Goal: Task Accomplishment & Management: Use online tool/utility

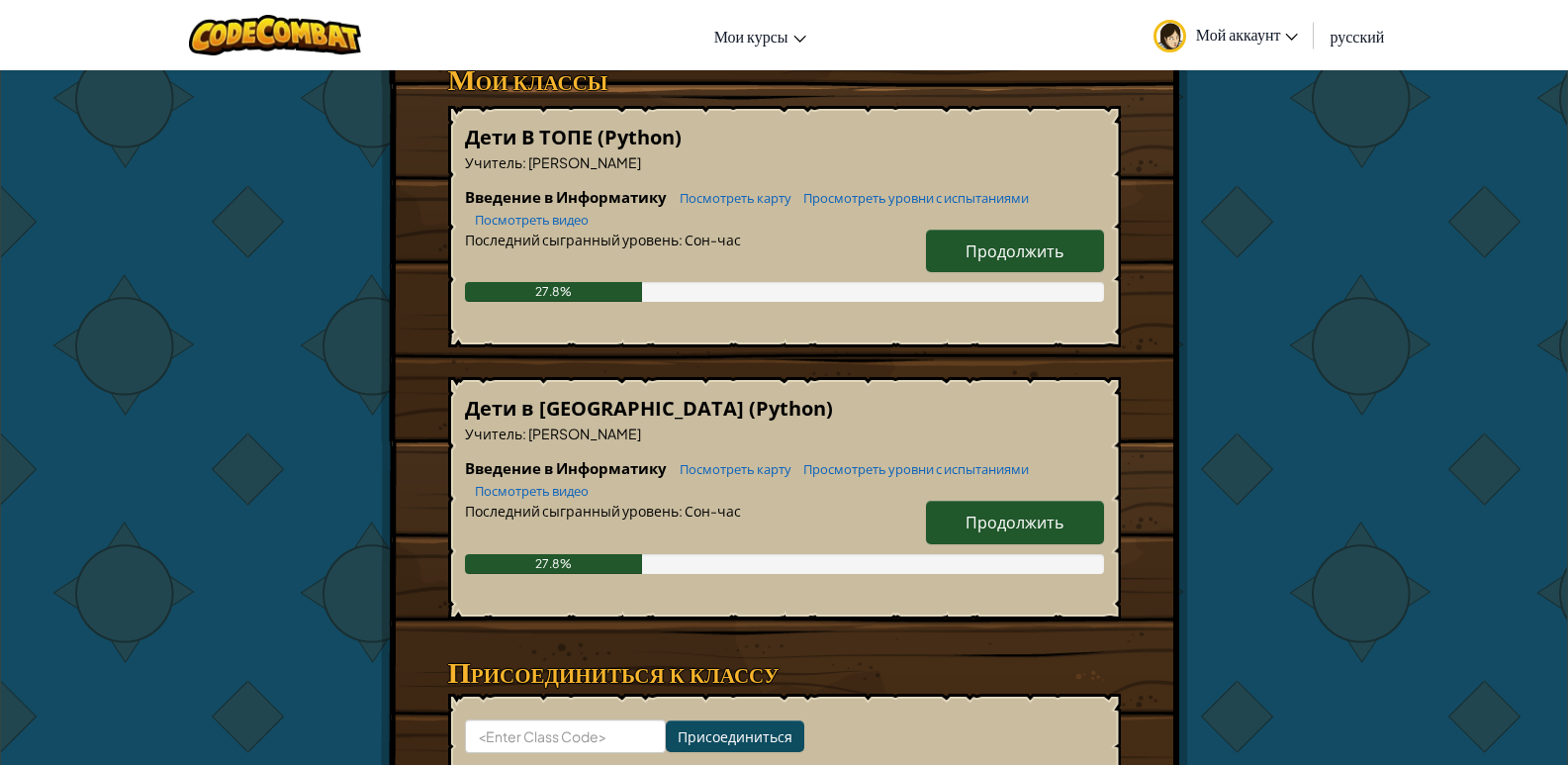
scroll to position [297, 0]
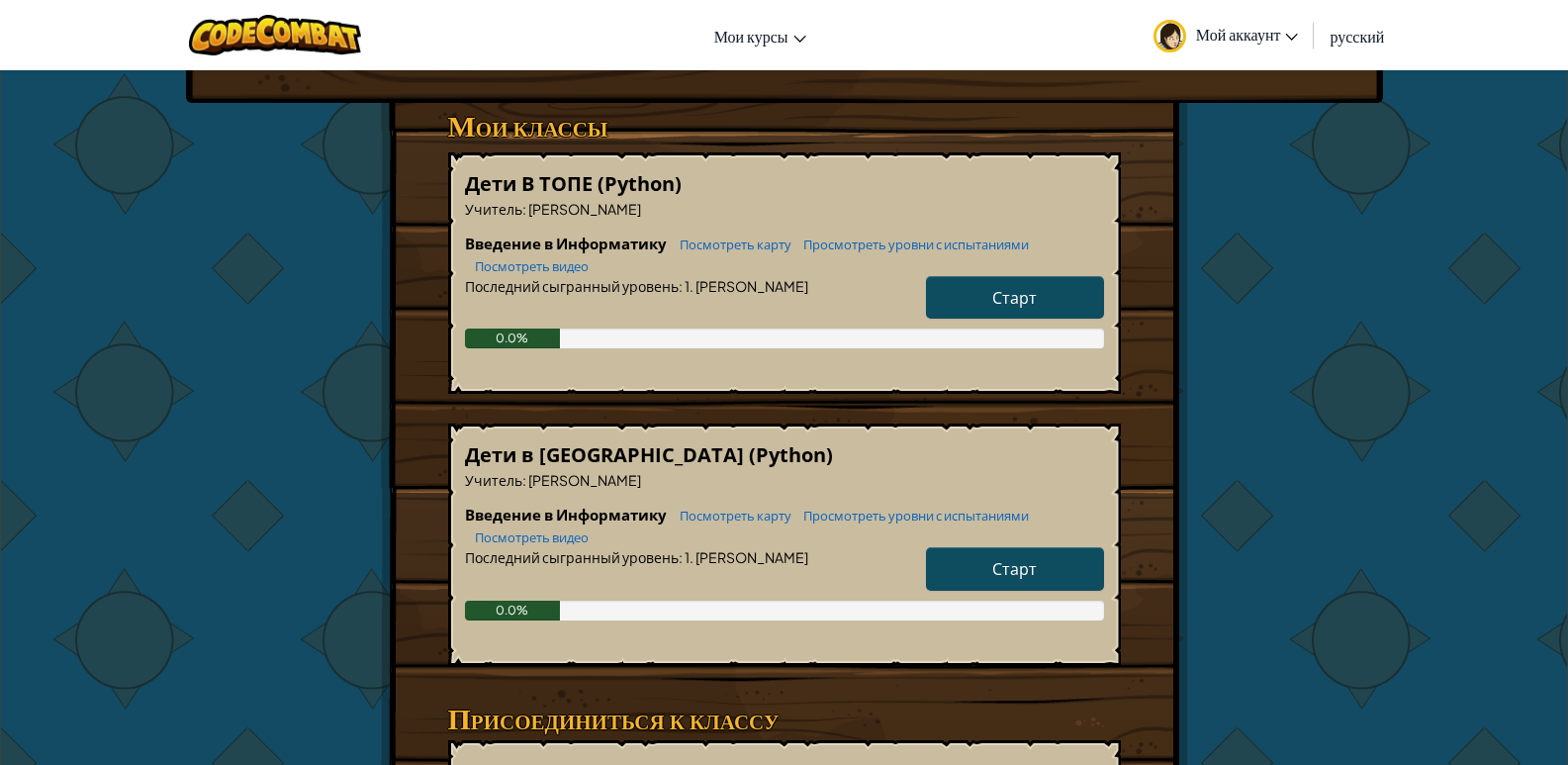
scroll to position [297, 0]
drag, startPoint x: 997, startPoint y: 283, endPoint x: 998, endPoint y: 294, distance: 11.0
click at [997, 283] on link "Старт" at bounding box center [1015, 297] width 178 height 43
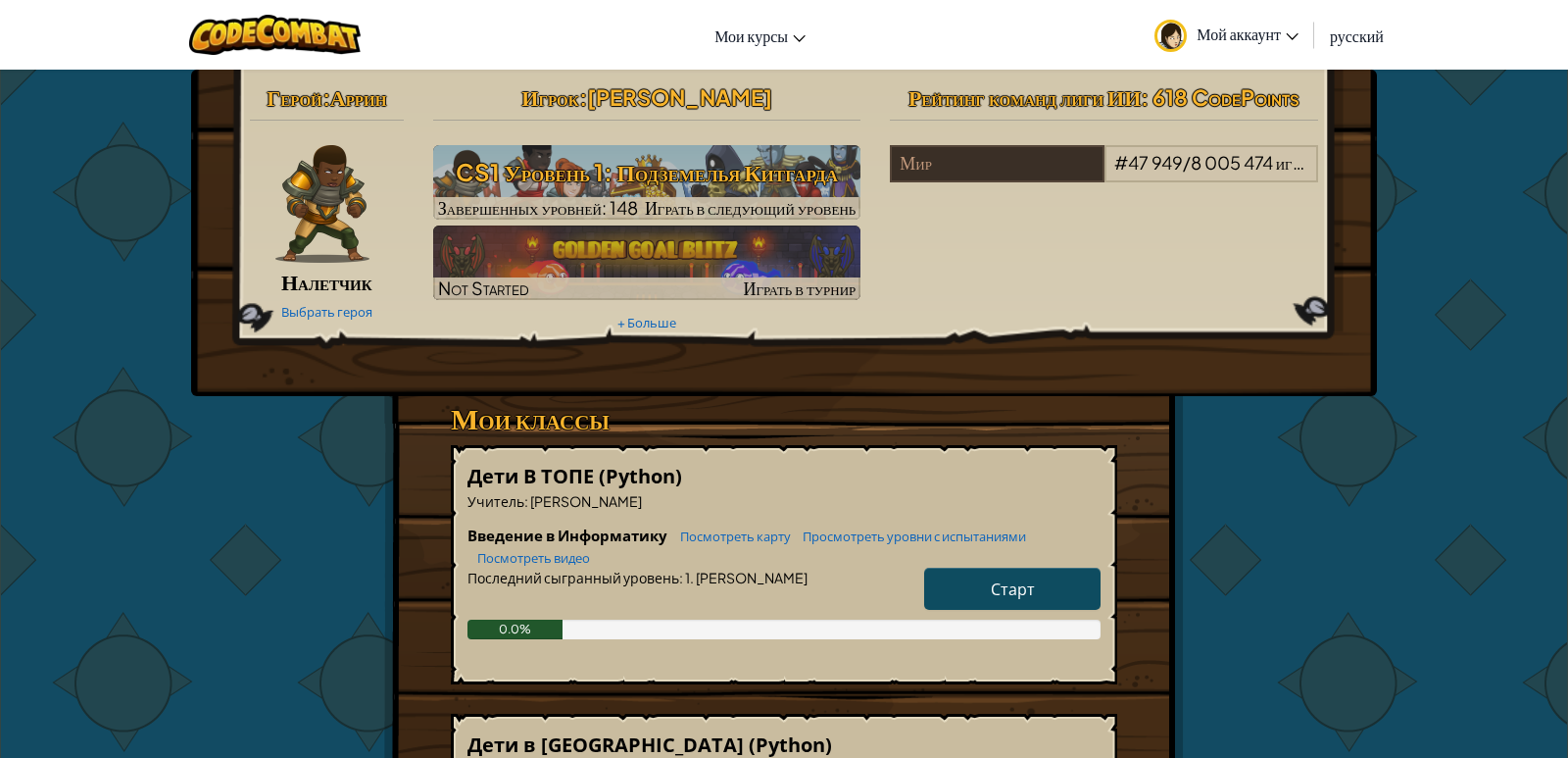
select select "ru"
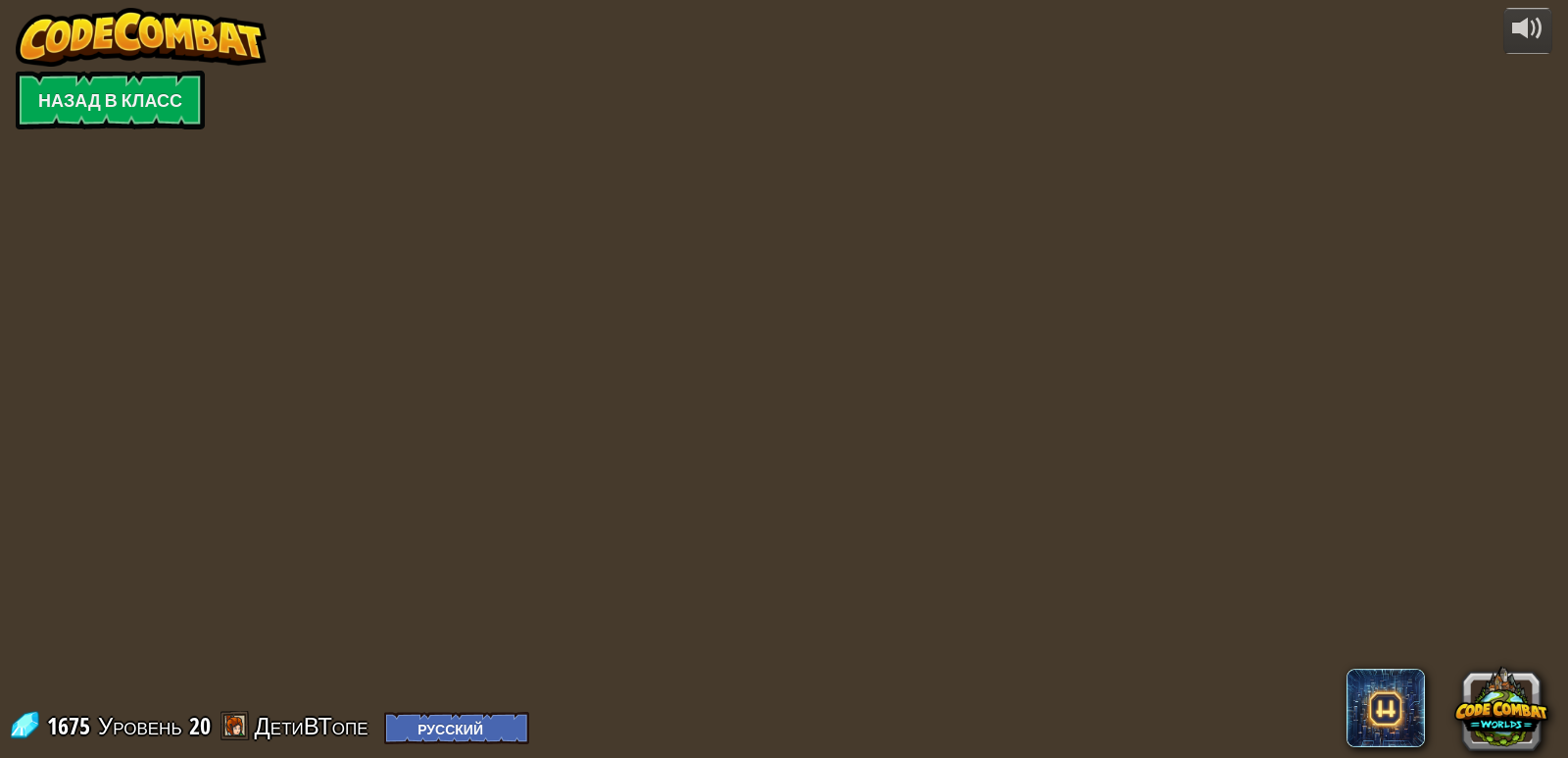
select select "ru"
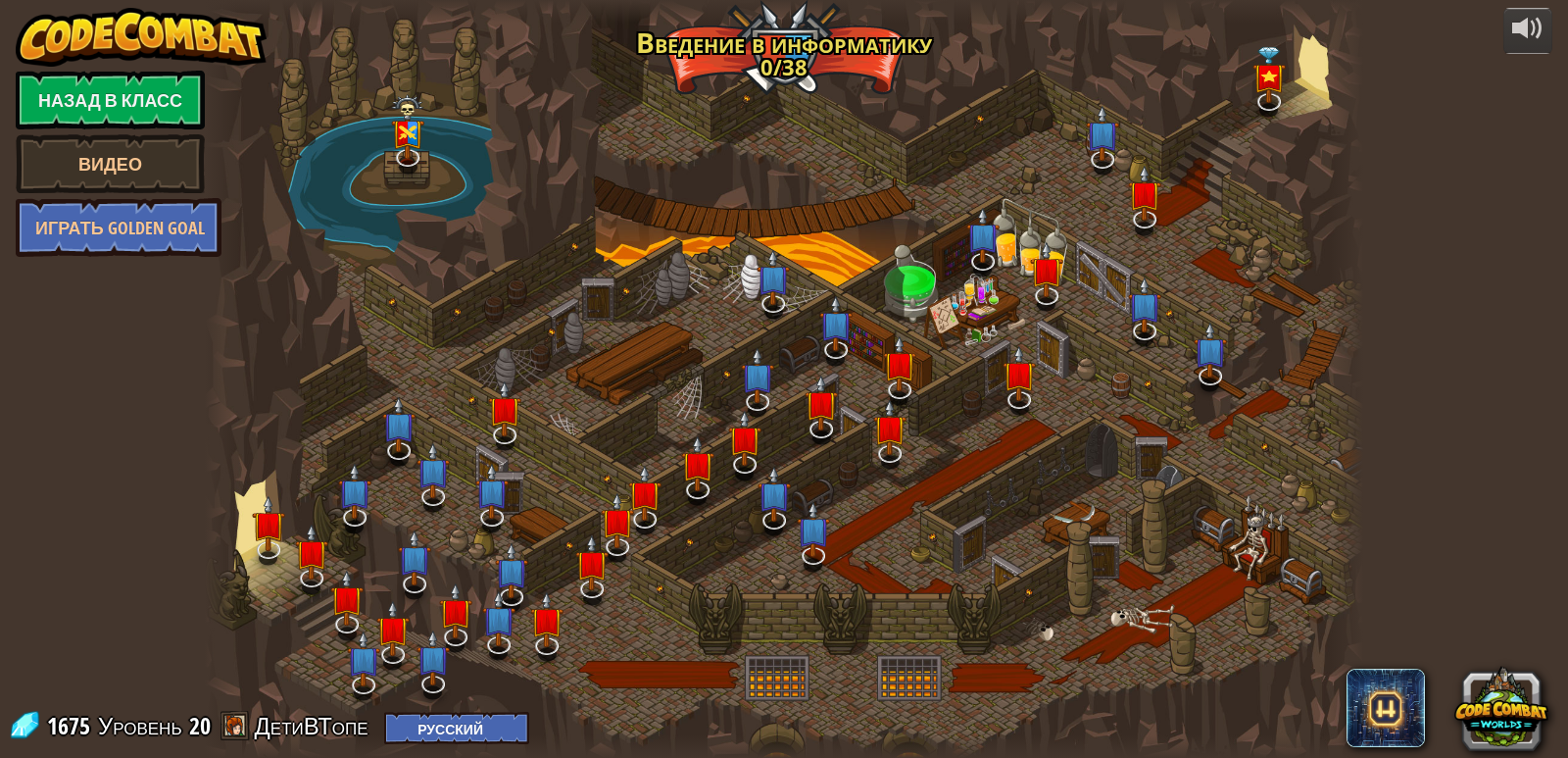
select select "ru"
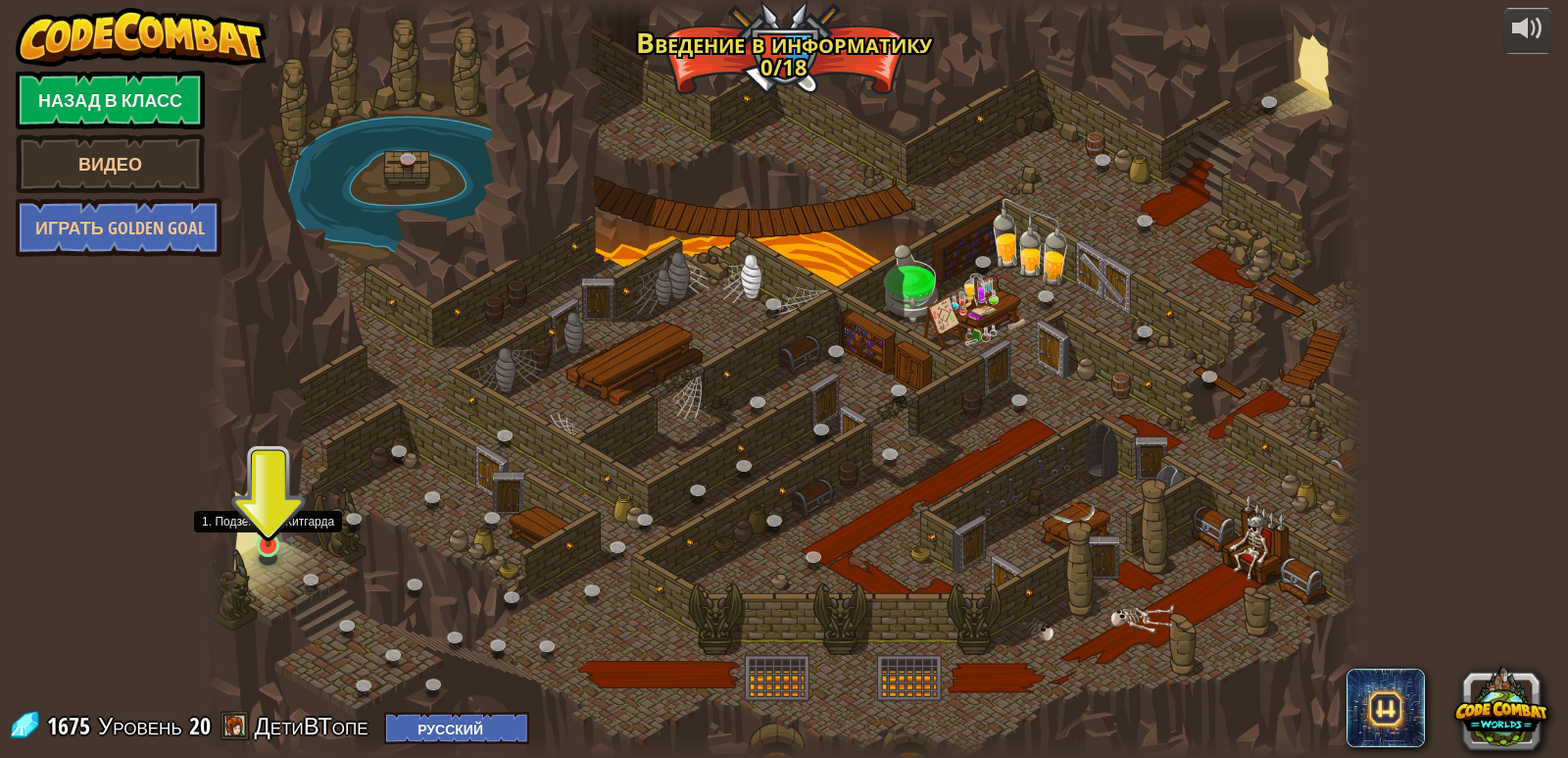
click at [255, 537] on img at bounding box center [269, 513] width 30 height 67
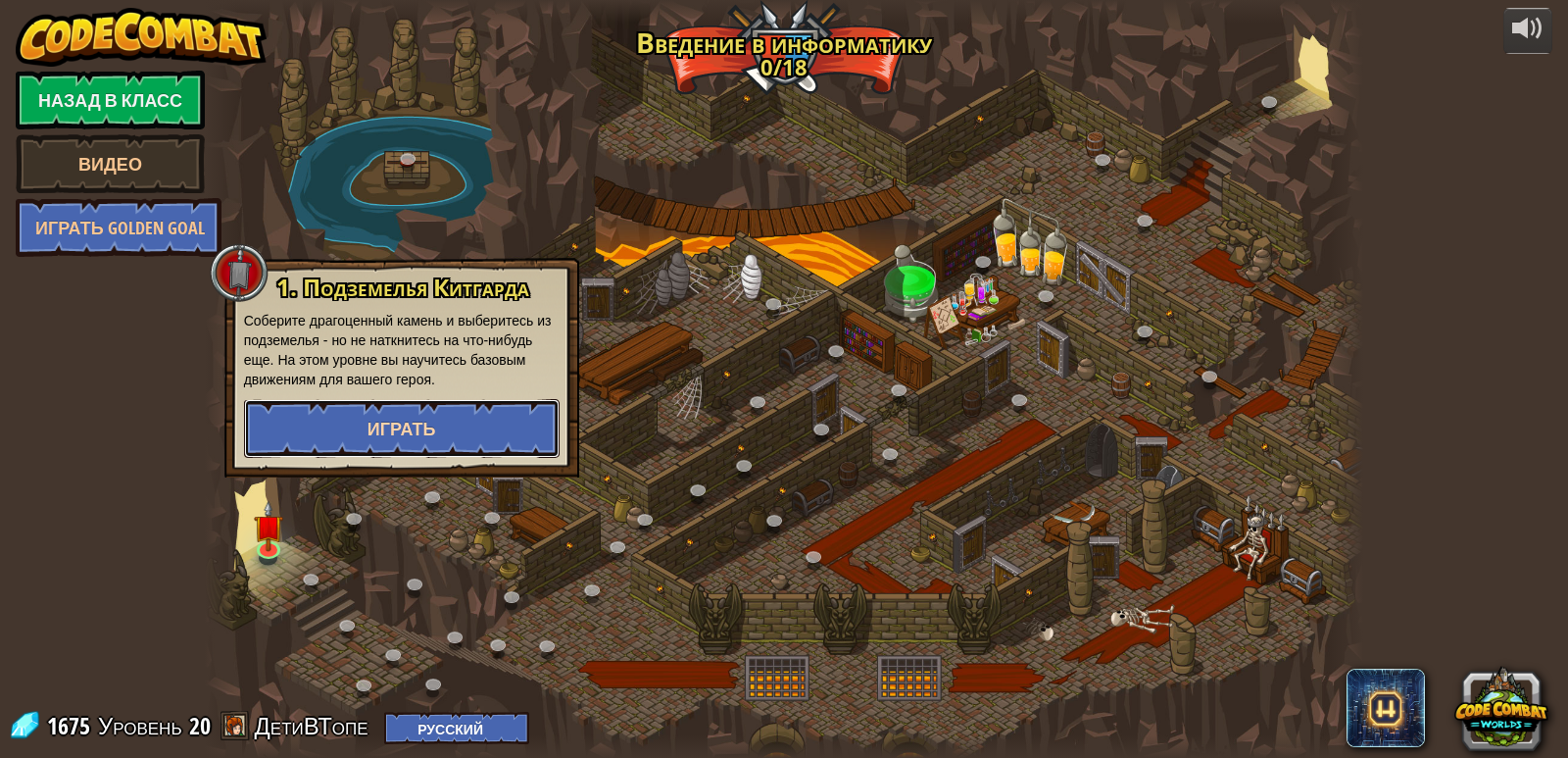
click at [338, 420] on button "Играть" at bounding box center [401, 429] width 315 height 59
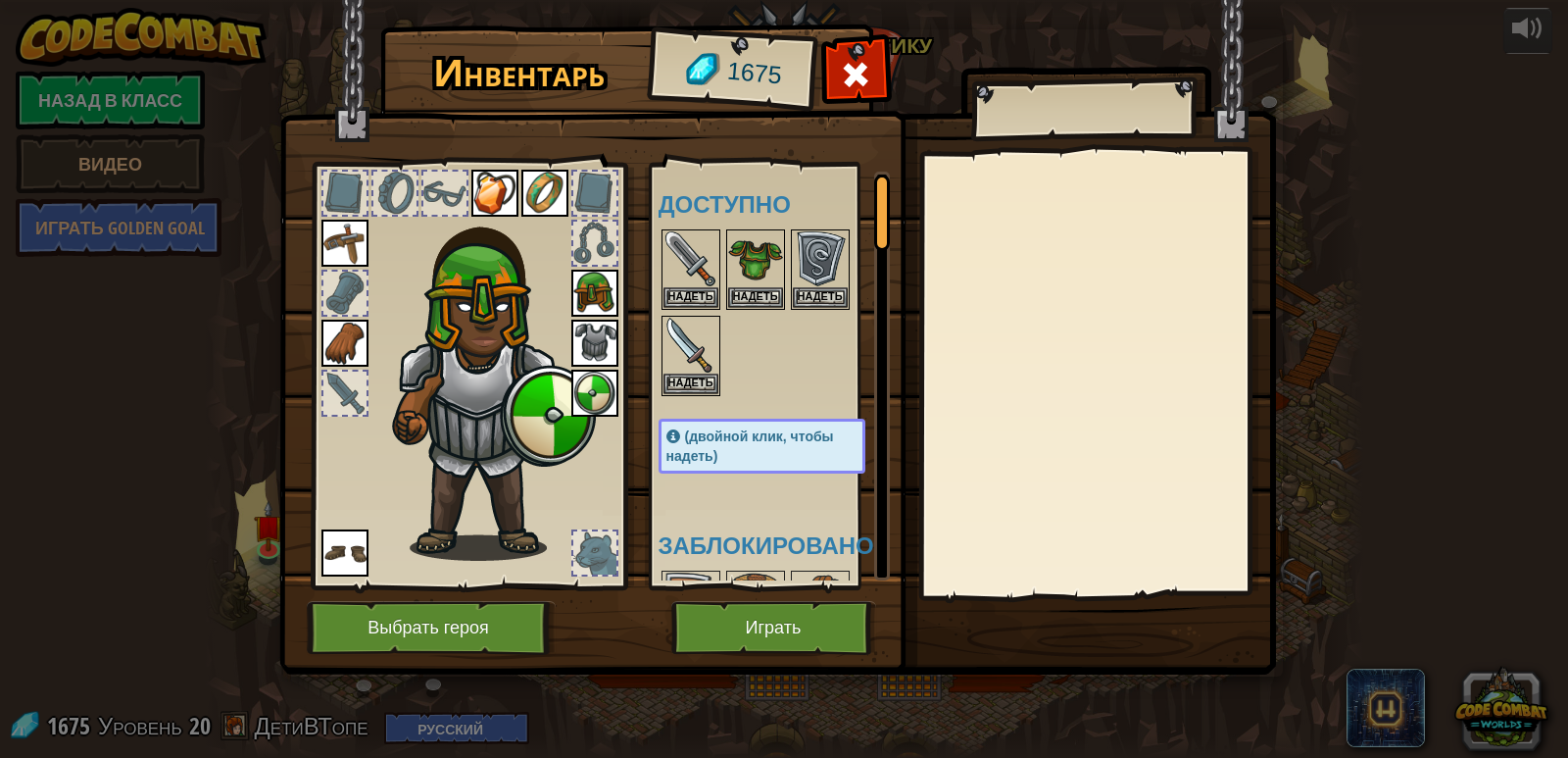
click at [479, 348] on img at bounding box center [490, 379] width 210 height 361
drag, startPoint x: 536, startPoint y: 409, endPoint x: 376, endPoint y: 229, distance: 240.8
click at [412, 265] on img at bounding box center [490, 379] width 210 height 361
click at [385, 238] on img at bounding box center [490, 379] width 210 height 361
click at [502, 186] on img at bounding box center [495, 194] width 47 height 47
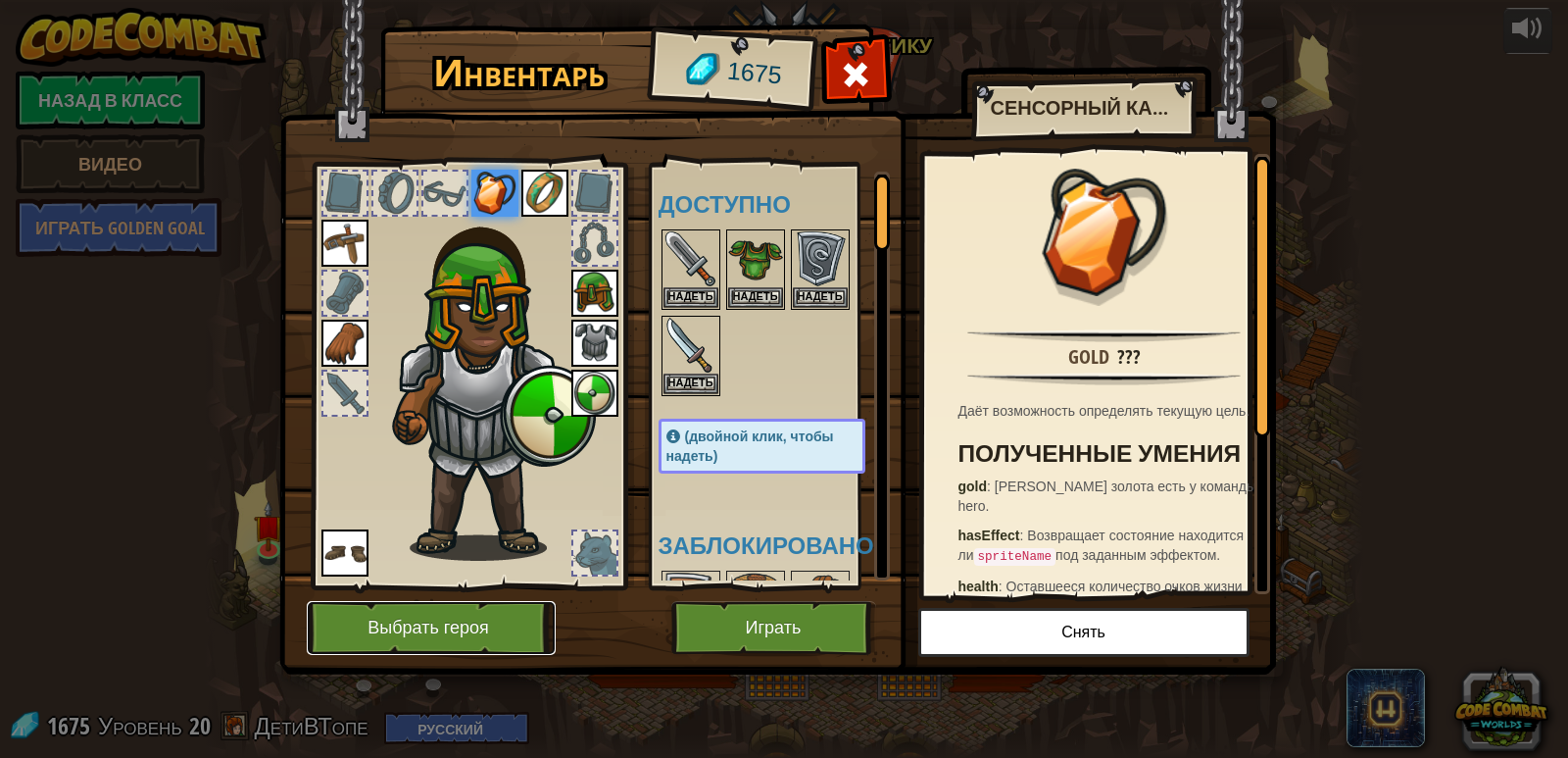
click at [468, 620] on button "Выбрать героя" at bounding box center [432, 628] width 249 height 54
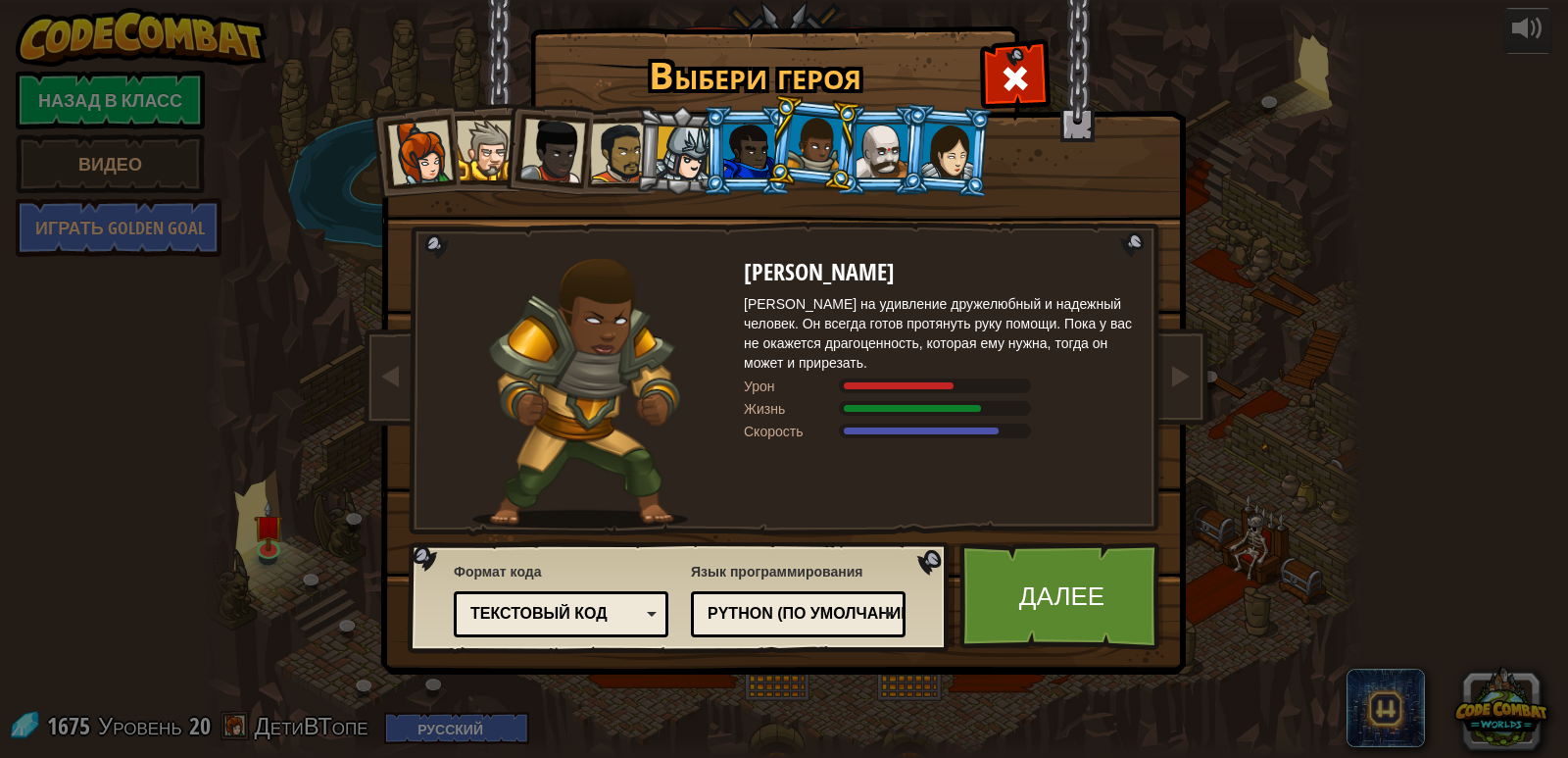
click at [429, 154] on div at bounding box center [420, 152] width 64 height 64
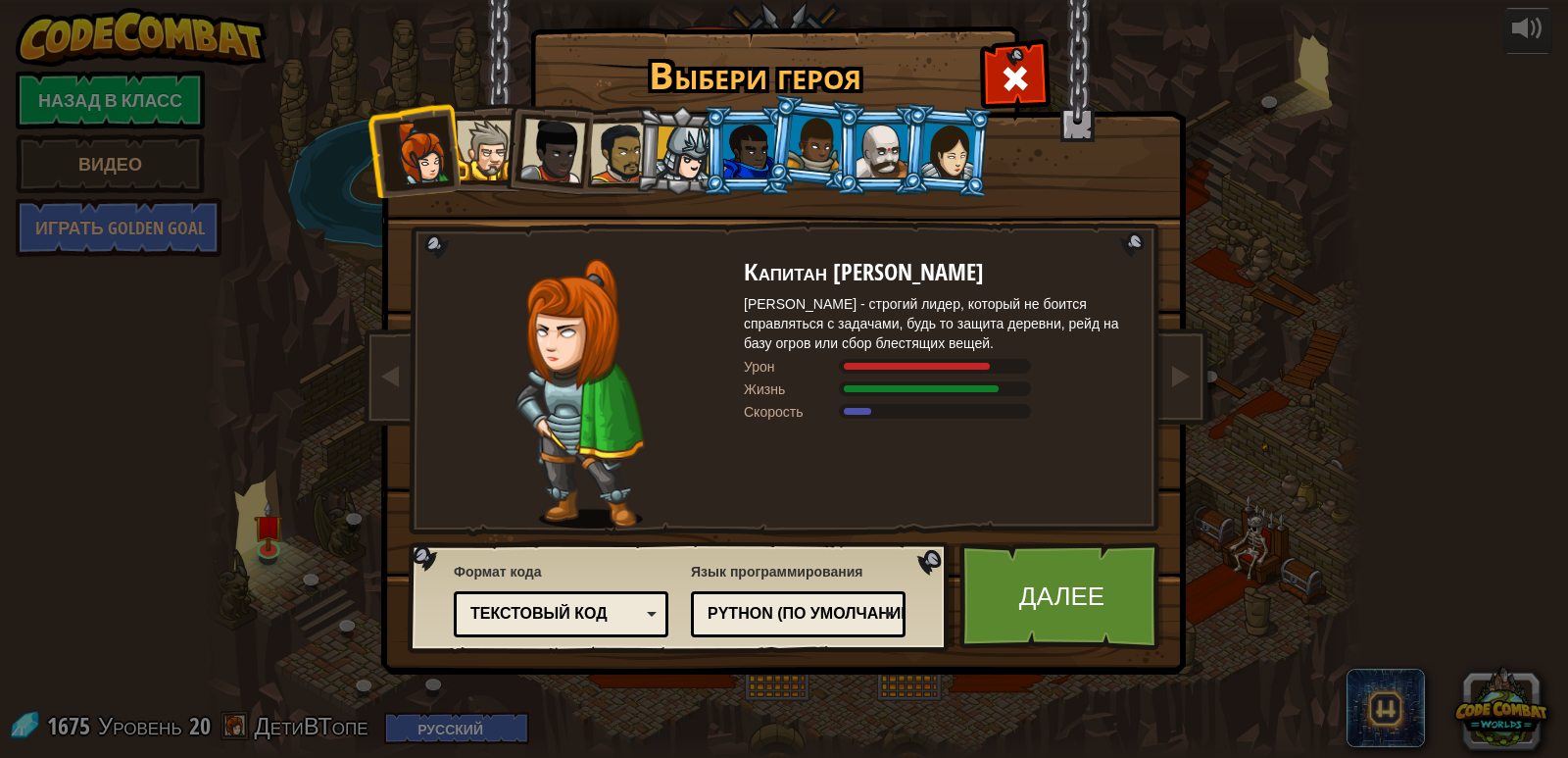
click at [489, 163] on div at bounding box center [486, 150] width 60 height 60
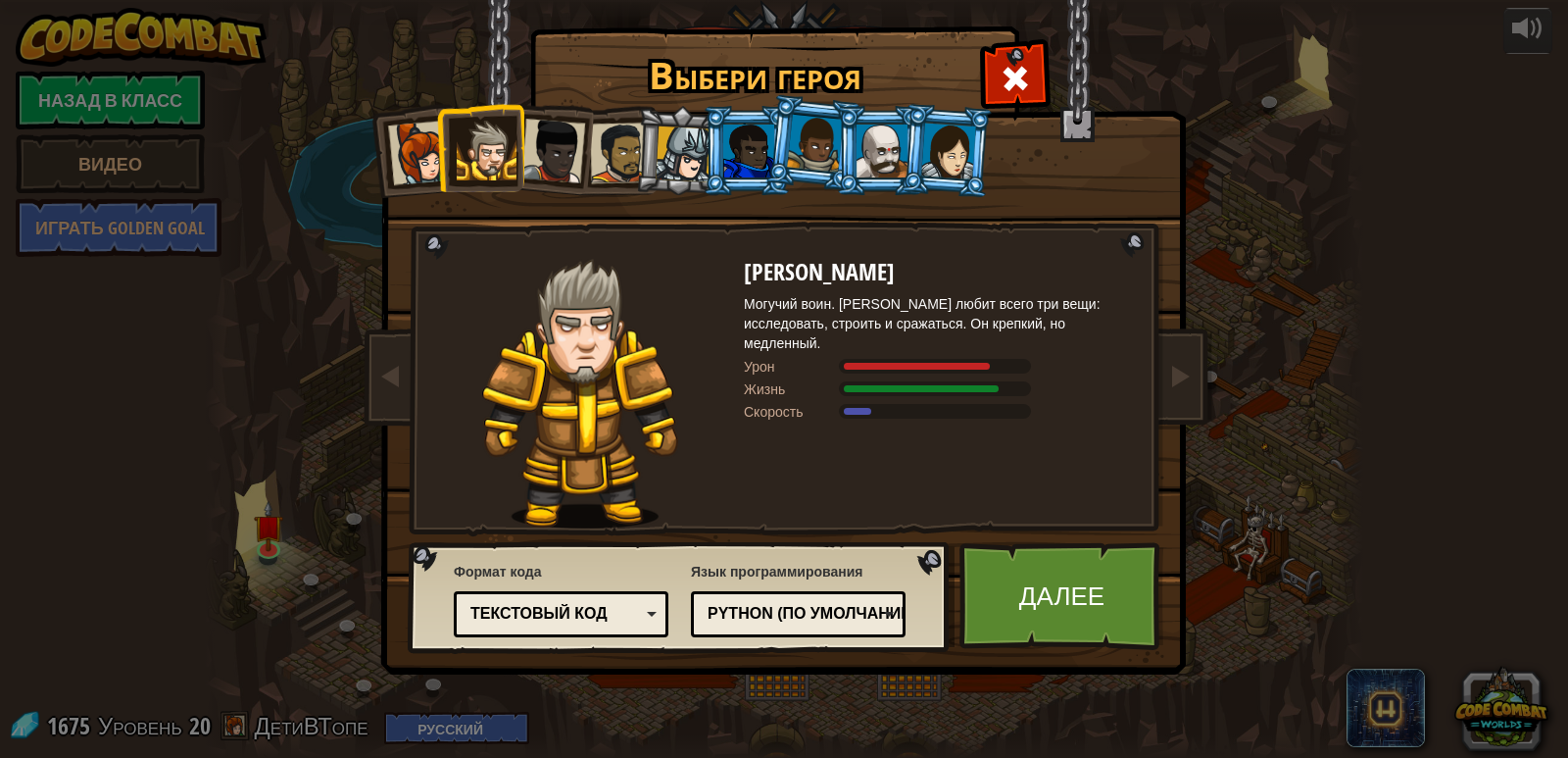
click at [564, 151] on div at bounding box center [552, 150] width 64 height 64
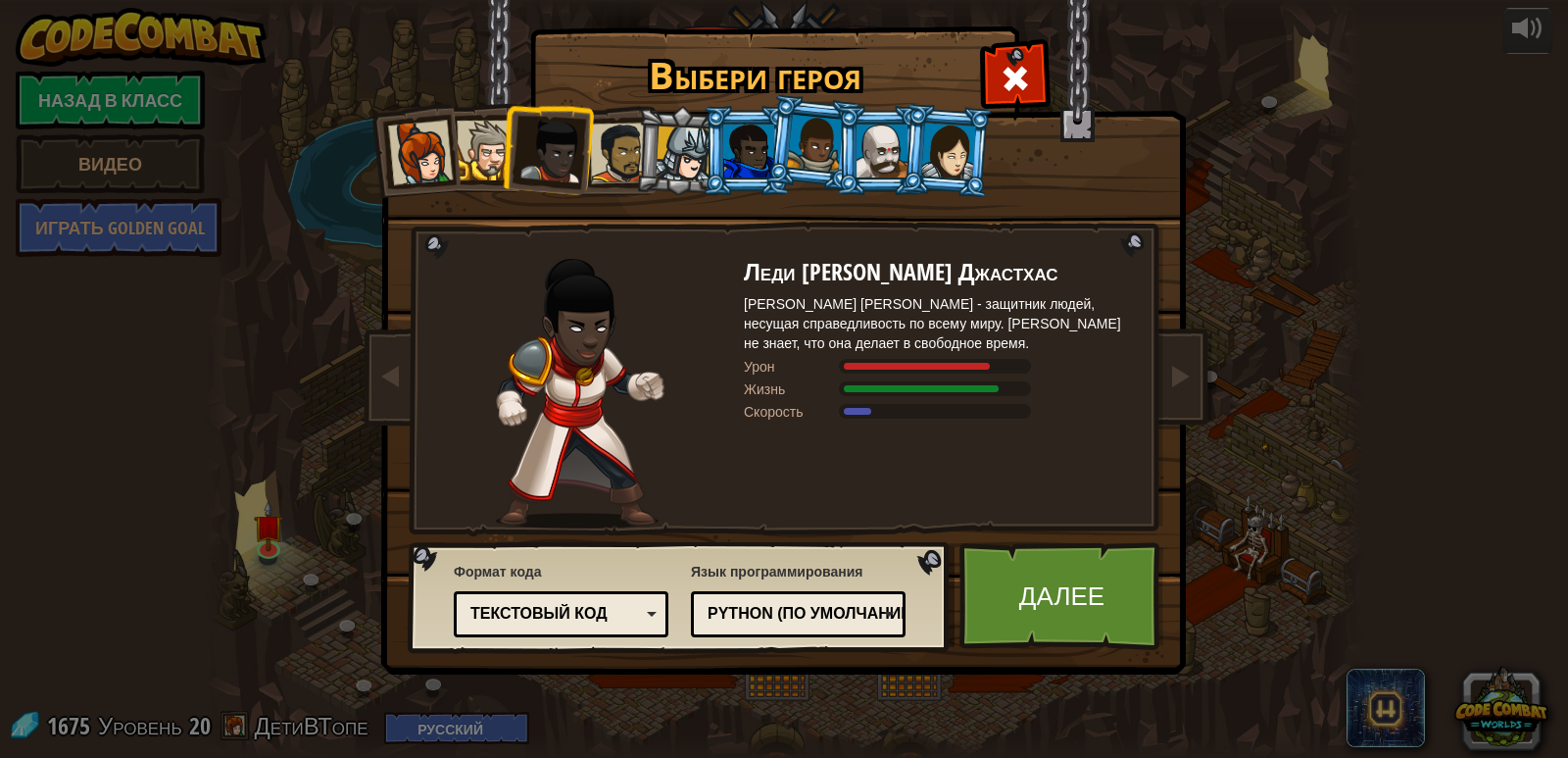
click at [619, 181] on div at bounding box center [620, 153] width 61 height 61
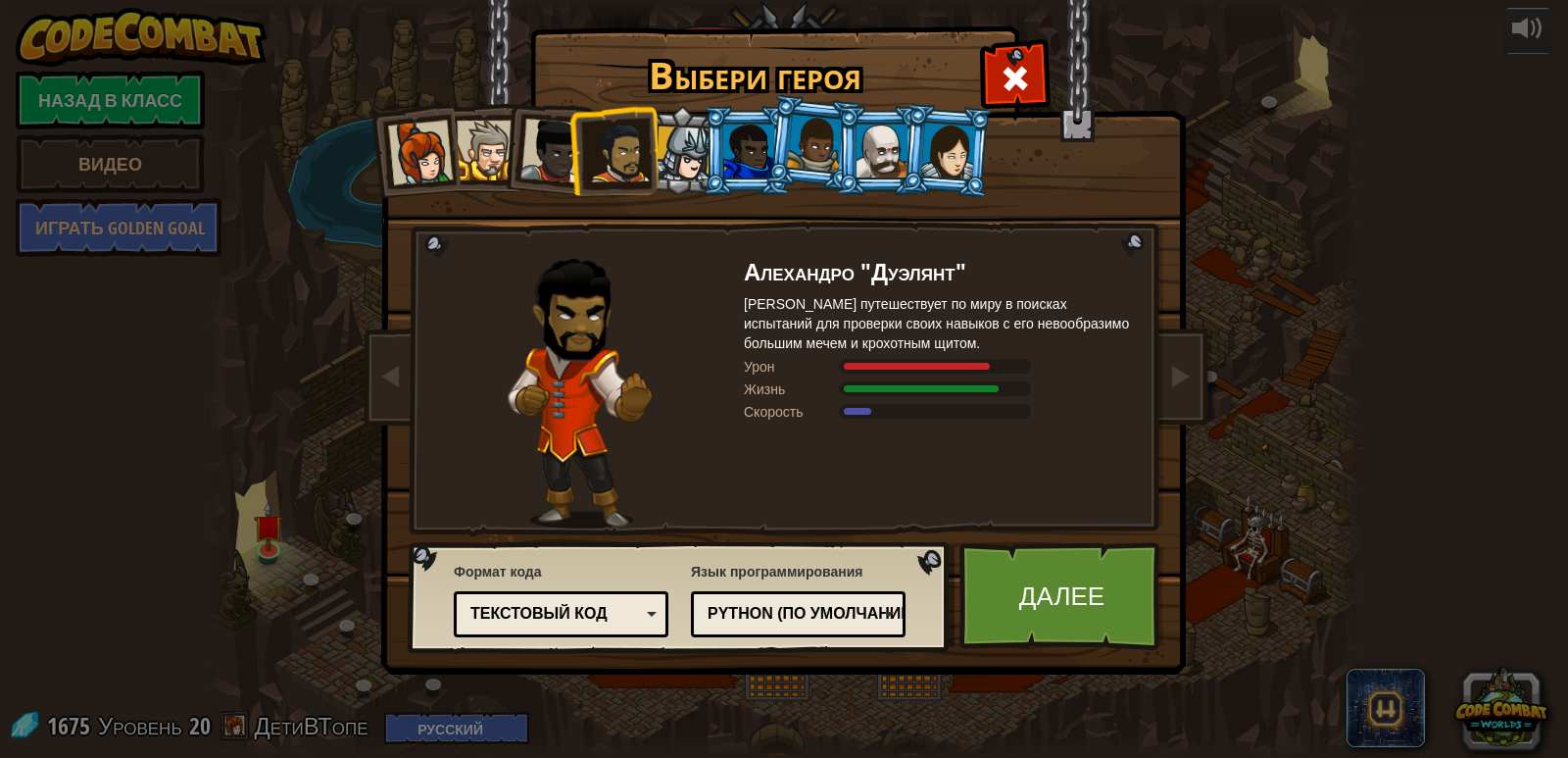
click at [689, 179] on div at bounding box center [684, 154] width 56 height 56
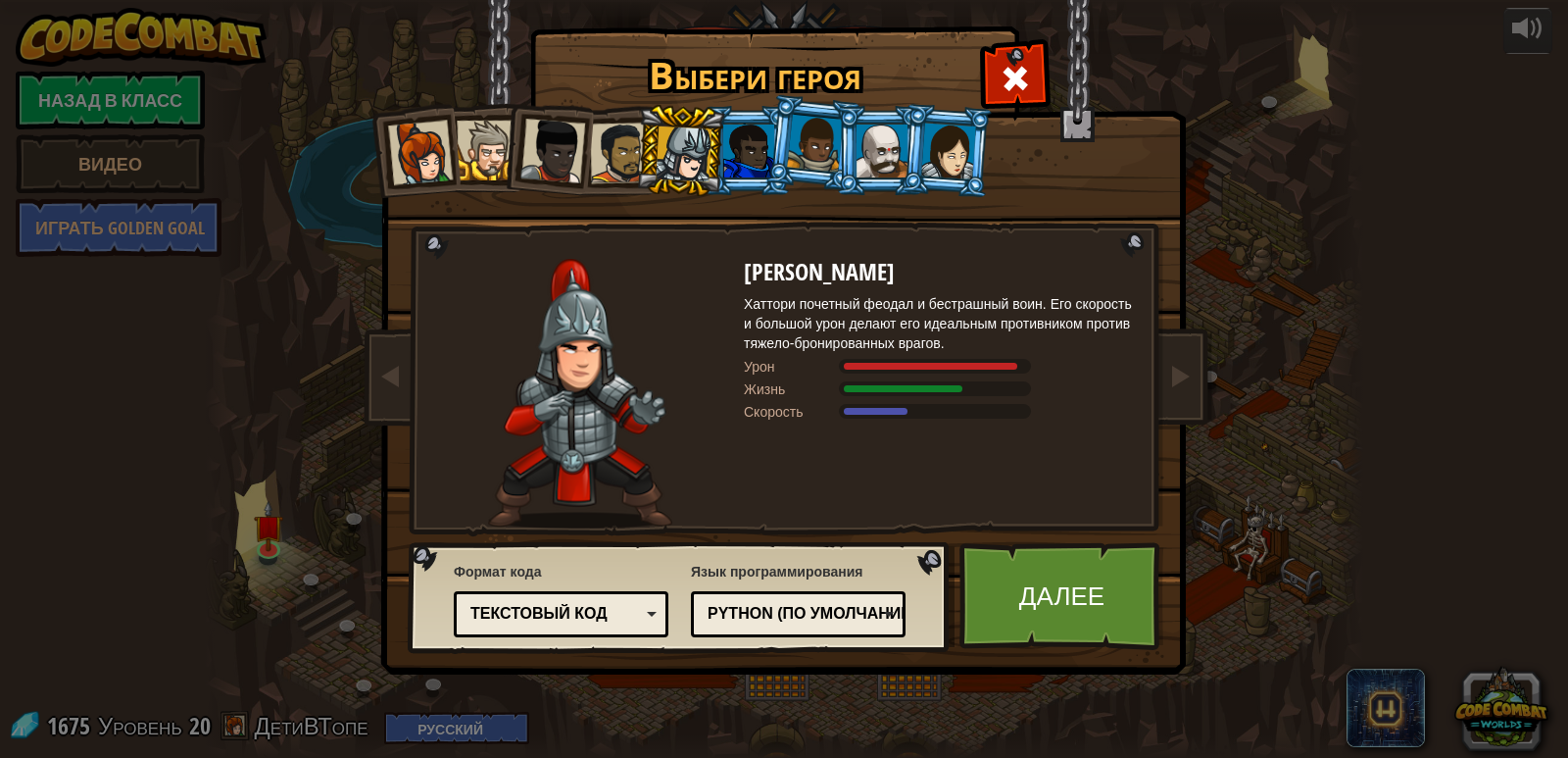
click at [754, 169] on div at bounding box center [749, 151] width 51 height 53
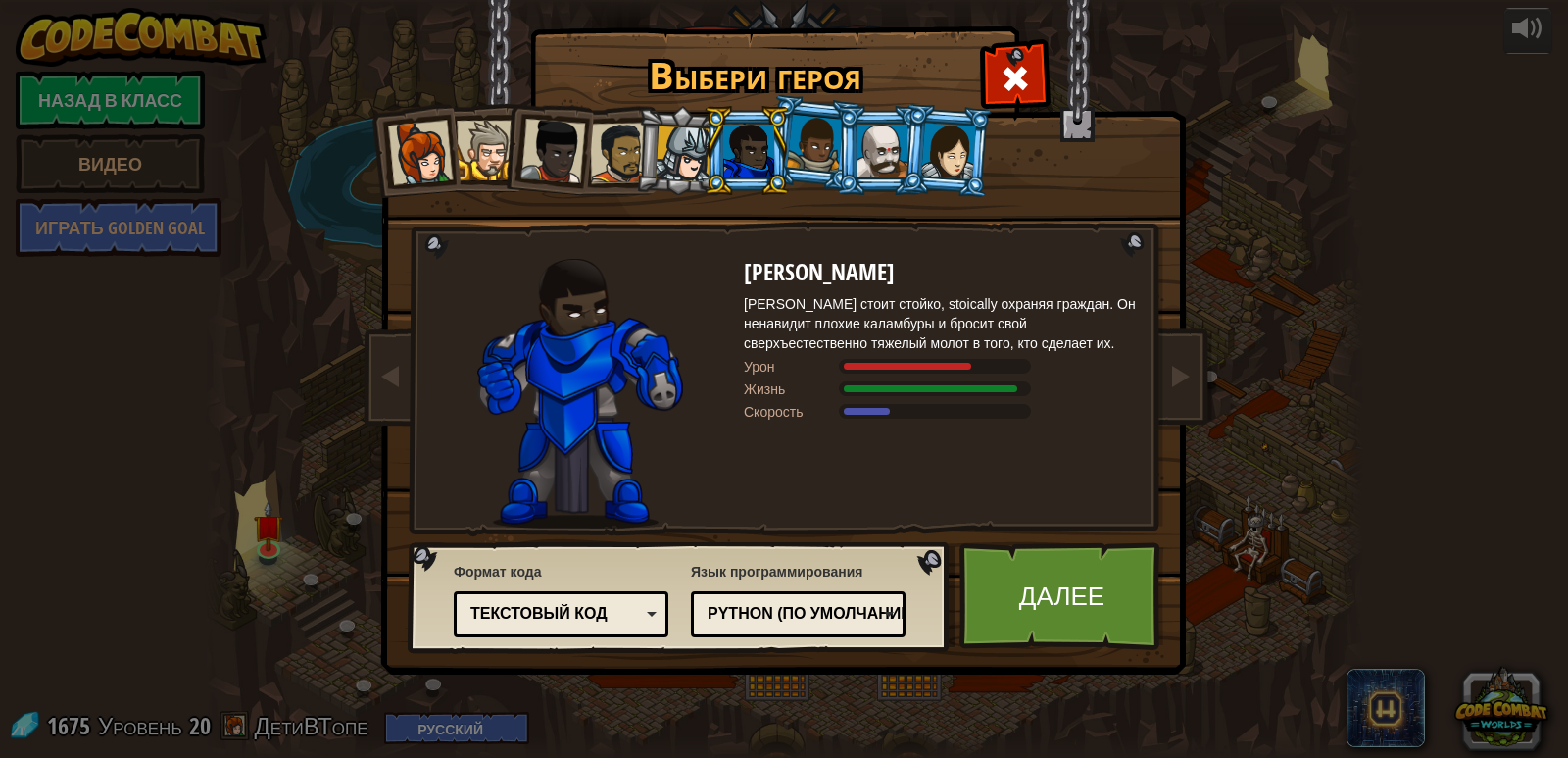
click at [940, 164] on div at bounding box center [949, 150] width 55 height 56
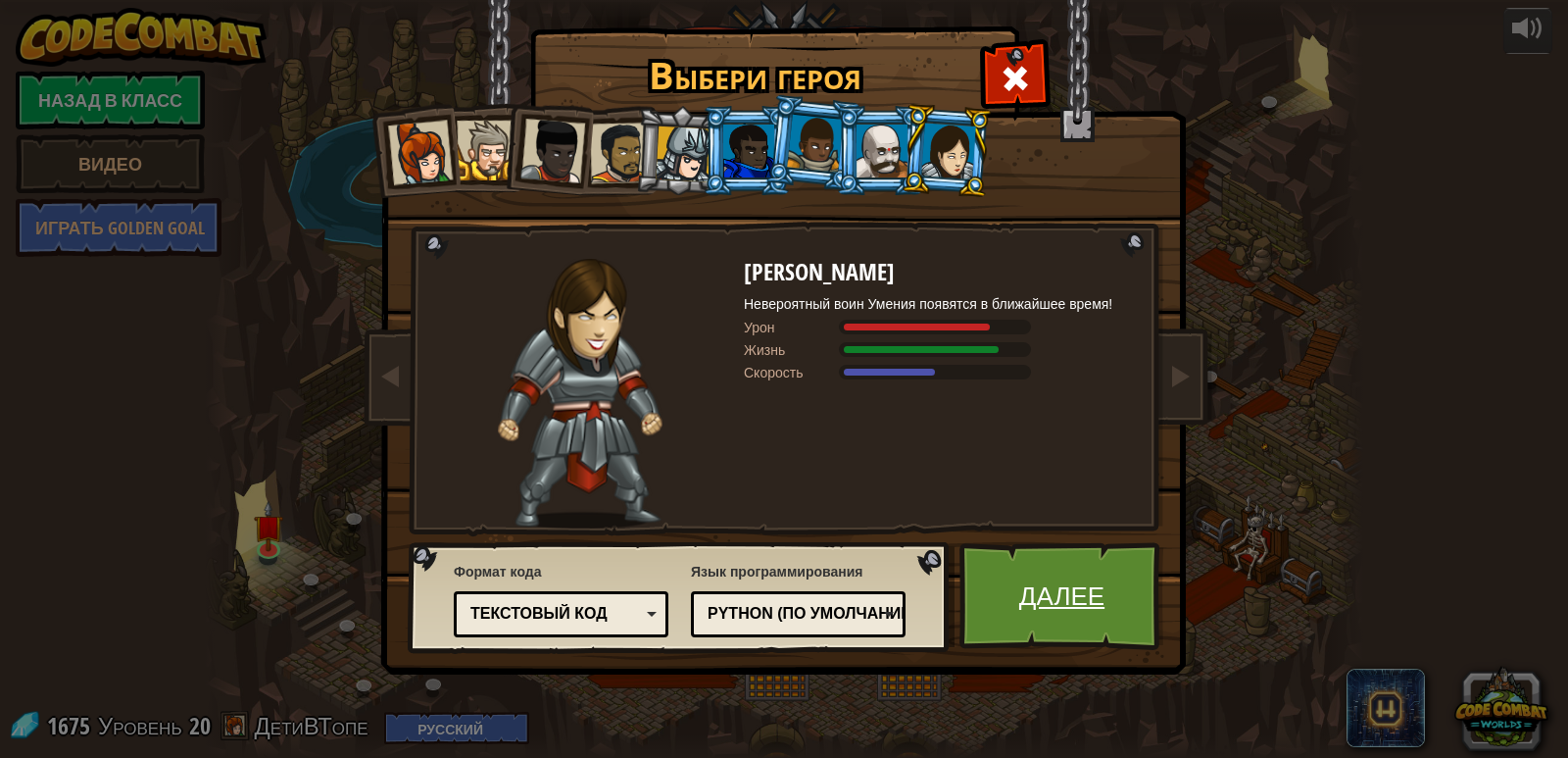
click at [1032, 566] on link "Далее" at bounding box center [1061, 596] width 205 height 108
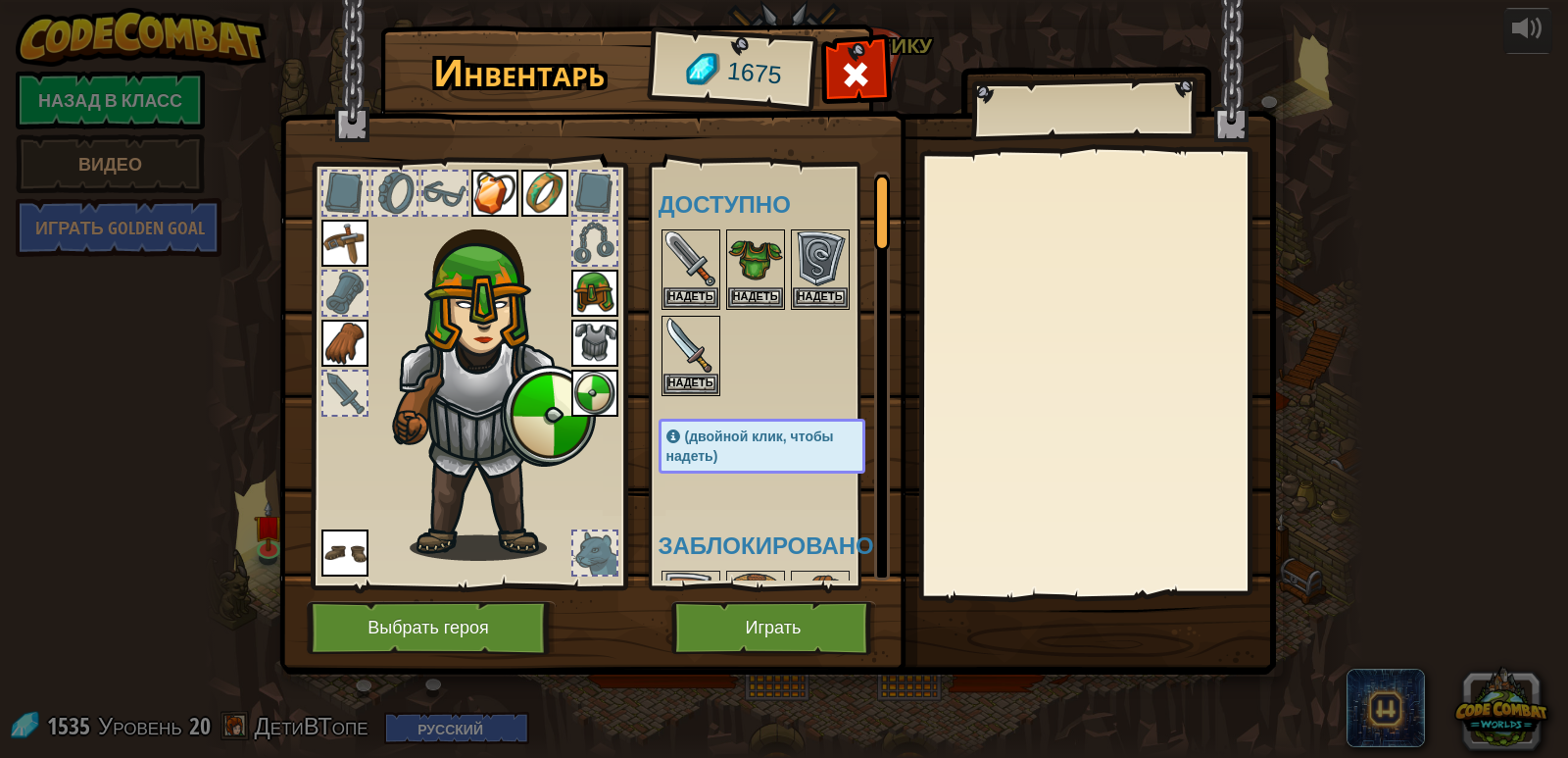
click at [352, 243] on img at bounding box center [345, 243] width 47 height 47
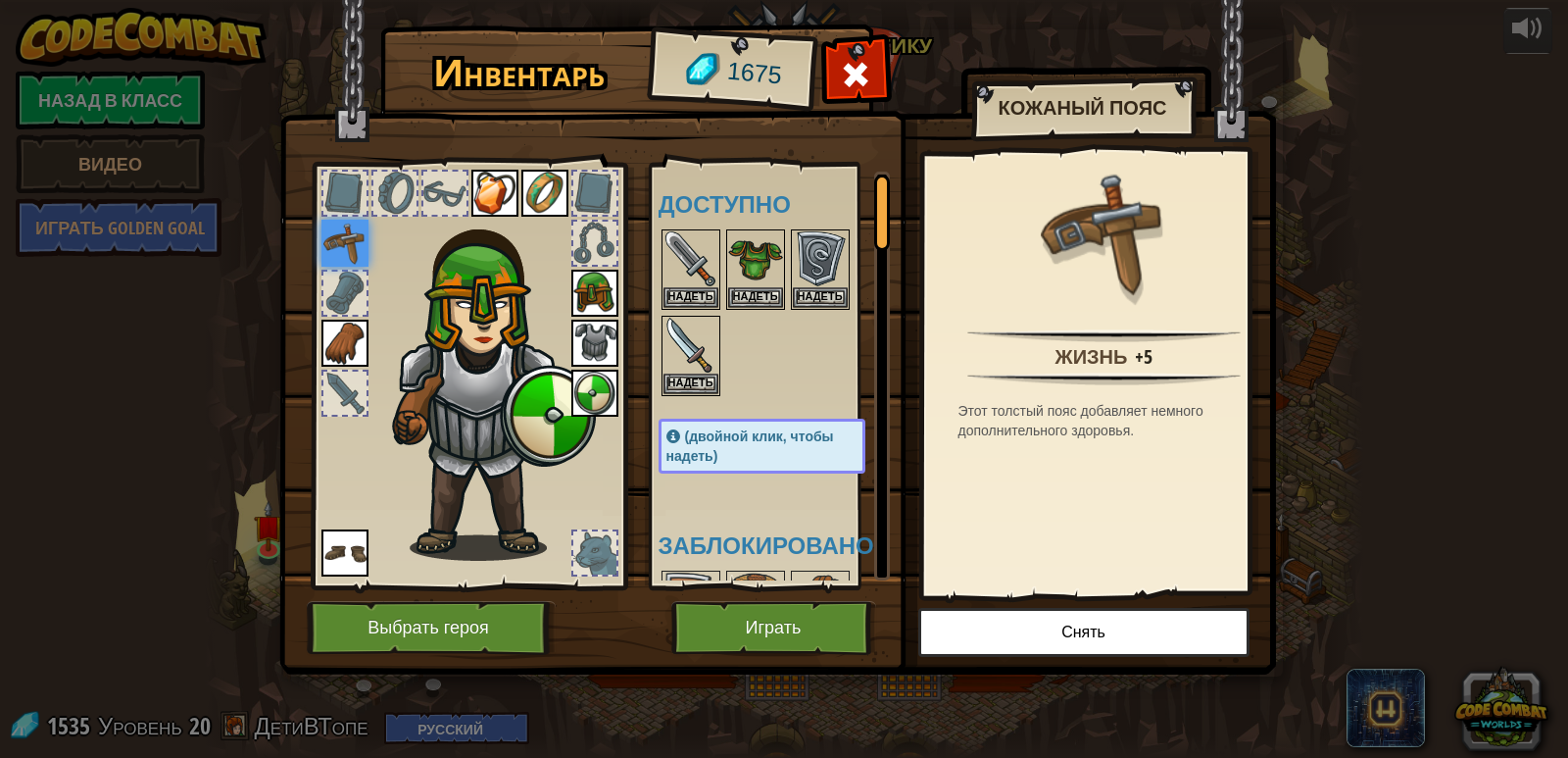
click at [342, 188] on div at bounding box center [345, 194] width 43 height 43
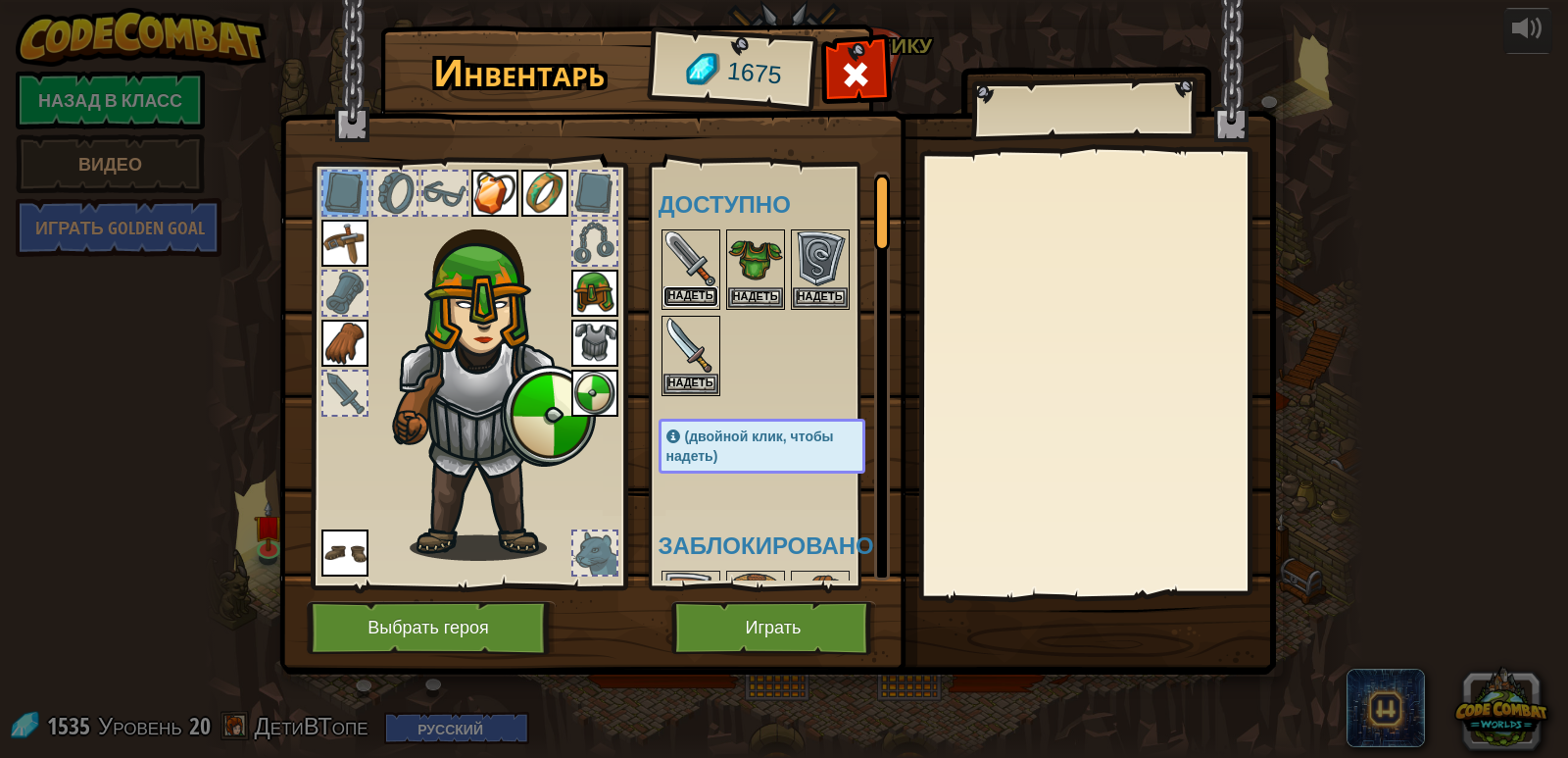
click at [689, 288] on button "Надеть" at bounding box center [692, 296] width 55 height 21
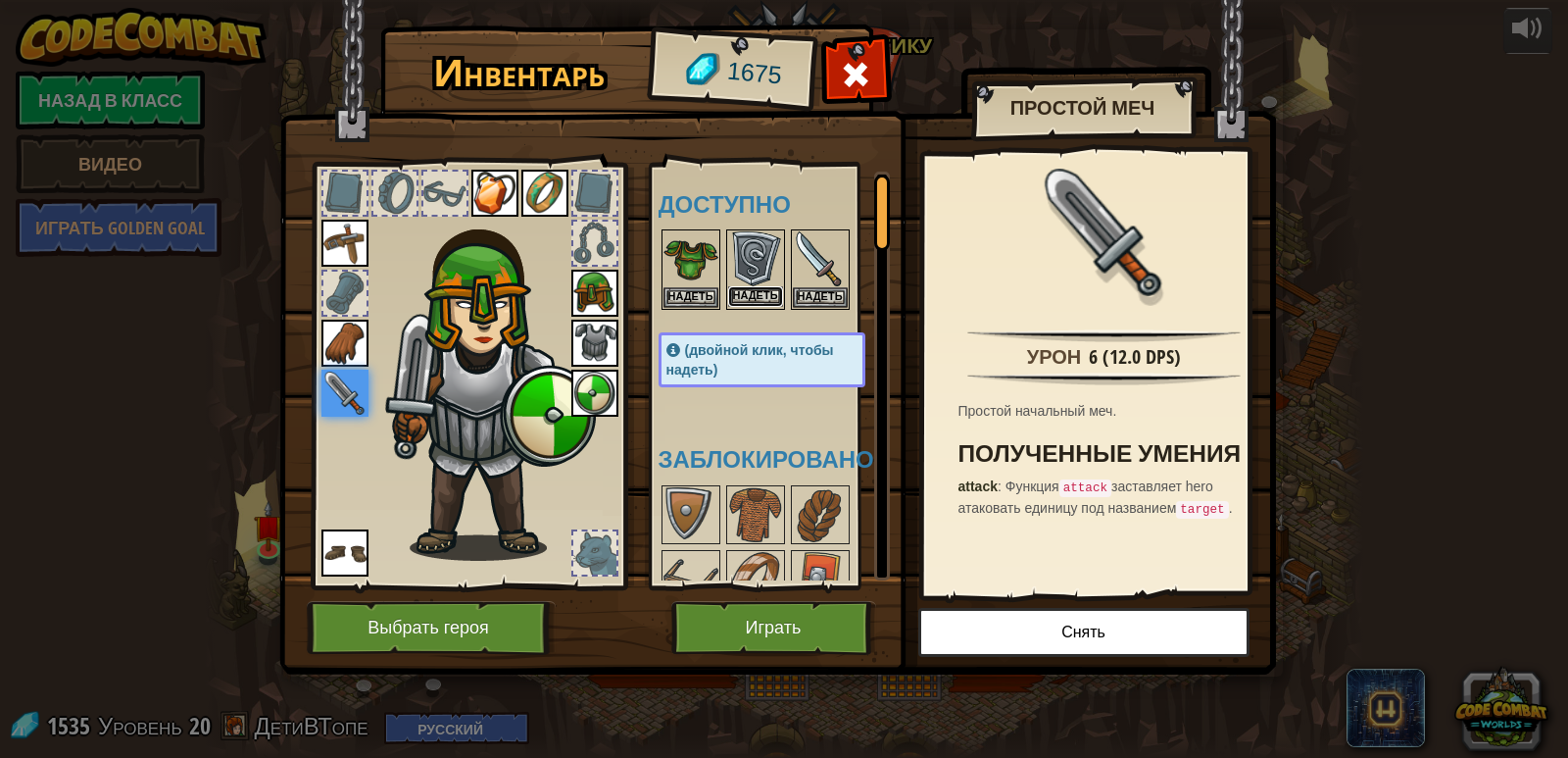
click at [749, 296] on button "Надеть" at bounding box center [756, 296] width 55 height 21
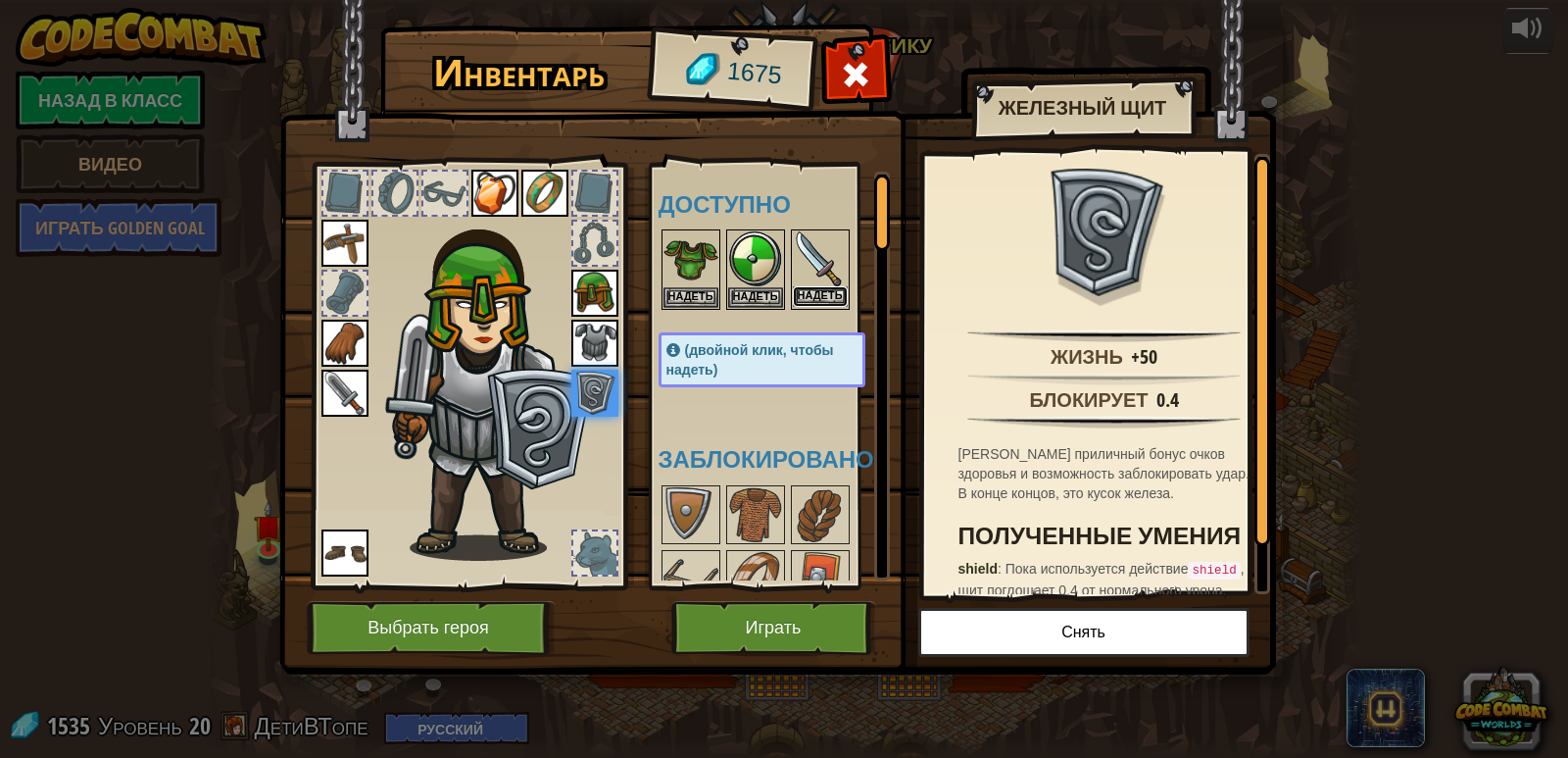
click at [810, 295] on button "Надеть" at bounding box center [821, 296] width 55 height 21
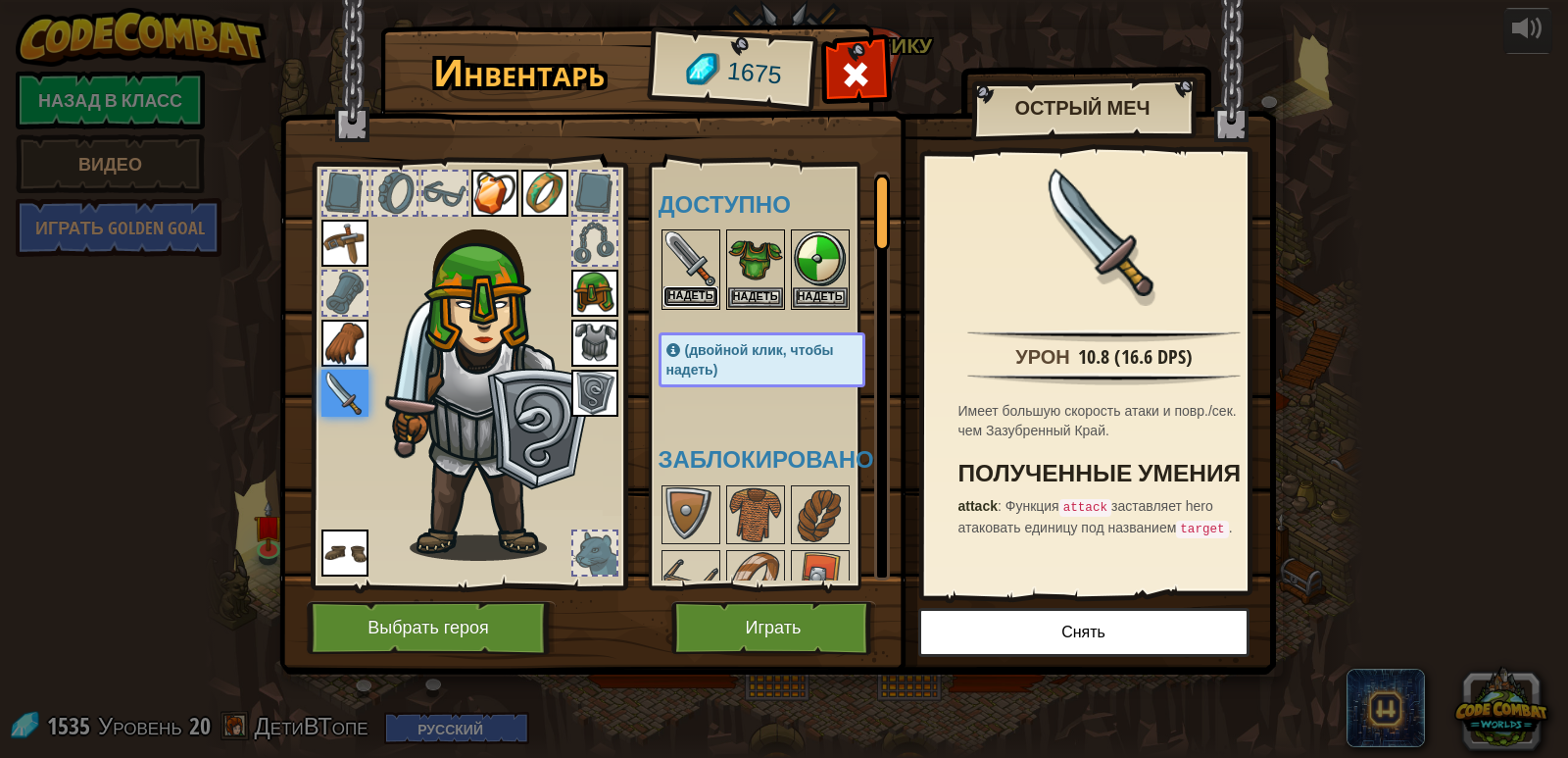
click at [706, 298] on button "Надеть" at bounding box center [692, 296] width 55 height 21
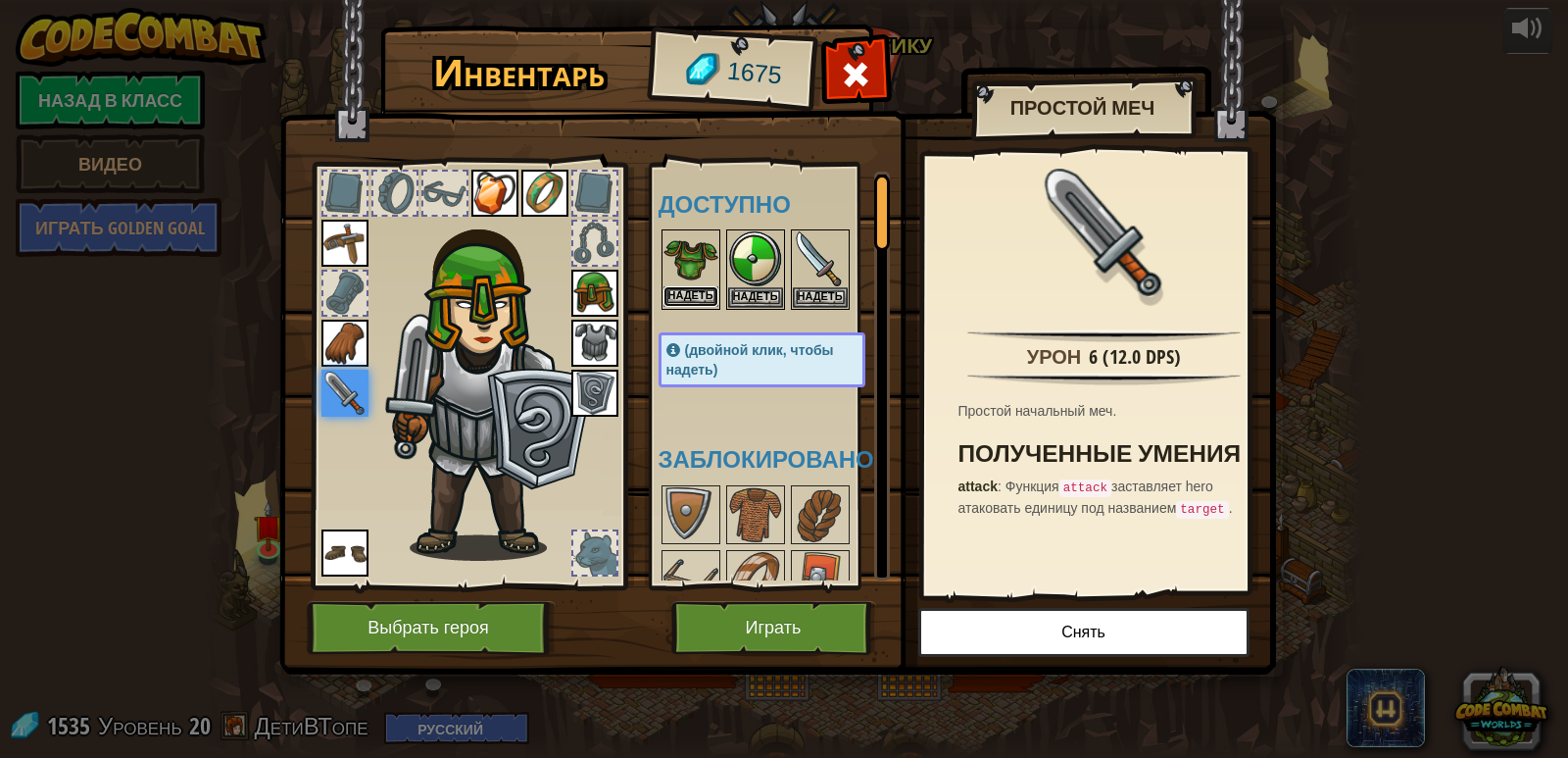
click at [693, 293] on button "Надеть" at bounding box center [692, 296] width 55 height 21
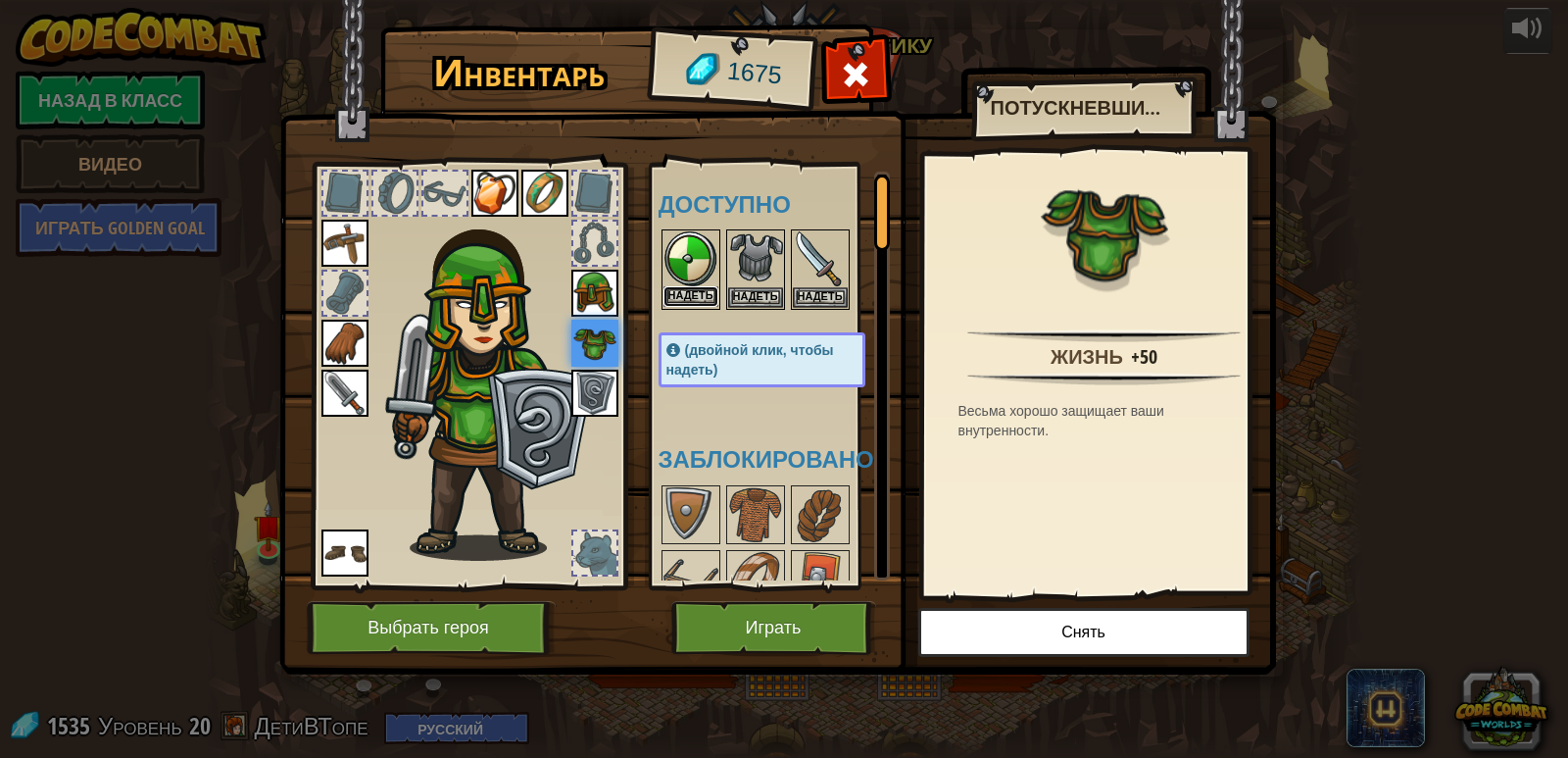
click at [695, 299] on button "Надеть" at bounding box center [692, 296] width 55 height 21
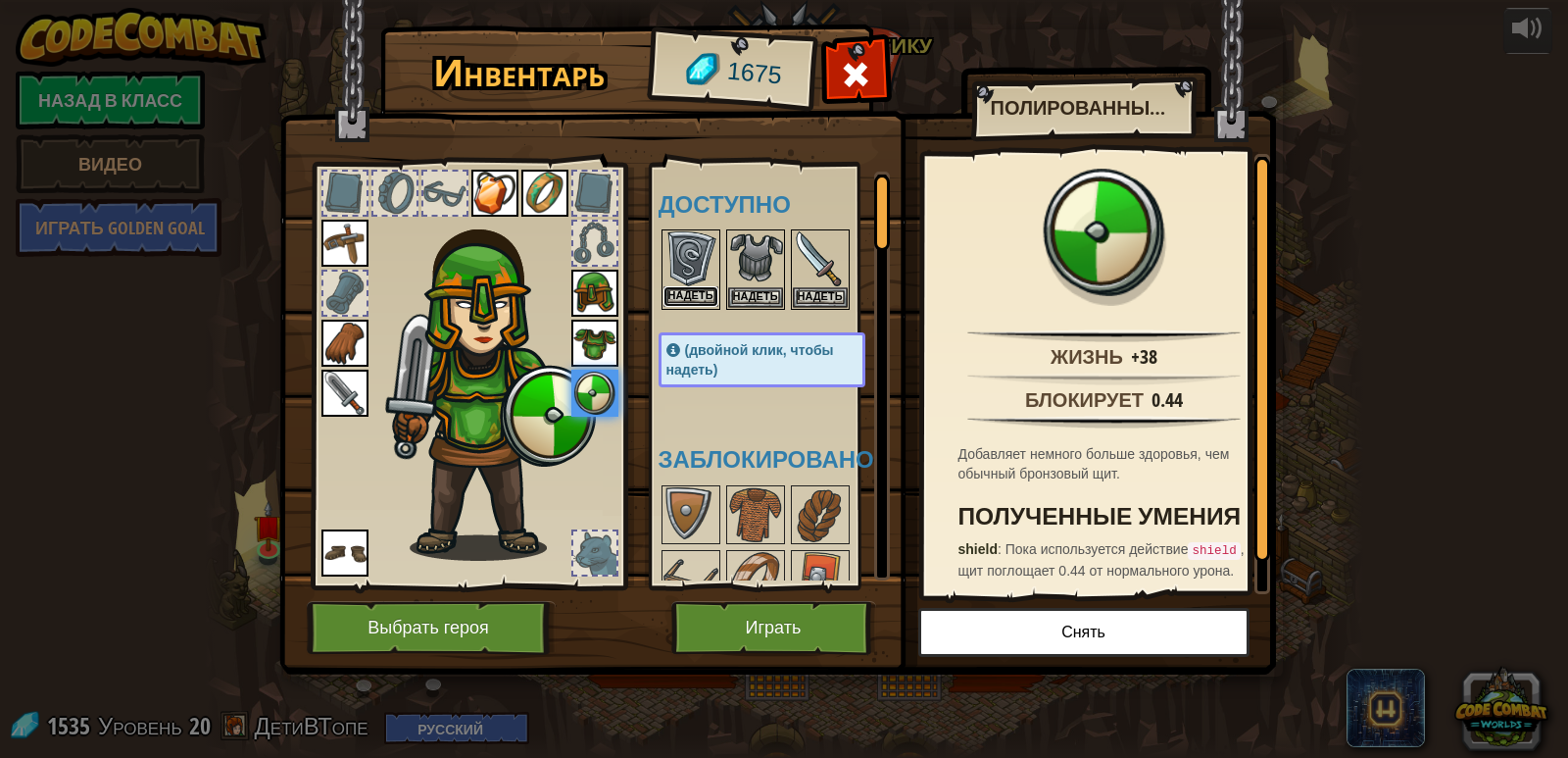
click at [695, 294] on button "Надеть" at bounding box center [692, 296] width 55 height 21
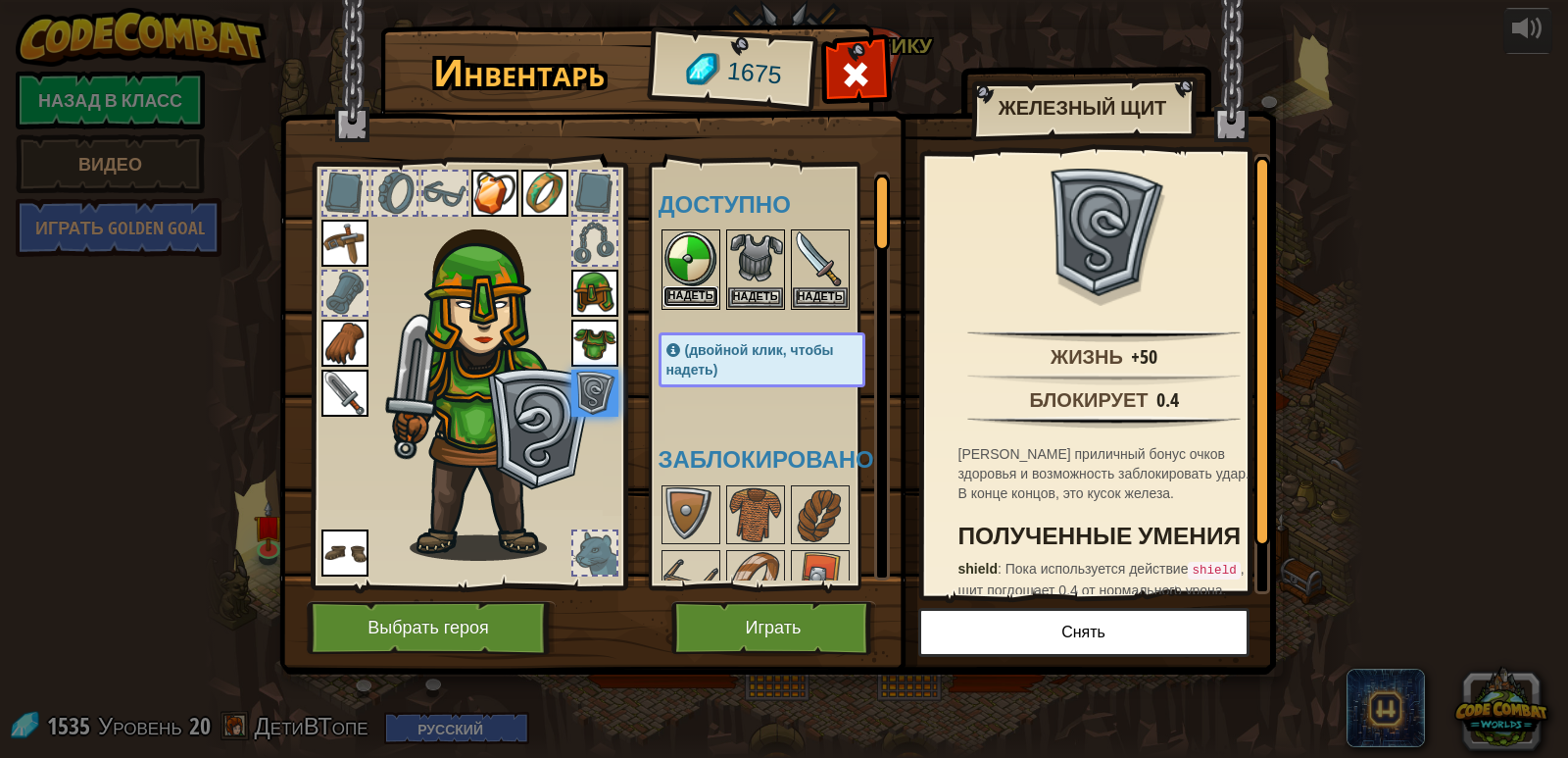
click at [694, 295] on button "Надеть" at bounding box center [692, 296] width 55 height 21
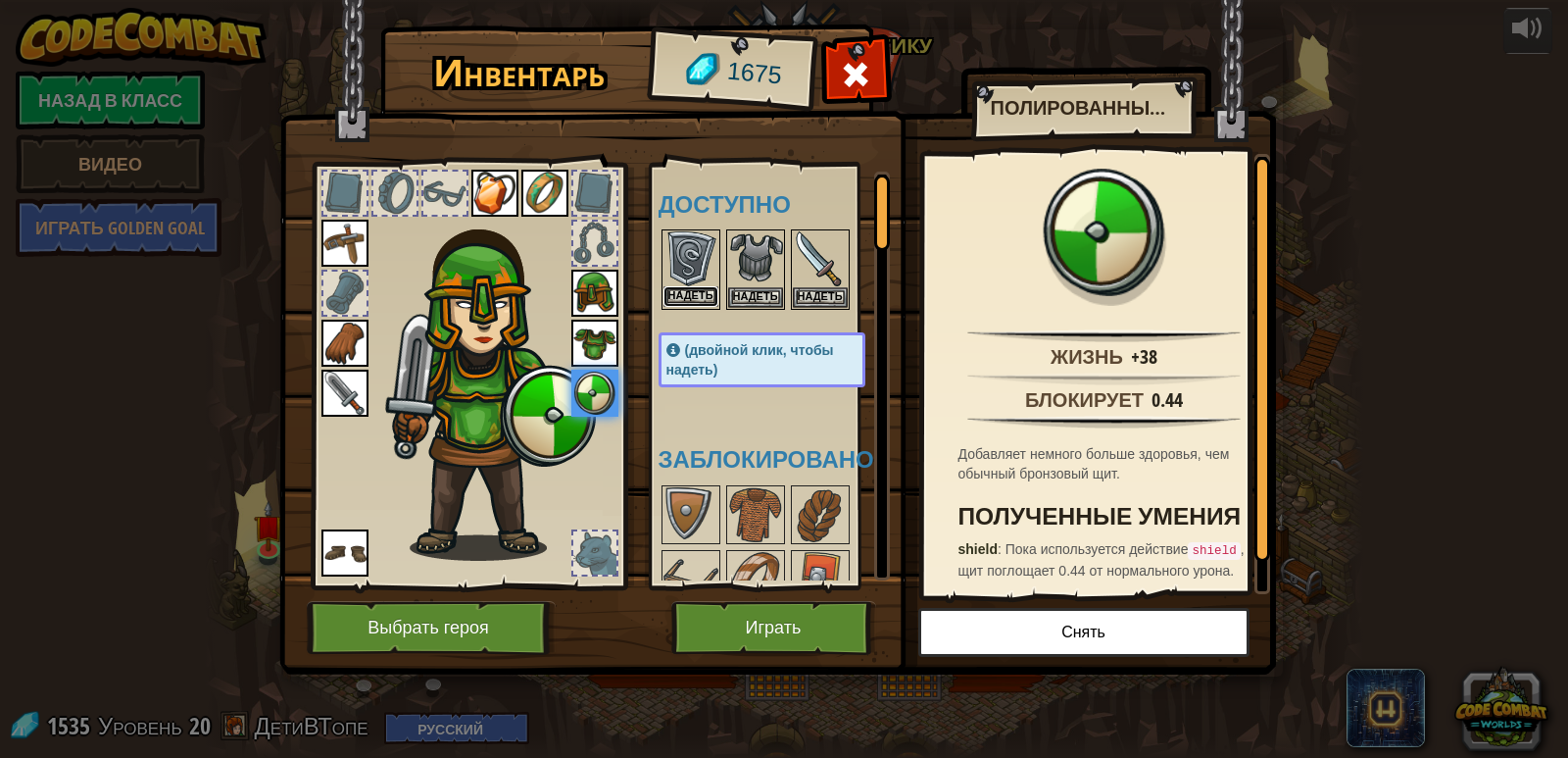
click at [698, 294] on button "Надеть" at bounding box center [692, 296] width 55 height 21
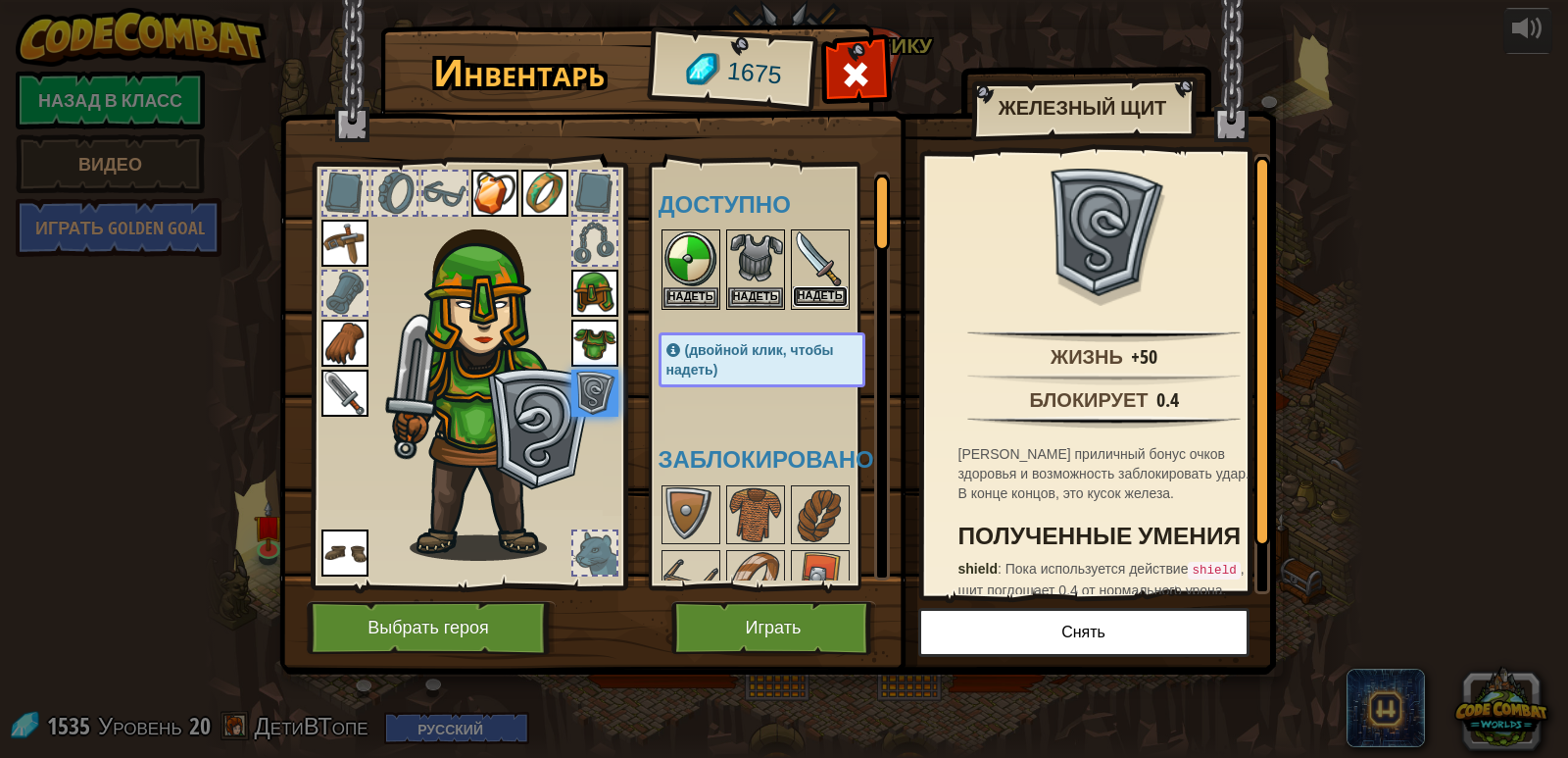
click at [806, 296] on button "Надеть" at bounding box center [821, 296] width 55 height 21
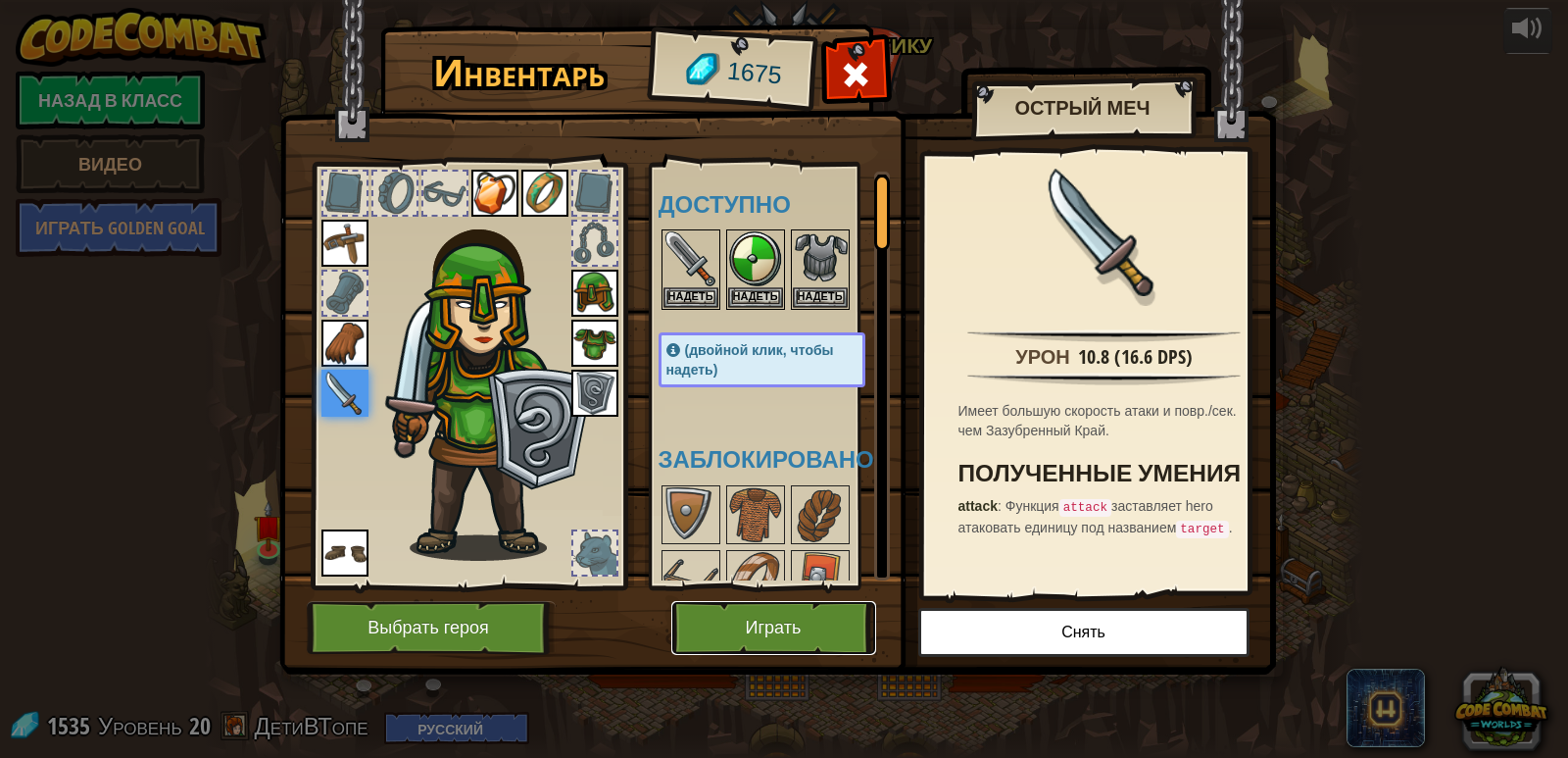
click at [812, 635] on button "Играть" at bounding box center [774, 628] width 205 height 54
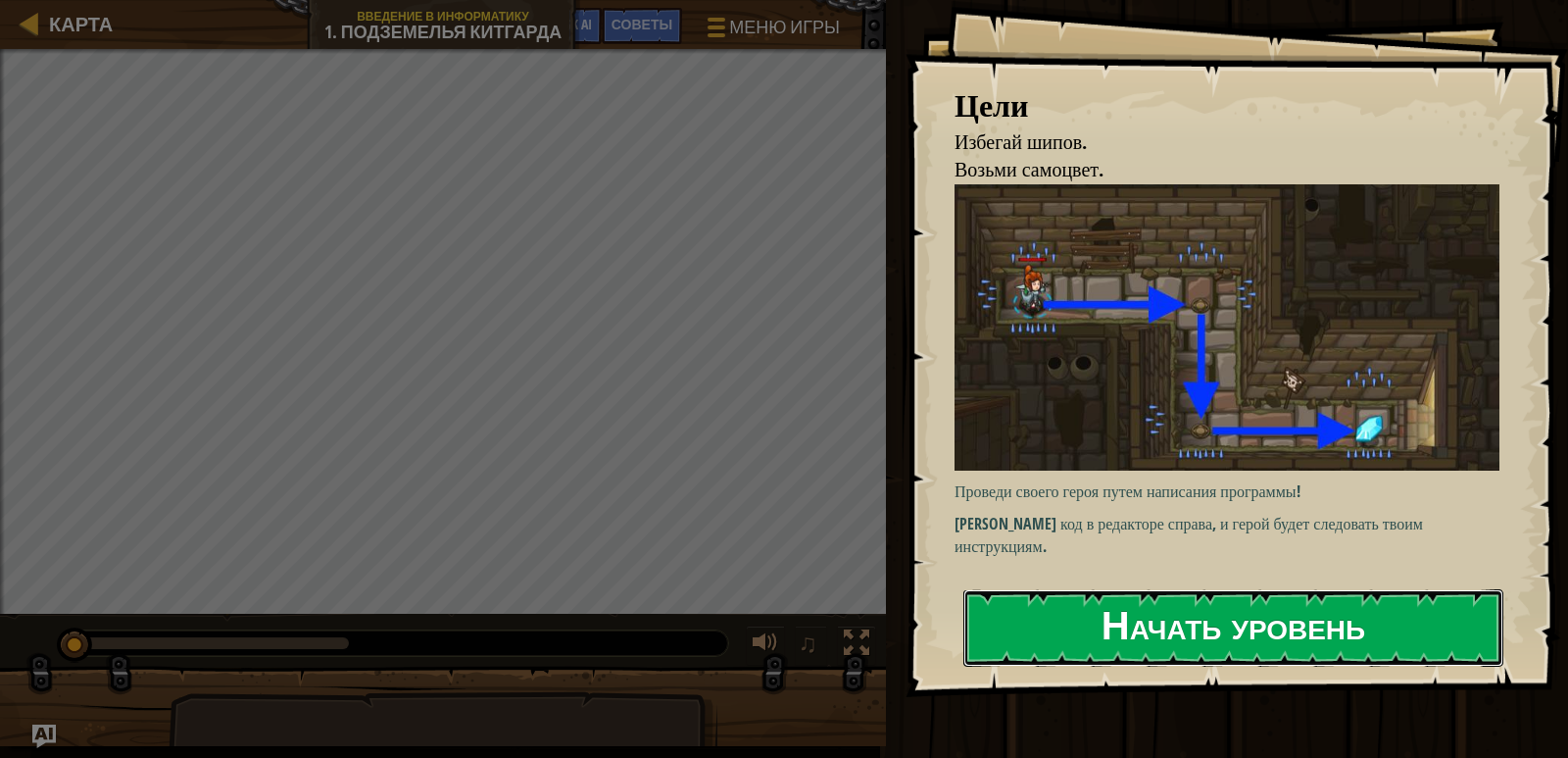
click at [1162, 626] on button "Начать уровень" at bounding box center [1233, 628] width 540 height 77
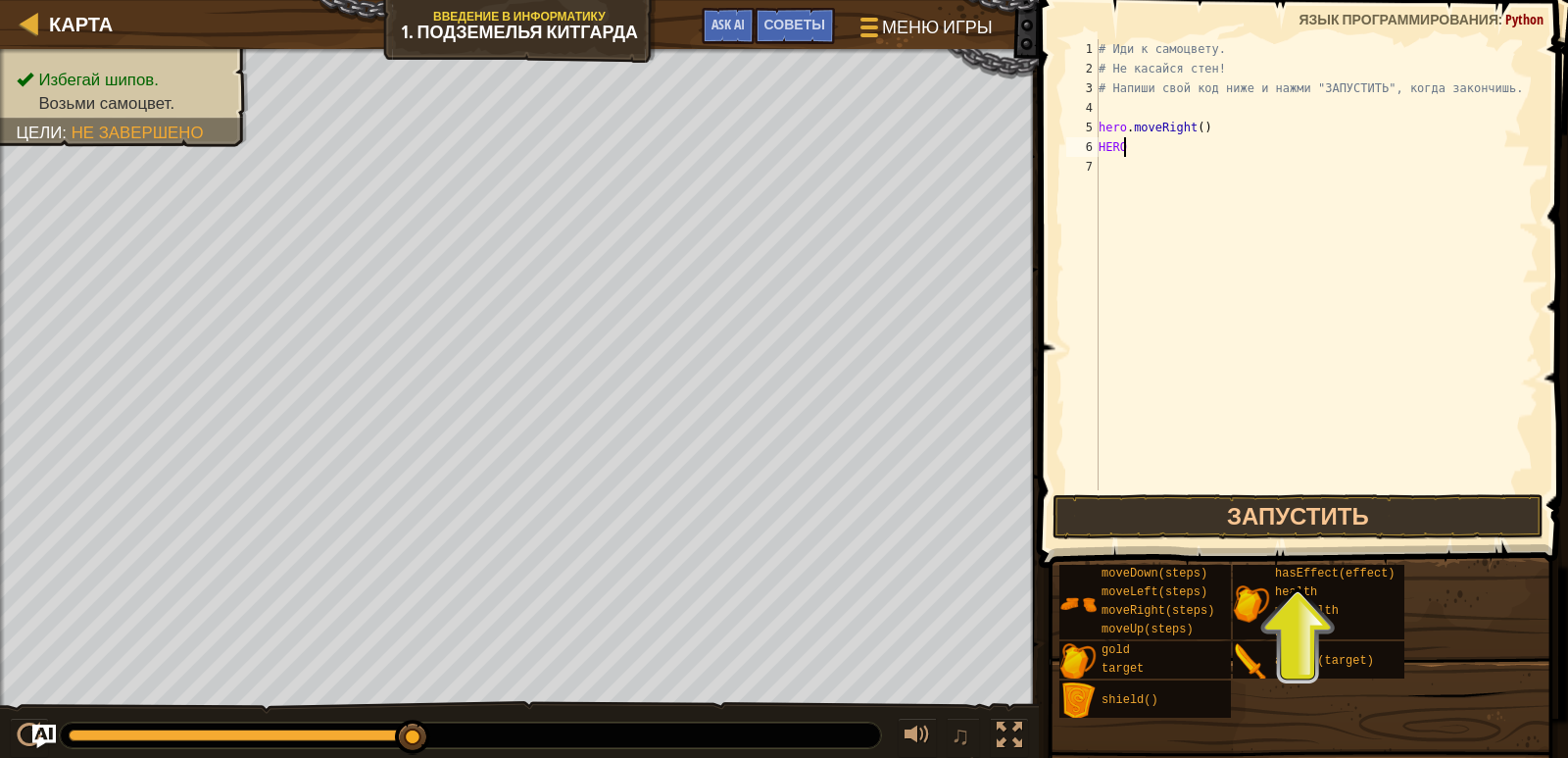
scroll to position [9, 1]
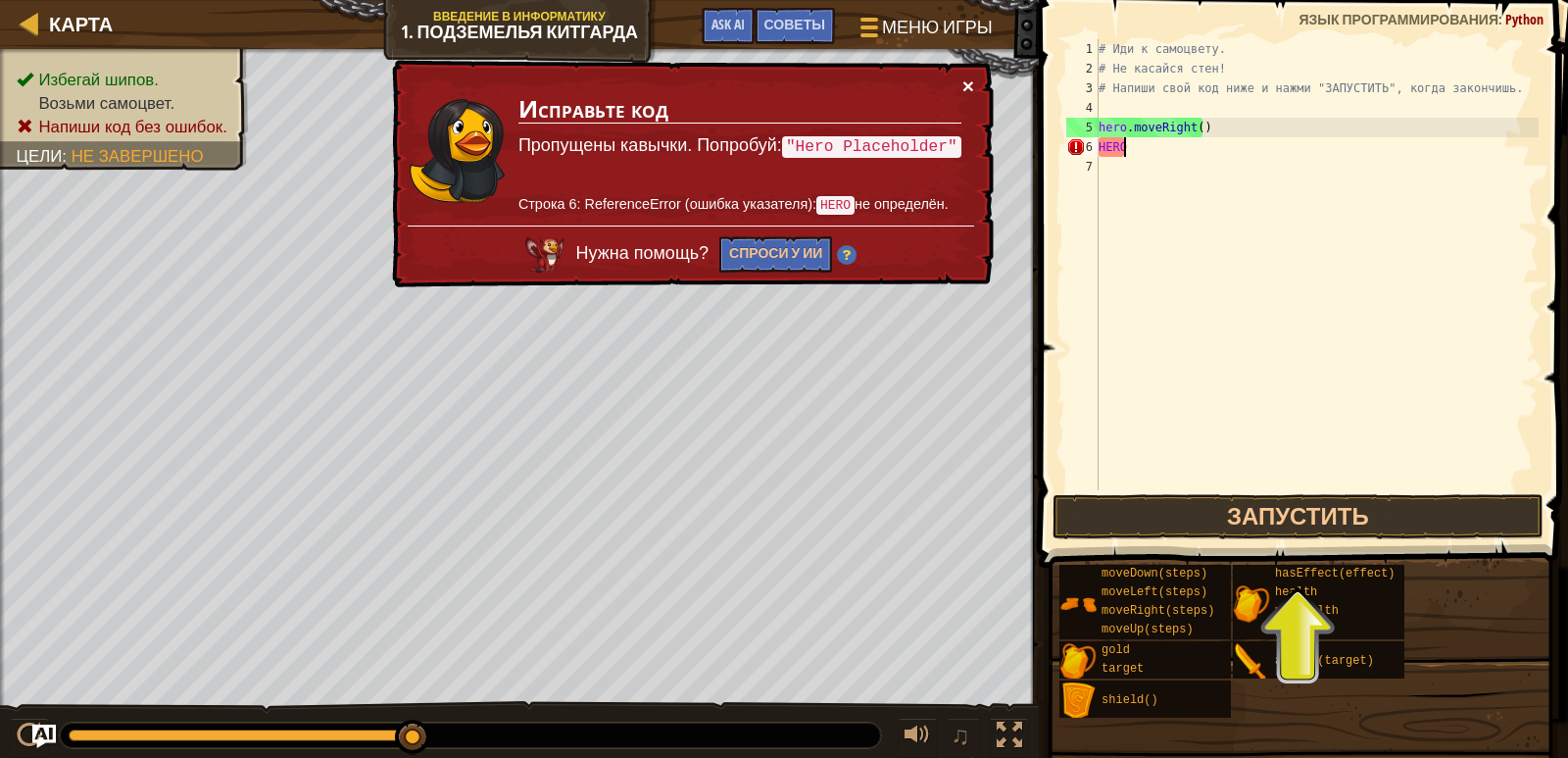
click at [963, 88] on button "×" at bounding box center [968, 85] width 12 height 21
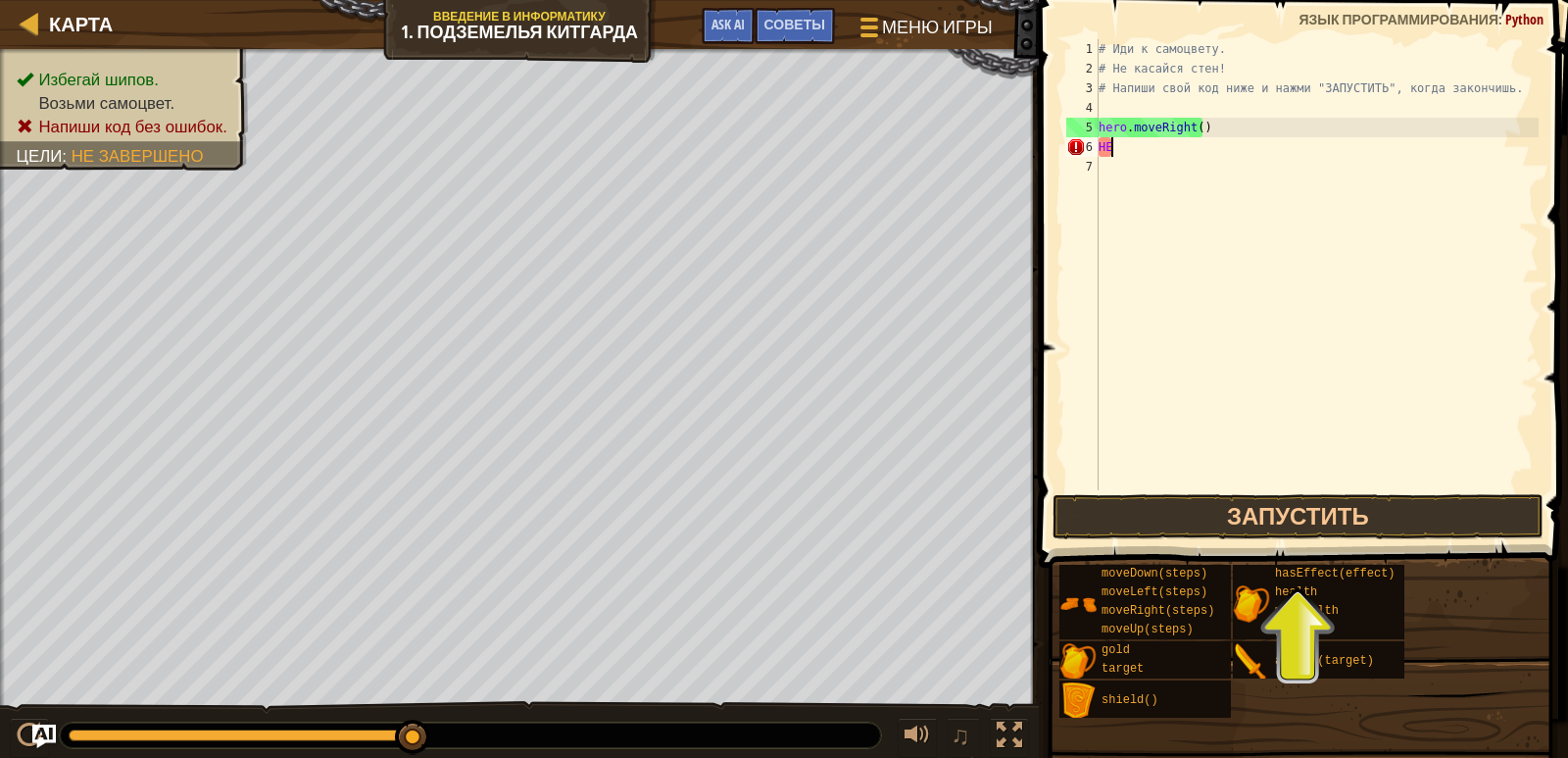
scroll to position [9, 0]
type textarea "H"
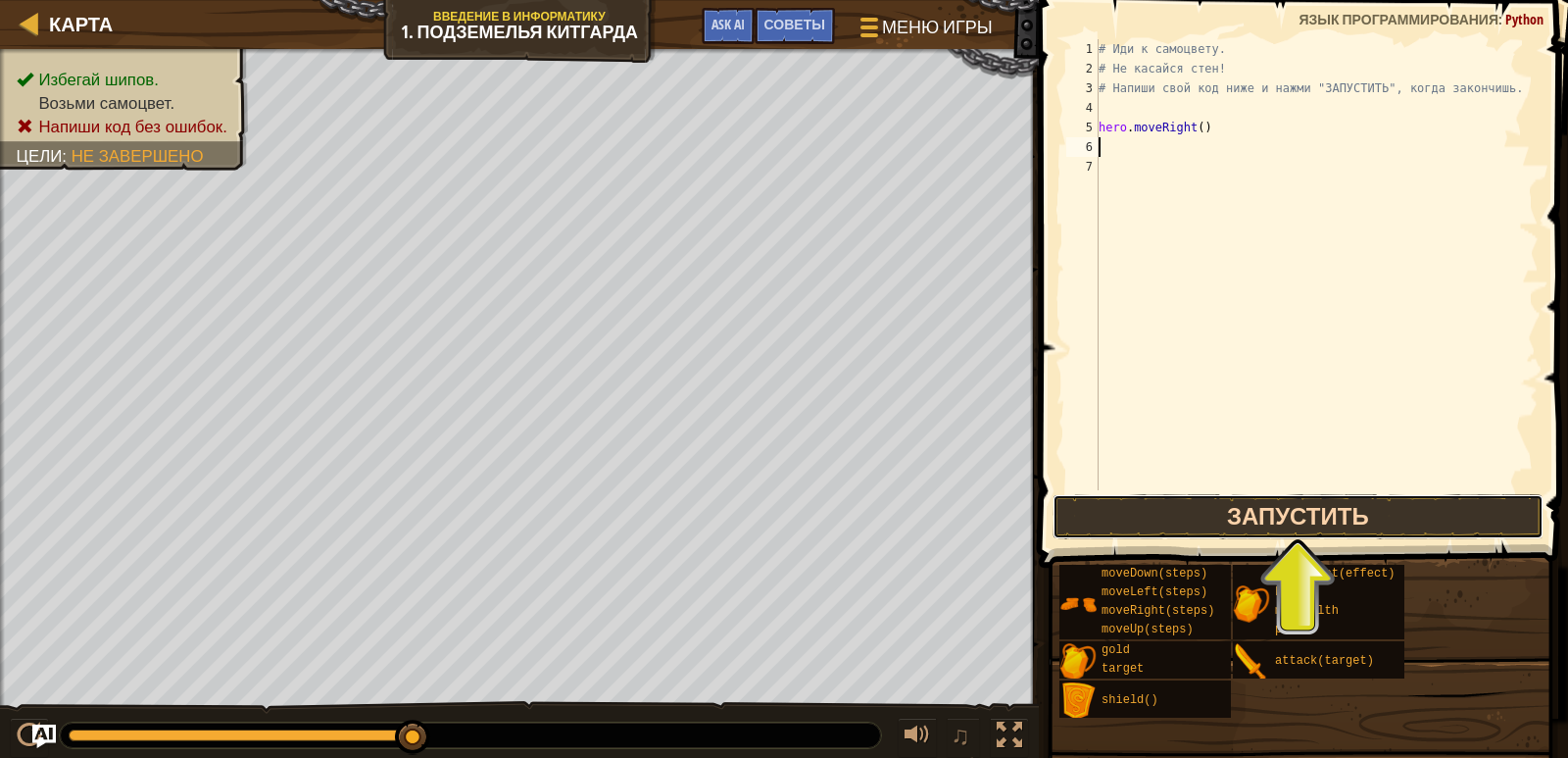
click at [1195, 509] on button "Запустить" at bounding box center [1298, 517] width 491 height 45
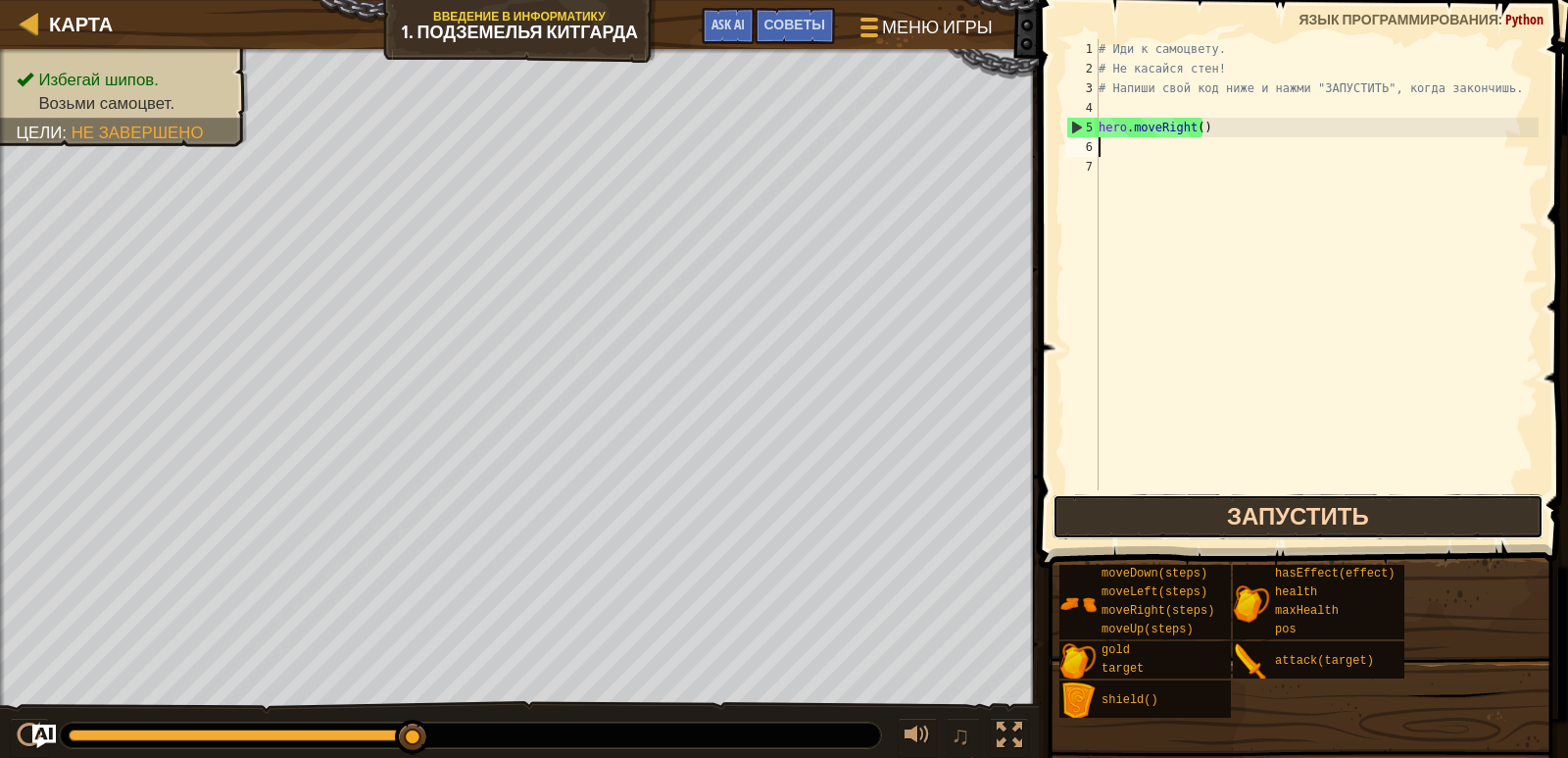
click at [1195, 512] on button "Запустить" at bounding box center [1298, 517] width 491 height 45
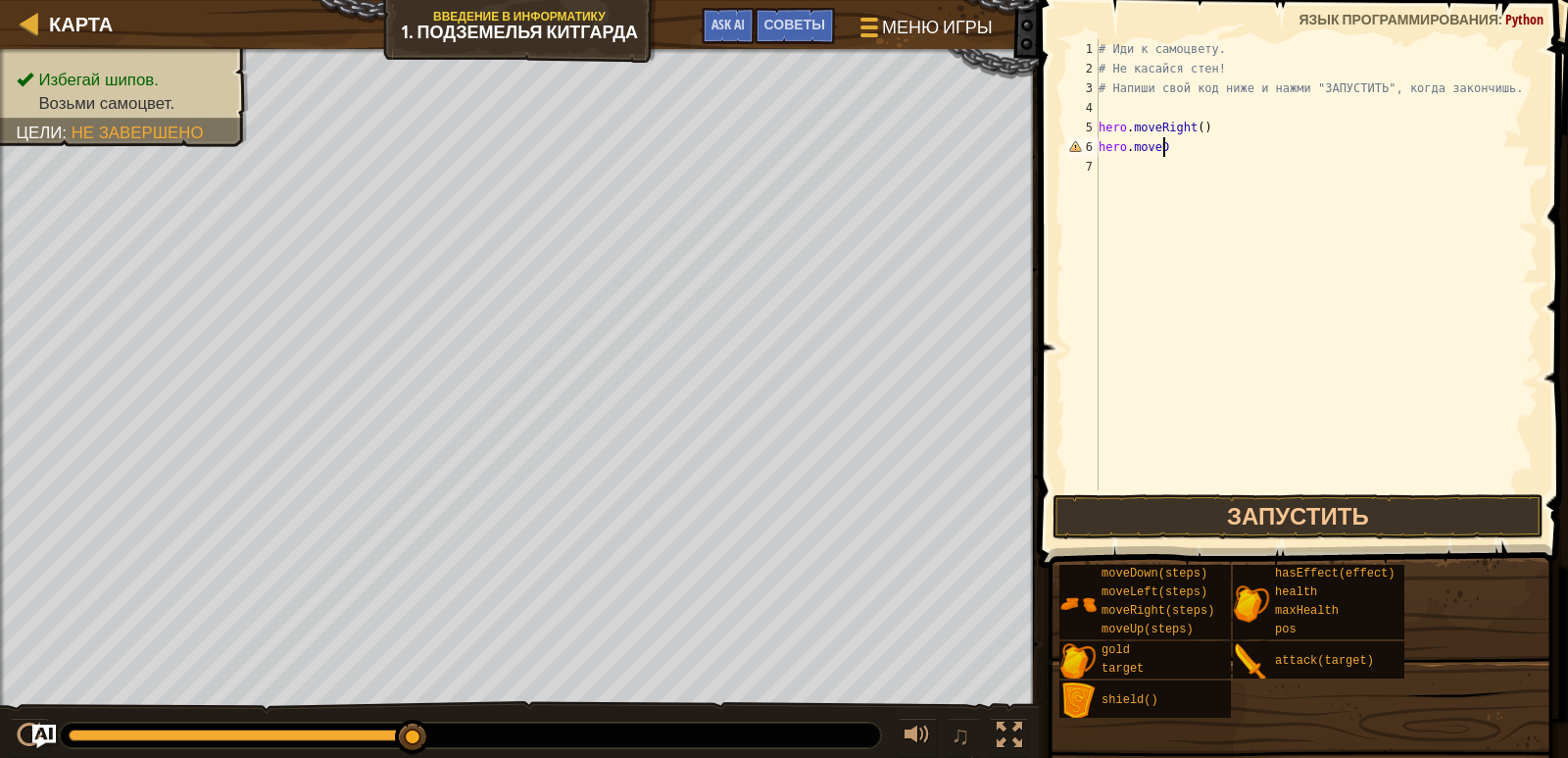
scroll to position [9, 5]
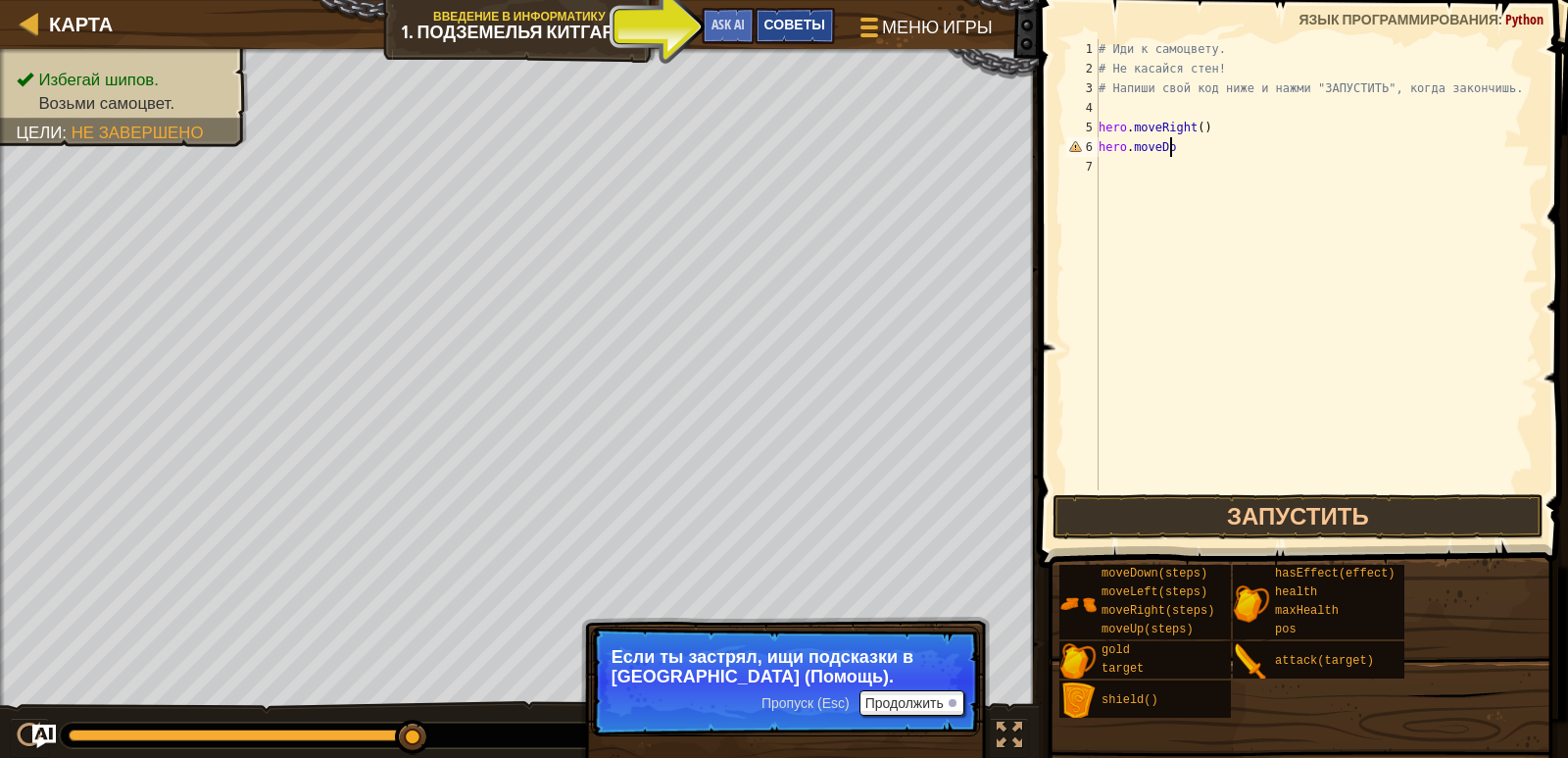
click at [787, 22] on span "Советы" at bounding box center [795, 24] width 61 height 19
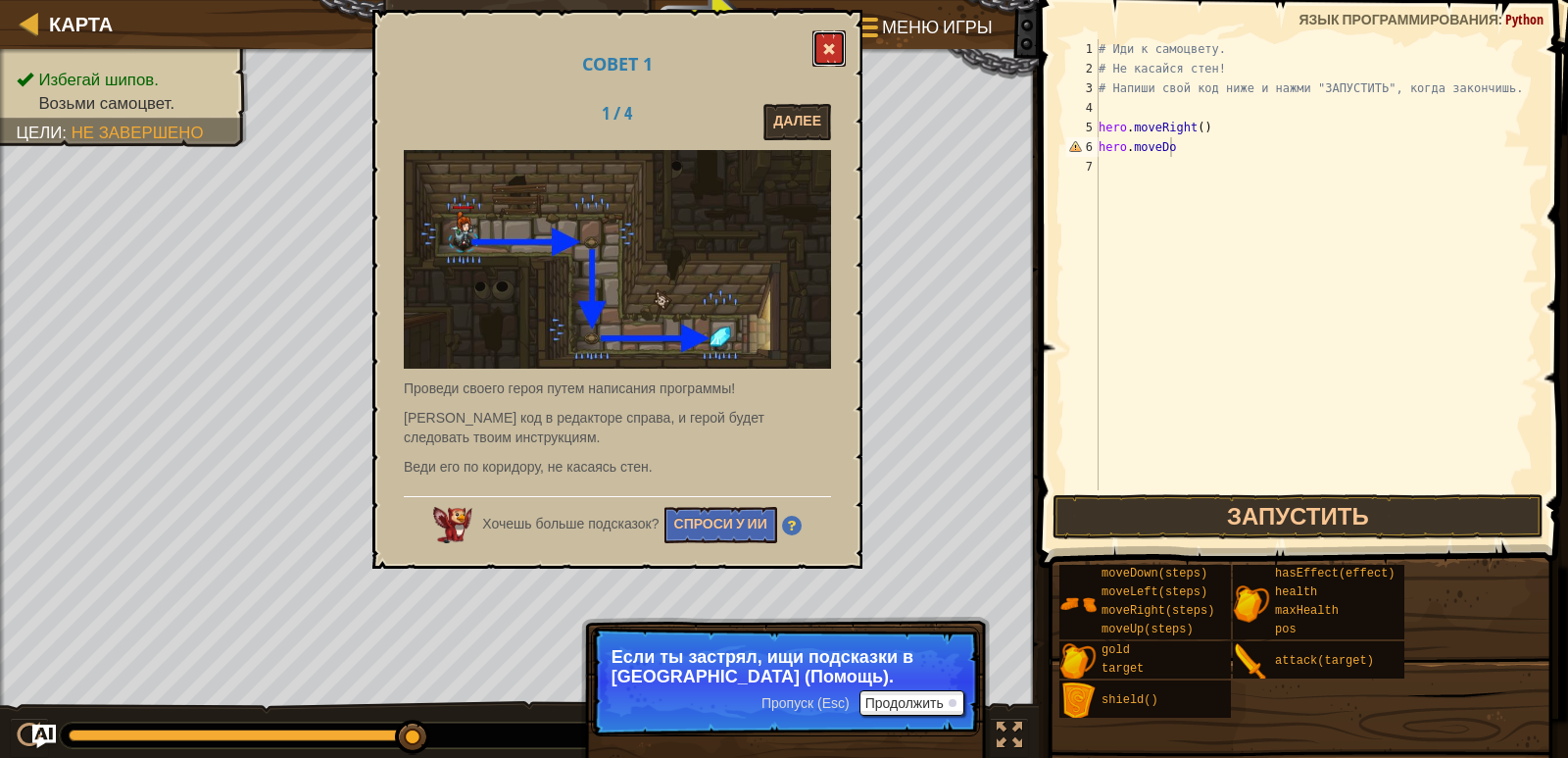
click at [835, 41] on button at bounding box center [830, 48] width 34 height 37
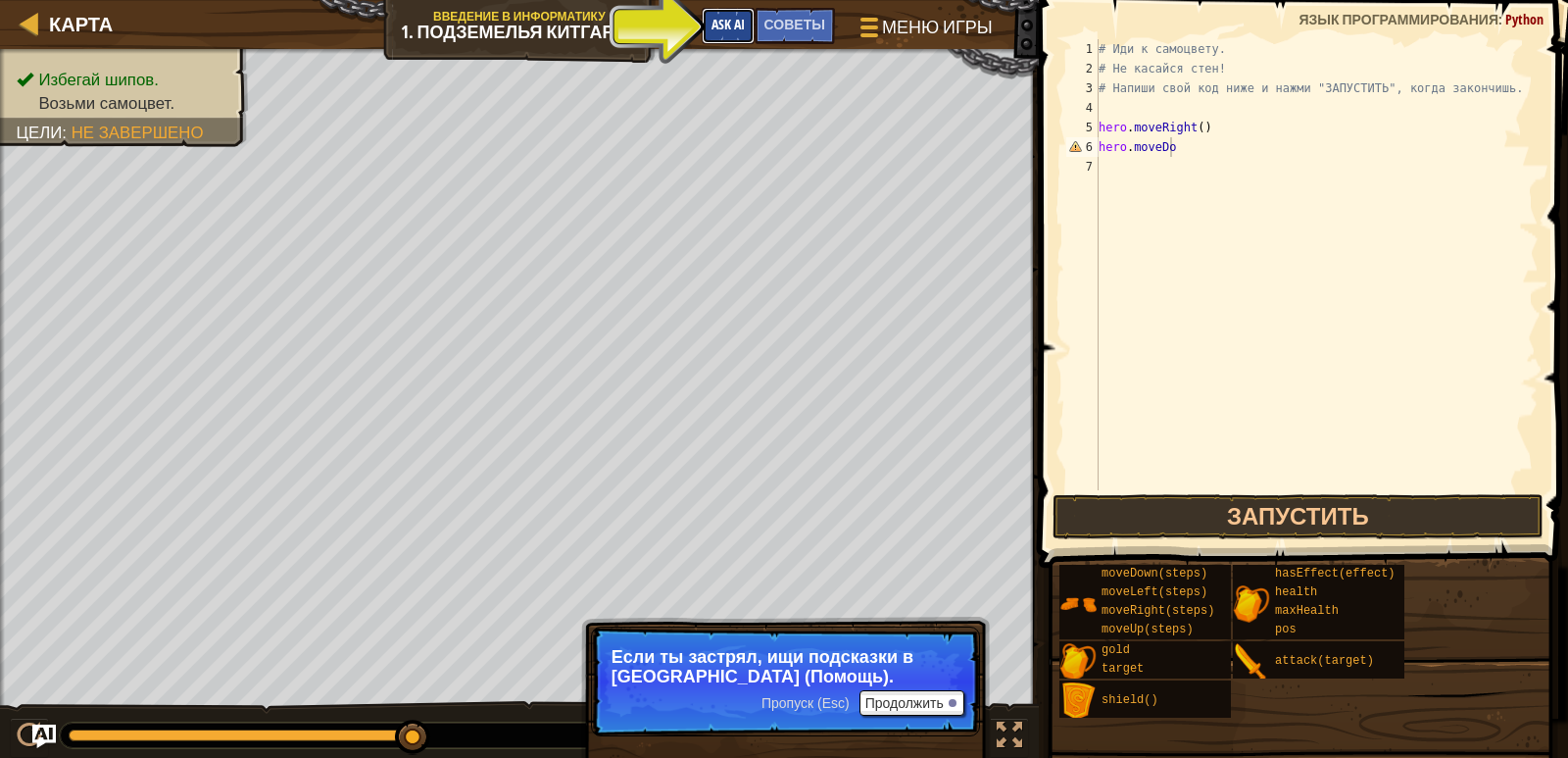
click at [728, 22] on span "Ask AI" at bounding box center [728, 24] width 34 height 19
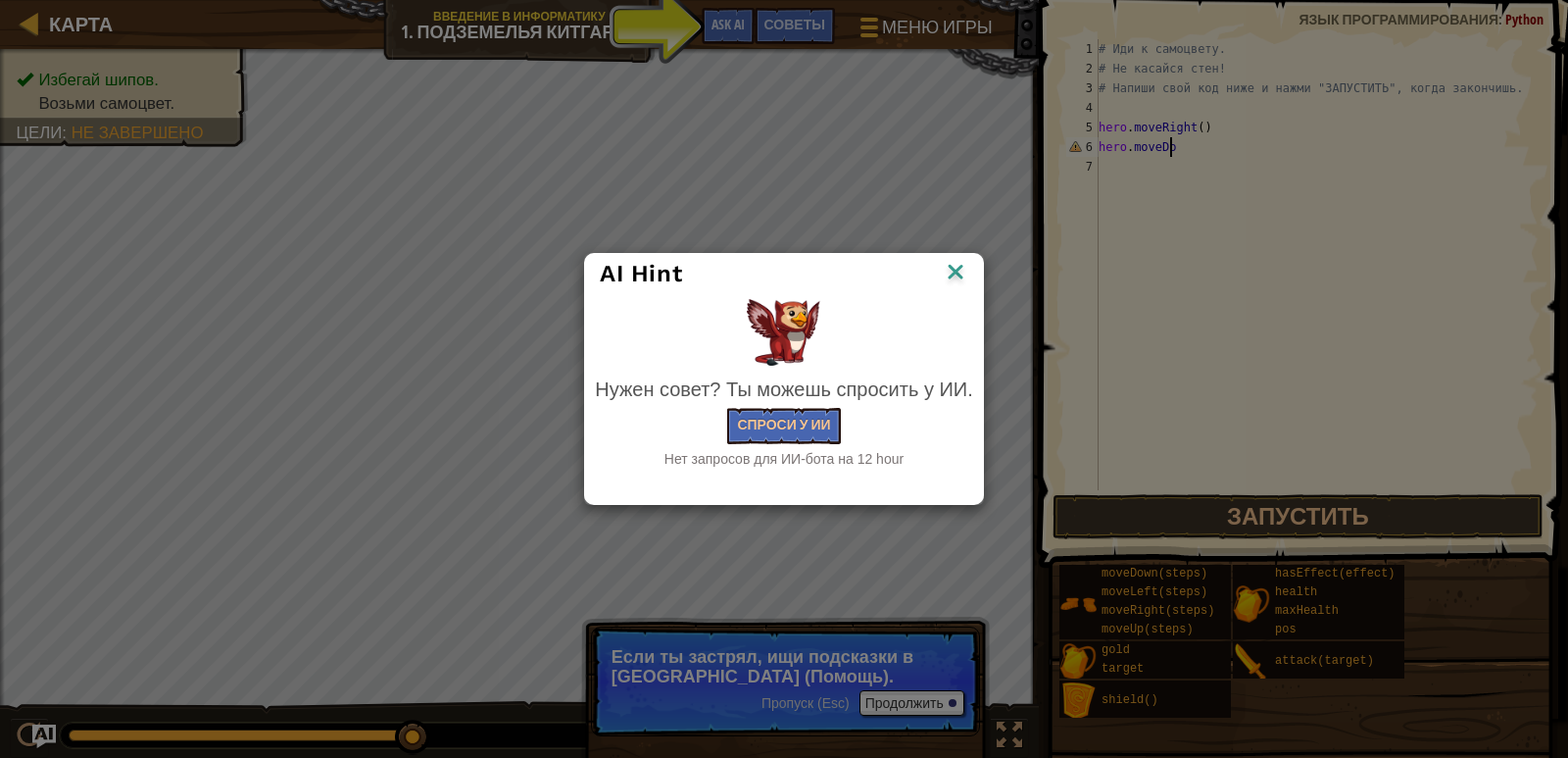
click at [960, 272] on img at bounding box center [955, 274] width 26 height 30
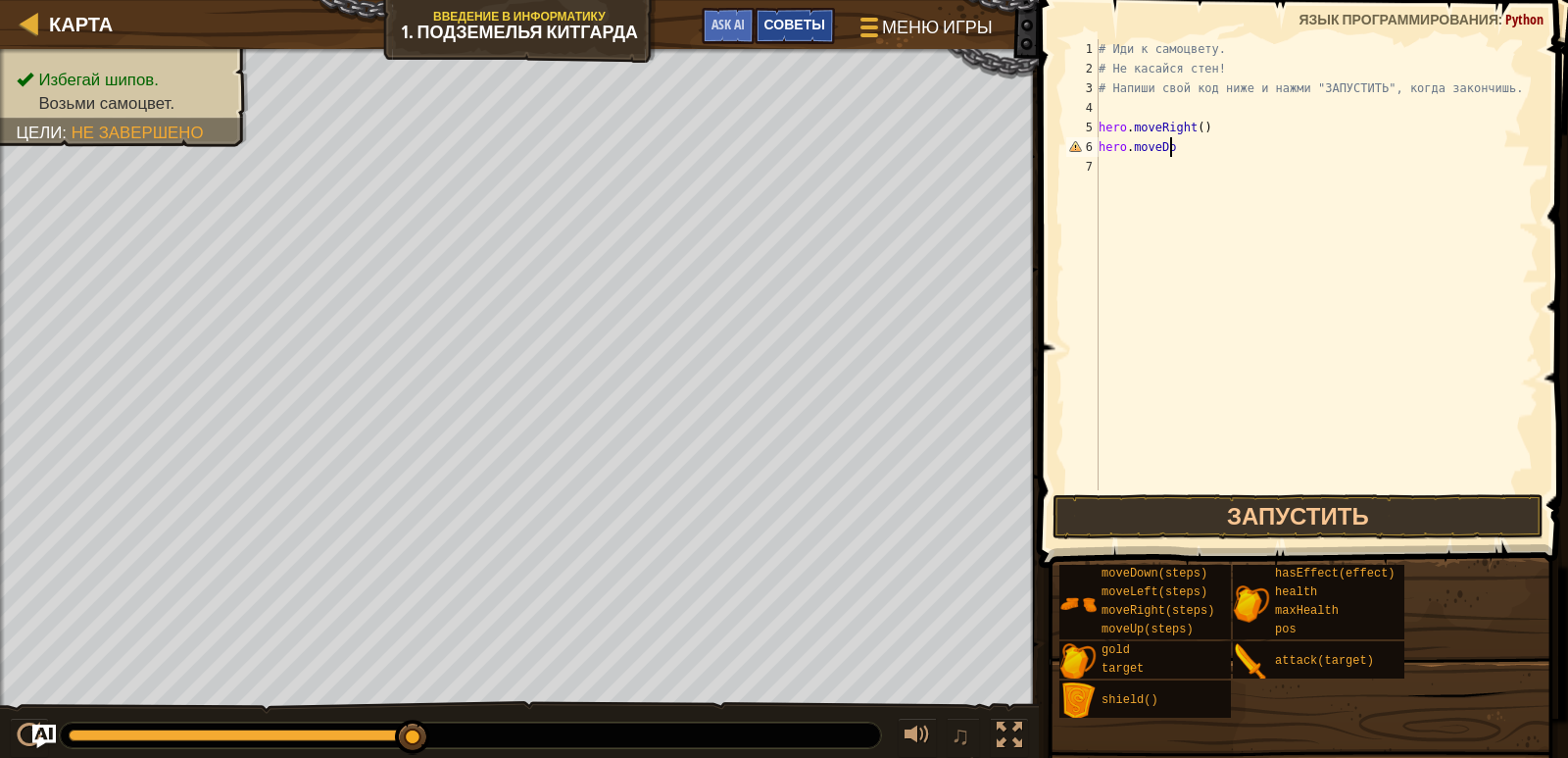
click at [784, 30] on span "Советы" at bounding box center [795, 24] width 61 height 19
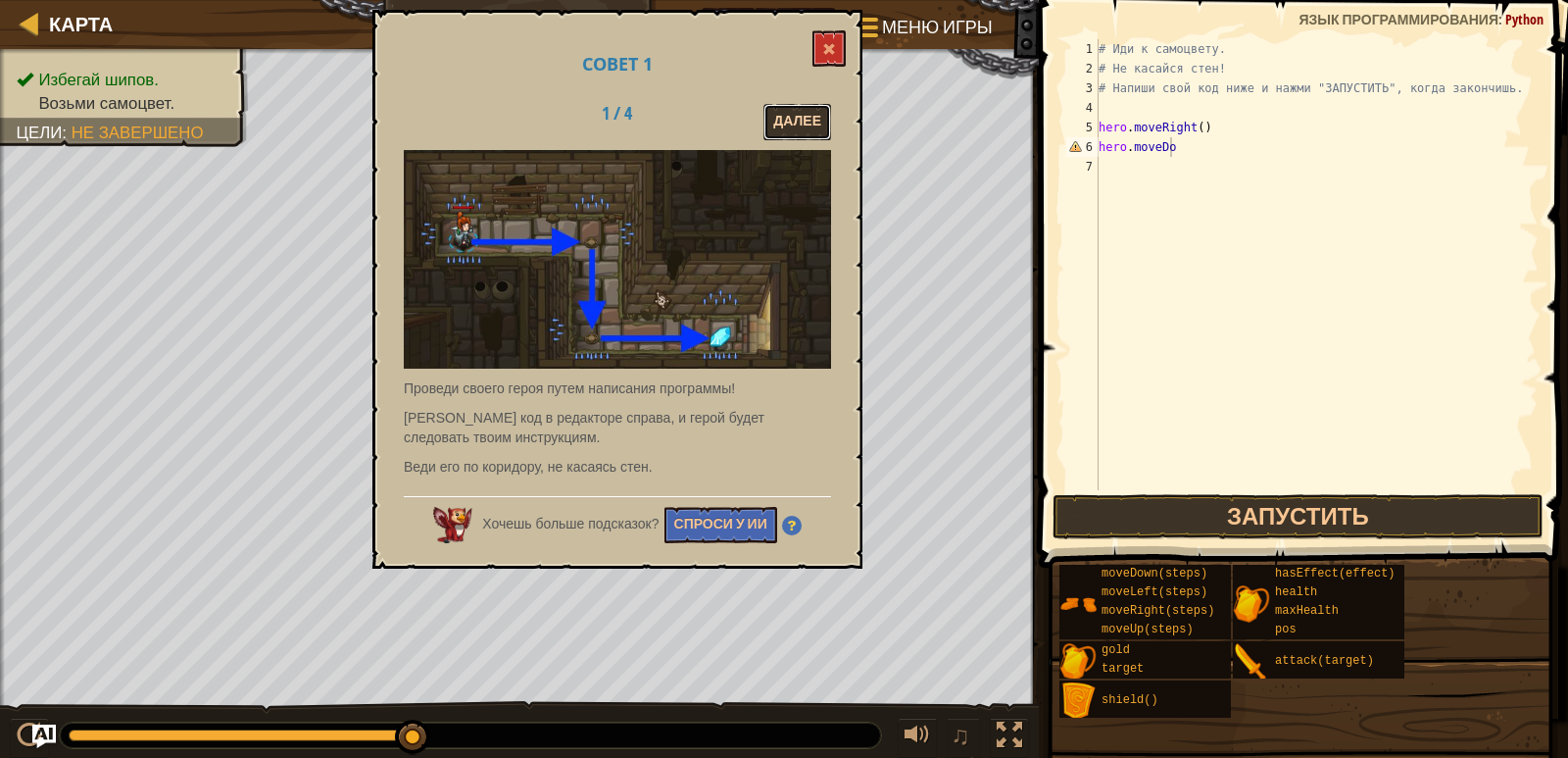
click at [793, 128] on button "Далее" at bounding box center [797, 122] width 67 height 37
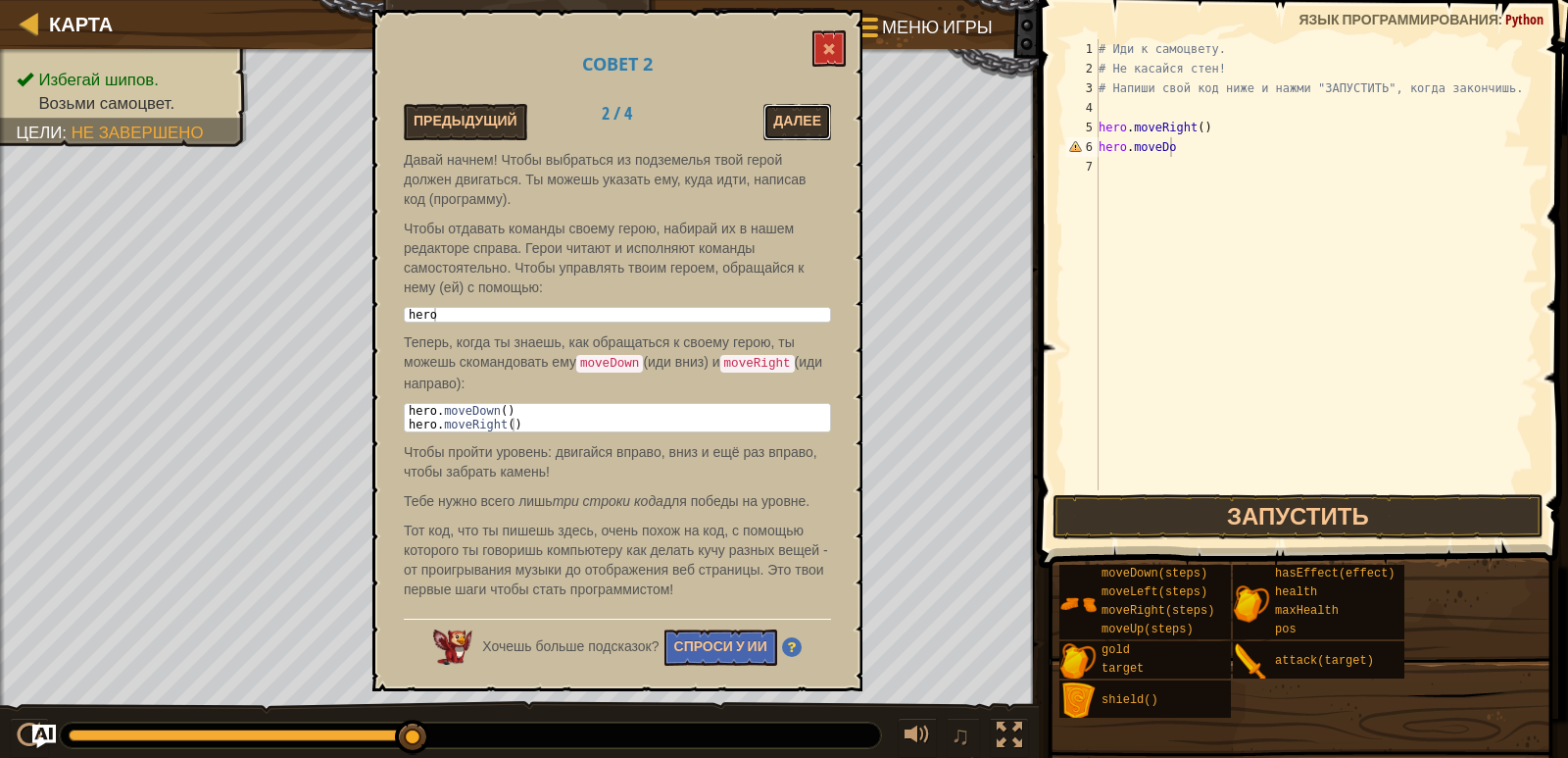
click at [781, 128] on button "Далее" at bounding box center [797, 122] width 67 height 37
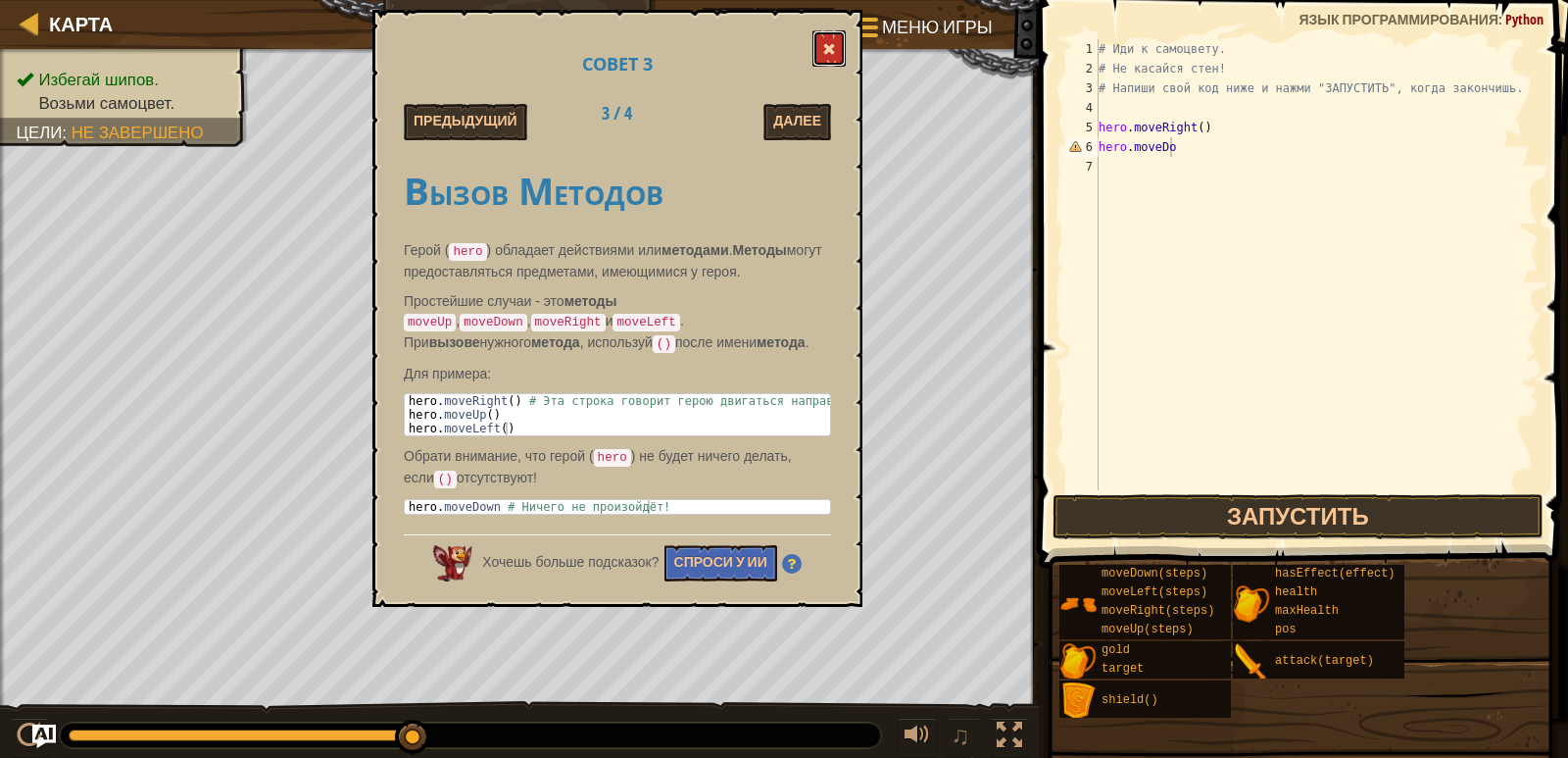
click at [832, 47] on span at bounding box center [829, 49] width 14 height 14
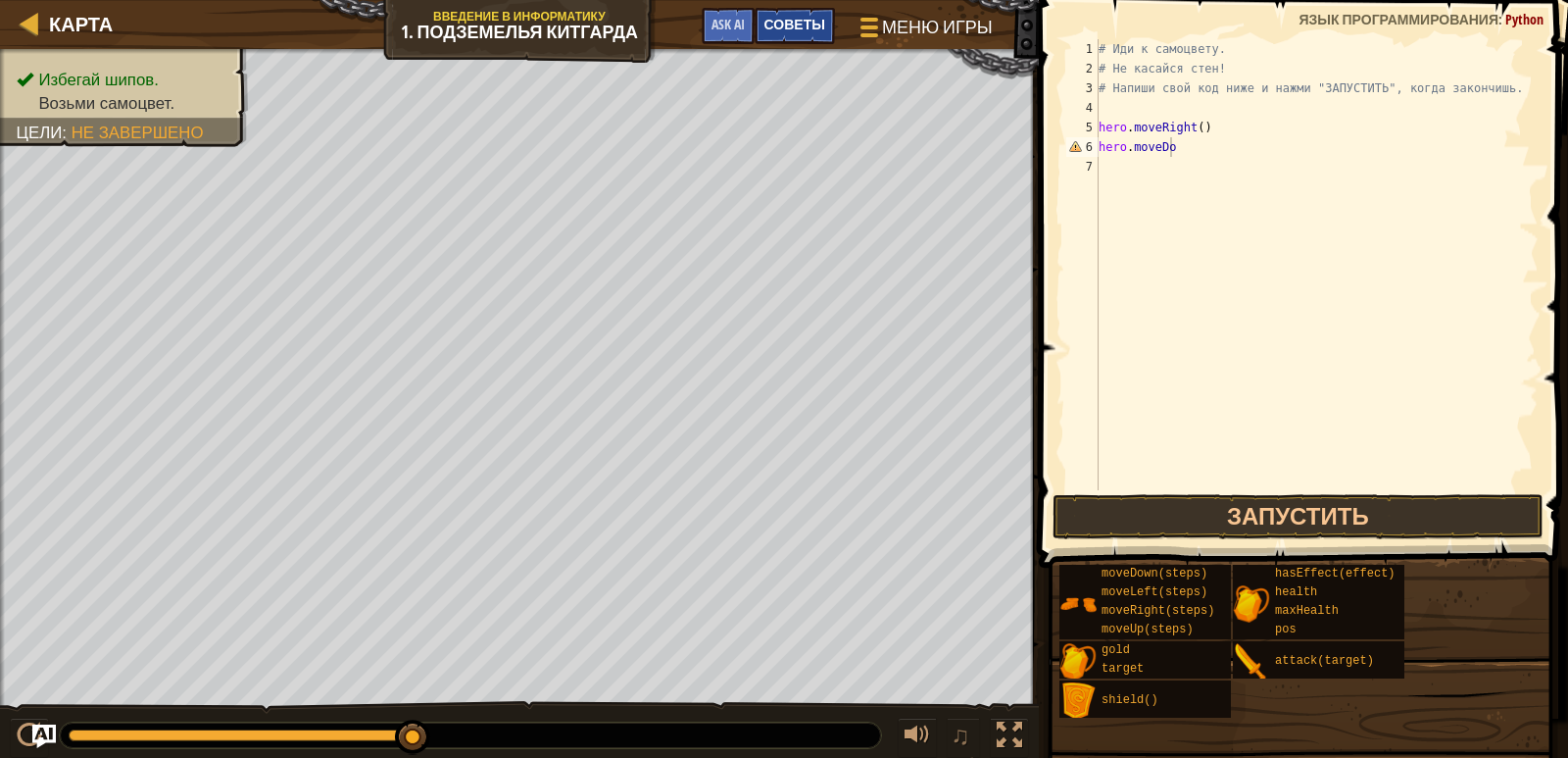
click at [802, 16] on div "Советы" at bounding box center [794, 26] width 80 height 37
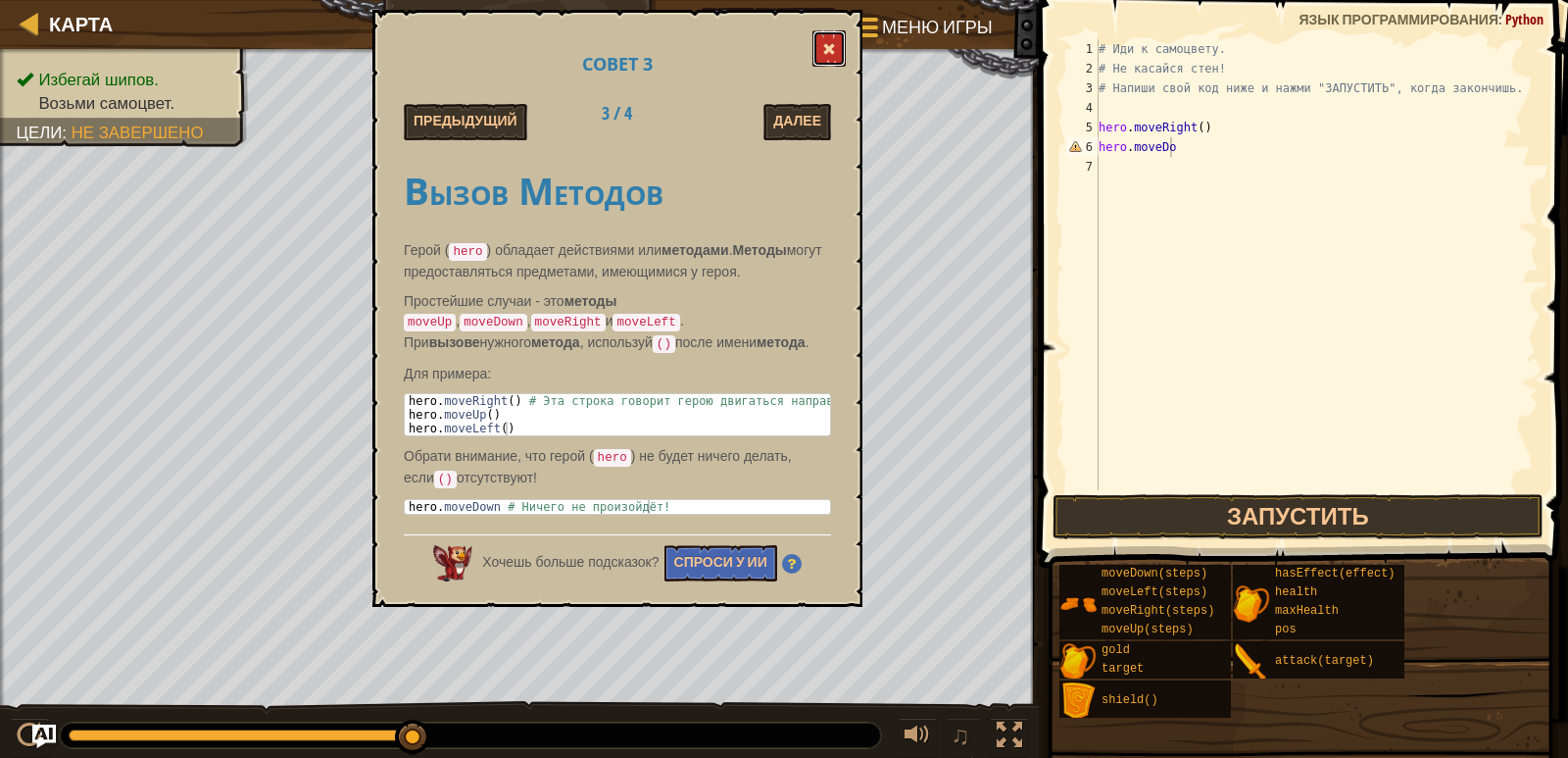
click at [820, 50] on button at bounding box center [830, 48] width 34 height 37
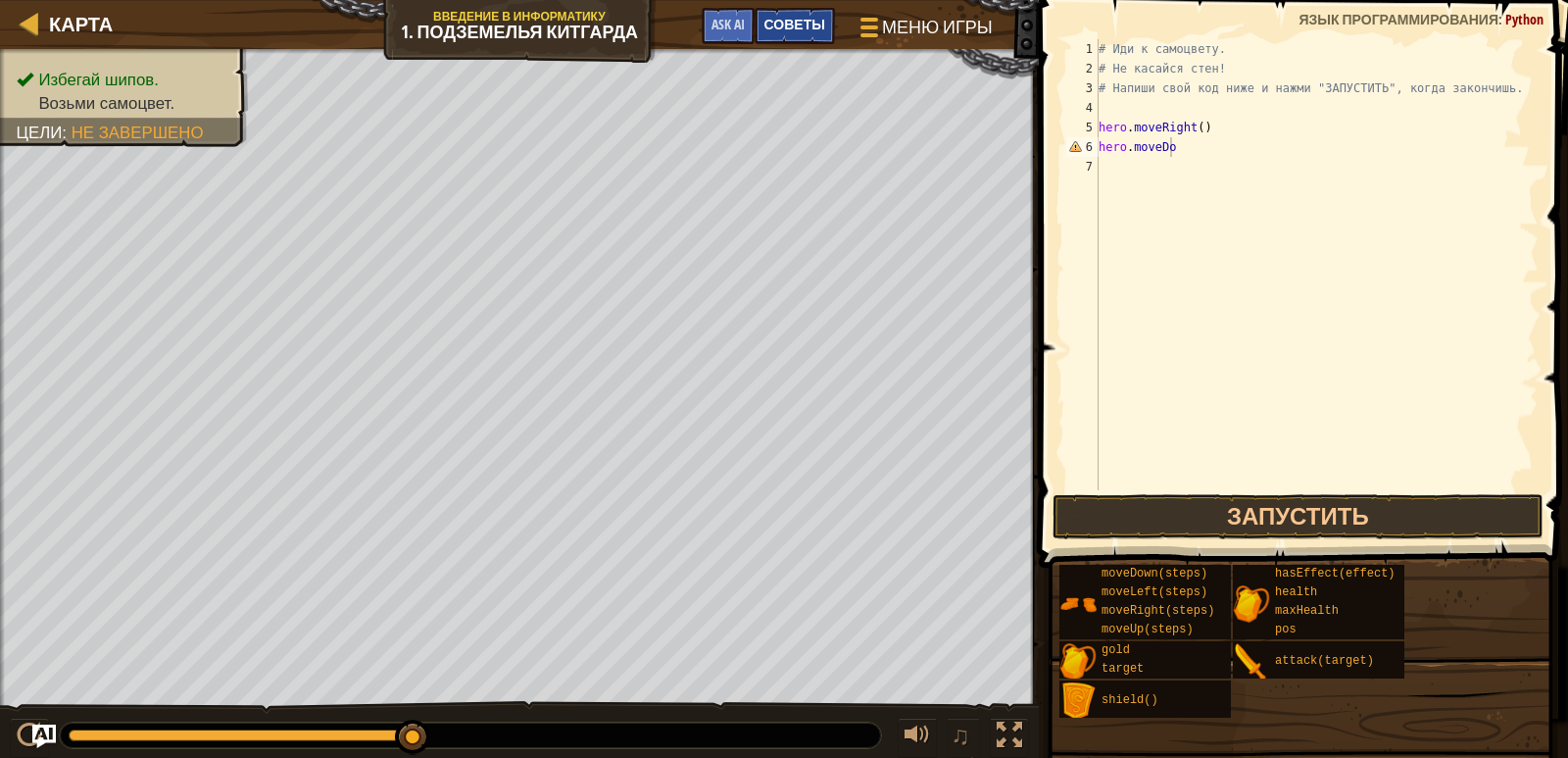
click at [809, 19] on span "Советы" at bounding box center [795, 24] width 61 height 19
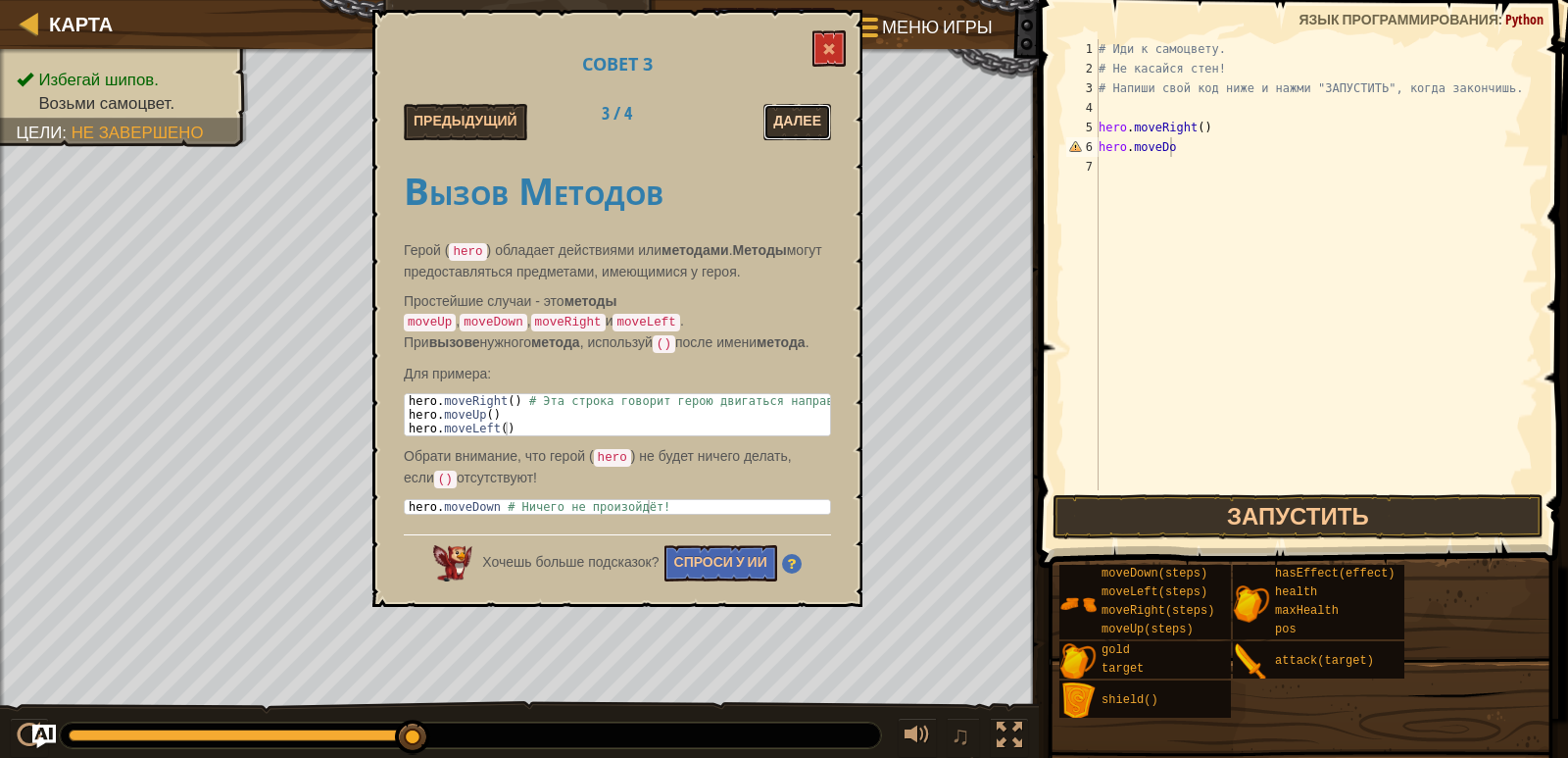
click at [793, 120] on button "Далее" at bounding box center [797, 122] width 67 height 37
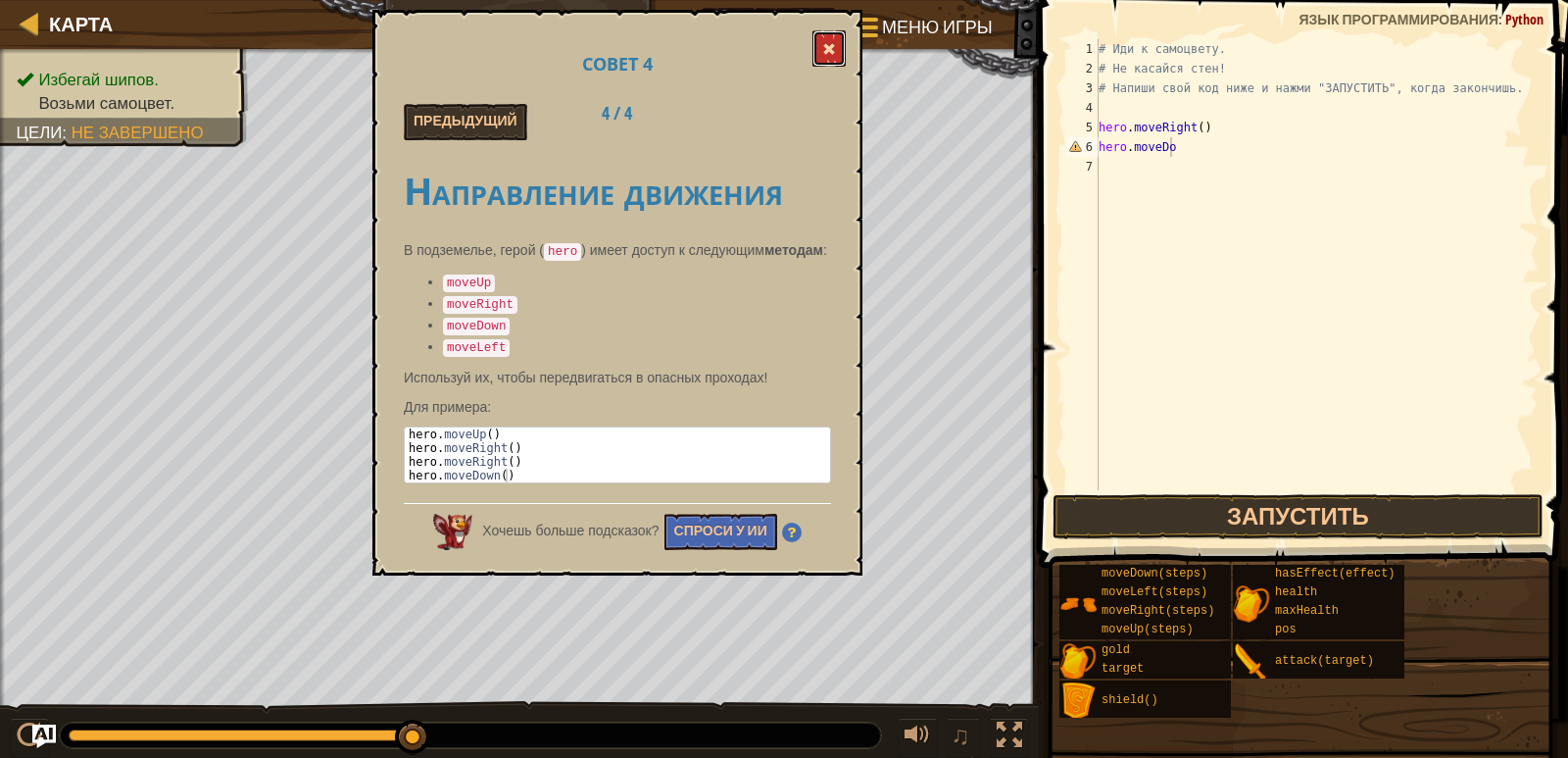
click at [817, 46] on button at bounding box center [830, 48] width 34 height 37
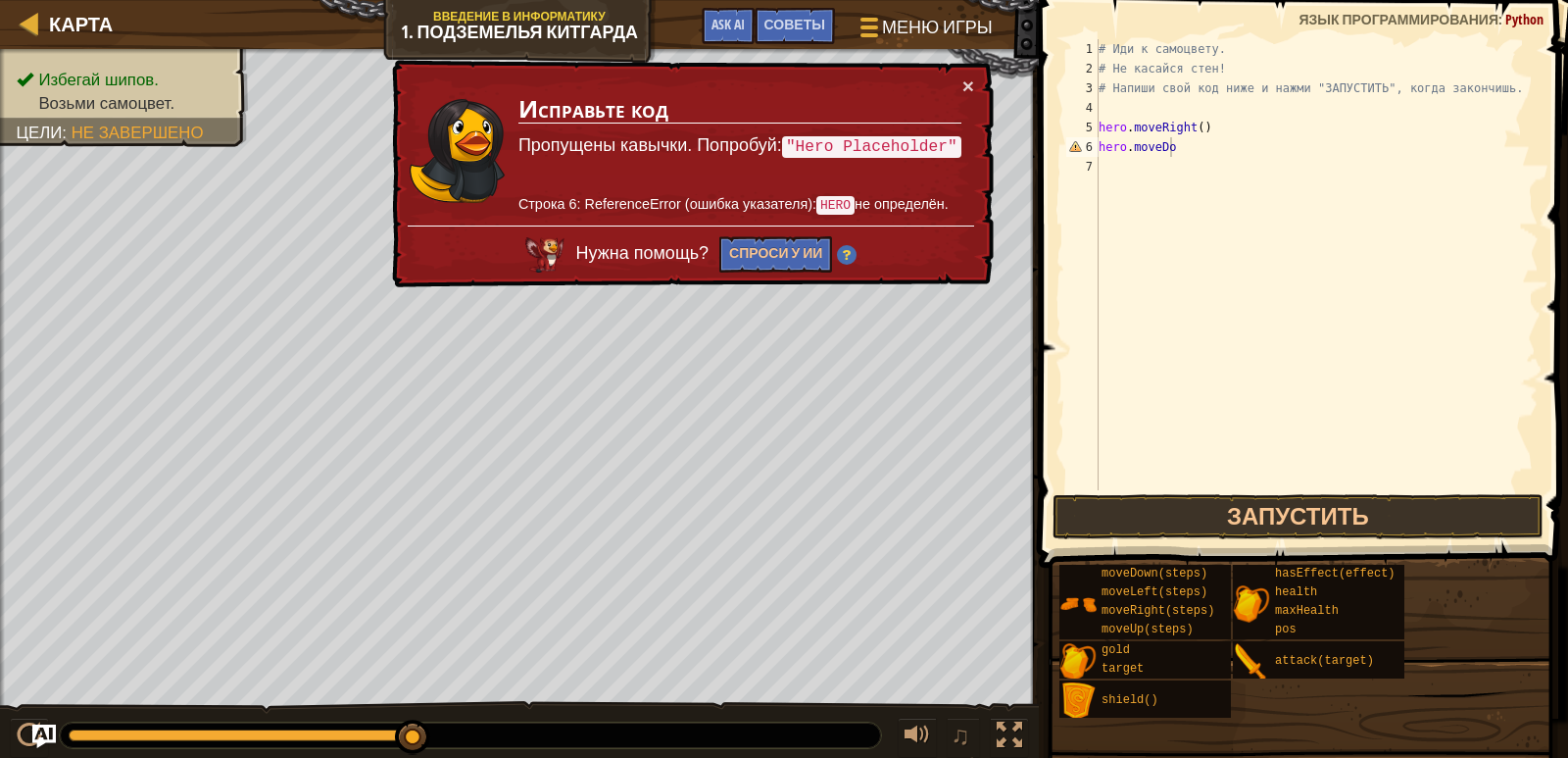
click at [1192, 155] on div "# Иди к самоцвету. # Не касайся стен! # Напиши свой код ниже и нажми "ЗАПУСТИТЬ…" at bounding box center [1316, 285] width 444 height 490
click at [968, 84] on button "×" at bounding box center [968, 85] width 12 height 21
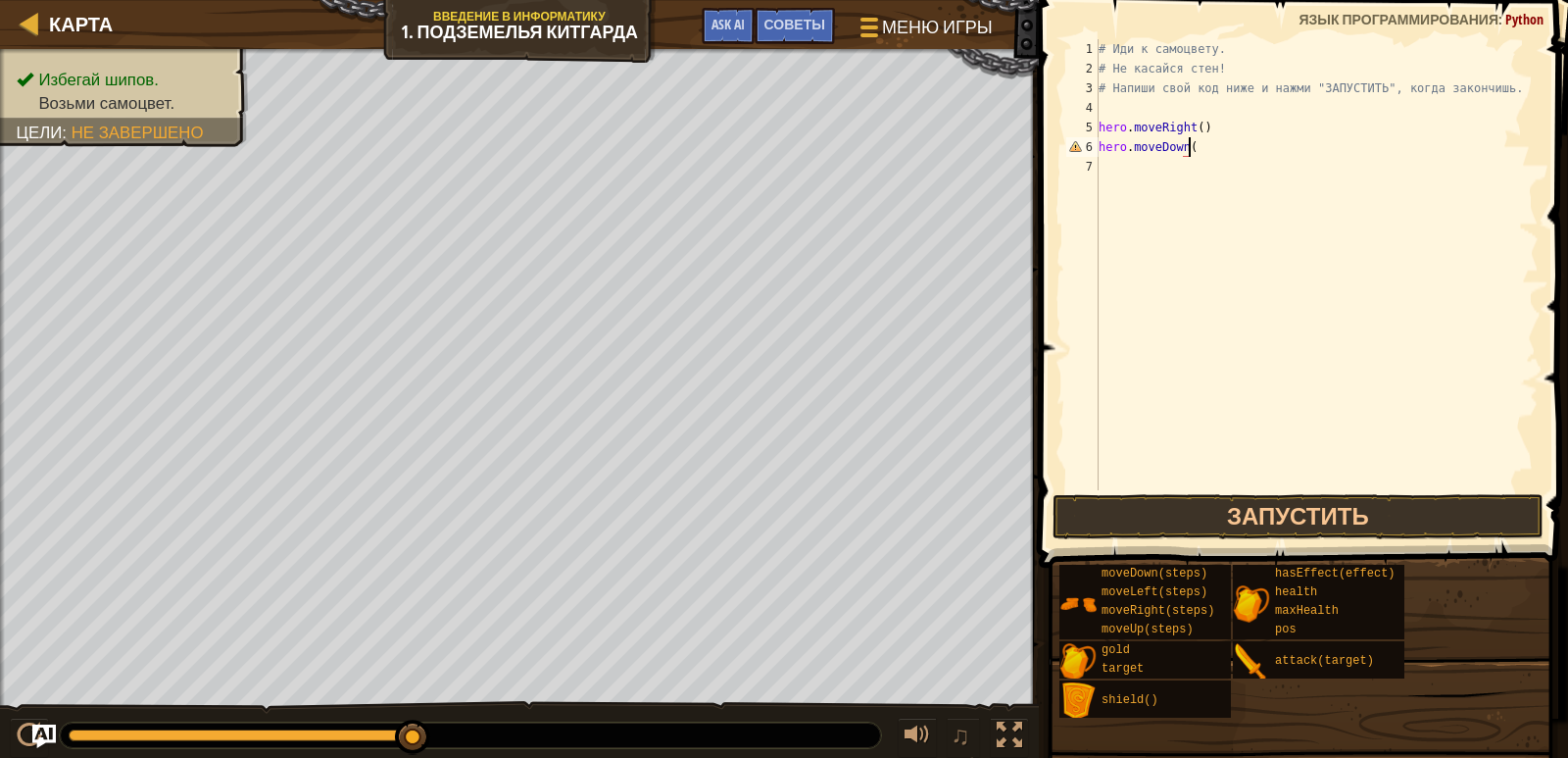
scroll to position [9, 7]
type textarea "hero.moveDown()"
click at [1262, 501] on button "Запустить" at bounding box center [1298, 517] width 491 height 45
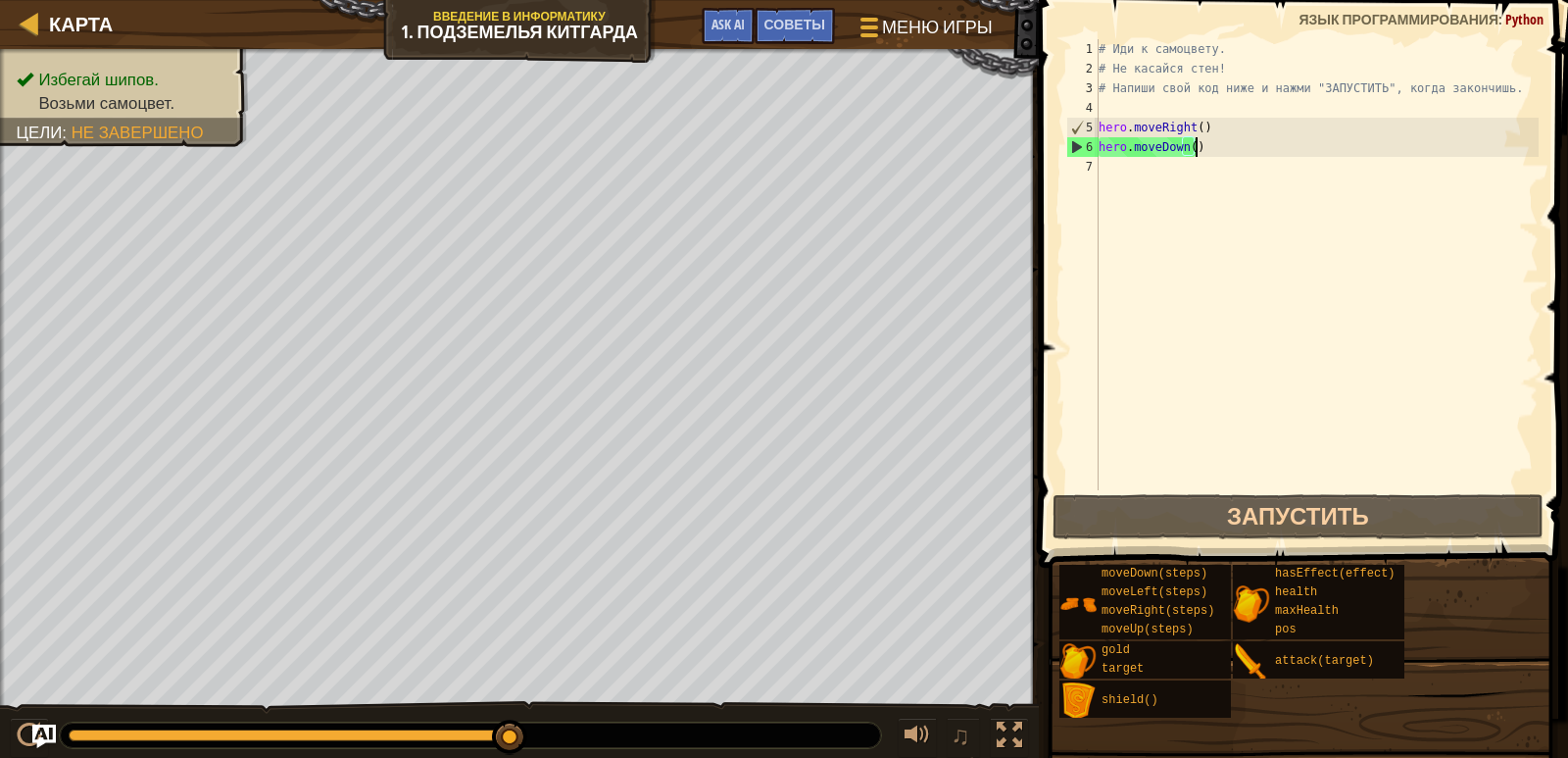
click at [1117, 173] on div "# Иди к самоцвету. # Не касайся стен! # Напиши свой код ниже и нажми "ЗАПУСТИТЬ…" at bounding box center [1316, 285] width 444 height 490
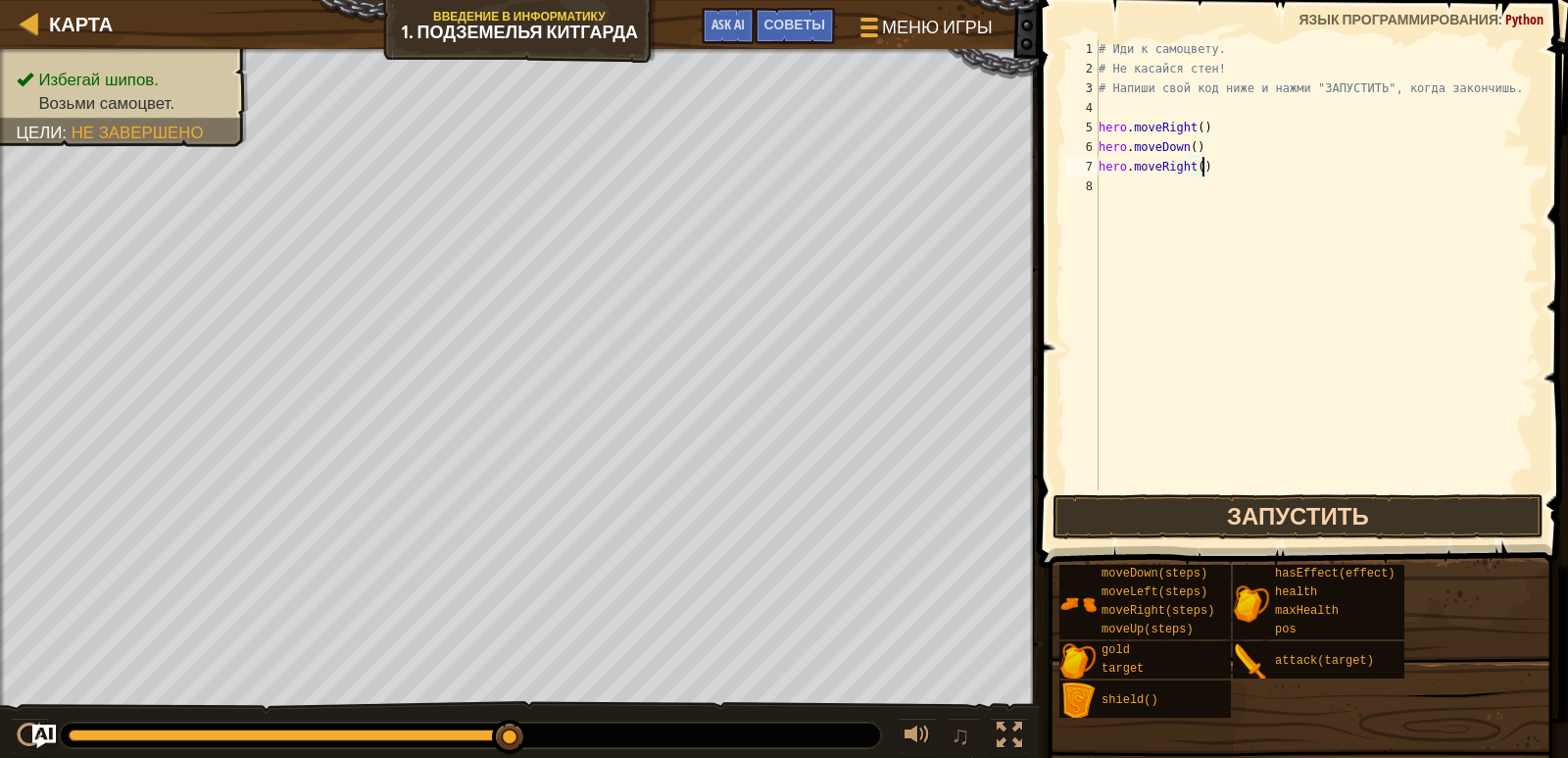
type textarea "hero.moveRight()"
click at [1150, 525] on button "Запустить" at bounding box center [1298, 517] width 491 height 45
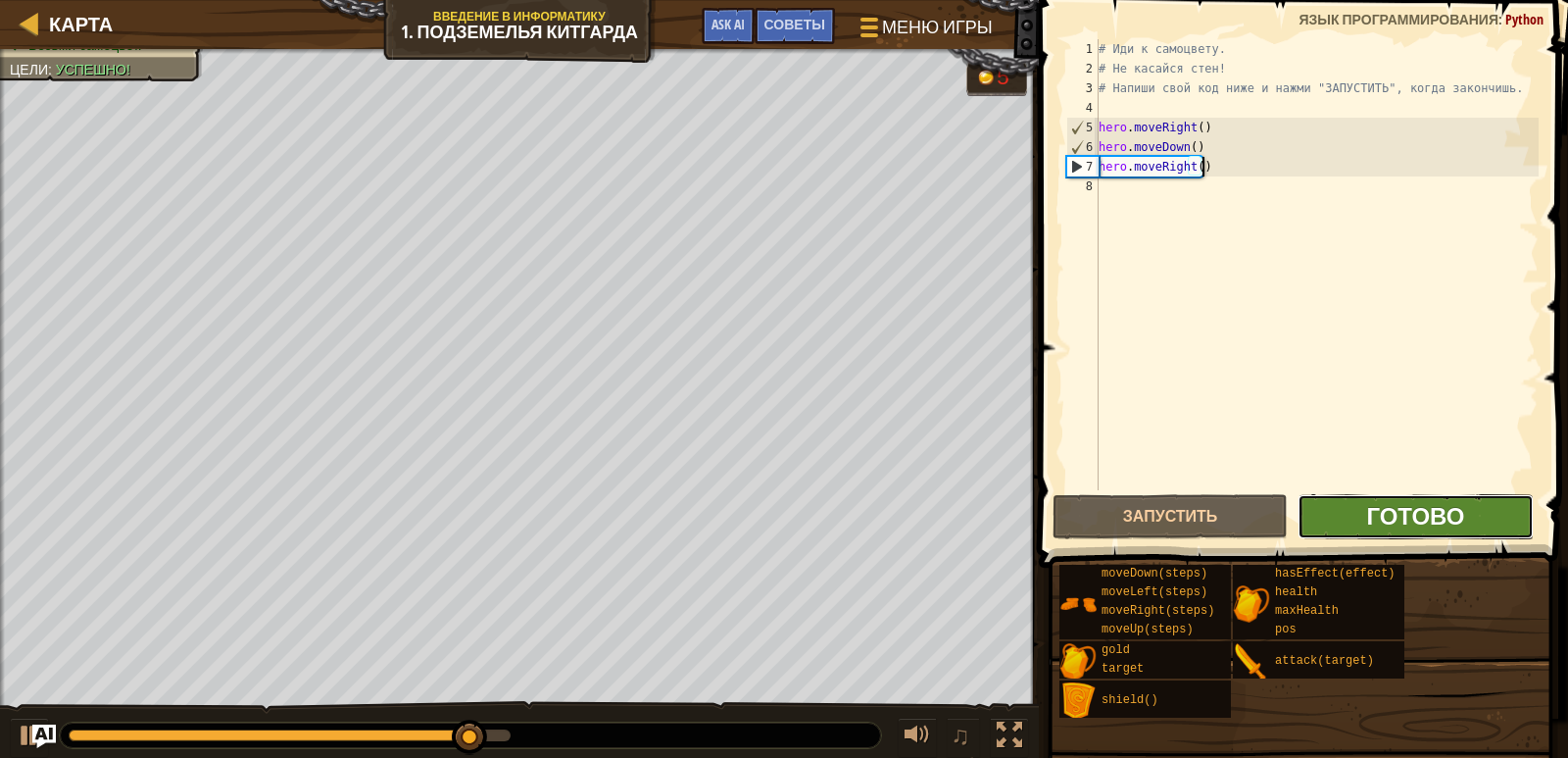
click at [1443, 501] on span "Готово" at bounding box center [1415, 516] width 98 height 32
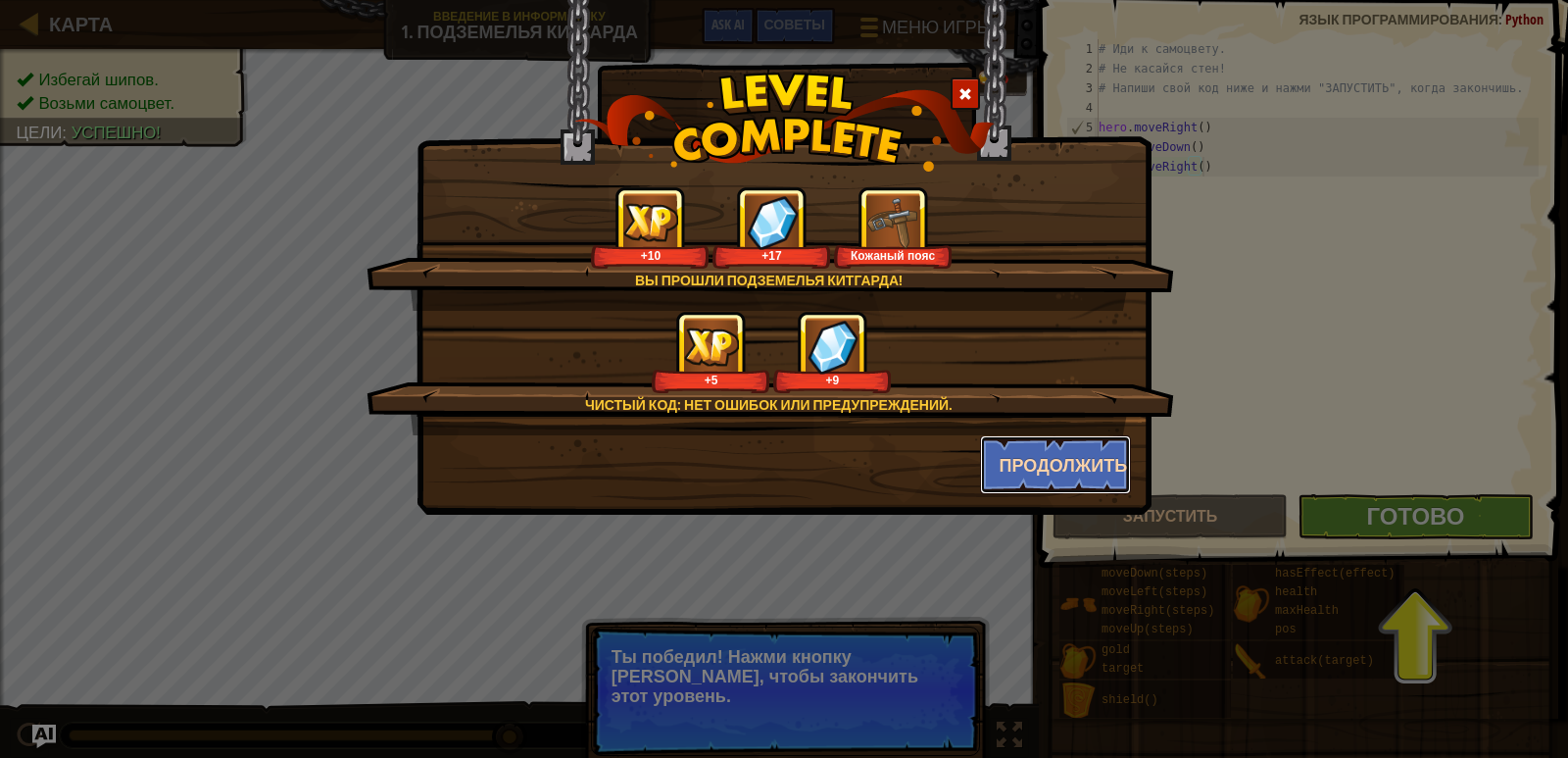
click at [1038, 453] on button "Продолжить" at bounding box center [1056, 465] width 152 height 59
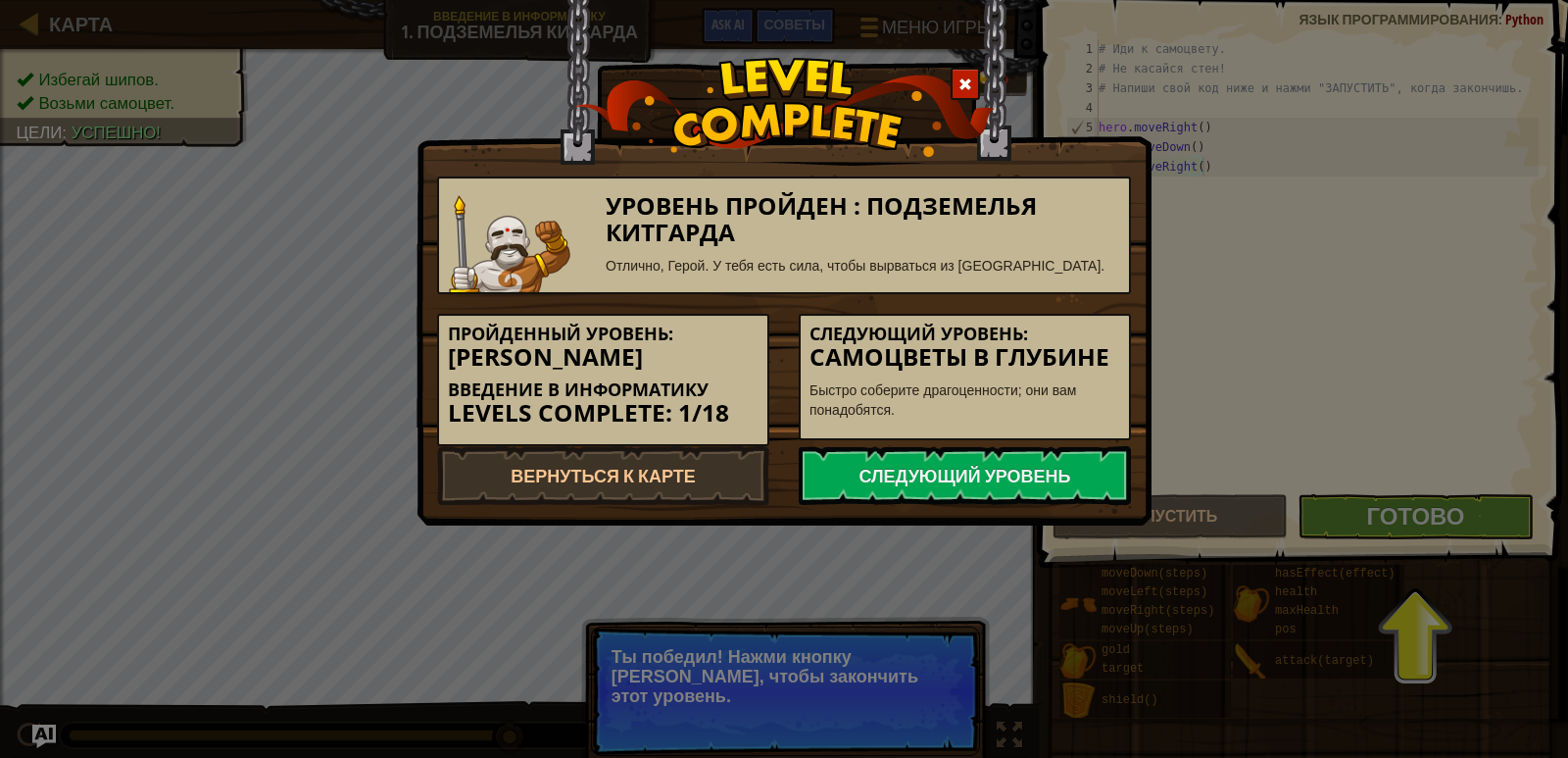
click at [1384, 528] on div "Уровень пройден : Подземелья Китгарда Отлично, Герой. У тебя есть сила, чтобы в…" at bounding box center [784, 379] width 1568 height 758
click at [982, 473] on link "Следующий уровень" at bounding box center [965, 475] width 332 height 59
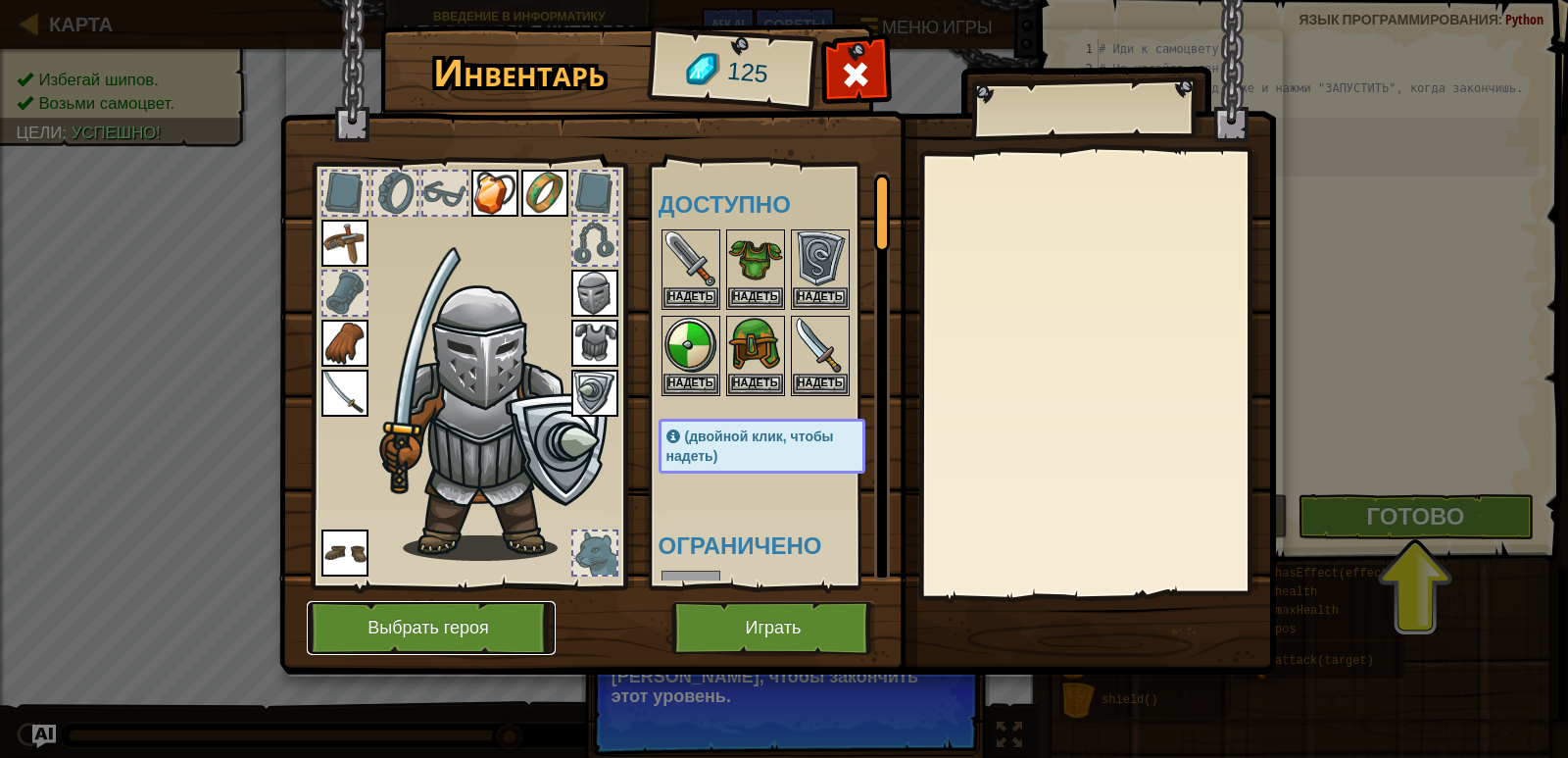
click at [441, 622] on button "Выбрать героя" at bounding box center [432, 628] width 249 height 54
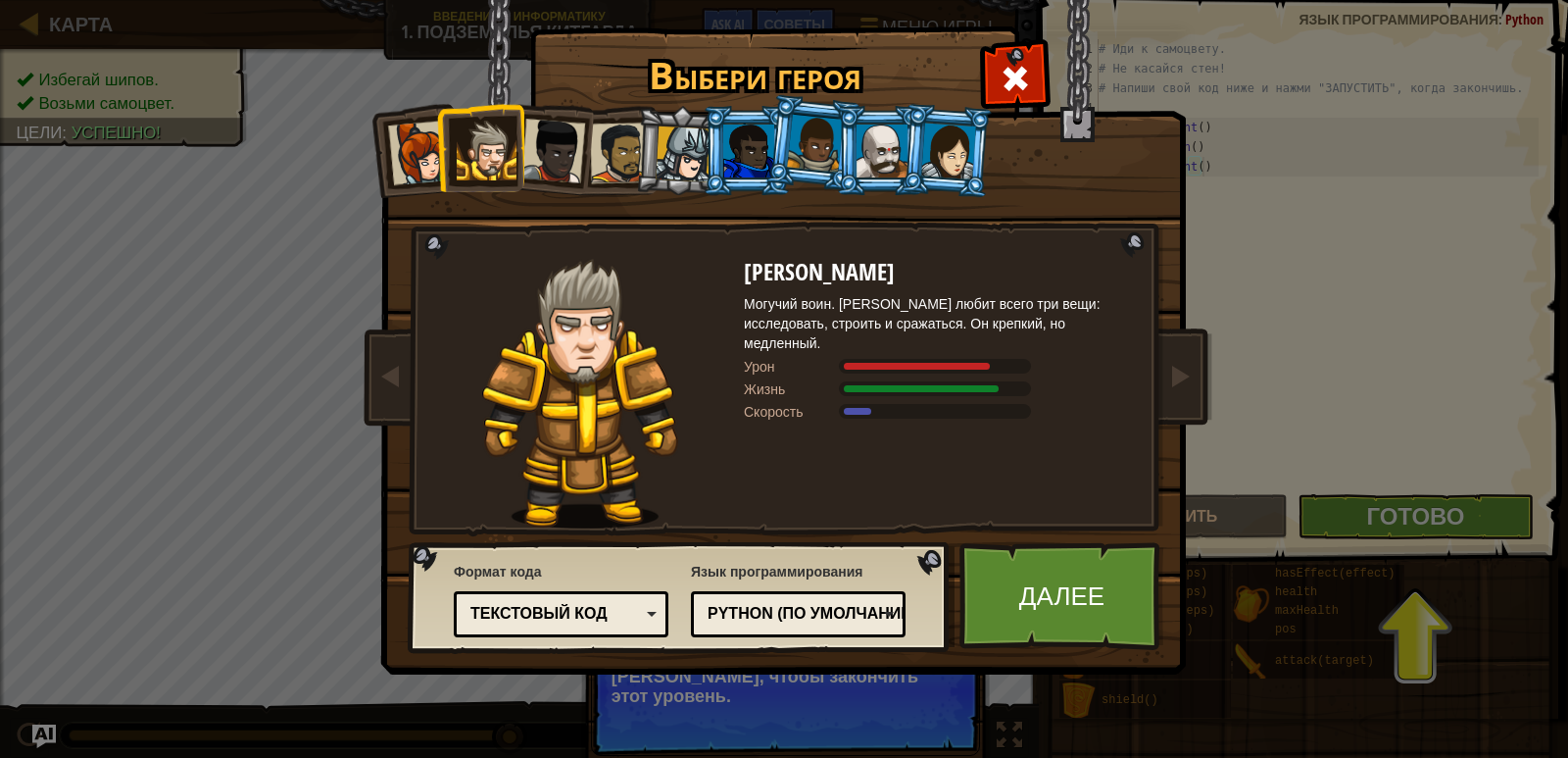
click at [940, 139] on div at bounding box center [949, 150] width 55 height 56
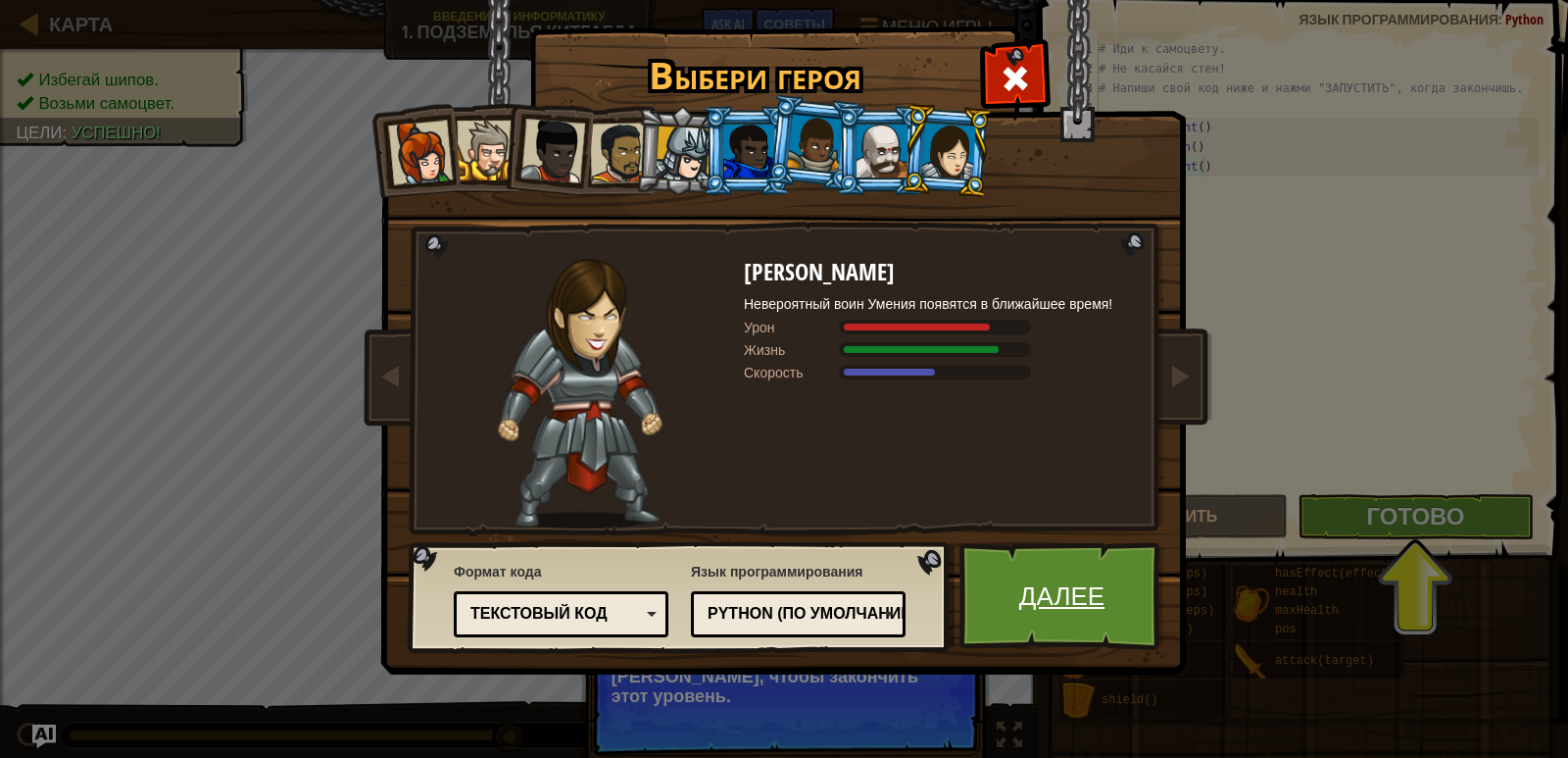
click at [1032, 570] on link "Далее" at bounding box center [1061, 596] width 205 height 108
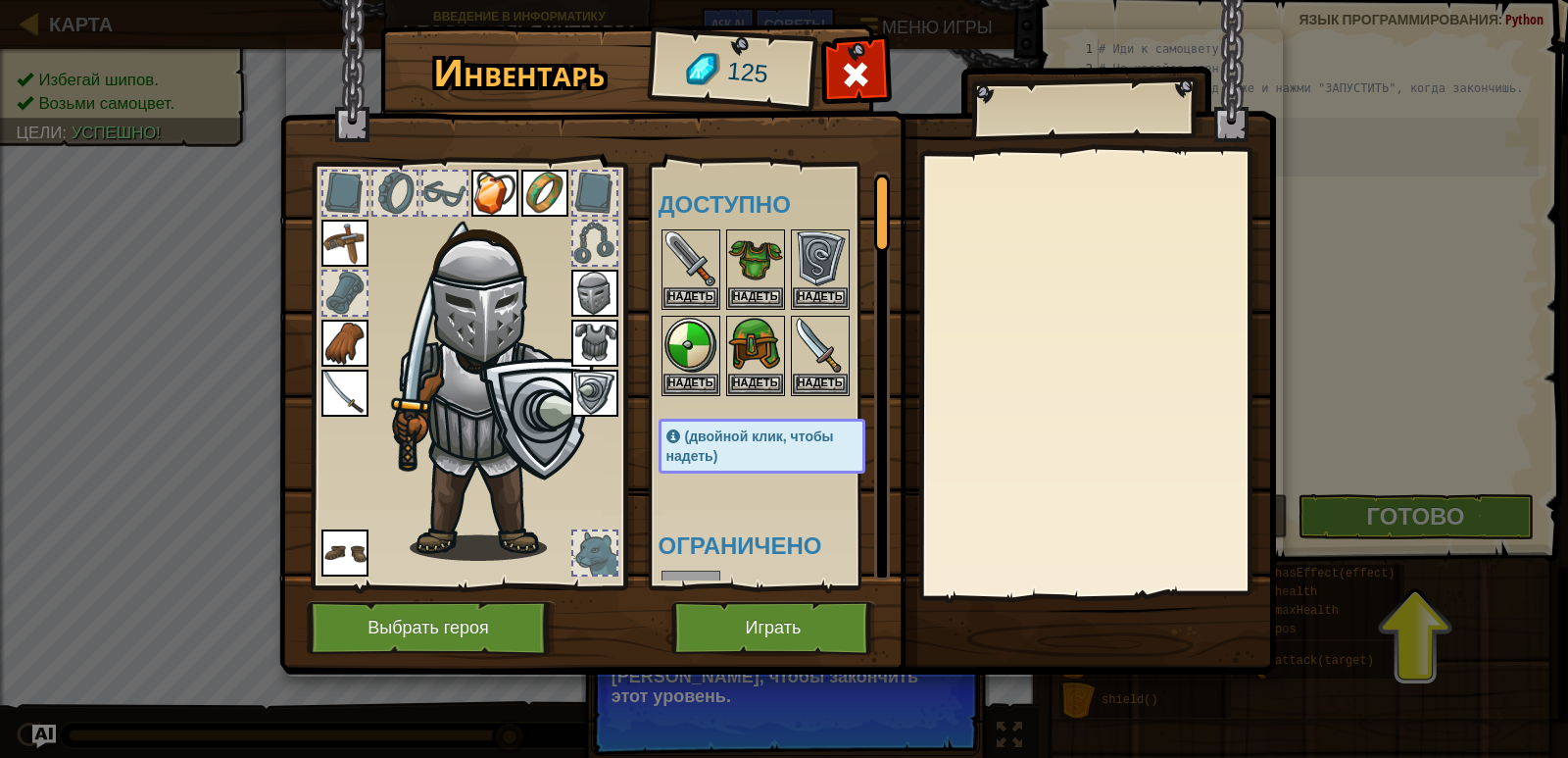
click at [853, 44] on img at bounding box center [778, 318] width 997 height 712
click at [864, 62] on span at bounding box center [856, 75] width 32 height 32
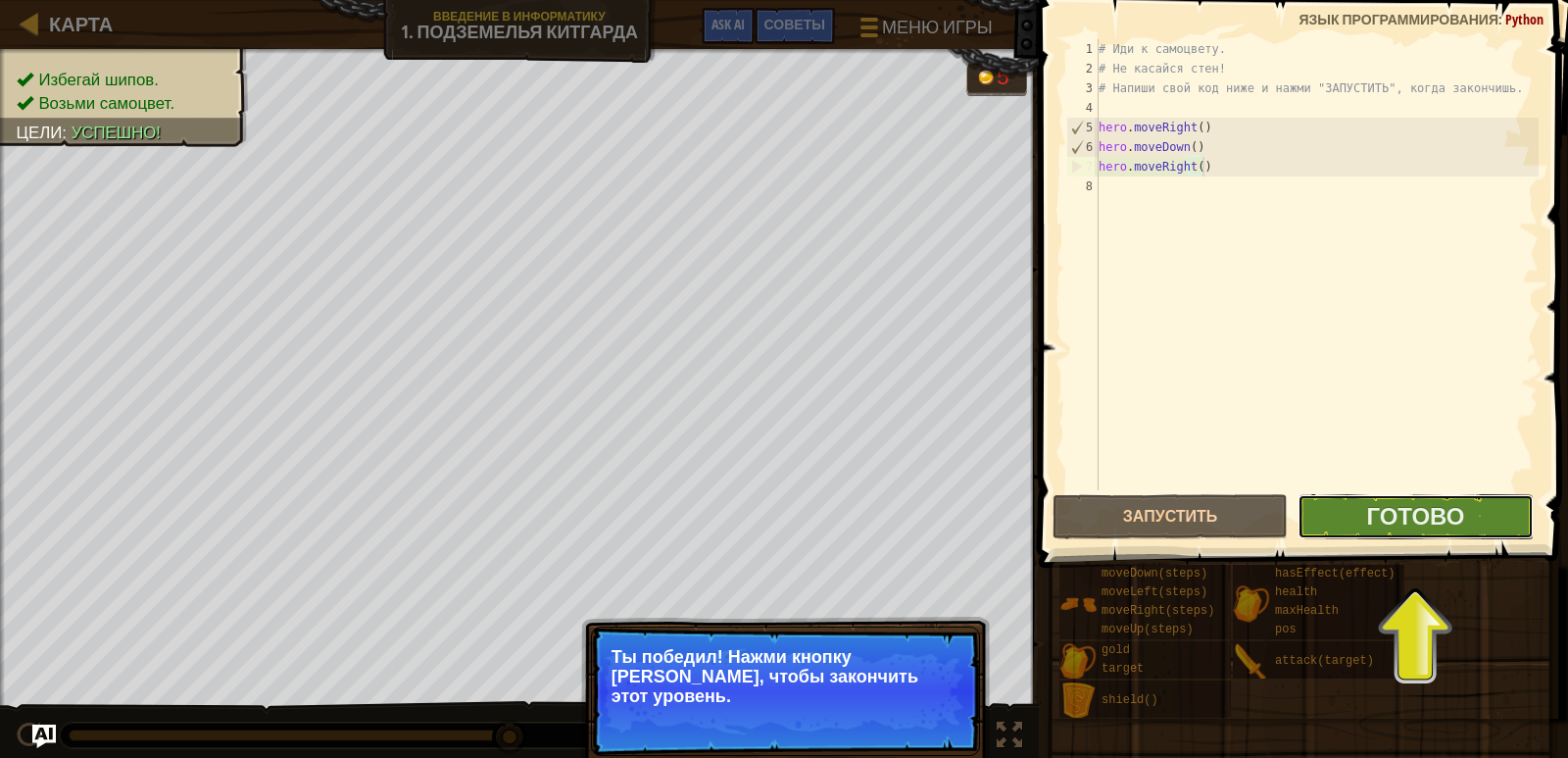
click at [1497, 521] on button "Готово" at bounding box center [1416, 517] width 235 height 45
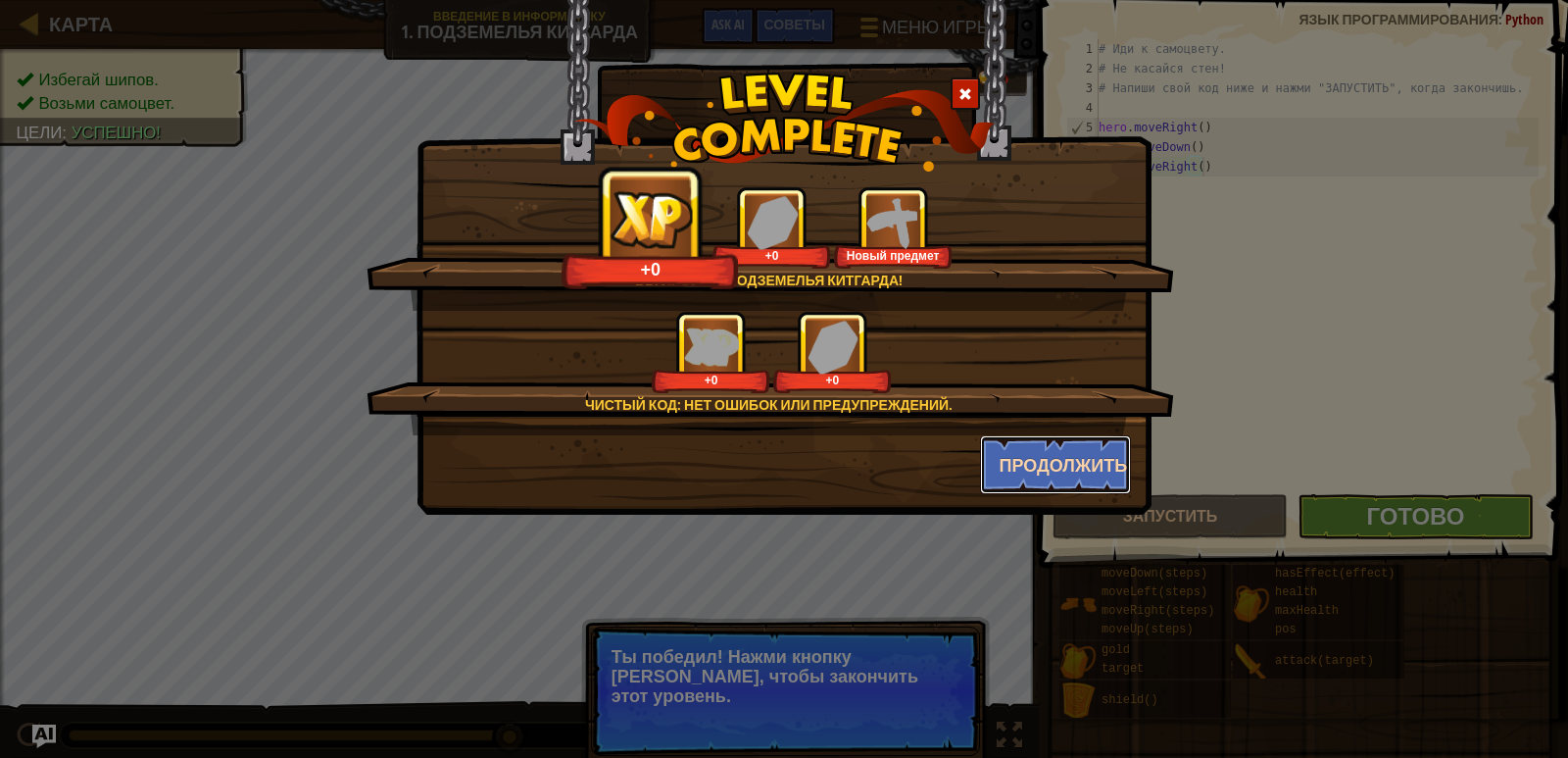
click at [1071, 457] on button "Продолжить" at bounding box center [1056, 465] width 152 height 59
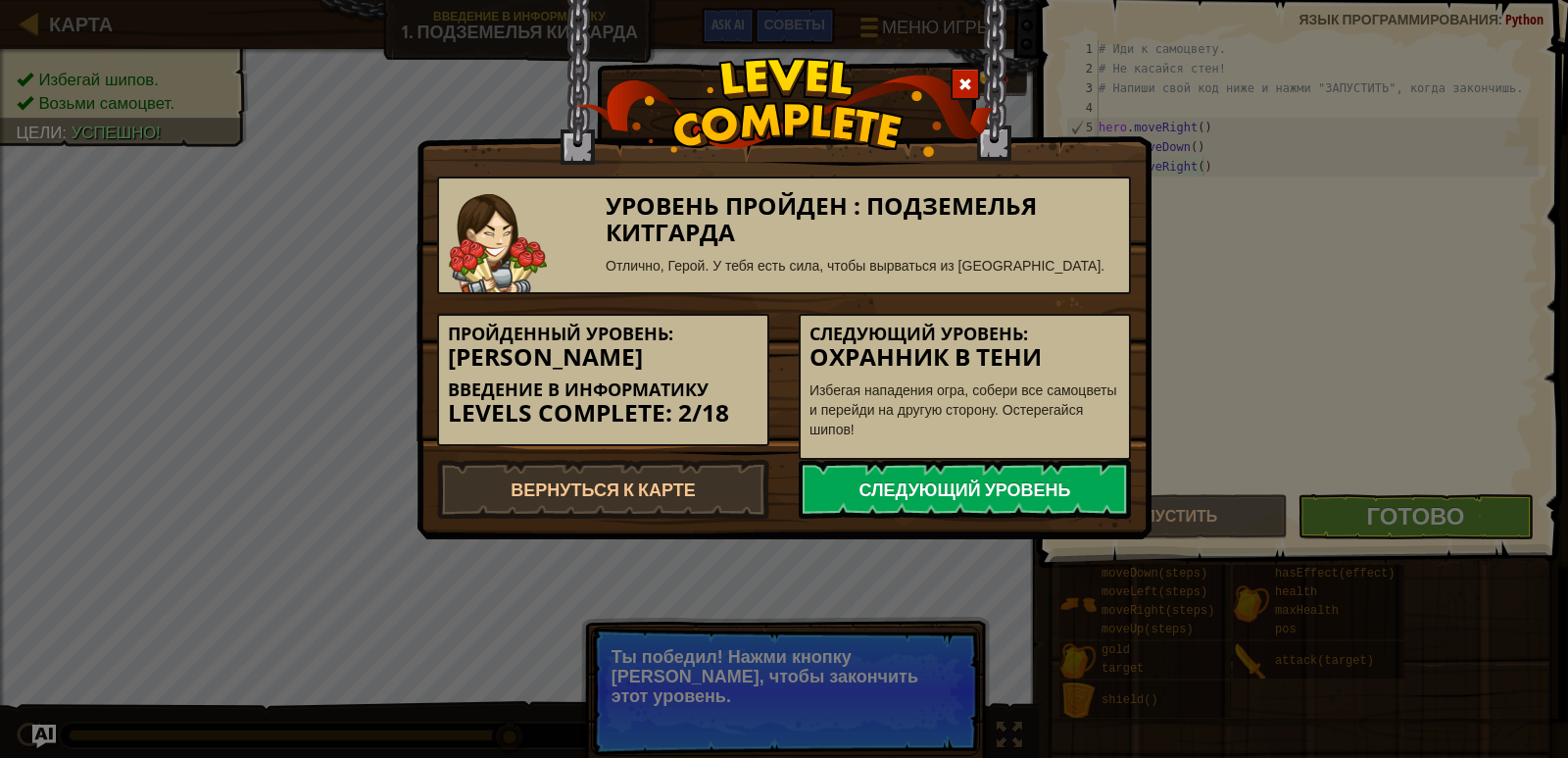
click at [1056, 470] on link "Следующий уровень" at bounding box center [965, 489] width 332 height 59
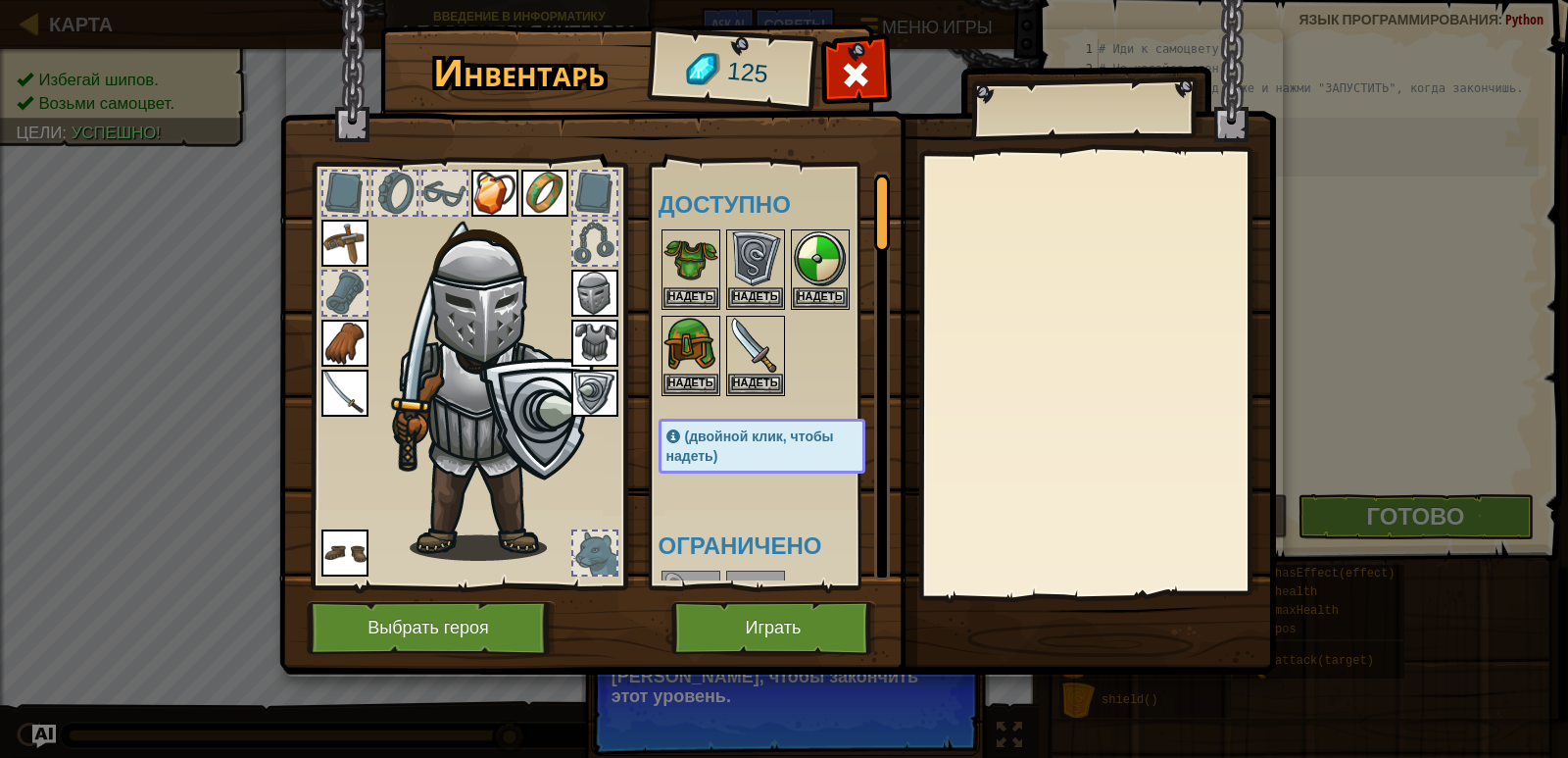
drag, startPoint x: 455, startPoint y: 307, endPoint x: 478, endPoint y: 343, distance: 42.7
click at [478, 343] on img at bounding box center [490, 379] width 210 height 361
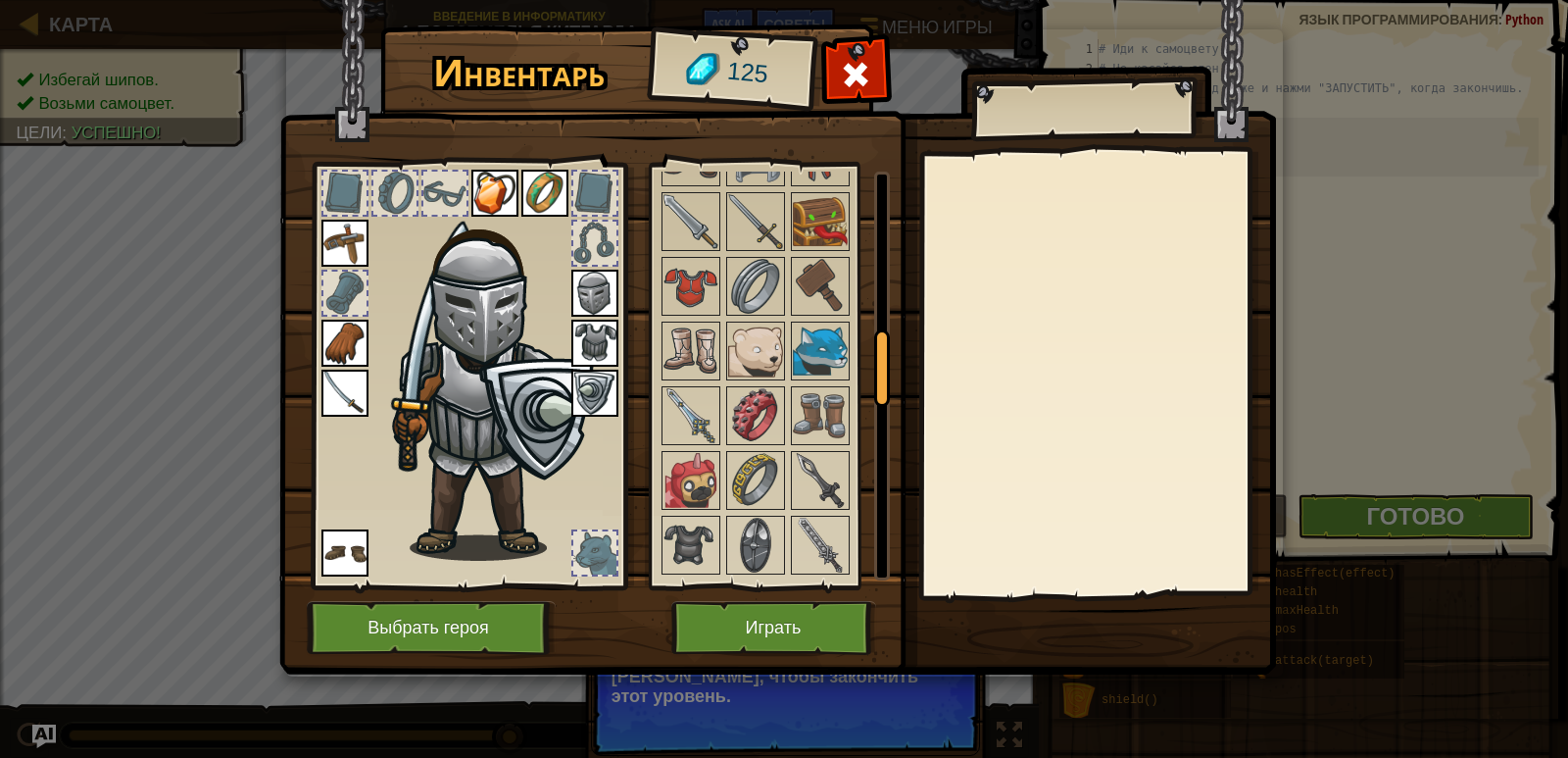
scroll to position [883, 0]
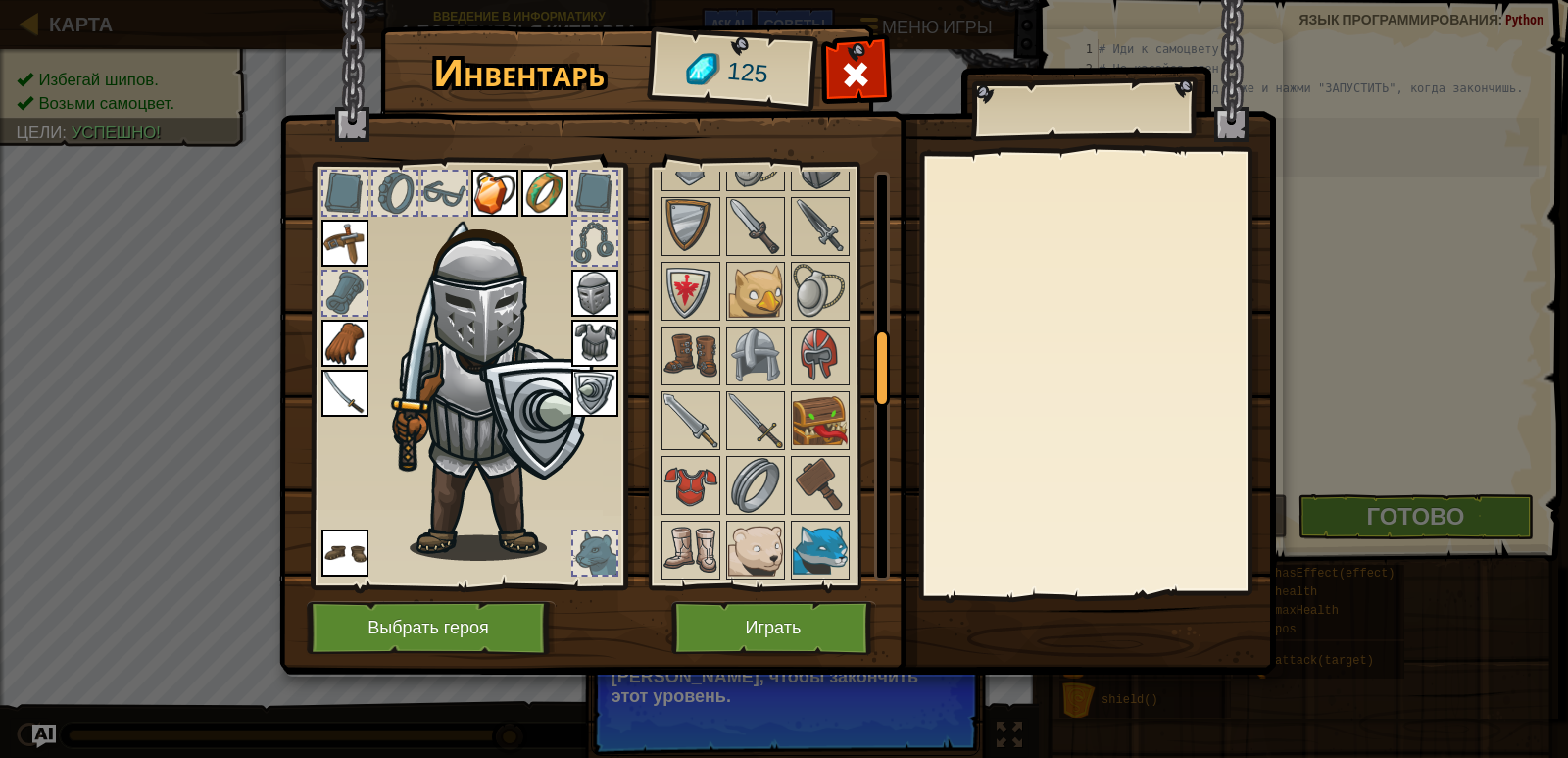
click at [450, 332] on img at bounding box center [490, 379] width 210 height 361
click at [594, 297] on img at bounding box center [595, 294] width 47 height 47
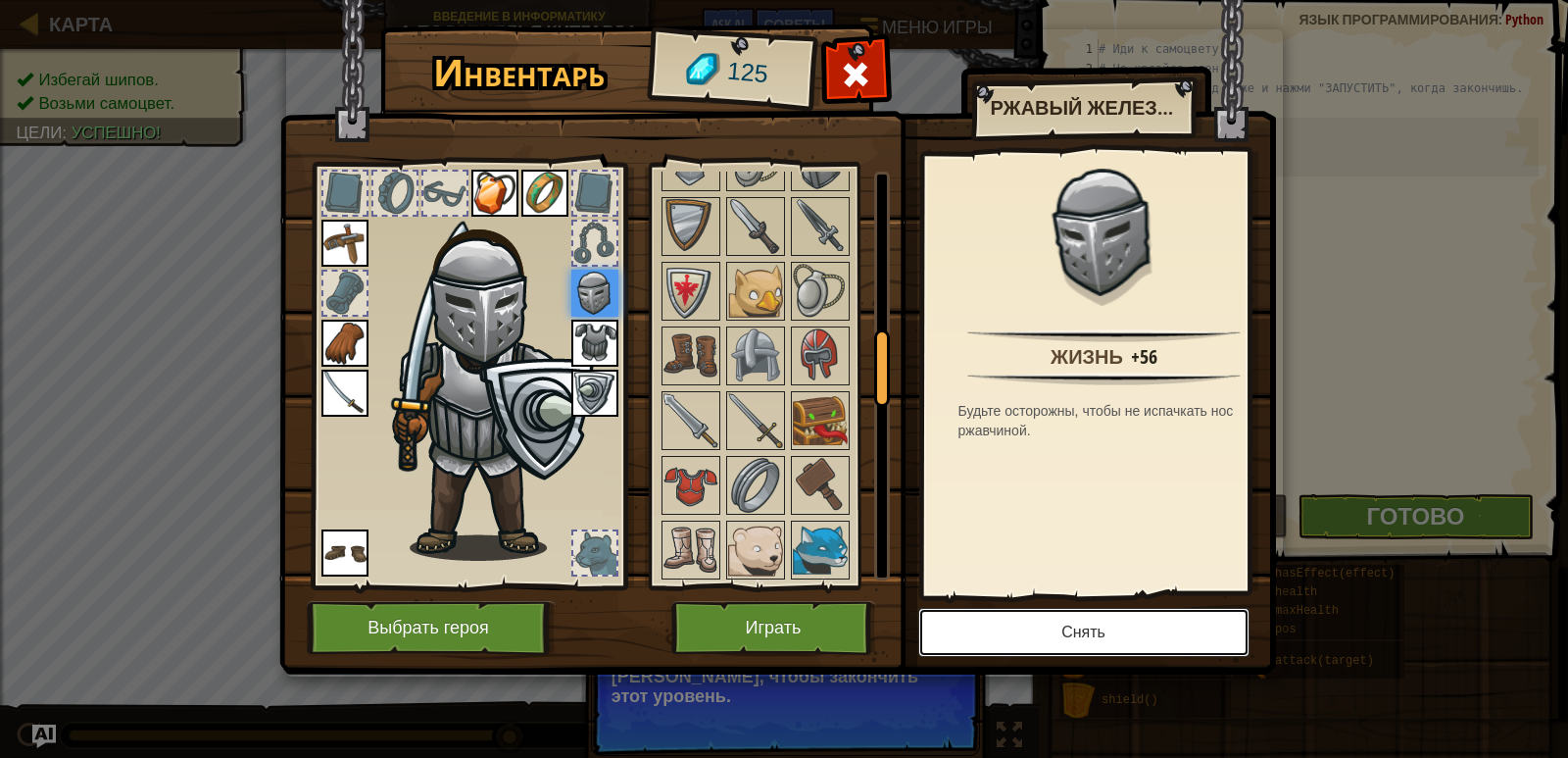
click at [981, 629] on button "Снять" at bounding box center [1084, 632] width 331 height 49
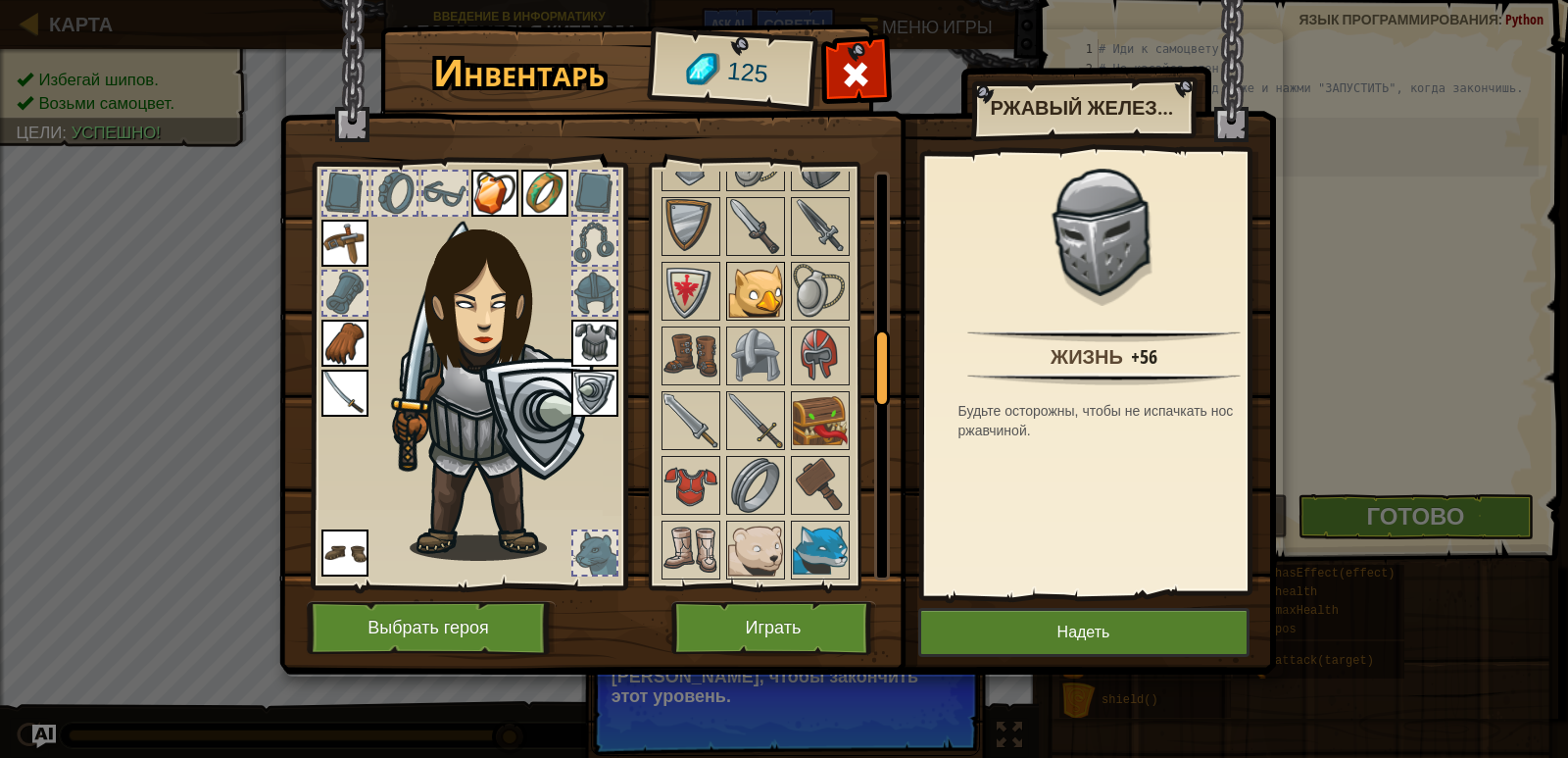
click at [736, 302] on img at bounding box center [756, 292] width 55 height 55
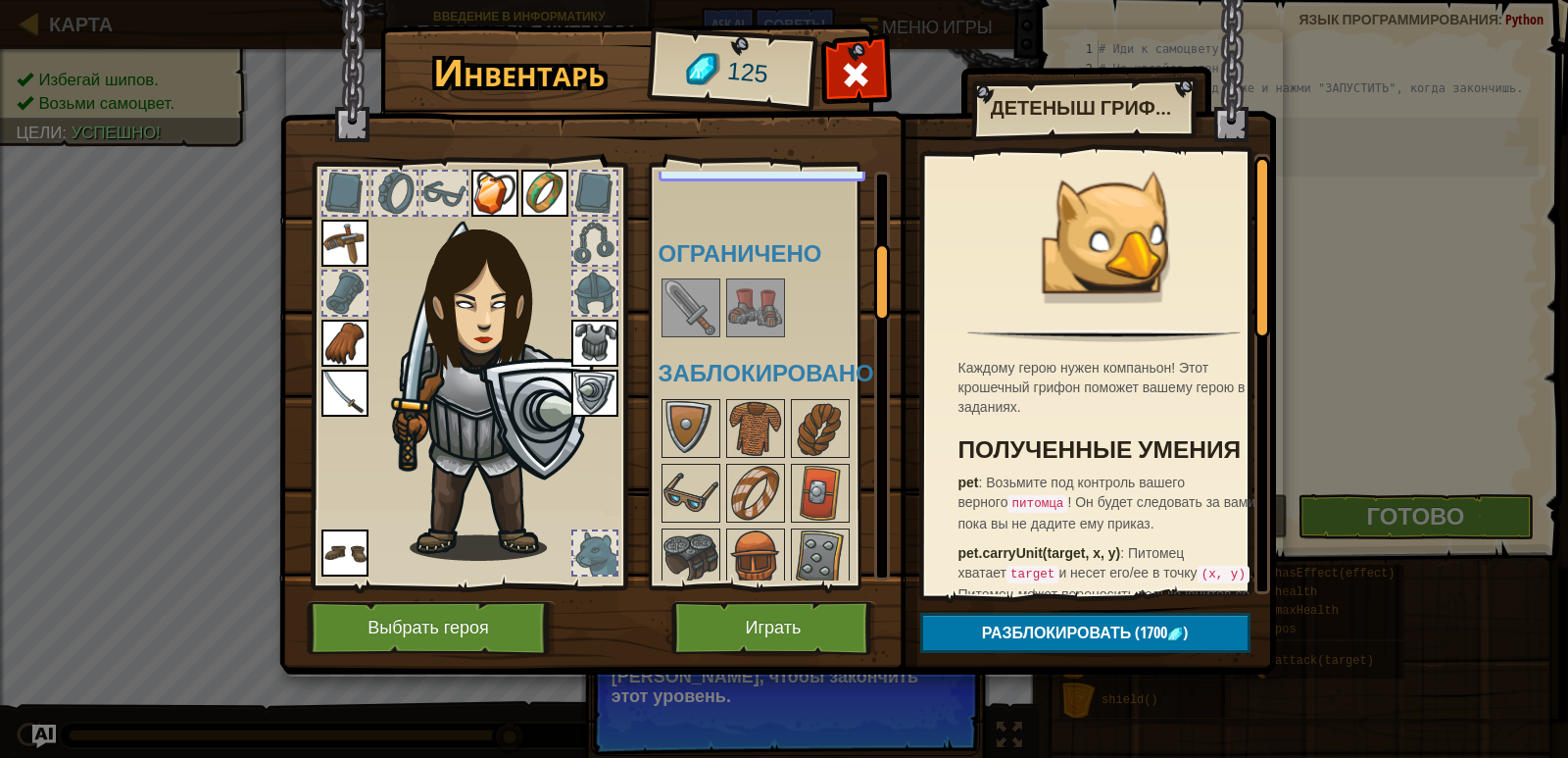
scroll to position [392, 0]
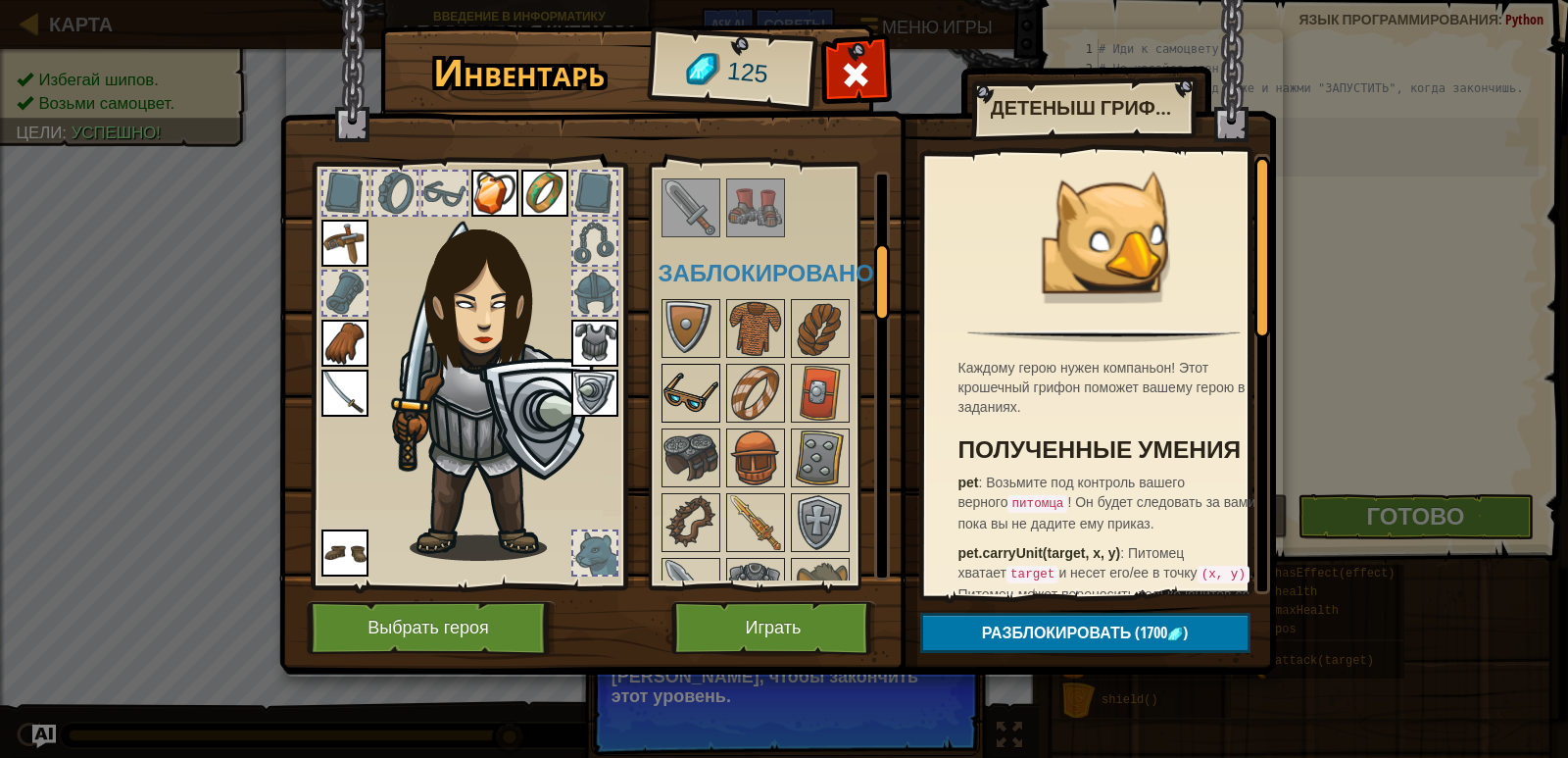
click at [682, 375] on img at bounding box center [692, 393] width 55 height 55
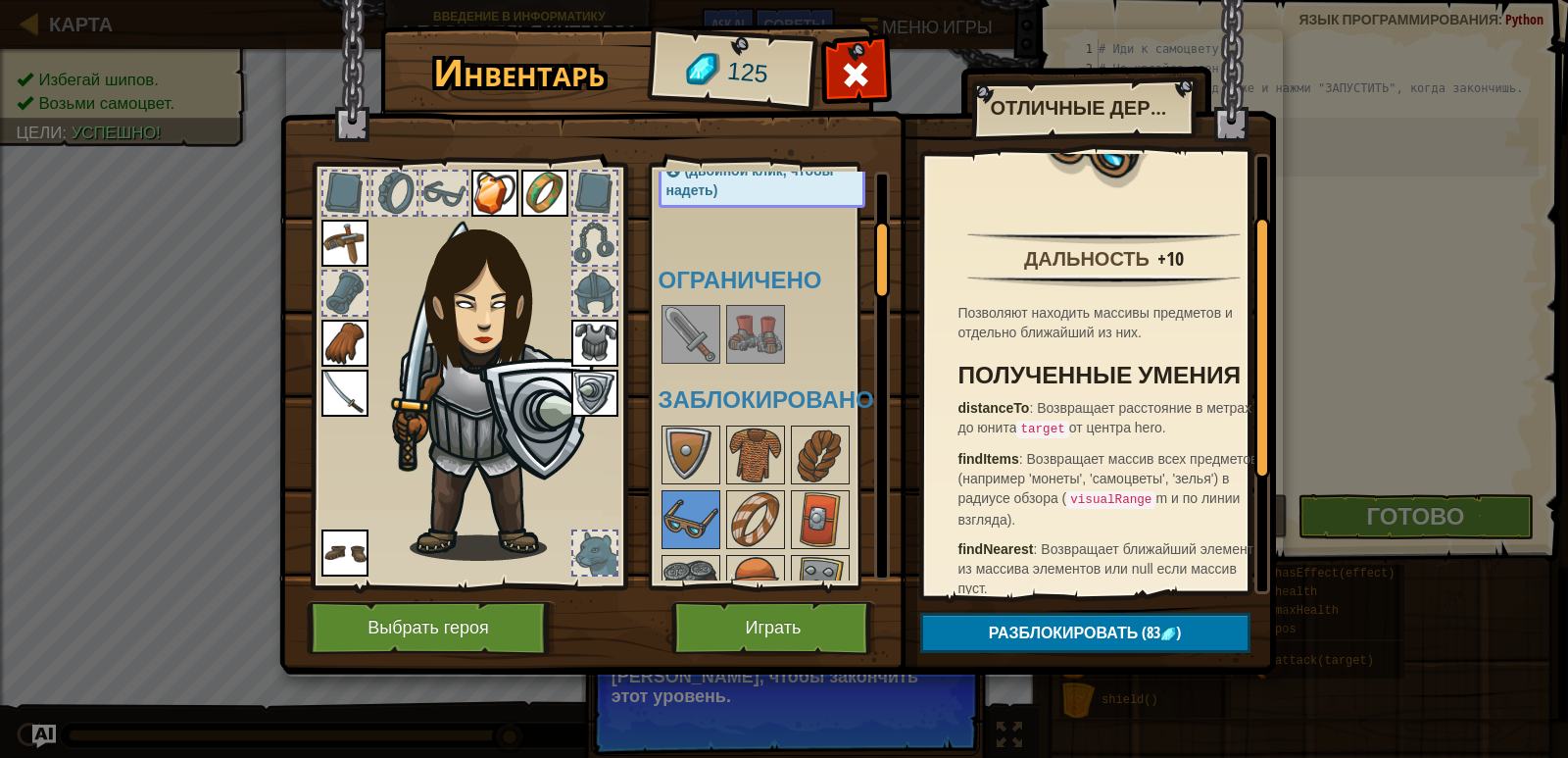
scroll to position [98, 0]
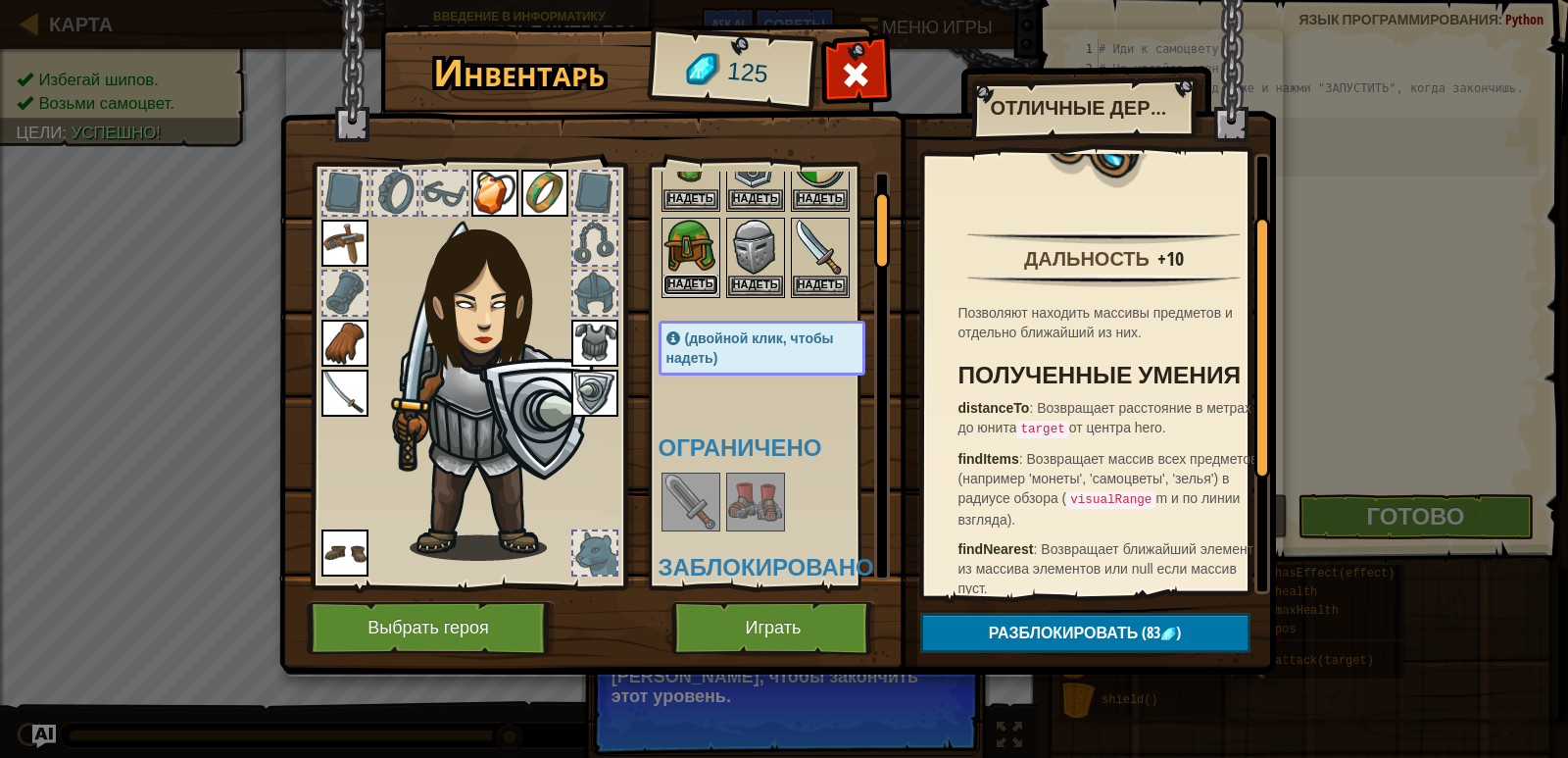
click at [679, 287] on button "Надеть" at bounding box center [692, 285] width 55 height 21
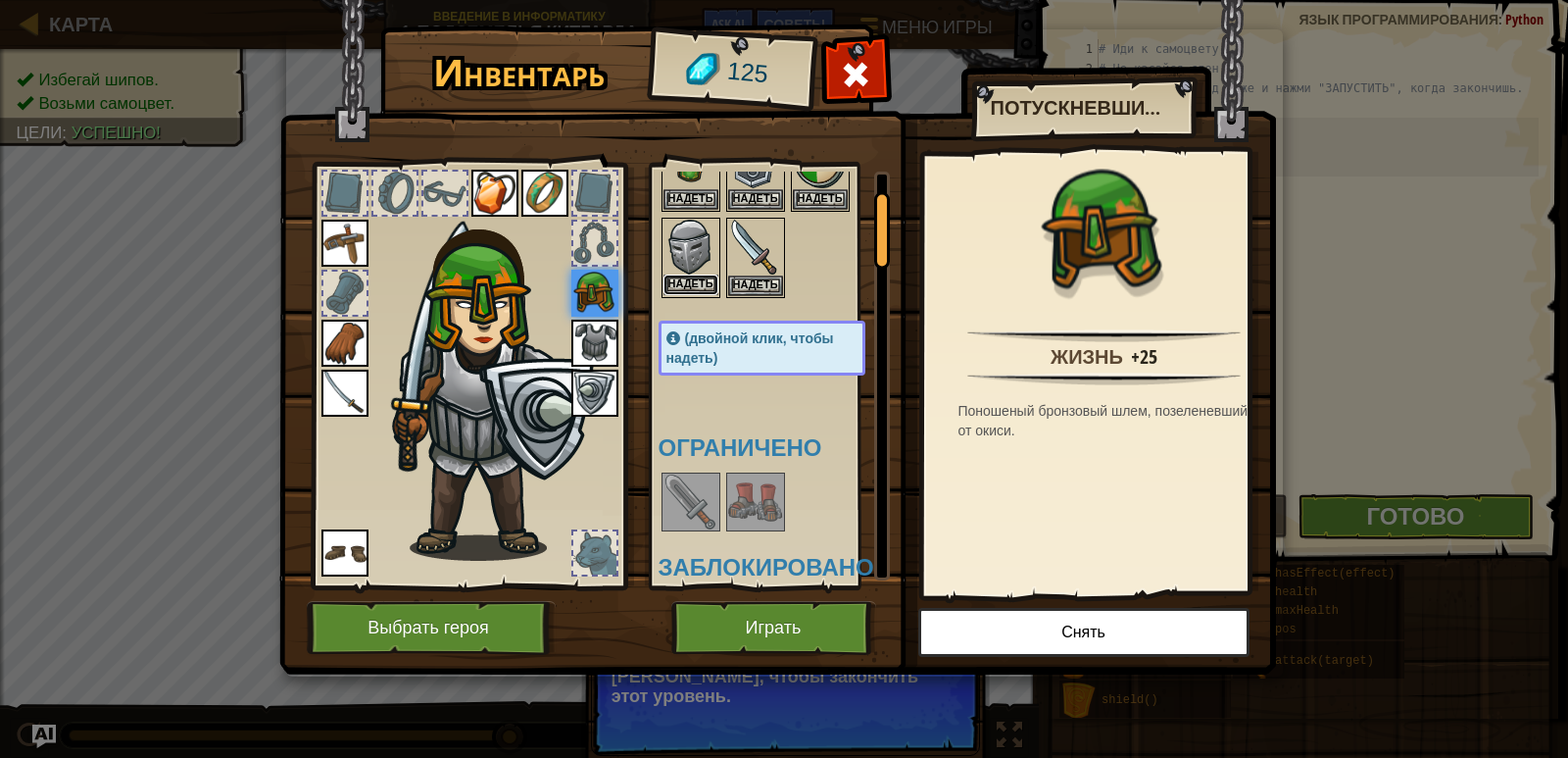
click at [703, 284] on button "Надеть" at bounding box center [692, 285] width 55 height 21
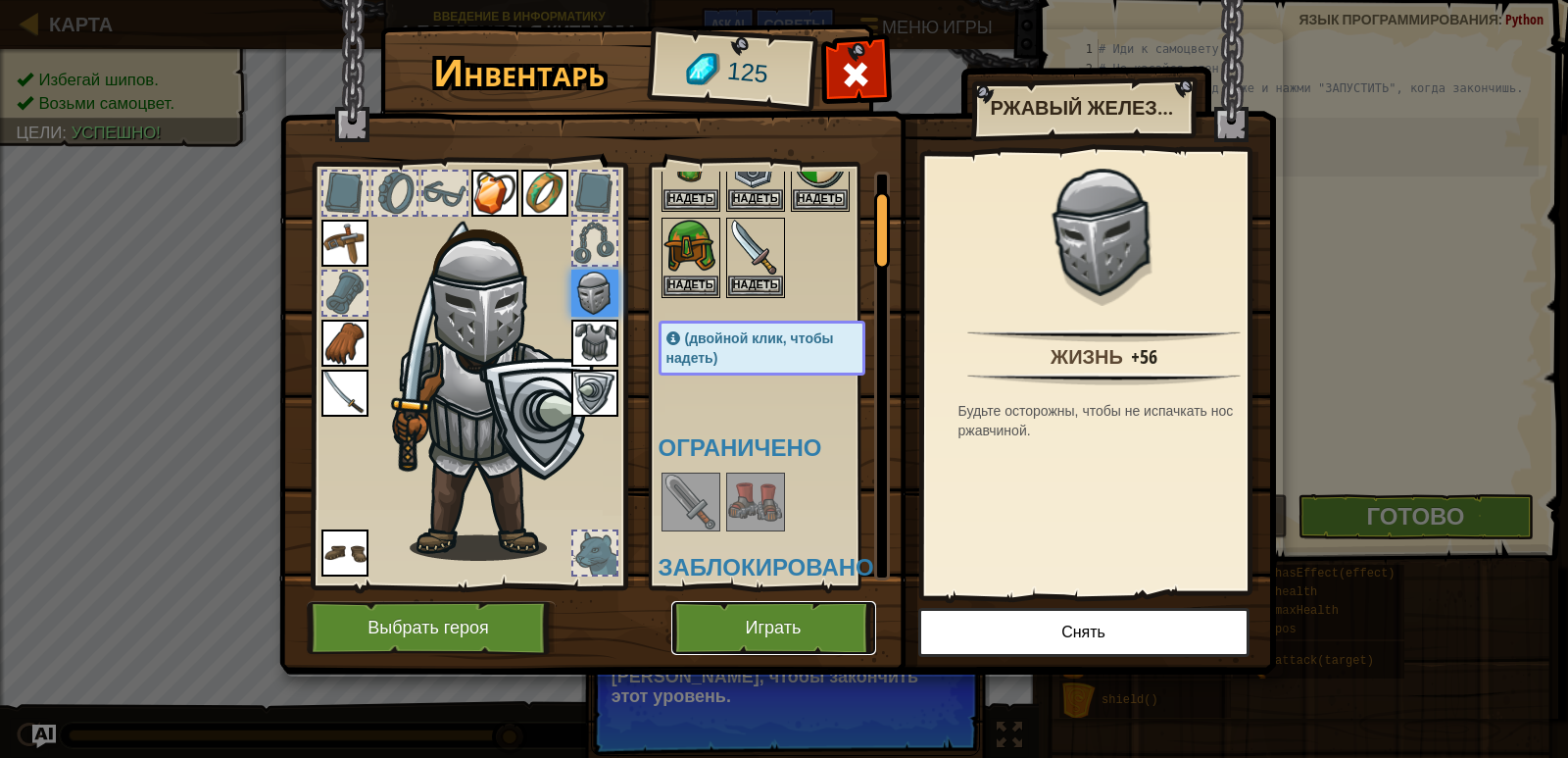
click at [734, 623] on button "Играть" at bounding box center [774, 628] width 205 height 54
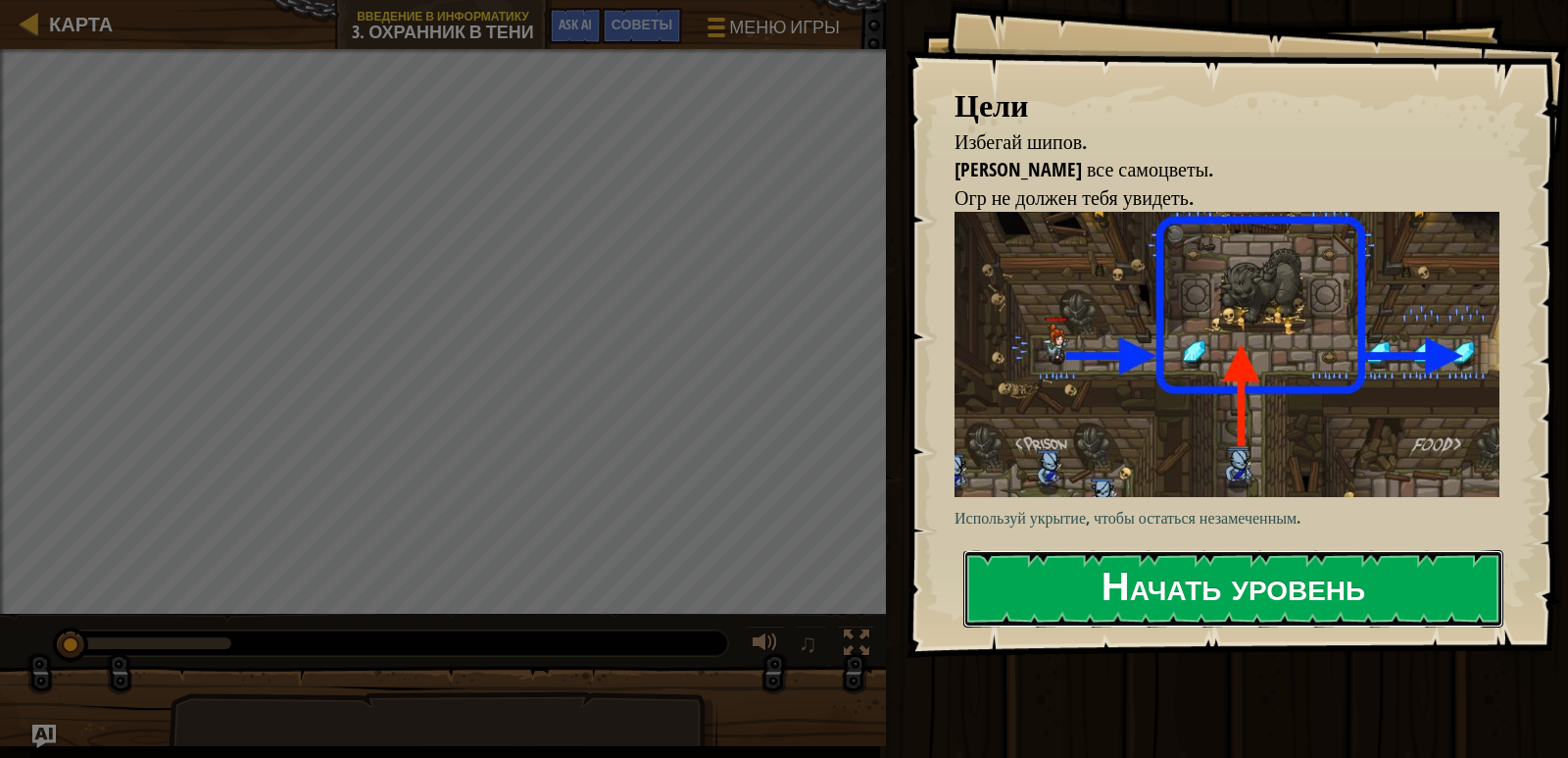
click at [1268, 561] on button "Начать уровень" at bounding box center [1233, 589] width 540 height 77
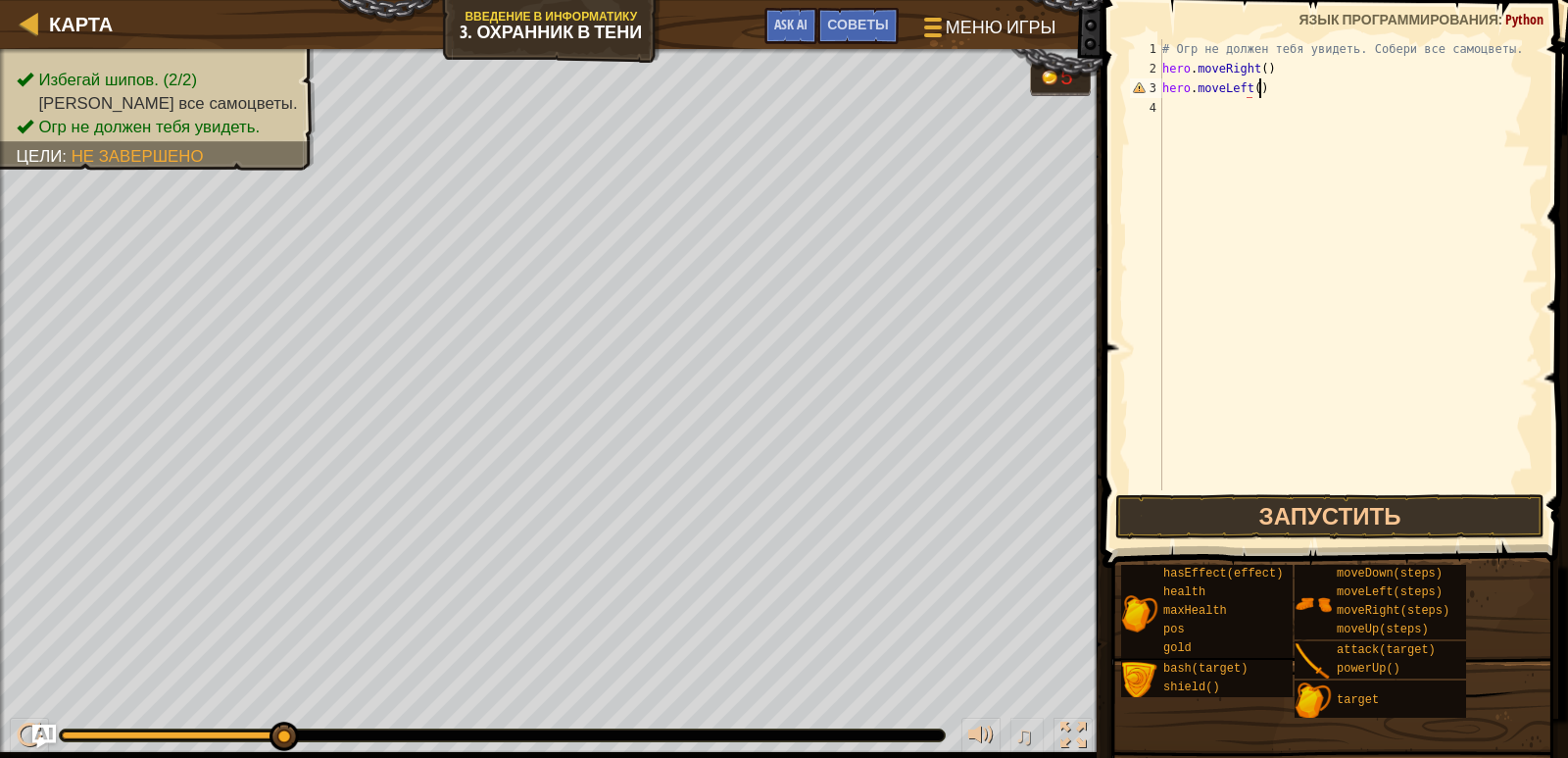
scroll to position [9, 7]
click at [1243, 505] on button "Запустить" at bounding box center [1330, 517] width 430 height 45
type textarea "hero.moveRight()"
click at [1233, 517] on button "Запустить" at bounding box center [1330, 517] width 430 height 45
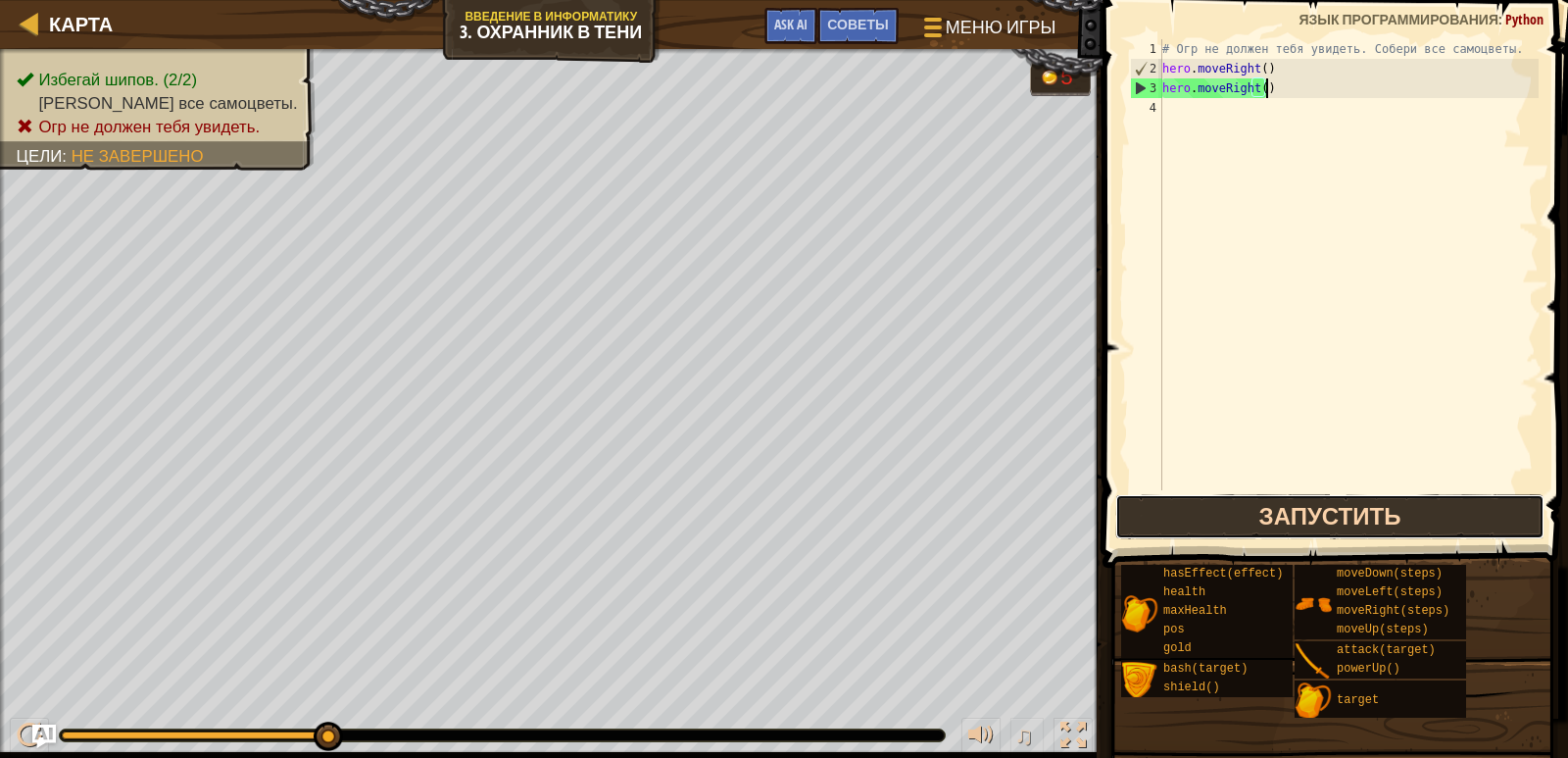
click at [1217, 517] on button "Запустить" at bounding box center [1330, 517] width 430 height 45
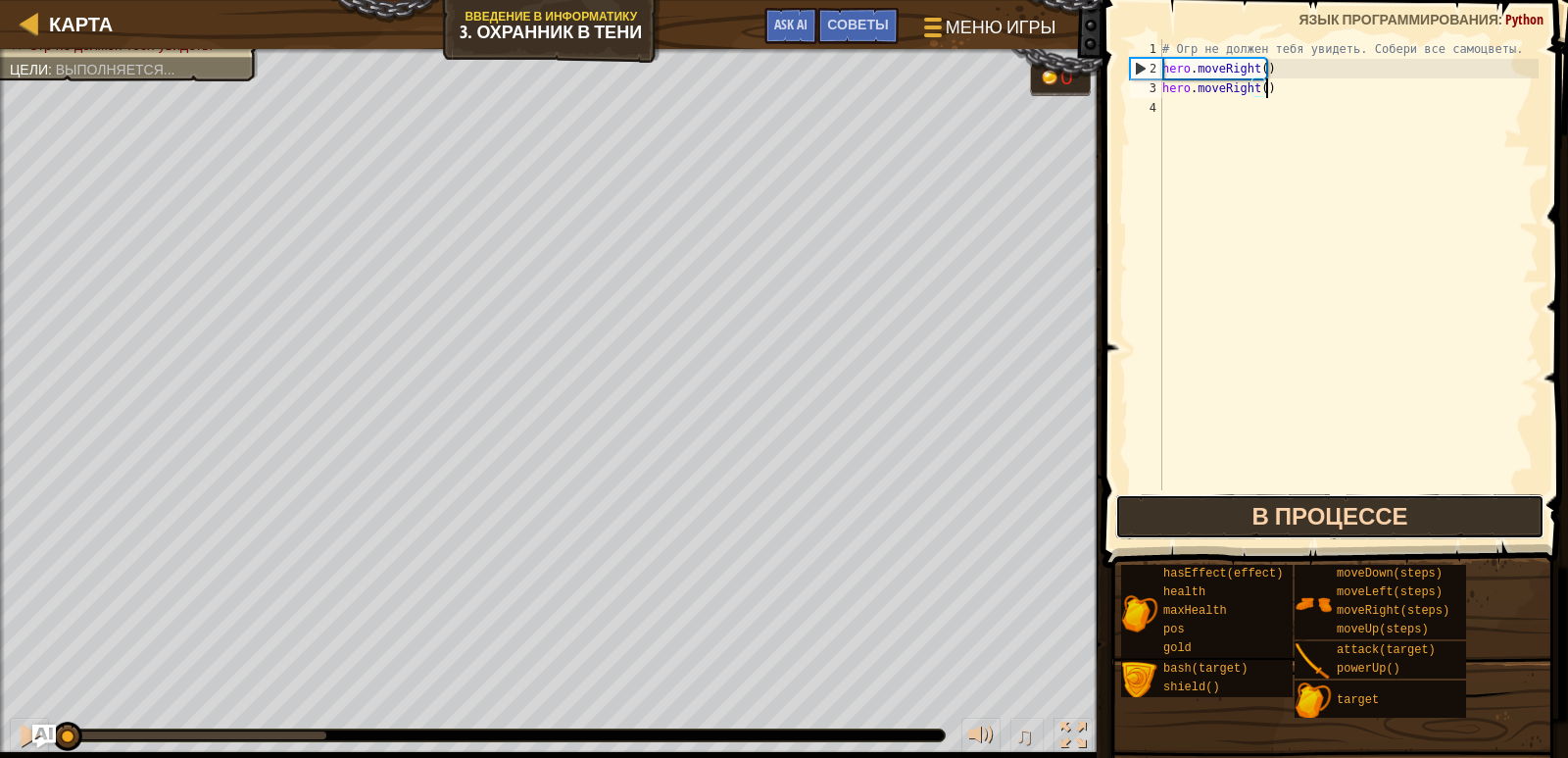
click at [1216, 517] on button "В процессе" at bounding box center [1330, 517] width 430 height 45
click at [1212, 517] on button "В процессе" at bounding box center [1330, 517] width 430 height 45
click at [1211, 516] on button "В процессе" at bounding box center [1330, 517] width 430 height 45
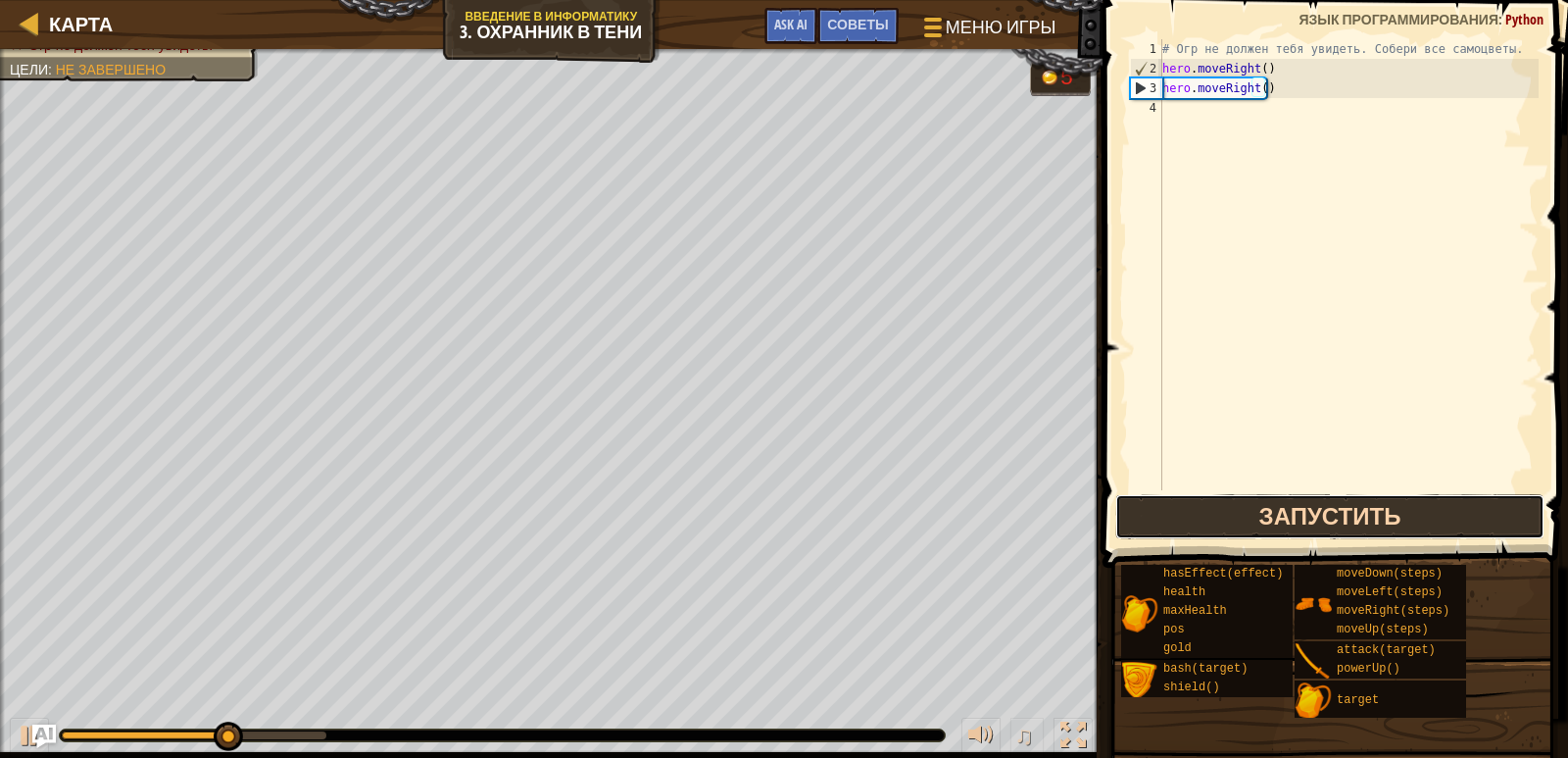
click at [1207, 514] on button "Запустить" at bounding box center [1330, 517] width 430 height 45
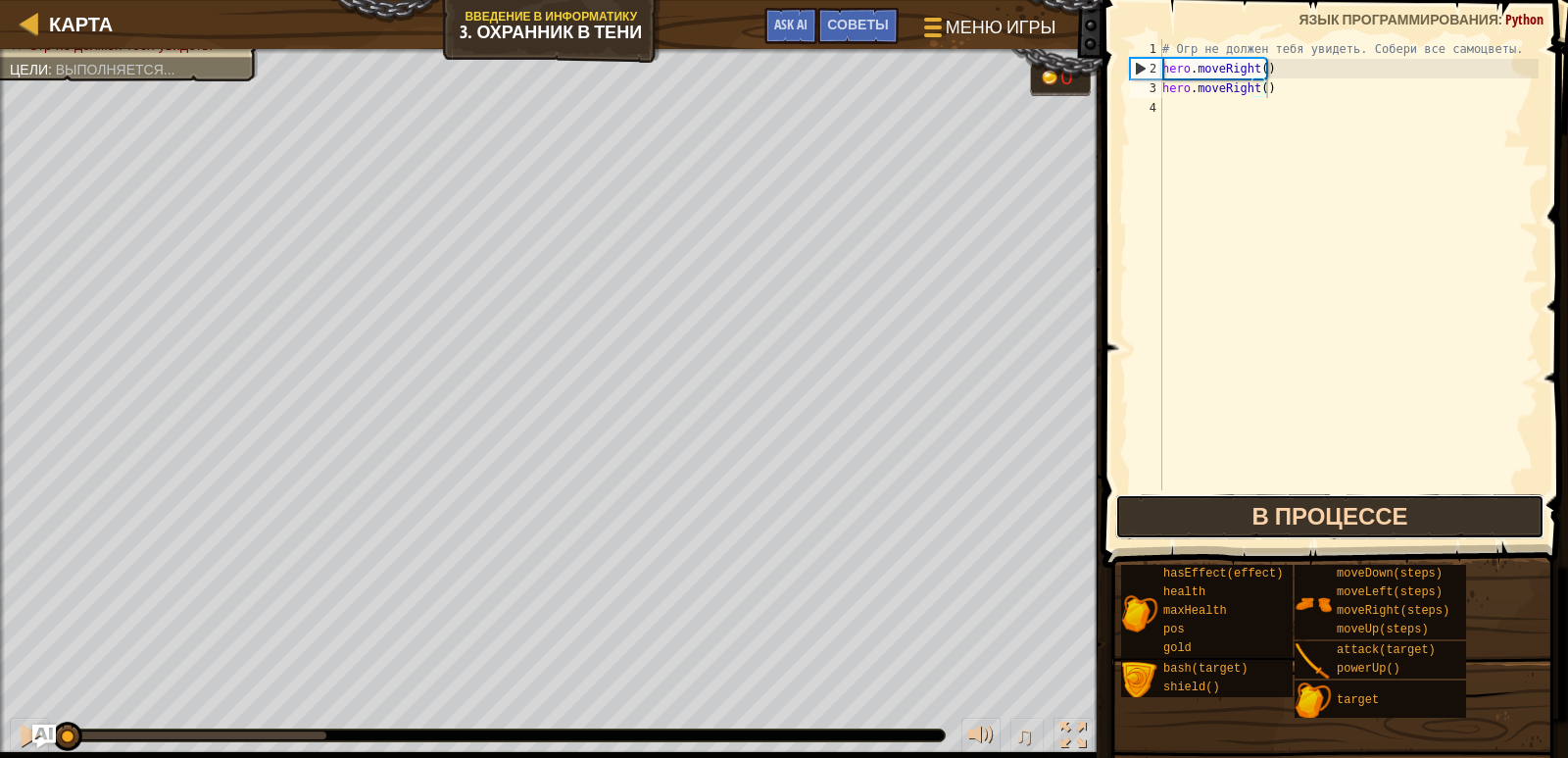
click at [1207, 514] on button "В процессе" at bounding box center [1330, 517] width 430 height 45
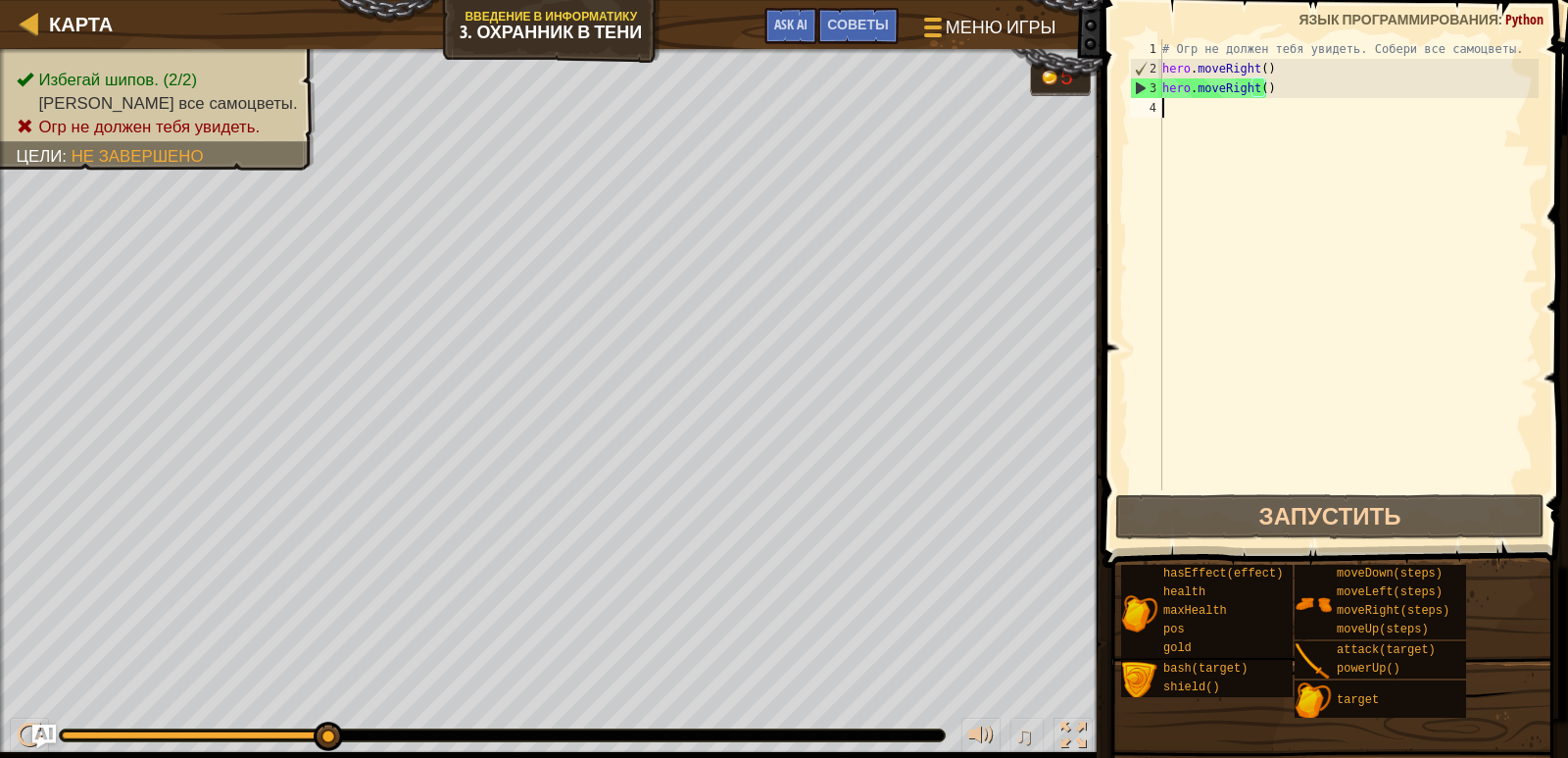
click at [1172, 113] on div "# Огр не должен тебя увидеть. Собери все самоцветы. hero . moveRight ( ) hero .…" at bounding box center [1349, 285] width 380 height 490
drag, startPoint x: 1163, startPoint y: 87, endPoint x: 1277, endPoint y: 88, distance: 114.0
click at [1277, 88] on div "# Огр не должен тебя увидеть. Собери все самоцветы. hero . moveRight ( ) hero .…" at bounding box center [1349, 285] width 380 height 490
type textarea "hero.moveRight()"
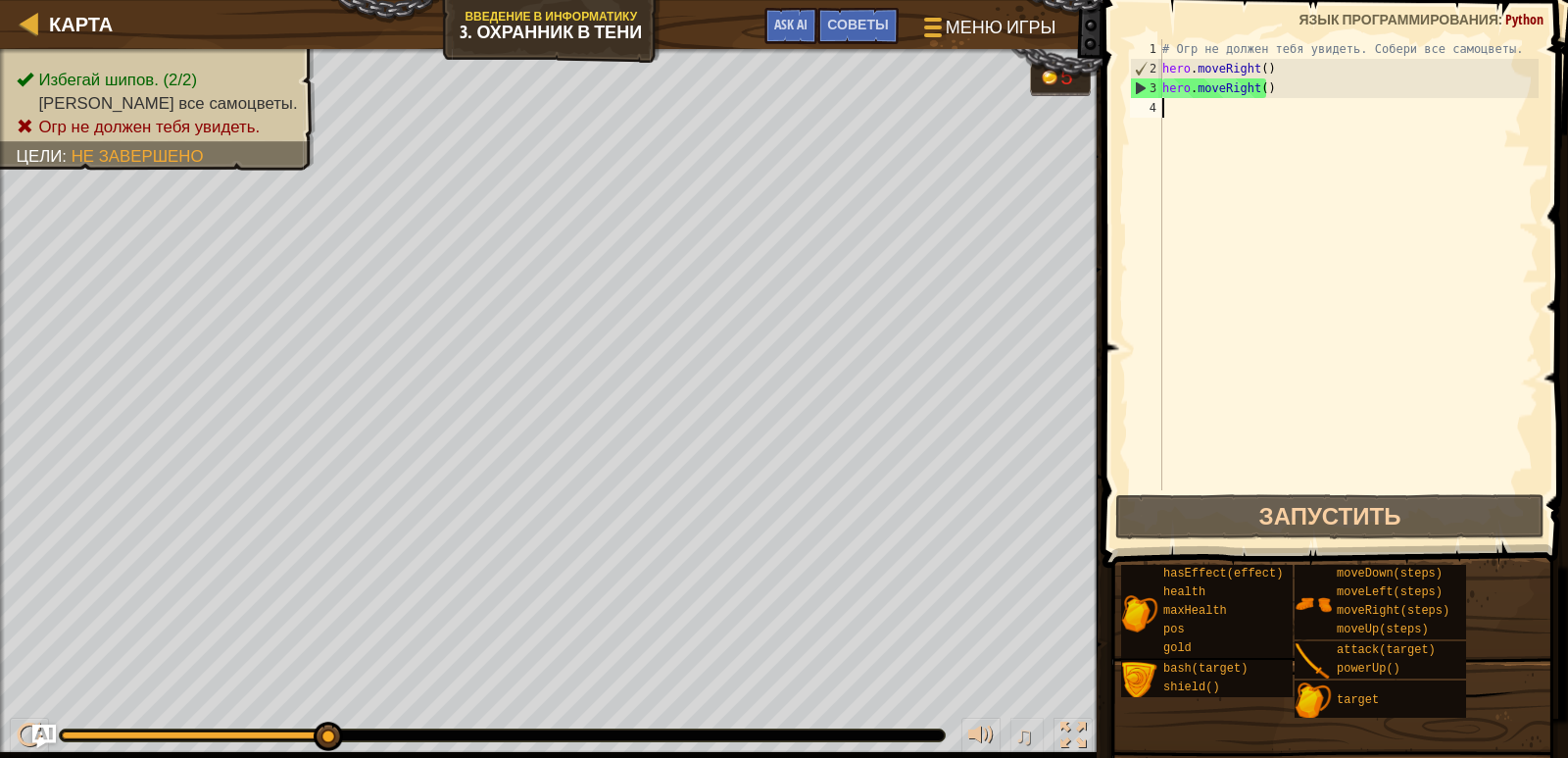
click at [1174, 121] on div "# Огр не должен тебя увидеть. Собери все самоцветы. hero . moveRight ( ) hero .…" at bounding box center [1349, 285] width 380 height 490
paste textarea "hero.moveRight()"
type textarea "hero.moveRight()"
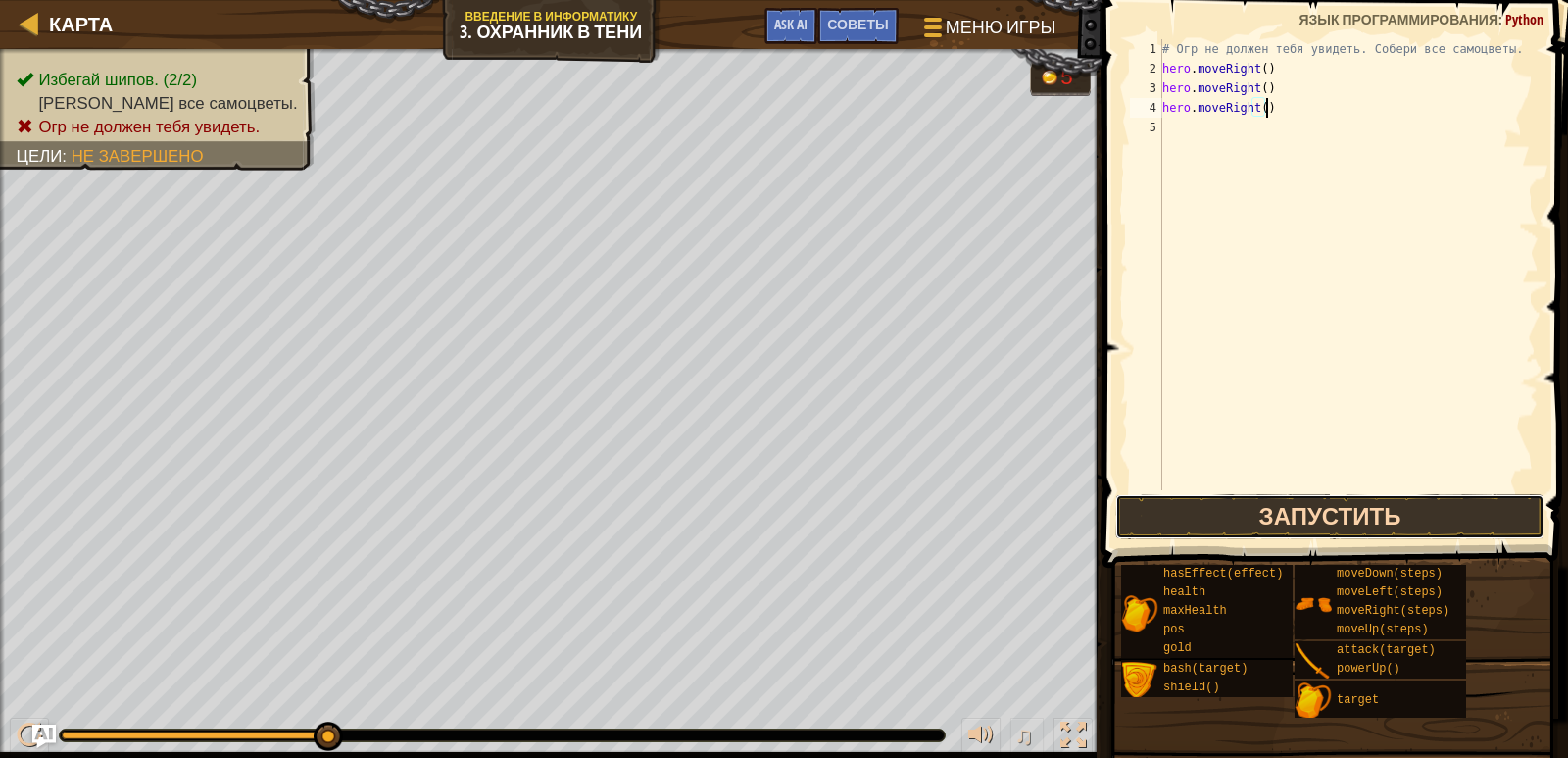
click at [1284, 524] on button "Запустить" at bounding box center [1330, 517] width 430 height 45
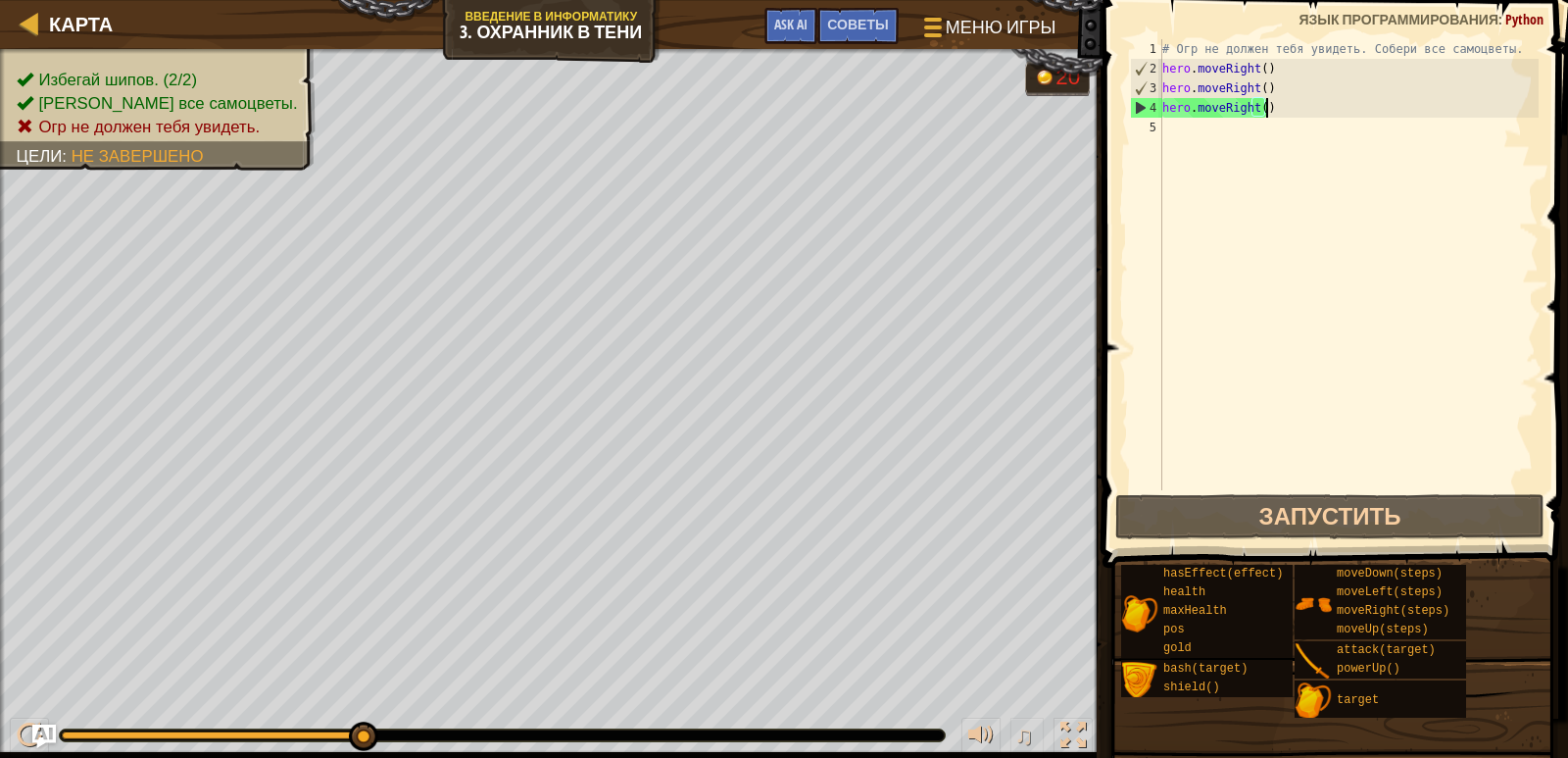
click at [1180, 147] on div "# Огр не должен тебя увидеть. Собери все самоцветы. hero . moveRight ( ) hero .…" at bounding box center [1349, 285] width 380 height 490
click at [854, 30] on span "Советы" at bounding box center [858, 24] width 61 height 19
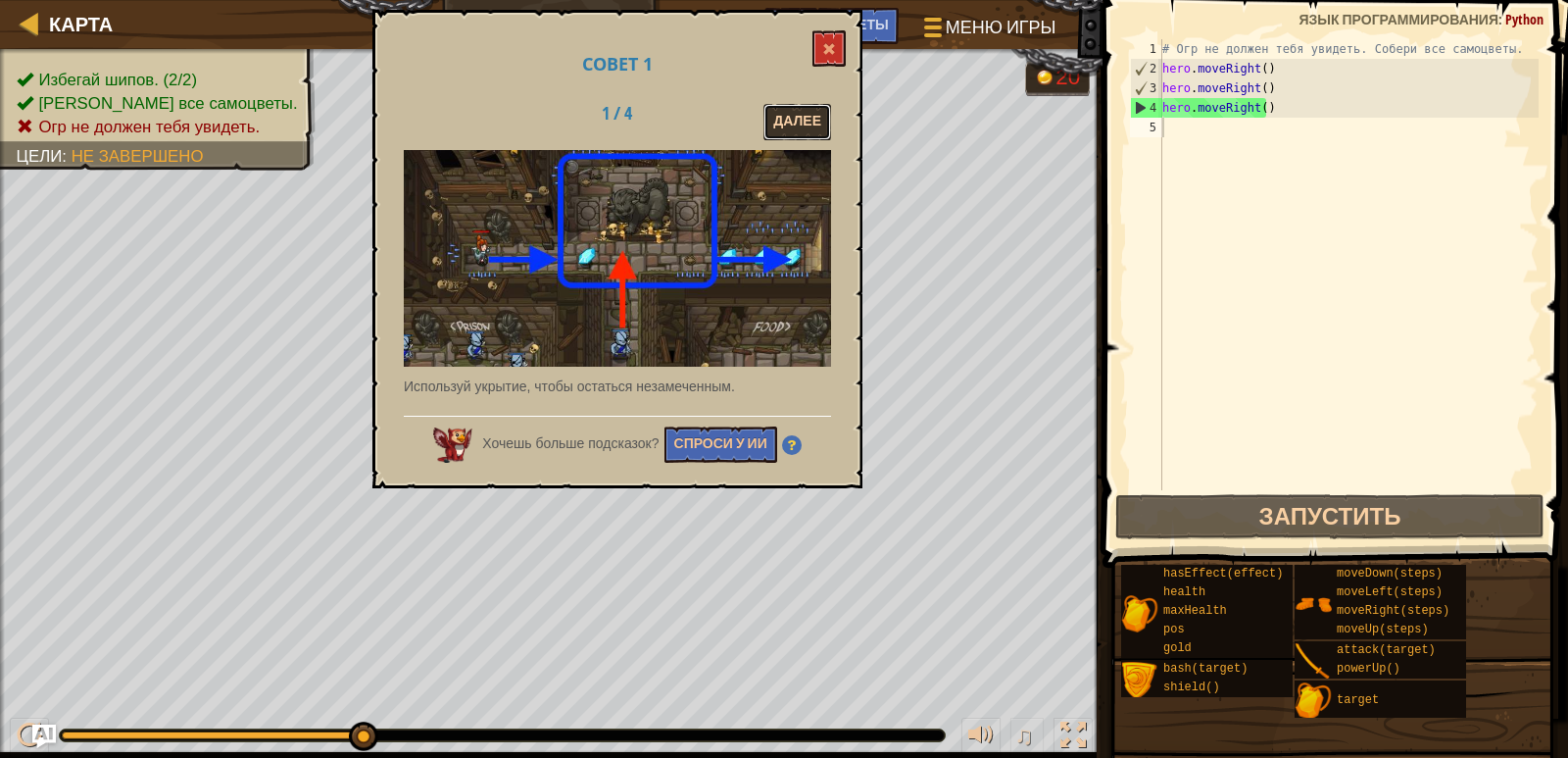
click at [780, 126] on button "Далее" at bounding box center [797, 122] width 67 height 37
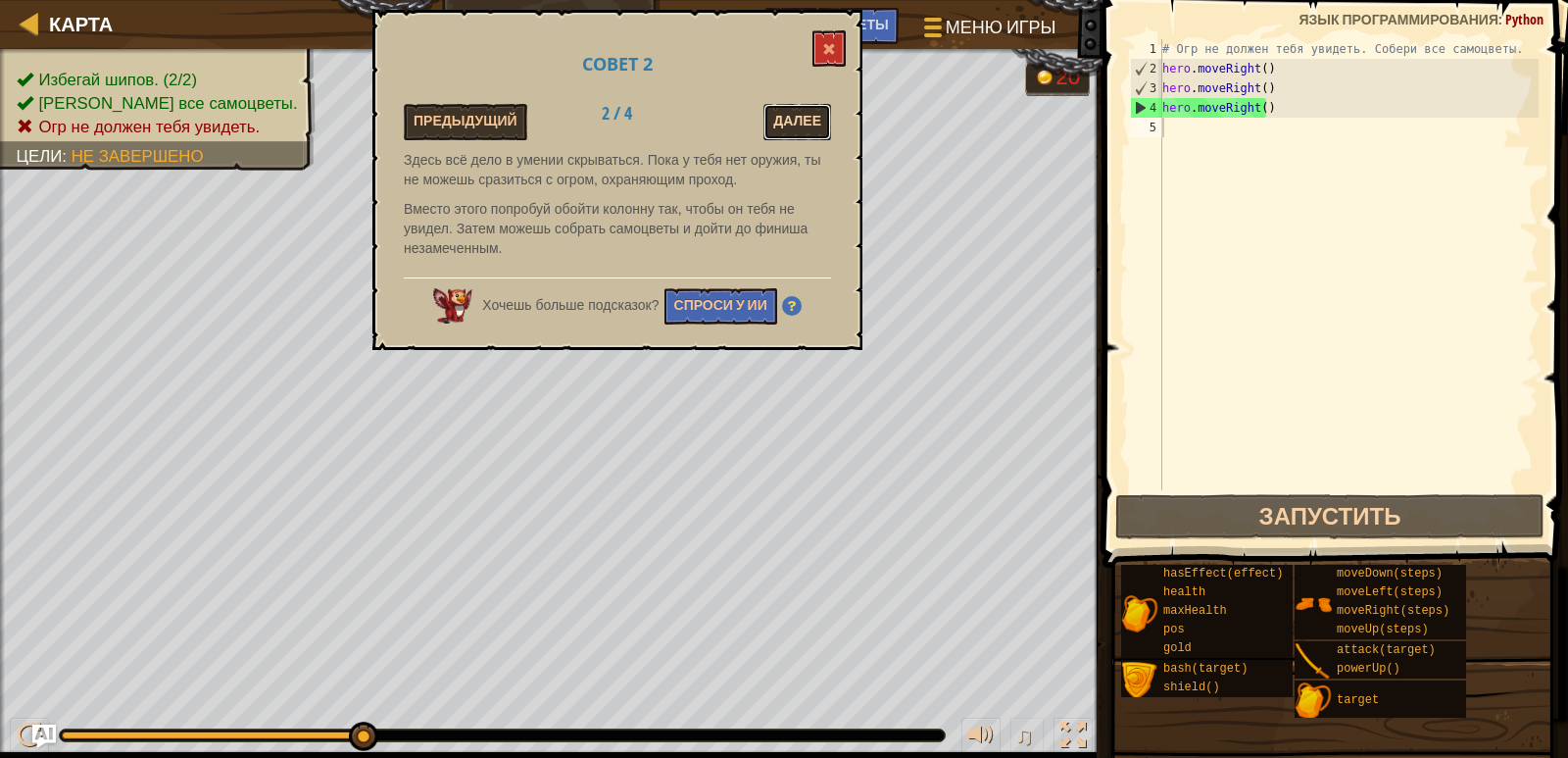
click at [785, 136] on button "Далее" at bounding box center [797, 122] width 67 height 37
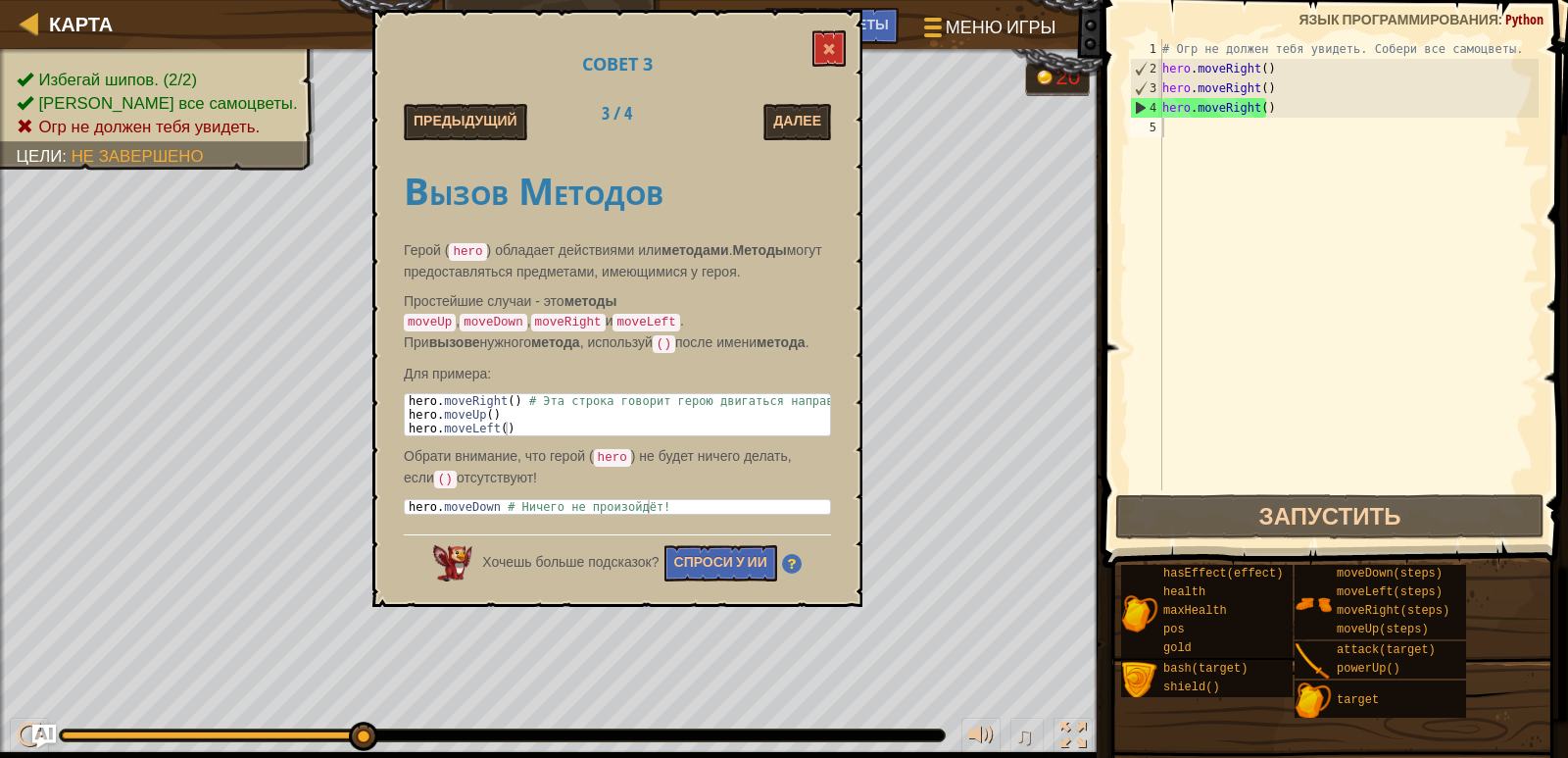
click at [848, 46] on div "Совет 3 Предыдущий 3 / 4 Далее Вызов Методов Герой ( hero ) обладает действиями…" at bounding box center [618, 308] width 490 height 597
click at [832, 53] on span at bounding box center [829, 49] width 14 height 14
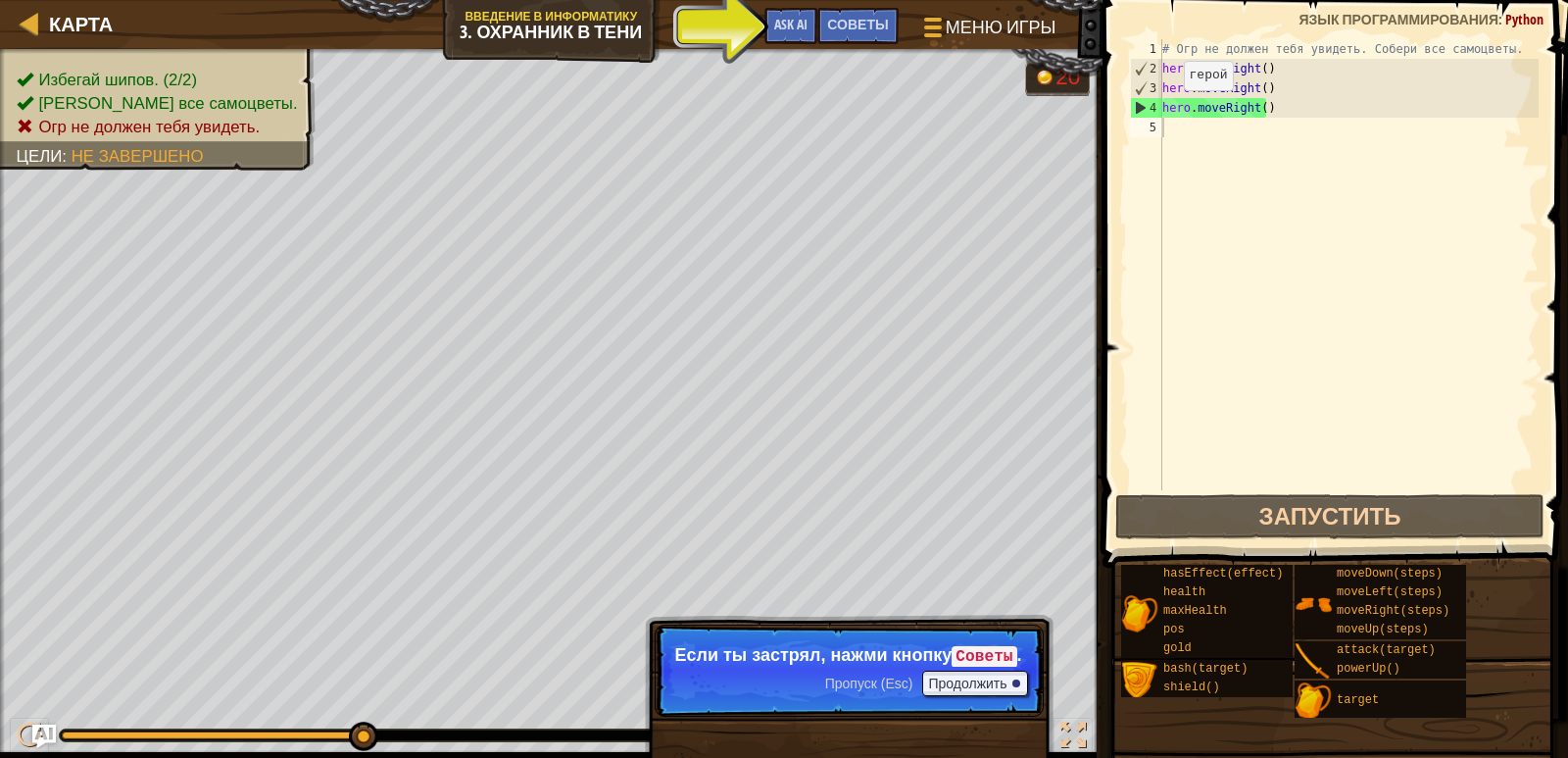
type textarea "hero.moveRight()"
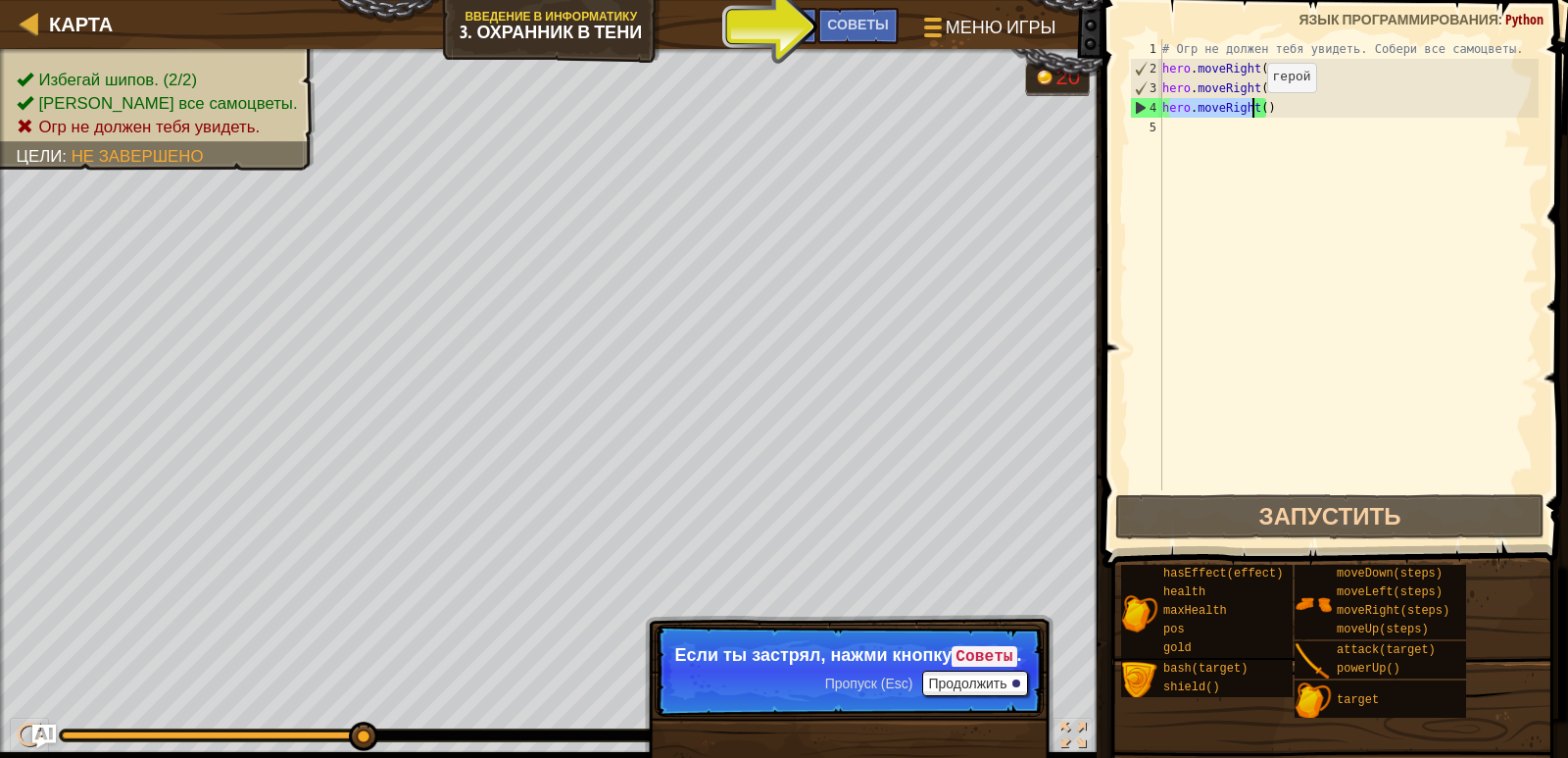
drag, startPoint x: 1168, startPoint y: 110, endPoint x: 1279, endPoint y: 111, distance: 111.0
click at [1277, 111] on div "# Огр не должен тебя увидеть. Собери все самоцветы. hero . moveRight ( ) hero .…" at bounding box center [1349, 285] width 380 height 490
click at [1172, 128] on div "# Огр не должен тебя увидеть. Собери все самоцветы. hero . moveRight ( ) hero .…" at bounding box center [1349, 285] width 380 height 490
paste textarea "ero.moveRight()"
type textarea "ero.moveRight()"
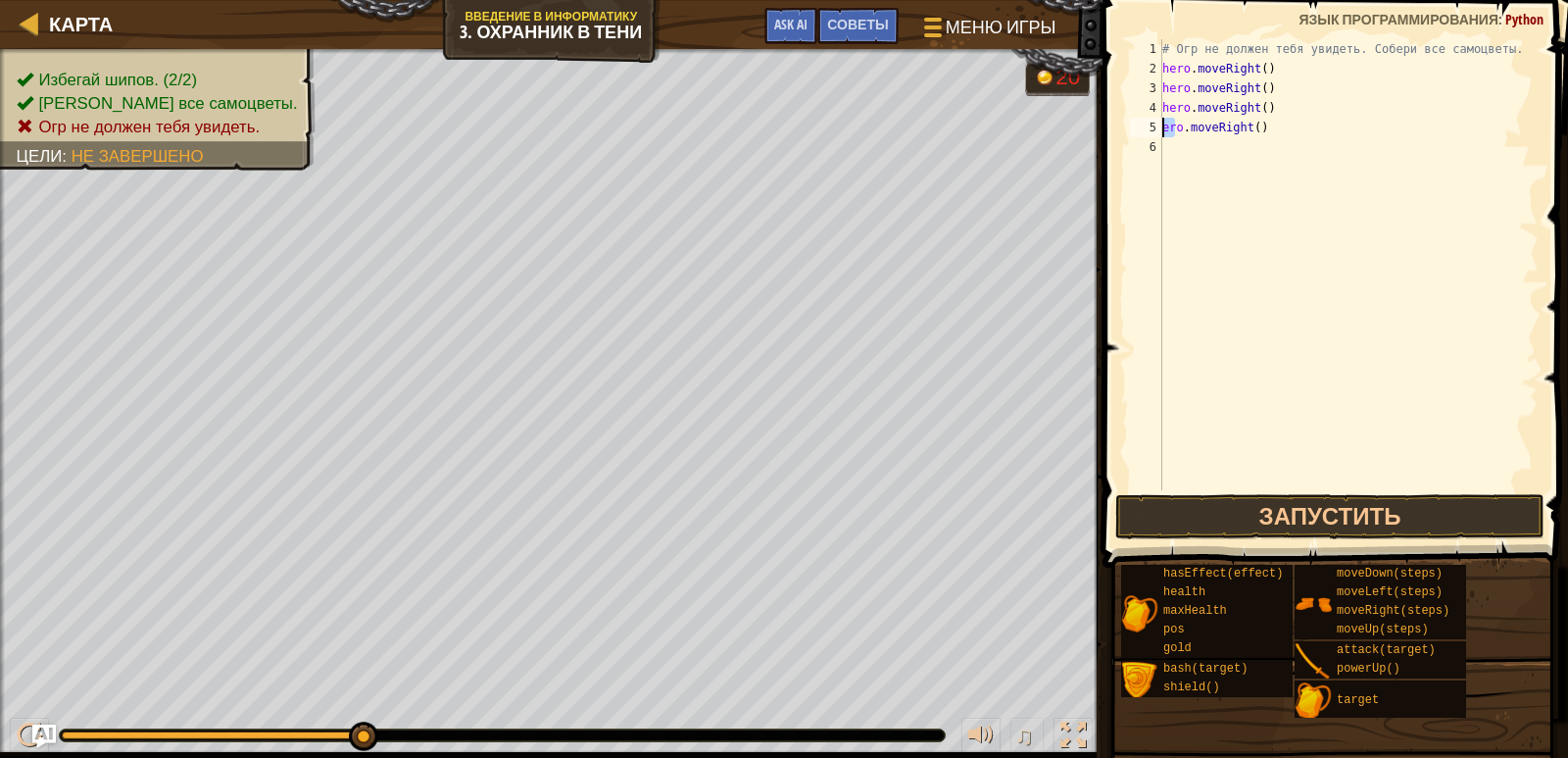
drag, startPoint x: 1172, startPoint y: 128, endPoint x: 1158, endPoint y: 131, distance: 14.3
click at [1158, 131] on div "ero.moveRight() 1 2 3 4 5 6 # Огр не должен тебя увидеть. Собери все самоцветы.…" at bounding box center [1333, 265] width 413 height 451
click at [1210, 145] on div "# Огр не должен тебя увидеть. Собери все самоцветы. hero . moveRight ( ) hero .…" at bounding box center [1349, 285] width 380 height 490
click at [1162, 127] on div "5" at bounding box center [1146, 127] width 33 height 20
click at [1251, 127] on div "# Огр не должен тебя увидеть. Собери все самоцветы. hero . moveRight ( ) hero .…" at bounding box center [1349, 285] width 380 height 490
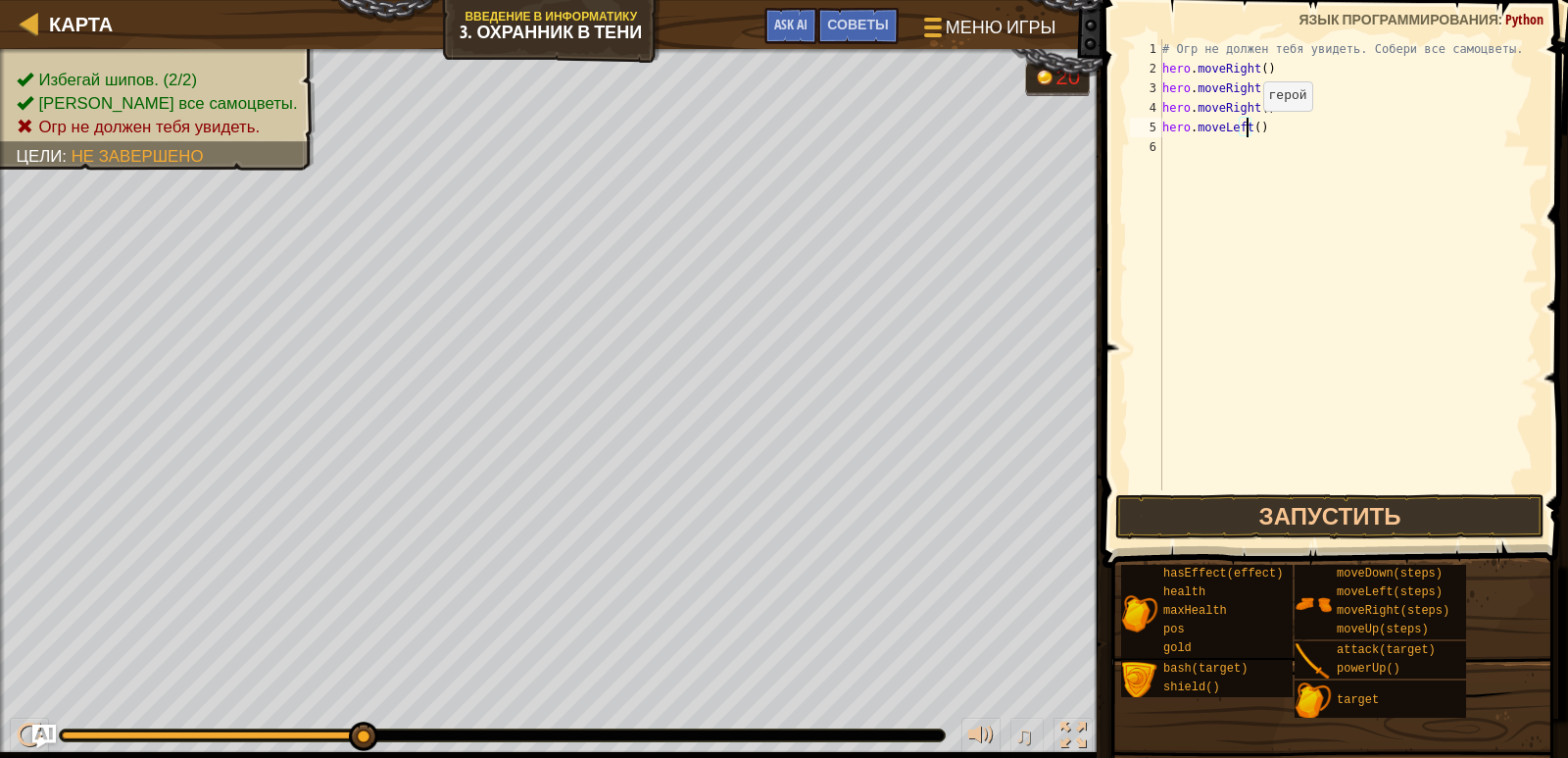
scroll to position [9, 7]
click at [1278, 513] on button "Запустить" at bounding box center [1330, 517] width 430 height 45
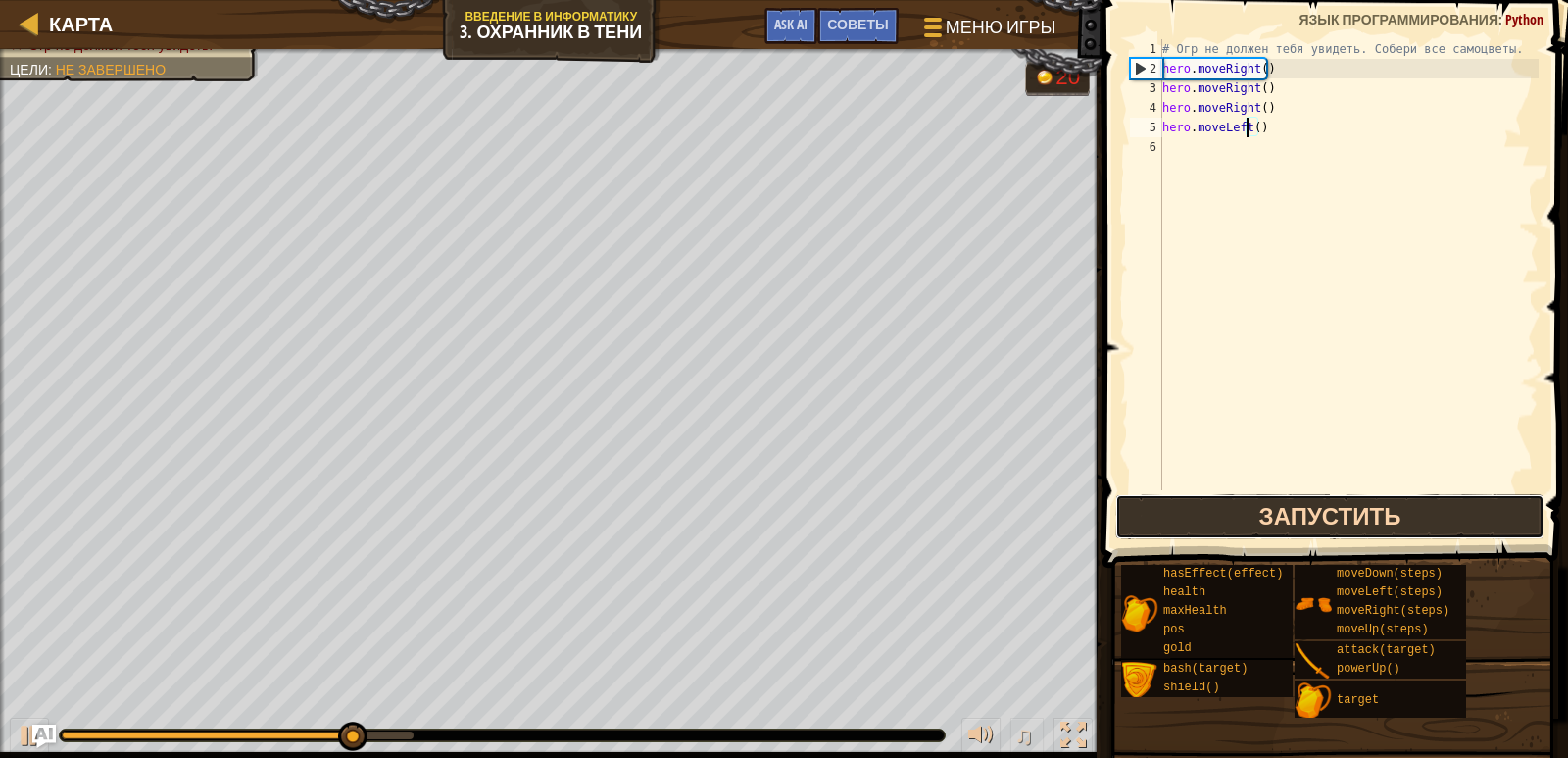
click at [1248, 517] on button "Запустить" at bounding box center [1330, 517] width 430 height 45
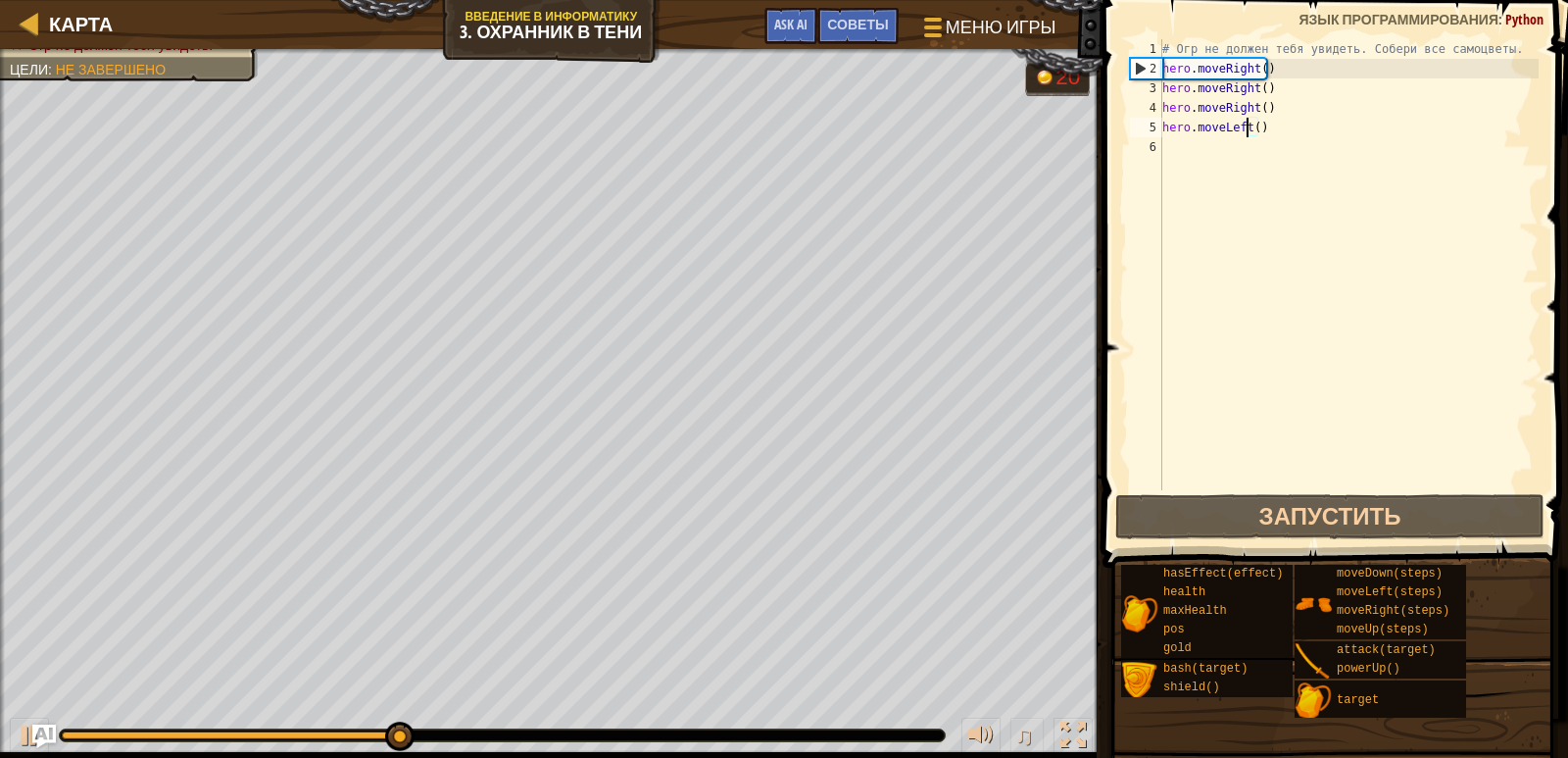
click at [1273, 108] on div "# Огр не должен тебя увидеть. Собери все самоцветы. hero . moveRight ( ) hero .…" at bounding box center [1349, 285] width 380 height 490
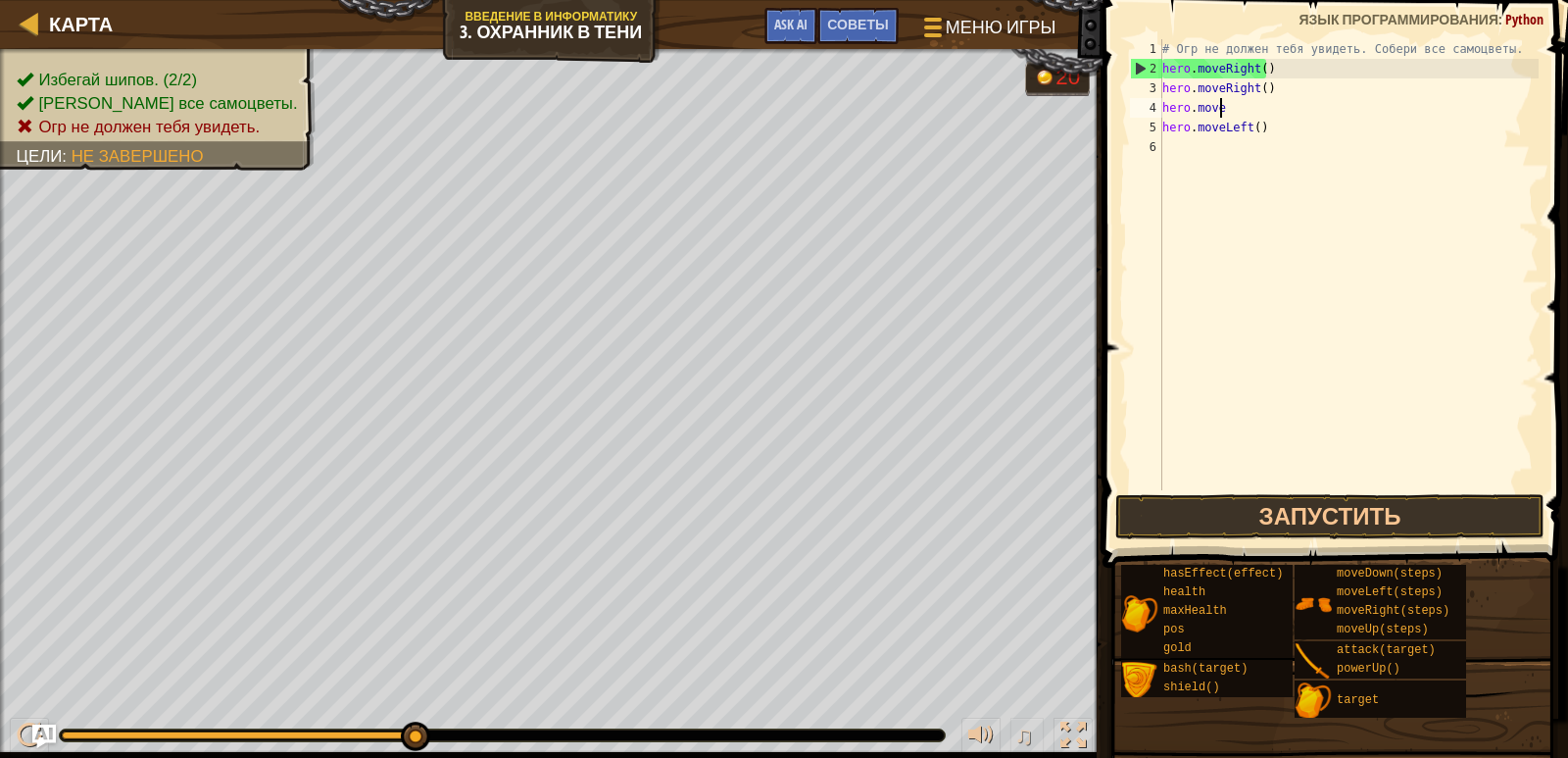
scroll to position [9, 2]
type textarea "h"
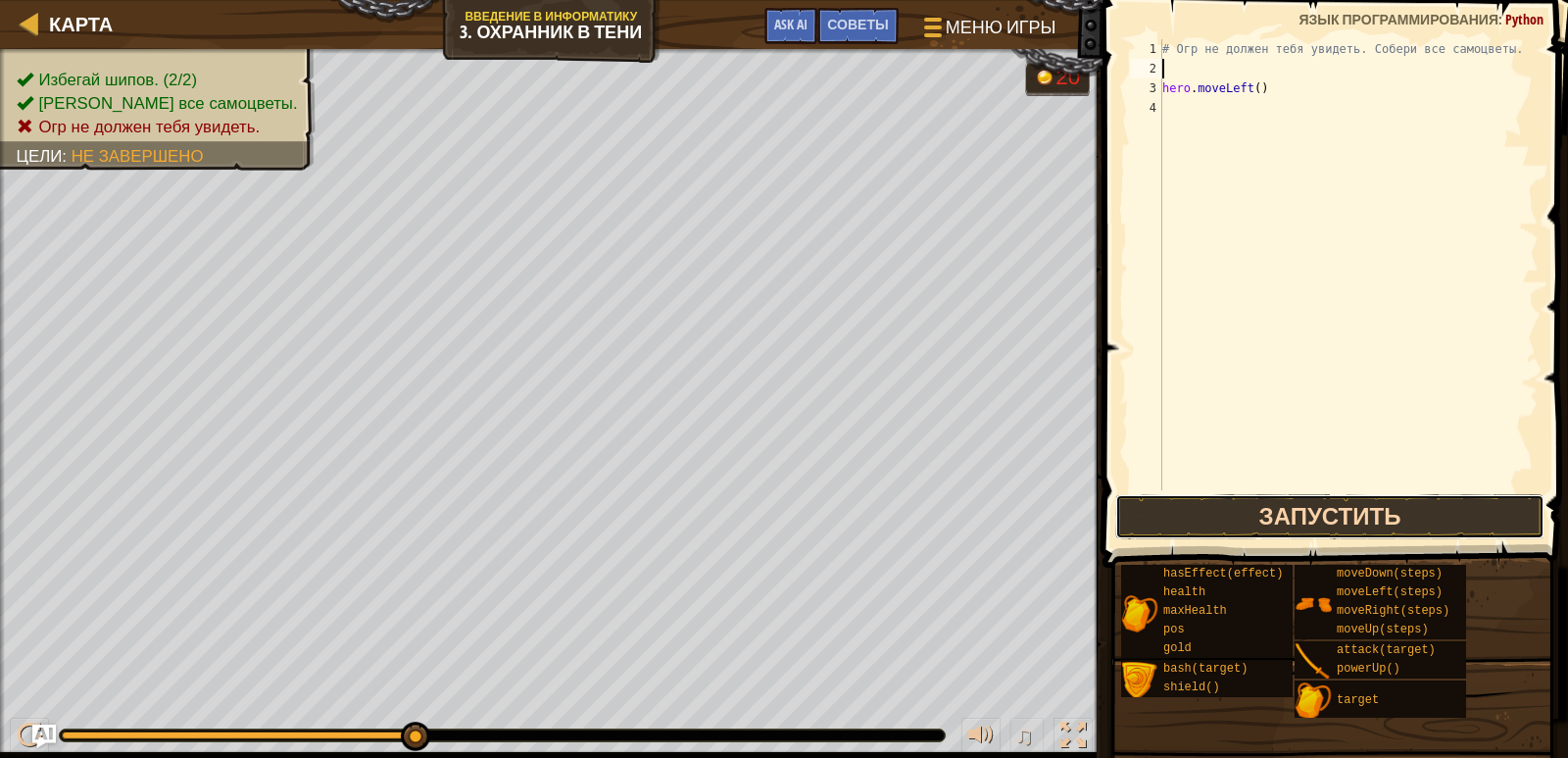
click at [1262, 520] on button "Запустить" at bounding box center [1330, 517] width 430 height 45
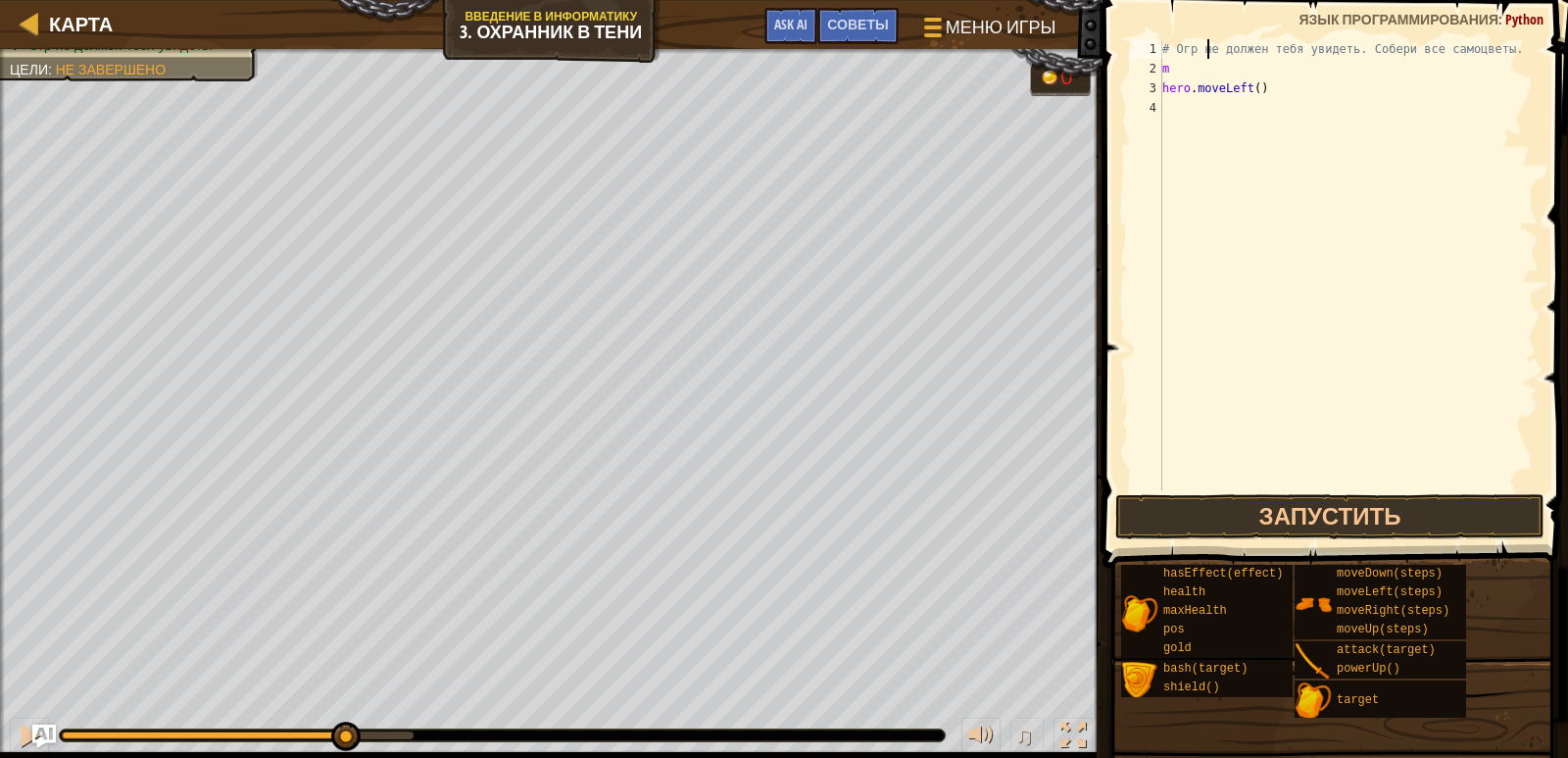
click at [1208, 45] on div "# Огр не должен тебя увидеть. Собери все самоцветы. m hero . moveLeft ( )" at bounding box center [1349, 285] width 380 height 490
click at [1186, 67] on div "# Огр не должен тебя увидеть. Собери все самоцветы. m hero . moveLeft ( )" at bounding box center [1349, 285] width 380 height 490
type textarea "m"
click at [867, 20] on span "Советы" at bounding box center [858, 24] width 61 height 19
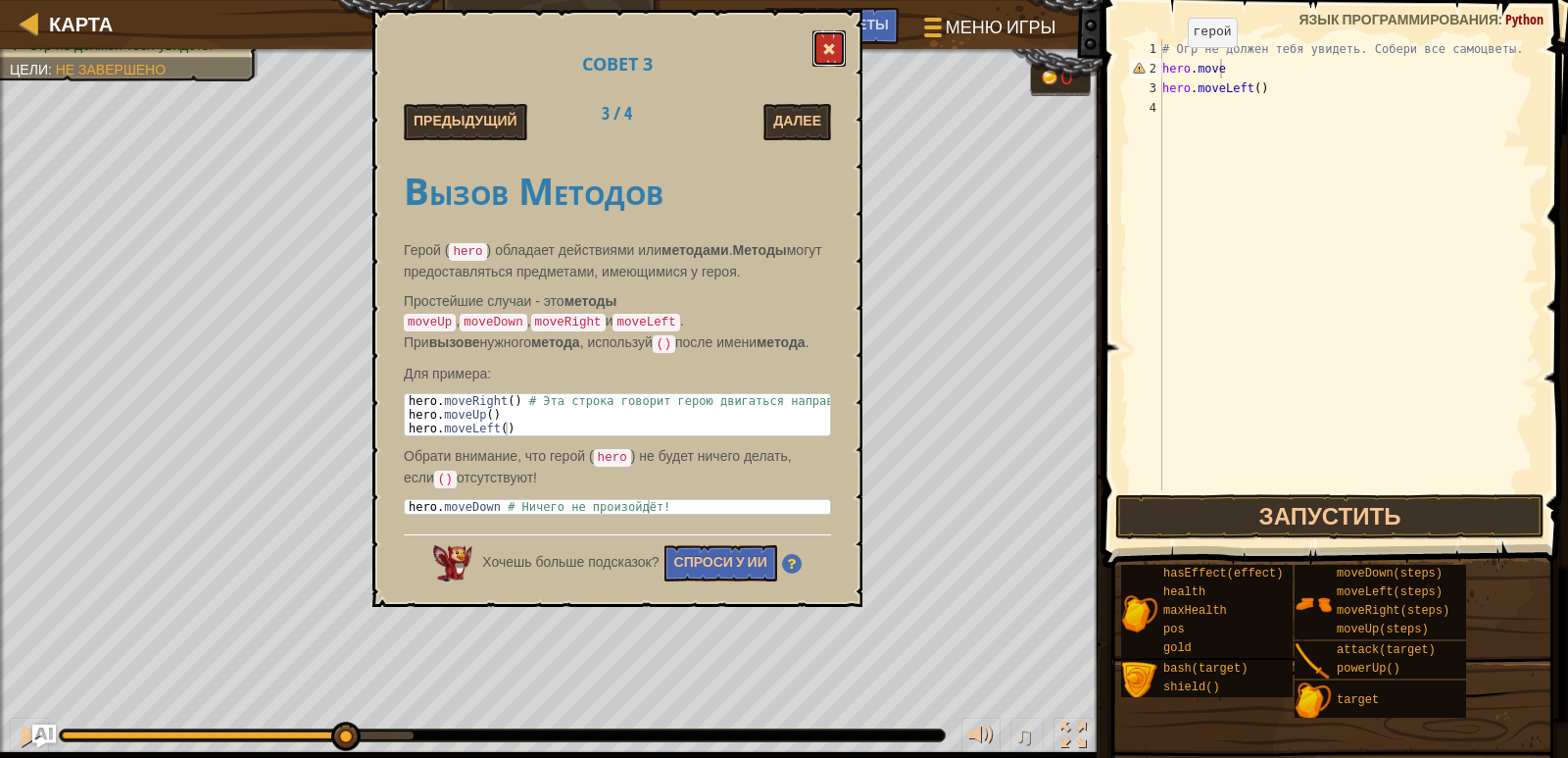
click at [825, 42] on button at bounding box center [830, 48] width 34 height 37
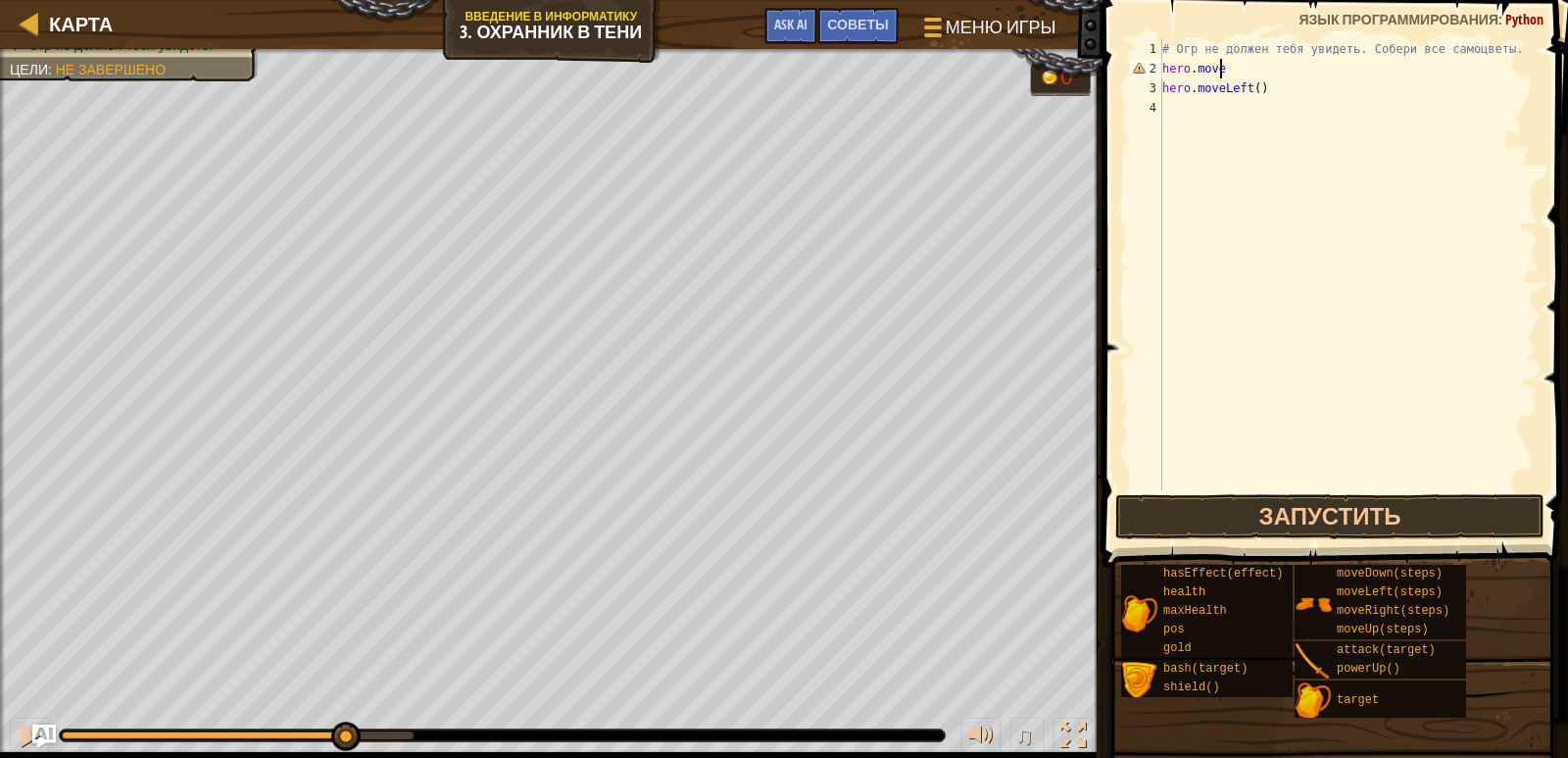
click at [1227, 72] on div "# Огр не должен тебя увидеть. Собери все самоцветы. hero . move hero . moveLeft…" at bounding box center [1349, 285] width 380 height 490
type textarea "hero.moveRight(2)"
click at [1293, 188] on div "# Огр не должен тебя увидеть. Собери все самоцветы. hero . moveRight ( 2 ) hero…" at bounding box center [1349, 285] width 380 height 490
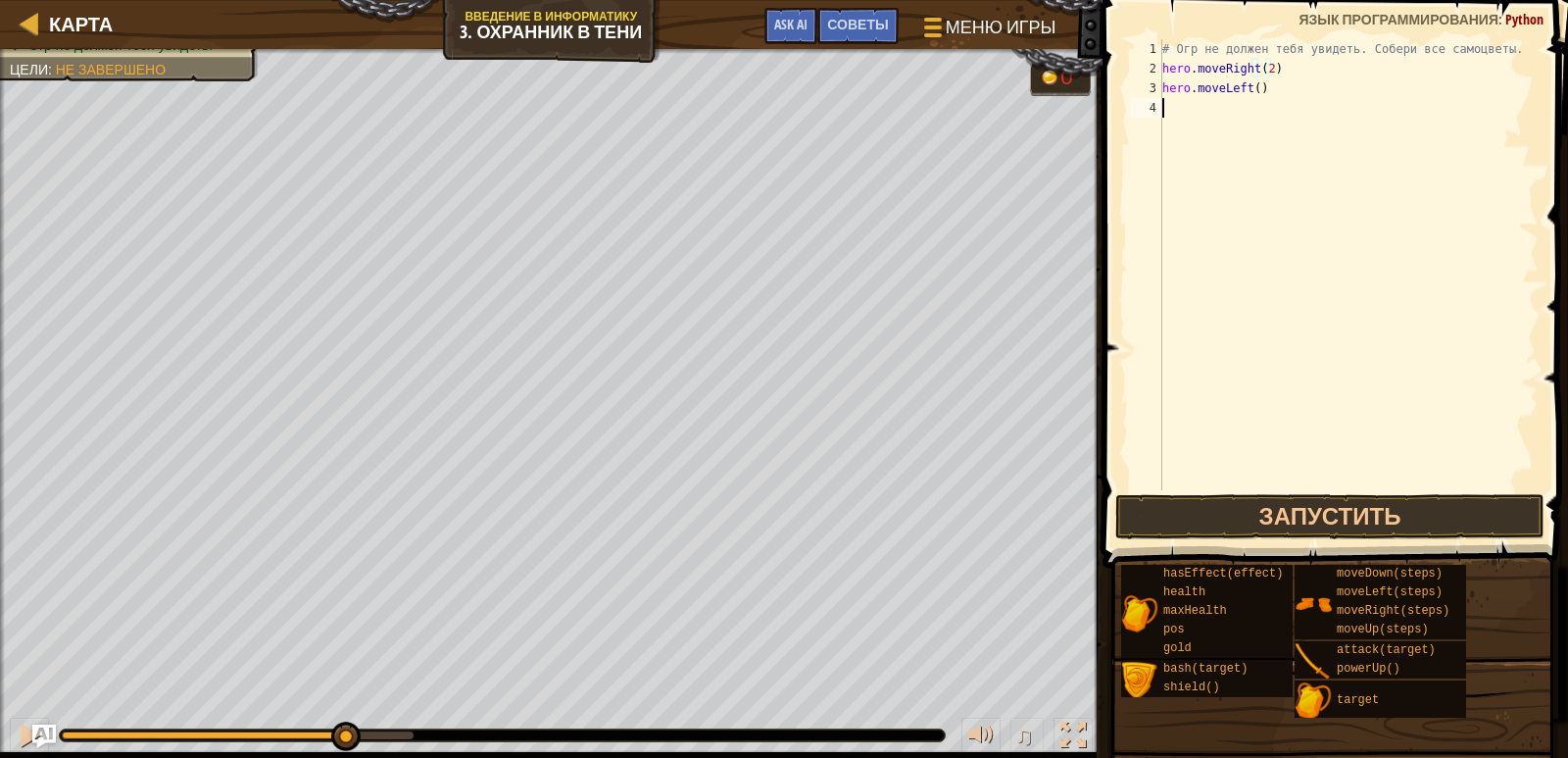
scroll to position [9, 0]
click at [1271, 68] on div "# Огр не должен тебя увидеть. Собери все самоцветы. hero . moveRight ( 2 ) hero…" at bounding box center [1349, 285] width 380 height 490
click at [1267, 69] on div "# Огр не должен тебя увидеть. Собери все самоцветы. hero . moveRight ( 2 ) hero…" at bounding box center [1349, 285] width 380 height 490
type textarea "hero.moveRight()"
click at [1227, 146] on div "# Огр не должен тебя увидеть. Собери все самоцветы. hero . moveRight ( ) hero .…" at bounding box center [1349, 285] width 380 height 490
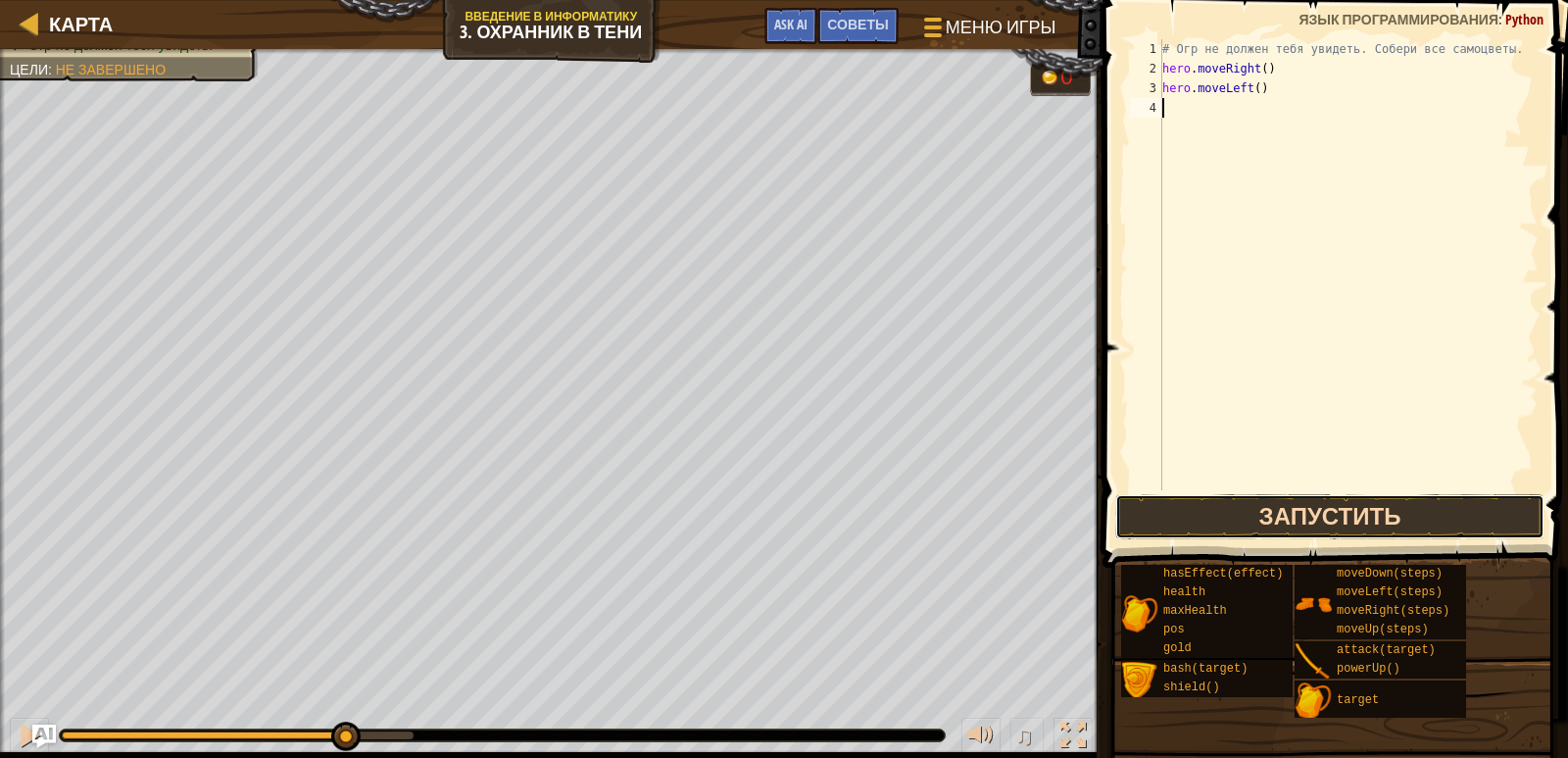
click at [1323, 518] on button "Запустить" at bounding box center [1330, 517] width 430 height 45
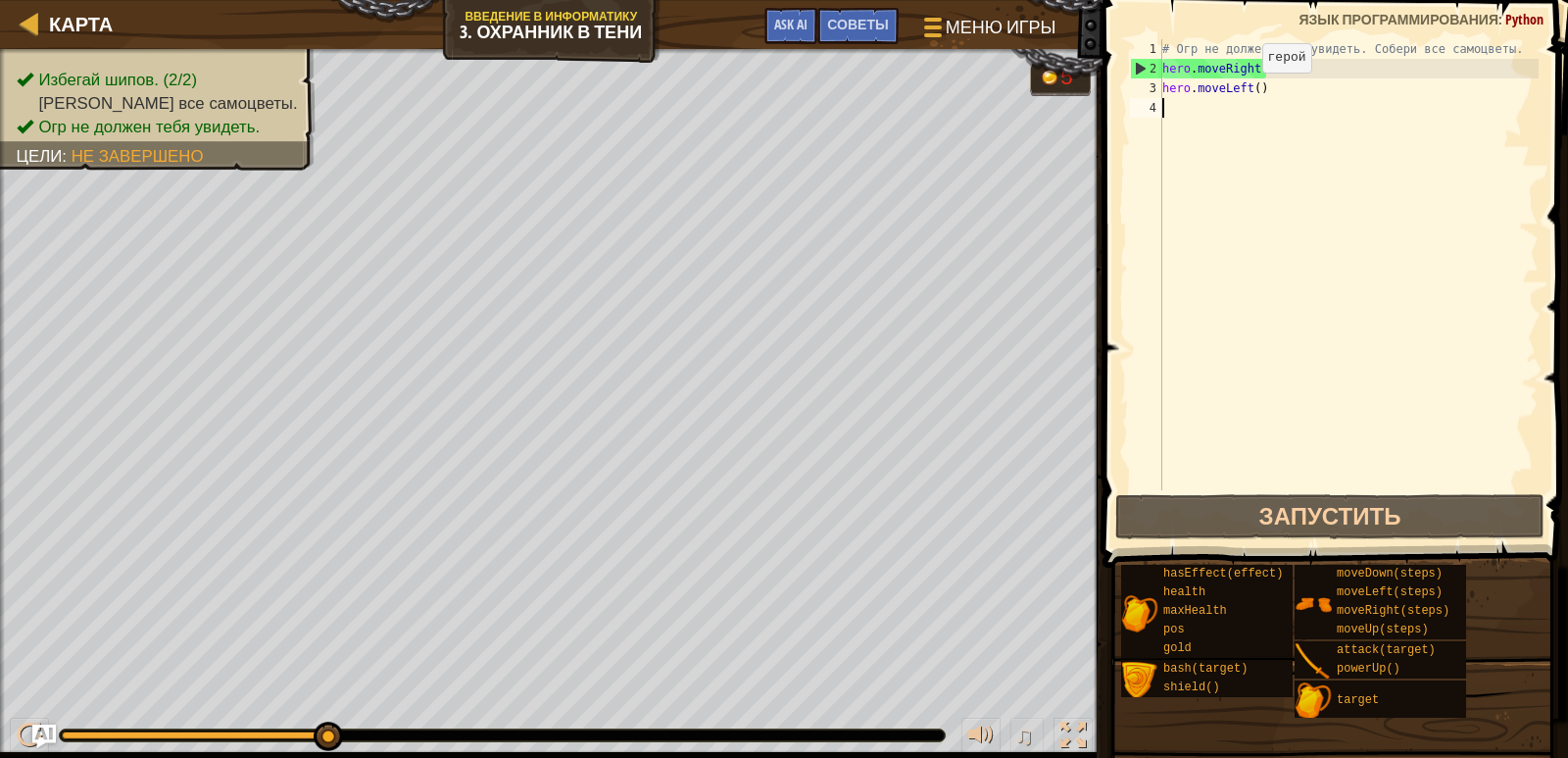
click at [1247, 92] on div "# Огр не должен тебя увидеть. Собери все самоцветы. hero . moveRight ( ) hero .…" at bounding box center [1349, 285] width 380 height 490
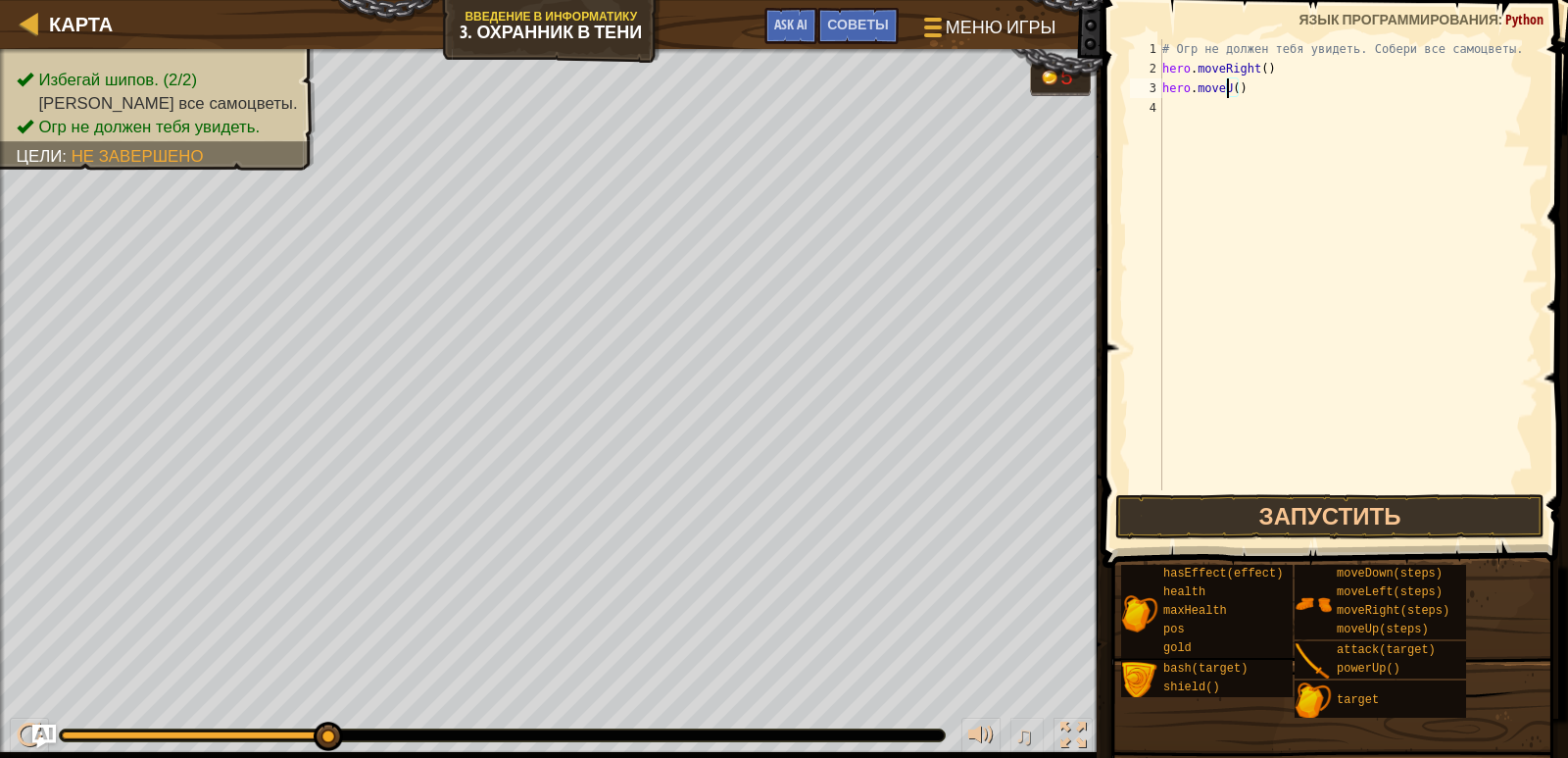
scroll to position [9, 6]
type textarea "hero.moveUp()"
click at [1261, 502] on button "Запустить" at bounding box center [1330, 517] width 430 height 45
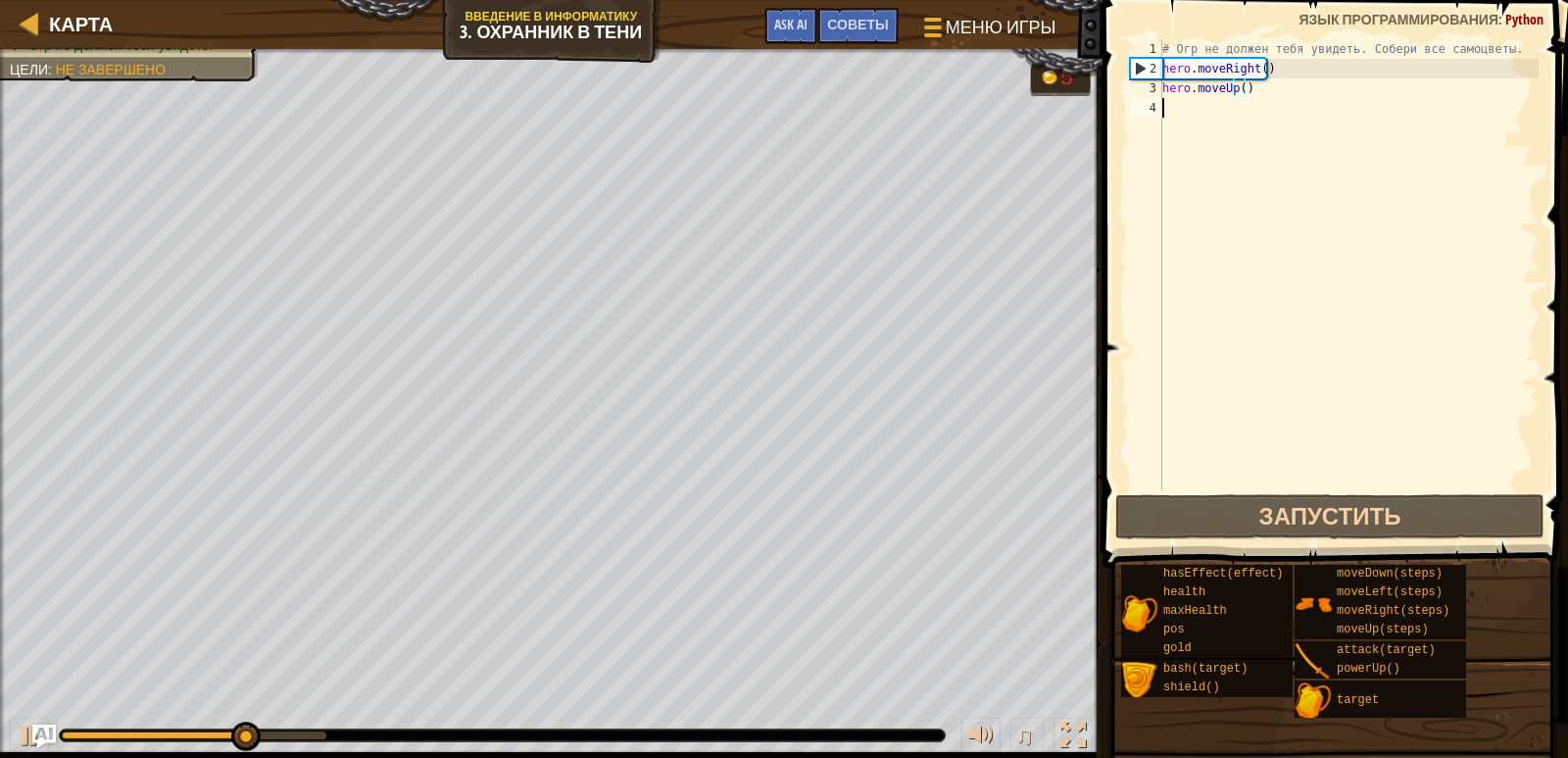
click at [1192, 109] on div "# Огр не должен тебя увидеть. Собери все самоцветы. hero . moveRight ( ) hero .…" at bounding box center [1349, 285] width 380 height 490
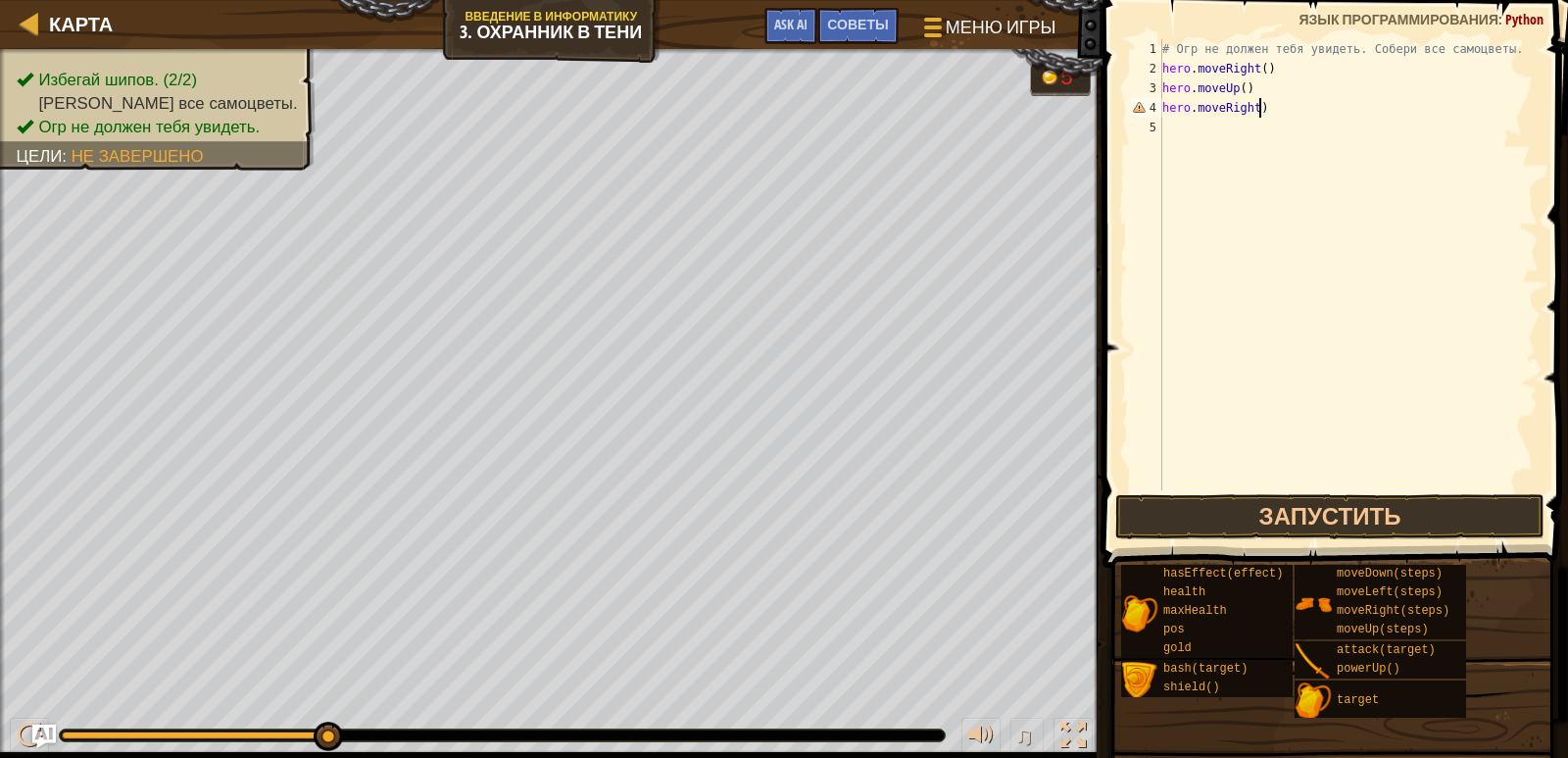
scroll to position [9, 7]
type textarea "hero.moveRight()"
click at [1380, 510] on button "Запустить" at bounding box center [1330, 517] width 430 height 45
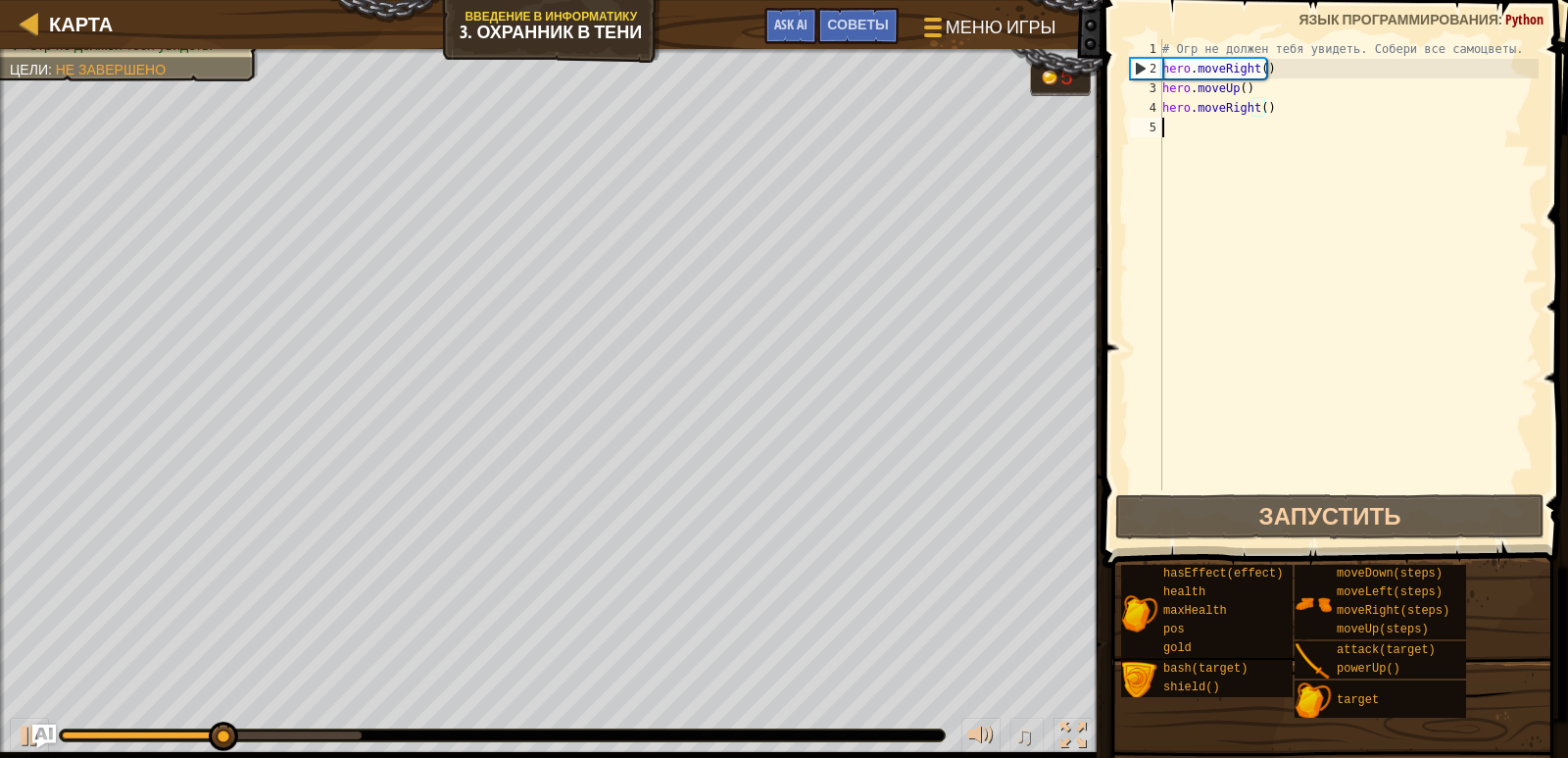
click at [1175, 131] on div "# Огр не должен тебя увидеть. Собери все самоцветы. hero . moveRight ( ) hero .…" at bounding box center [1349, 285] width 380 height 490
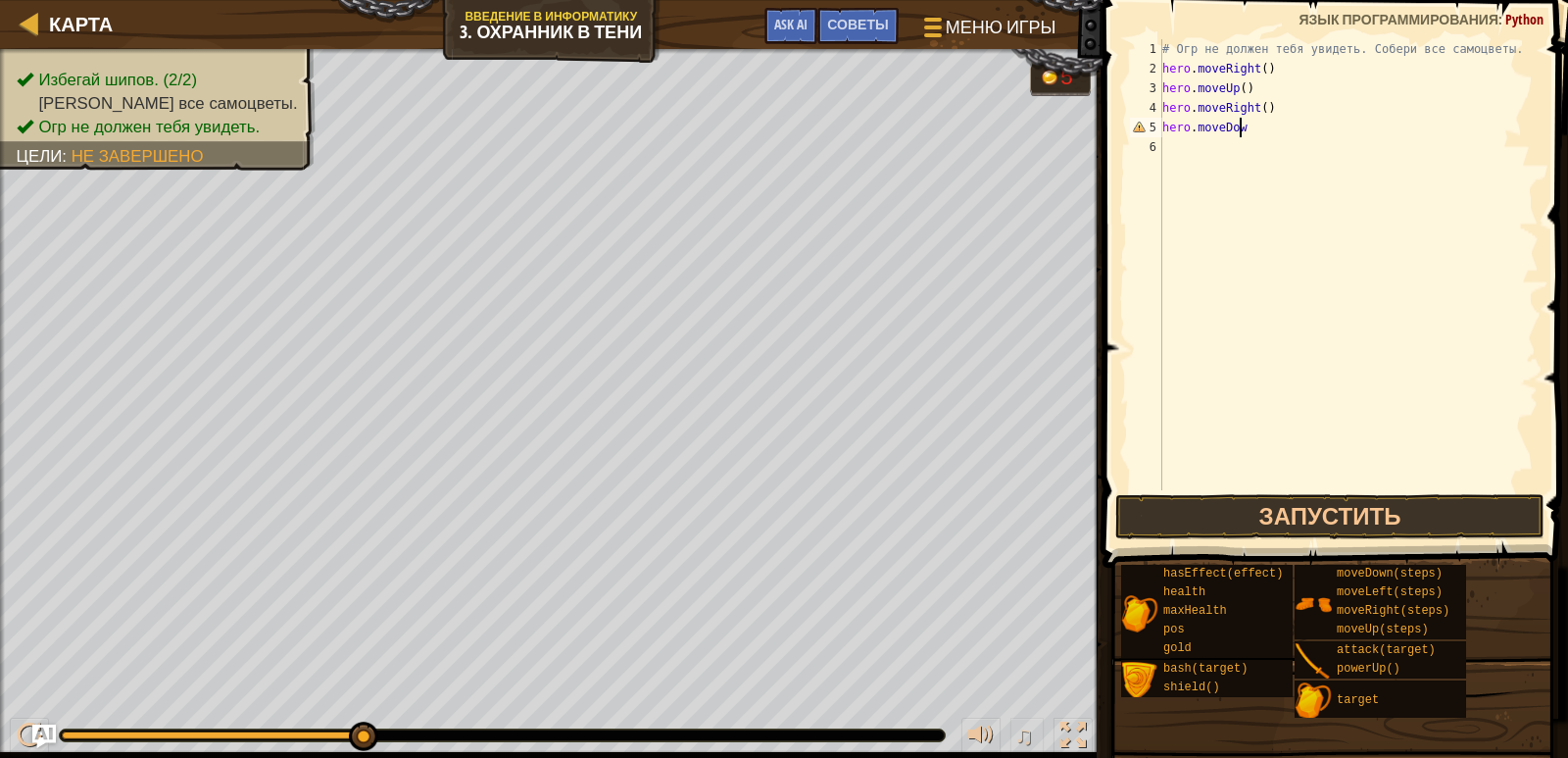
scroll to position [9, 6]
type textarea "hero.moveDown()"
click at [1186, 149] on div "# Огр не должен тебя увидеть. Собери все самоцветы. hero . moveRight ( ) hero .…" at bounding box center [1349, 285] width 380 height 490
type textarea "hero.moveRight()"
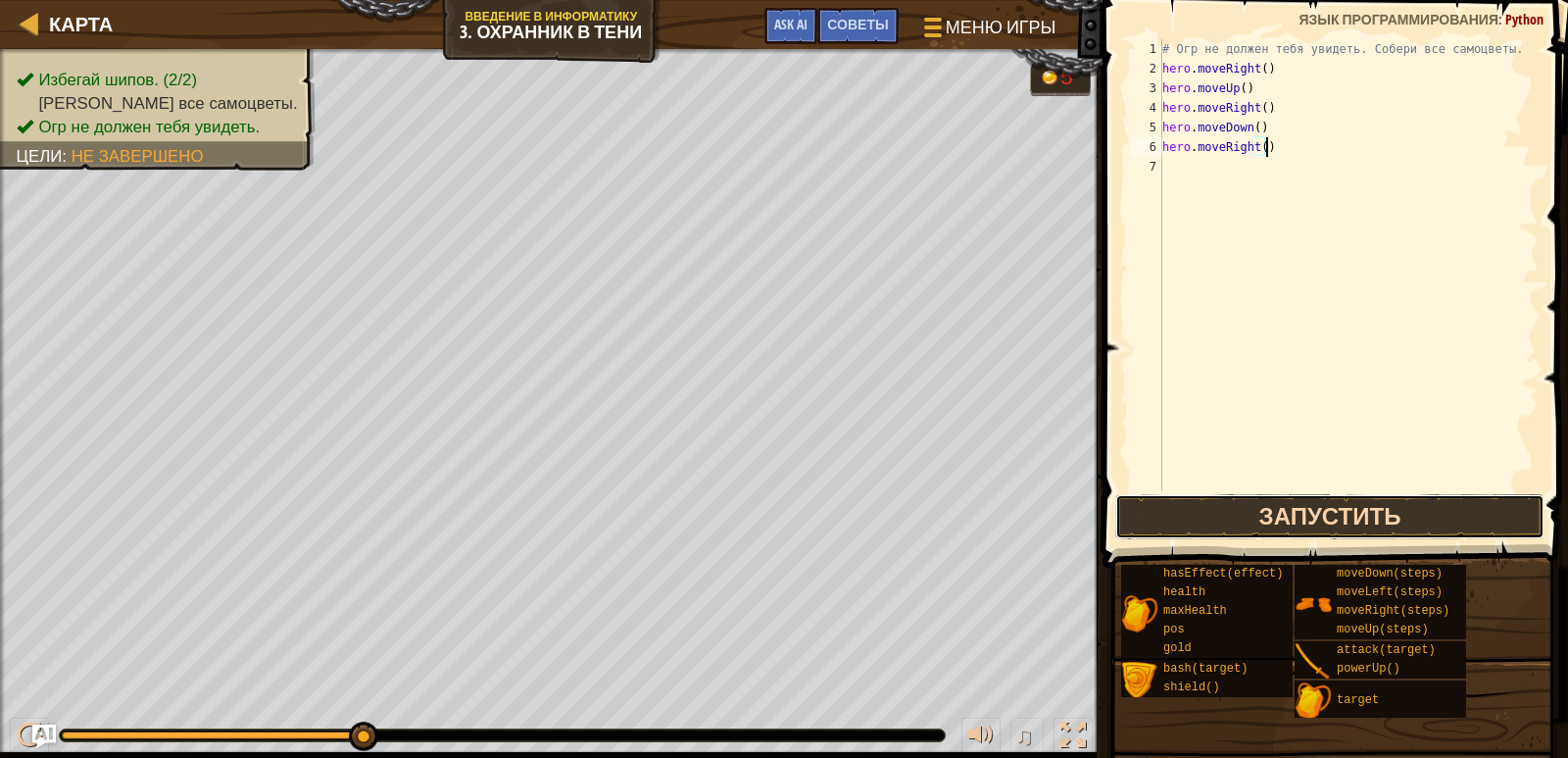
click at [1289, 508] on button "Запустить" at bounding box center [1330, 517] width 430 height 45
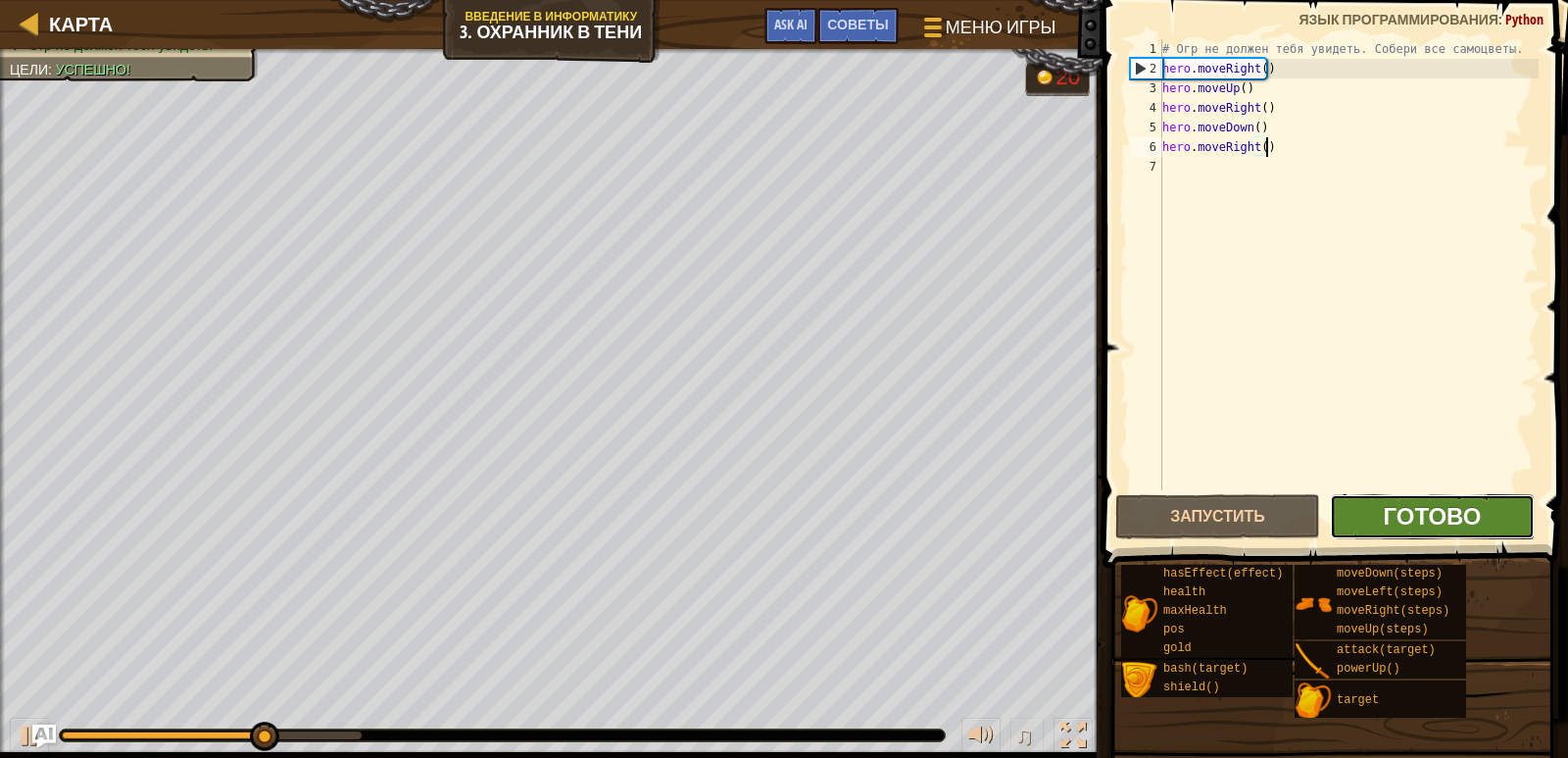
click at [1387, 504] on span "Готово" at bounding box center [1432, 516] width 98 height 32
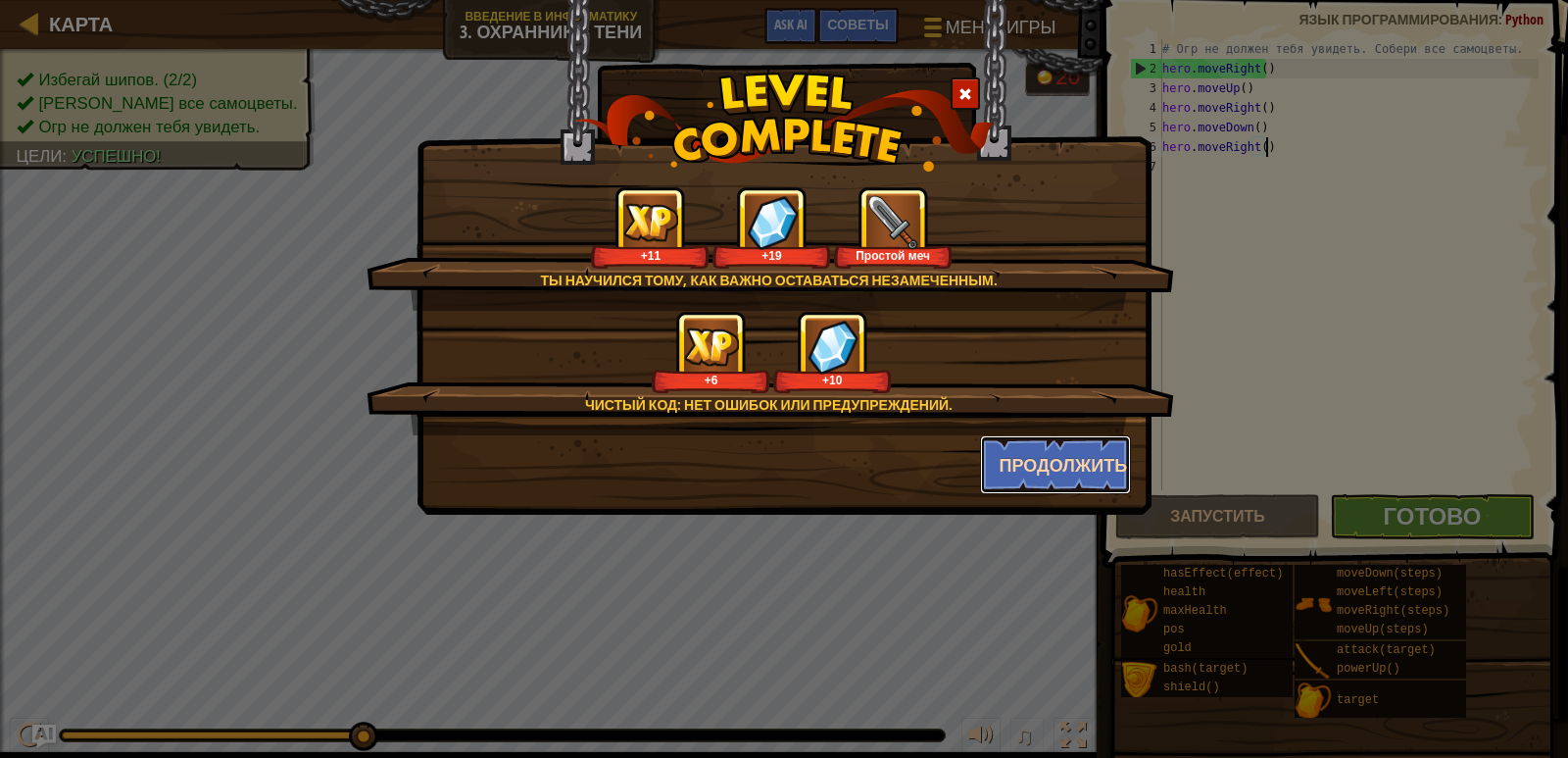
click at [1005, 458] on button "Продолжить" at bounding box center [1056, 465] width 152 height 59
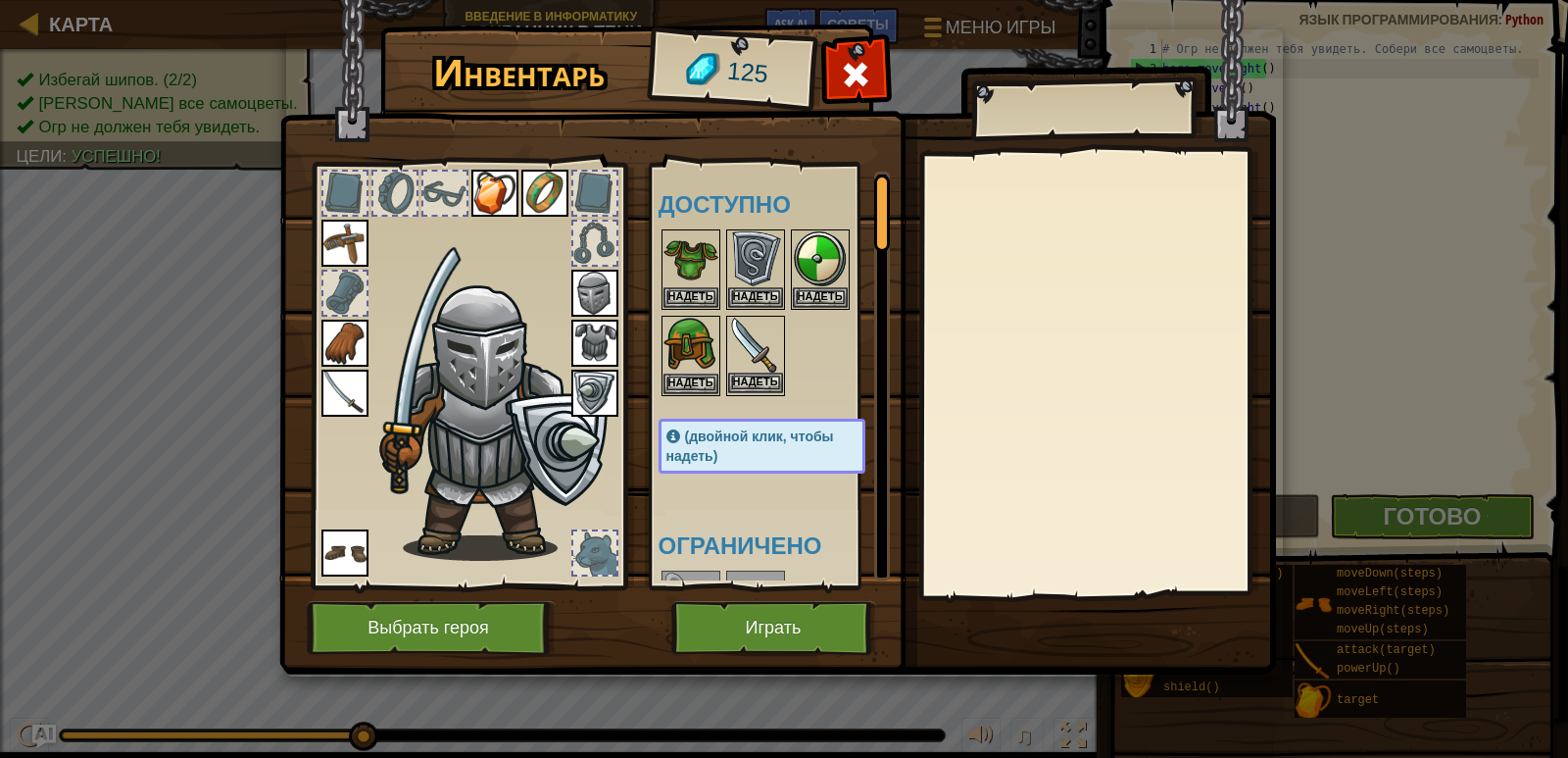
click at [751, 331] on img at bounding box center [756, 345] width 55 height 55
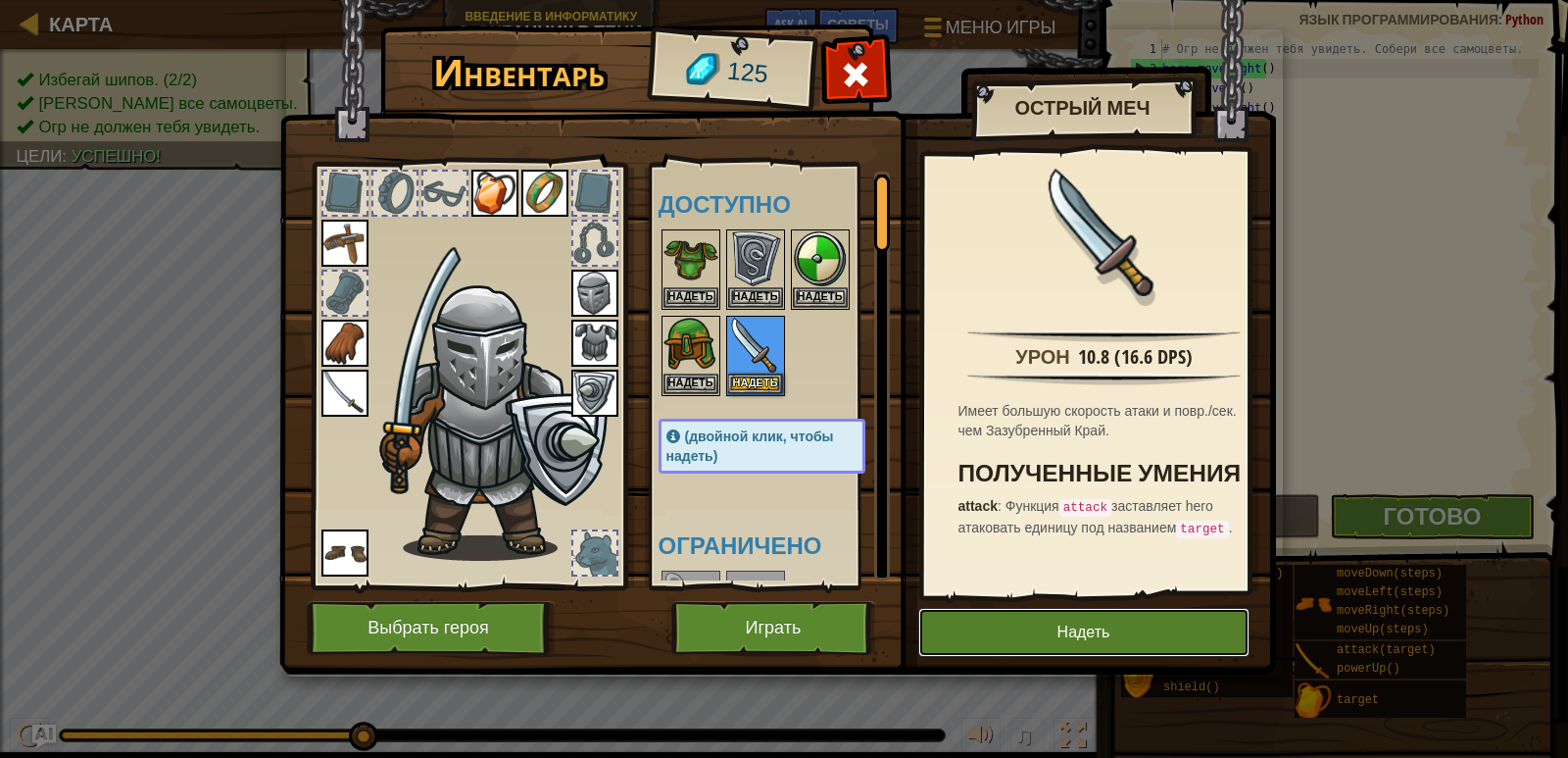
click at [1122, 625] on button "Надеть" at bounding box center [1084, 632] width 331 height 49
click at [0, 0] on button "Снять" at bounding box center [0, 0] width 0 height 0
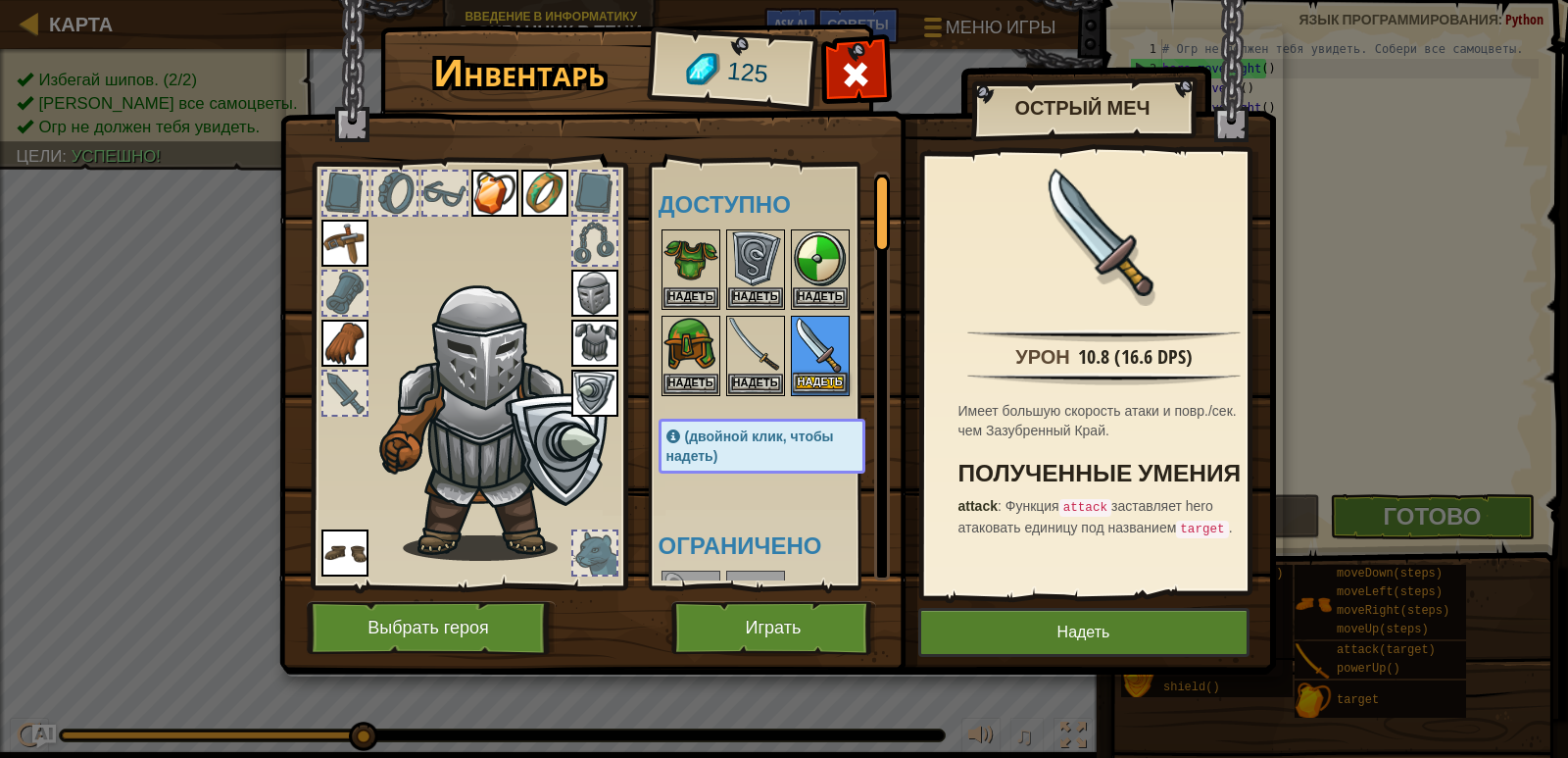
click at [829, 360] on img at bounding box center [821, 345] width 55 height 55
click at [830, 376] on button "Надеть" at bounding box center [821, 382] width 55 height 21
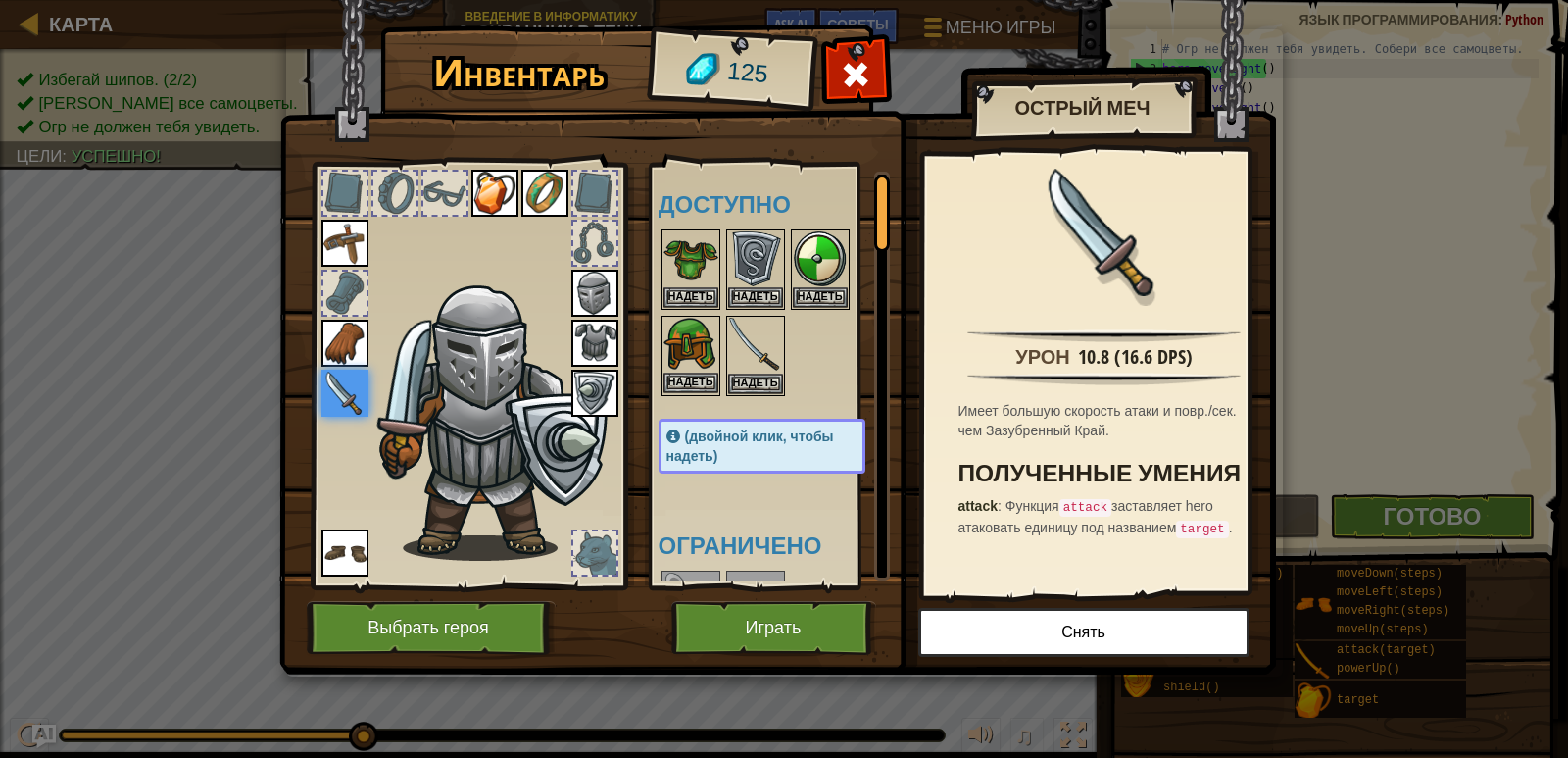
click at [668, 350] on img at bounding box center [692, 345] width 55 height 55
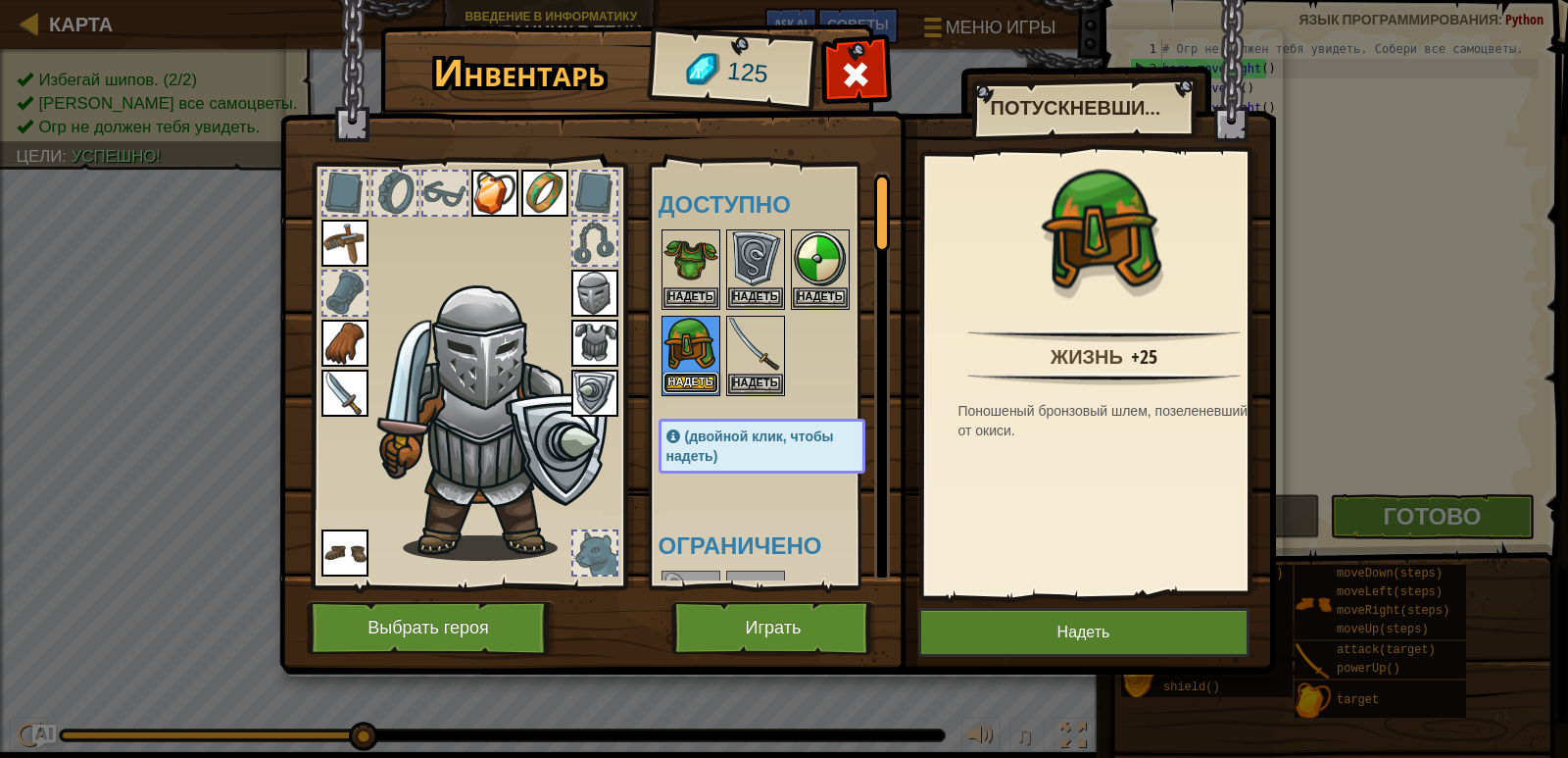
click at [673, 373] on button "Надеть" at bounding box center [692, 382] width 55 height 21
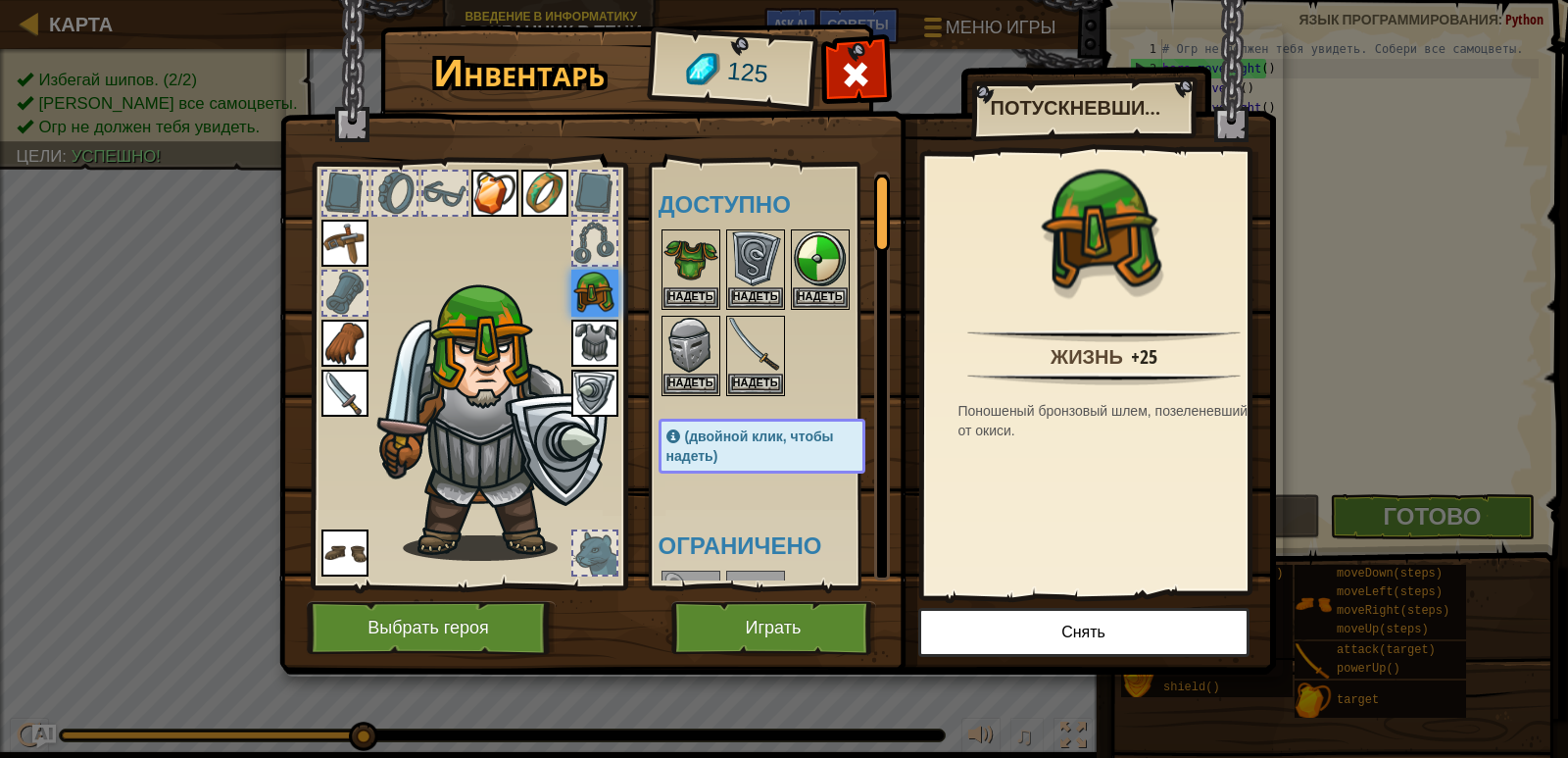
click at [511, 594] on img at bounding box center [778, 318] width 997 height 712
click at [466, 632] on button "Выбрать героя" at bounding box center [432, 628] width 249 height 54
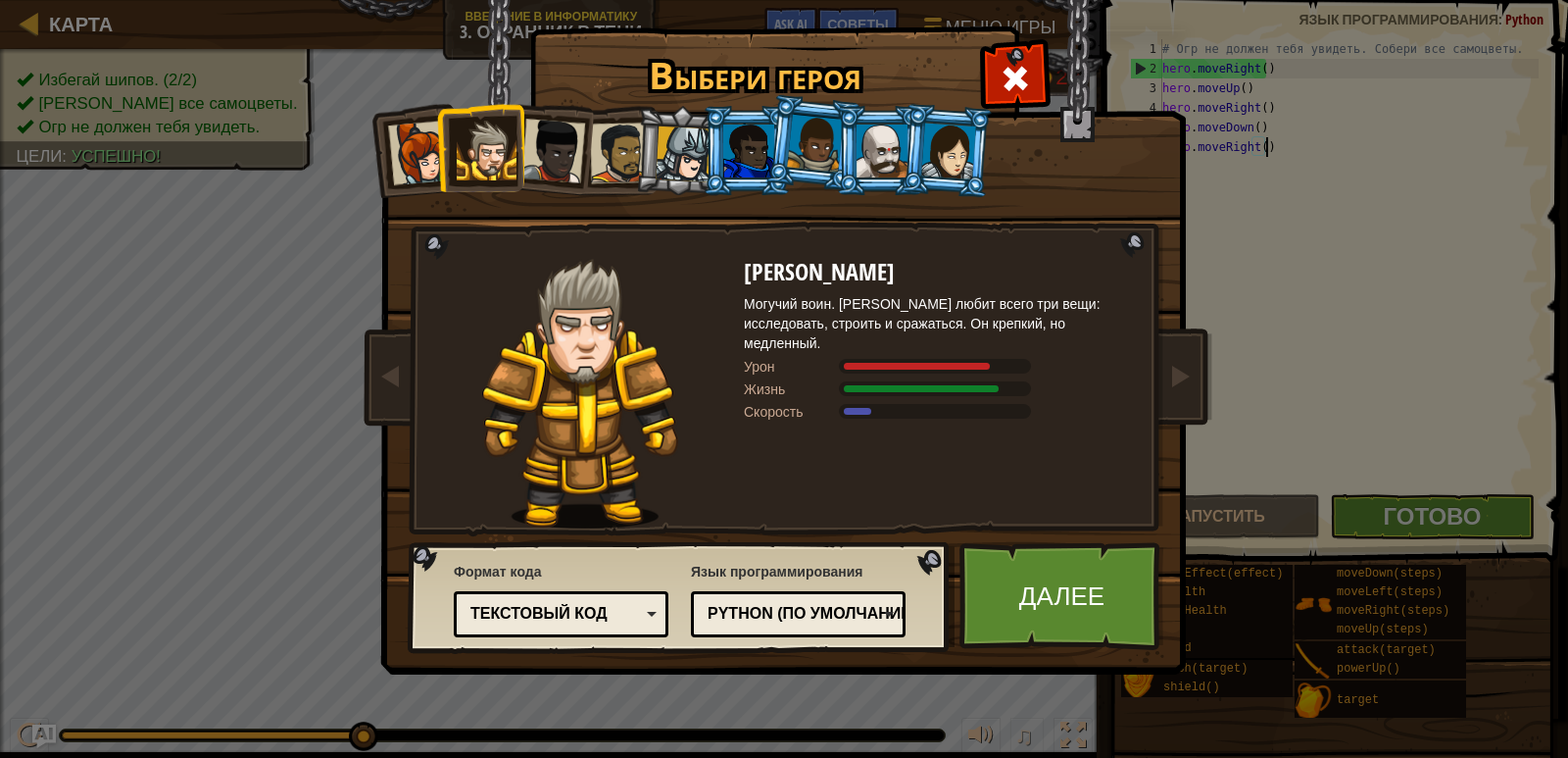
click at [945, 156] on div at bounding box center [949, 150] width 55 height 56
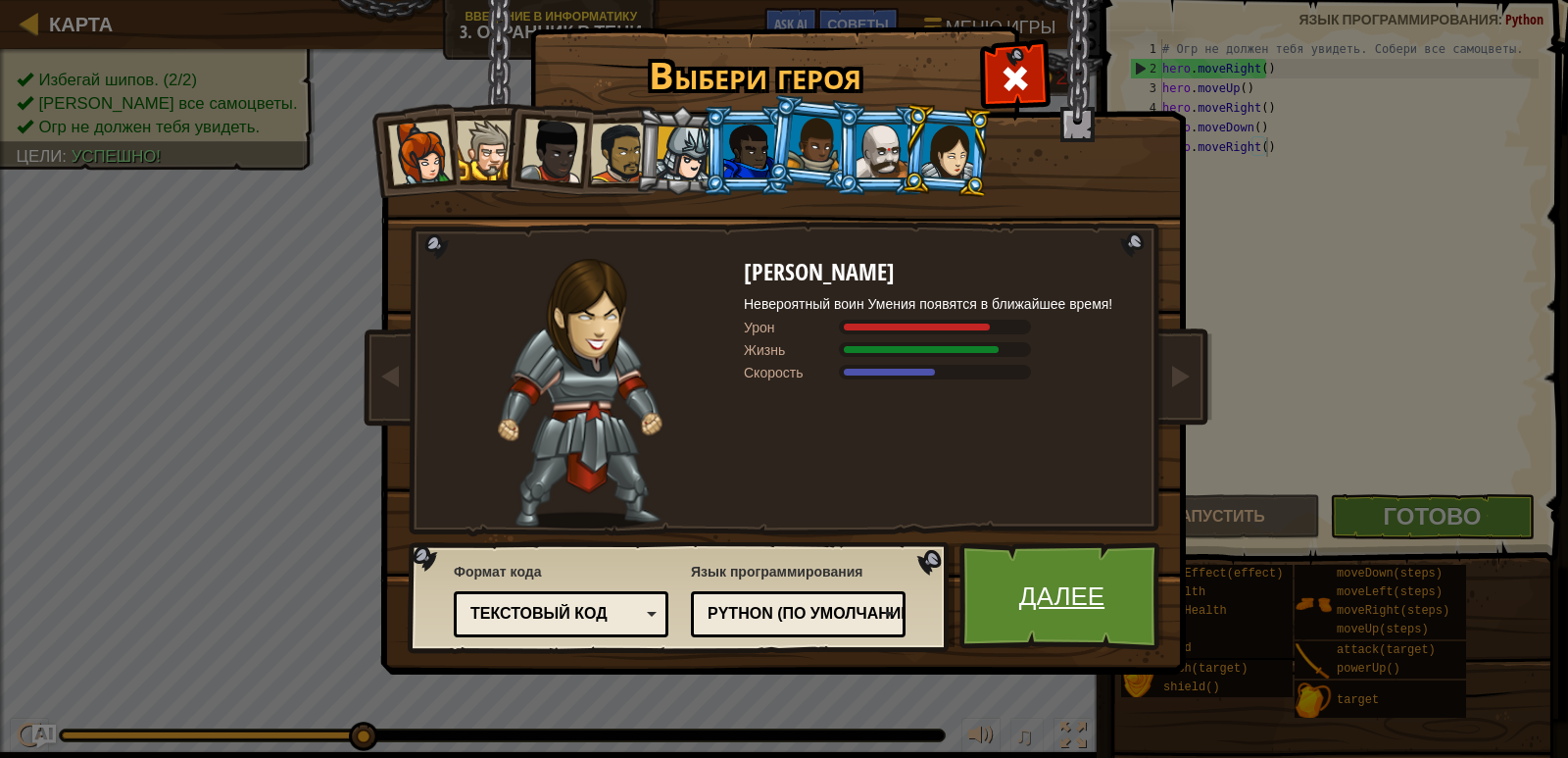
click at [1051, 618] on link "Далее" at bounding box center [1061, 596] width 205 height 108
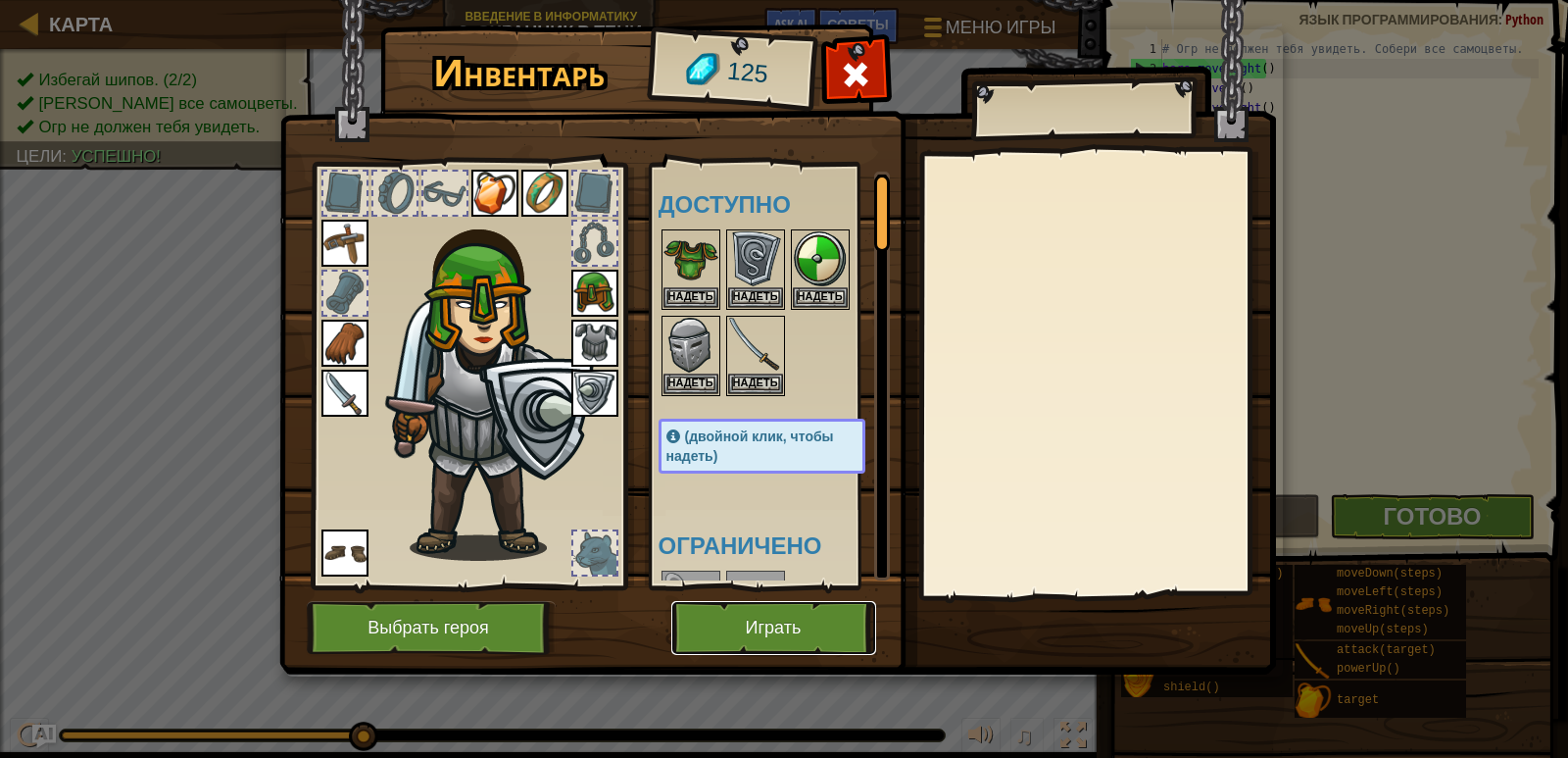
click at [762, 632] on button "Играть" at bounding box center [774, 628] width 205 height 54
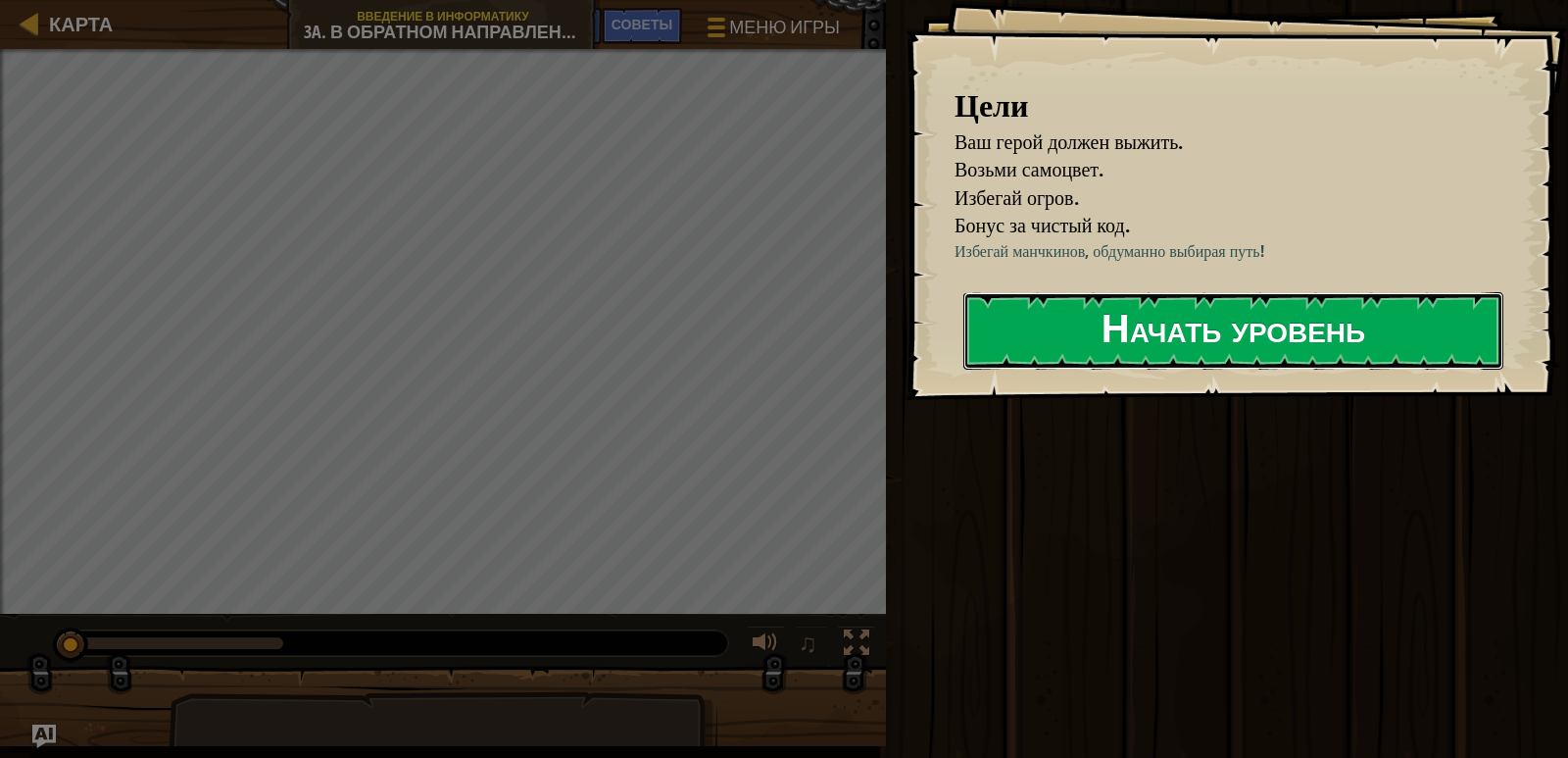
click at [1045, 316] on button "Начать уровень" at bounding box center [1233, 331] width 540 height 77
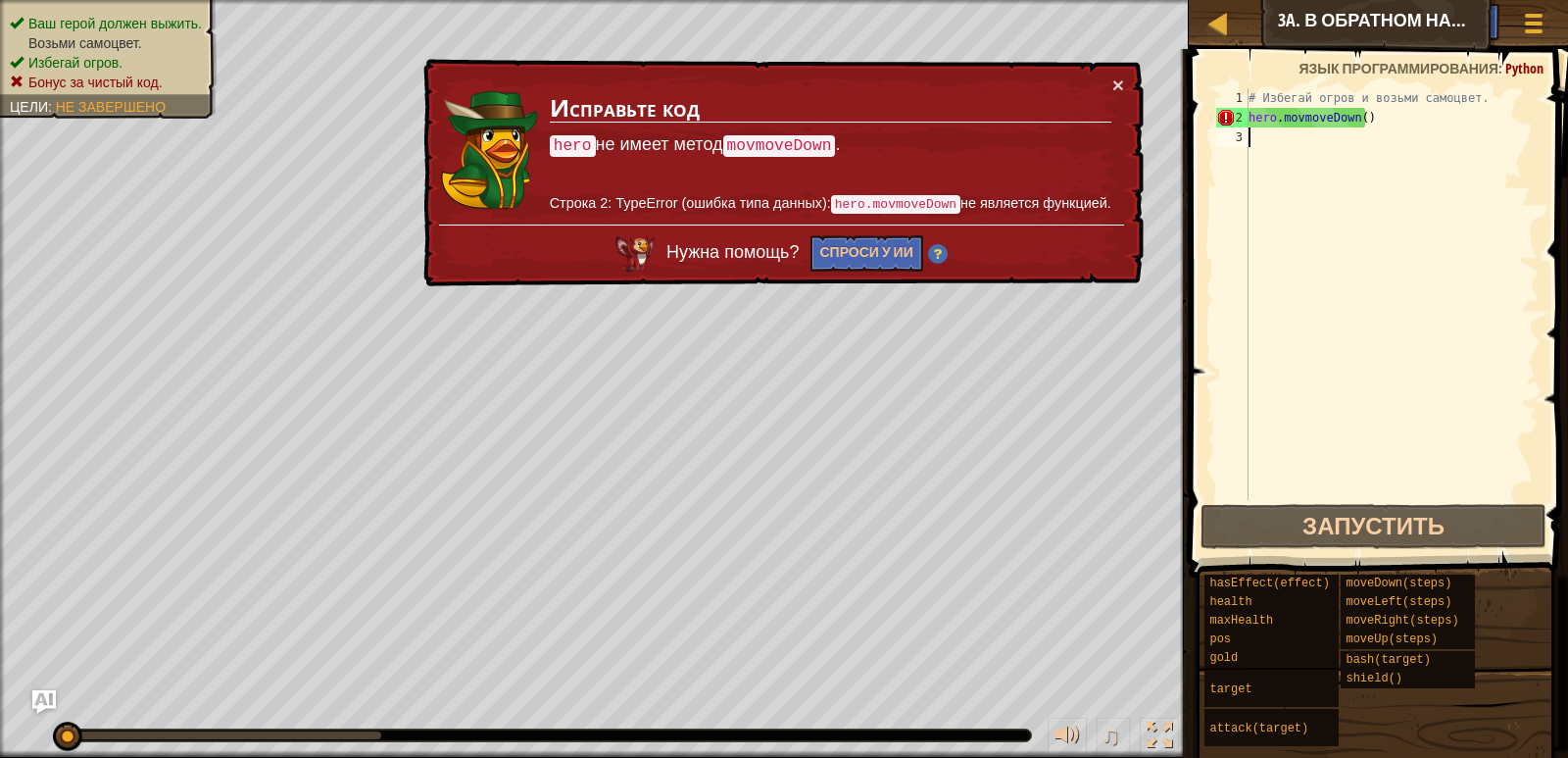
click at [1110, 78] on td "Исправьте код hero не имеет метод movmoveDown . Строка 2: TypeError (ошибка тип…" at bounding box center [831, 149] width 564 height 150
click at [1118, 81] on button "×" at bounding box center [1118, 84] width 12 height 21
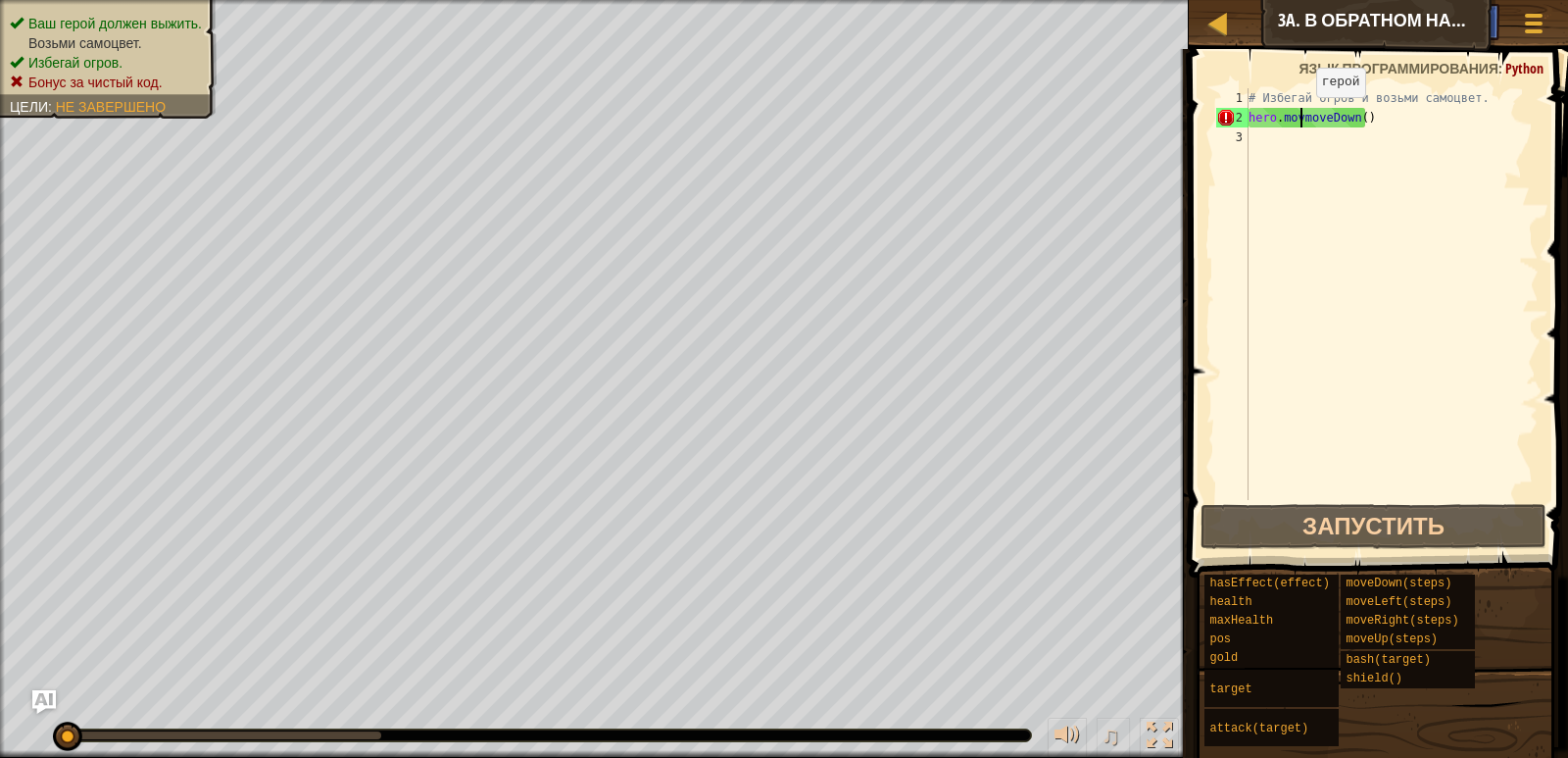
click at [1300, 117] on div "# Избегай огров и возьми самоцвет. hero . movmoveDown ( )" at bounding box center [1392, 313] width 294 height 451
type textarea "hero.movmoveDown()"
click at [1319, 188] on div "# Избегай огров и возьми самоцвет. hero . movmoveDown ( )" at bounding box center [1392, 313] width 294 height 451
click at [1298, 116] on div "# Избегай огров и возьми самоцвет. hero . movmoveDown ( )" at bounding box center [1392, 313] width 294 height 451
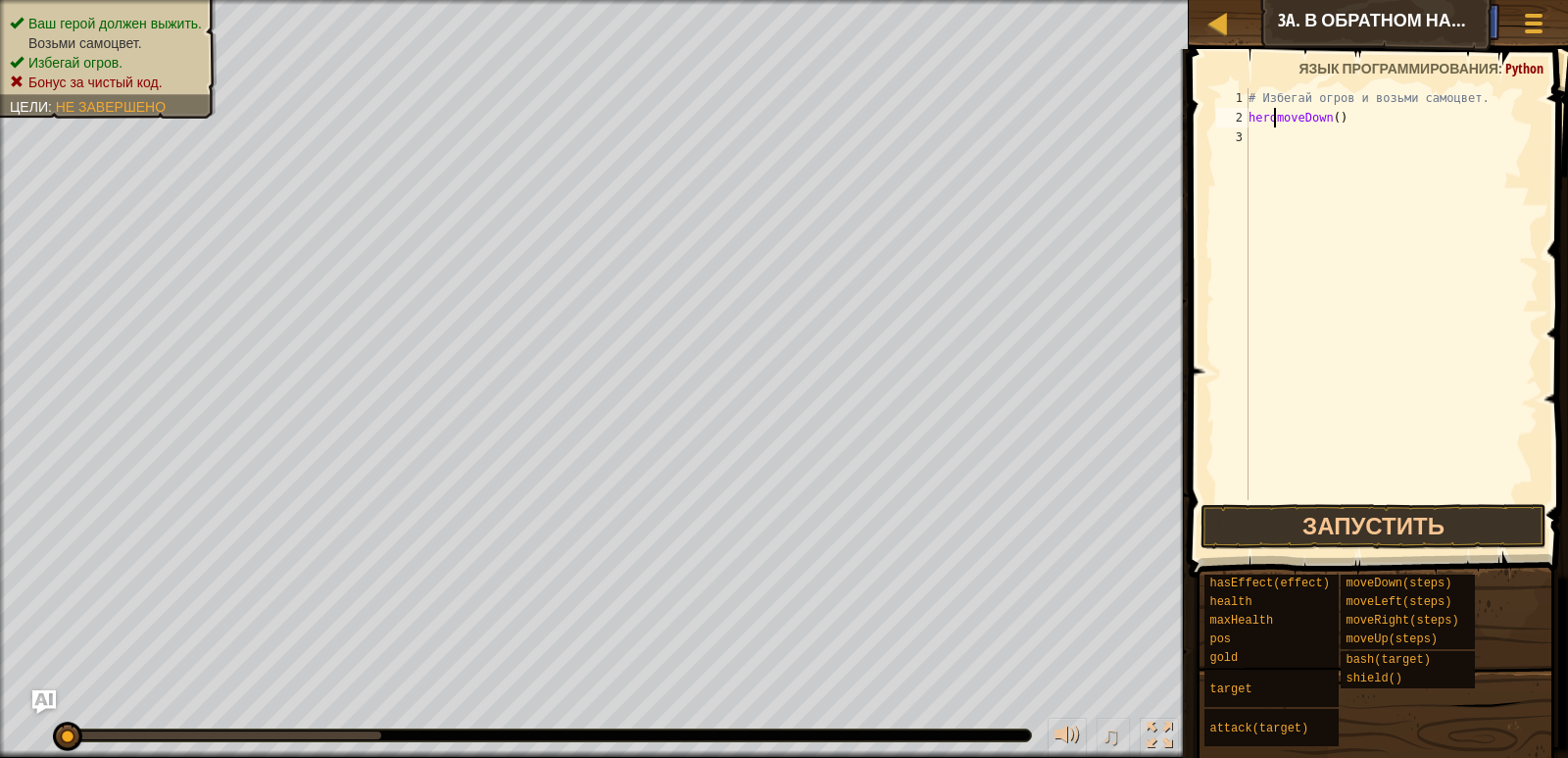
type textarea "hero.moveDown()"
click at [1250, 129] on div "# Избегай огров и возьми самоцвет. hero . moveDown ( )" at bounding box center [1392, 313] width 294 height 451
type textarea "y"
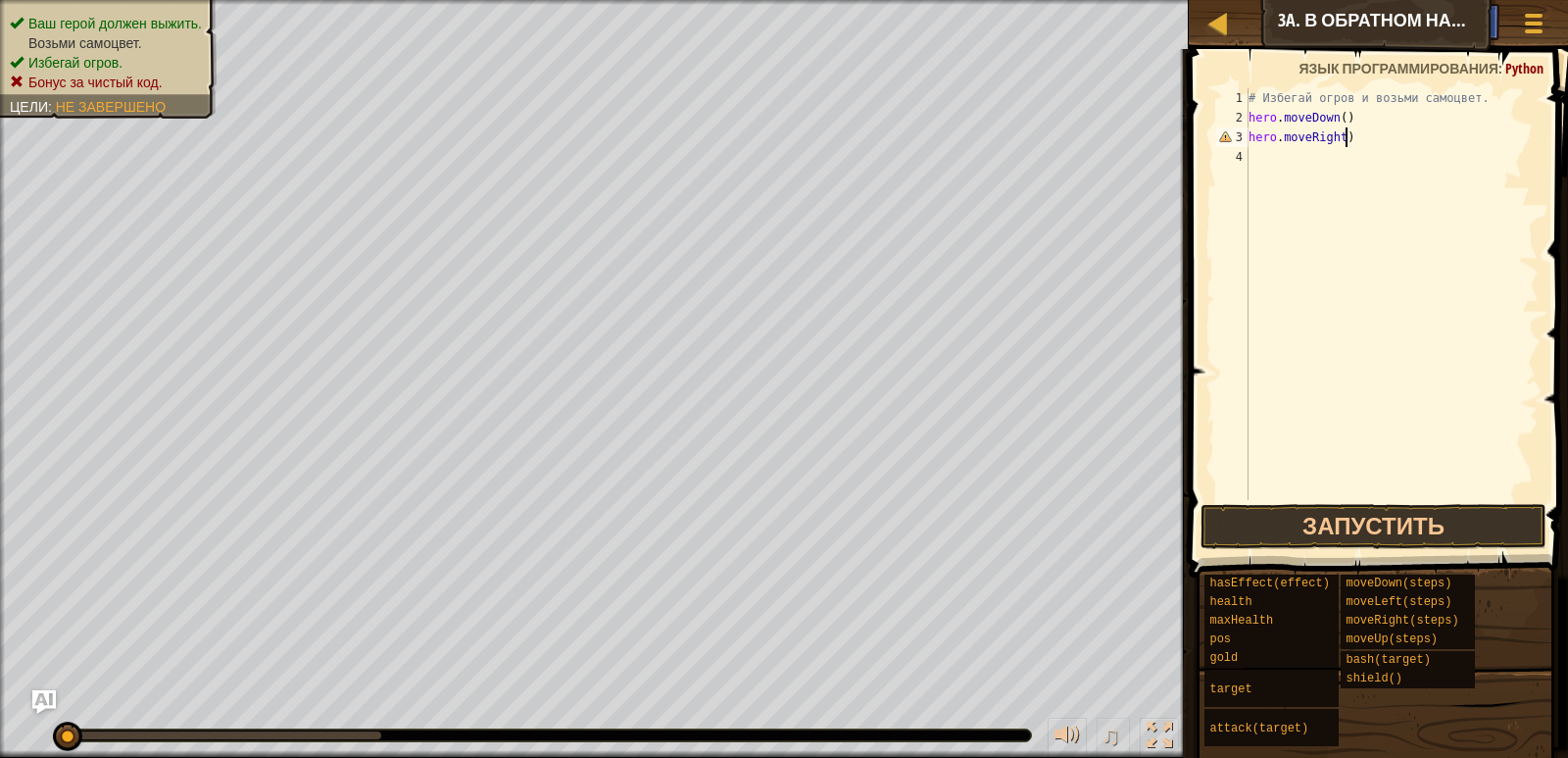
scroll to position [9, 7]
type textarea "hero.moveRight()"
click at [1371, 515] on button "Запустить" at bounding box center [1372, 527] width 345 height 45
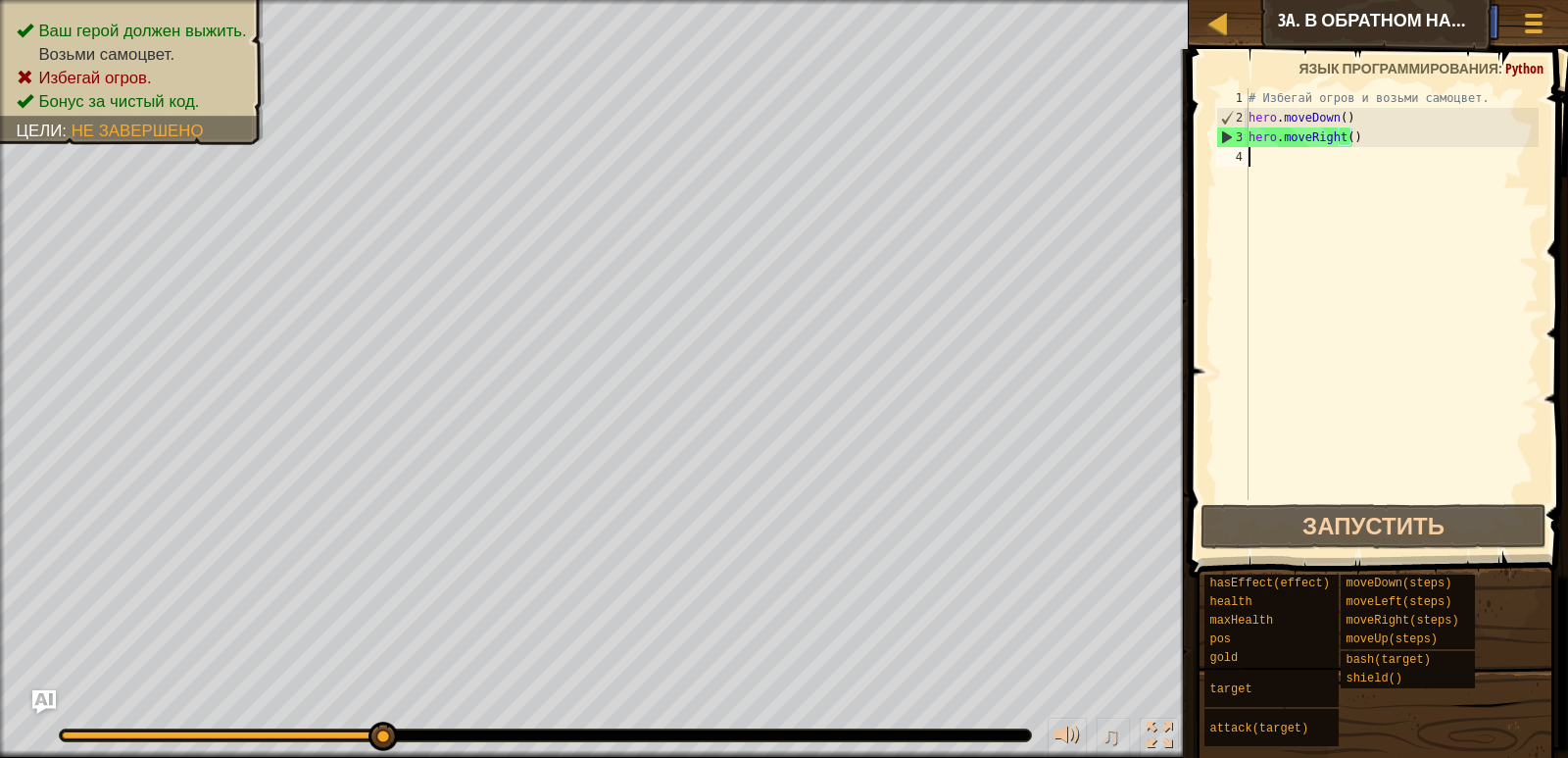
click at [1264, 171] on div "# Избегай огров и возьми самоцвет. hero . moveDown ( ) hero . moveRight ( )" at bounding box center [1392, 313] width 294 height 451
click at [1343, 134] on div "# Избегай огров и возьми самоцвет. hero . moveDown ( ) hero . moveRight ( )" at bounding box center [1392, 313] width 294 height 451
type textarea "hero.moveRight()"
click at [1353, 159] on div "# Избегай огров и возьми самоцвет. hero . moveDown ( ) hero . moveRight ( )" at bounding box center [1392, 313] width 294 height 451
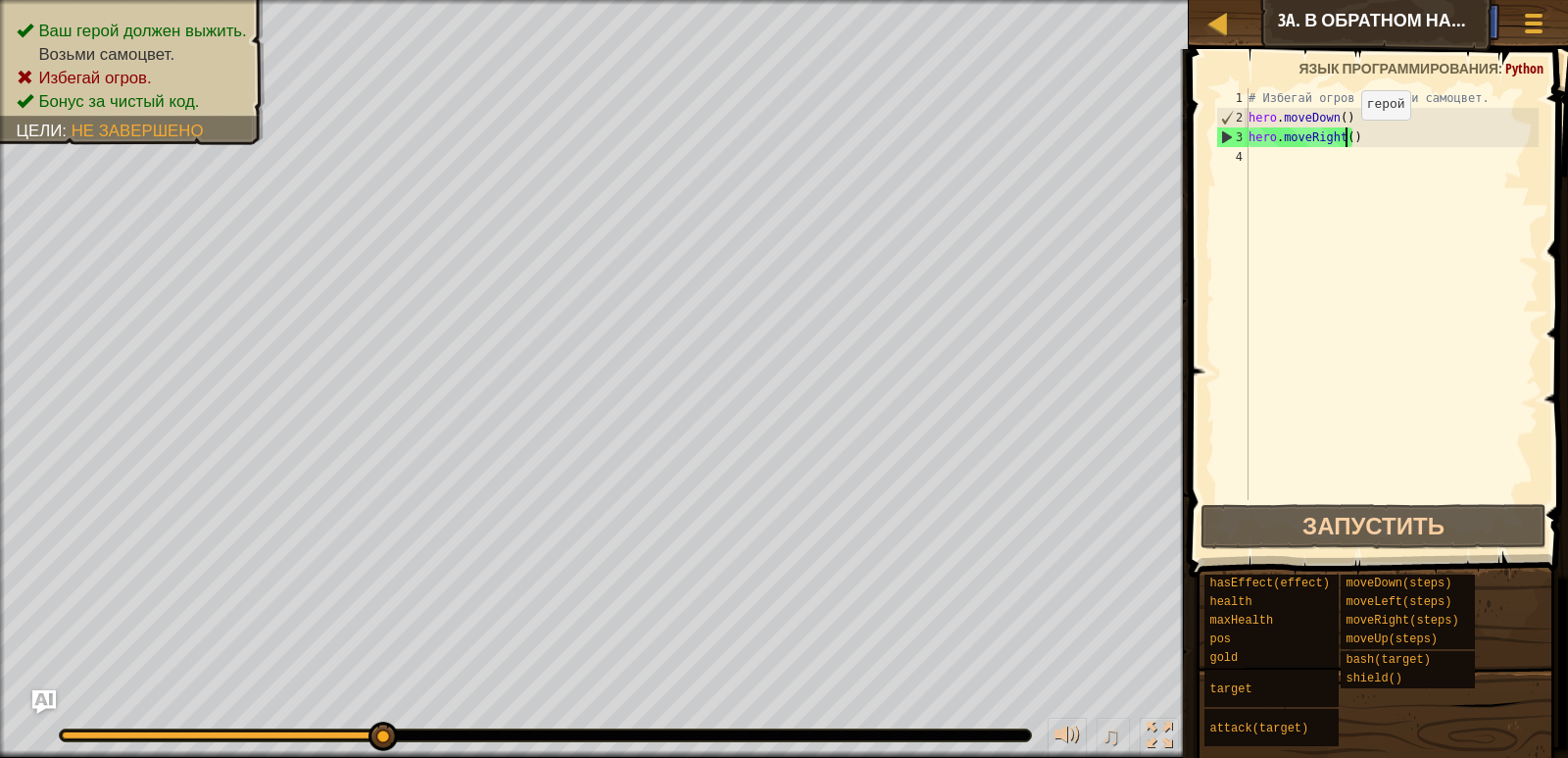
click at [1345, 139] on div "# Избегай огров и возьми самоцвет. hero . moveDown ( ) hero . moveRight ( )" at bounding box center [1392, 313] width 294 height 451
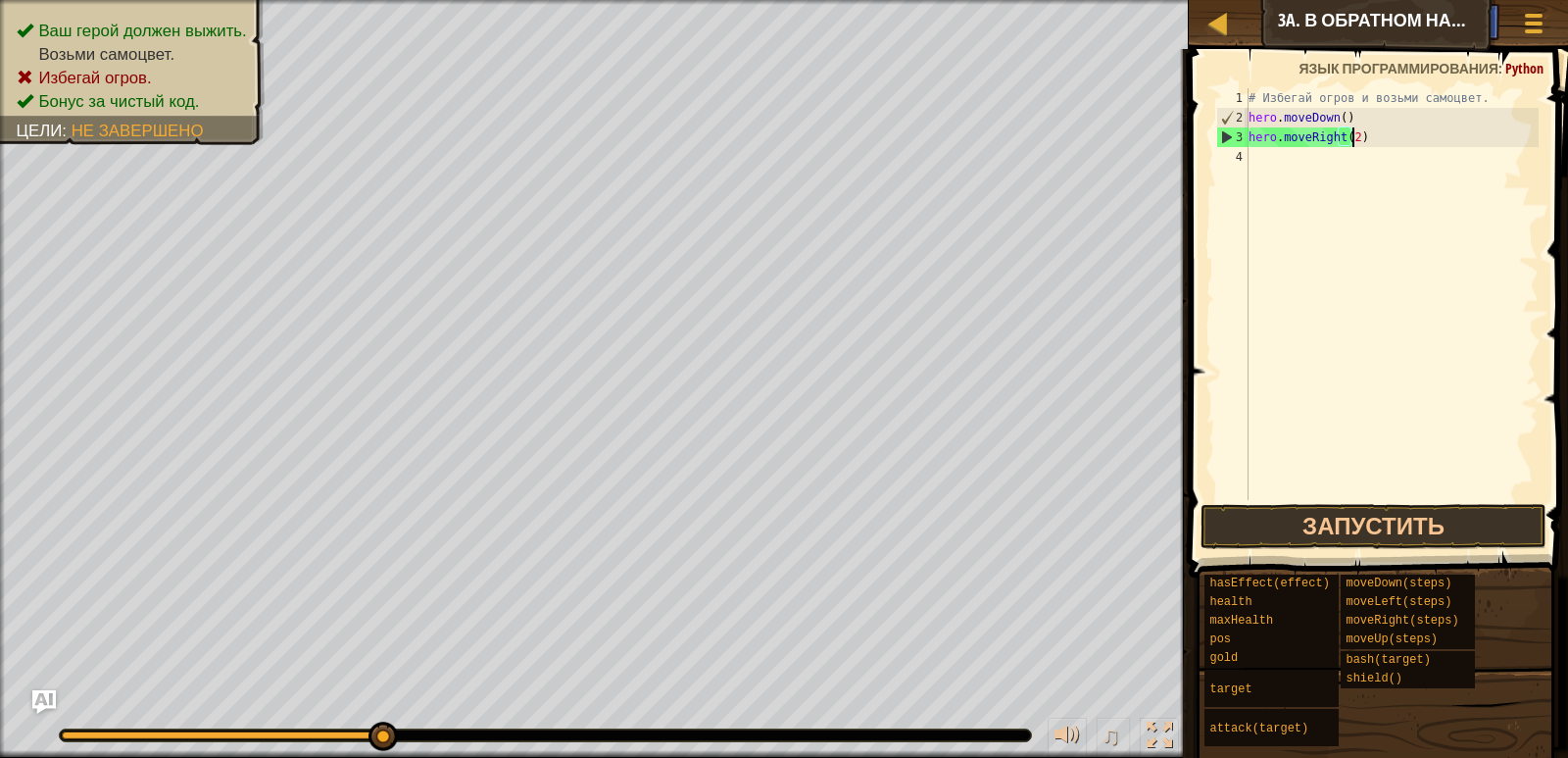
scroll to position [9, 8]
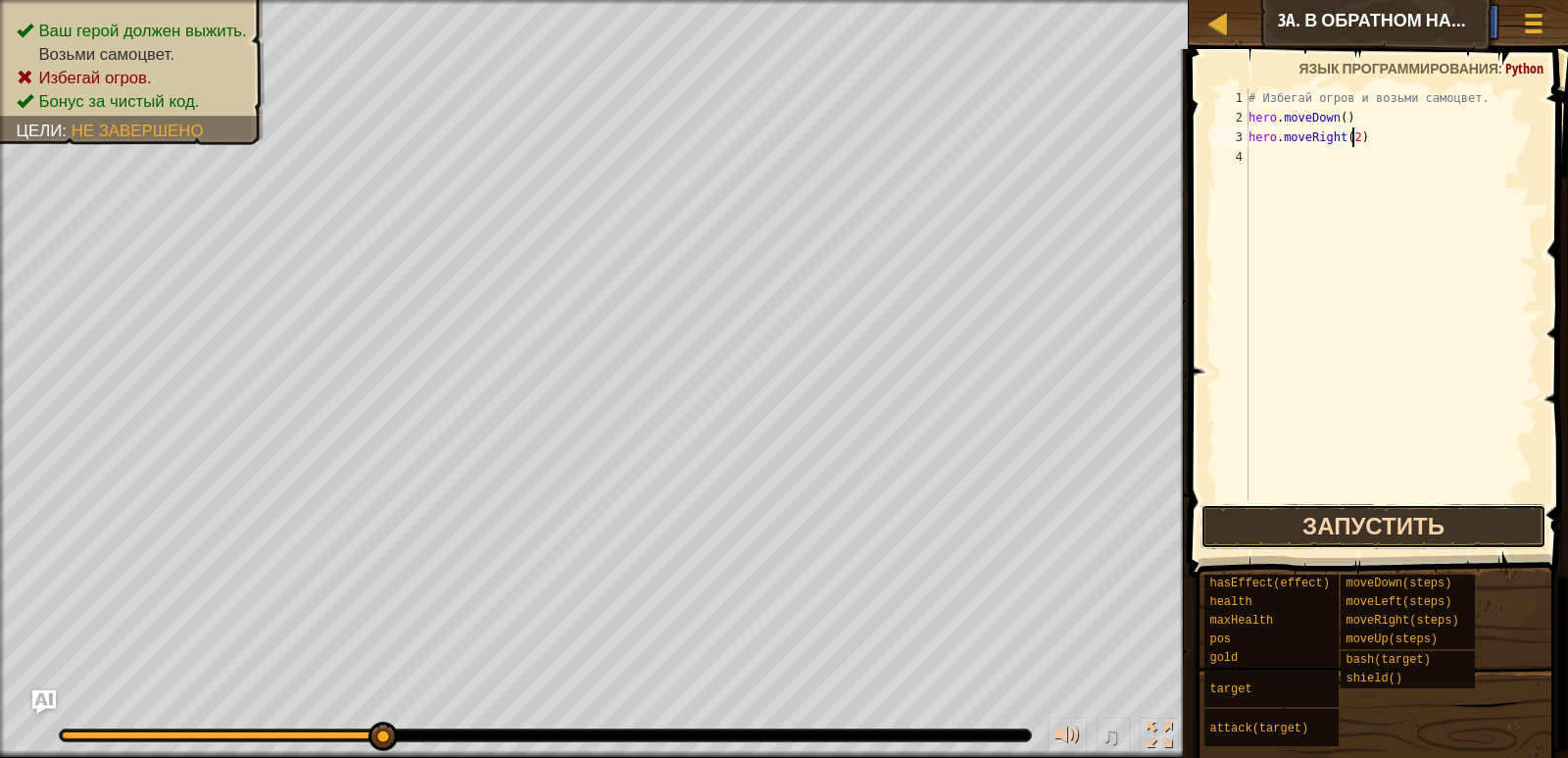
click at [1369, 533] on button "Запустить" at bounding box center [1372, 527] width 345 height 45
click at [1340, 117] on div "# Избегай огров и возьми самоцвет. hero . moveDown ( ) hero . moveRight ( )" at bounding box center [1392, 313] width 294 height 451
click at [1340, 524] on button "Запустить" at bounding box center [1372, 527] width 345 height 45
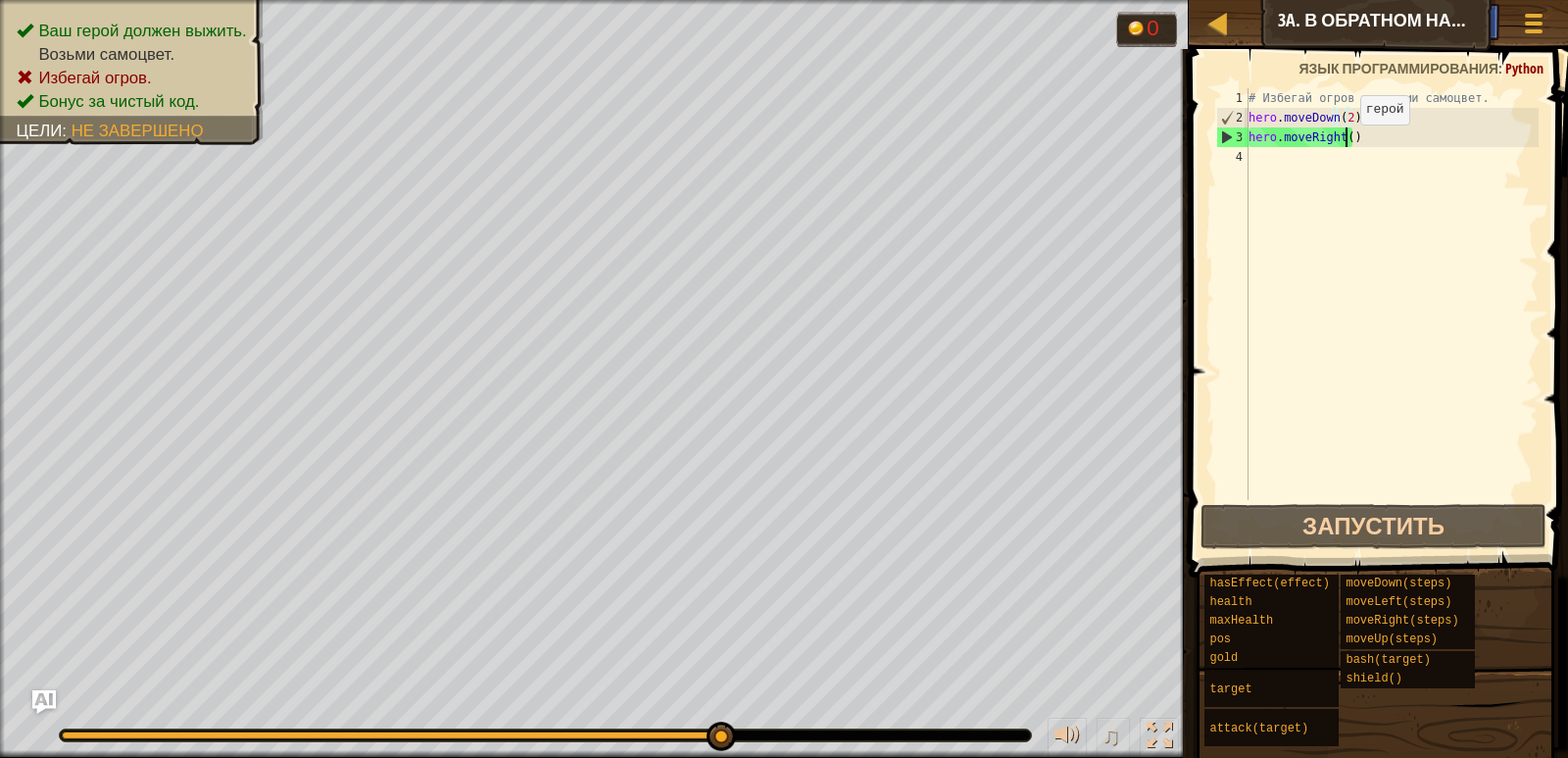
click at [1344, 144] on div "# Избегай огров и возьми самоцвет. hero . moveDown ( 2 ) hero . moveRight ( )" at bounding box center [1392, 313] width 294 height 451
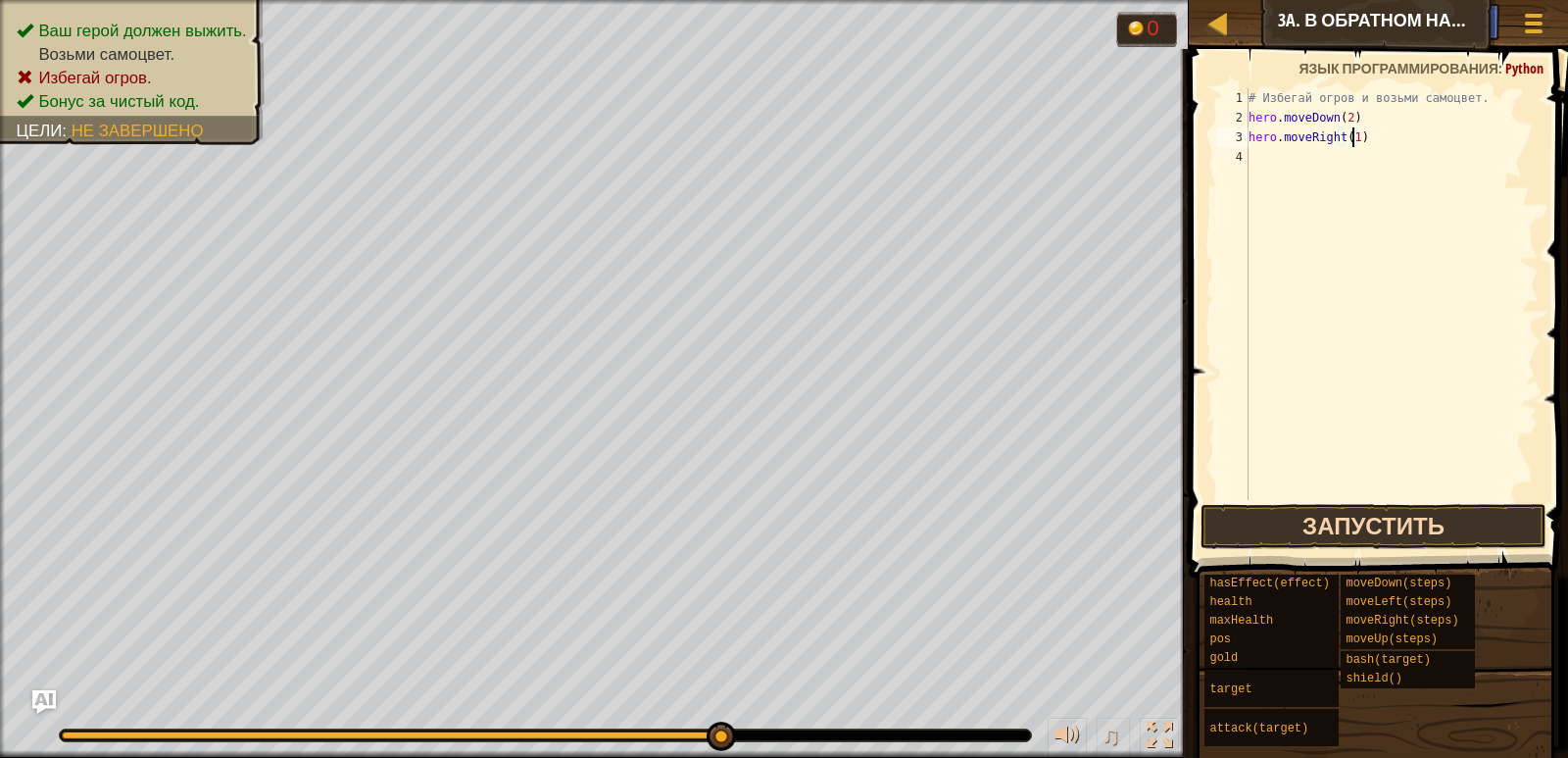
type textarea "hero.moveRight(1)"
click at [1374, 524] on button "Запустить" at bounding box center [1372, 527] width 345 height 45
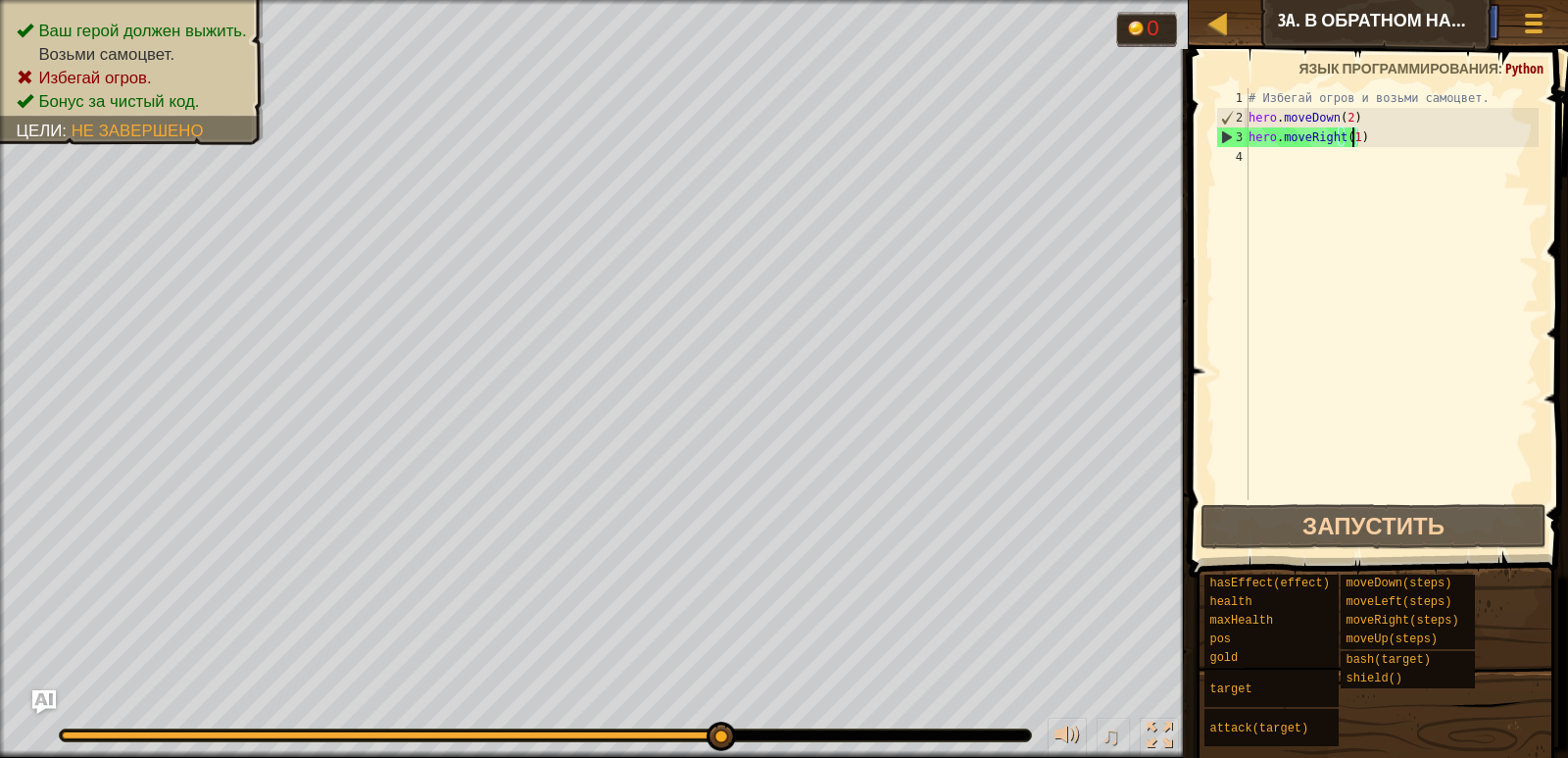
drag, startPoint x: 1260, startPoint y: 178, endPoint x: 1256, endPoint y: 166, distance: 12.6
click at [1257, 169] on div "# Избегай огров и возьми самоцвет. hero . moveDown ( 2 ) hero . moveRight ( 1 )" at bounding box center [1392, 313] width 294 height 451
click at [1352, 136] on div "# Избегай огров и возьми самоцвет. hero . moveDown ( 2 ) hero . moveRight ( 1 )" at bounding box center [1392, 313] width 294 height 451
type textarea "hero.moveRight()"
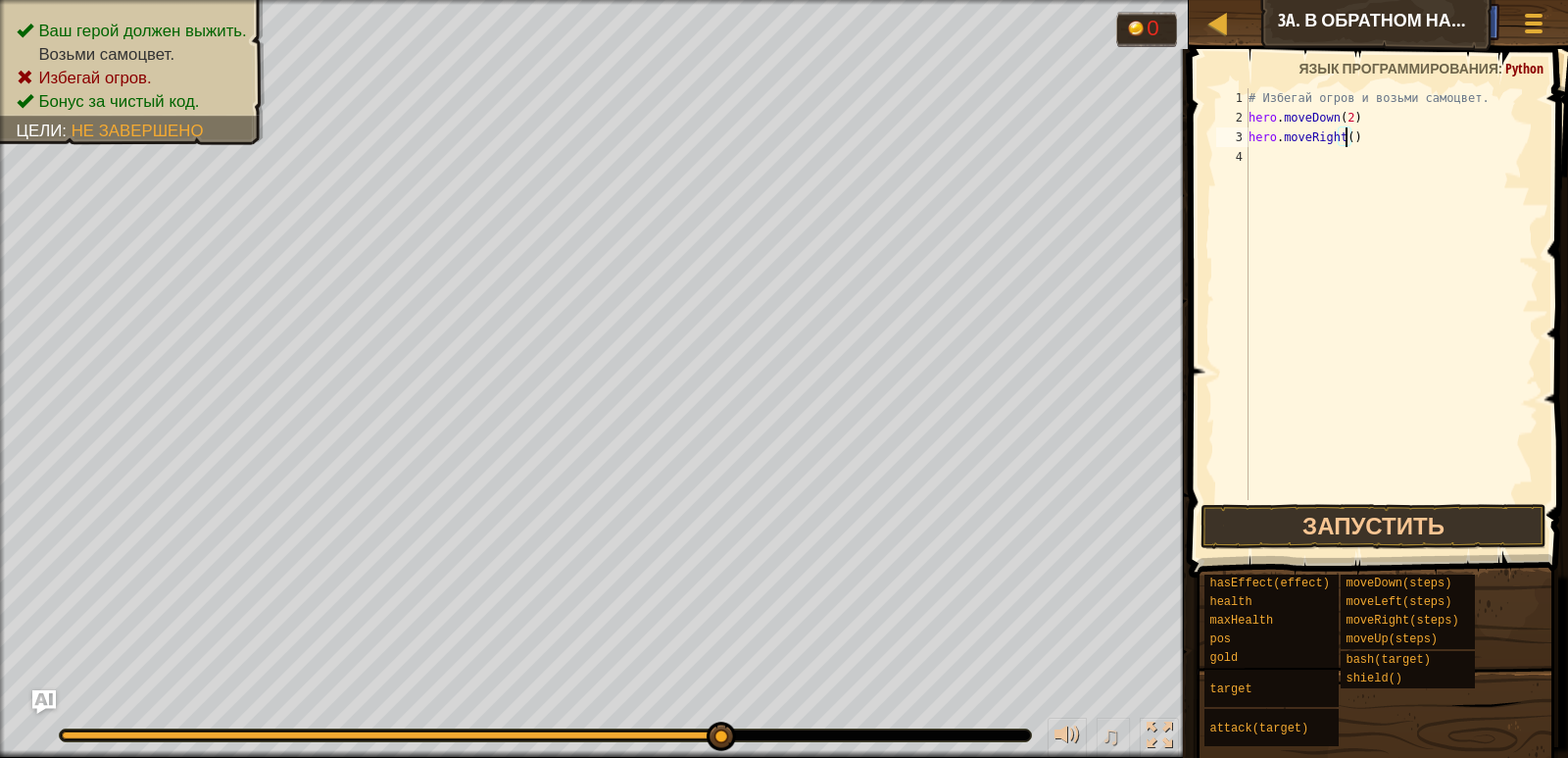
click at [1270, 164] on div "# Избегай огров и возьми самоцвет. hero . moveDown ( 2 ) hero . moveRight ( )" at bounding box center [1392, 313] width 294 height 451
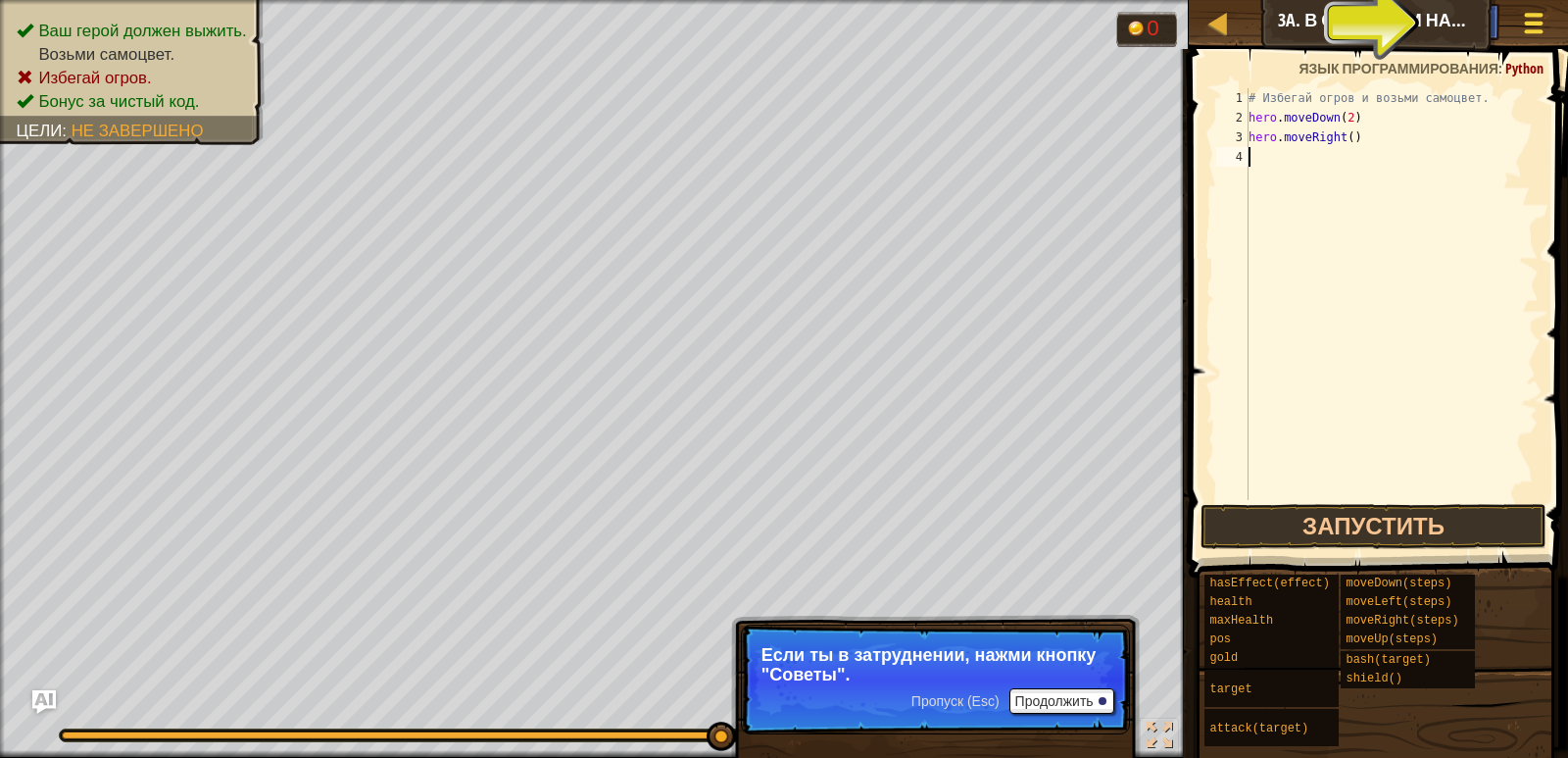
click at [1529, 20] on div at bounding box center [1533, 23] width 27 height 29
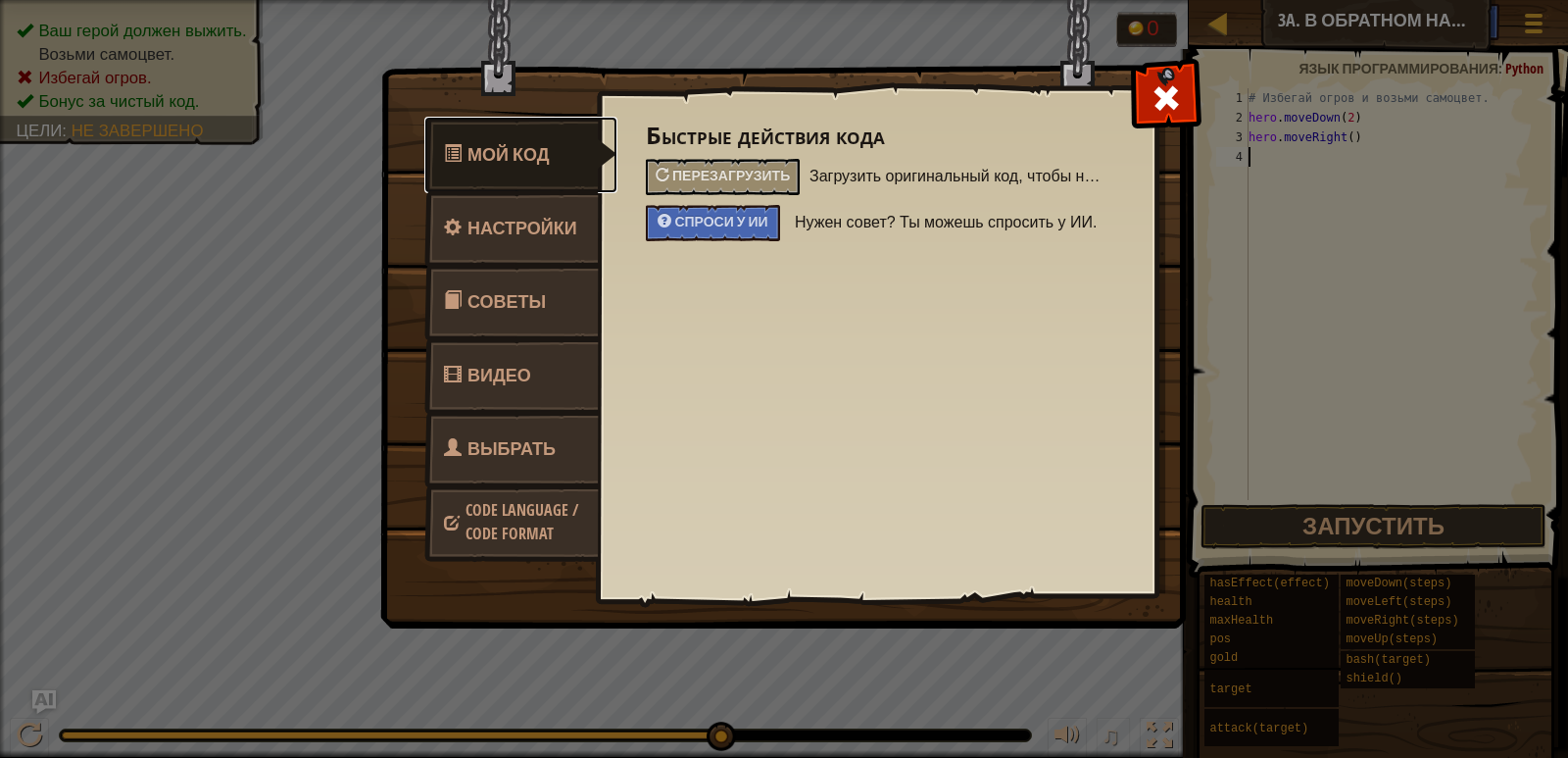
click at [522, 173] on link "Мой код" at bounding box center [521, 154] width 193 height 76
click at [1137, 101] on div at bounding box center [1166, 93] width 62 height 62
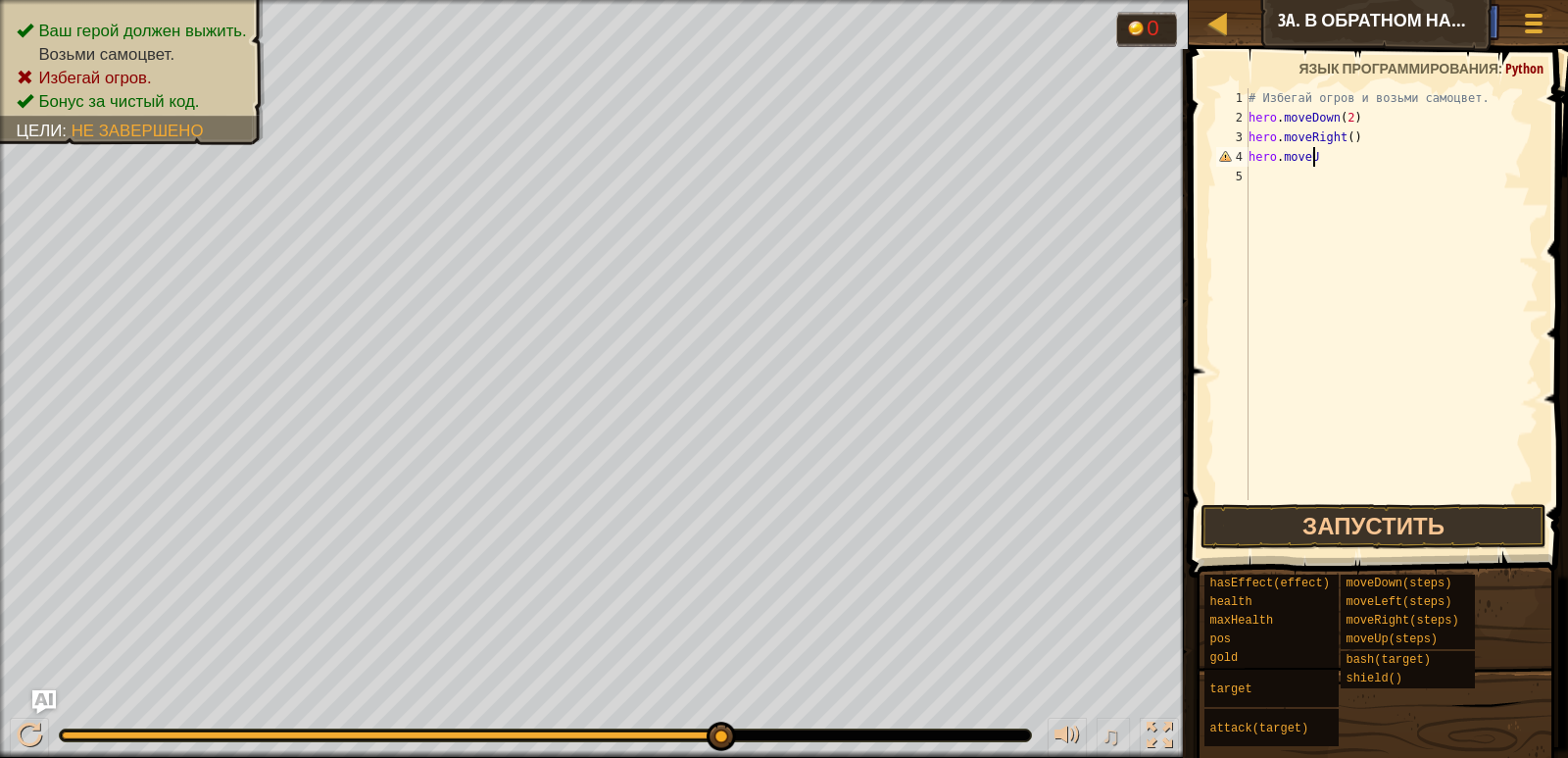
scroll to position [9, 5]
type textarea "hero.moveUp()"
click at [1262, 179] on div "# Избегай огров и возьми самоцвет. hero . moveDown ( 2 ) hero . moveRight ( ) h…" at bounding box center [1392, 313] width 294 height 451
click at [1323, 180] on div "# Избегай огров и возьми самоцвет. hero . moveDown ( 2 ) hero . moveRight ( ) h…" at bounding box center [1392, 313] width 294 height 451
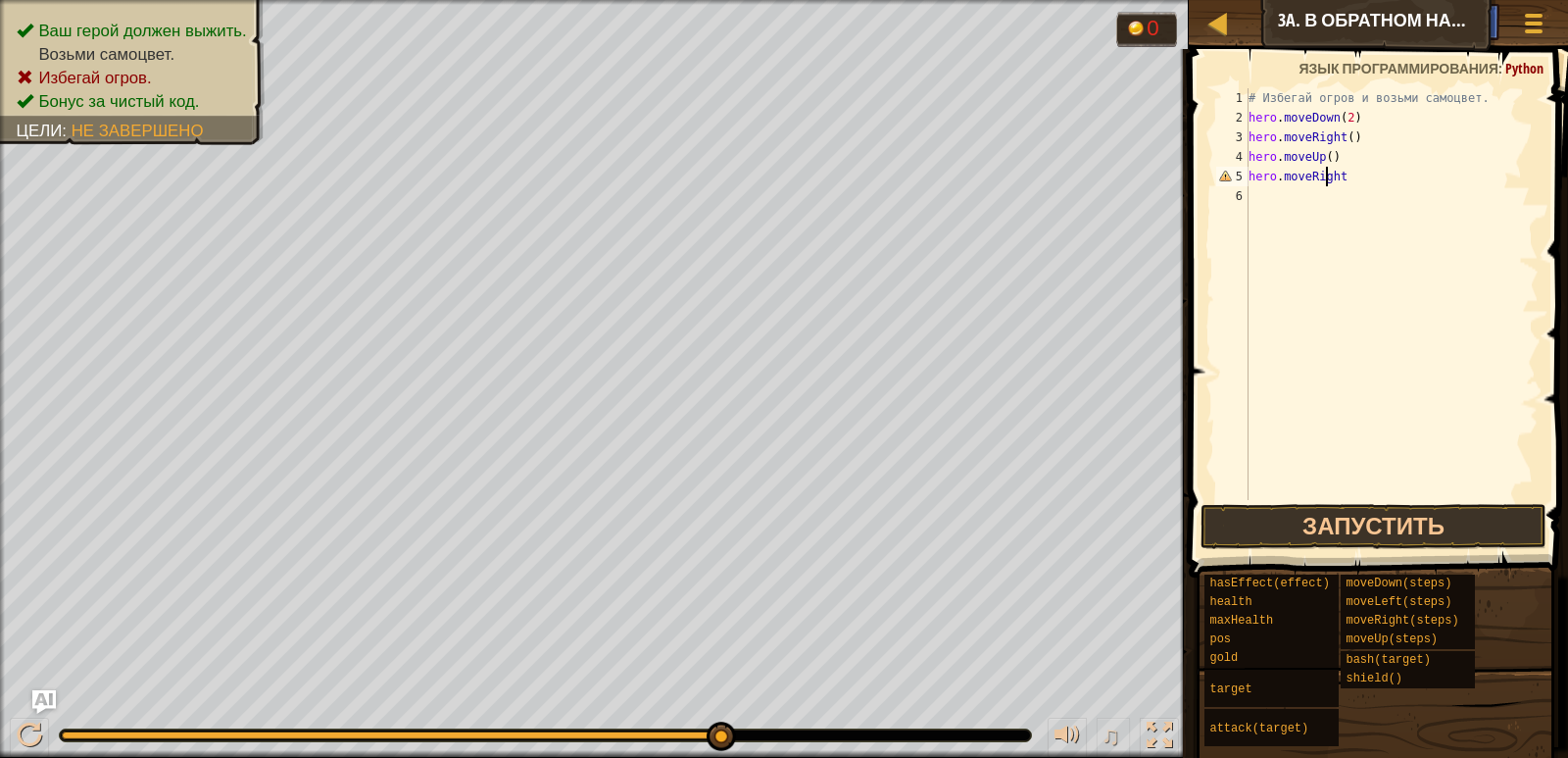
click at [1339, 174] on div "# Избегай огров и возьми самоцвет. hero . moveDown ( 2 ) hero . moveRight ( ) h…" at bounding box center [1392, 313] width 294 height 451
type textarea "hero.moveRight()"
click at [1424, 521] on button "Запустить" at bounding box center [1372, 527] width 345 height 45
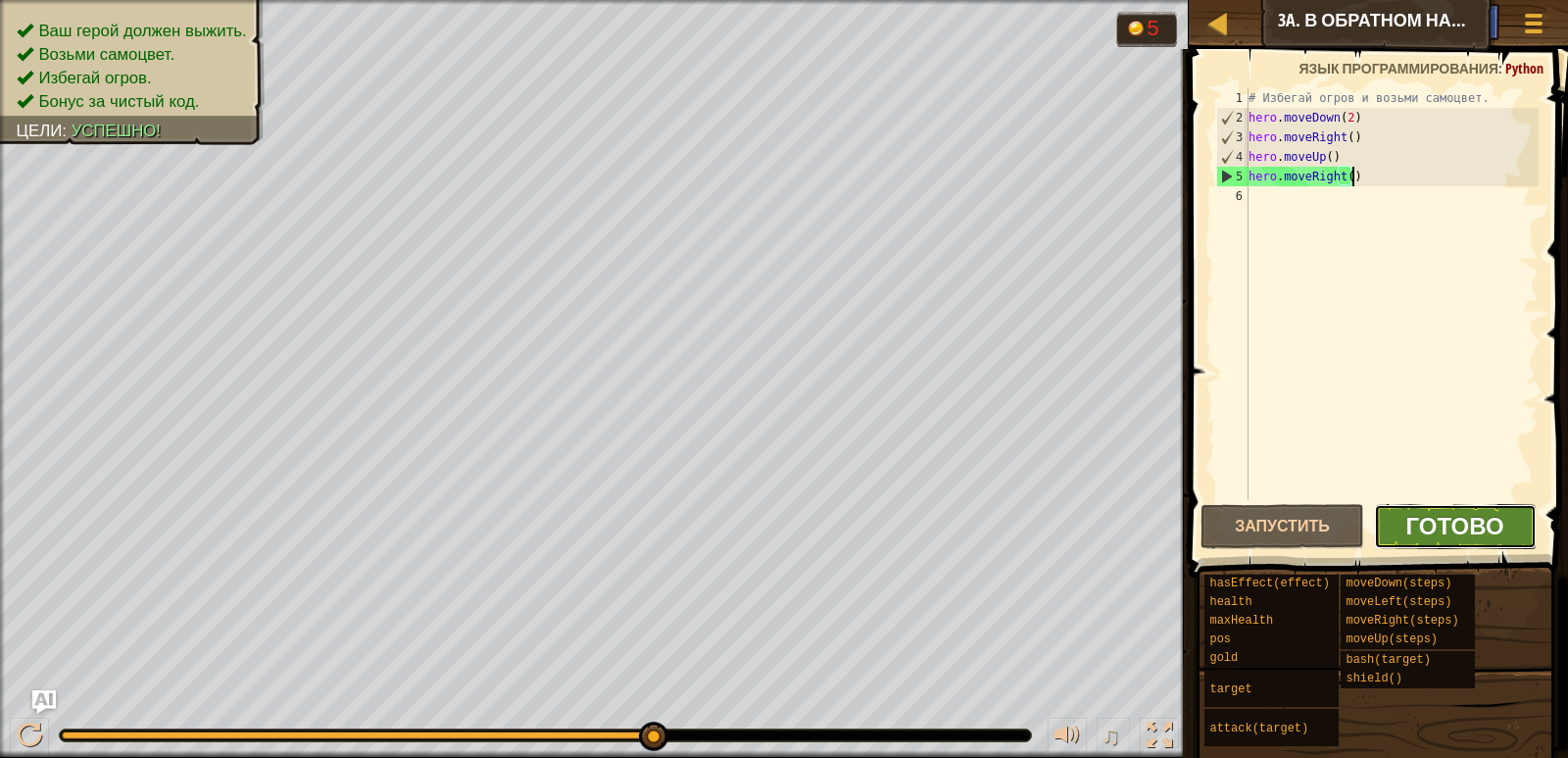
click at [1475, 520] on span "Готово" at bounding box center [1455, 526] width 98 height 32
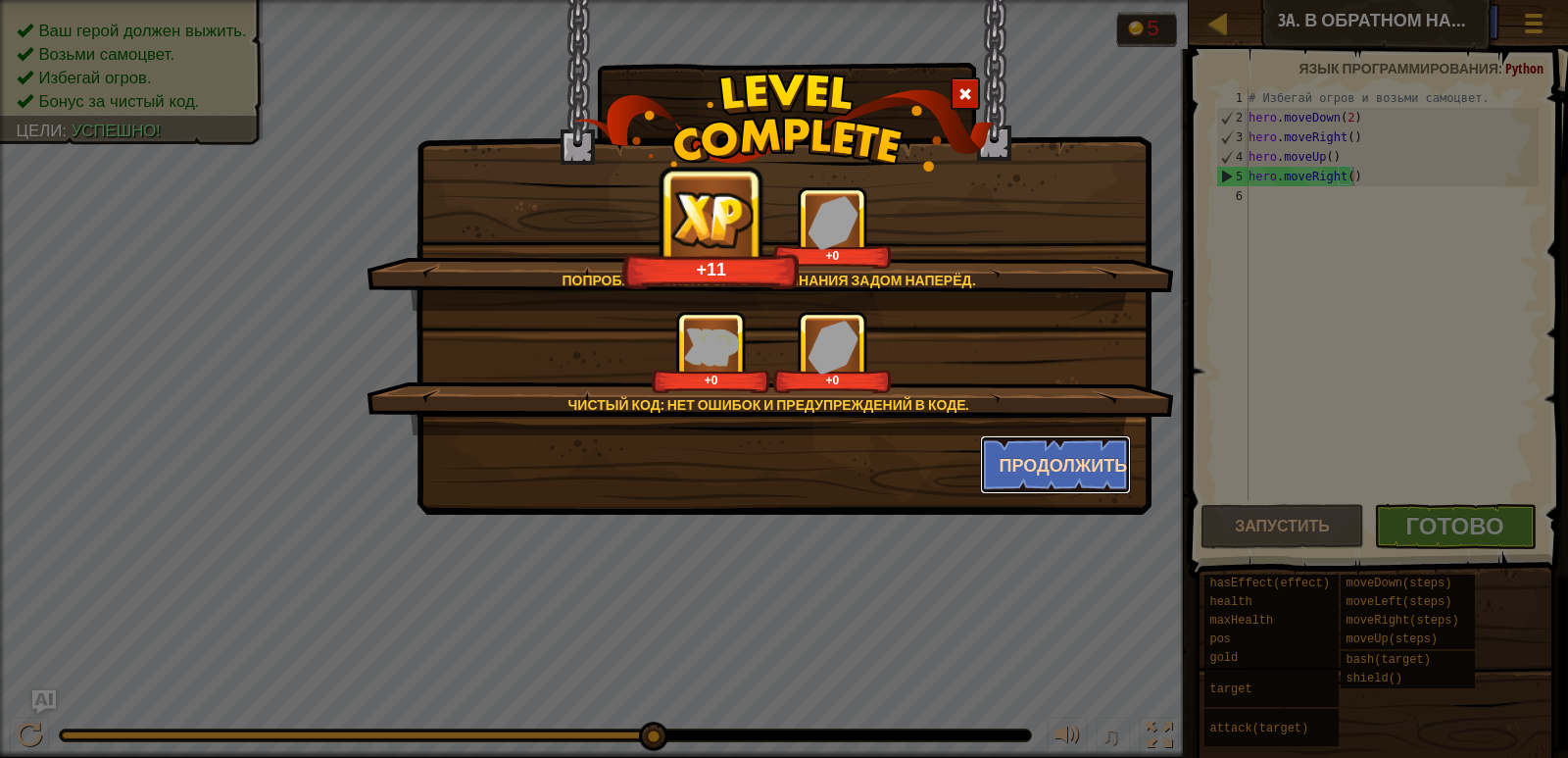
click at [1035, 460] on button "Продолжить" at bounding box center [1056, 465] width 152 height 59
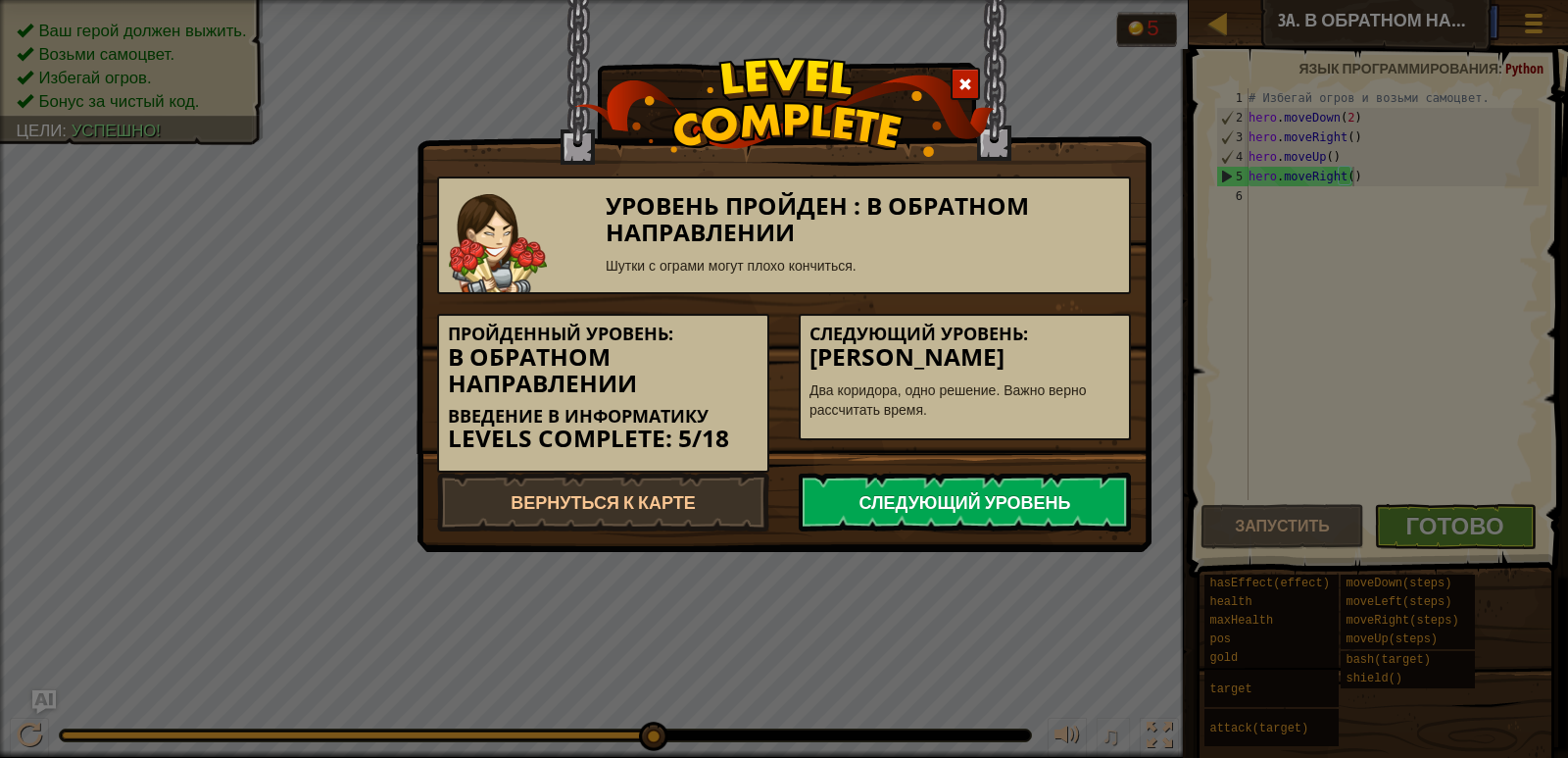
click at [1039, 488] on link "Следующий уровень" at bounding box center [965, 502] width 332 height 59
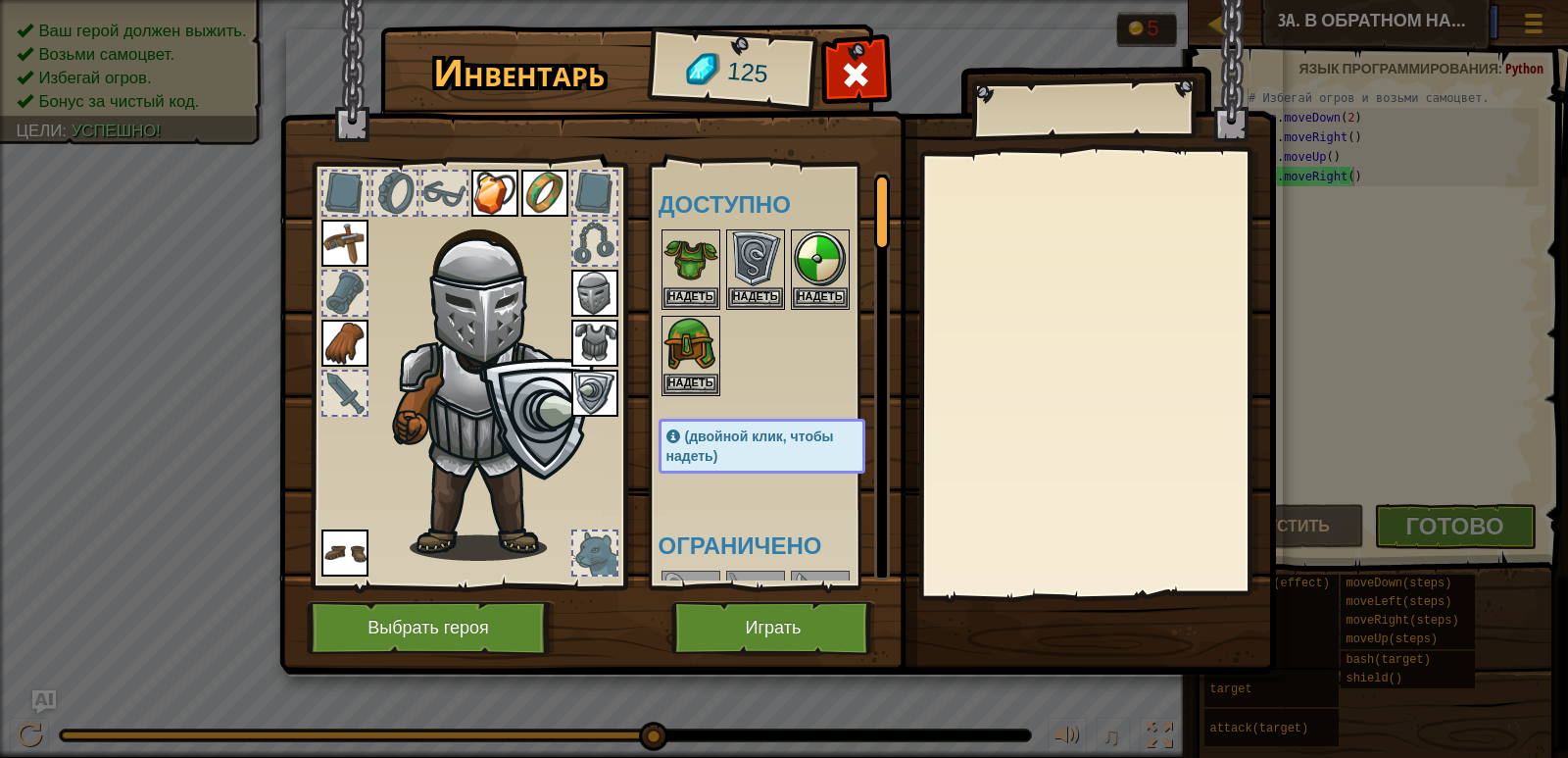
click at [584, 290] on img at bounding box center [595, 294] width 47 height 47
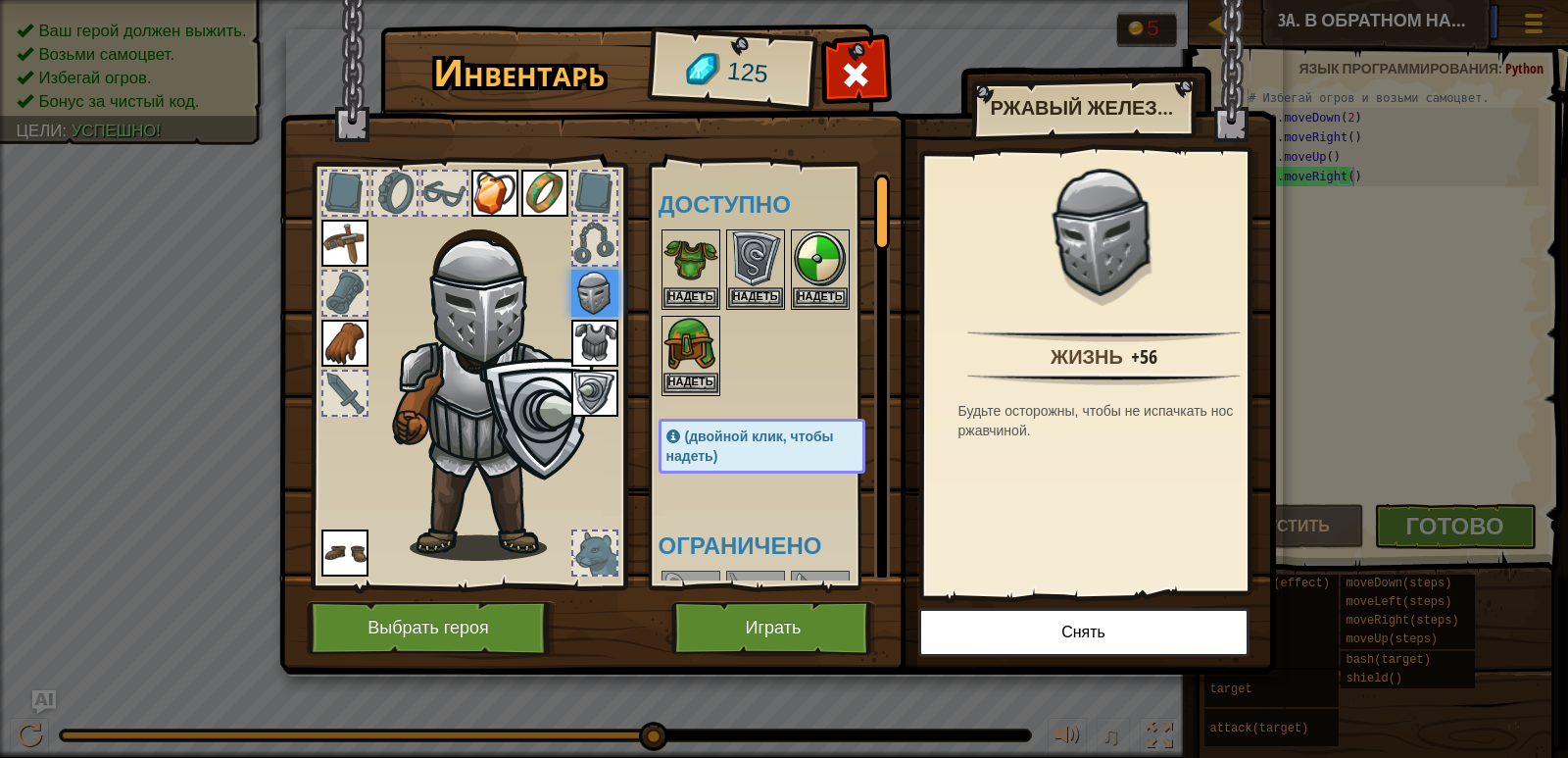
click at [694, 342] on img at bounding box center [692, 345] width 55 height 55
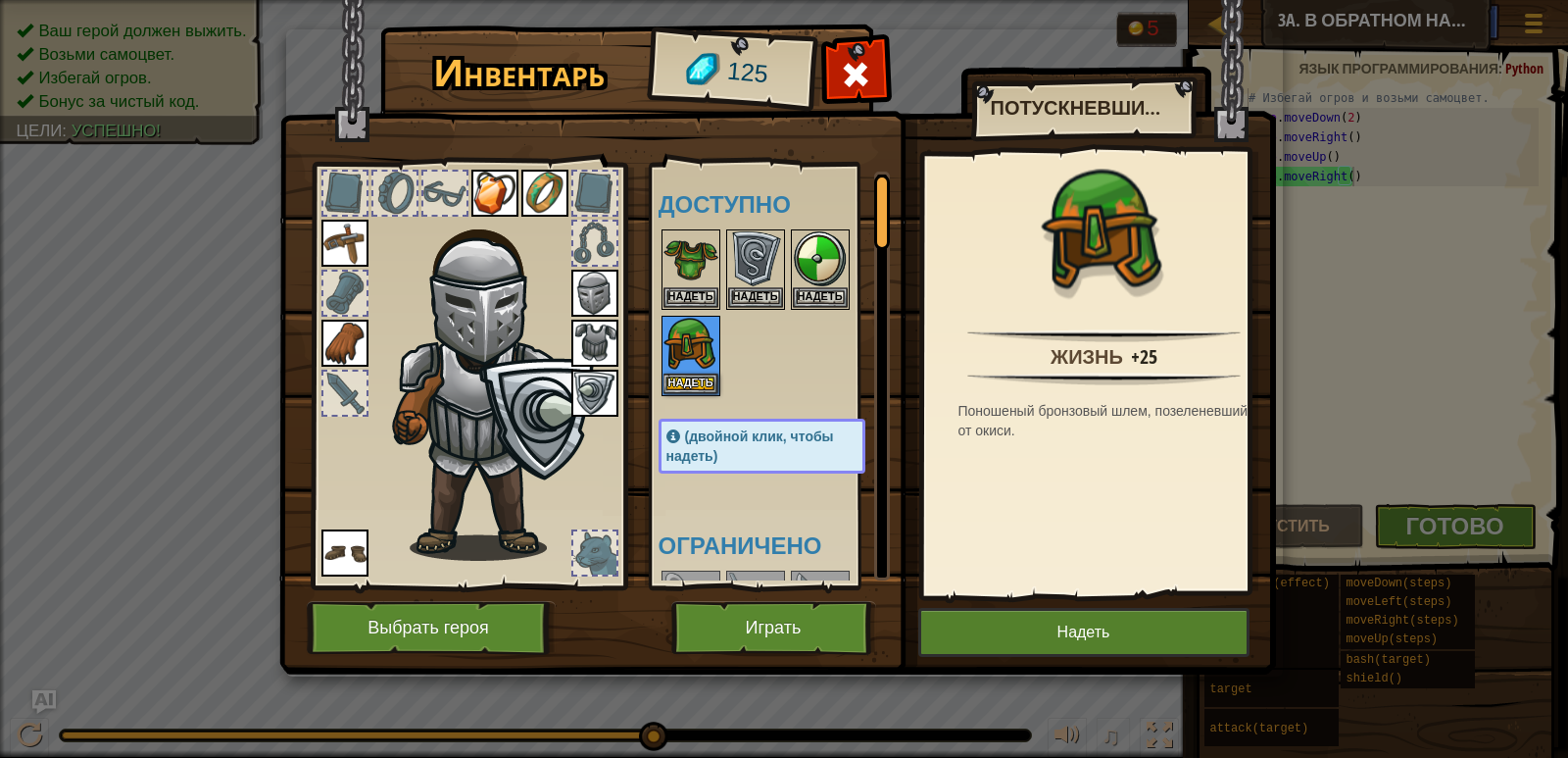
click at [584, 280] on img at bounding box center [595, 294] width 47 height 47
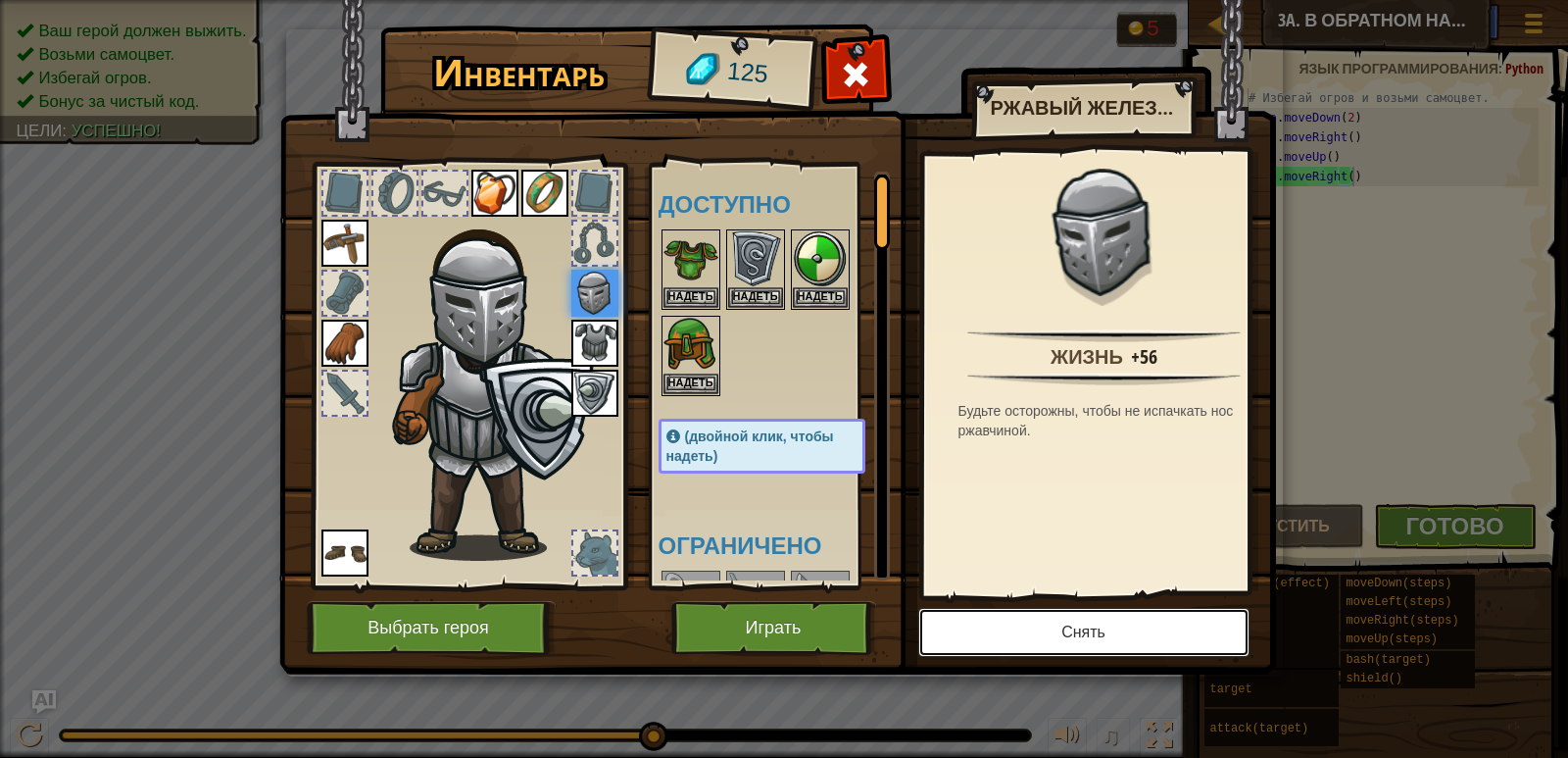
click at [1011, 612] on button "Снять" at bounding box center [1084, 632] width 331 height 49
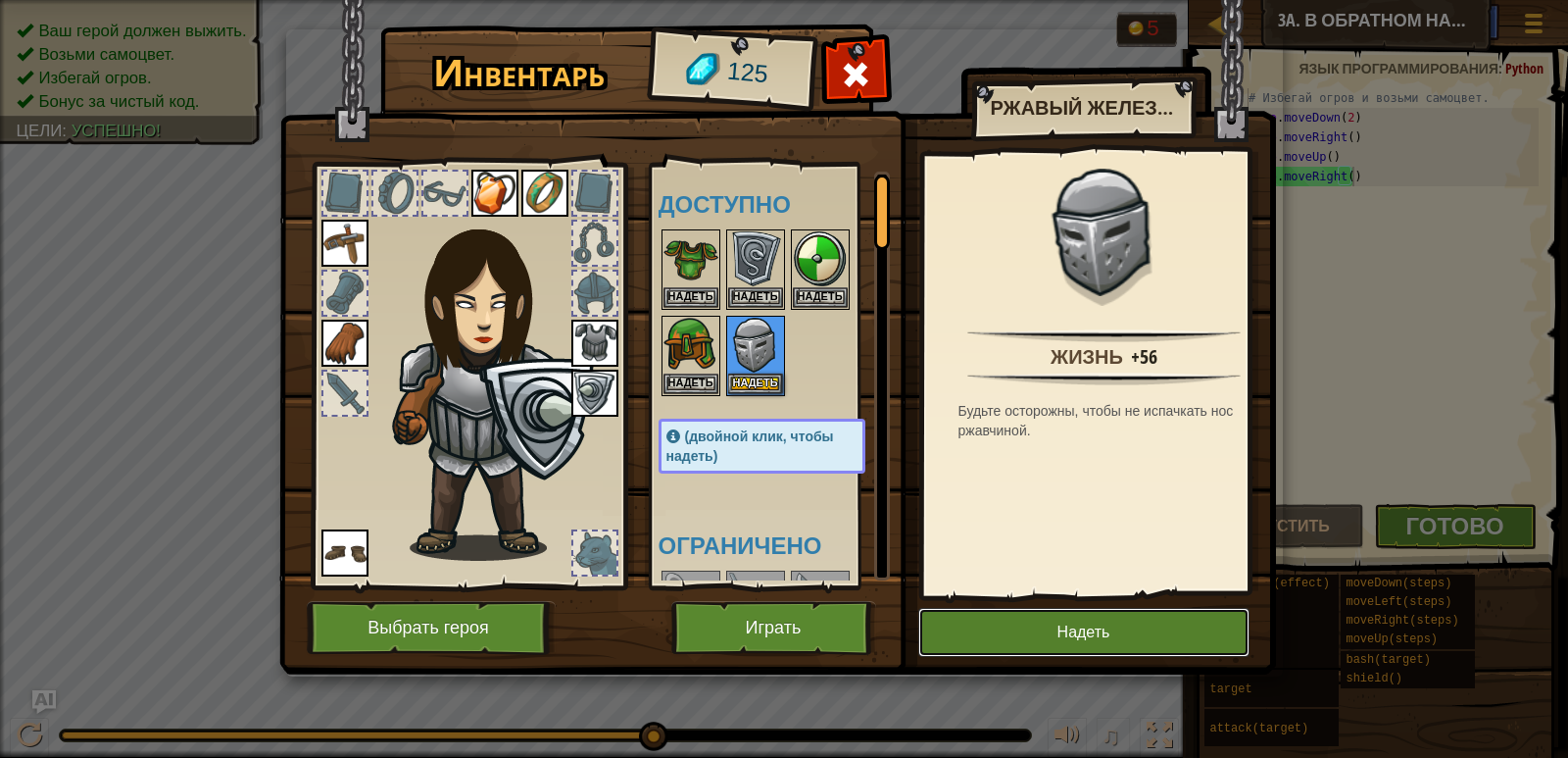
click at [1015, 628] on button "Надеть" at bounding box center [1084, 632] width 331 height 49
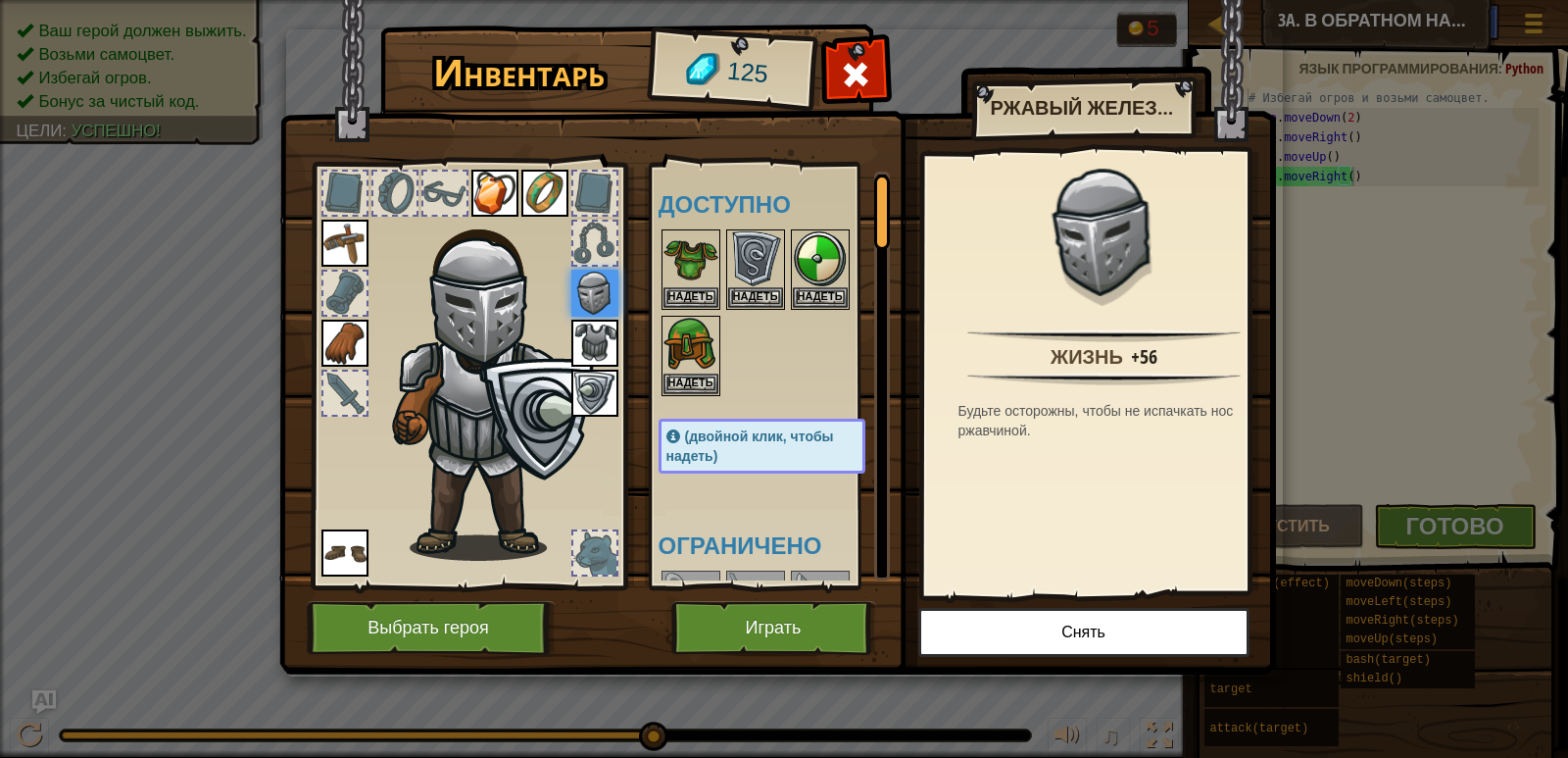
click at [354, 250] on img at bounding box center [345, 243] width 47 height 47
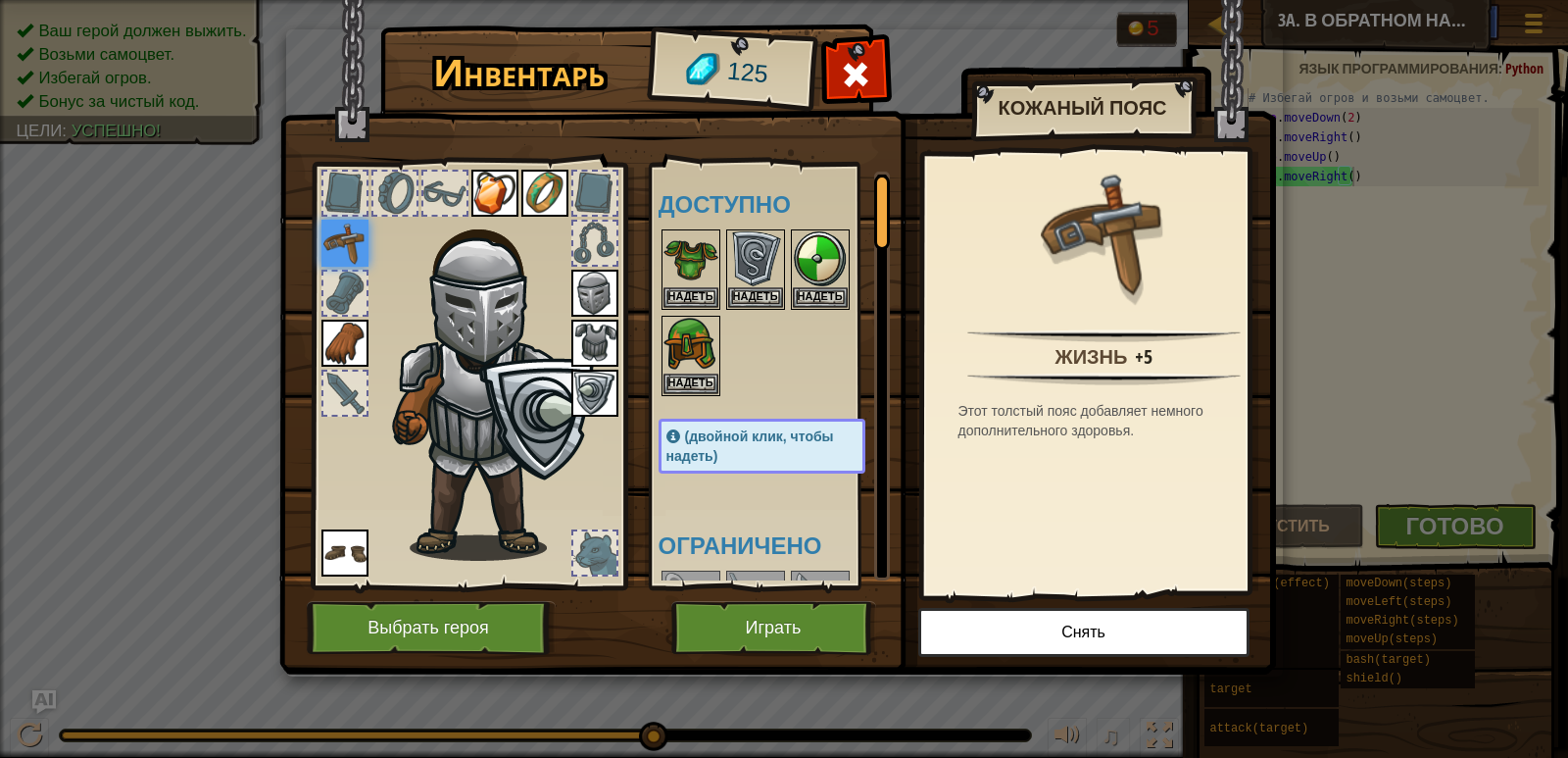
click at [342, 372] on div at bounding box center [345, 393] width 43 height 43
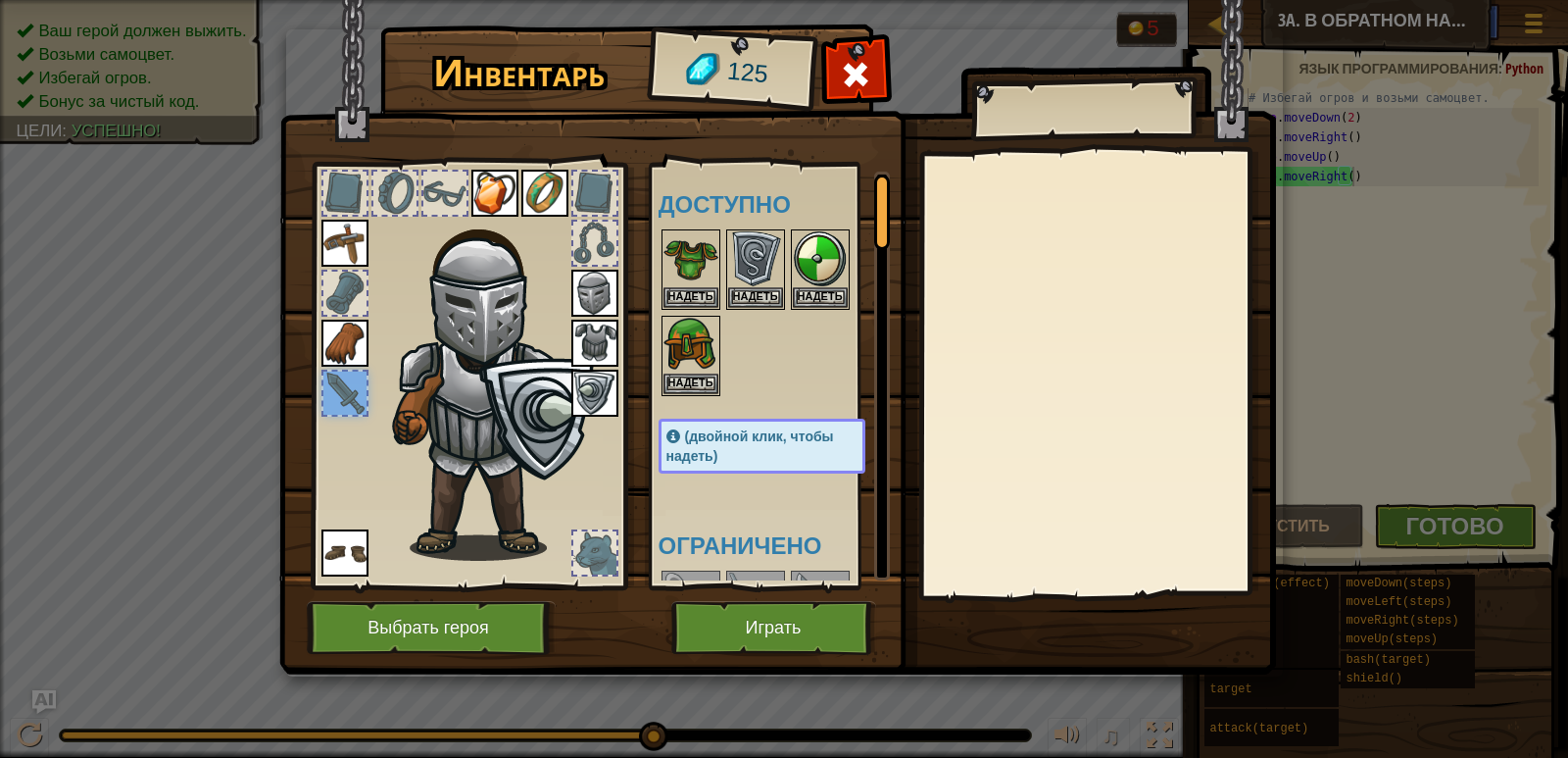
click at [743, 393] on div at bounding box center [782, 312] width 246 height 173
click at [573, 440] on img at bounding box center [490, 379] width 210 height 361
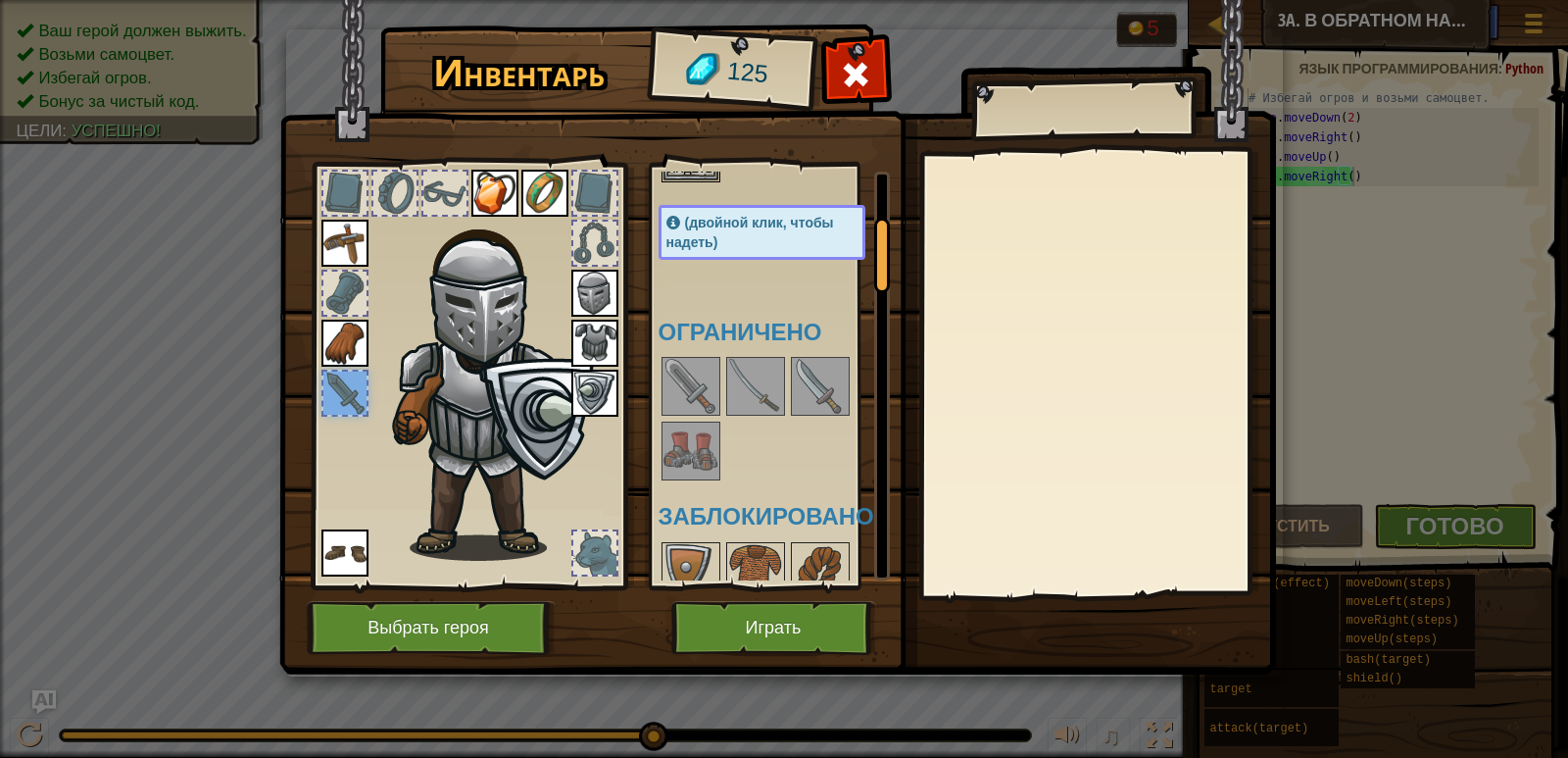
scroll to position [295, 0]
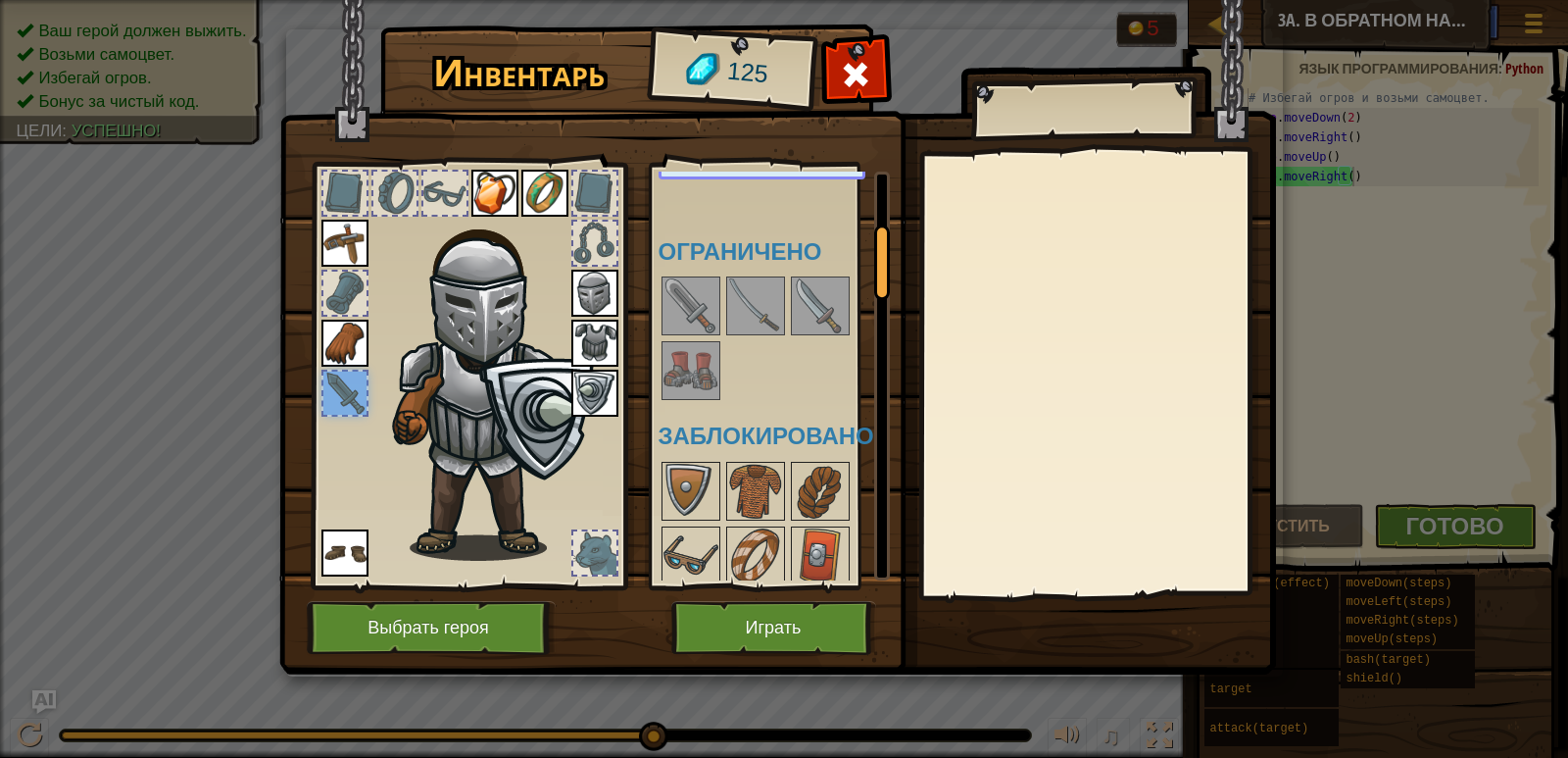
click at [683, 312] on img at bounding box center [692, 306] width 55 height 55
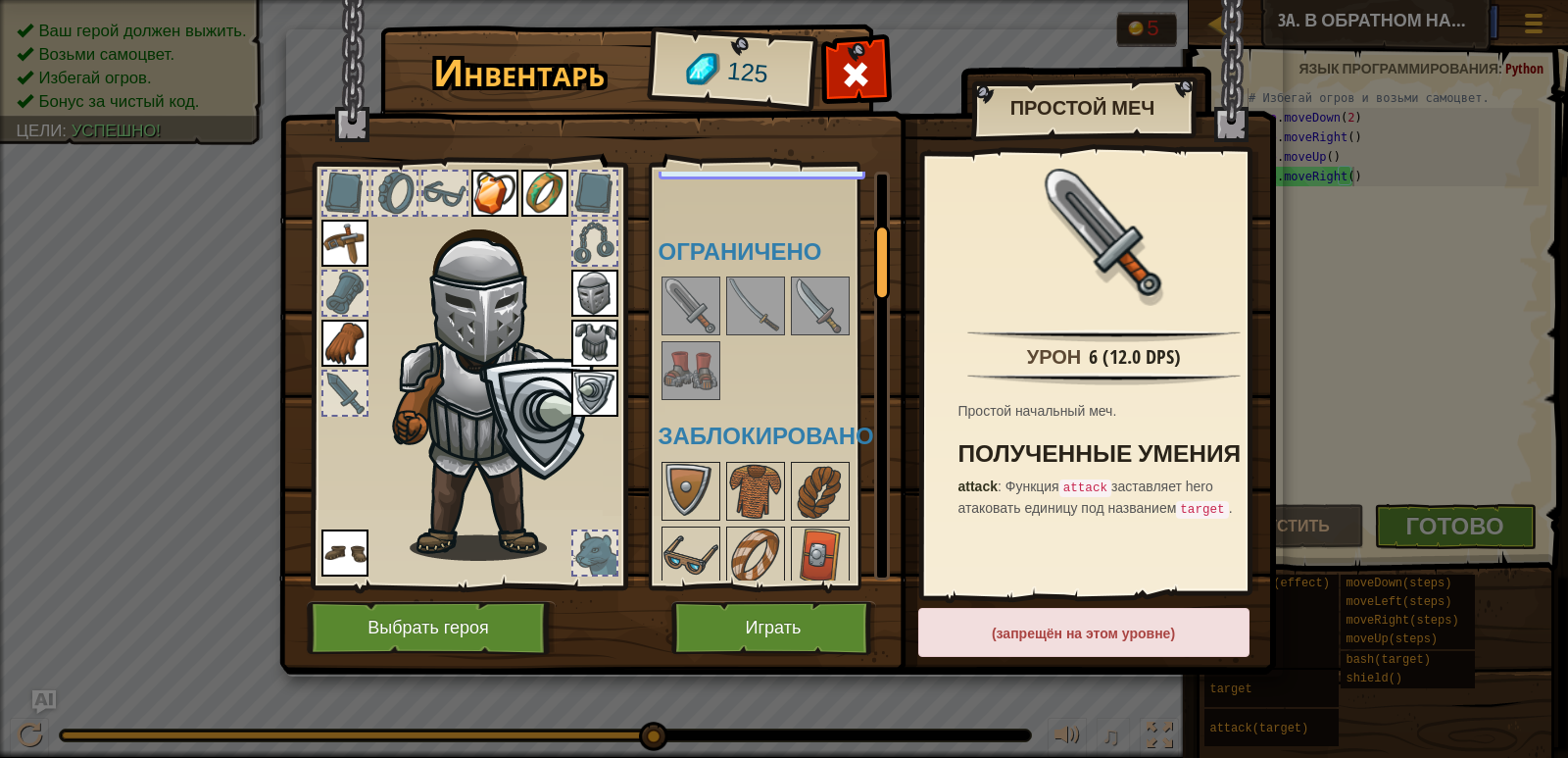
click at [757, 322] on img at bounding box center [756, 306] width 55 height 55
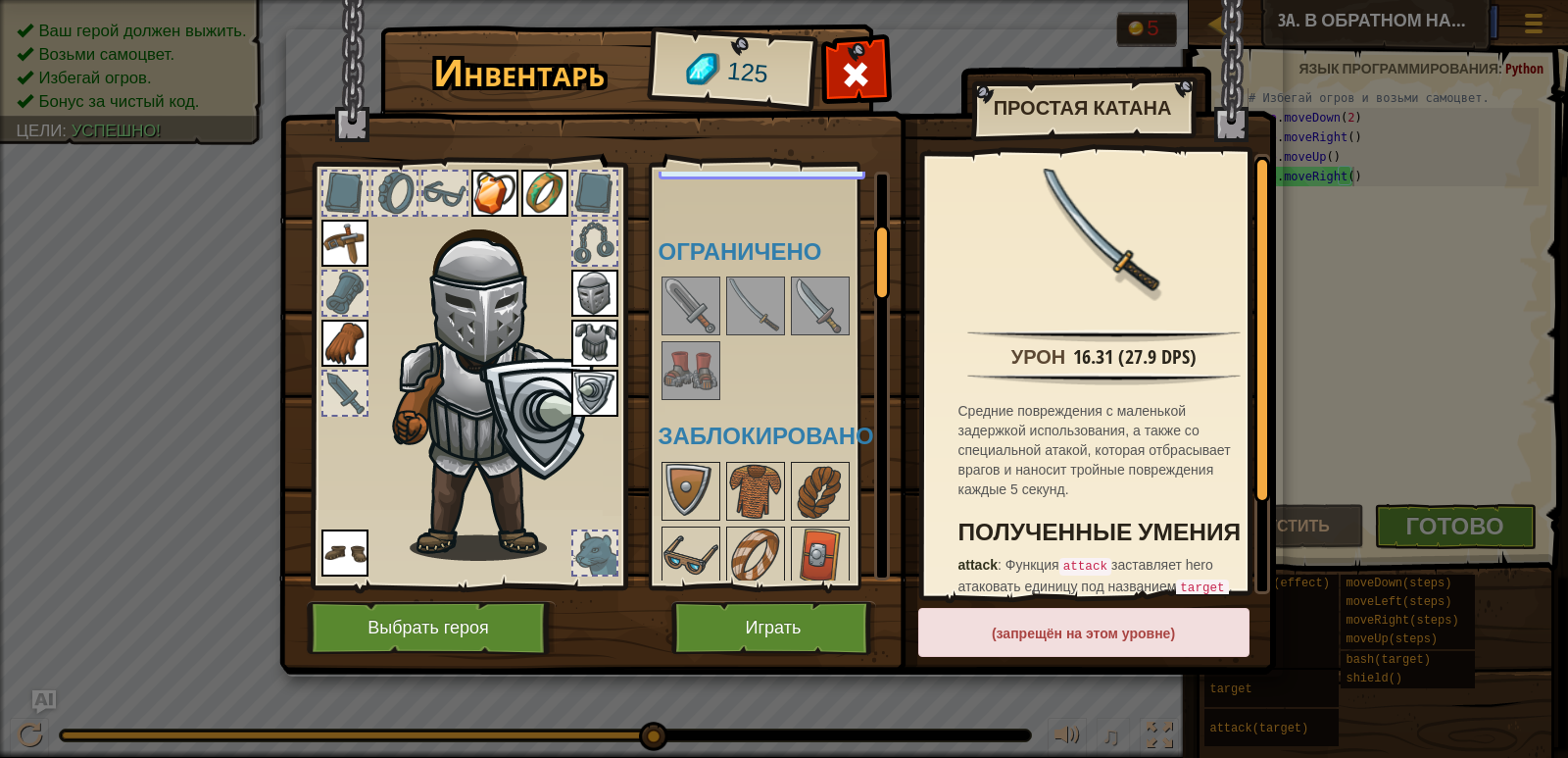
click at [815, 313] on img at bounding box center [821, 306] width 55 height 55
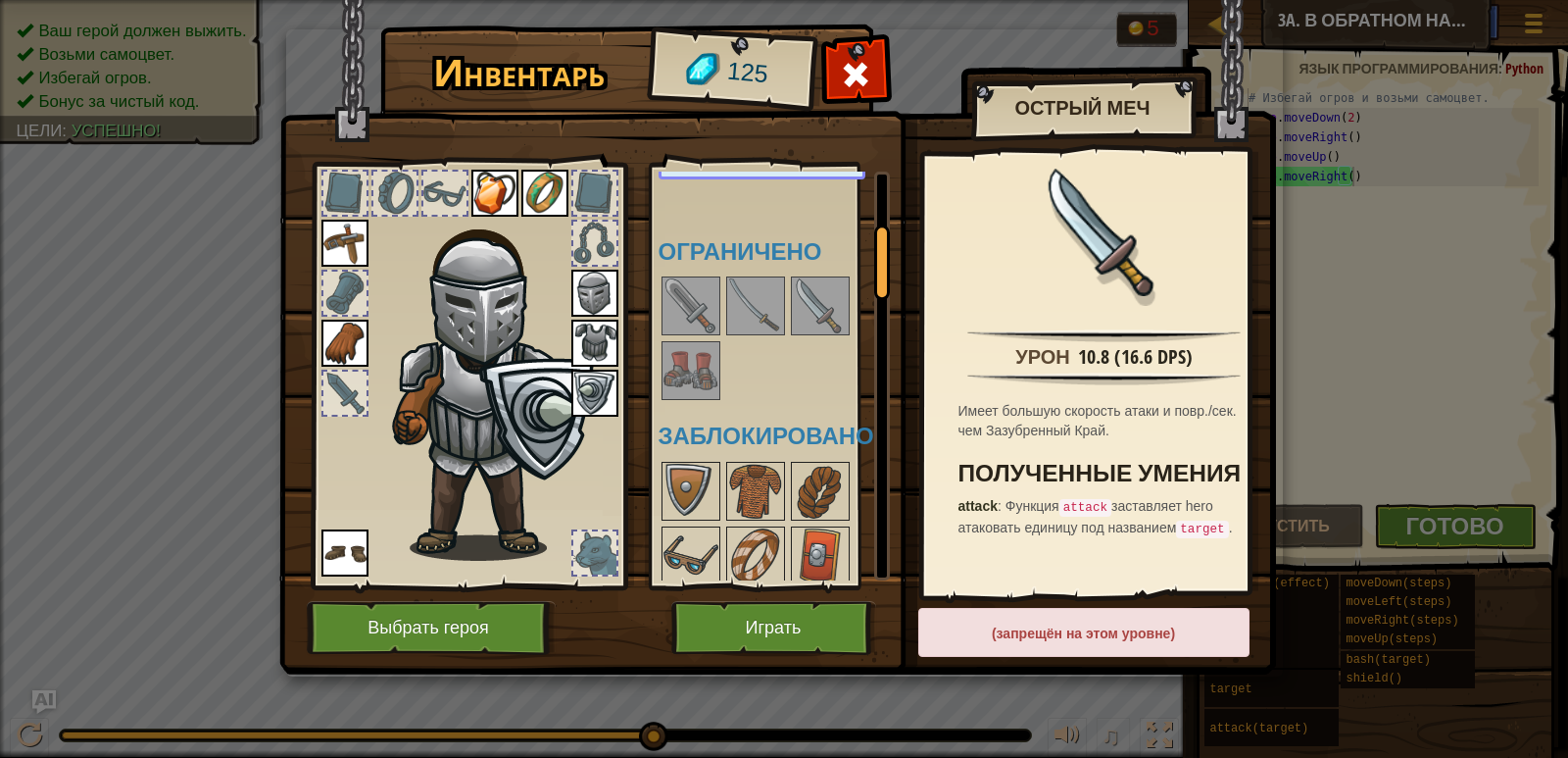
click at [784, 316] on div at bounding box center [756, 306] width 59 height 59
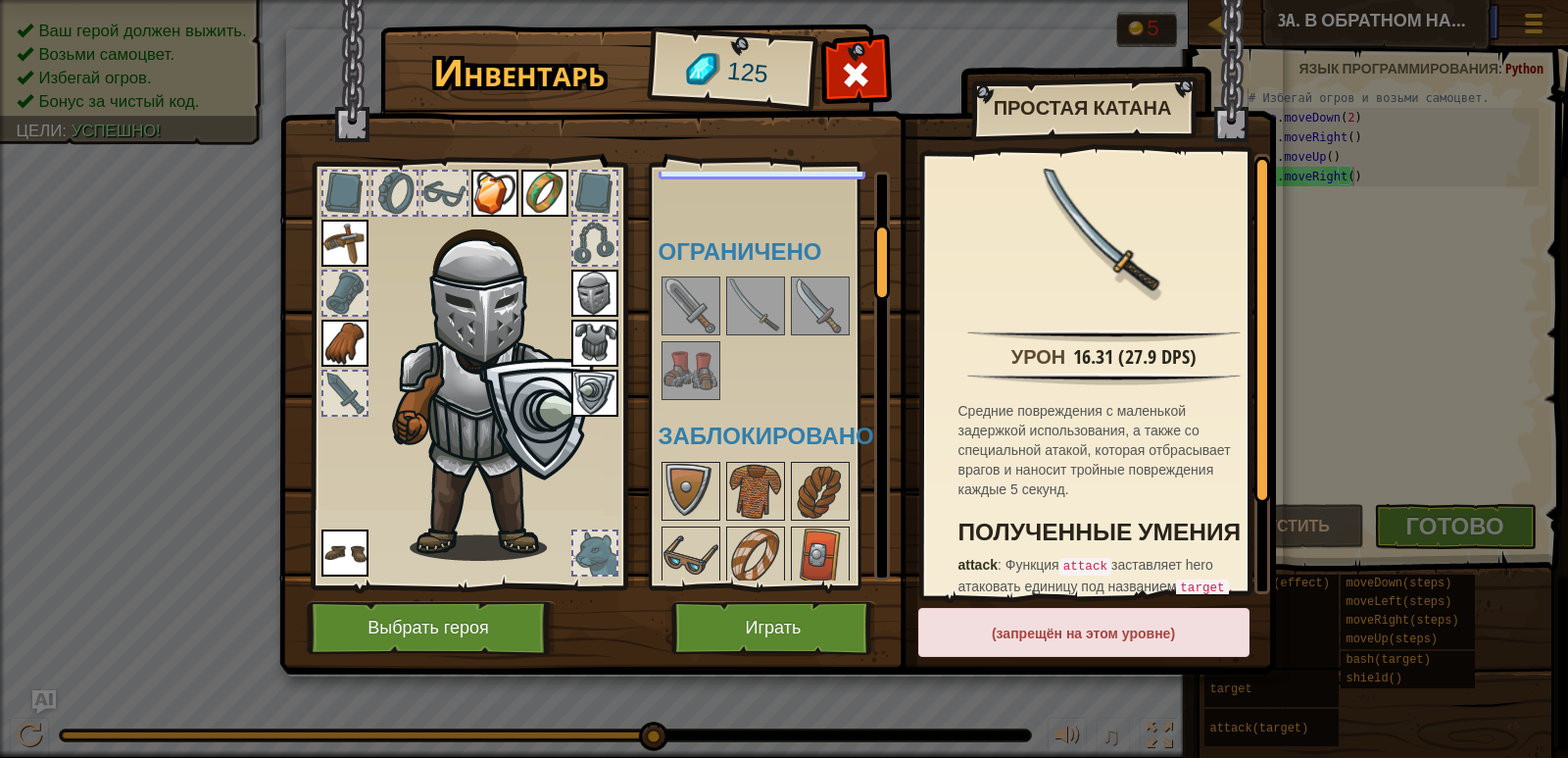
click at [769, 319] on img at bounding box center [756, 306] width 55 height 55
click at [787, 617] on button "Играть" at bounding box center [774, 628] width 205 height 54
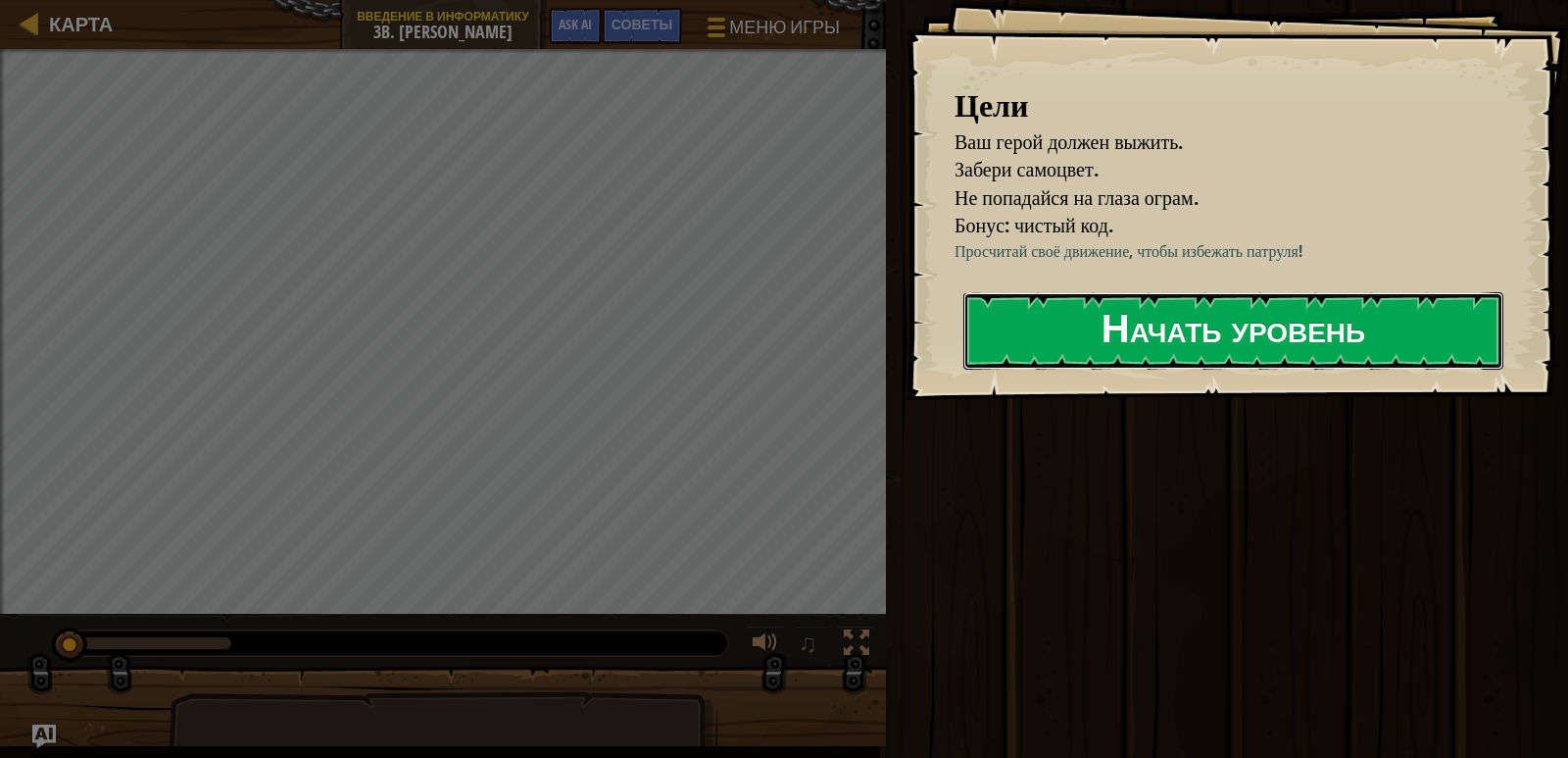
click at [1177, 335] on button "Начать уровень" at bounding box center [1233, 331] width 540 height 77
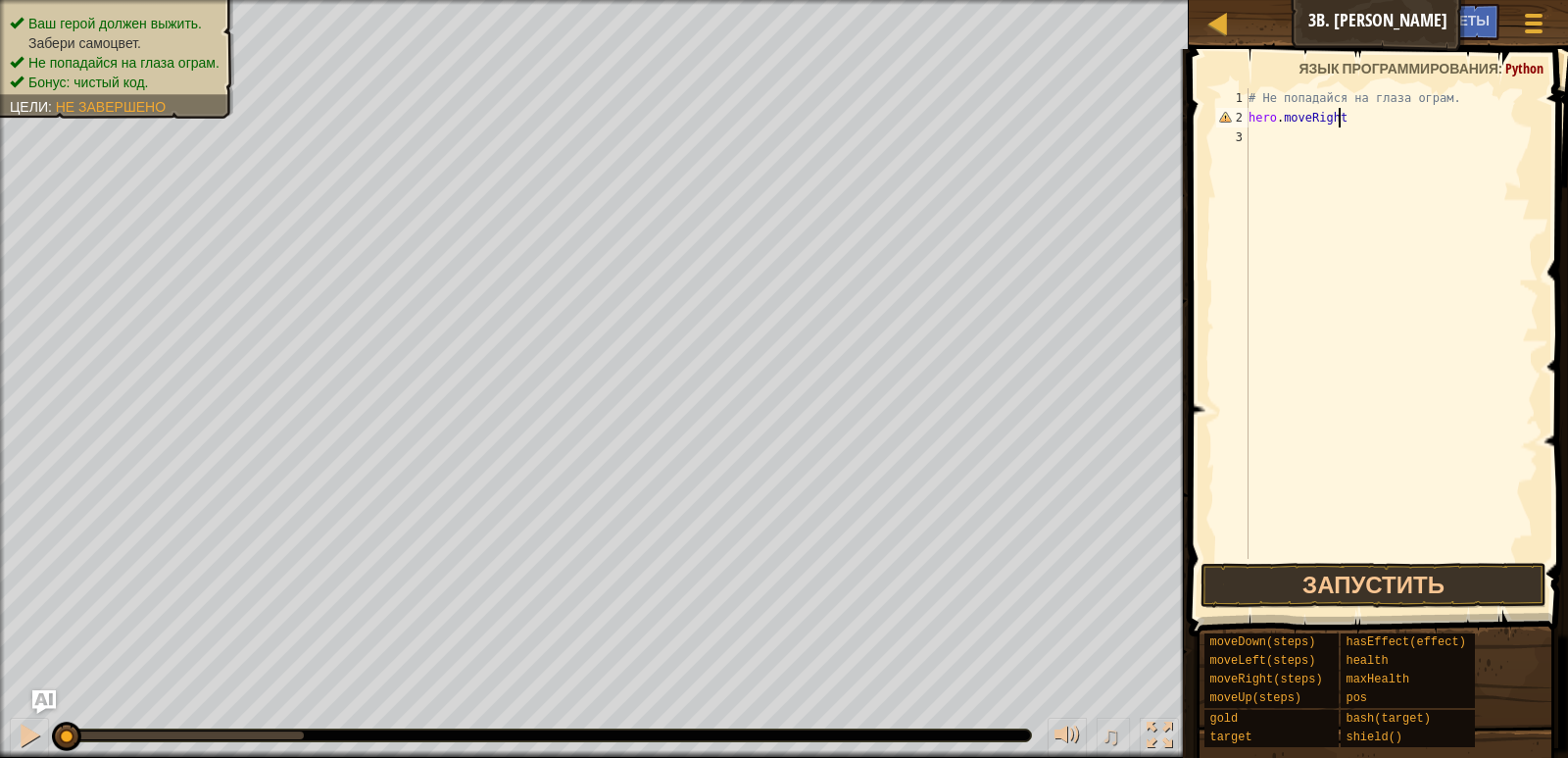
scroll to position [9, 7]
type textarea "hero.moveRight()"
click at [1289, 193] on div "# Не попадайся на глаза ограм. hero . moveRight ( )" at bounding box center [1392, 343] width 294 height 510
click at [1342, 123] on div "# Не попадайся на глаза ограм. hero . moveRight ( )" at bounding box center [1392, 343] width 294 height 510
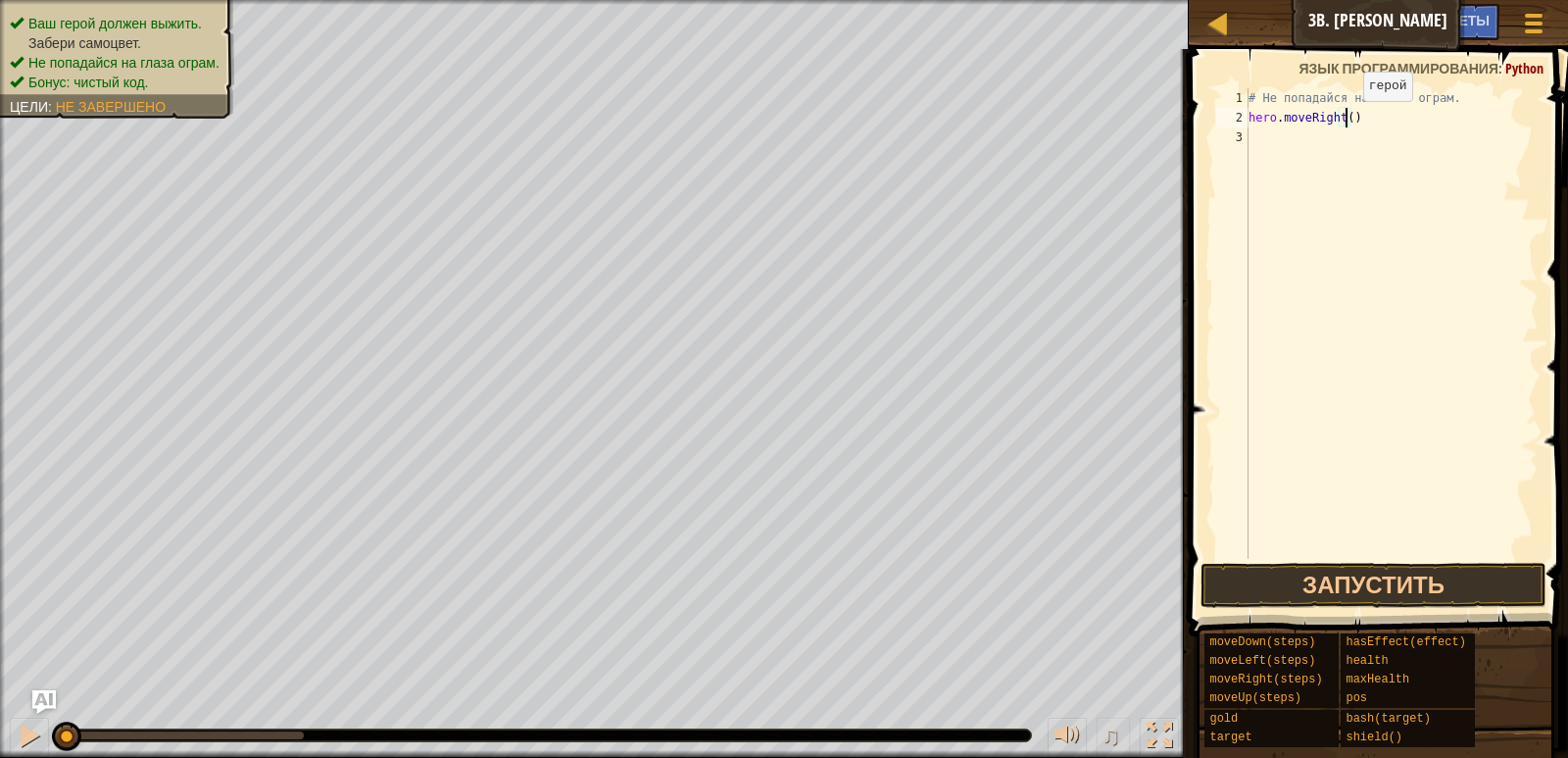
click at [1347, 121] on div "# Не попадайся на глаза ограм. hero . moveRight ( )" at bounding box center [1392, 343] width 294 height 510
click at [1325, 577] on button "Запустить" at bounding box center [1372, 586] width 345 height 45
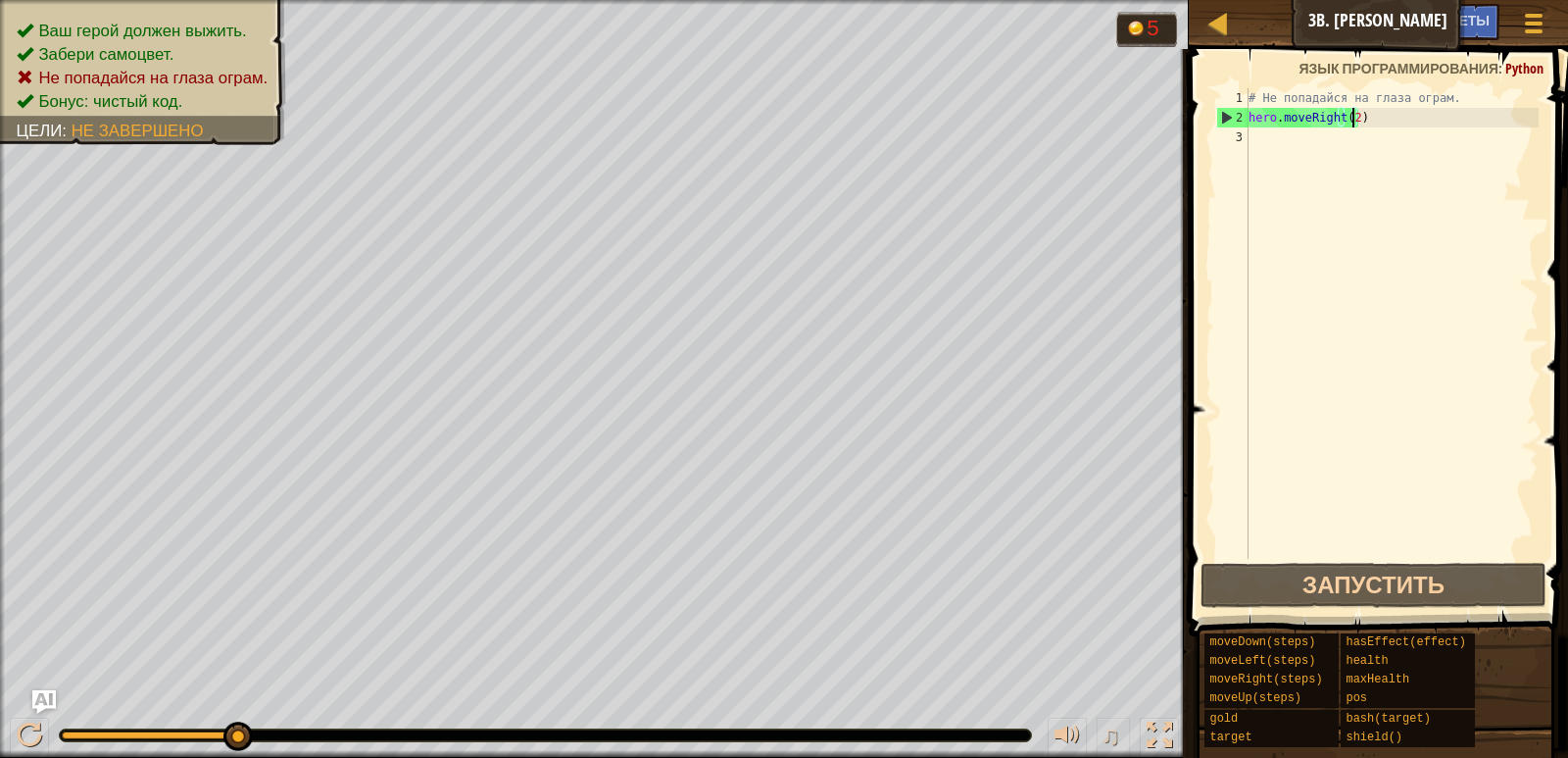
type textarea "hero.moveRight()"
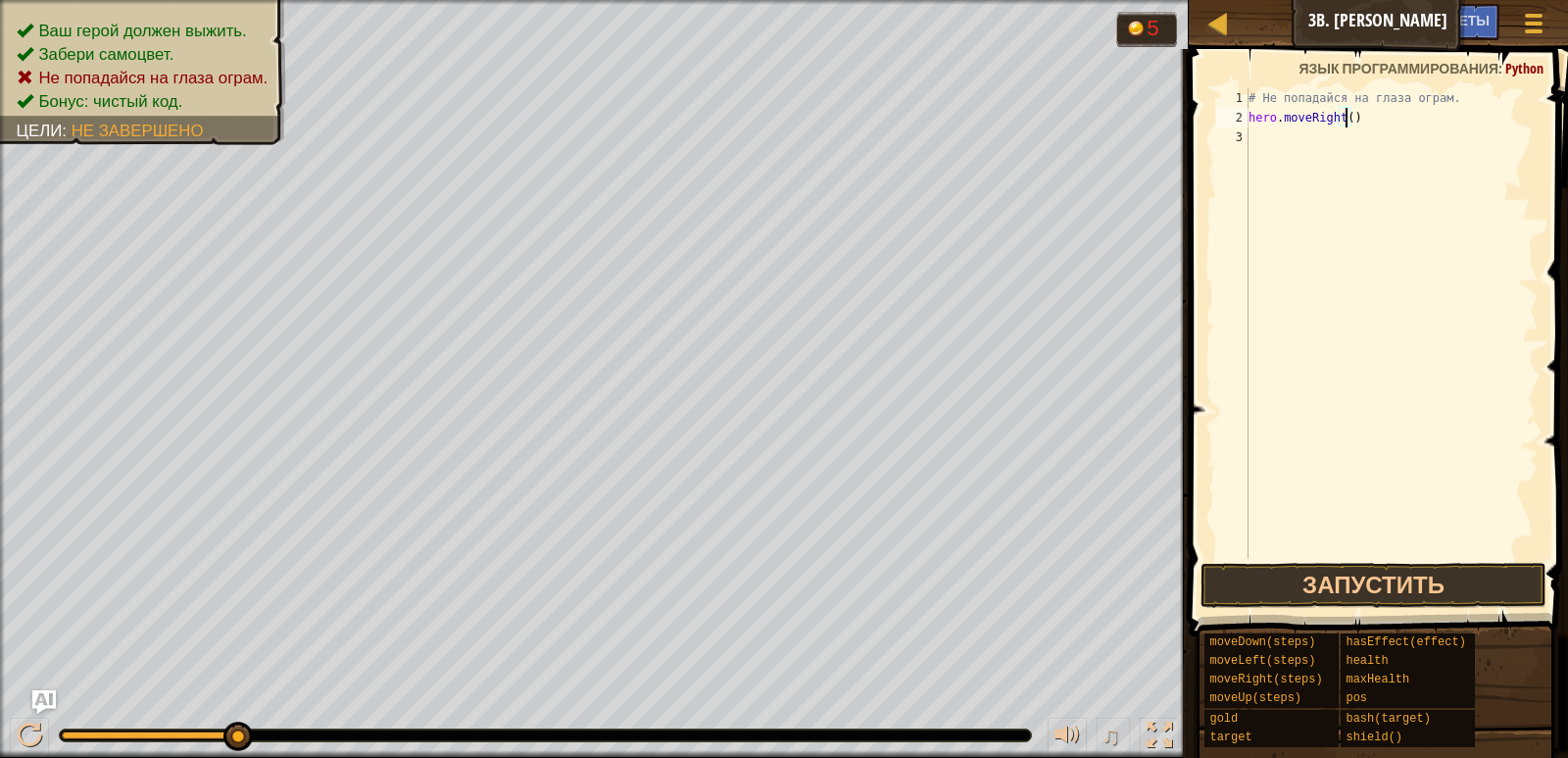
click at [1359, 146] on div "# Не попадайся на глаза ограм. hero . moveRight ( )" at bounding box center [1392, 343] width 294 height 510
click at [1278, 139] on div "# Не попадайся на глаза ограм. hero . moveRight ( ) hweo / moveLeft ( )" at bounding box center [1392, 343] width 294 height 510
type textarea "hero.moveLeft()"
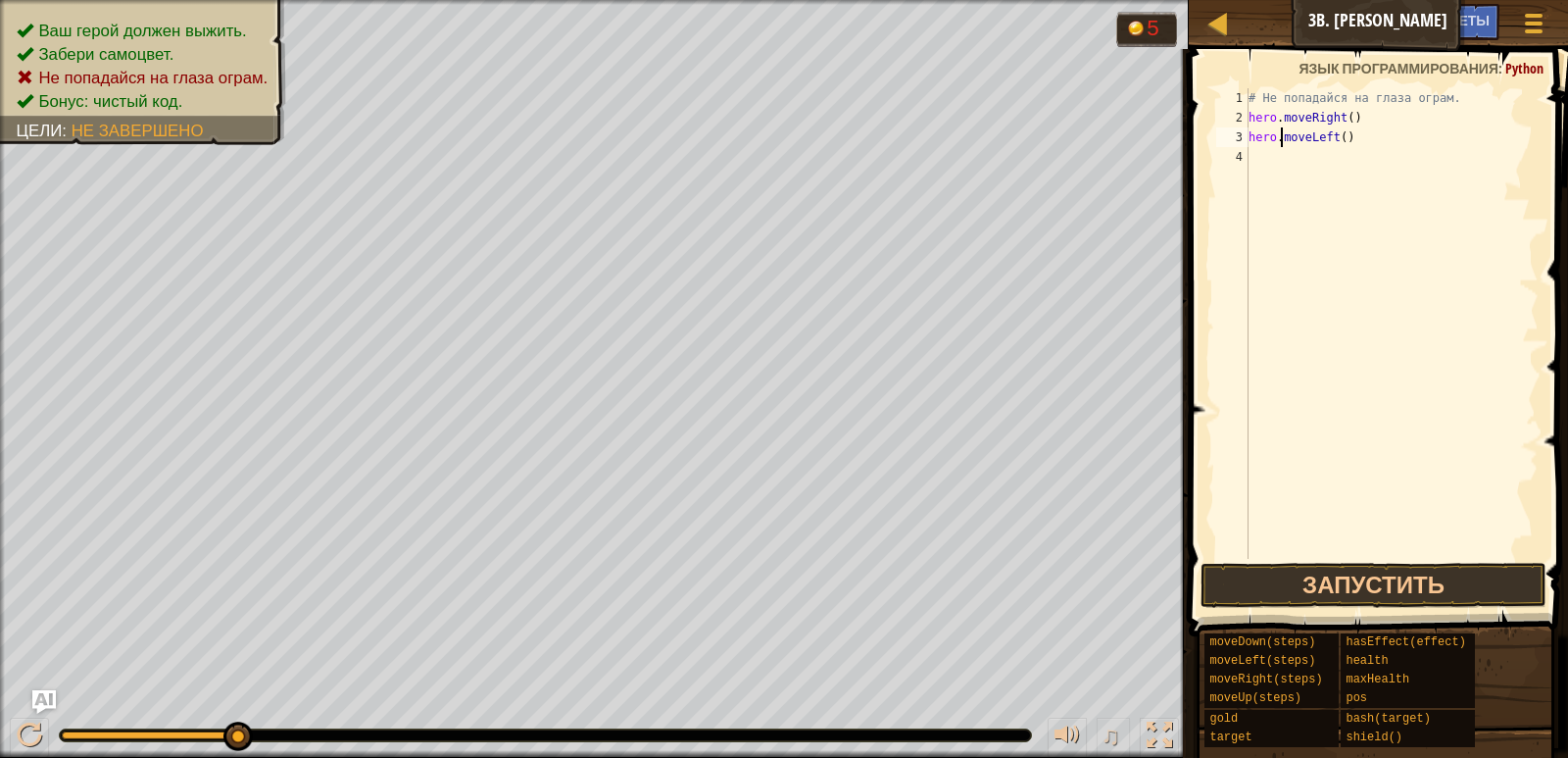
click at [1290, 163] on div "# Не попадайся на глаза ограм. hero . moveRight ( ) hero . moveLeft ( )" at bounding box center [1392, 343] width 294 height 510
type textarea "hero.moveRight(2)"
click at [1387, 572] on button "Запустить" at bounding box center [1372, 586] width 345 height 45
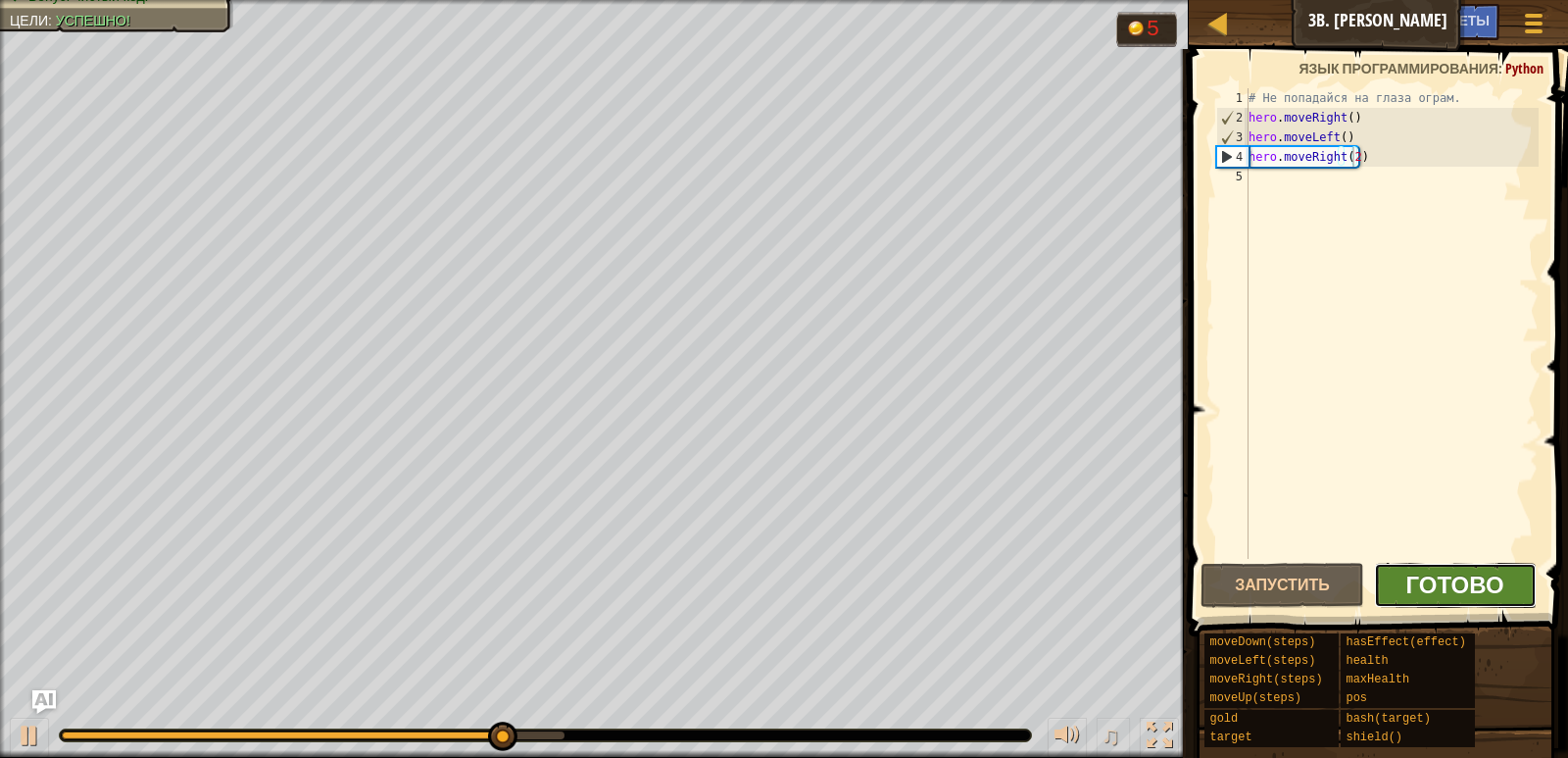
click at [1452, 588] on span "Готово" at bounding box center [1455, 584] width 98 height 32
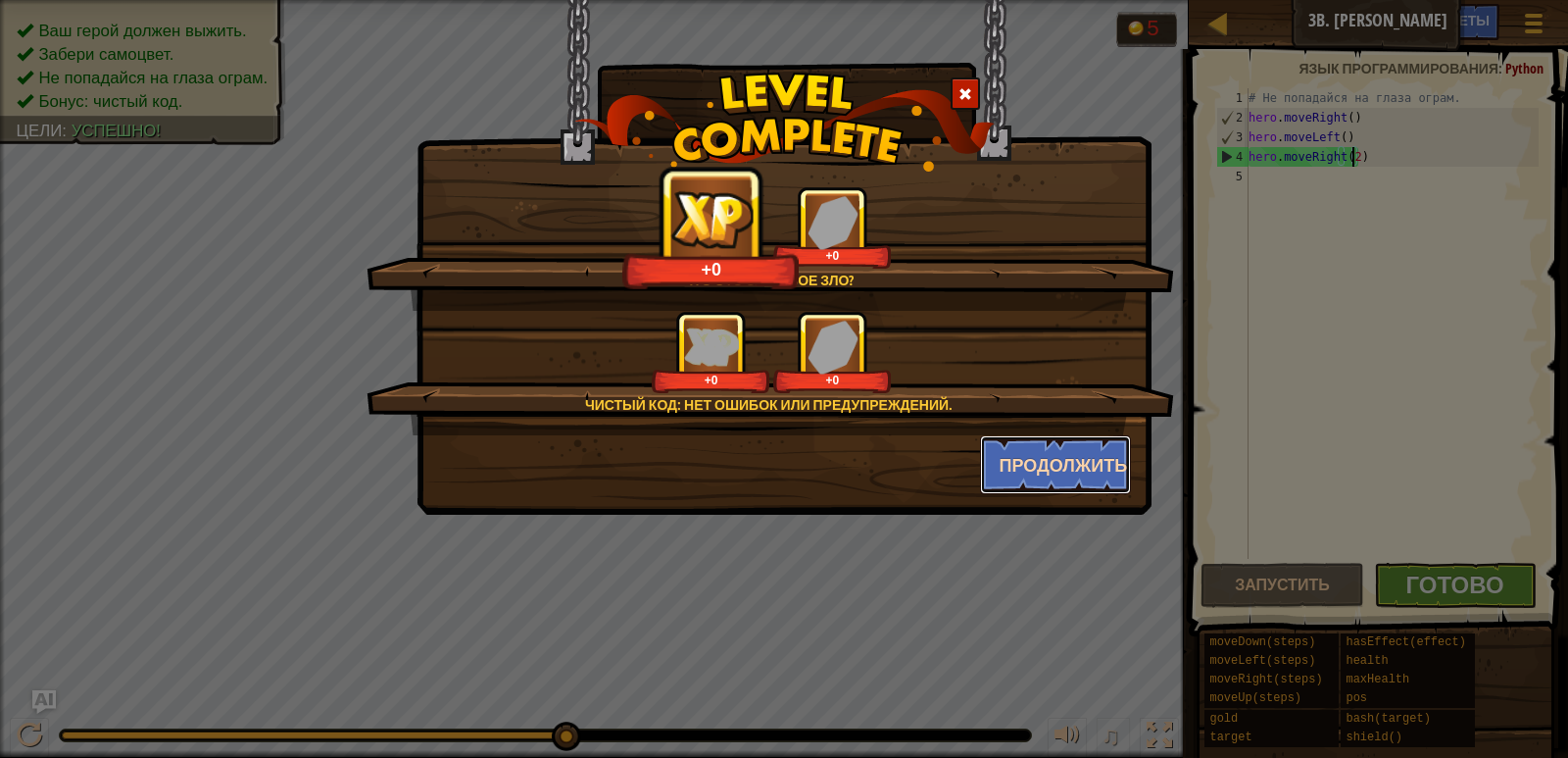
click at [1080, 463] on button "Продолжить" at bounding box center [1056, 465] width 152 height 59
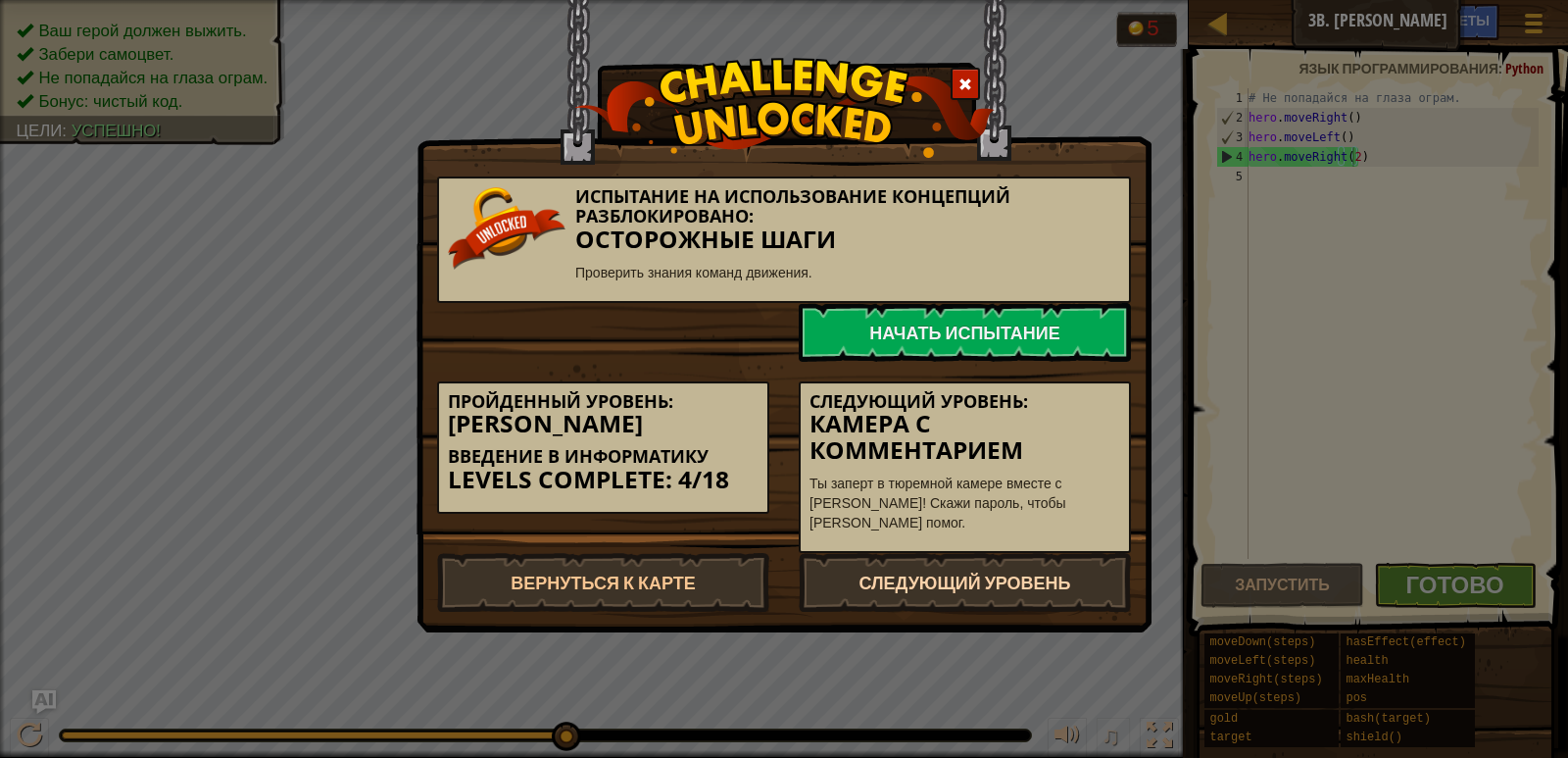
click at [979, 570] on link "Следующий уровень" at bounding box center [965, 583] width 332 height 59
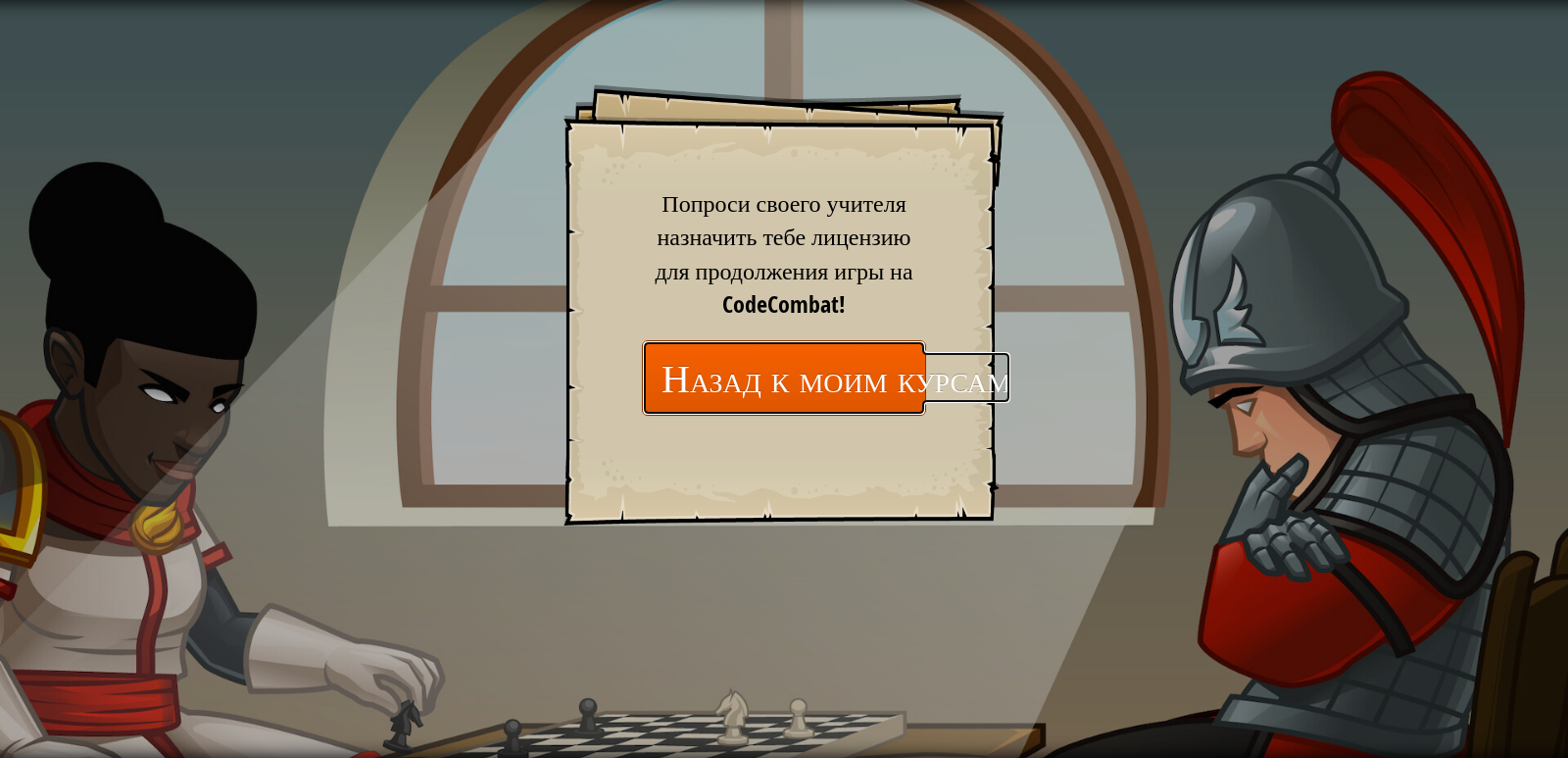
click at [816, 383] on link "Назад к моим курсам" at bounding box center [784, 378] width 285 height 75
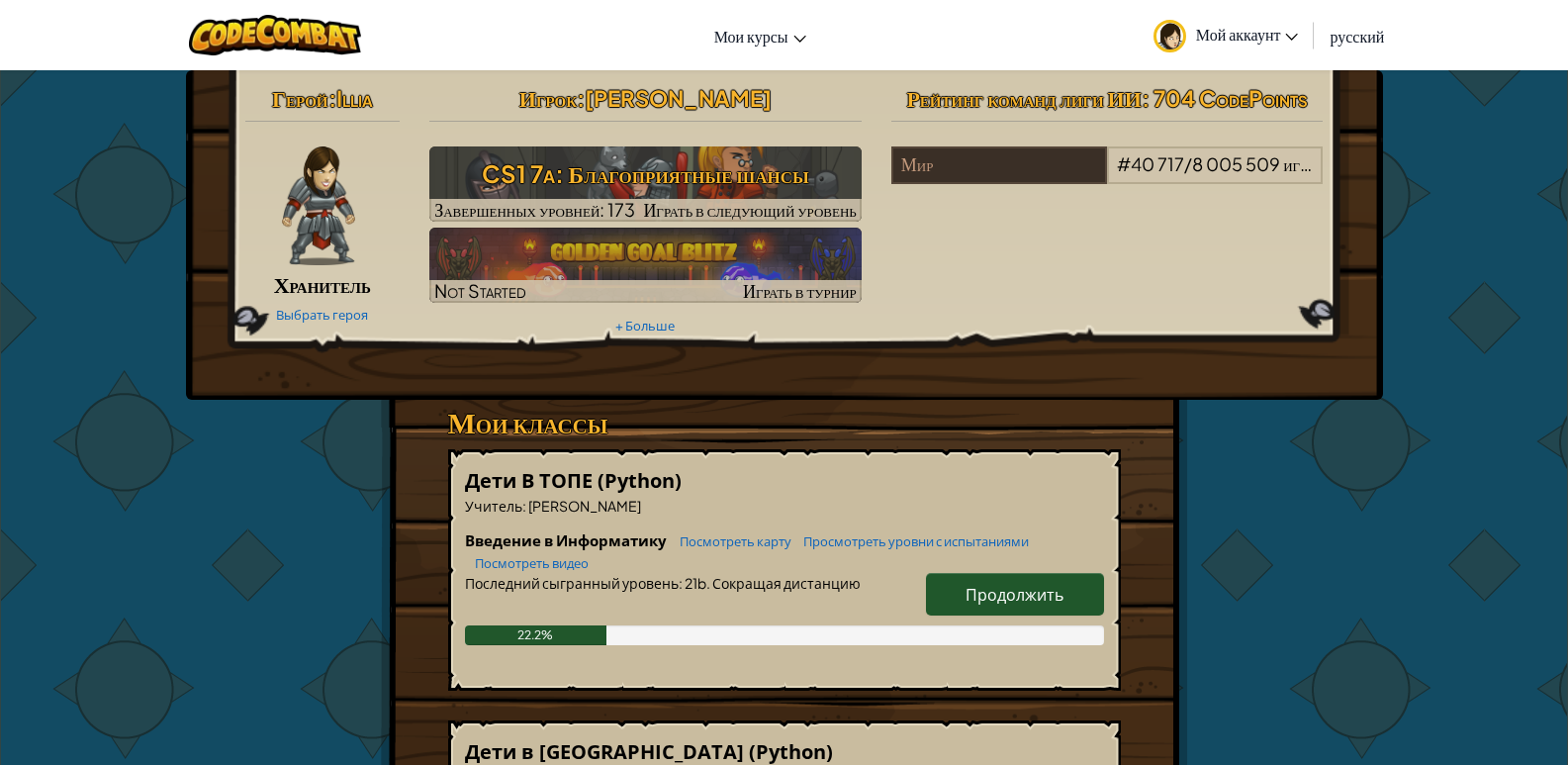
click at [959, 586] on link "Продолжить" at bounding box center [1015, 593] width 178 height 43
select select "ru"
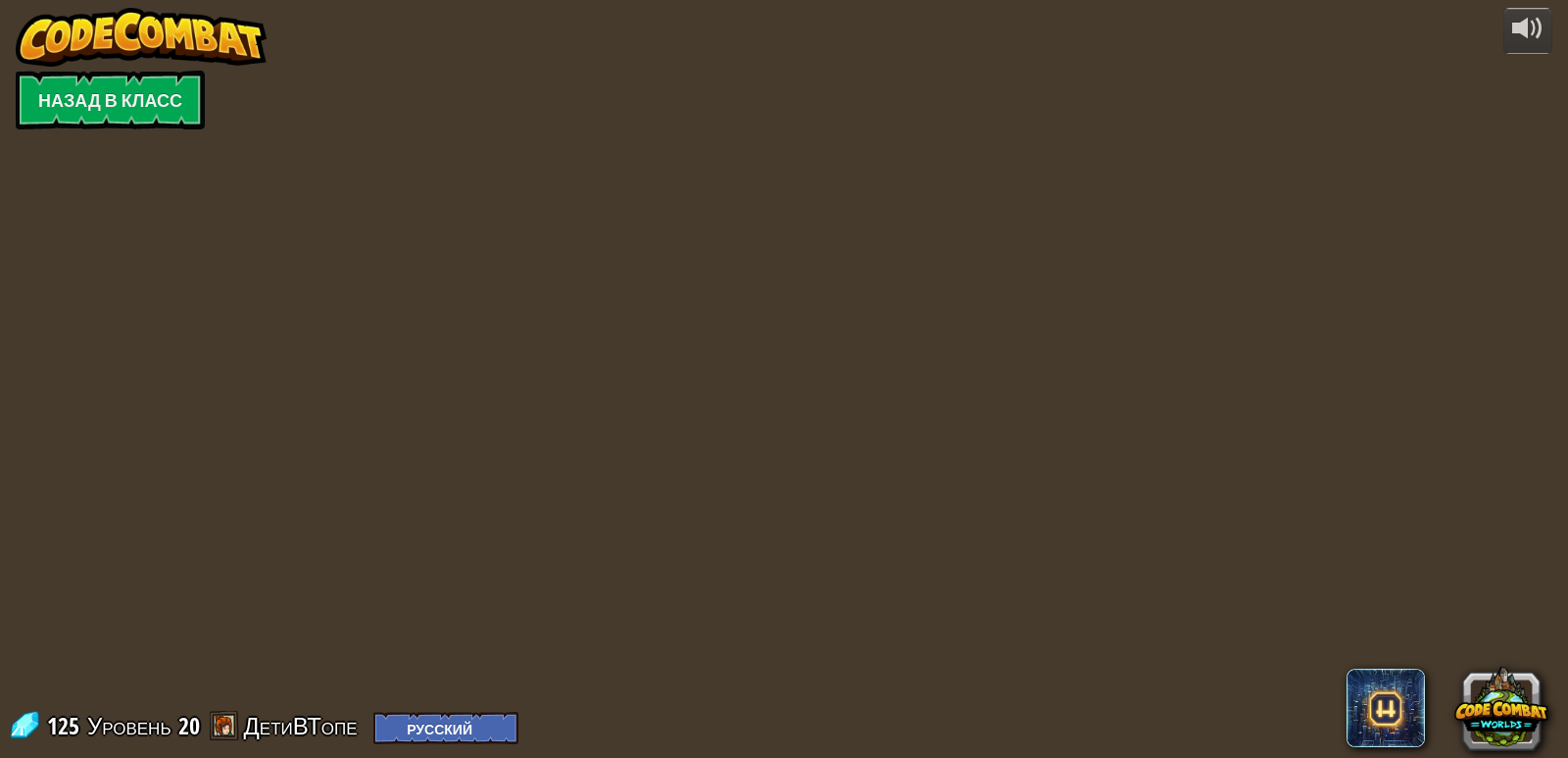
select select "ru"
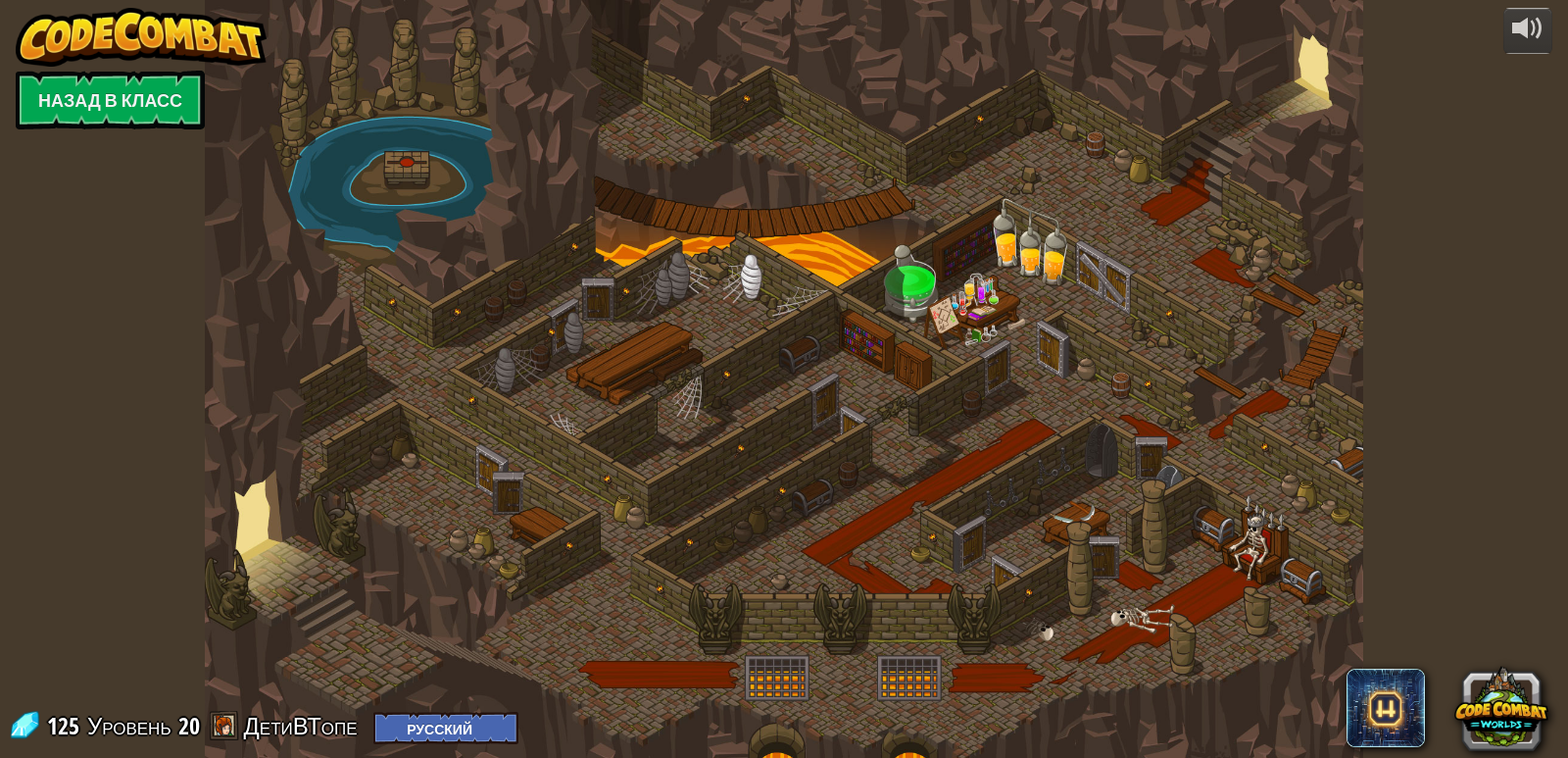
select select "ru"
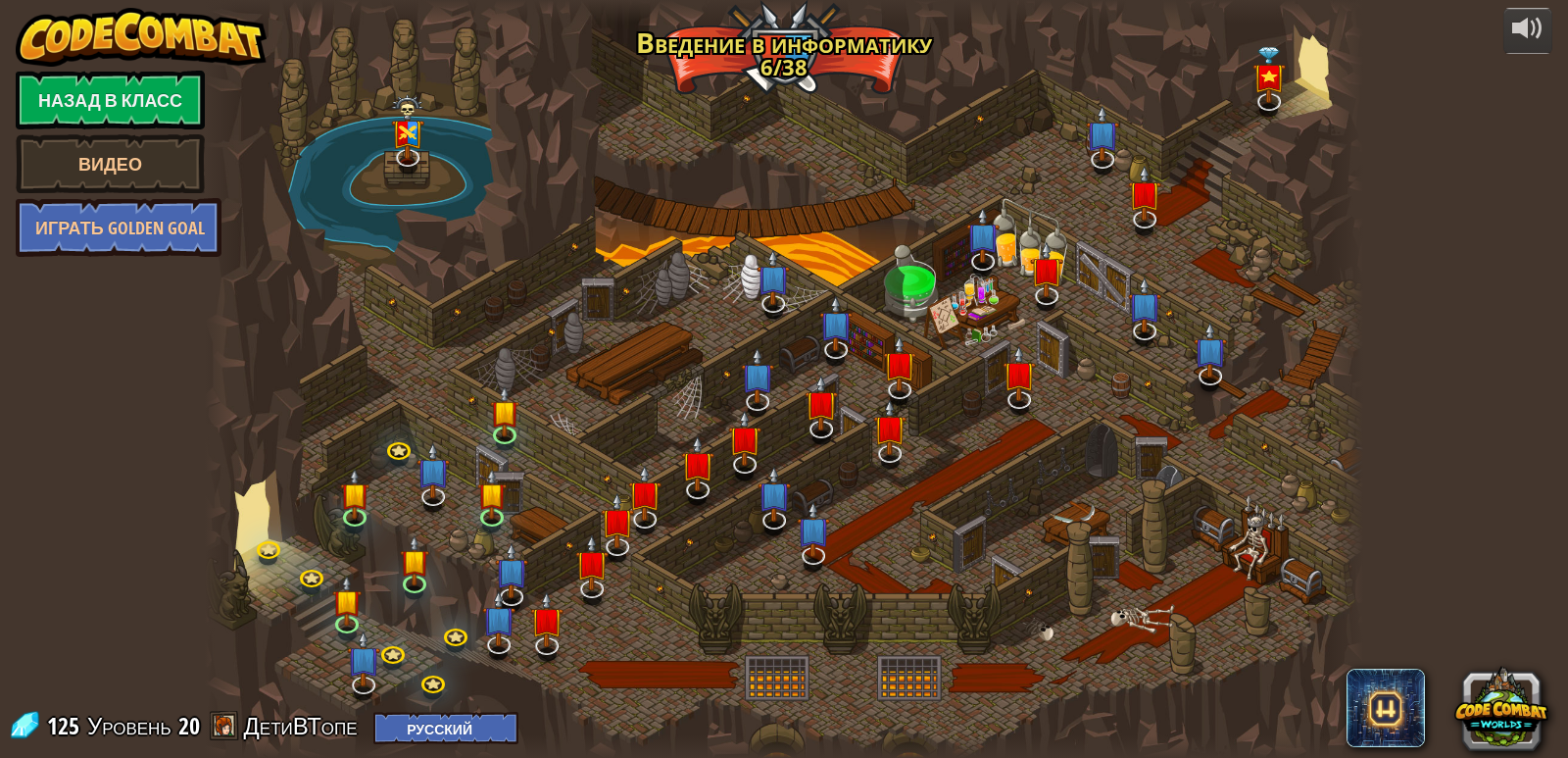
select select "ru"
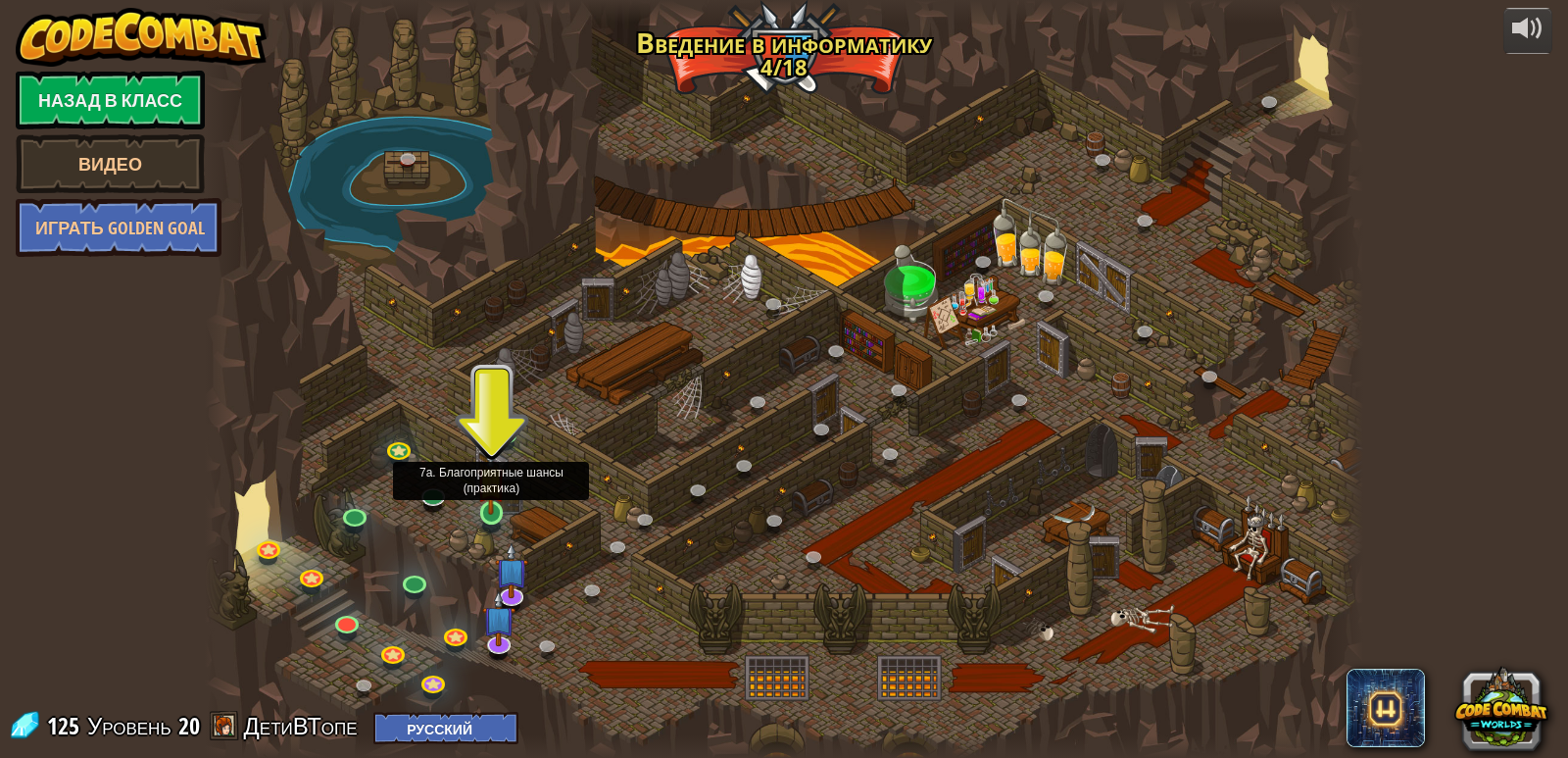
click at [492, 509] on img at bounding box center [491, 480] width 30 height 67
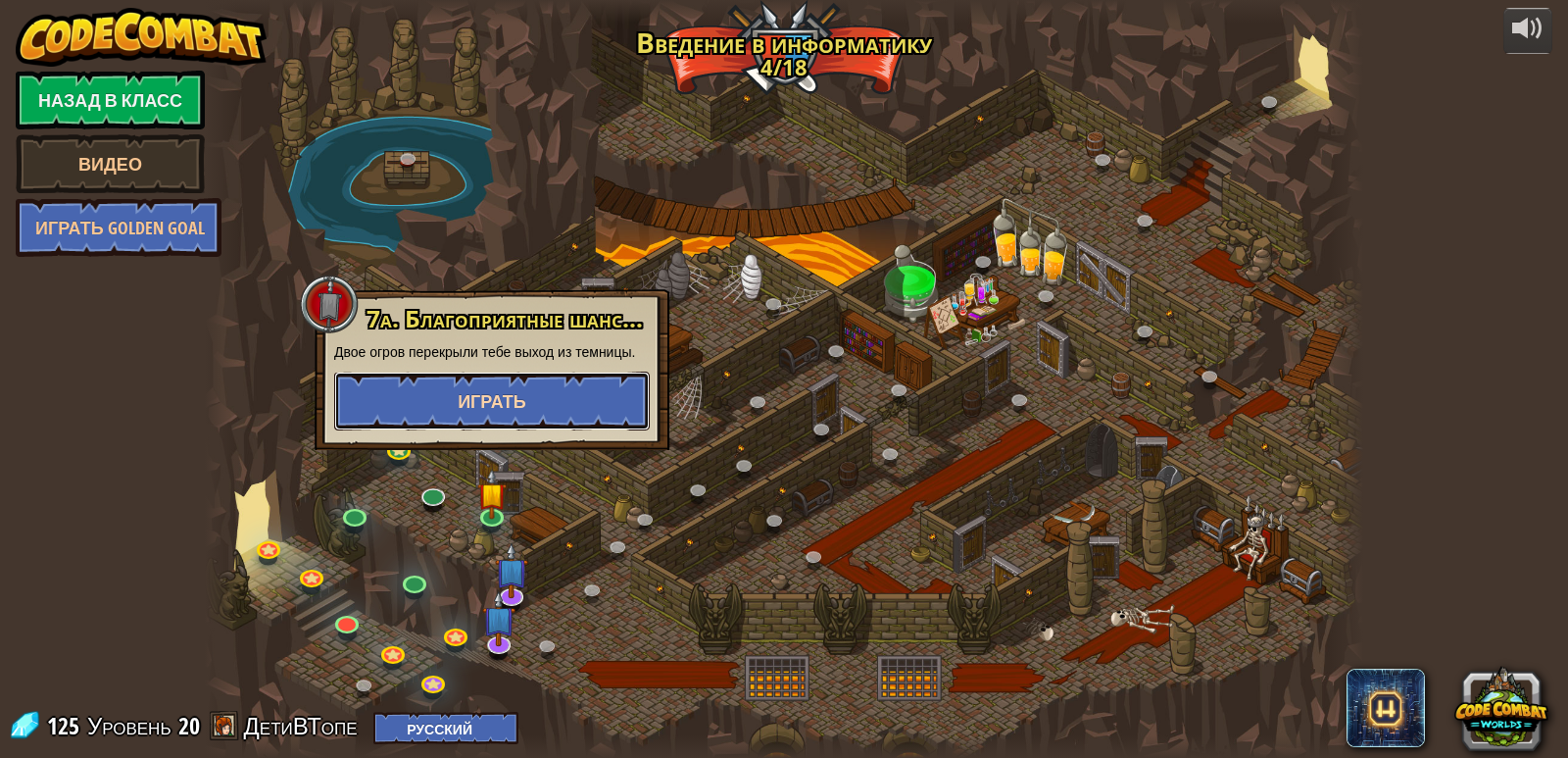
click at [523, 396] on span "Играть" at bounding box center [491, 401] width 68 height 25
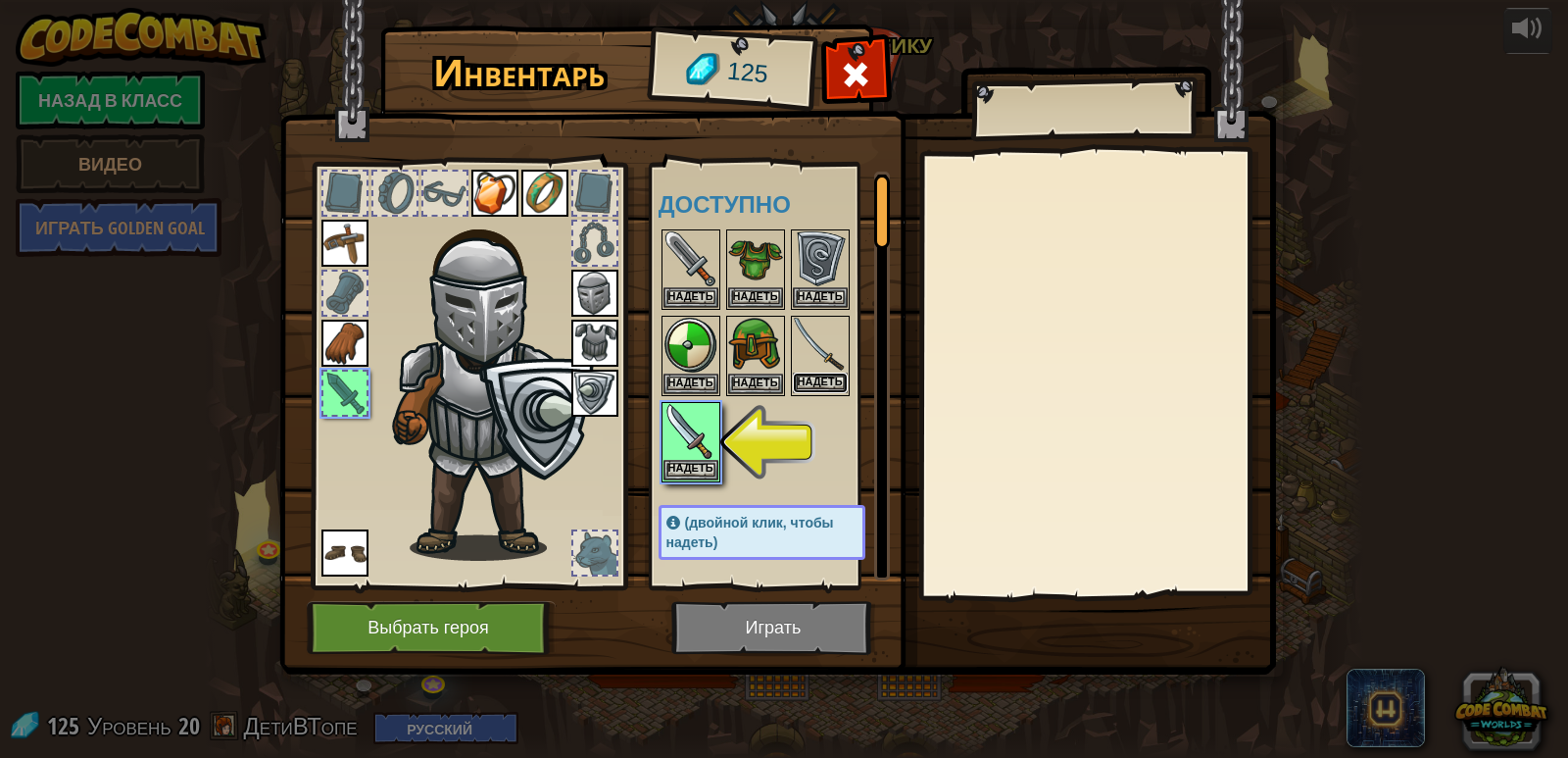
click at [836, 379] on button "Надеть" at bounding box center [821, 382] width 55 height 21
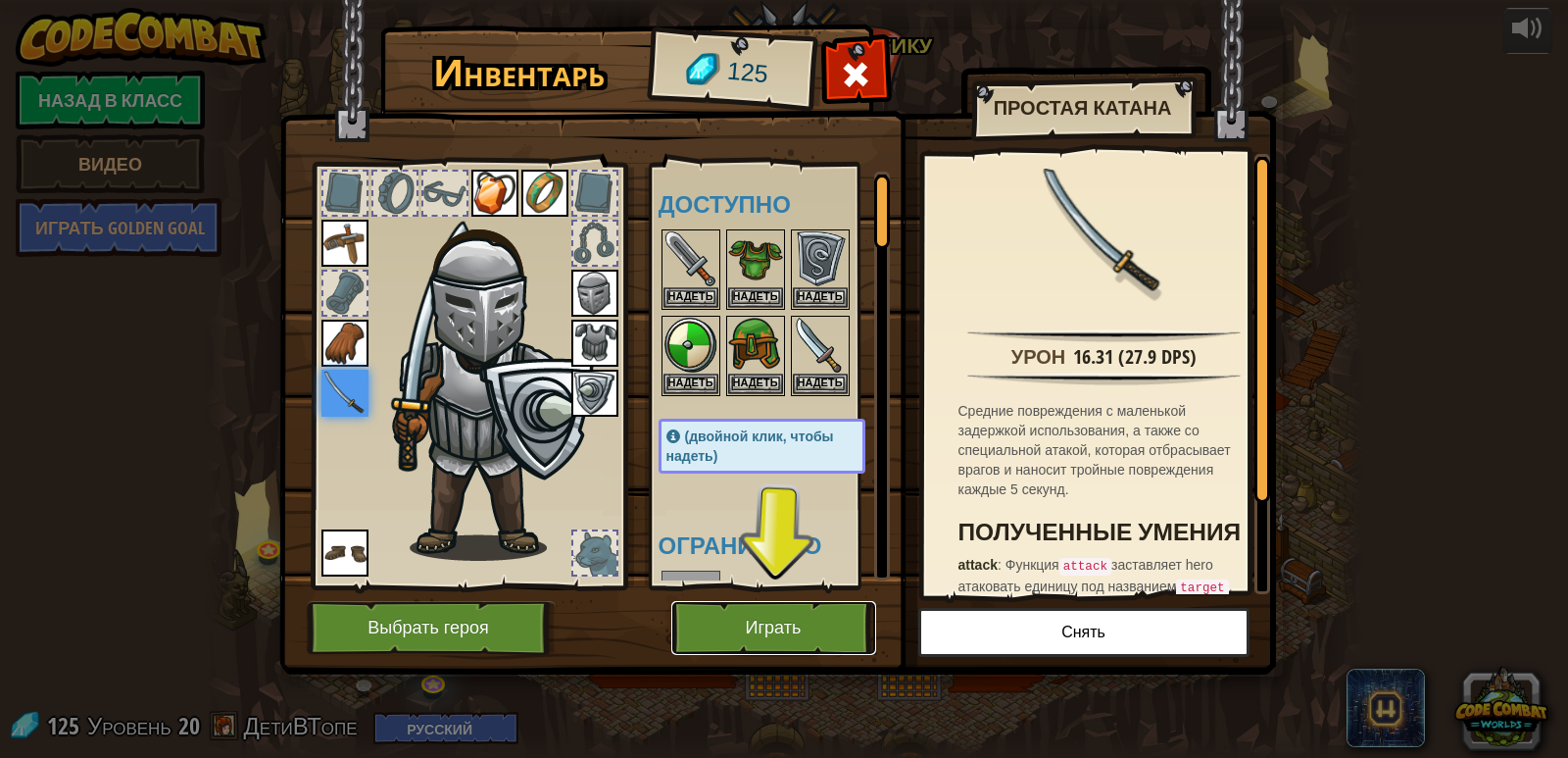
click at [734, 632] on button "Играть" at bounding box center [774, 628] width 205 height 54
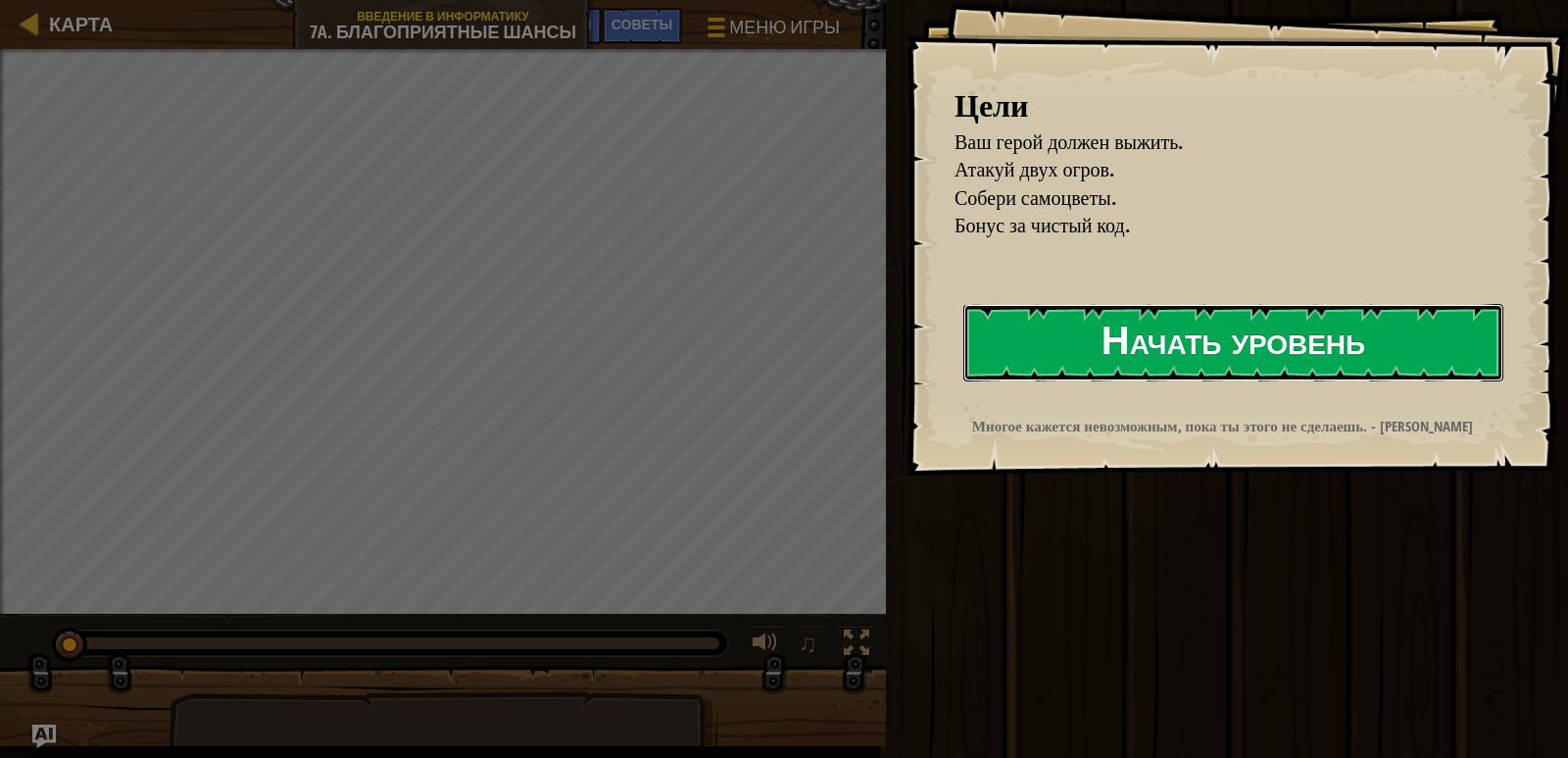
click at [1075, 357] on button "Начать уровень" at bounding box center [1233, 343] width 540 height 77
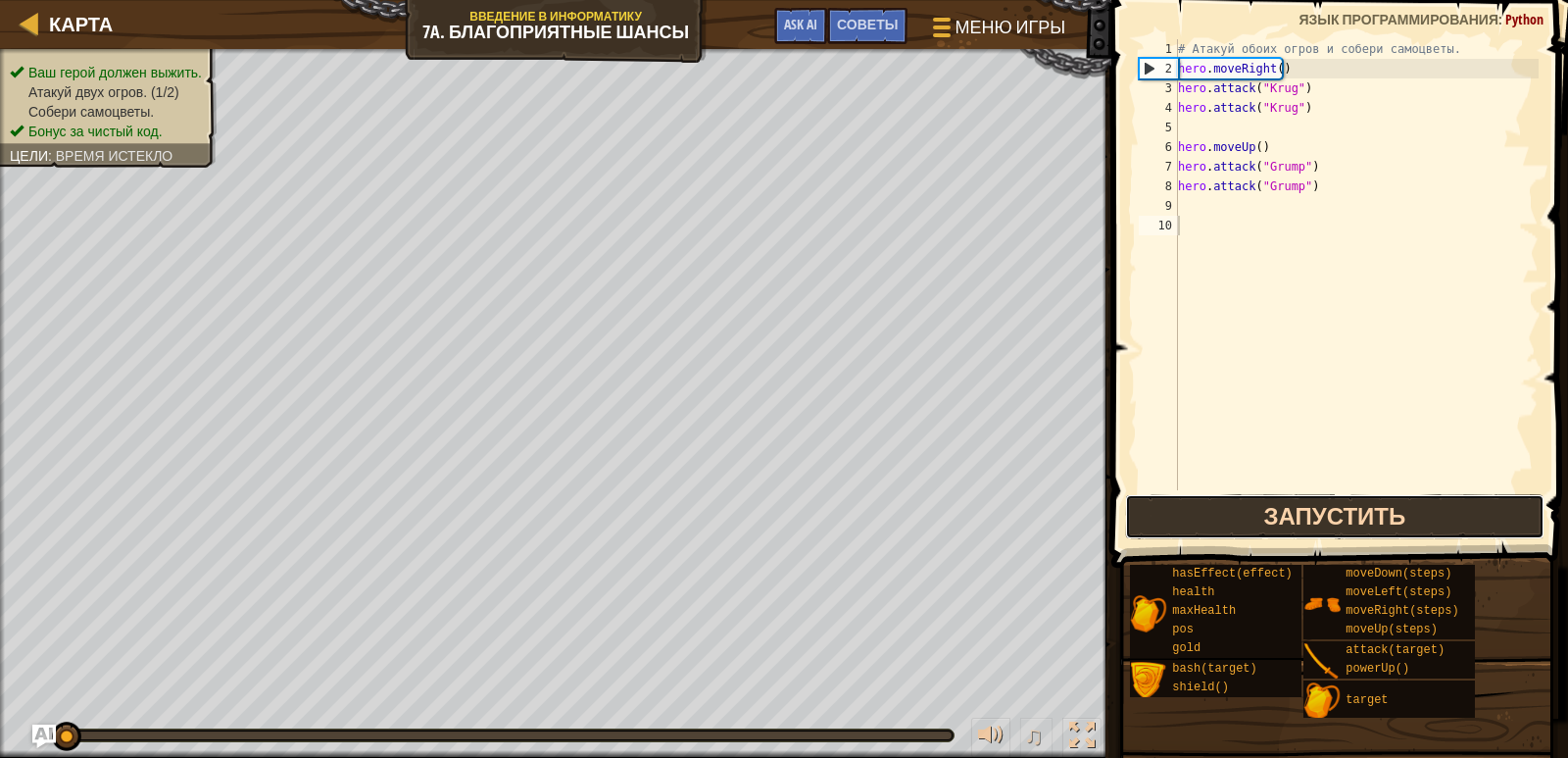
click at [1279, 526] on button "Запустить" at bounding box center [1336, 517] width 421 height 45
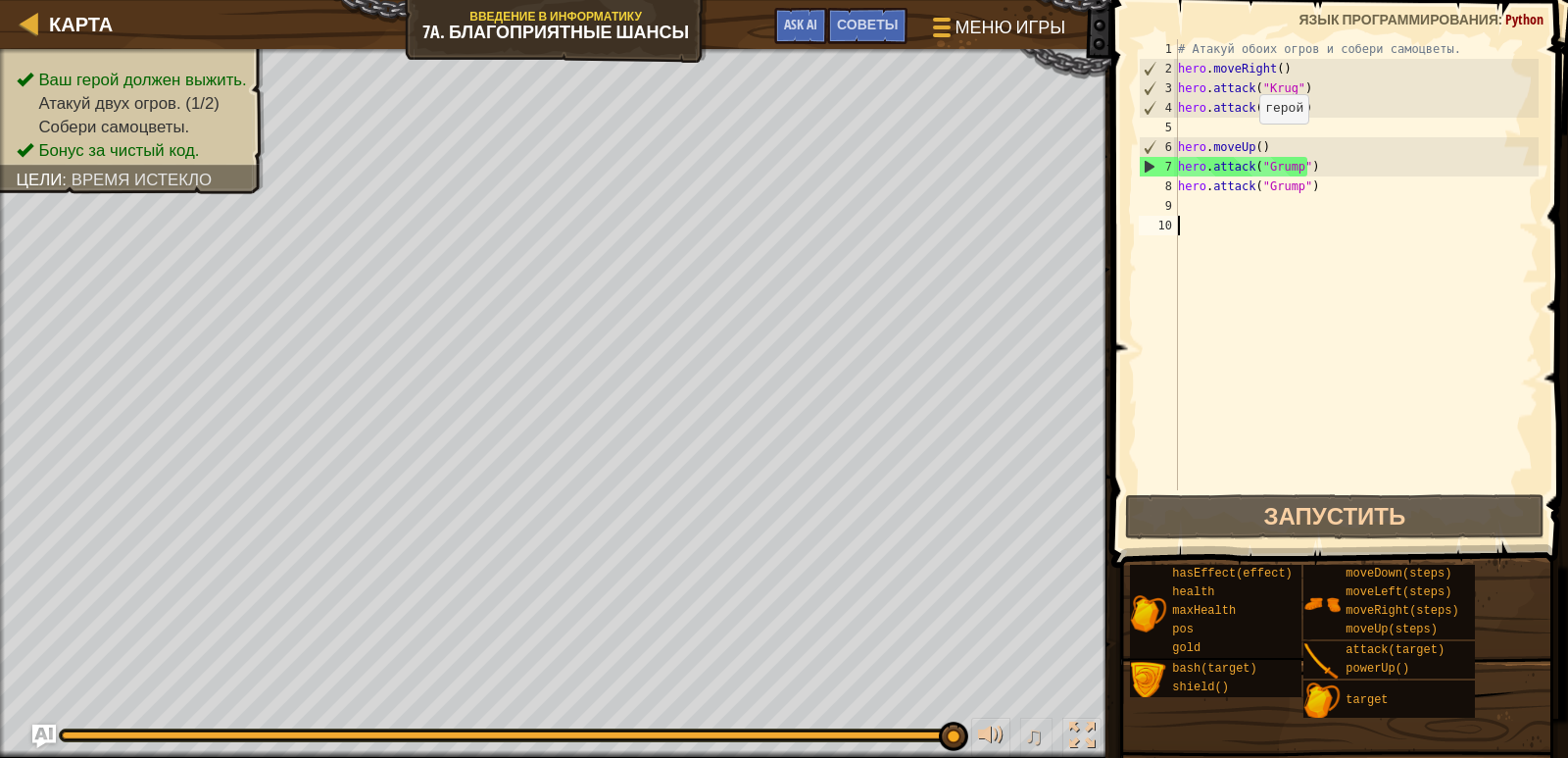
click at [1250, 143] on div "# Атакуй обоих огров и собери самоцветы. hero . moveRight ( ) hero . attack ( "…" at bounding box center [1357, 285] width 365 height 490
type textarea "hero.moveUp()"
click at [1268, 148] on div "# Атакуй обоих огров и собери самоцветы. hero . moveRight ( ) hero . attack ( "…" at bounding box center [1357, 285] width 365 height 490
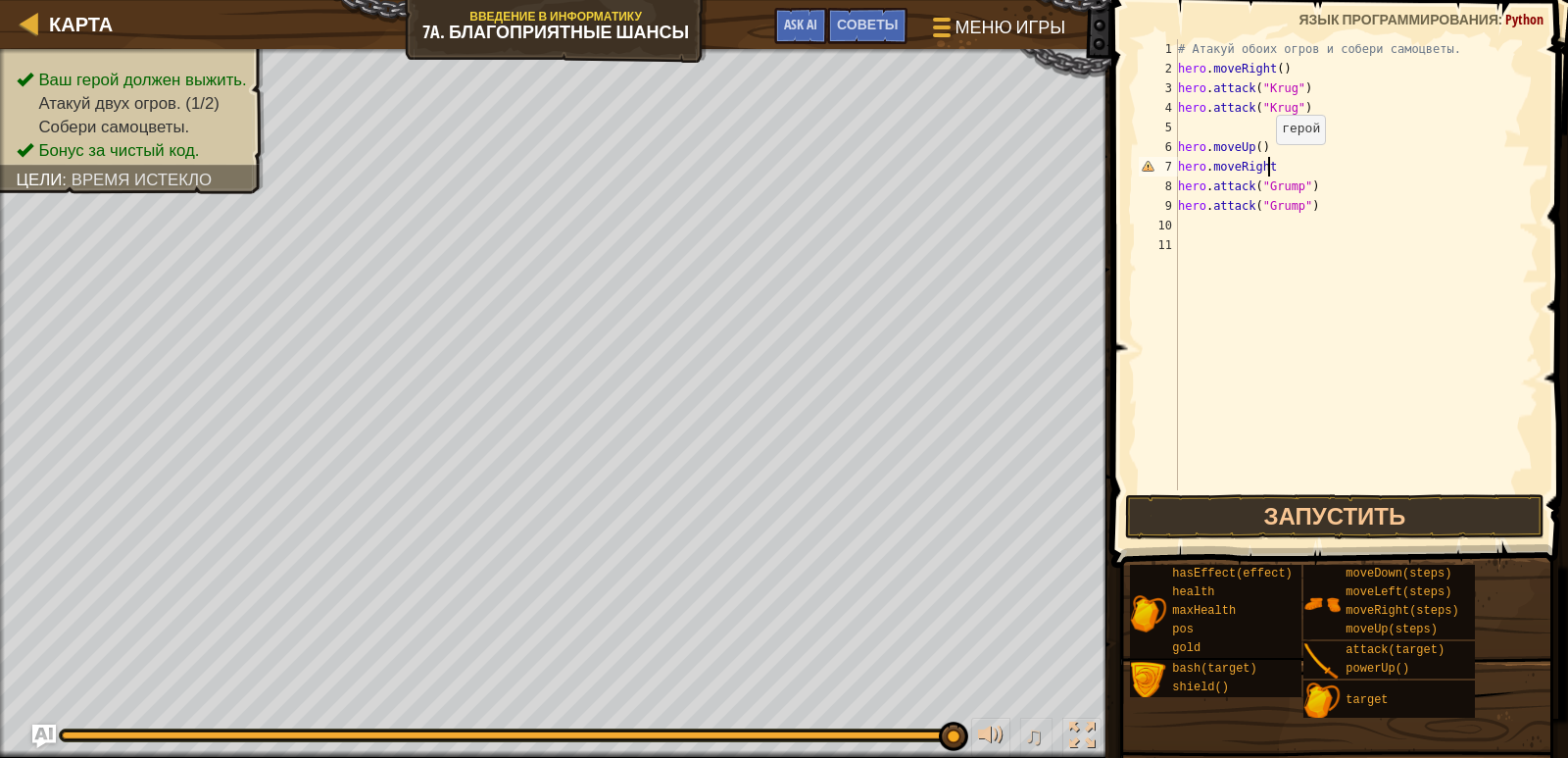
scroll to position [9, 7]
type textarea "hero.moveRight()"
type textarea "hero.moveUp()"
click at [1317, 514] on button "Запустить" at bounding box center [1336, 517] width 421 height 45
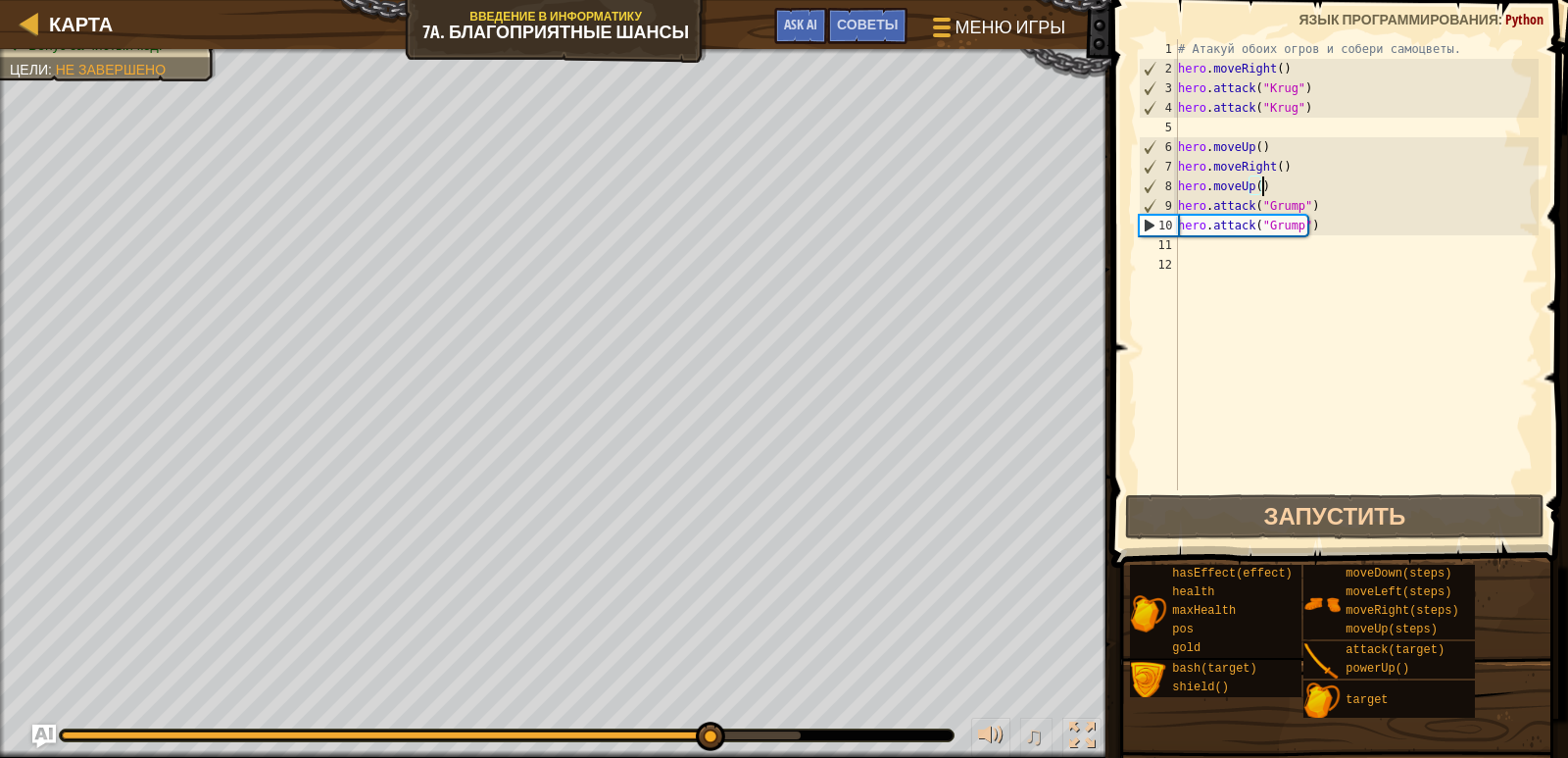
click at [1186, 252] on div "# Атакуй обоих огров и собери самоцветы. hero . moveRight ( ) hero . attack ( "…" at bounding box center [1357, 285] width 365 height 490
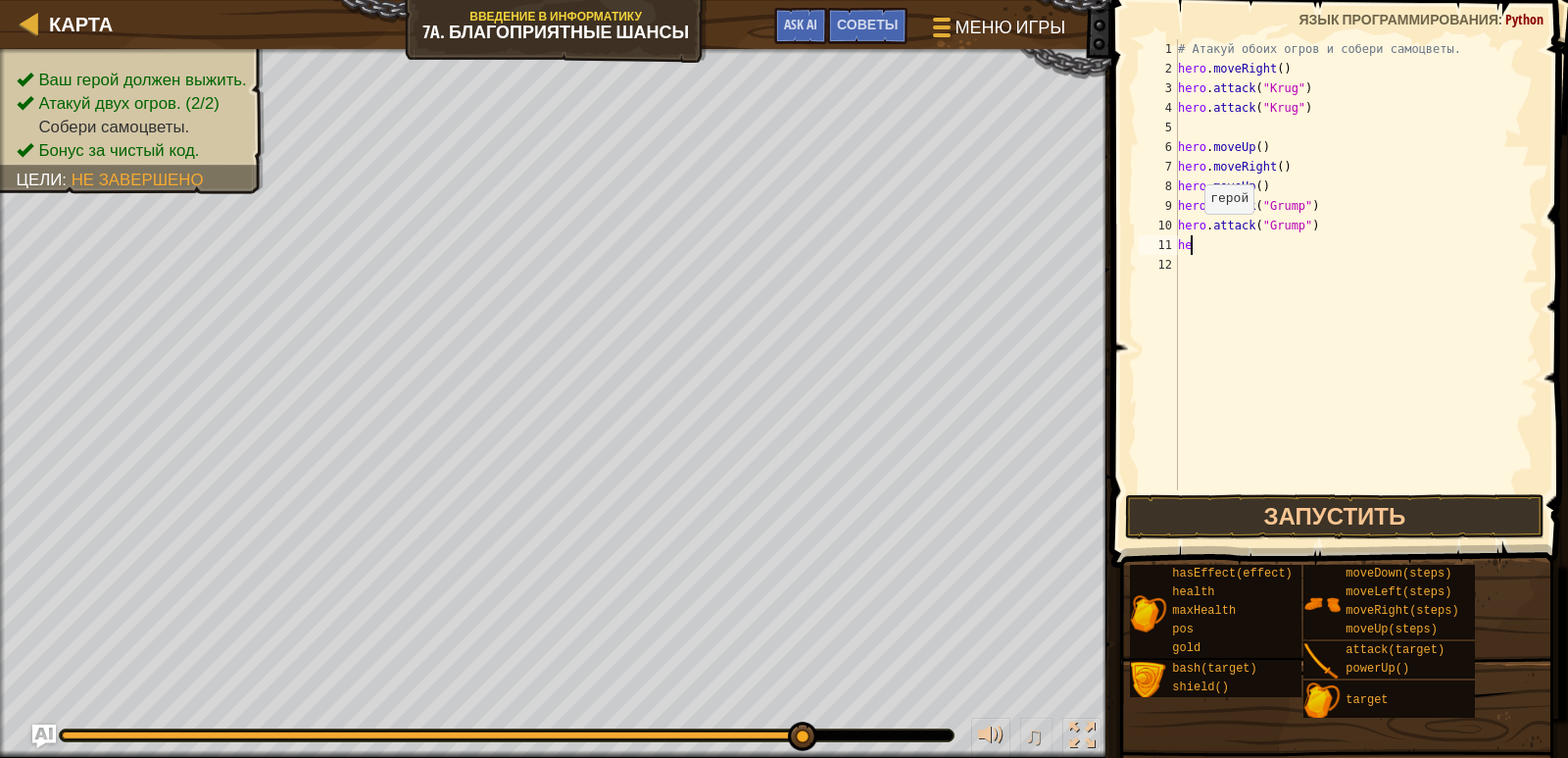
type textarea "h"
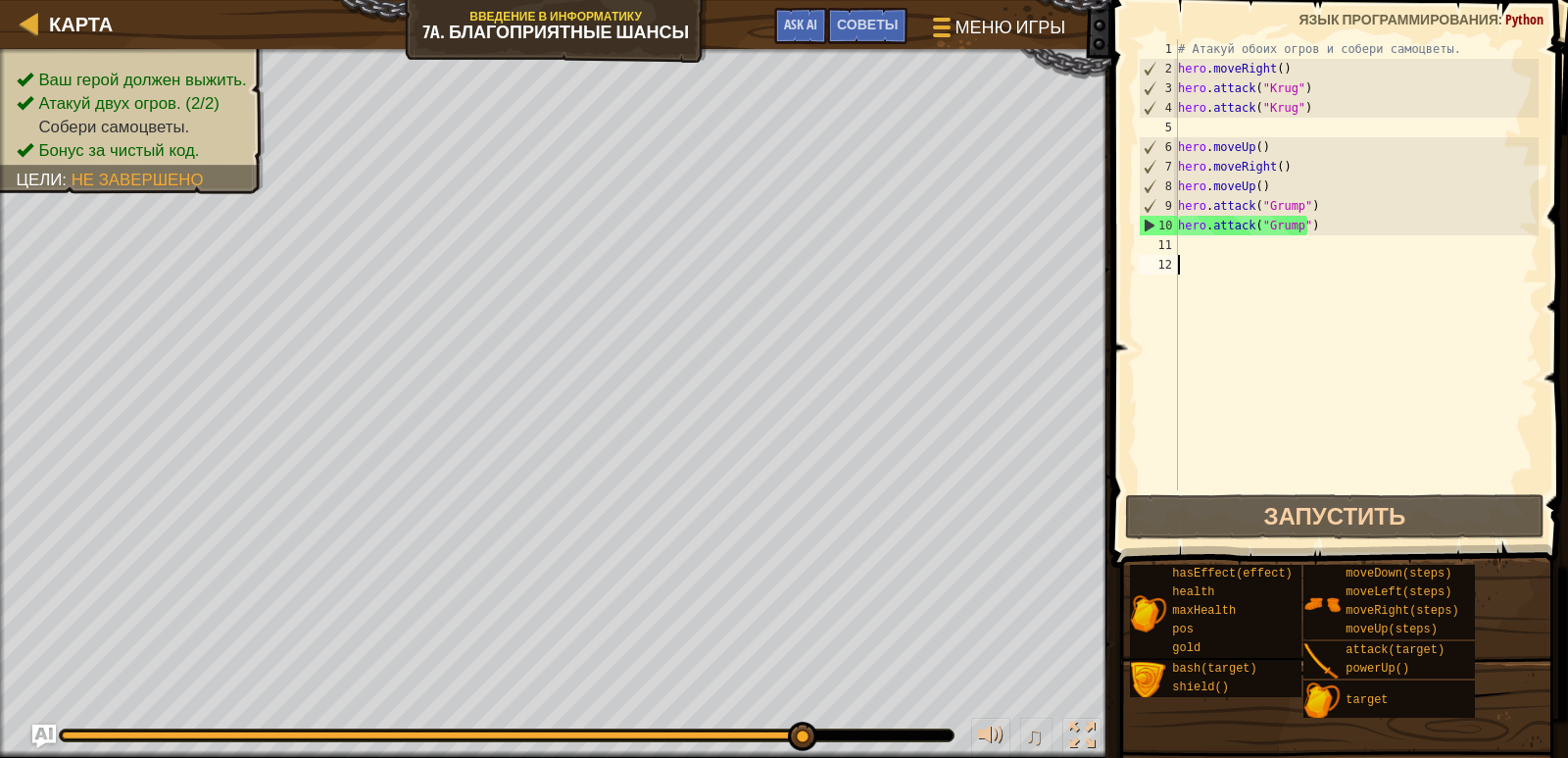
click at [1206, 316] on div "# Атакуй обоих огров и собери самоцветы. hero . moveRight ( ) hero . attack ( "…" at bounding box center [1357, 285] width 365 height 490
drag, startPoint x: 1174, startPoint y: 62, endPoint x: 1254, endPoint y: 64, distance: 80.0
click at [1253, 65] on div "1 2 3 4 5 6 7 8 9 10 11 12 # Атакуй обоих огров и собери самоцветы. hero . move…" at bounding box center [1337, 265] width 404 height 451
type textarea "hero.moveRight() hero.attack("Krug")"
click at [1194, 251] on div "# Атакуй обоих огров и собери самоцветы. hero . moveRight ( ) hero . attack ( "…" at bounding box center [1357, 285] width 365 height 490
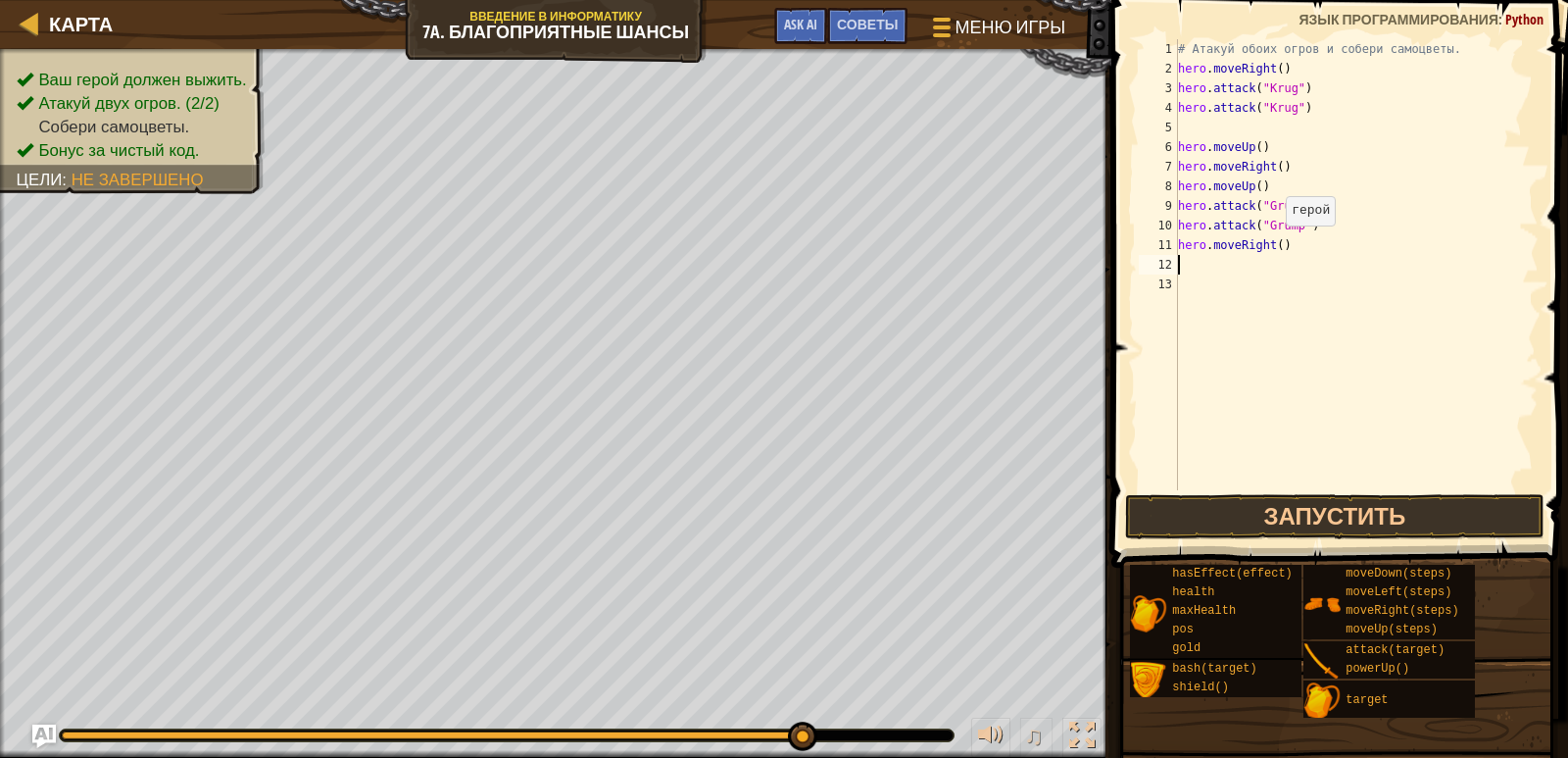
click at [1276, 245] on div "# Атакуй обоих огров и собери самоцветы. hero . moveRight ( ) hero . attack ( "…" at bounding box center [1357, 285] width 365 height 490
click at [1287, 510] on button "Запустить" at bounding box center [1336, 517] width 421 height 45
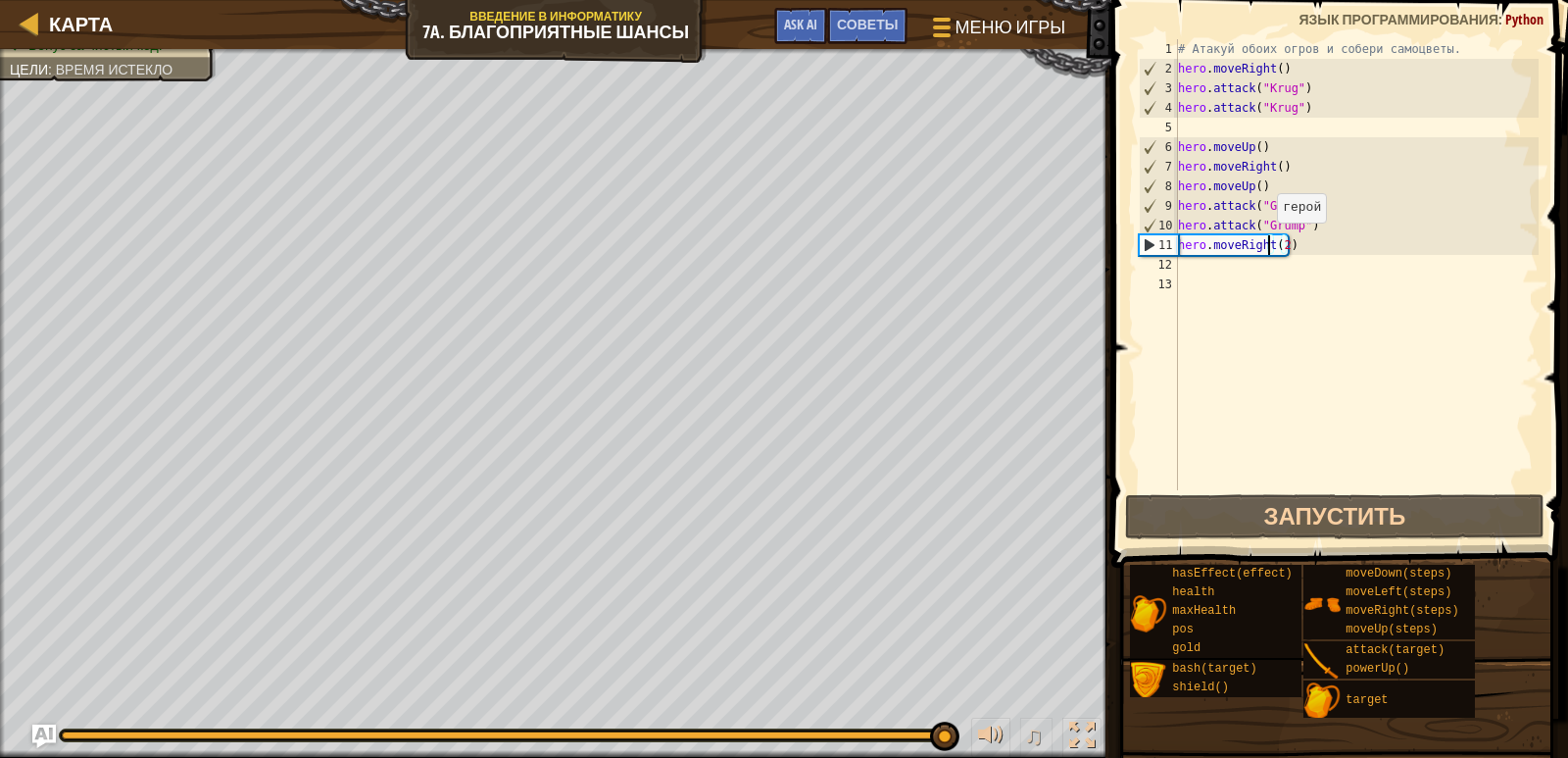
click at [1268, 242] on div "# Атакуй обоих огров и собери самоцветы. hero . moveRight ( ) hero . attack ( "…" at bounding box center [1357, 285] width 365 height 490
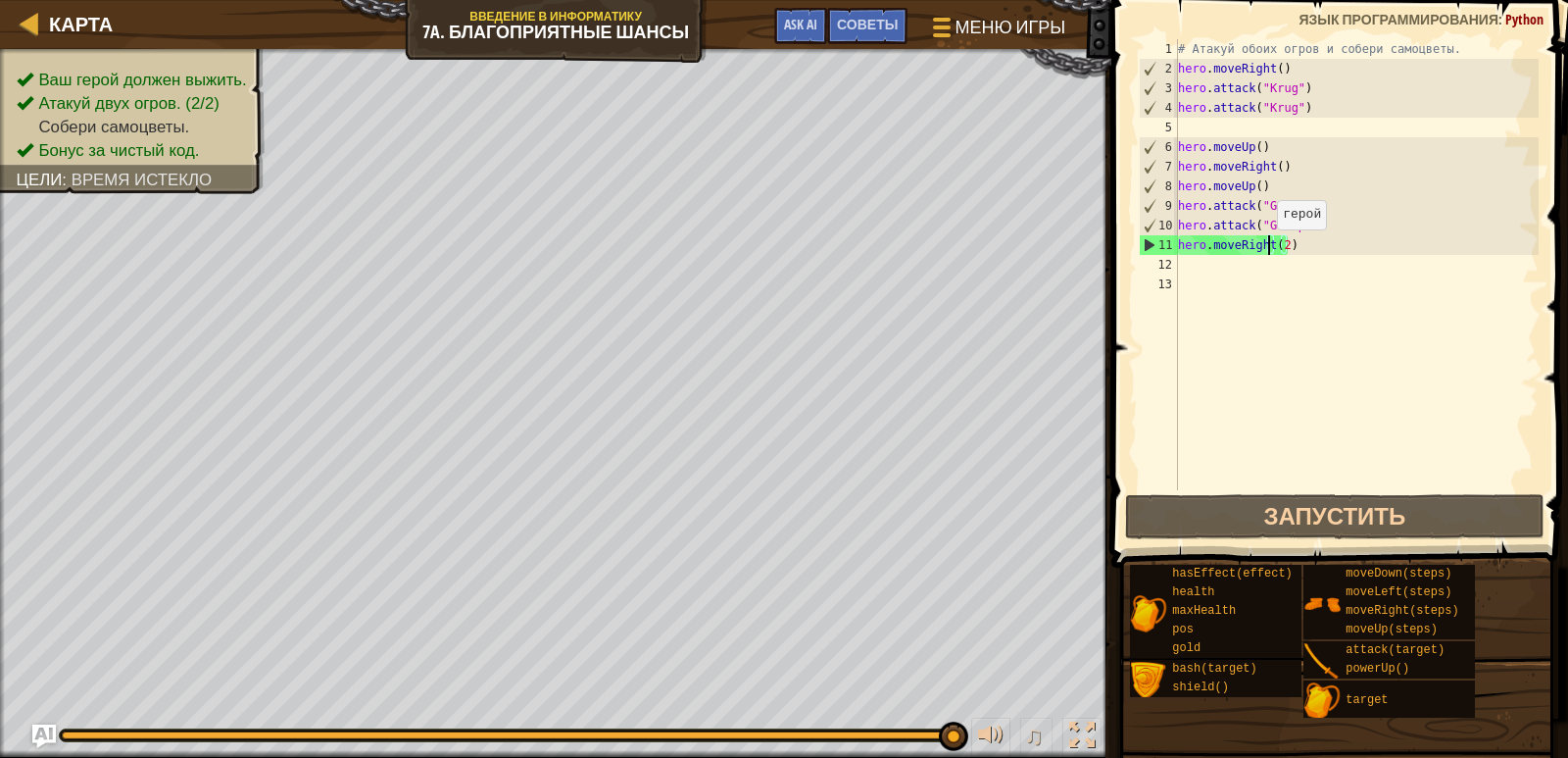
click at [1268, 249] on div "# Атакуй обоих огров и собери самоцветы. hero . moveRight ( ) hero . attack ( "…" at bounding box center [1357, 285] width 365 height 490
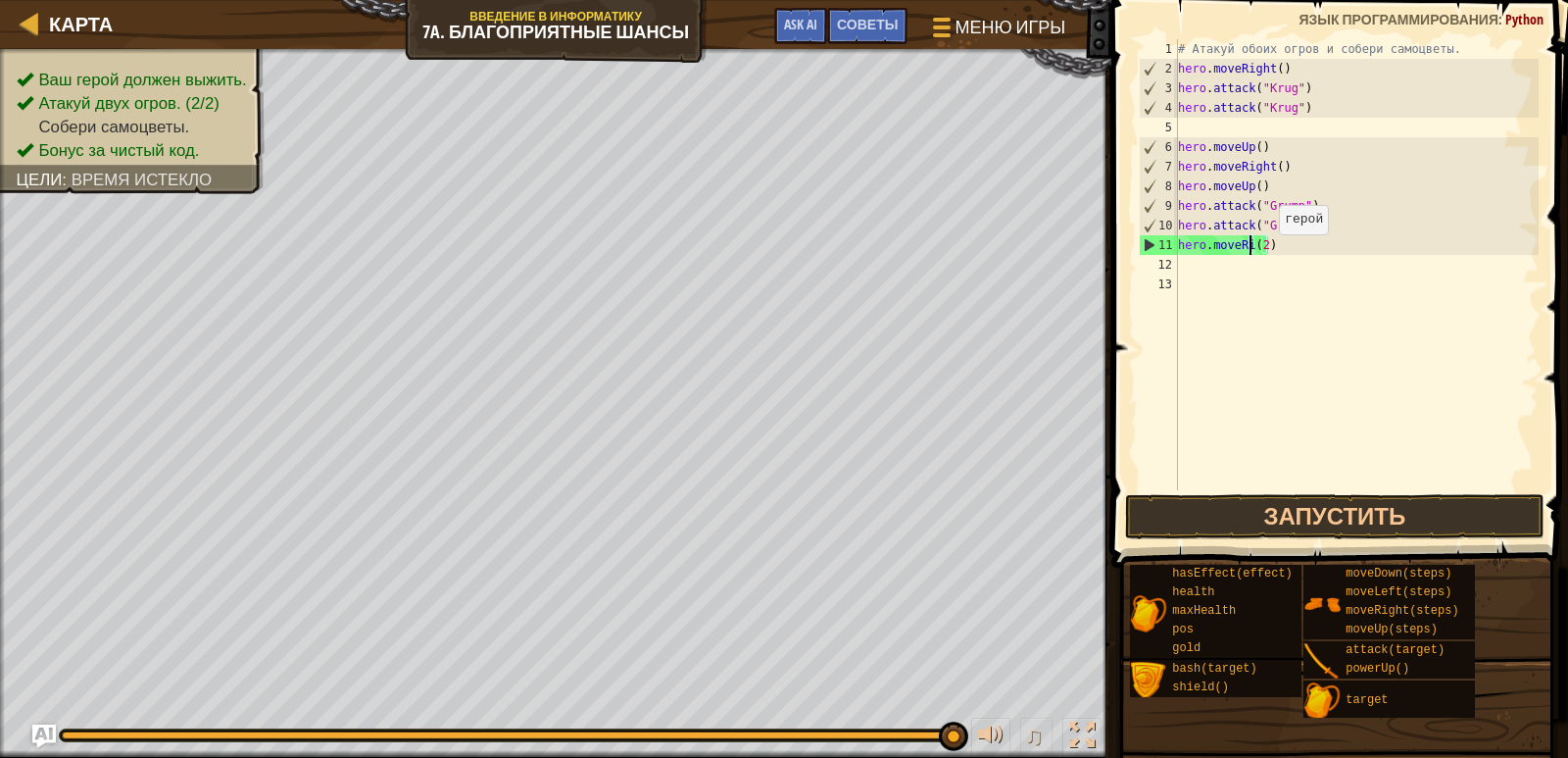
scroll to position [9, 6]
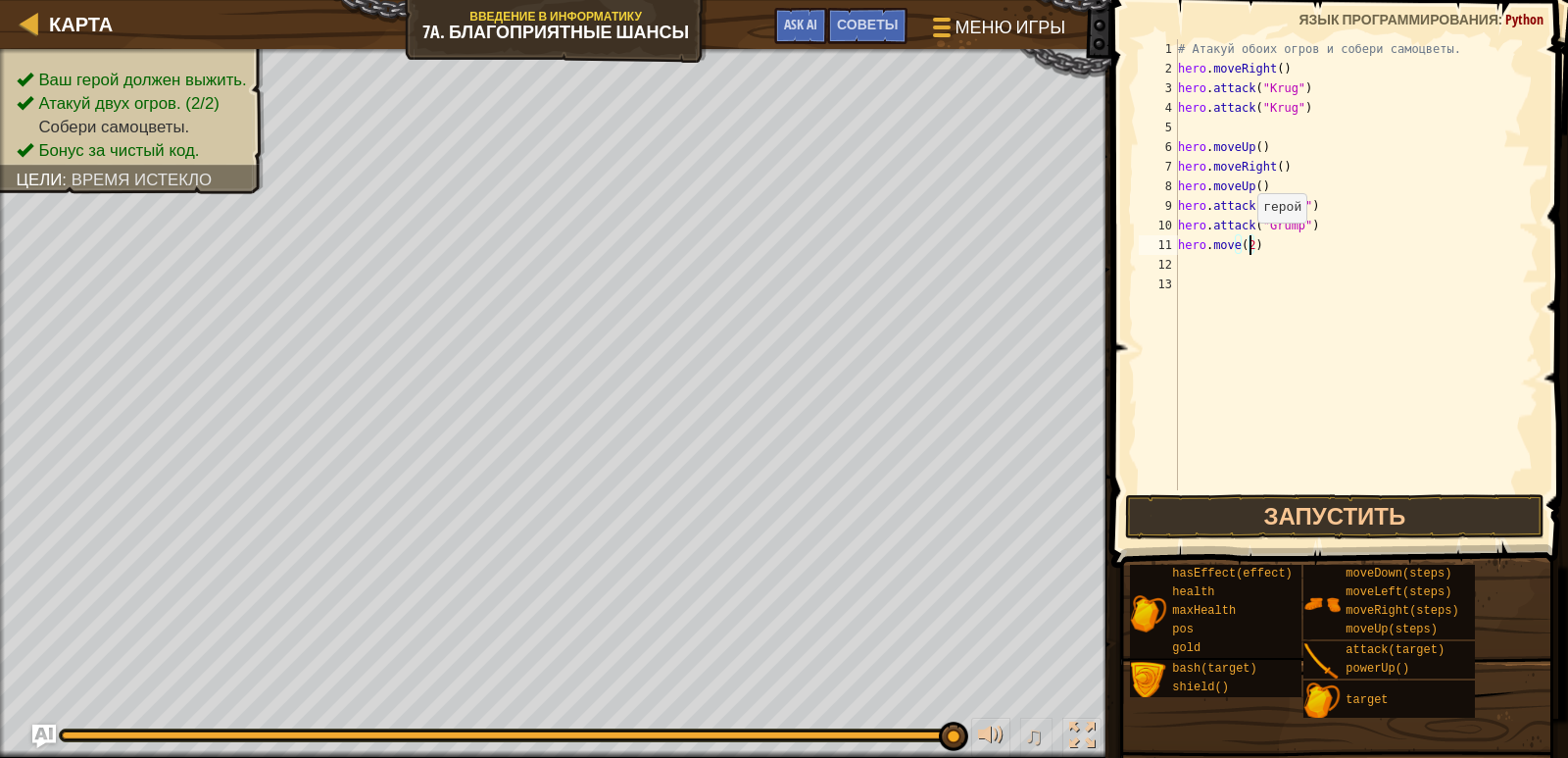
click at [1248, 242] on div "# Атакуй обоих огров и собери самоцветы. hero . moveRight ( ) hero . attack ( "…" at bounding box center [1357, 285] width 365 height 490
click at [1233, 247] on div "# Атакуй обоих огров и собери самоцветы. hero . moveRight ( ) hero . attack ( "…" at bounding box center [1357, 285] width 365 height 490
click at [1237, 246] on div "# Атакуй обоих огров и собери самоцветы. hero . moveRight ( ) hero . attack ( "…" at bounding box center [1357, 285] width 365 height 490
type textarea "hero.moveLeft(2)"
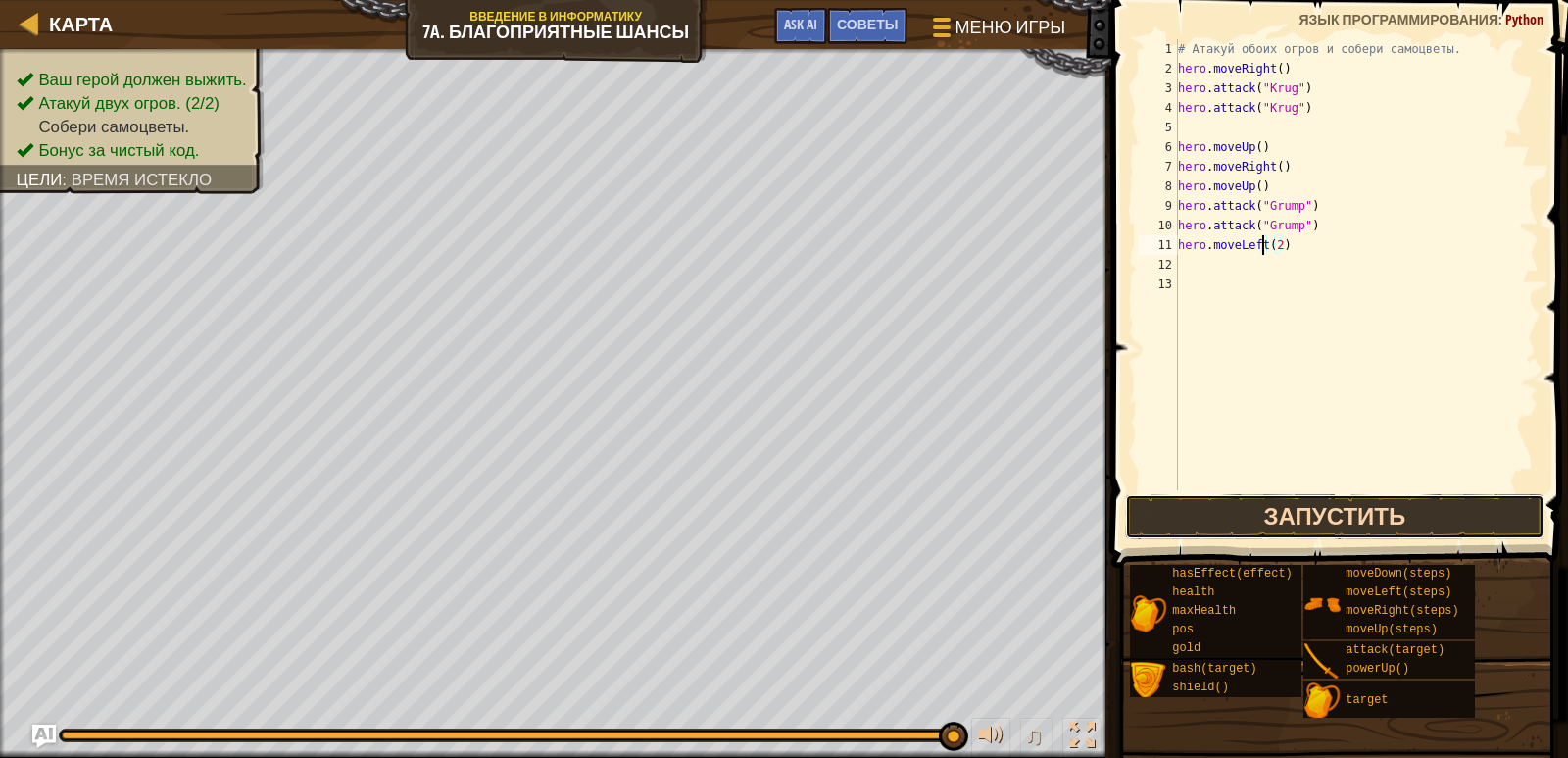
click at [1285, 516] on button "Запустить" at bounding box center [1336, 517] width 421 height 45
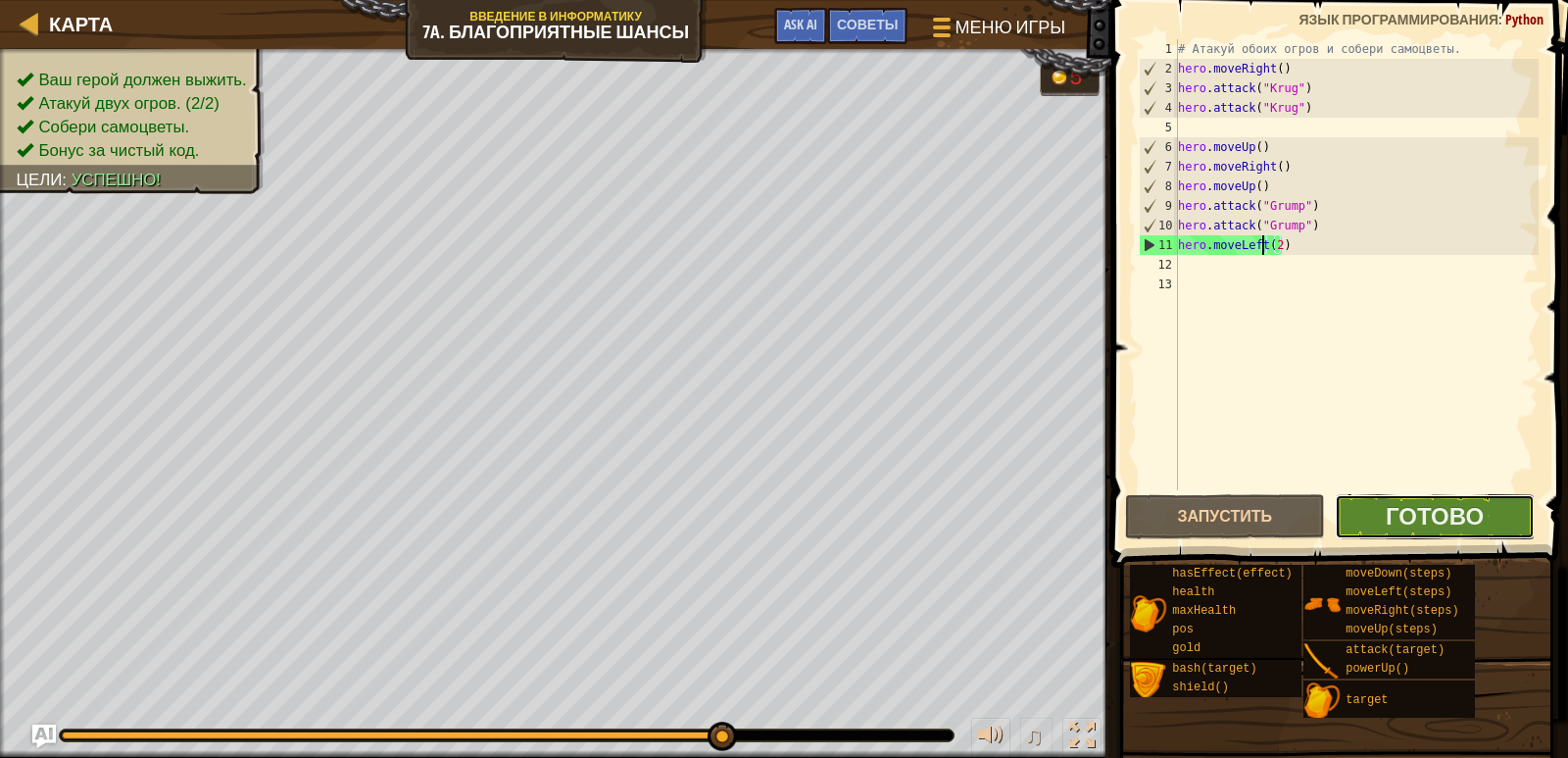
click at [1369, 517] on button "Готово" at bounding box center [1435, 517] width 200 height 45
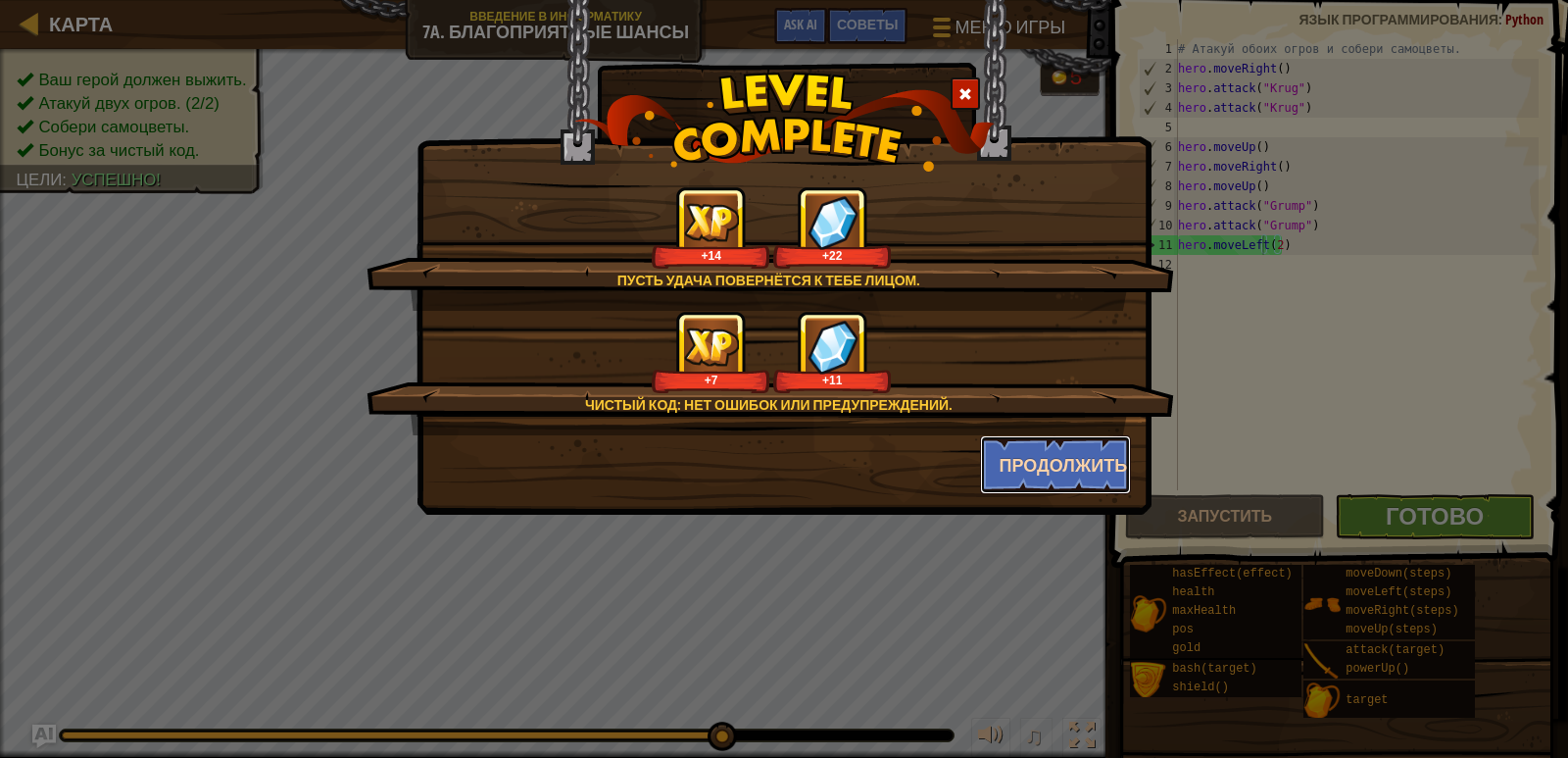
click at [1077, 459] on button "Продолжить" at bounding box center [1056, 465] width 152 height 59
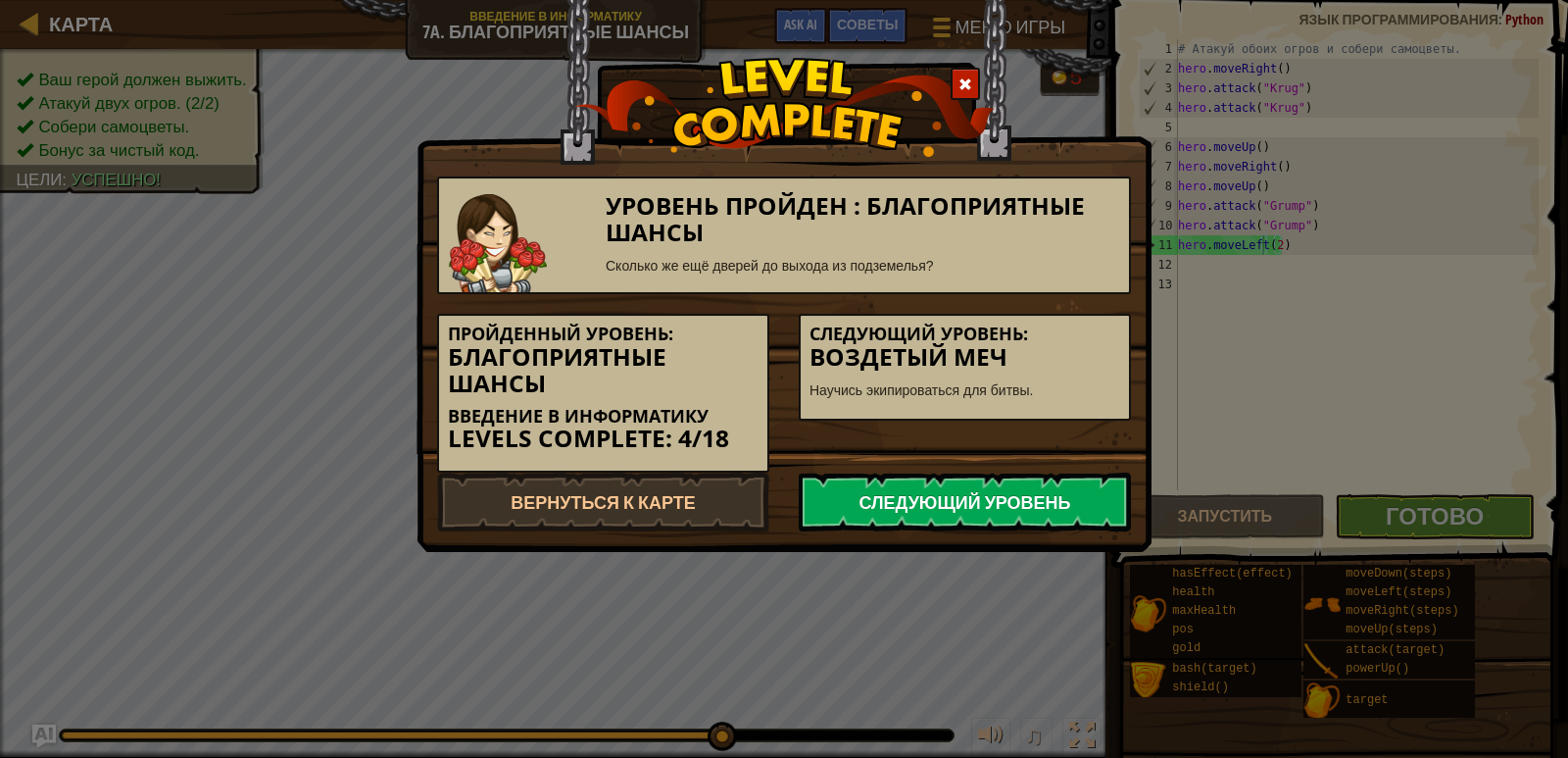
click at [910, 511] on link "Следующий уровень" at bounding box center [965, 502] width 332 height 59
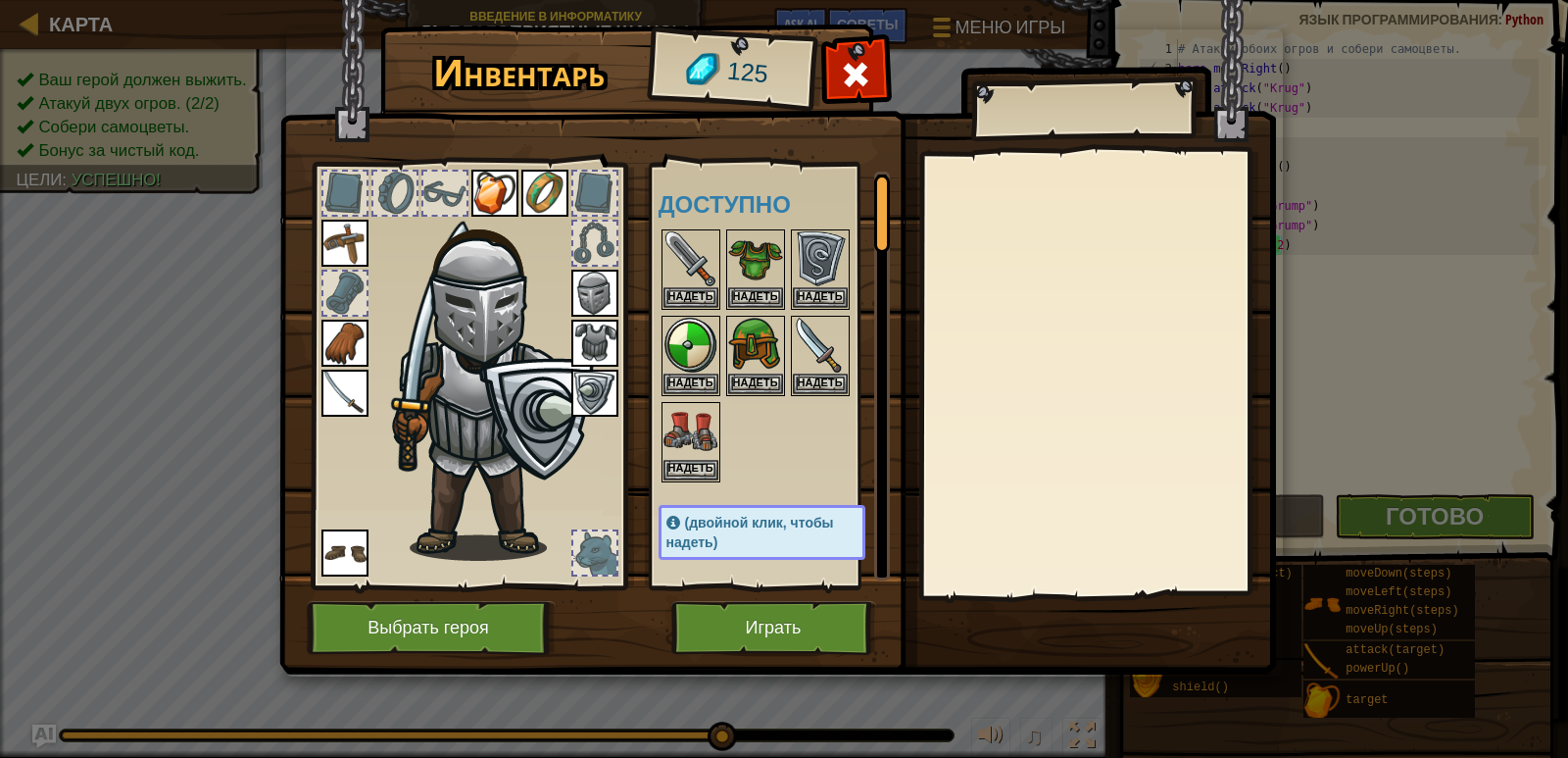
click at [592, 297] on img at bounding box center [595, 294] width 47 height 47
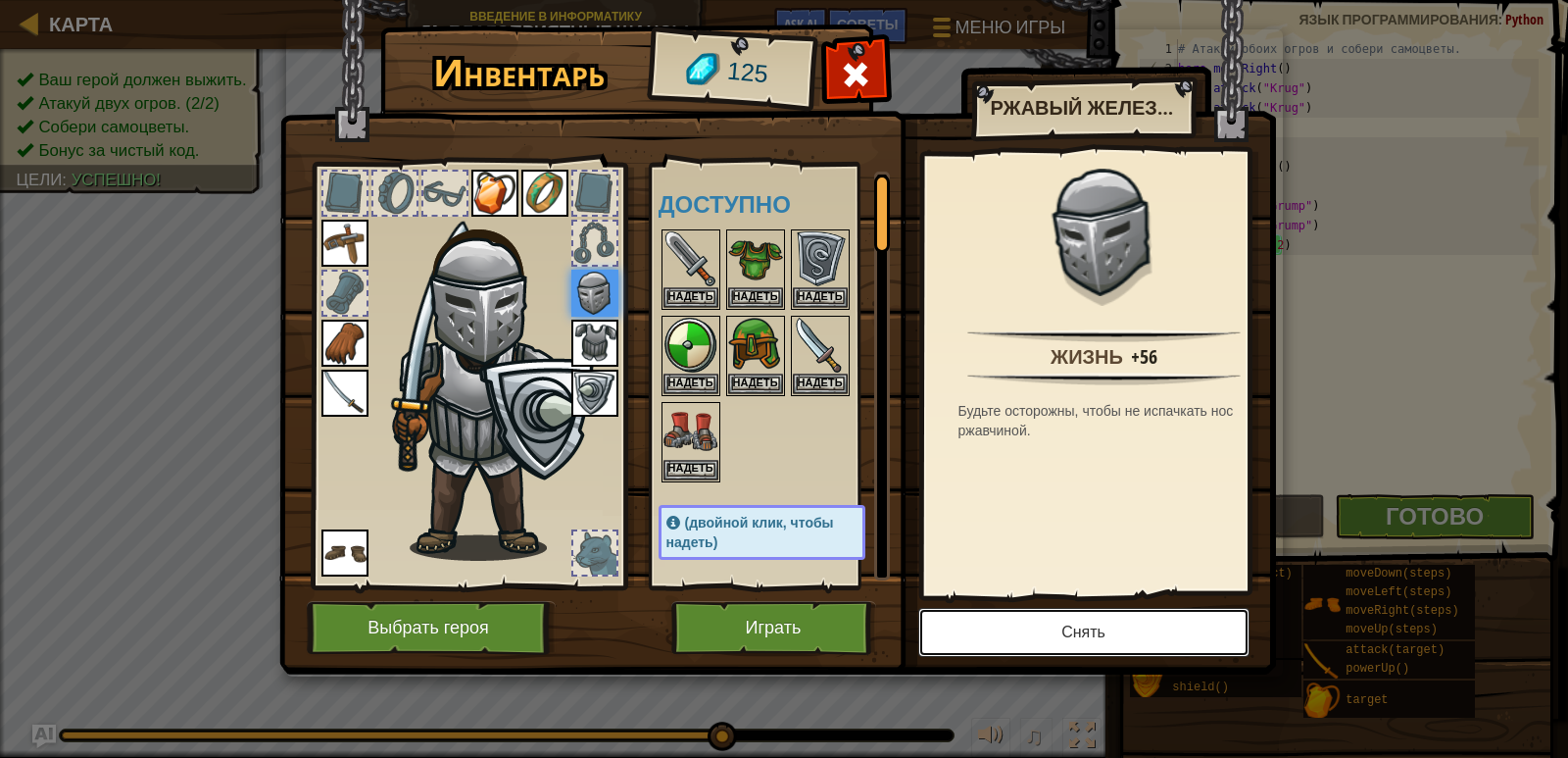
click at [1003, 639] on button "Снять" at bounding box center [1084, 632] width 331 height 49
click at [0, 0] on button "Надеть" at bounding box center [0, 0] width 0 height 0
click at [1003, 639] on button "Снять" at bounding box center [1084, 632] width 331 height 49
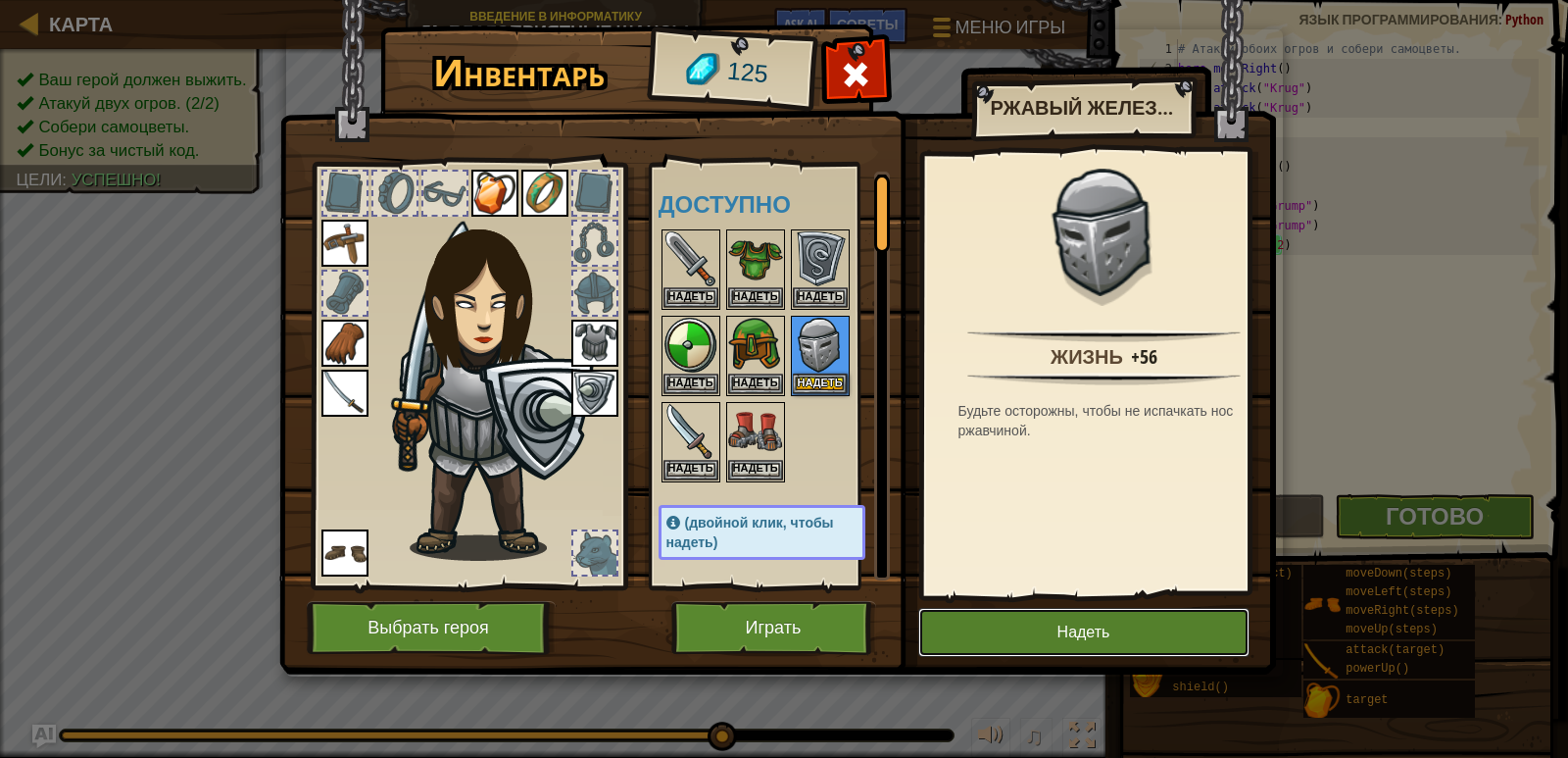
click at [1003, 639] on button "Надеть" at bounding box center [1084, 632] width 331 height 49
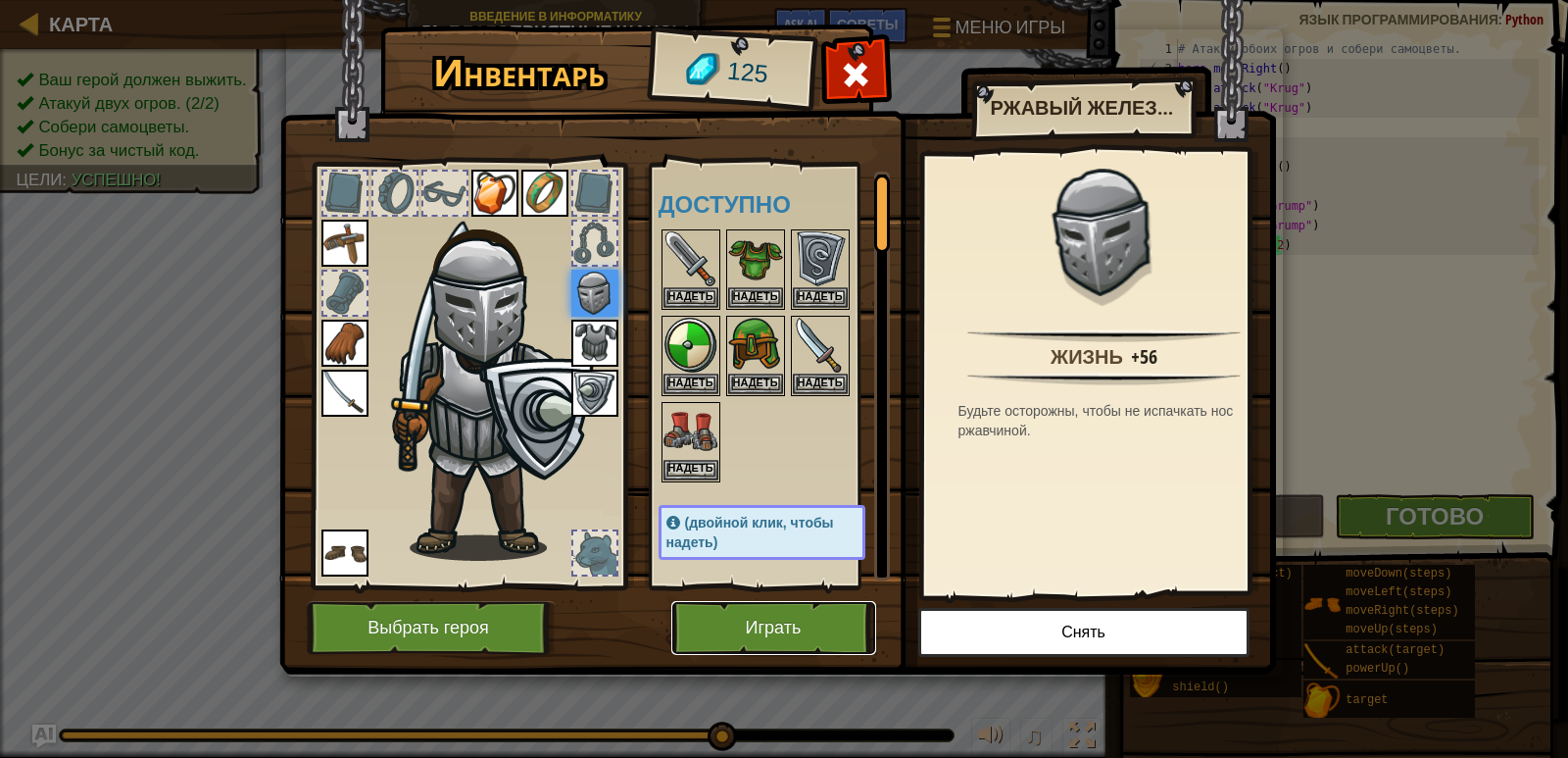
click at [788, 626] on button "Играть" at bounding box center [774, 628] width 205 height 54
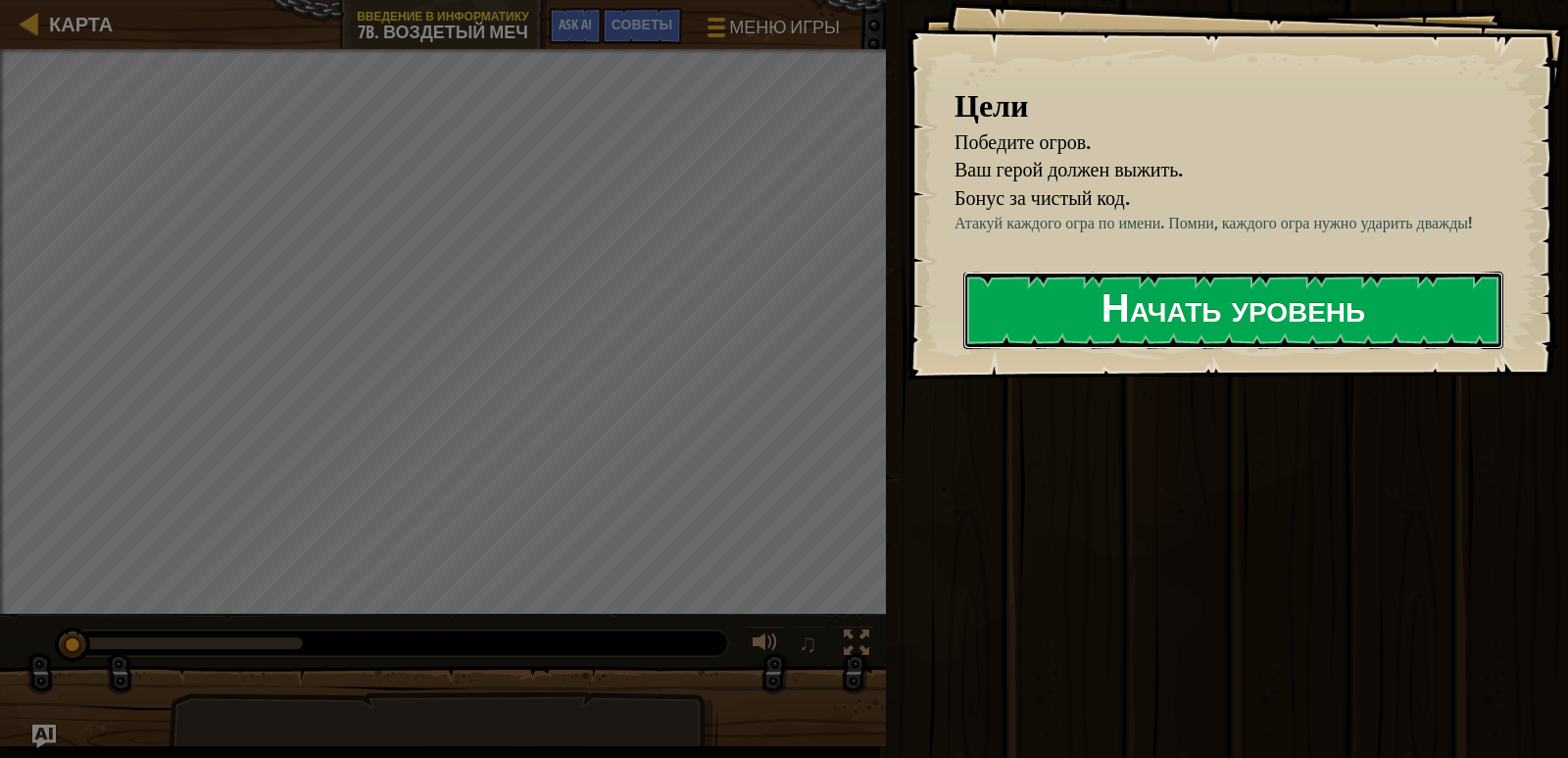
click at [1097, 318] on button "Начать уровень" at bounding box center [1233, 310] width 540 height 77
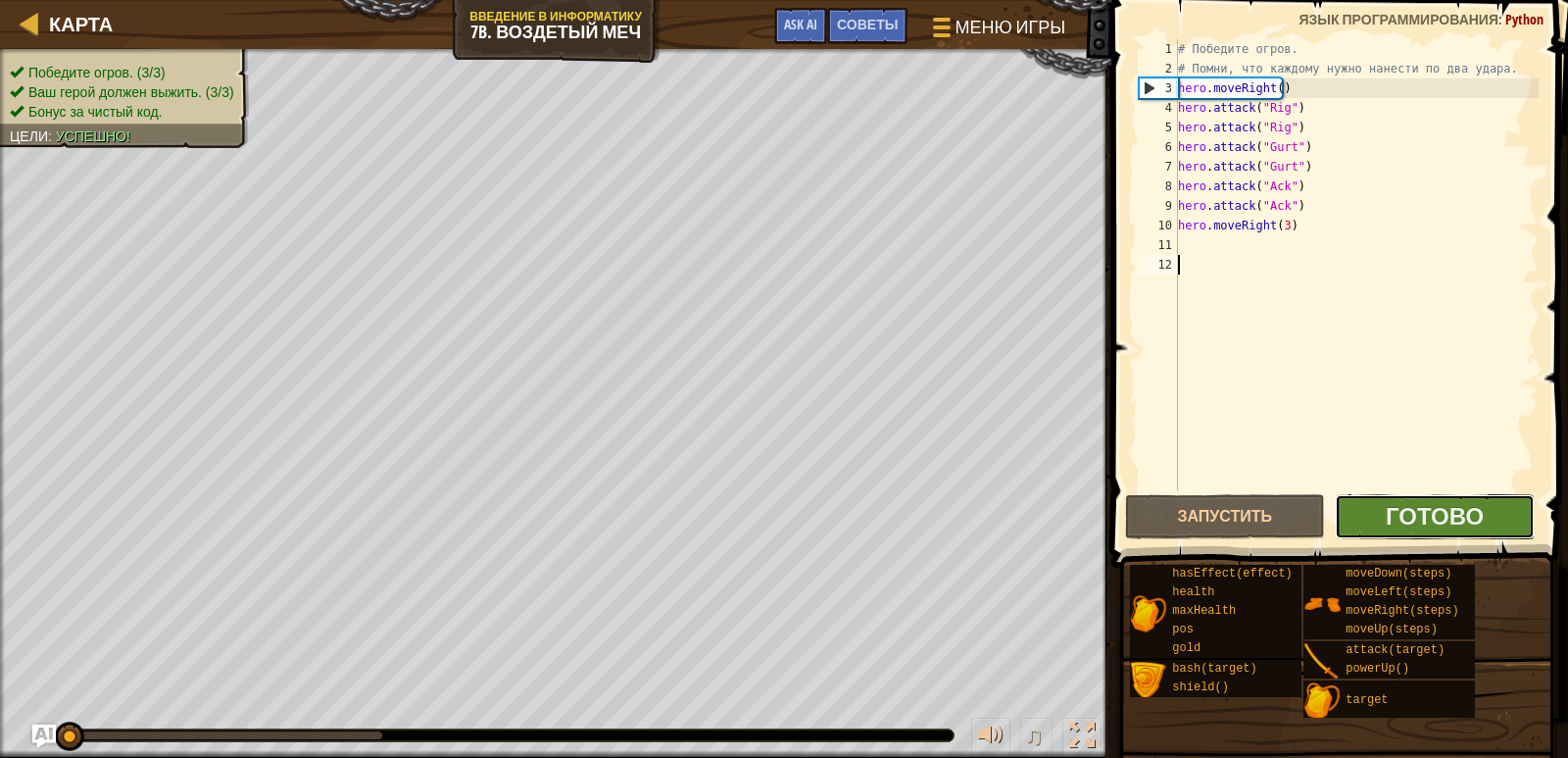
click at [1357, 529] on button "Готово" at bounding box center [1435, 517] width 200 height 45
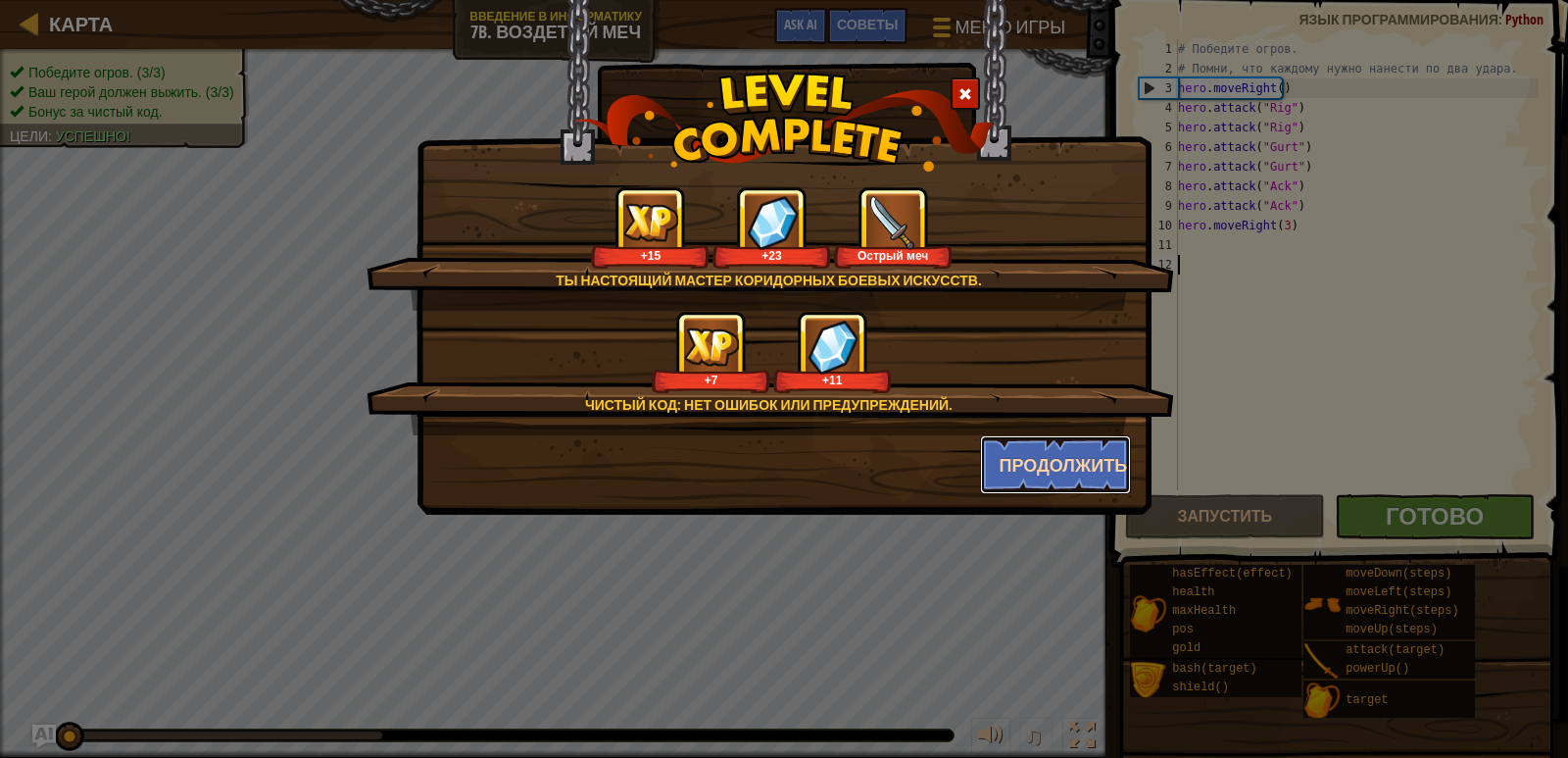
click at [1096, 475] on button "Продолжить" at bounding box center [1056, 465] width 152 height 59
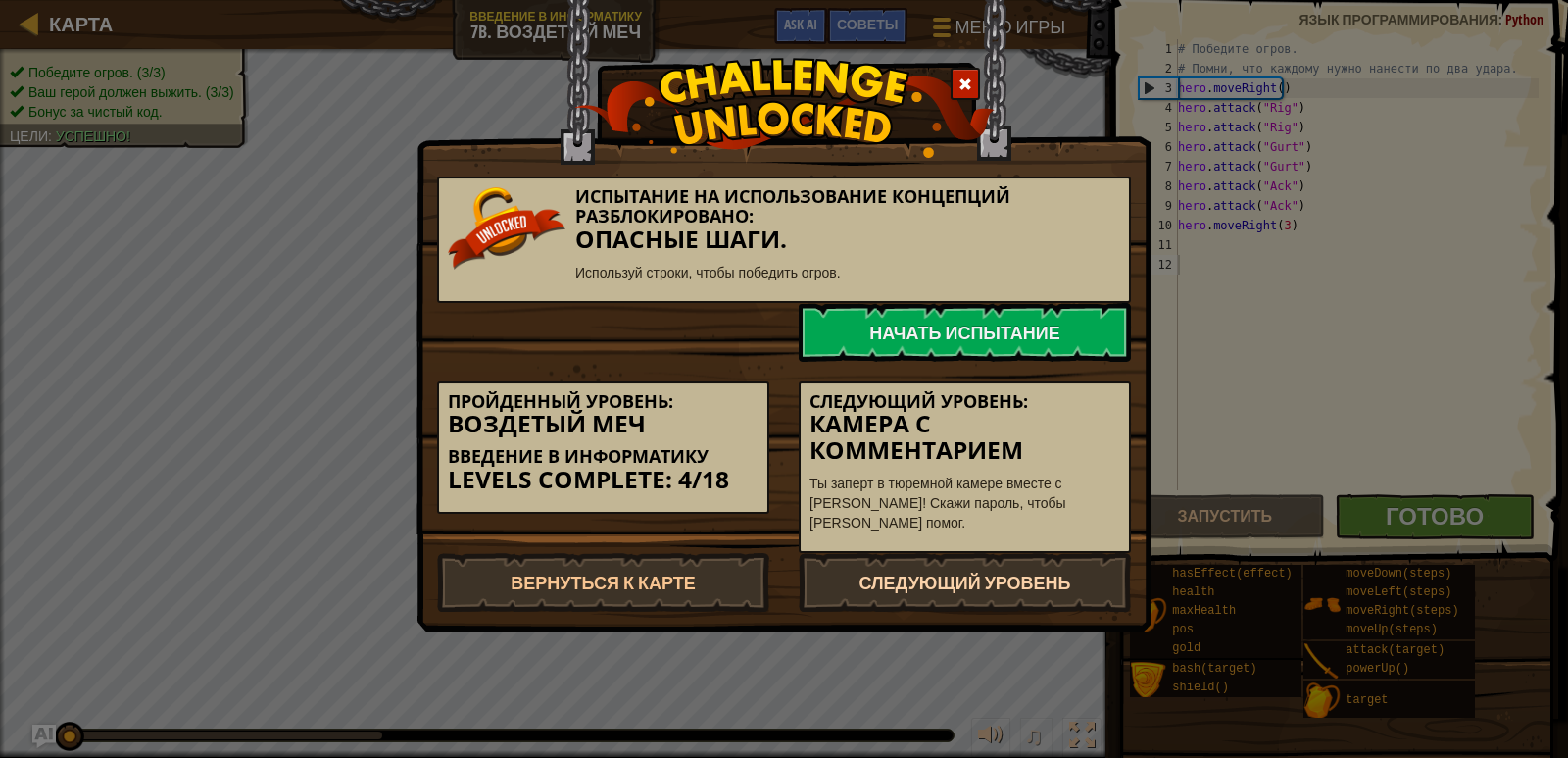
click at [949, 581] on link "Следующий уровень" at bounding box center [965, 583] width 332 height 59
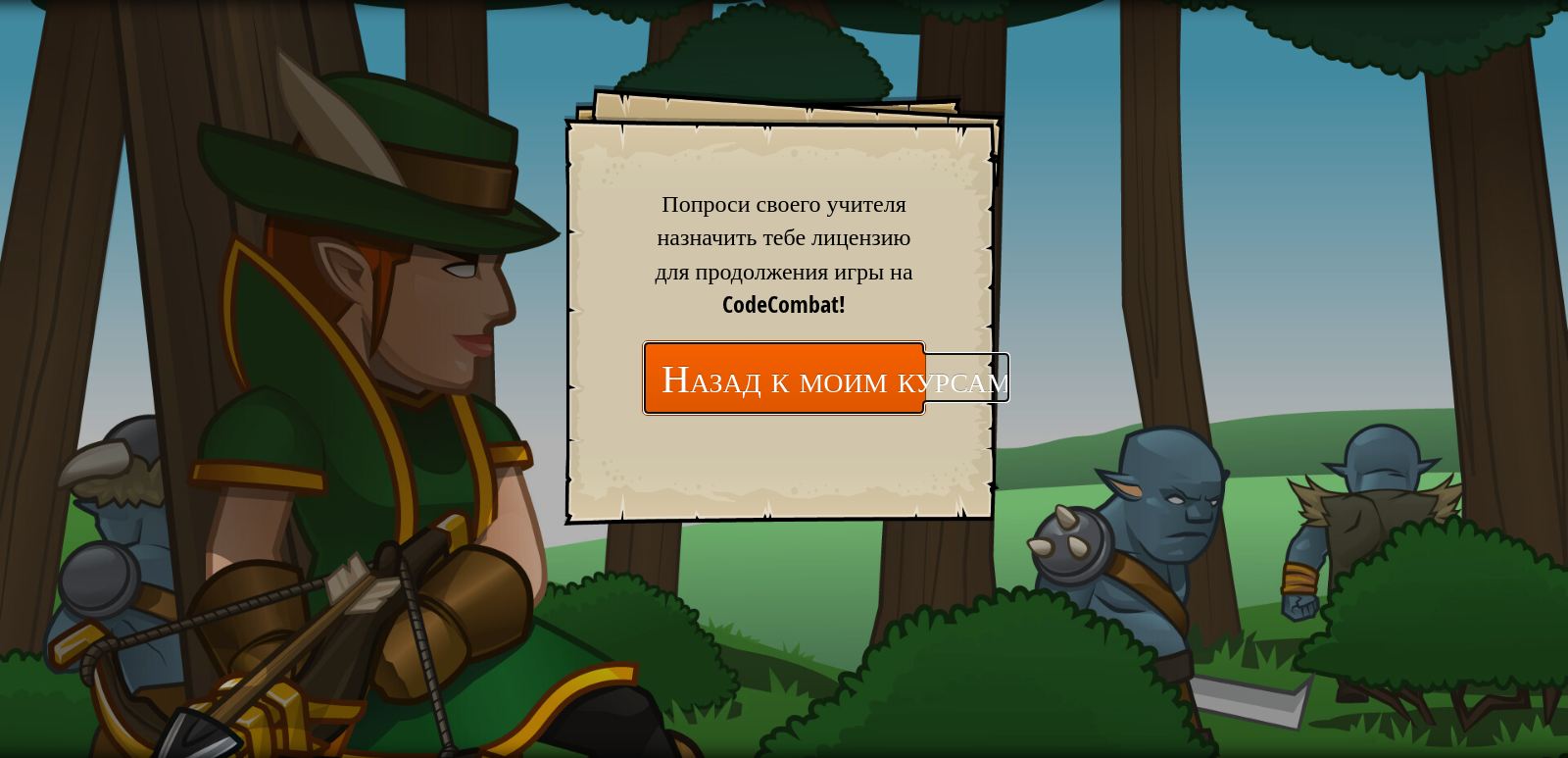
click at [794, 378] on link "Назад к моим курсам" at bounding box center [784, 378] width 285 height 75
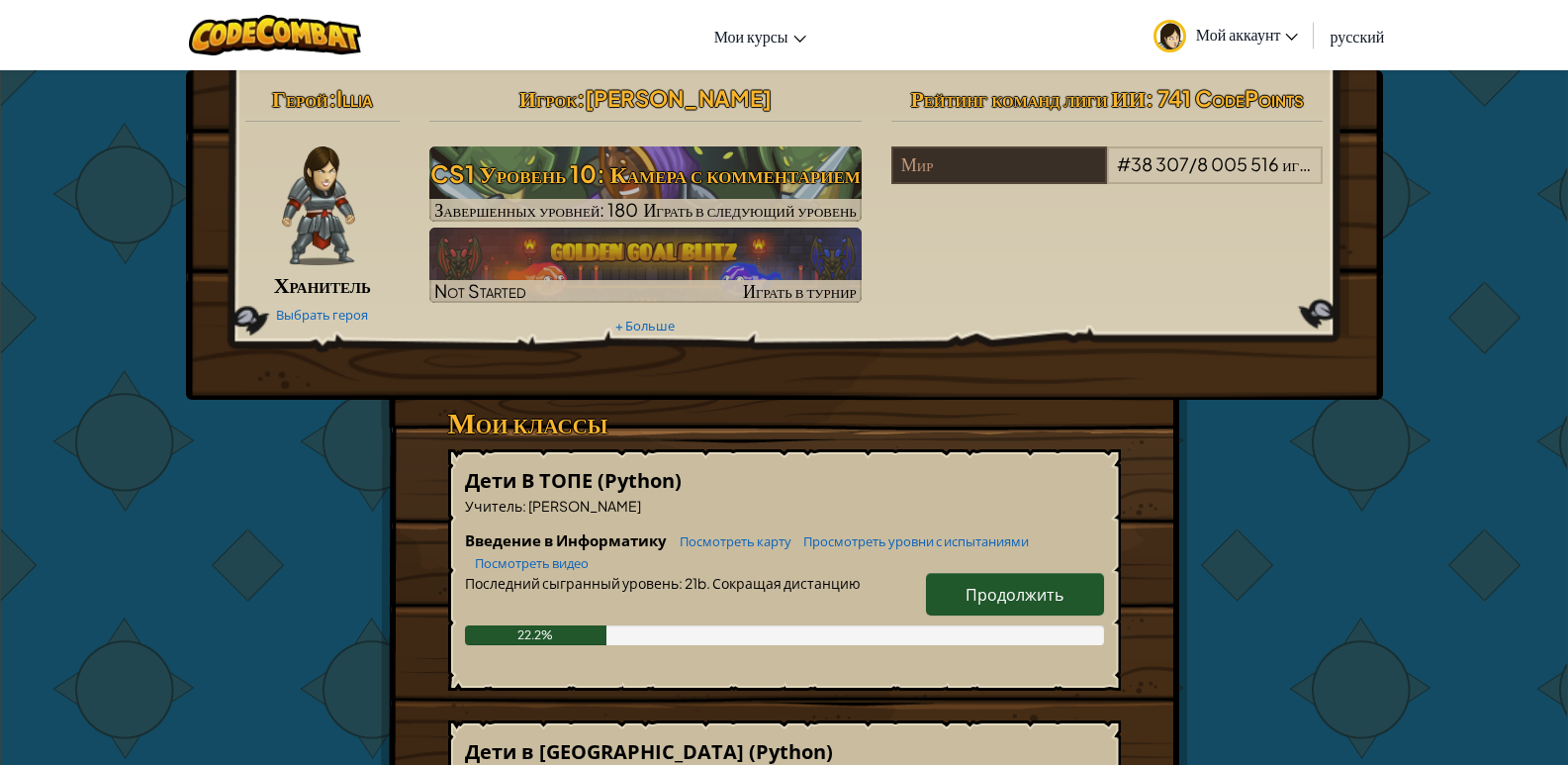
click at [959, 607] on link "Продолжить" at bounding box center [1015, 593] width 178 height 43
select select "ru"
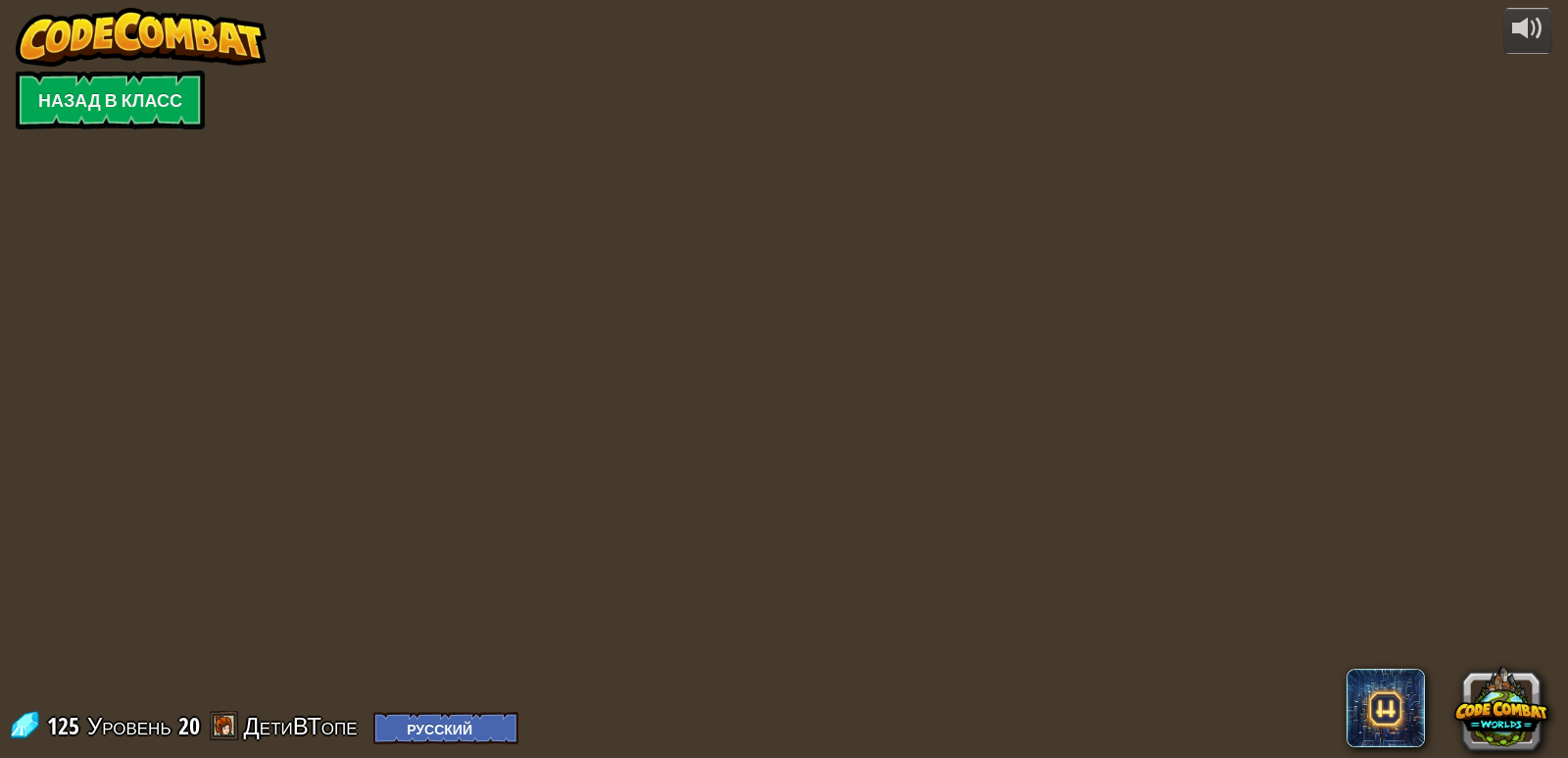
select select "ru"
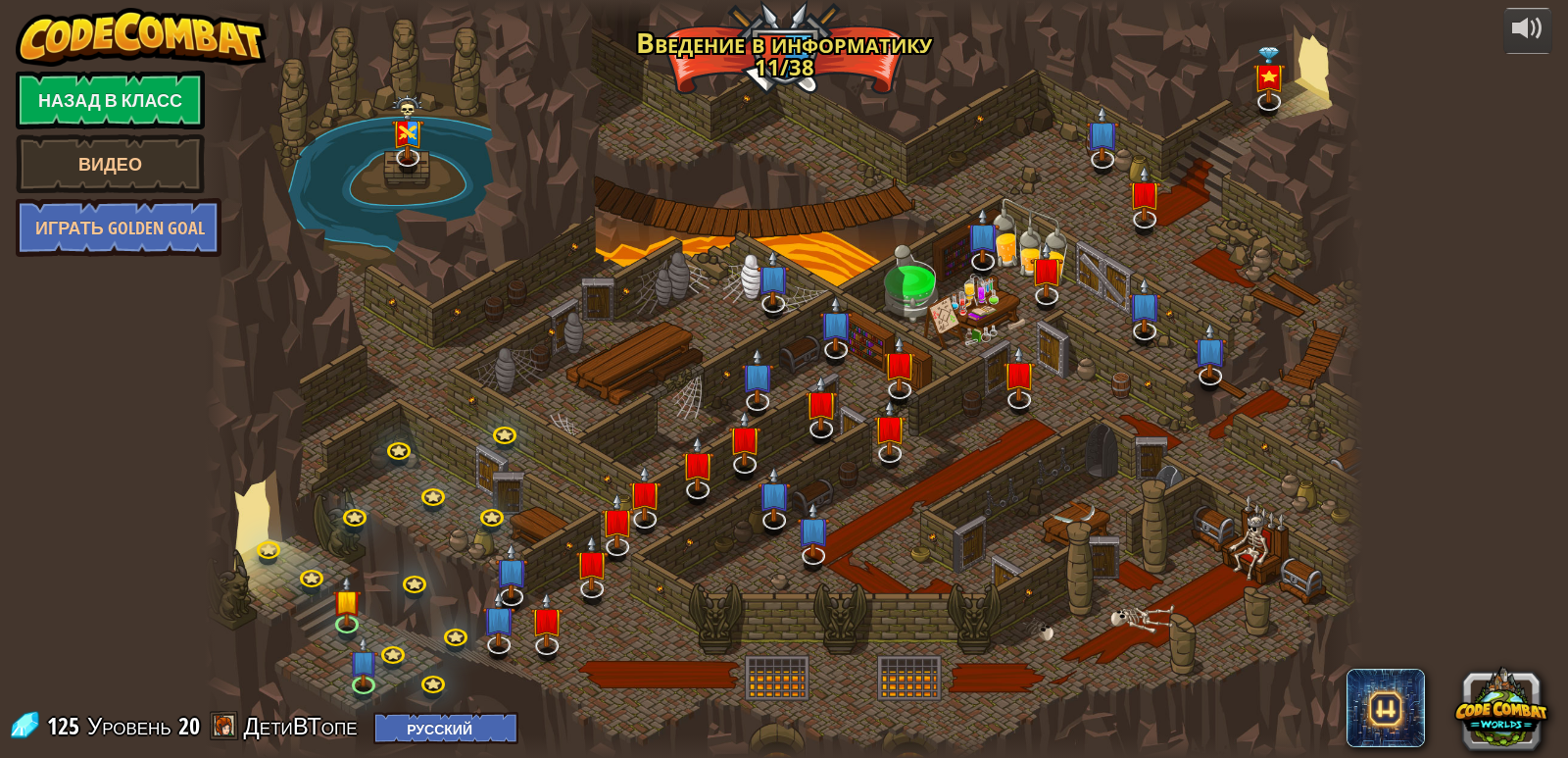
select select "ru"
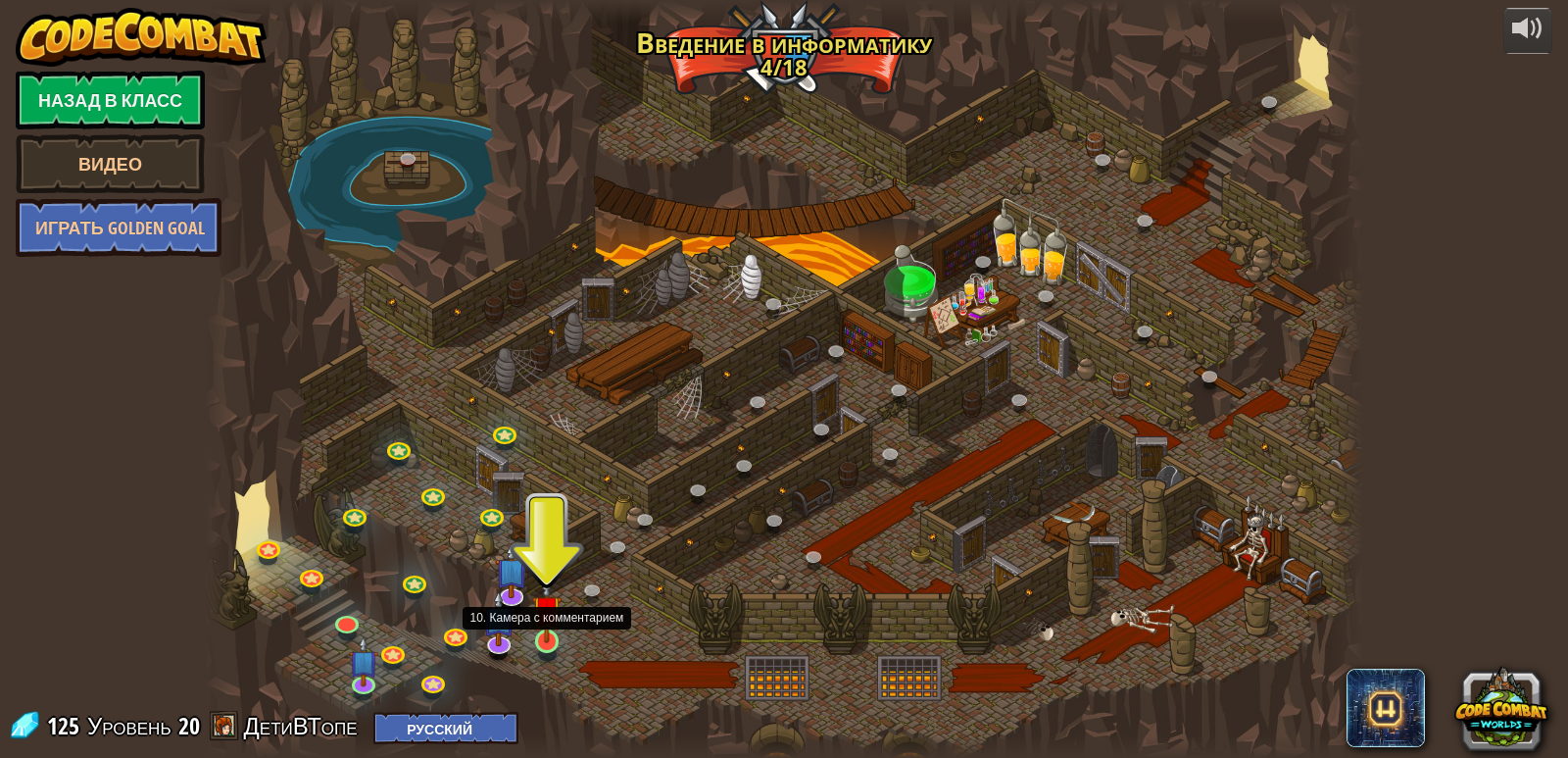
click at [536, 629] on img at bounding box center [547, 610] width 30 height 67
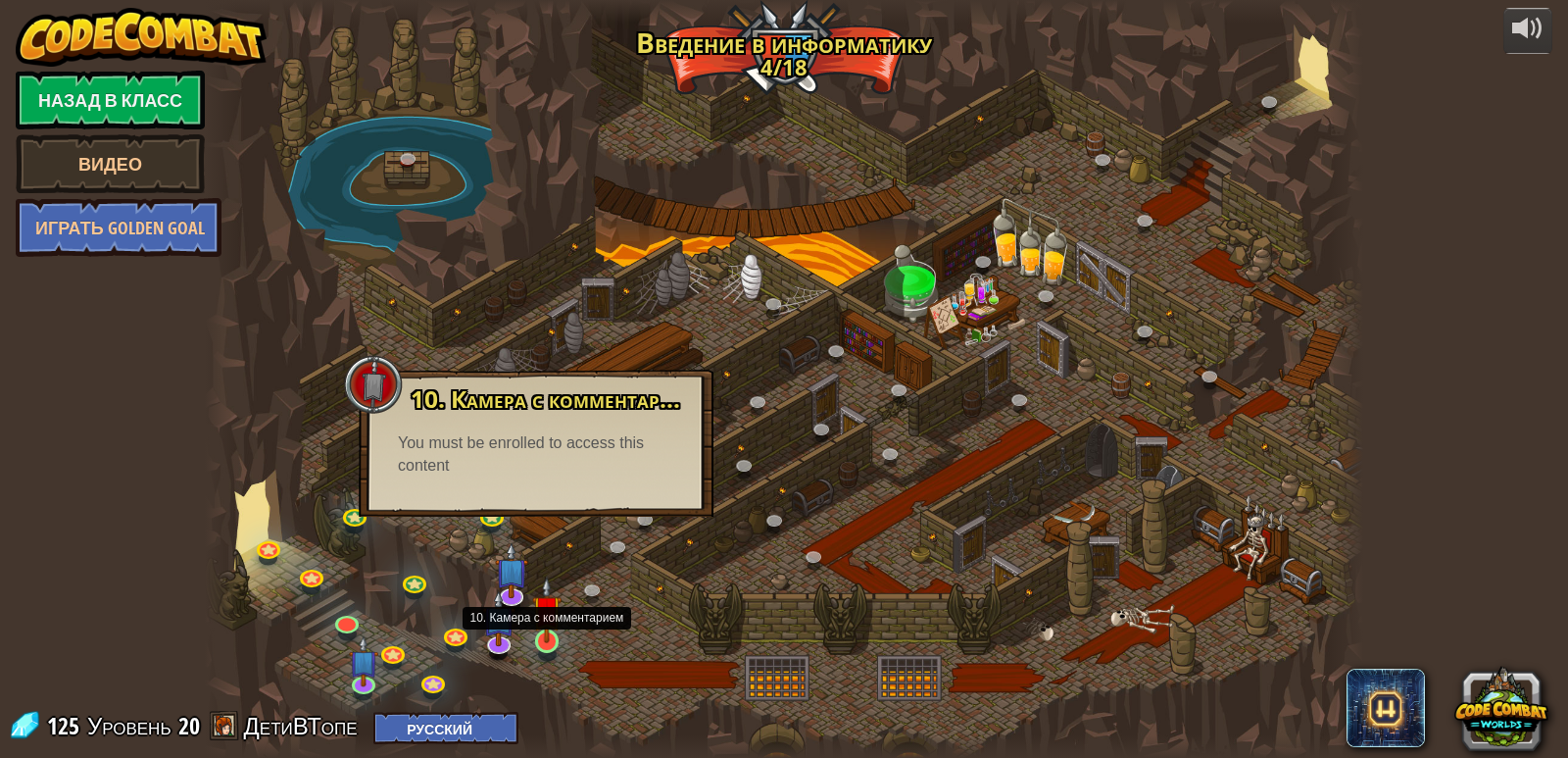
click at [551, 636] on img at bounding box center [547, 610] width 30 height 67
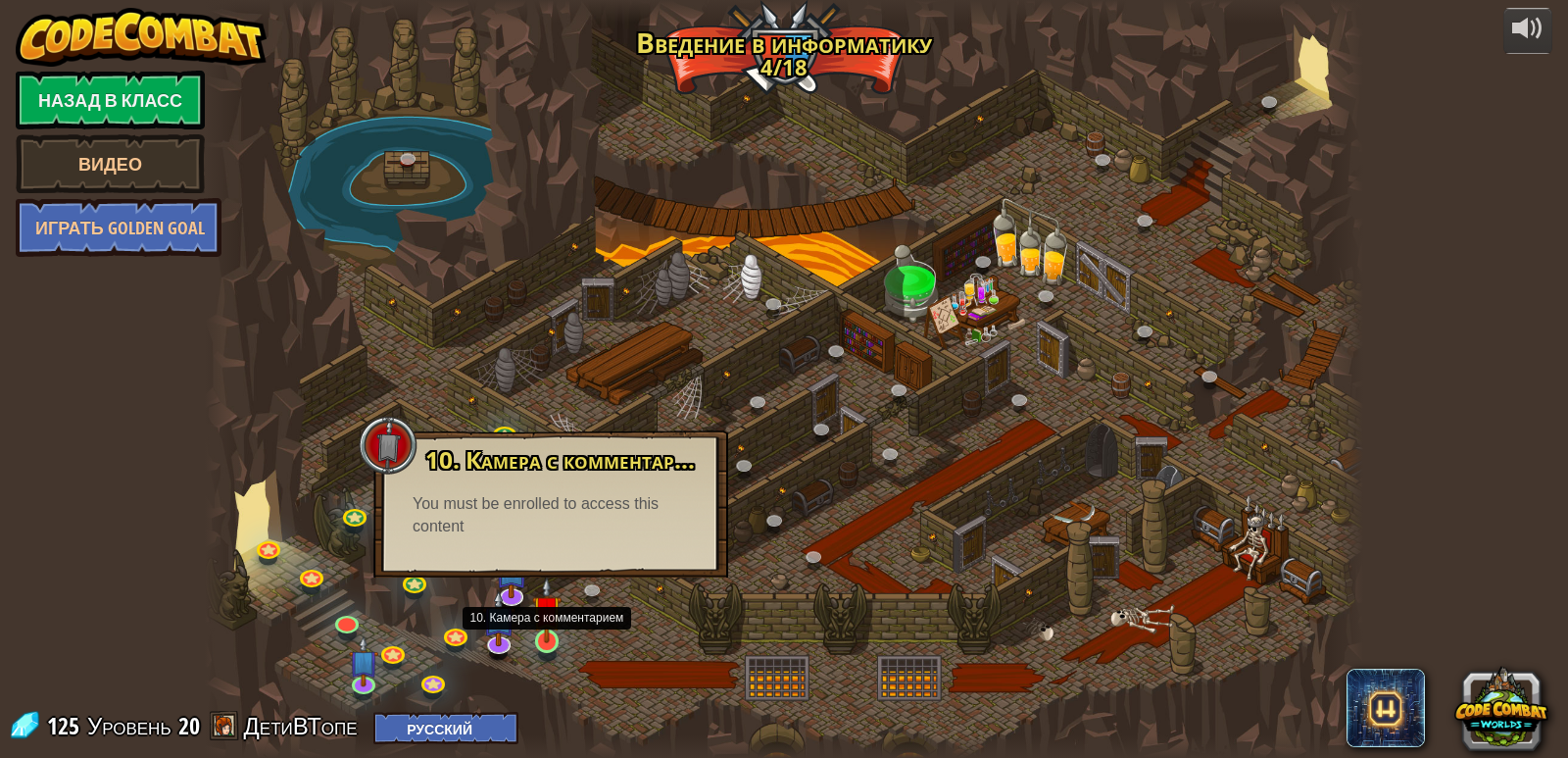
click at [544, 635] on img at bounding box center [547, 610] width 30 height 67
click at [543, 636] on img at bounding box center [547, 610] width 30 height 67
click at [543, 637] on img at bounding box center [547, 610] width 30 height 67
click at [542, 637] on img at bounding box center [547, 610] width 30 height 67
click at [546, 639] on img at bounding box center [547, 610] width 30 height 67
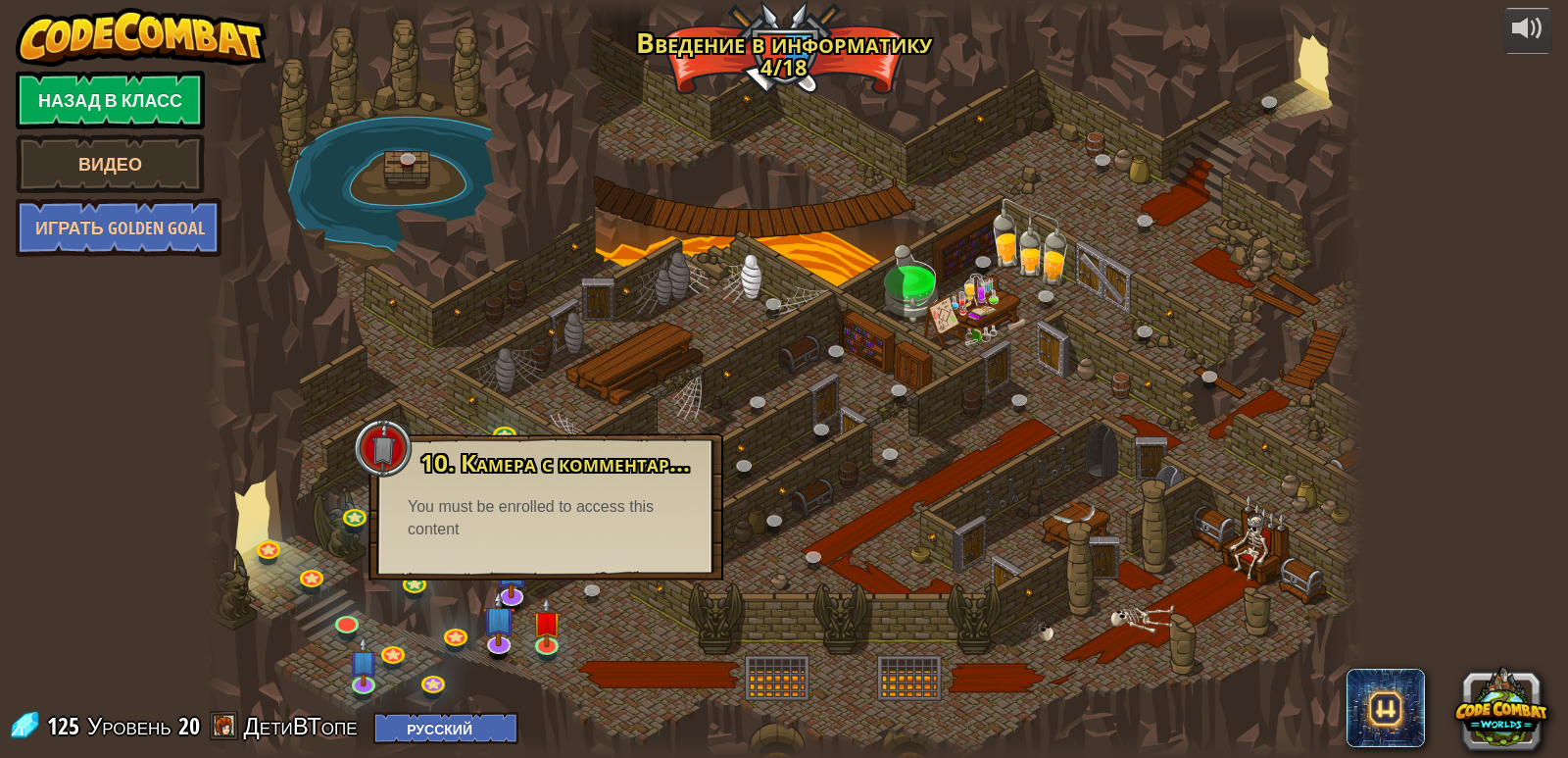
click at [722, 625] on div at bounding box center [784, 379] width 1160 height 758
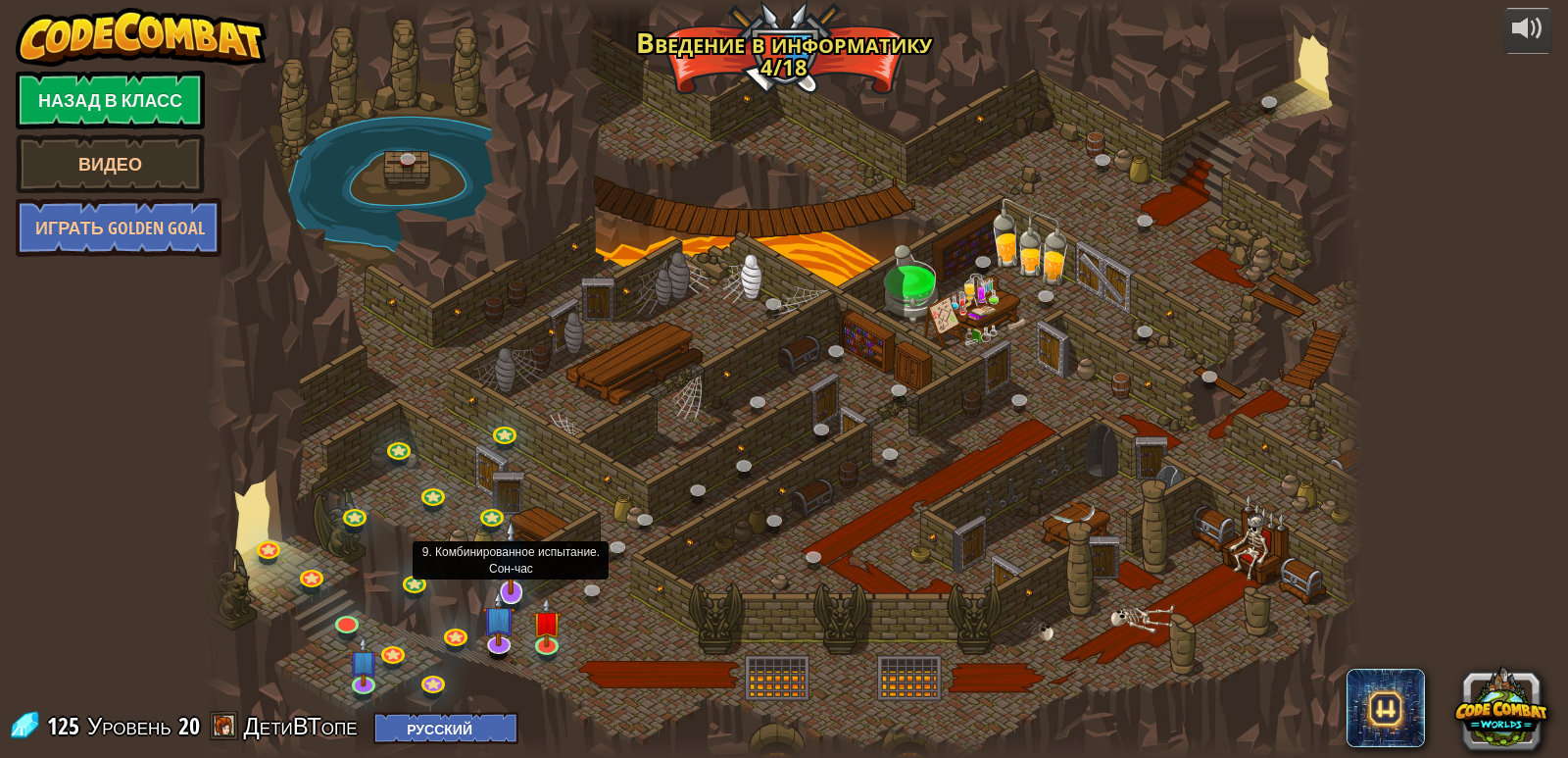
click at [511, 578] on img at bounding box center [511, 557] width 33 height 75
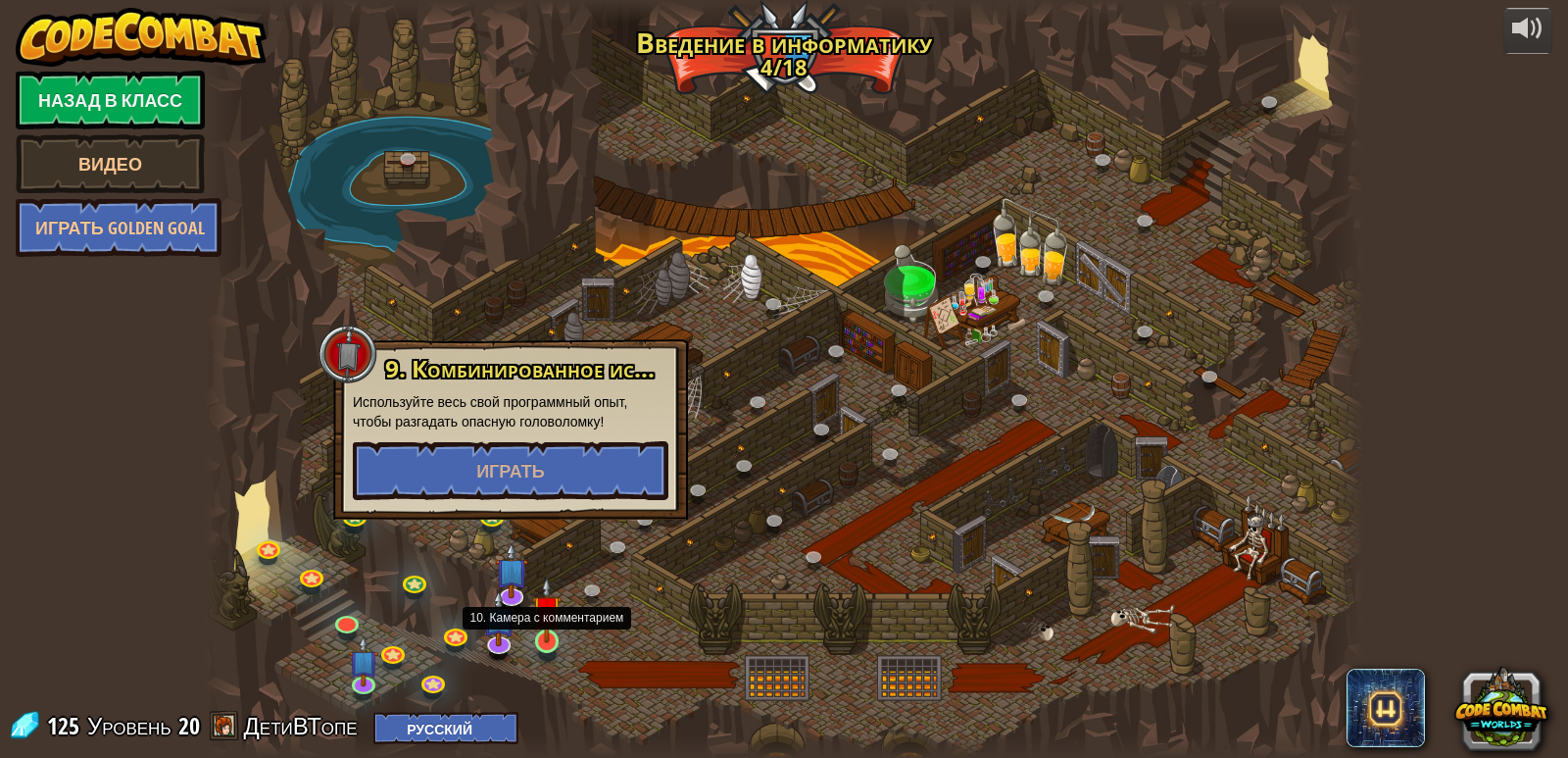
click at [550, 639] on img at bounding box center [547, 610] width 30 height 67
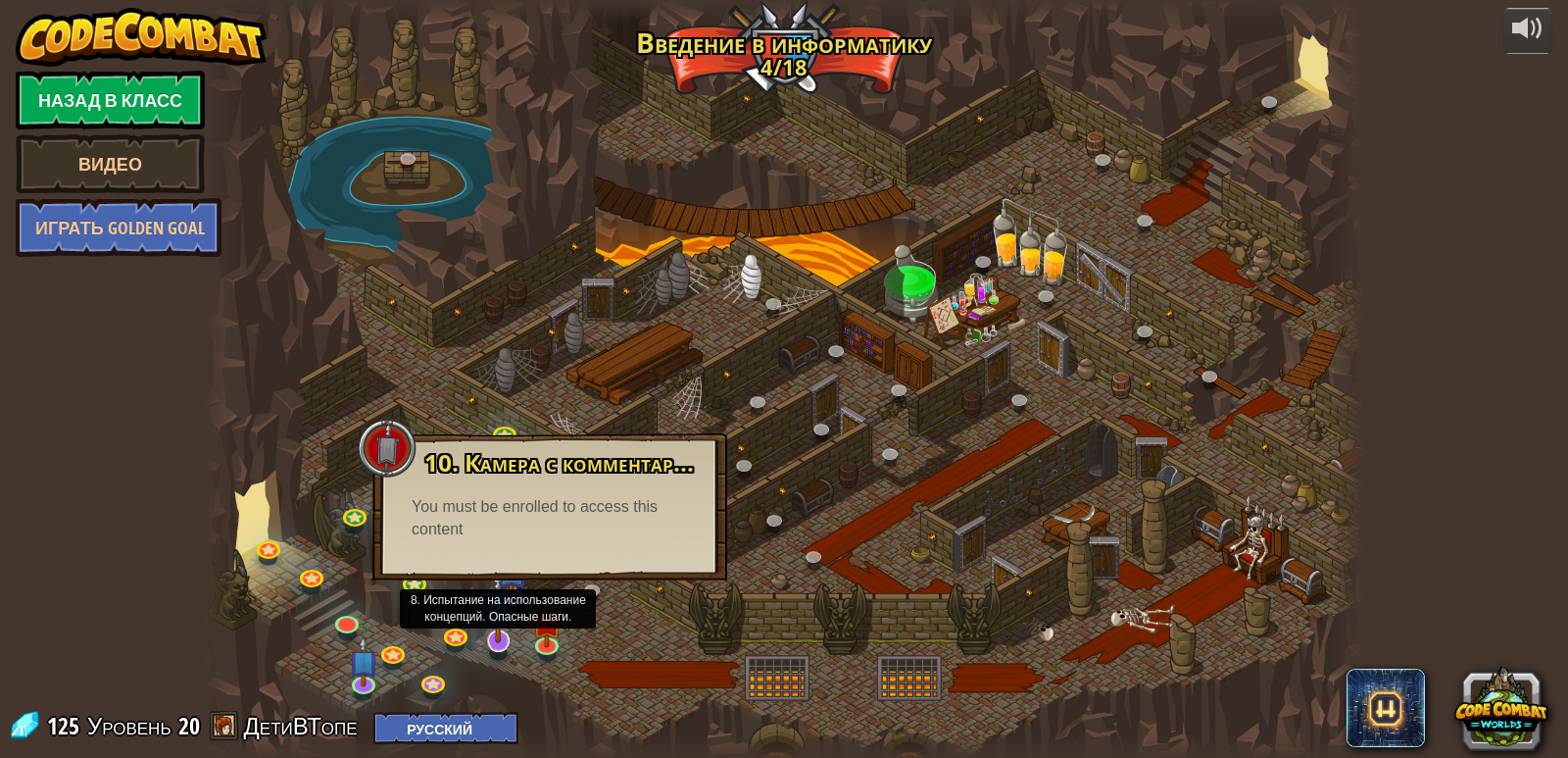
click at [510, 599] on img at bounding box center [498, 605] width 33 height 75
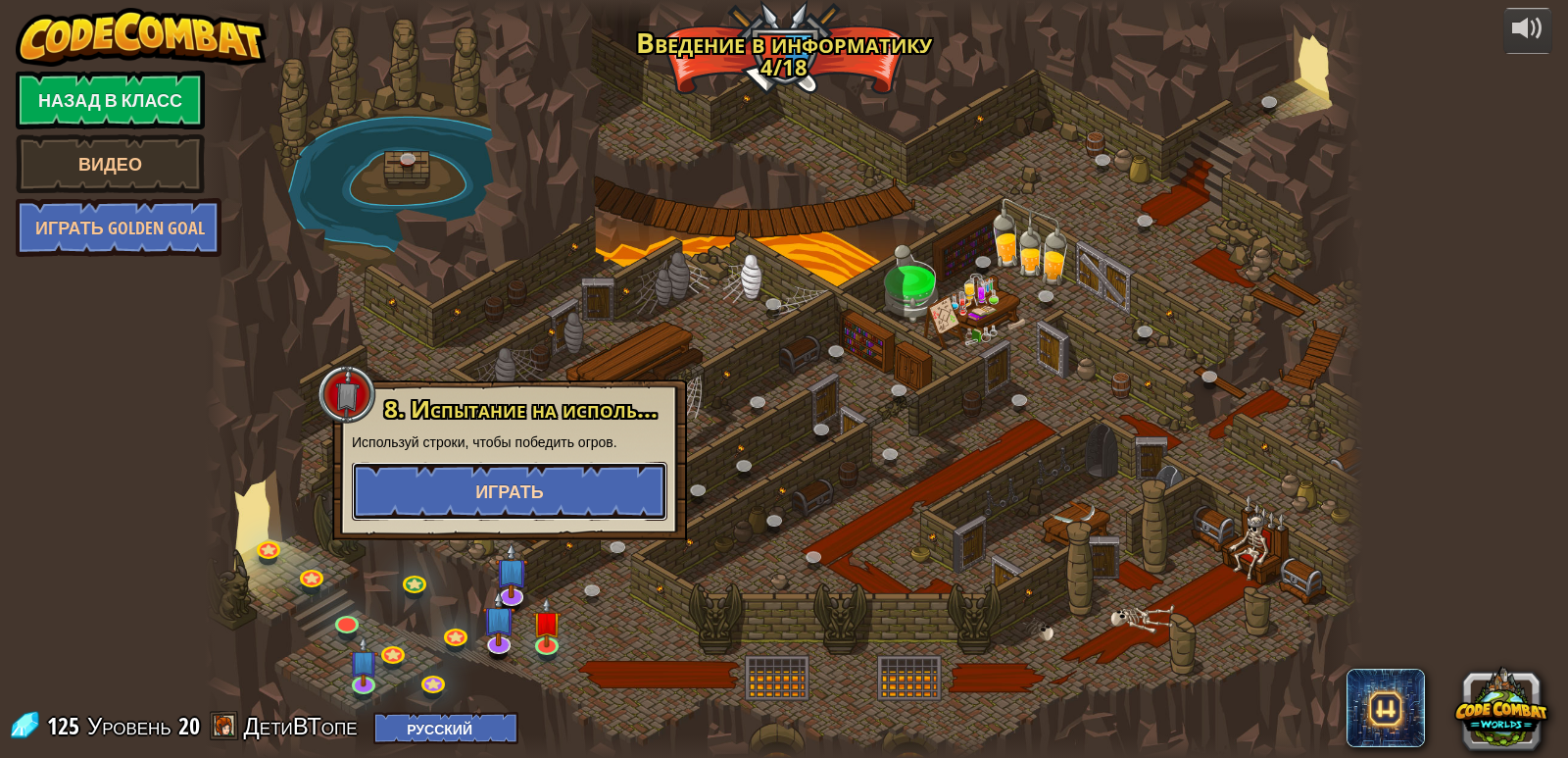
click at [497, 480] on span "Играть" at bounding box center [509, 491] width 68 height 25
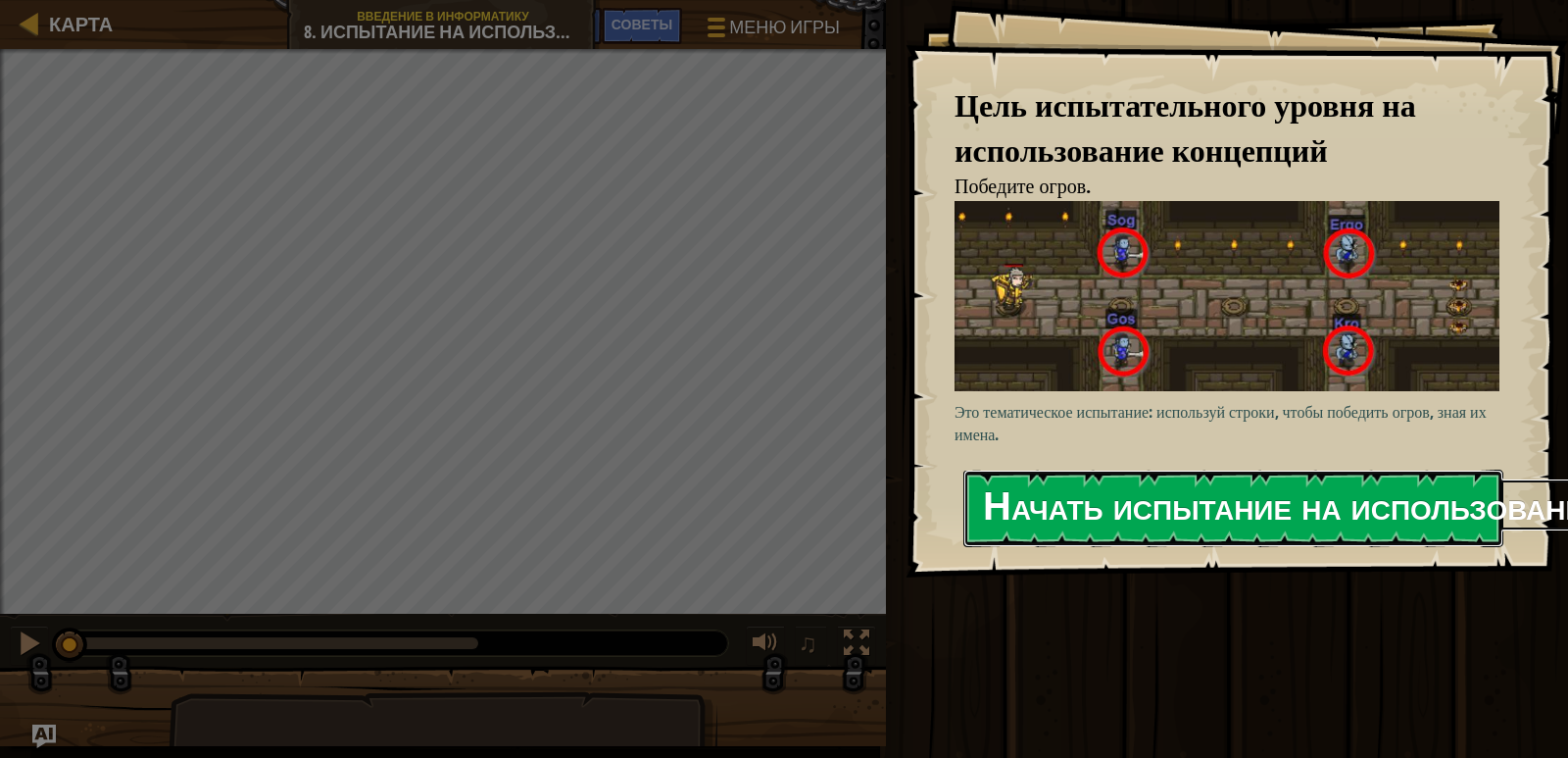
click at [1203, 489] on button "Начать испытание на использование концепций" at bounding box center [1233, 508] width 540 height 77
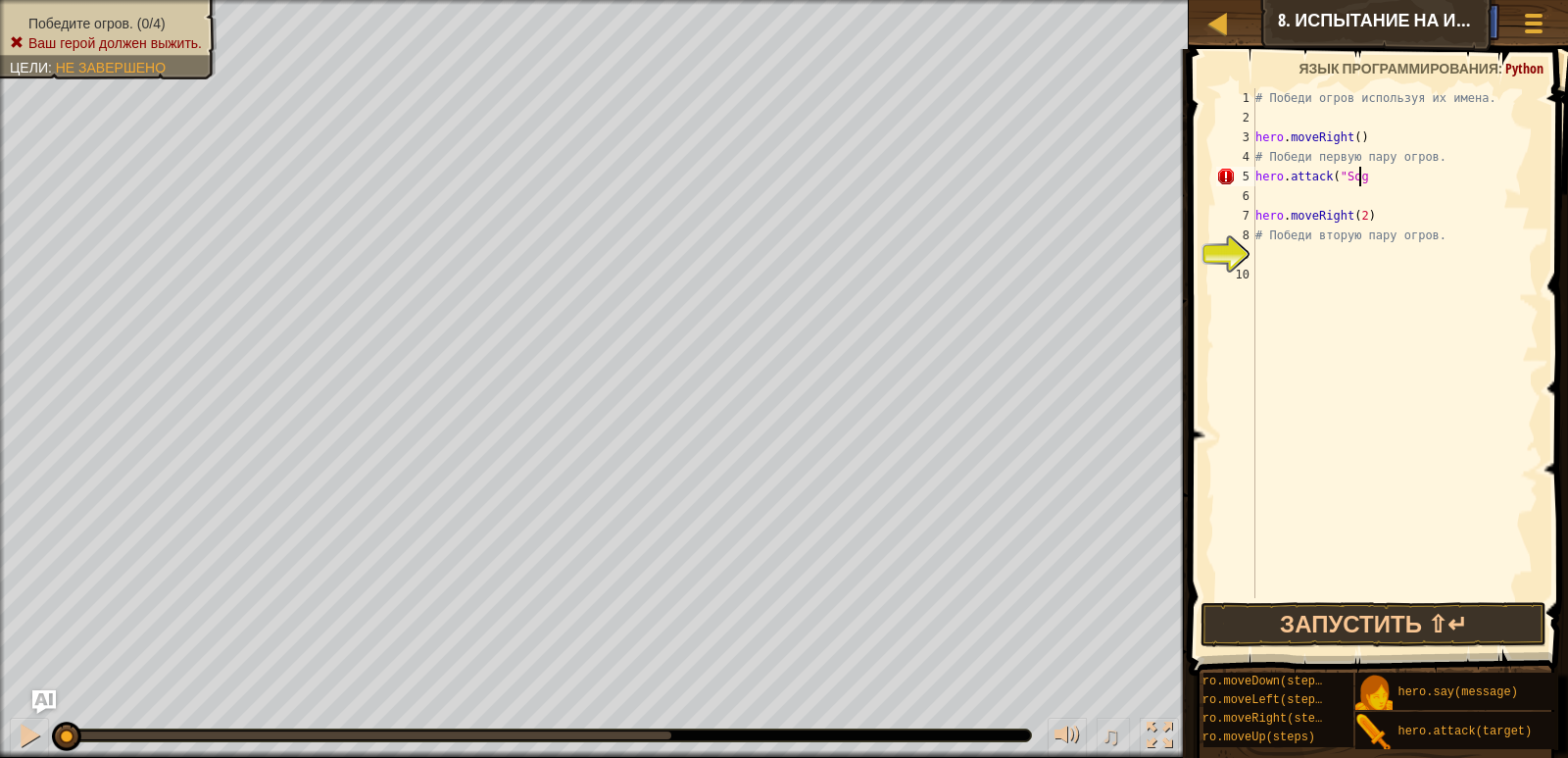
scroll to position [9, 8]
drag, startPoint x: 1253, startPoint y: 179, endPoint x: 1395, endPoint y: 187, distance: 142.2
click at [1393, 187] on div "hero.attack("Sog") 1 2 3 4 5 6 7 8 9 10 # Победи огров используя их имена. hero…" at bounding box center [1375, 343] width 326 height 510
type textarea "hero.attack("Sog")"
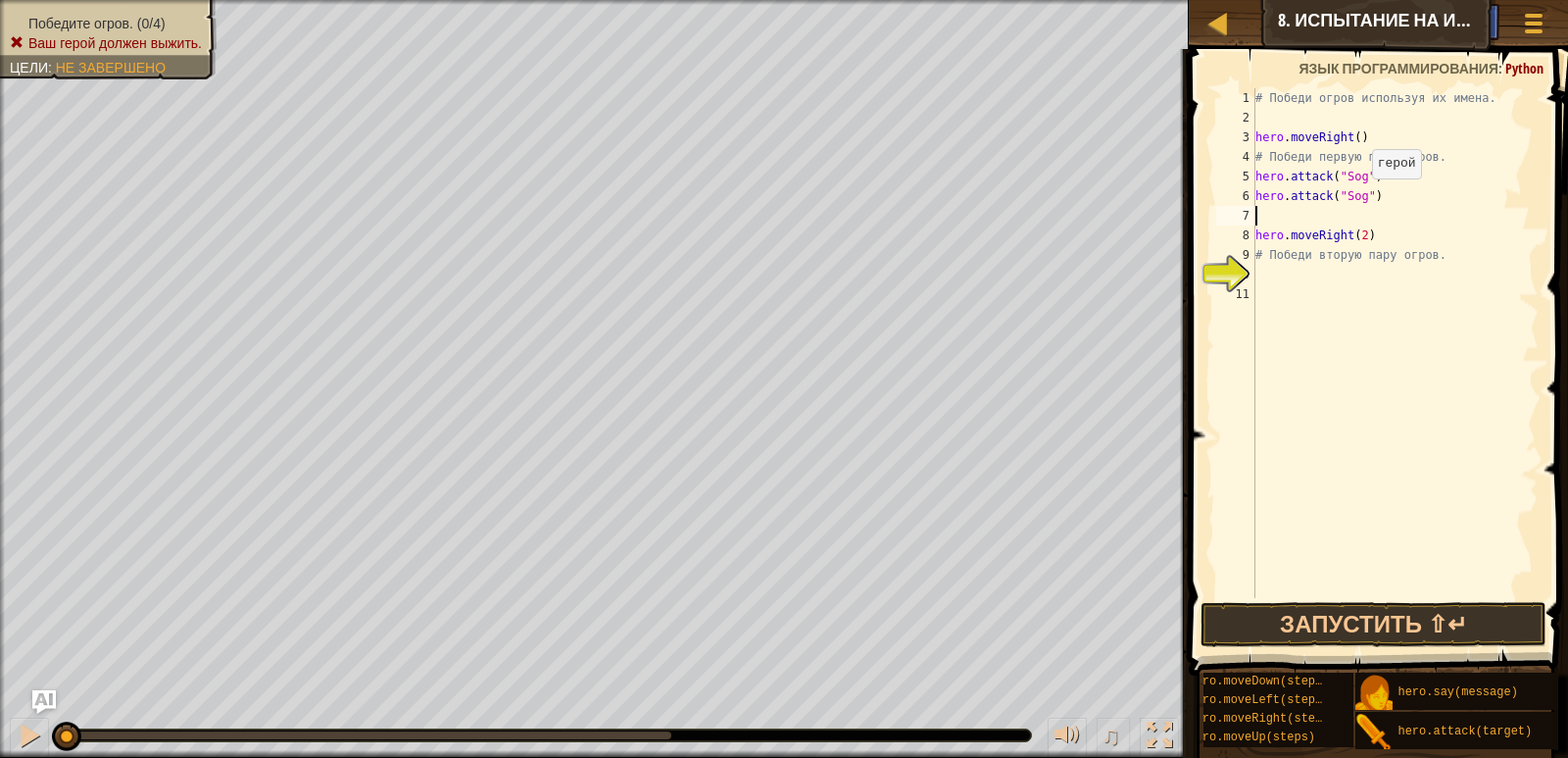
click at [1361, 196] on div "# Победи огров используя их имена. hero . moveRight ( ) # Победи первую пару ог…" at bounding box center [1395, 363] width 288 height 549
type textarea "hero.attack("Gos")"
click at [1282, 211] on div "# Победи огров используя их имена. hero . moveRight ( ) # Победи первую пару ог…" at bounding box center [1395, 363] width 288 height 549
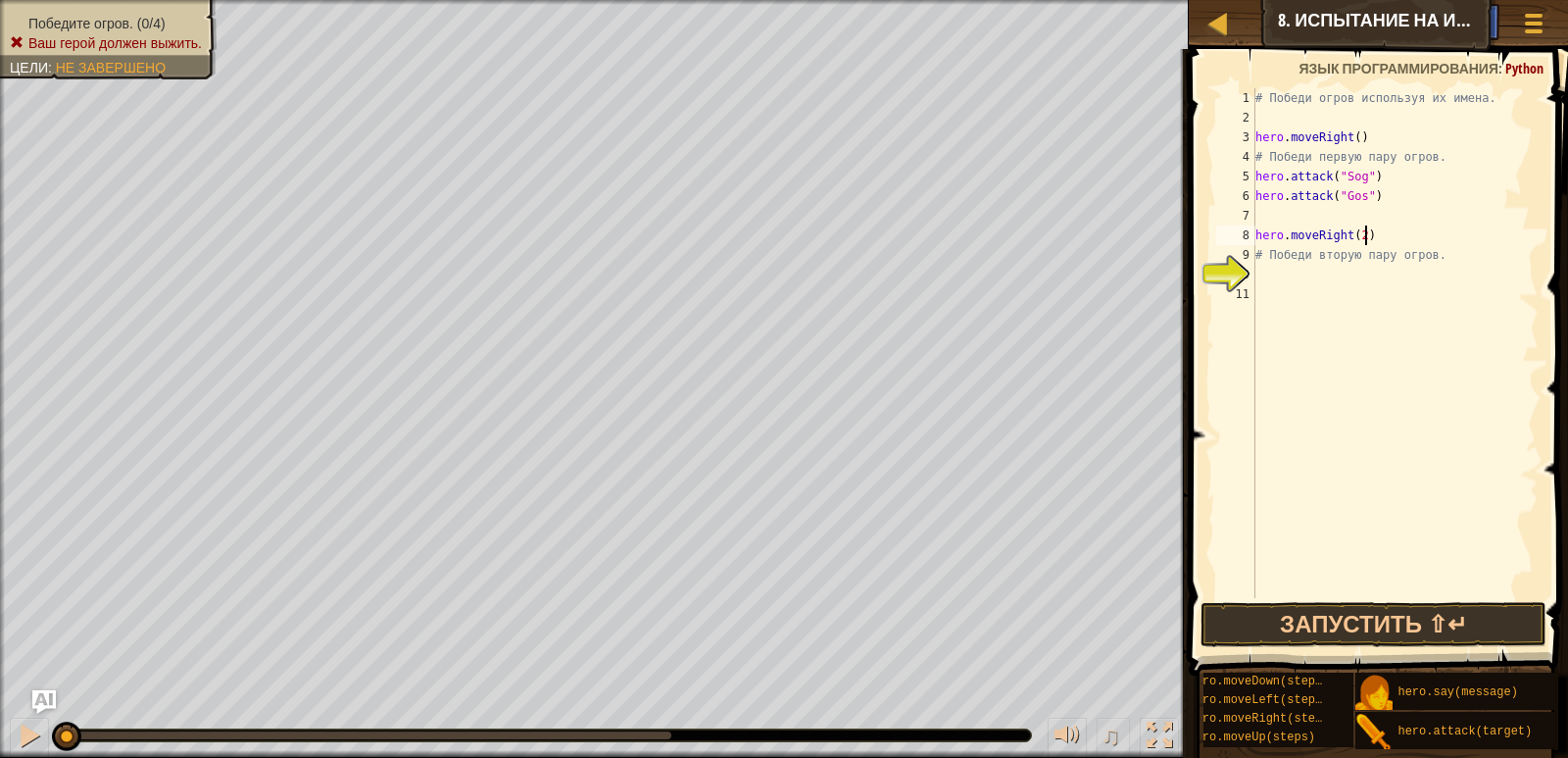
click at [1366, 234] on div "# Победи огров используя их имена. hero . moveRight ( ) # Победи первую пару ог…" at bounding box center [1395, 363] width 288 height 549
type textarea "hero.moveRight(2)"
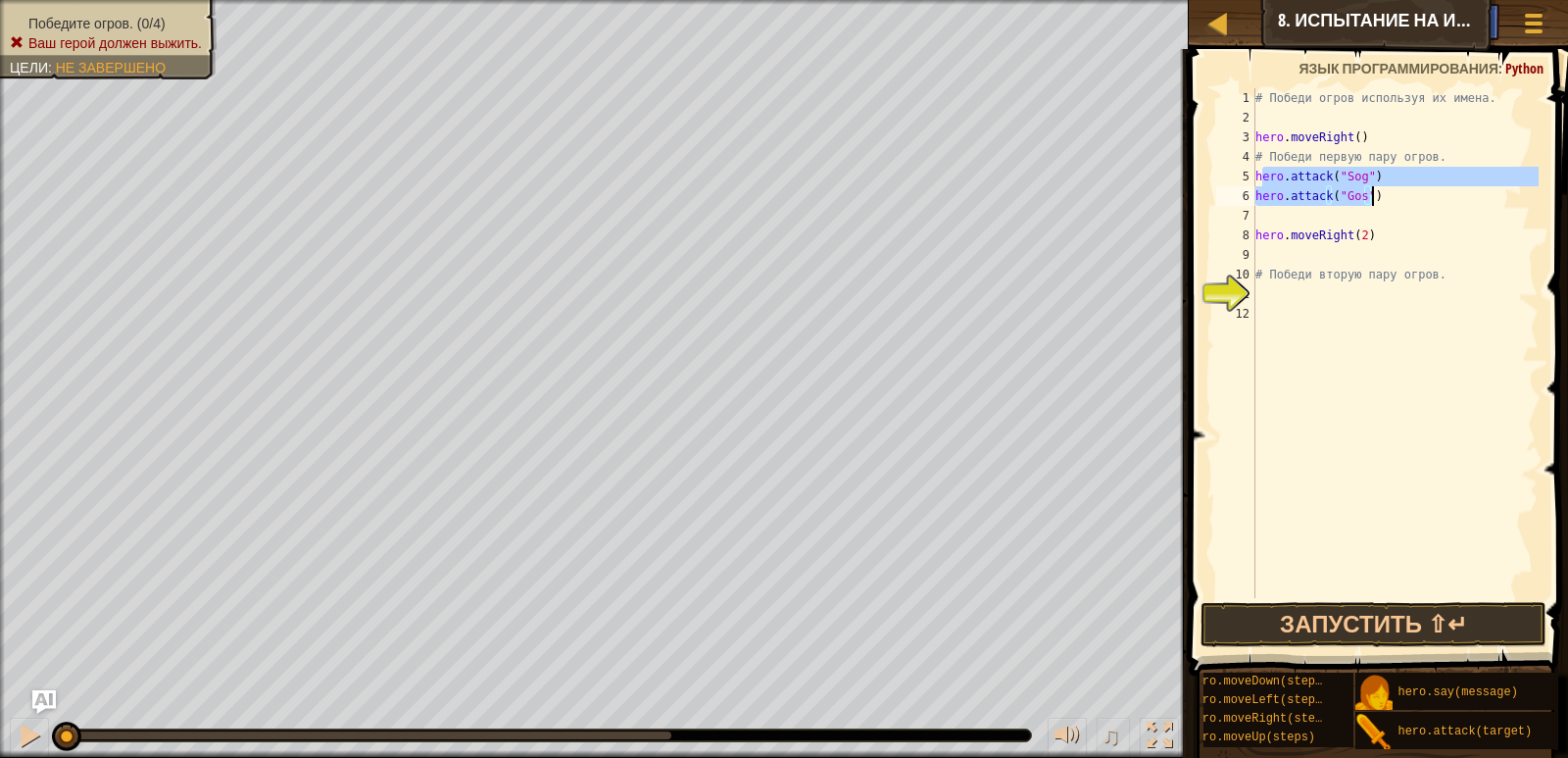
drag, startPoint x: 1262, startPoint y: 178, endPoint x: 1389, endPoint y: 187, distance: 127.3
click at [1389, 187] on div "# Победи огров используя их имена. hero . moveRight ( ) # Победи первую пару ог…" at bounding box center [1395, 363] width 288 height 549
drag, startPoint x: 1428, startPoint y: 231, endPoint x: 1353, endPoint y: 211, distance: 77.6
click at [1428, 230] on div "# Победи огров используя их имена. hero . moveRight ( ) # Победи первую пару ог…" at bounding box center [1395, 363] width 288 height 549
drag, startPoint x: 1252, startPoint y: 174, endPoint x: 1361, endPoint y: 171, distance: 109.0
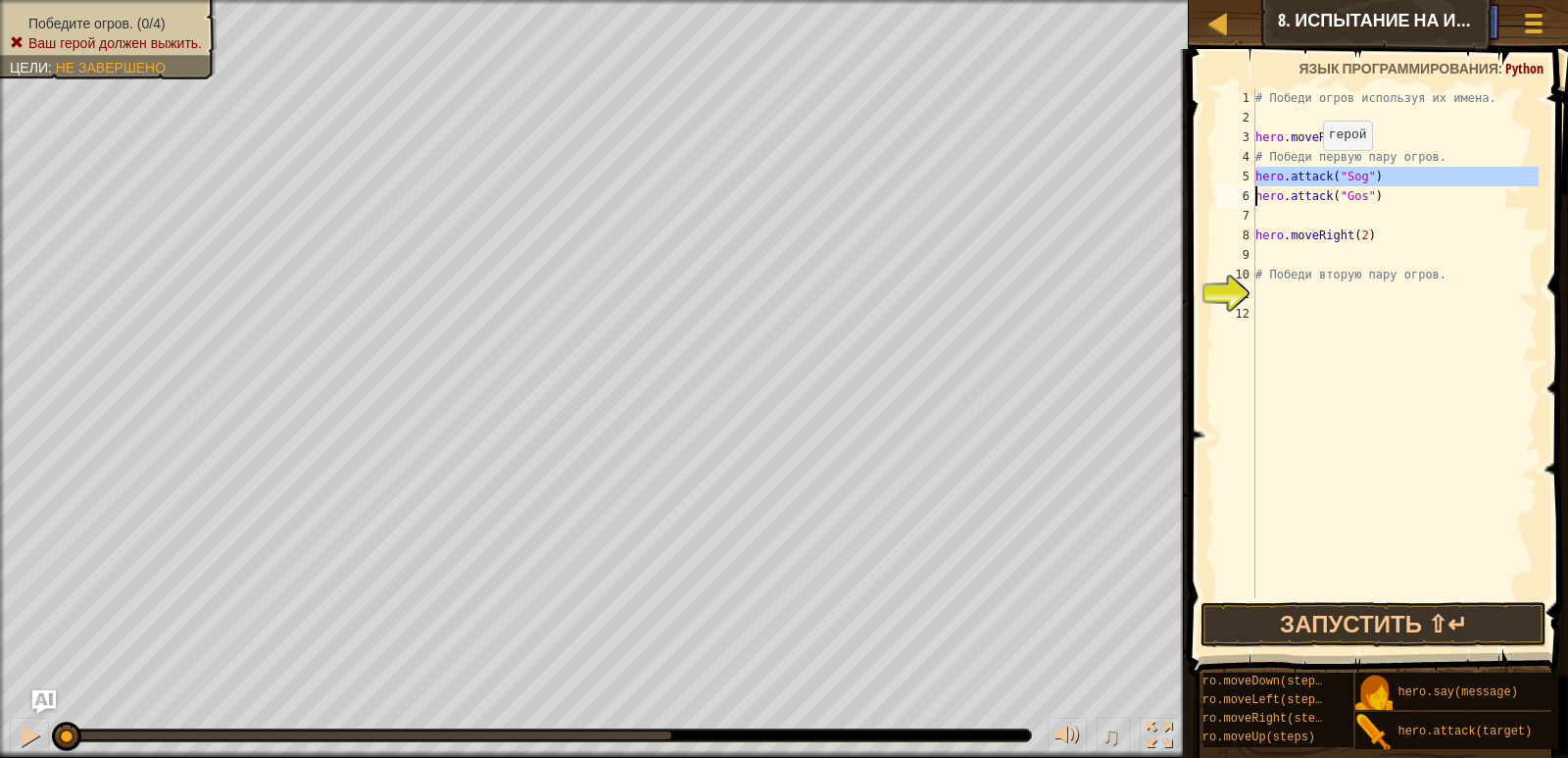
click at [1361, 171] on div "hero.moveRight(2) 1 2 3 4 5 6 7 8 9 10 11 12 # Победи огров используя их имена.…" at bounding box center [1375, 343] width 326 height 510
type textarea "hero.attack("Sog") hero.attack("Gos")"
click at [1257, 251] on div "# Победи огров используя их имена. hero . moveRight ( ) # Победи первую пару ог…" at bounding box center [1395, 363] width 288 height 549
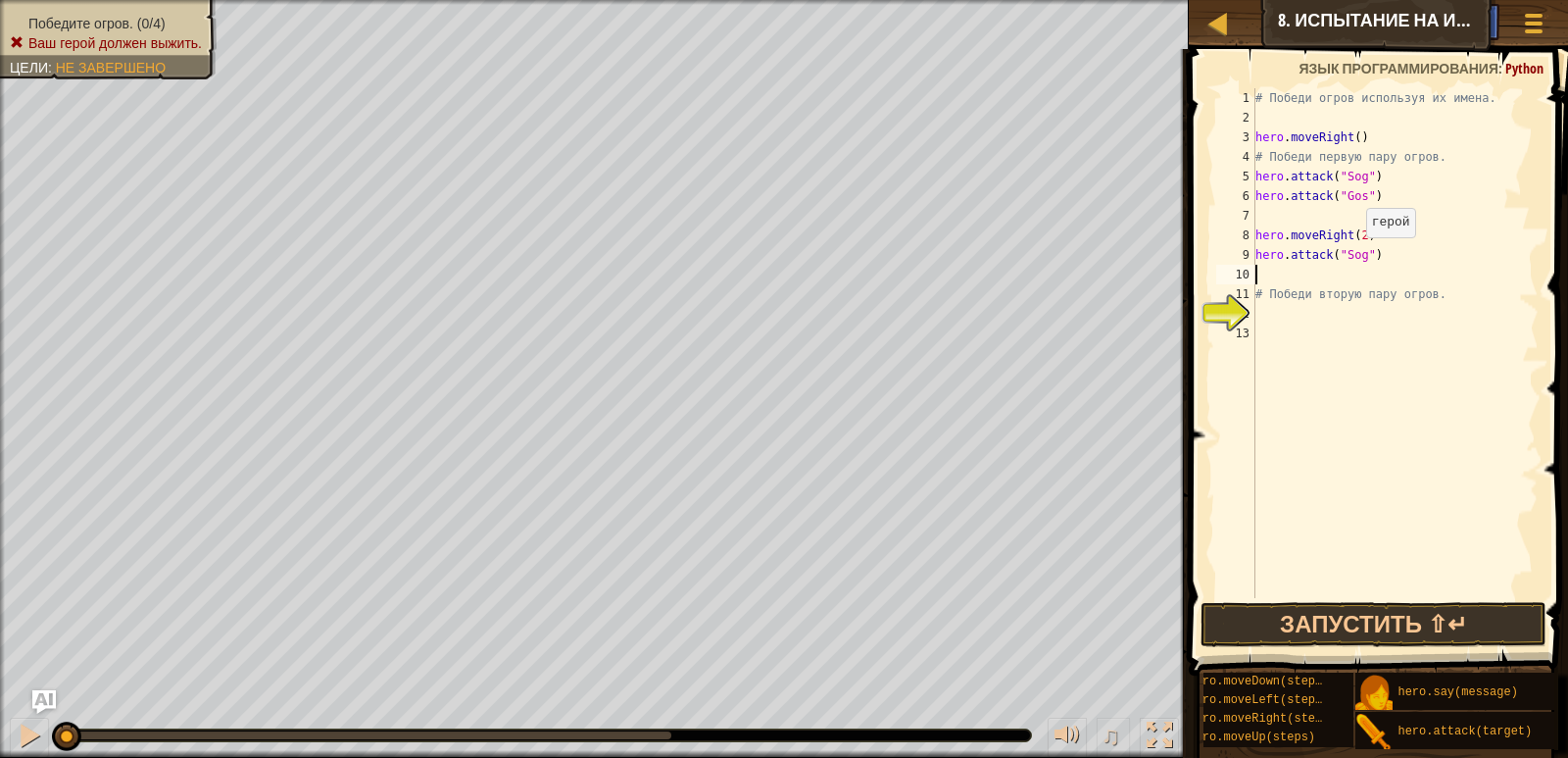
click at [1357, 257] on div "# Победи огров используя их имена. hero . moveRight ( ) # Победи первую пару ог…" at bounding box center [1395, 363] width 288 height 549
drag, startPoint x: 1250, startPoint y: 254, endPoint x: 1345, endPoint y: 260, distance: 95.2
click at [1345, 260] on div "hero.attack("Ergo") 1 2 3 4 5 6 7 8 9 10 11 12 13 # Победи огров используя их и…" at bounding box center [1375, 343] width 326 height 510
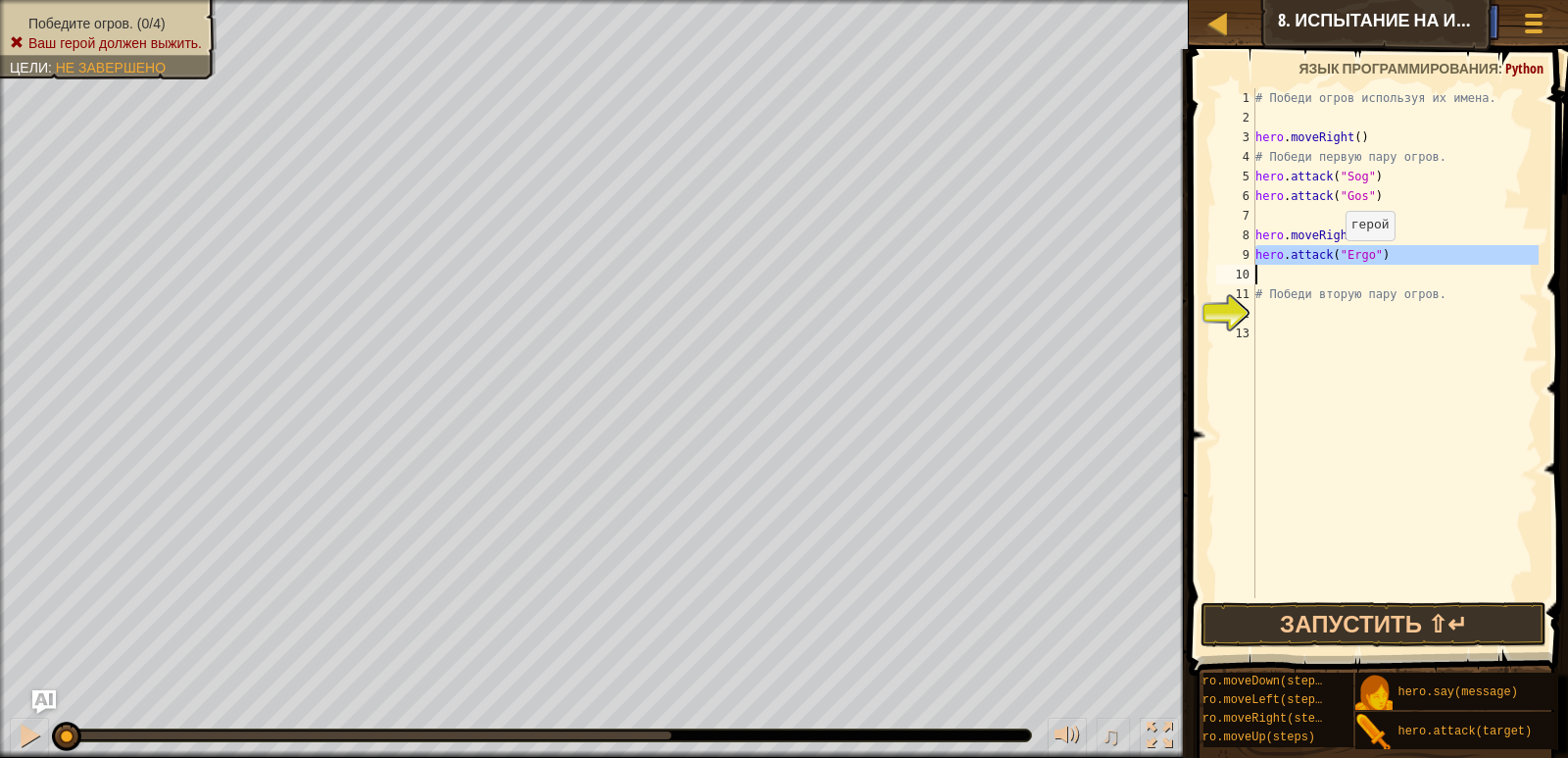
type textarea "hero.attack("Ergo")"
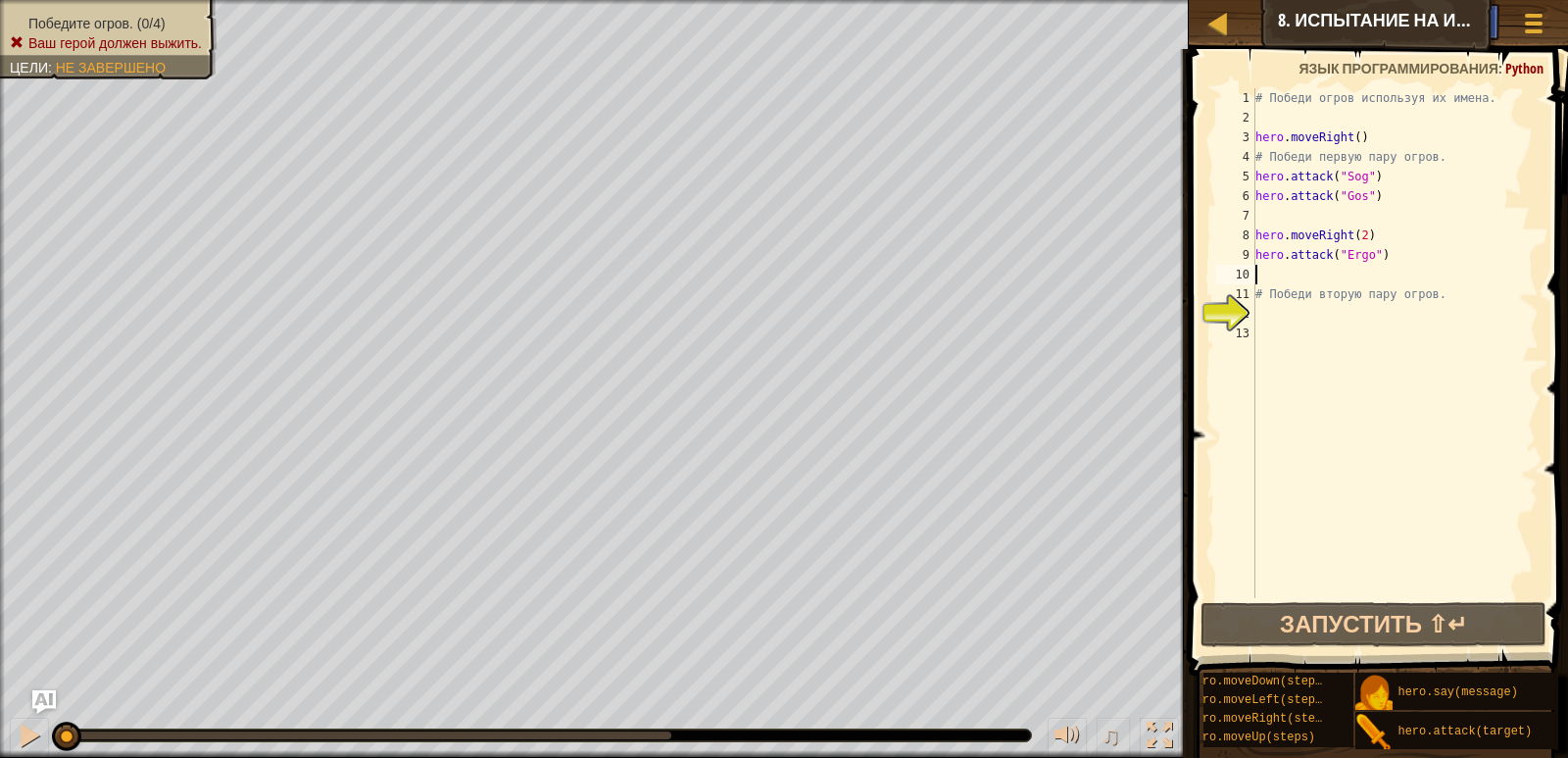
scroll to position [9, 0]
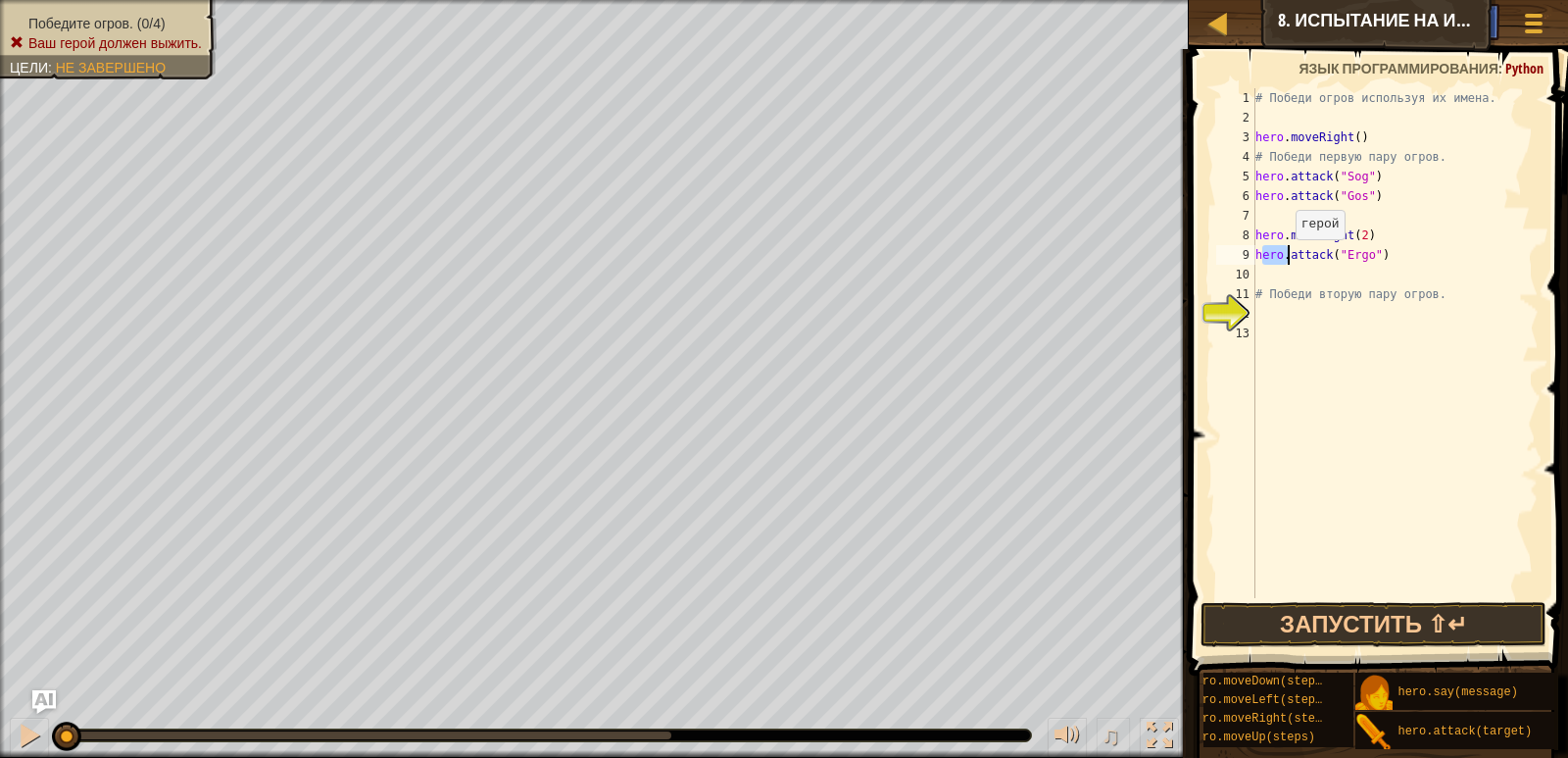
drag, startPoint x: 1262, startPoint y: 253, endPoint x: 1285, endPoint y: 257, distance: 23.3
click at [1285, 257] on div "# Победи огров используя их имена. hero . moveRight ( ) # Победи первую пару ог…" at bounding box center [1395, 363] width 288 height 549
click at [1285, 257] on div "# Победи огров используя их имена. hero . moveRight ( ) # Победи первую пару ог…" at bounding box center [1395, 343] width 288 height 510
drag, startPoint x: 1253, startPoint y: 250, endPoint x: 1315, endPoint y: 254, distance: 62.1
click at [1308, 253] on div "hero.attack("Ergo") 1 2 3 4 5 6 7 8 9 10 11 12 13 # Победи огров используя их и…" at bounding box center [1375, 343] width 326 height 510
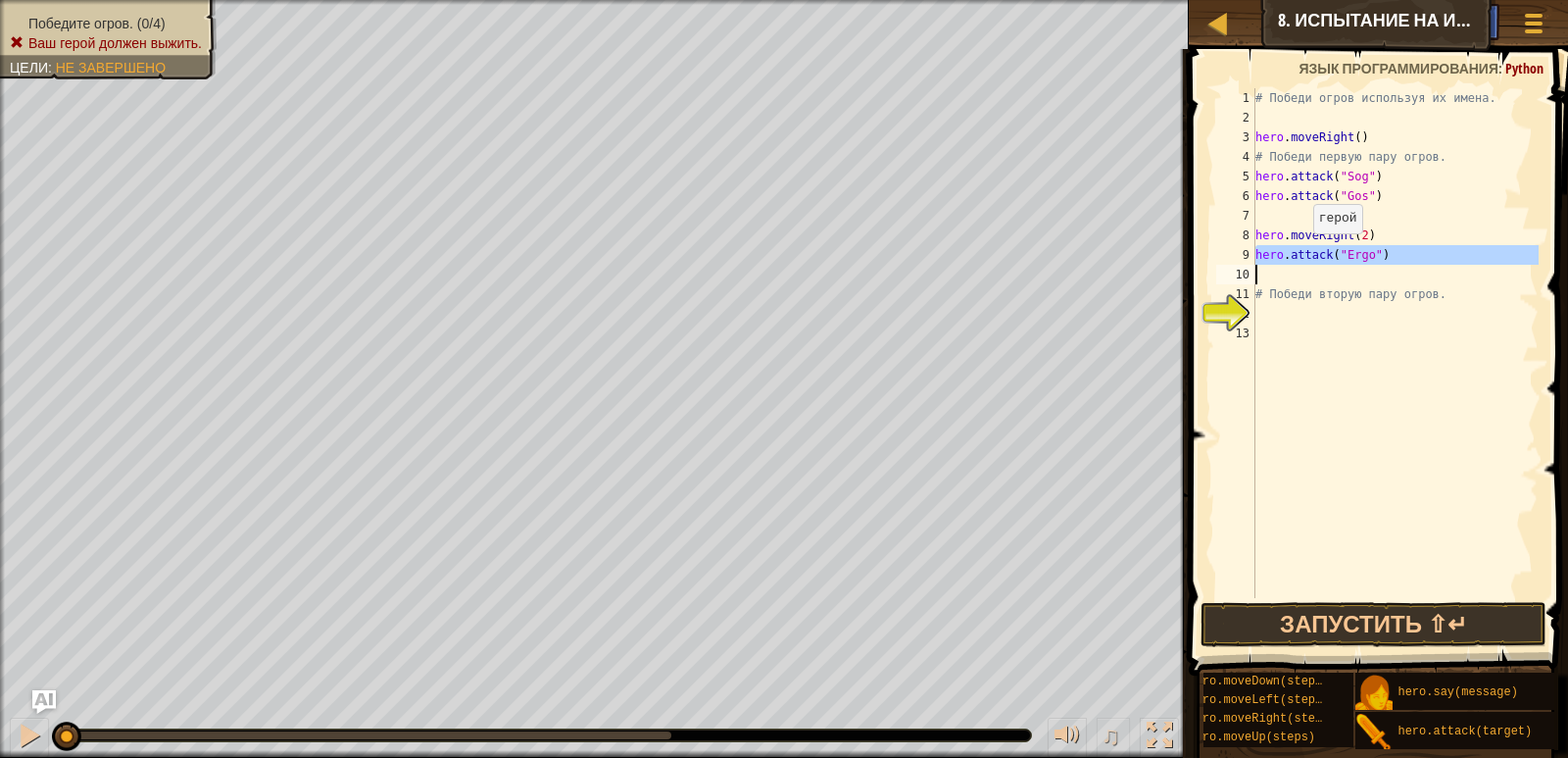
type textarea "hero.attack("Ergo")"
click at [1416, 279] on div "# Победи огров используя их имена. hero . moveRight ( ) # Победи первую пару ог…" at bounding box center [1395, 343] width 288 height 510
click at [1416, 279] on div "# Победи огров используя их имена. hero . moveRight ( ) # Победи первую пару ог…" at bounding box center [1395, 363] width 288 height 549
paste textarea "hero.attack("Ergo")"
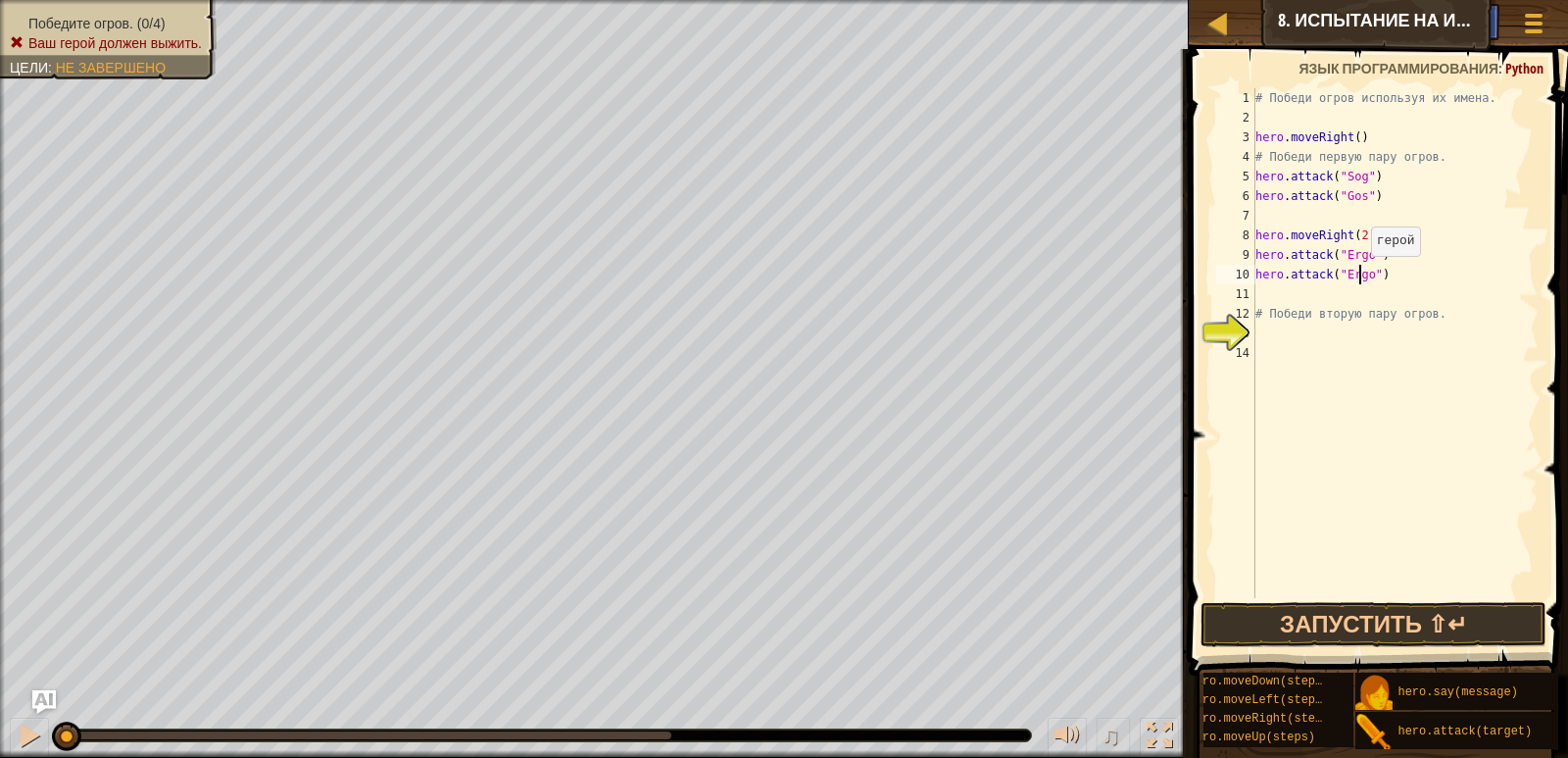
click at [1362, 276] on div "# Победи огров используя их имена. hero . moveRight ( ) # Победи первую пару ог…" at bounding box center [1395, 363] width 288 height 549
click at [1363, 274] on div "# Победи огров используя их имена. hero . moveRight ( ) # Победи первую пару ог…" at bounding box center [1395, 363] width 288 height 549
click at [1320, 627] on button "Запустить ⇧↵" at bounding box center [1372, 625] width 345 height 45
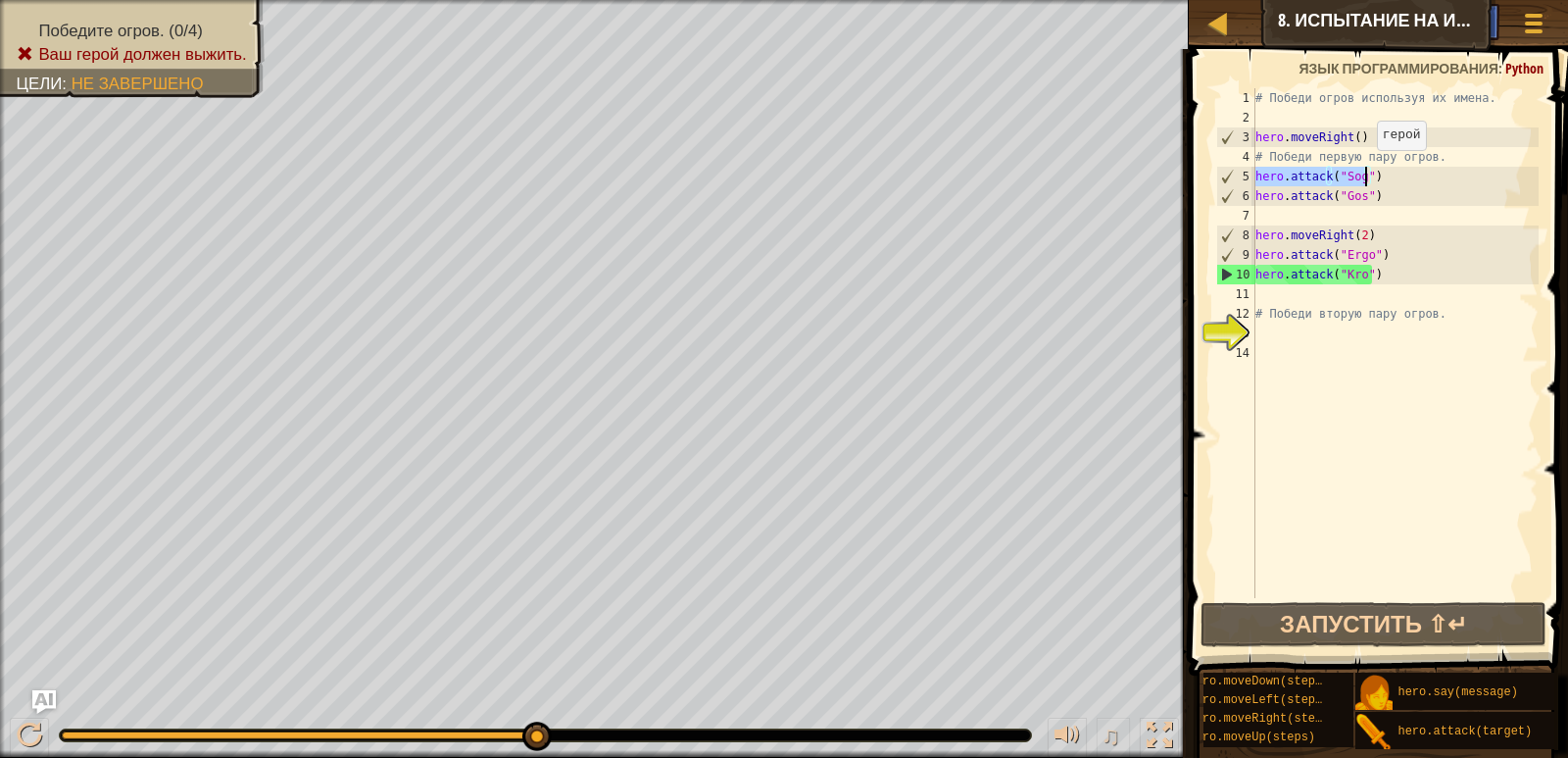
drag, startPoint x: 1257, startPoint y: 176, endPoint x: 1381, endPoint y: 169, distance: 124.2
click at [1384, 169] on div "# Победи огров используя их имена. hero . moveRight ( ) # Победи первую пару ог…" at bounding box center [1395, 363] width 288 height 549
type textarea "hero.attack("Sog")"
click at [1386, 177] on div "# Победи огров используя их имена. hero . moveRight ( ) # Победи первую пару ог…" at bounding box center [1395, 343] width 288 height 510
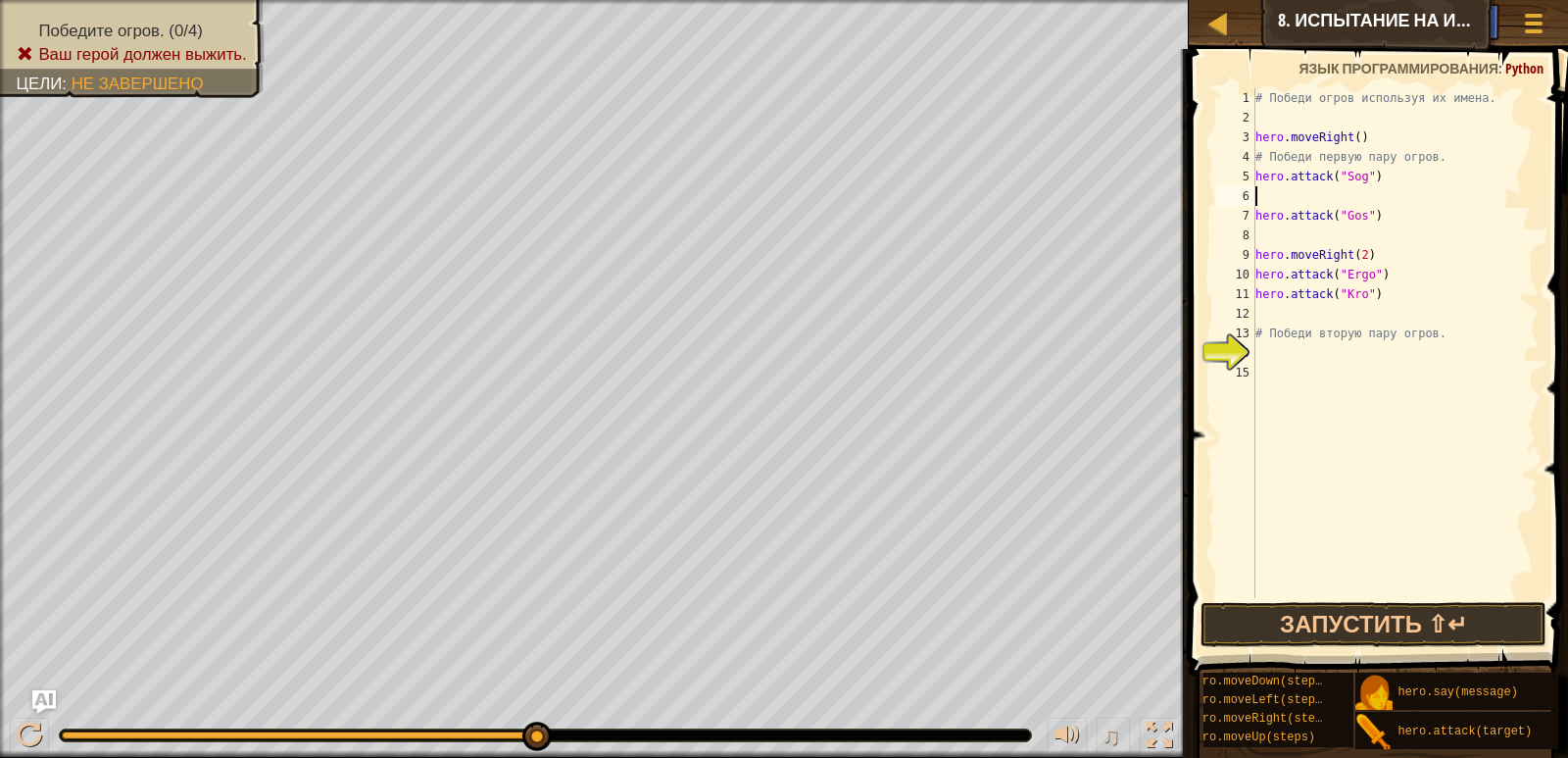
paste textarea "hero.attack("Sog")"
drag, startPoint x: 1252, startPoint y: 213, endPoint x: 1345, endPoint y: 216, distance: 93.0
click at [1345, 216] on div "hero.attack("Sog") 1 2 3 4 5 6 7 8 9 10 11 12 13 14 15 # Победи огров используя…" at bounding box center [1375, 343] width 326 height 510
click at [1406, 219] on div "# Победи огров используя их имена. hero . moveRight ( ) # Победи первую пару ог…" at bounding box center [1395, 343] width 288 height 510
type textarea "hero.attack("Gos")"
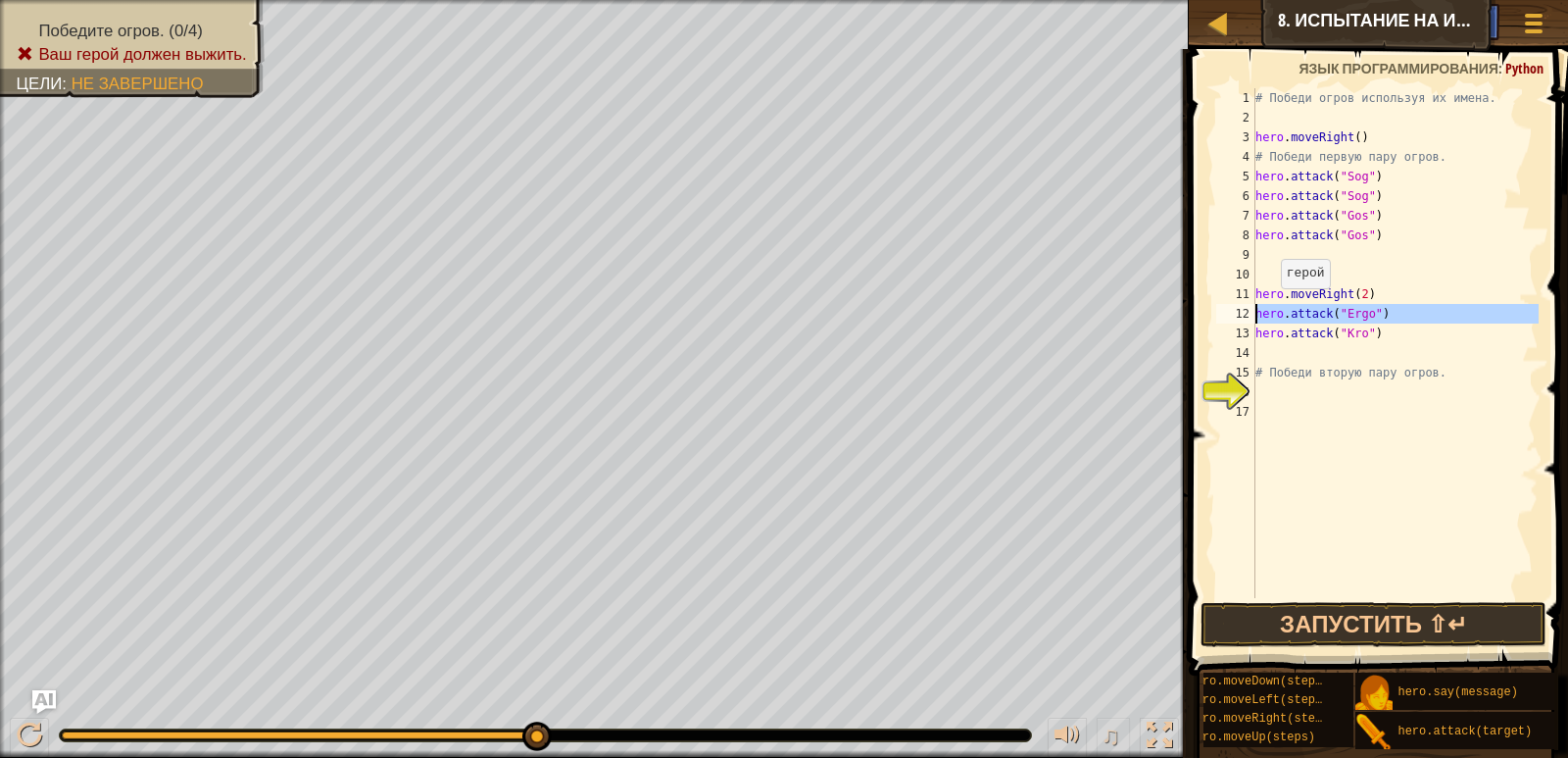
drag, startPoint x: 1253, startPoint y: 309, endPoint x: 1340, endPoint y: 315, distance: 87.2
click at [1339, 315] on div "1 2 3 4 5 6 7 8 9 10 11 12 13 14 15 16 17 # Победи огров используя их имена. he…" at bounding box center [1375, 343] width 326 height 510
click at [1391, 313] on div "# Победи огров используя их имена. hero . moveRight ( ) # Победи первую пару ог…" at bounding box center [1395, 343] width 288 height 510
type textarea "hero.attack("Ergo")"
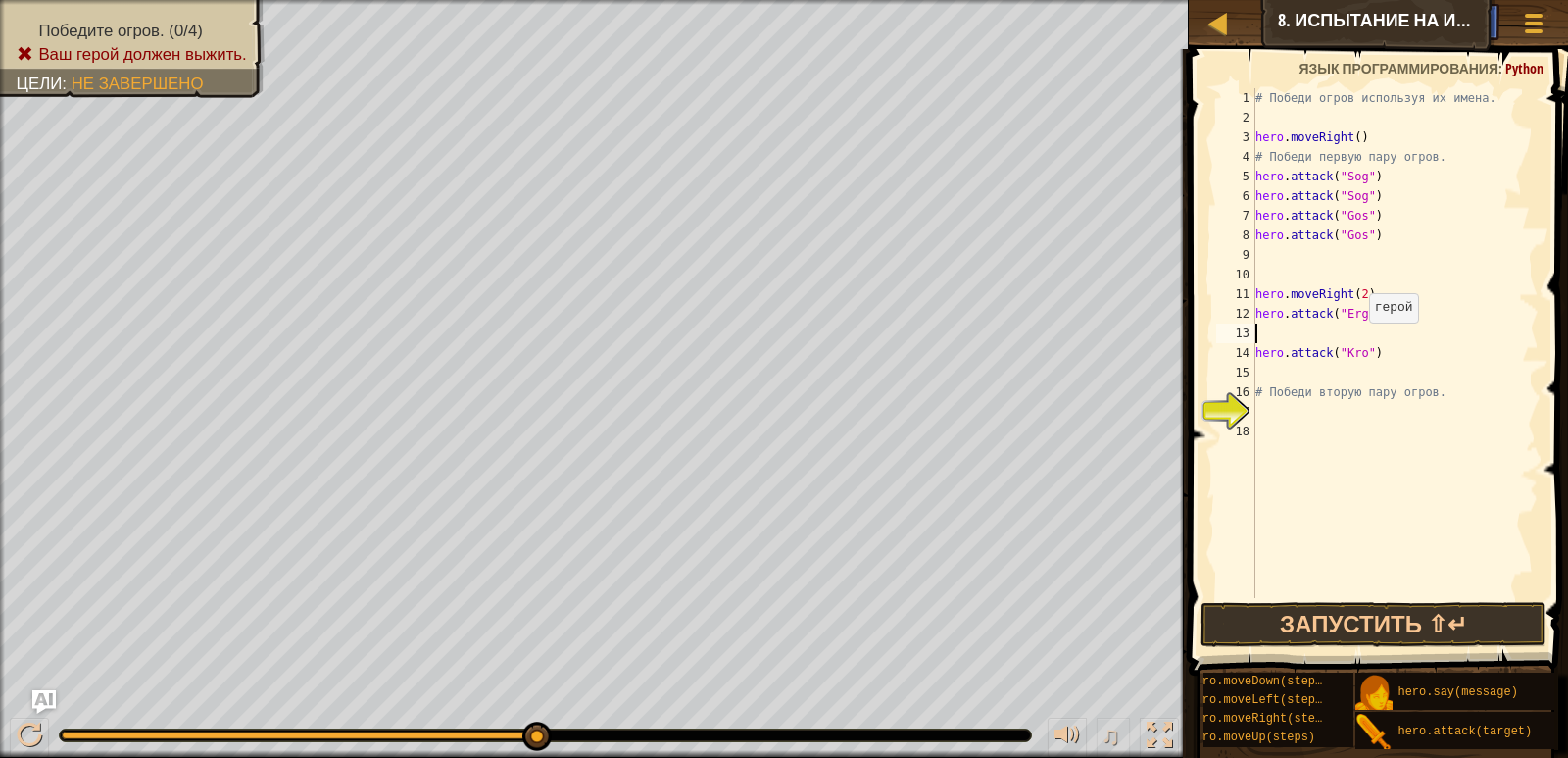
paste textarea "hero.attack("Kro")"
type textarea "hero.attack("Kro")"
drag, startPoint x: 1259, startPoint y: 375, endPoint x: 1265, endPoint y: 383, distance: 10.0
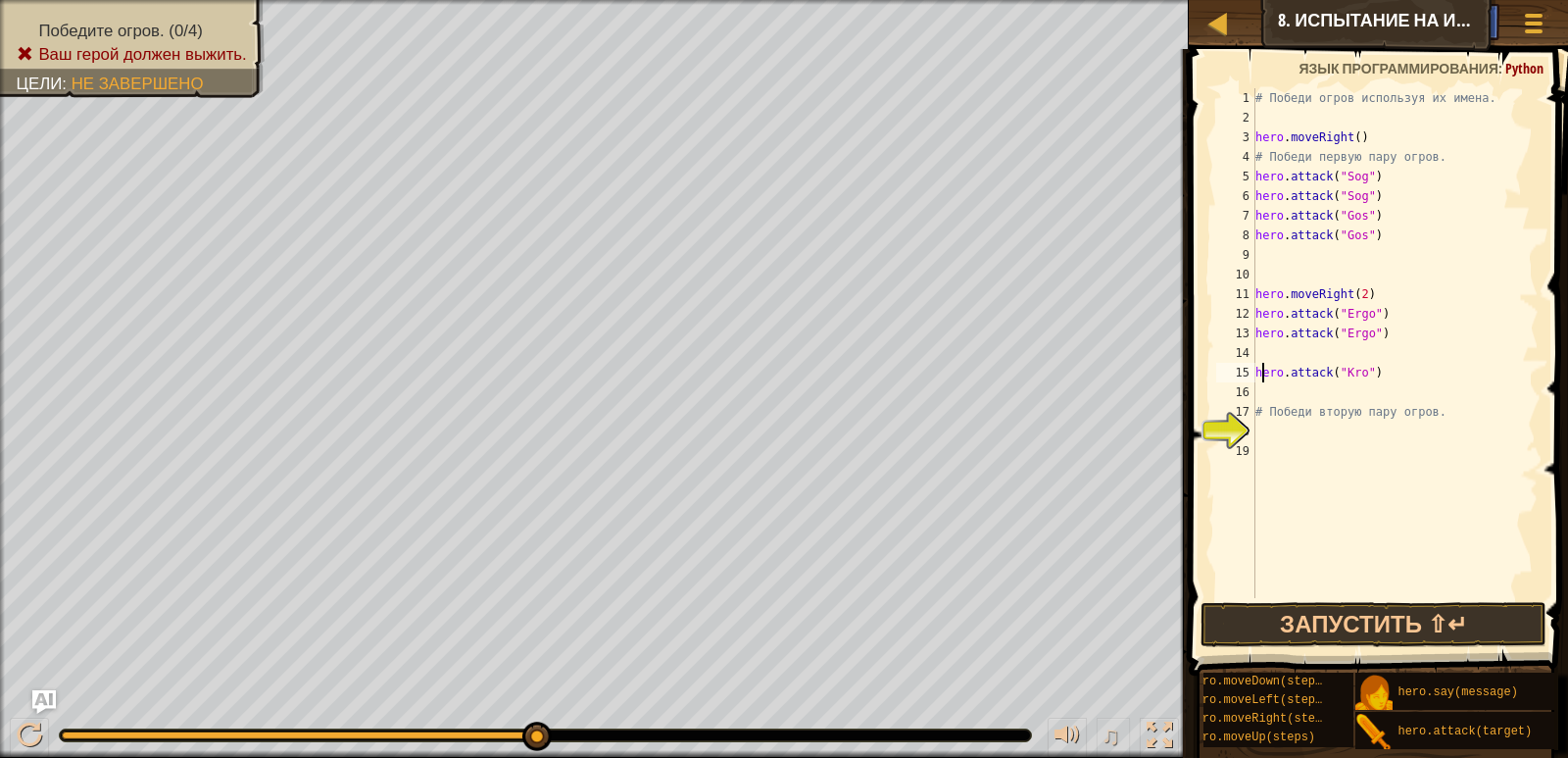
click at [1261, 387] on div "# Победи огров используя их имена. hero . moveRight ( ) # Победи первую пару ог…" at bounding box center [1395, 363] width 288 height 549
drag, startPoint x: 1253, startPoint y: 373, endPoint x: 1307, endPoint y: 374, distance: 54.0
click at [1307, 374] on div "1 2 3 4 5 6 7 8 9 10 11 12 13 14 15 16 17 18 19 # Победи огров используя их име…" at bounding box center [1375, 343] width 326 height 510
click at [1393, 371] on div "# Победи огров используя их имена. hero . moveRight ( ) # Победи первую пару ог…" at bounding box center [1395, 343] width 288 height 510
type textarea "hero.attack("Kro")"
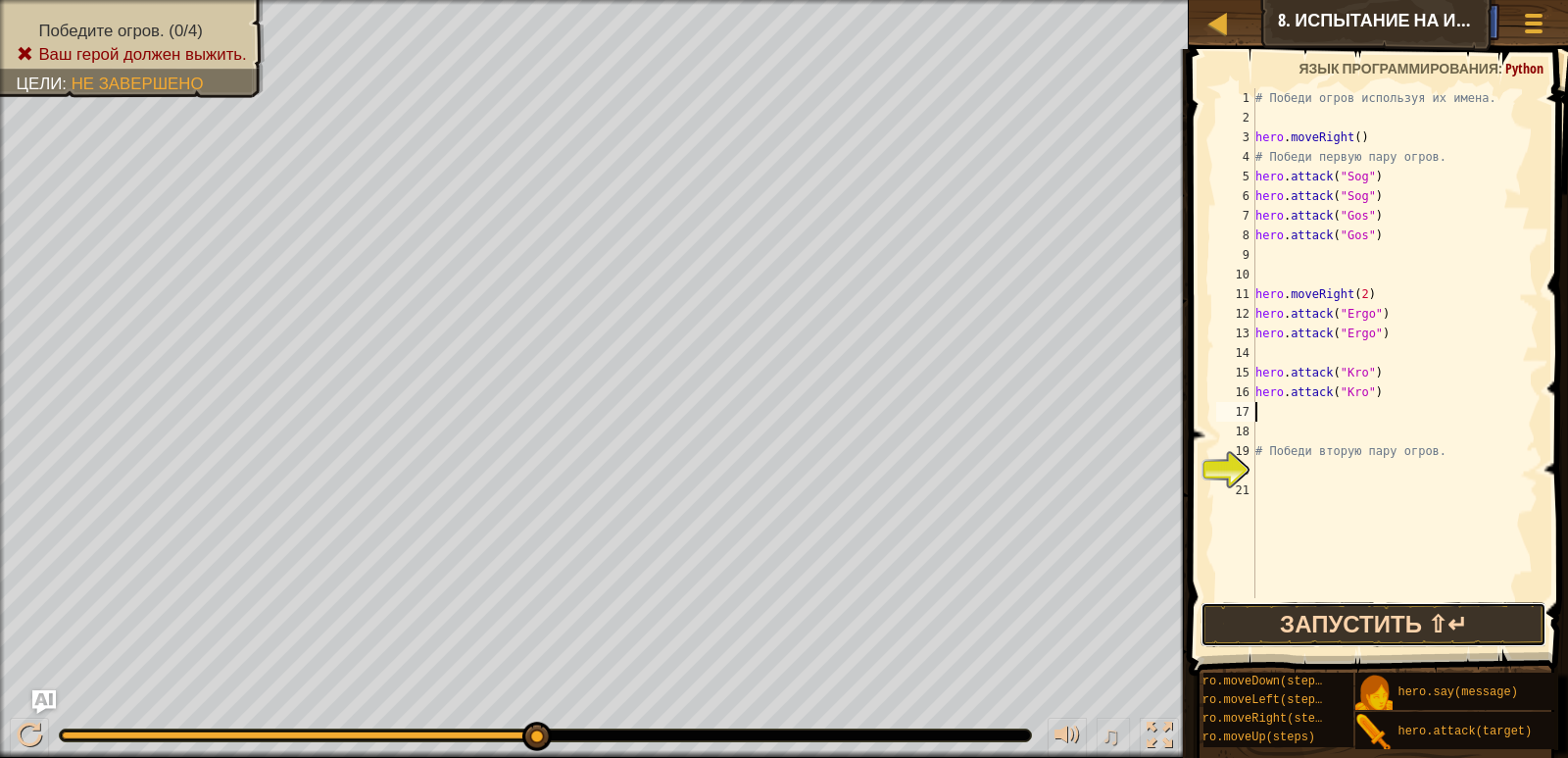
click at [1306, 618] on button "Запустить ⇧↵" at bounding box center [1372, 625] width 345 height 45
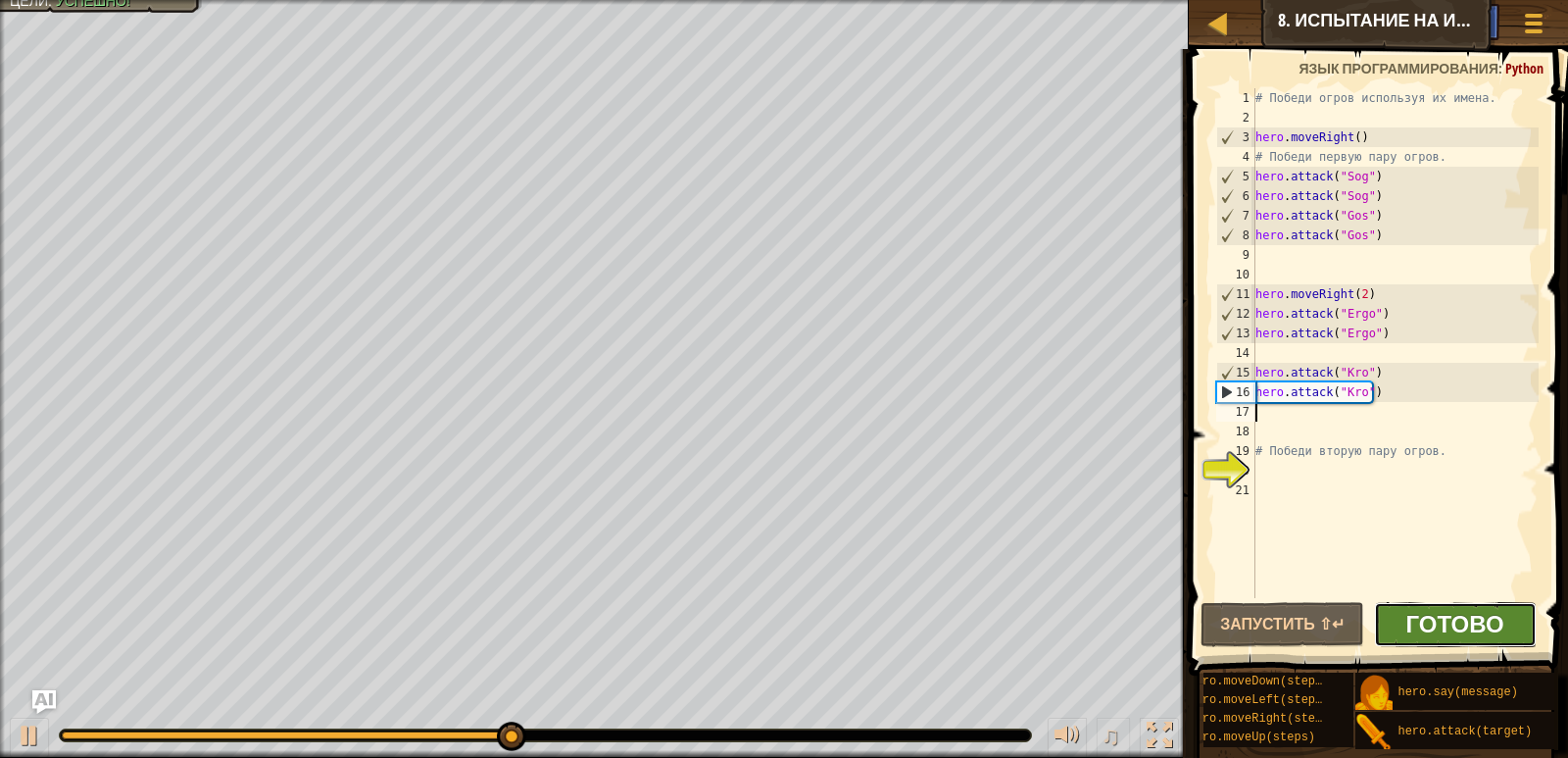
click at [1446, 615] on span "Готово" at bounding box center [1455, 624] width 98 height 32
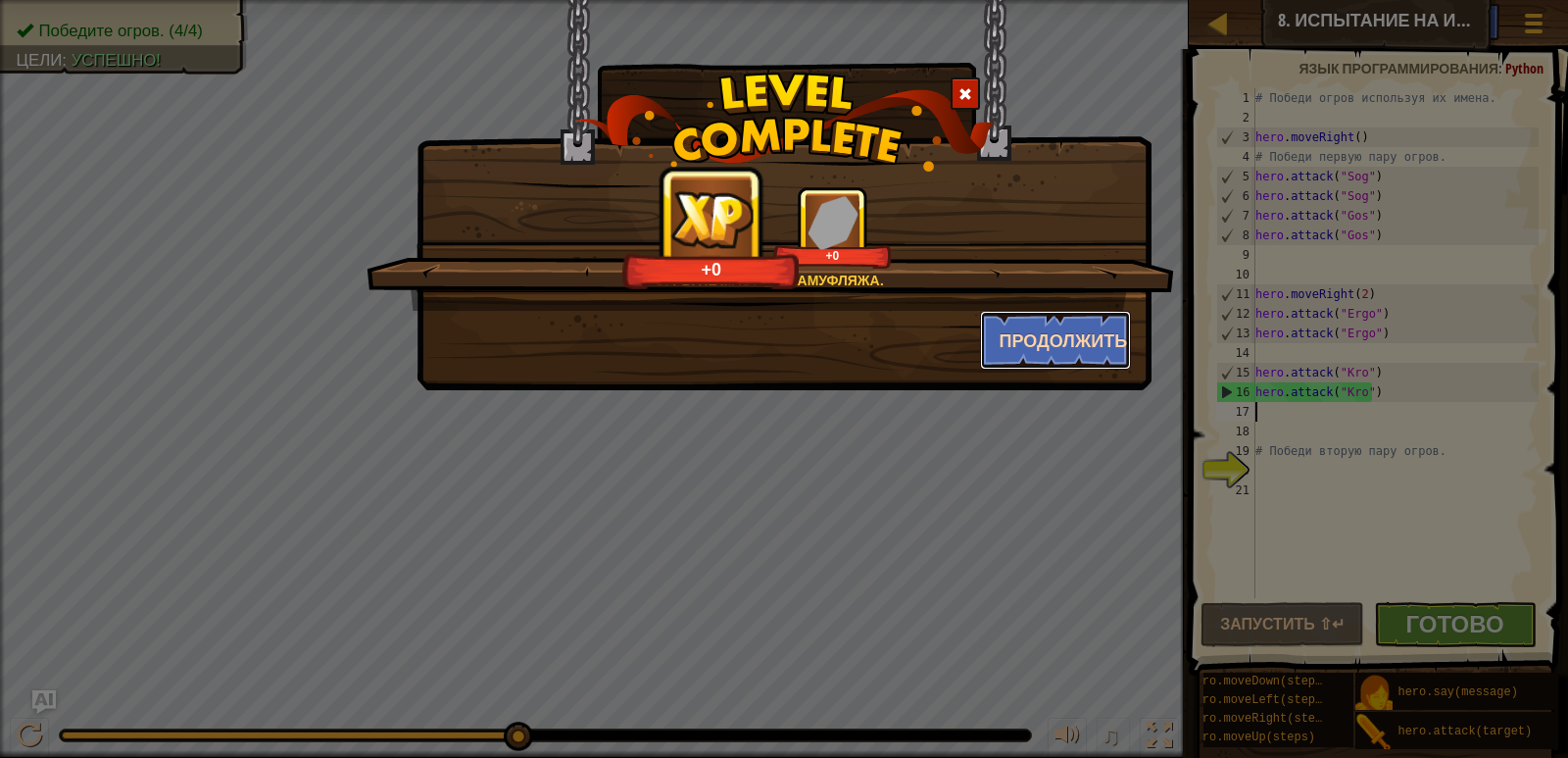
click at [1069, 341] on button "Продолжить" at bounding box center [1056, 341] width 152 height 59
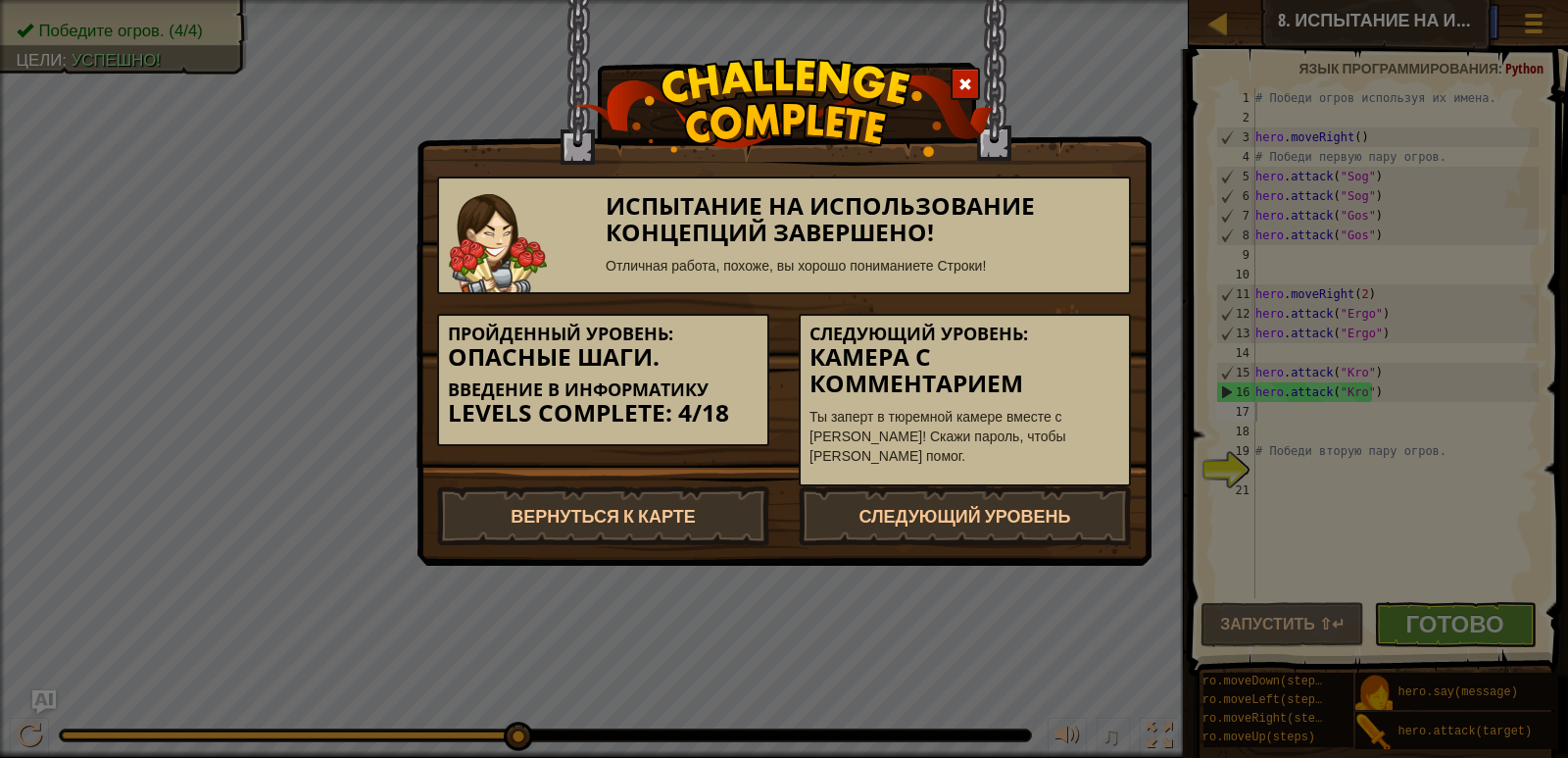
click at [1046, 340] on h5 "Следующий уровень:" at bounding box center [965, 334] width 311 height 20
click at [646, 517] on link "Вернуться к карте" at bounding box center [604, 516] width 332 height 59
select select "ru"
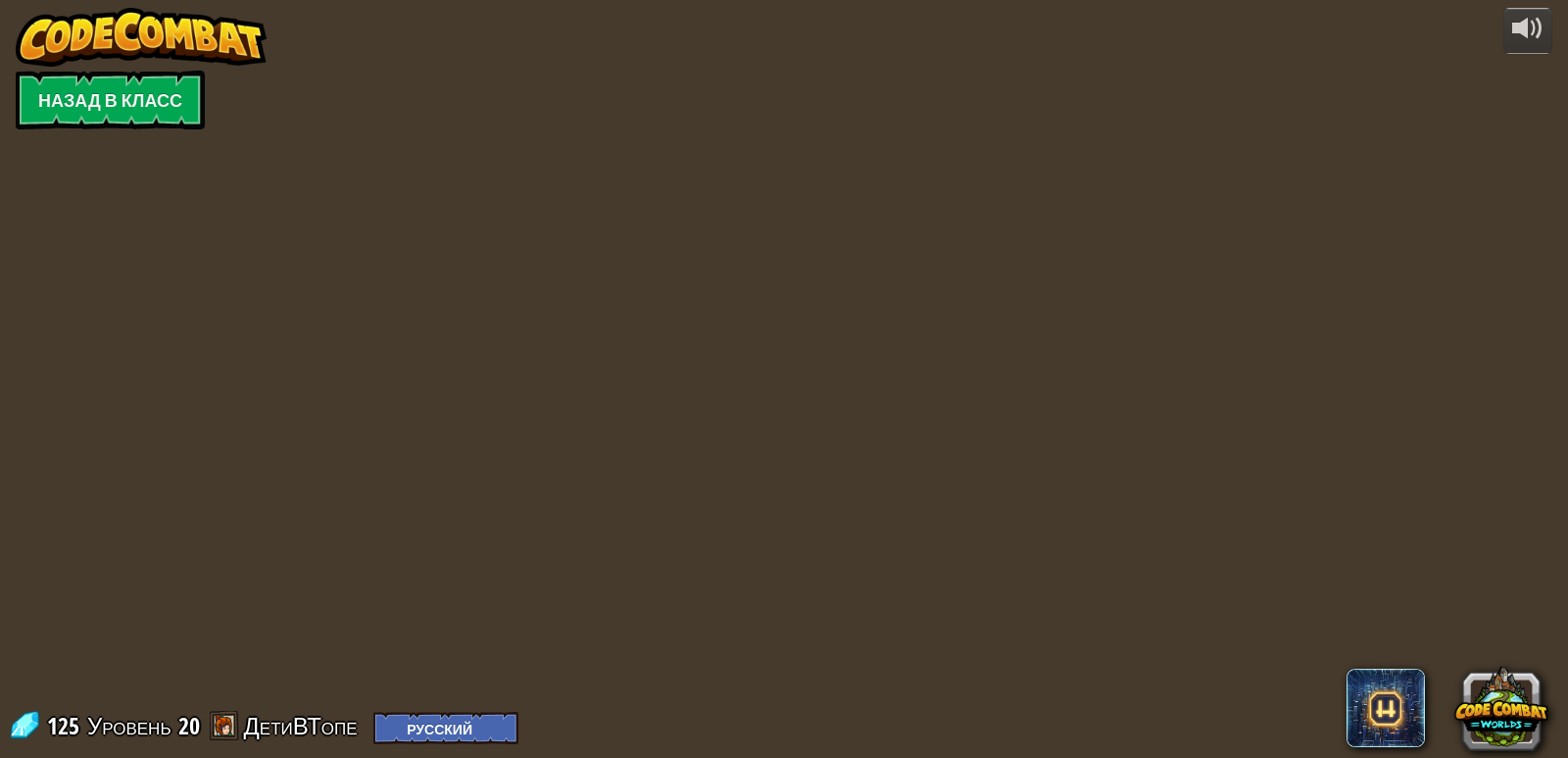
select select "ru"
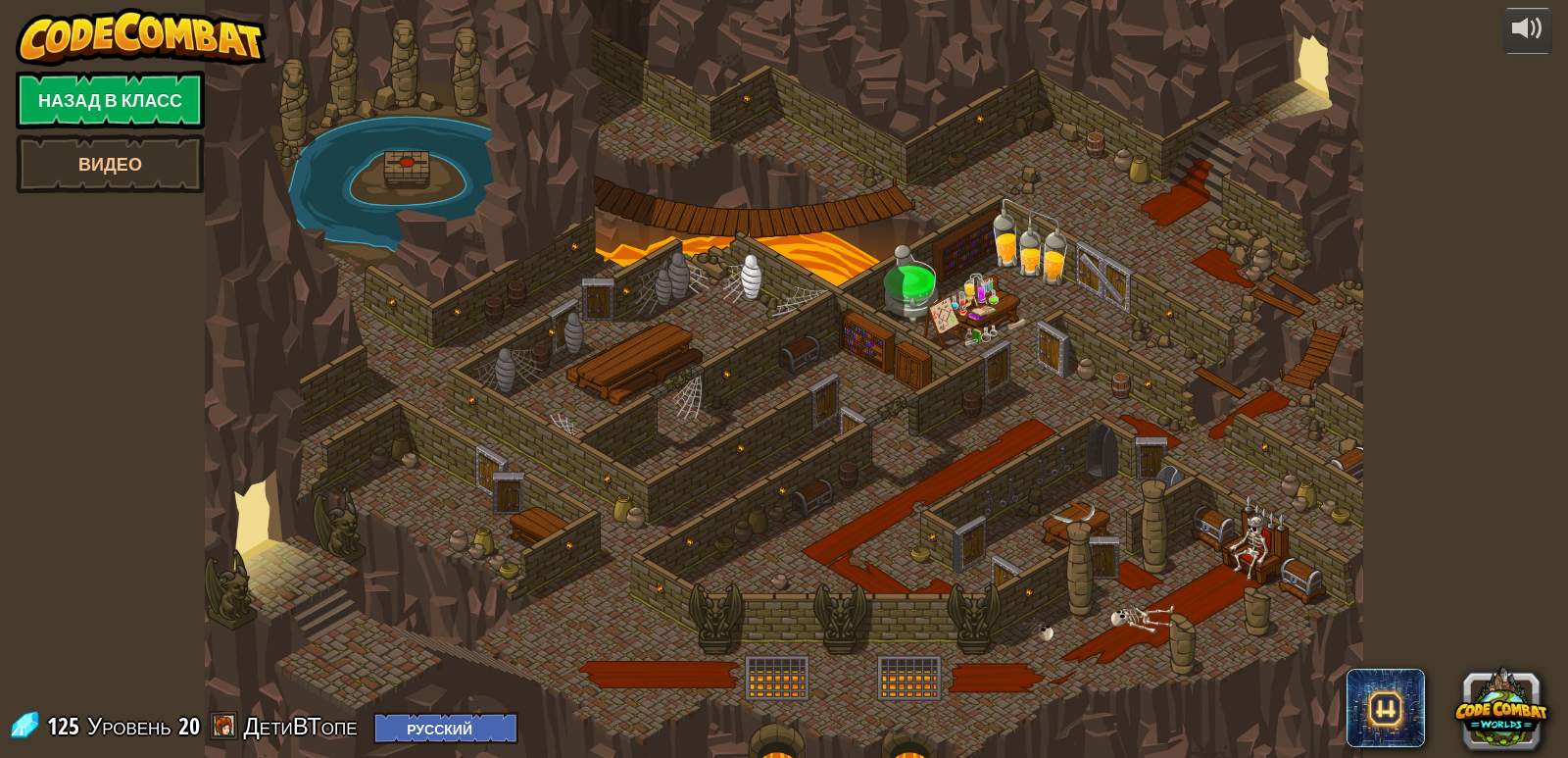
select select "ru"
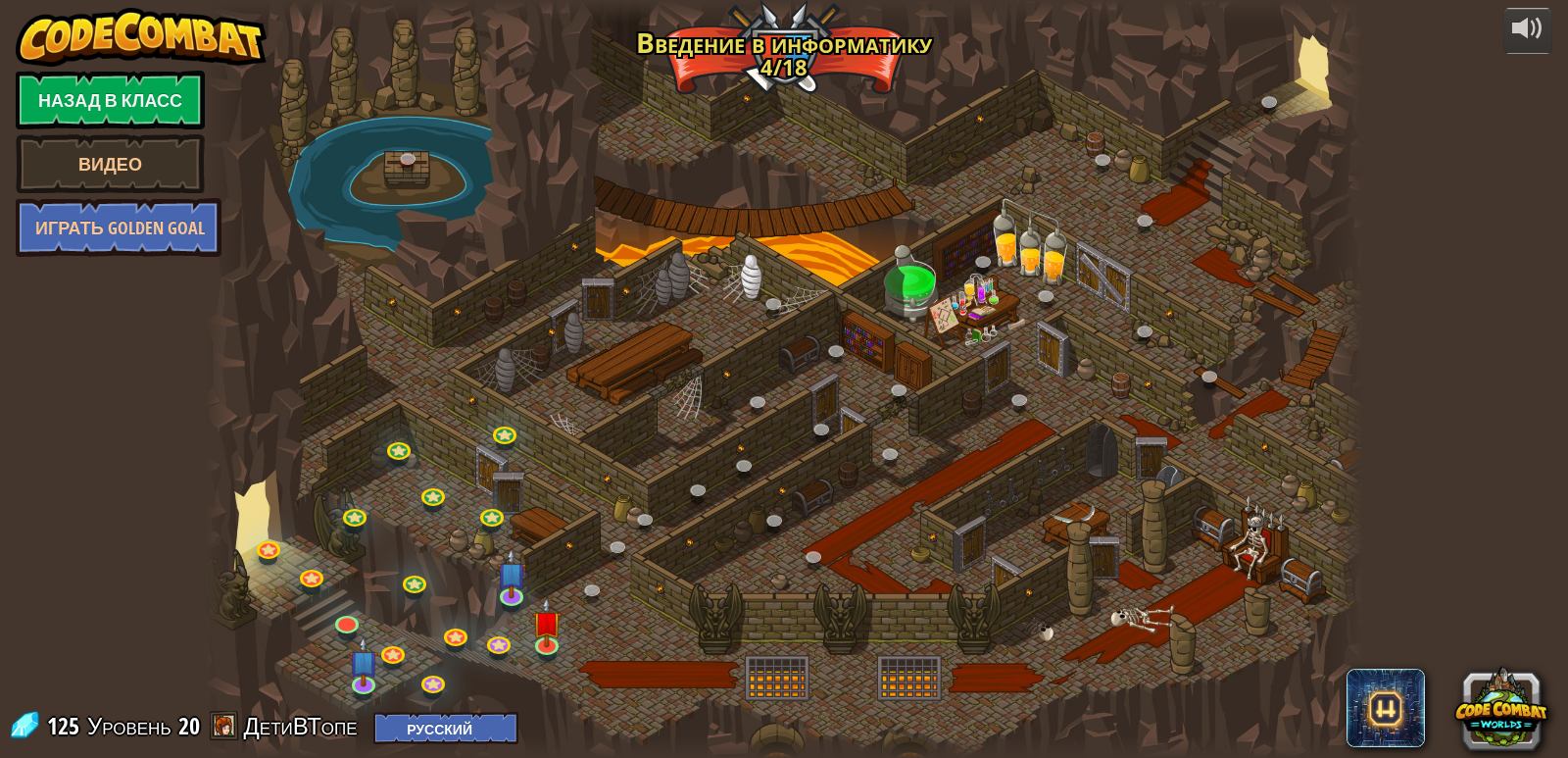
select select "ru"
